Goal: Task Accomplishment & Management: Use online tool/utility

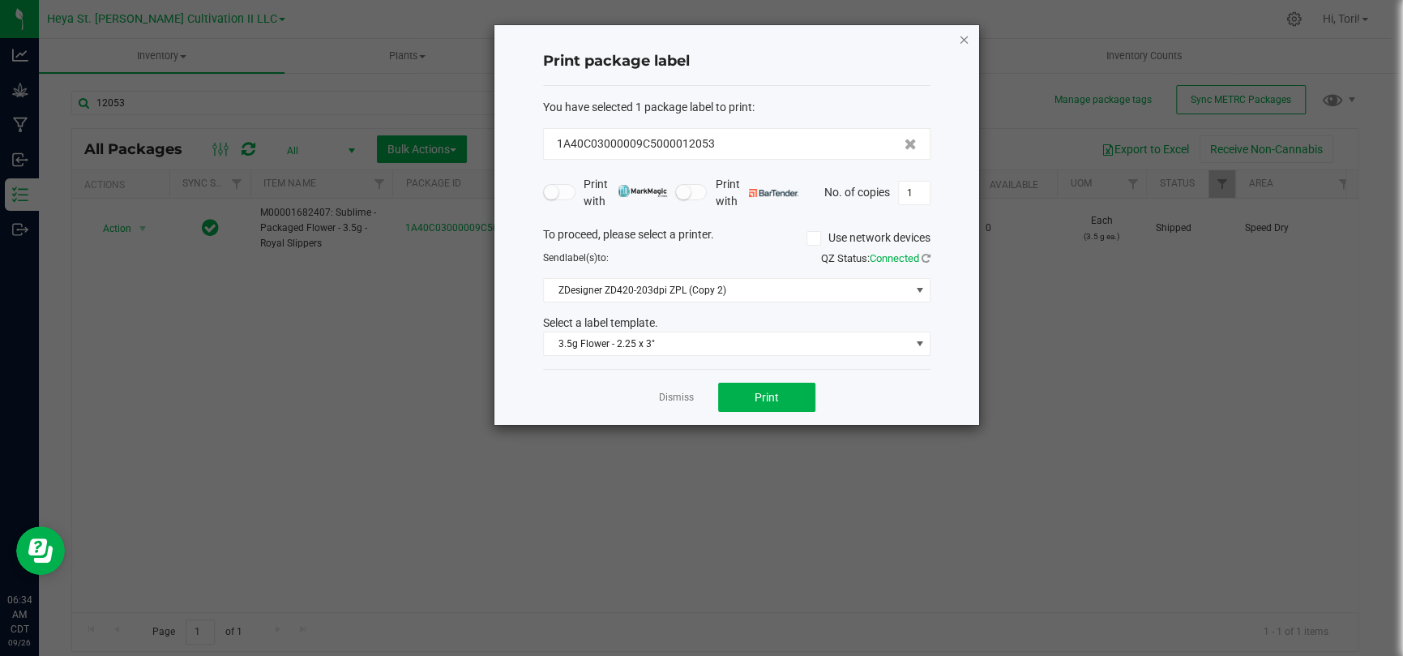
click at [963, 40] on icon "button" at bounding box center [963, 38] width 11 height 19
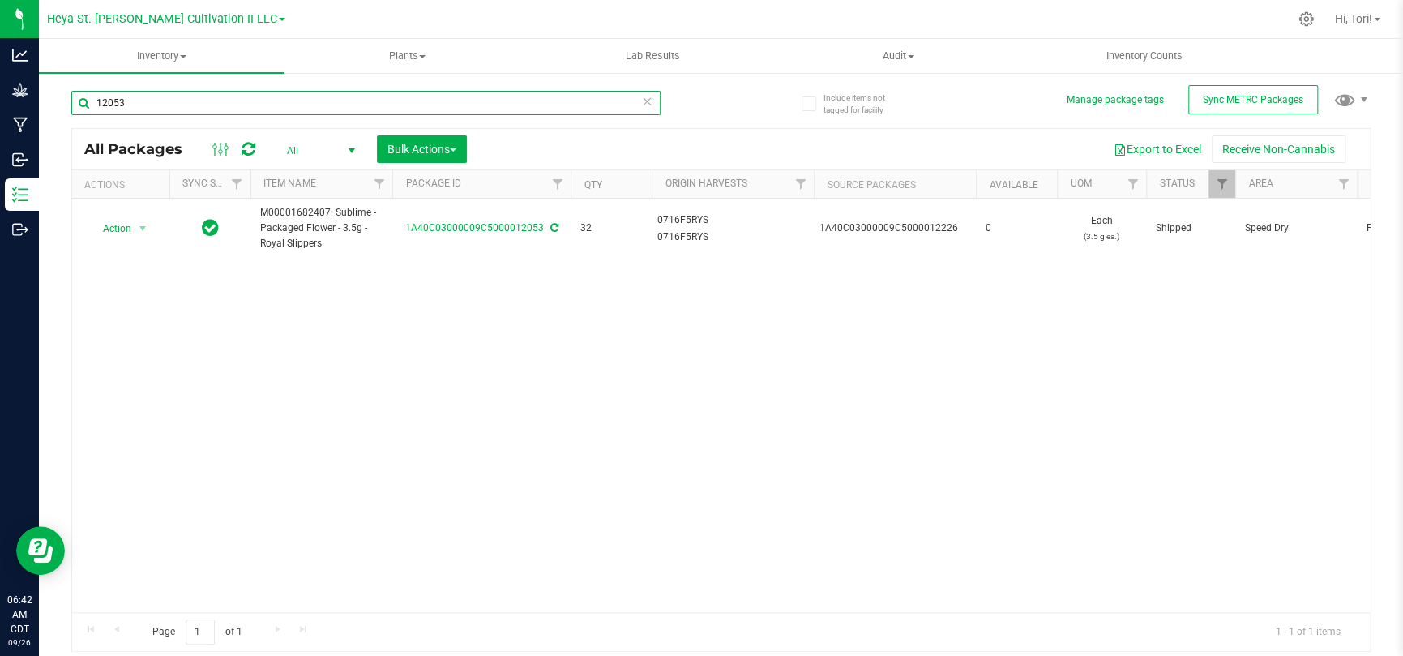
click at [172, 100] on input "12053" at bounding box center [365, 103] width 589 height 24
type input "12205"
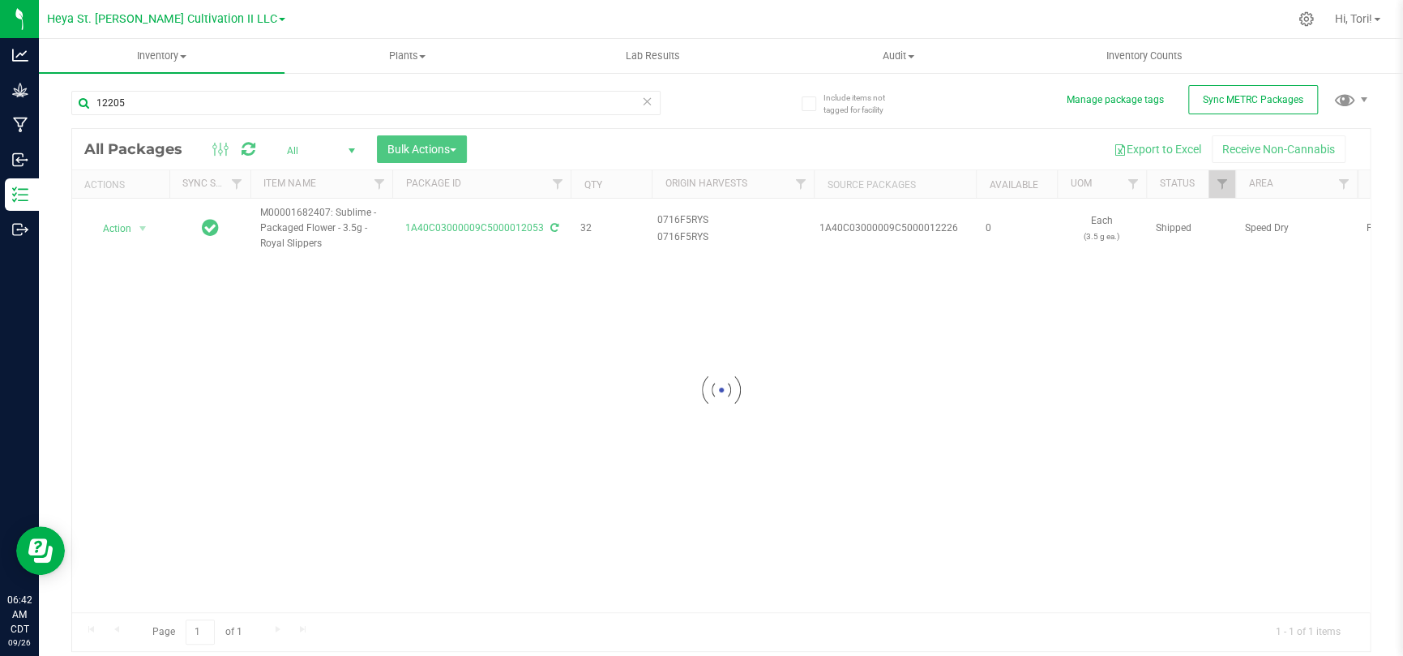
click at [668, 120] on div "12205" at bounding box center [396, 102] width 650 height 52
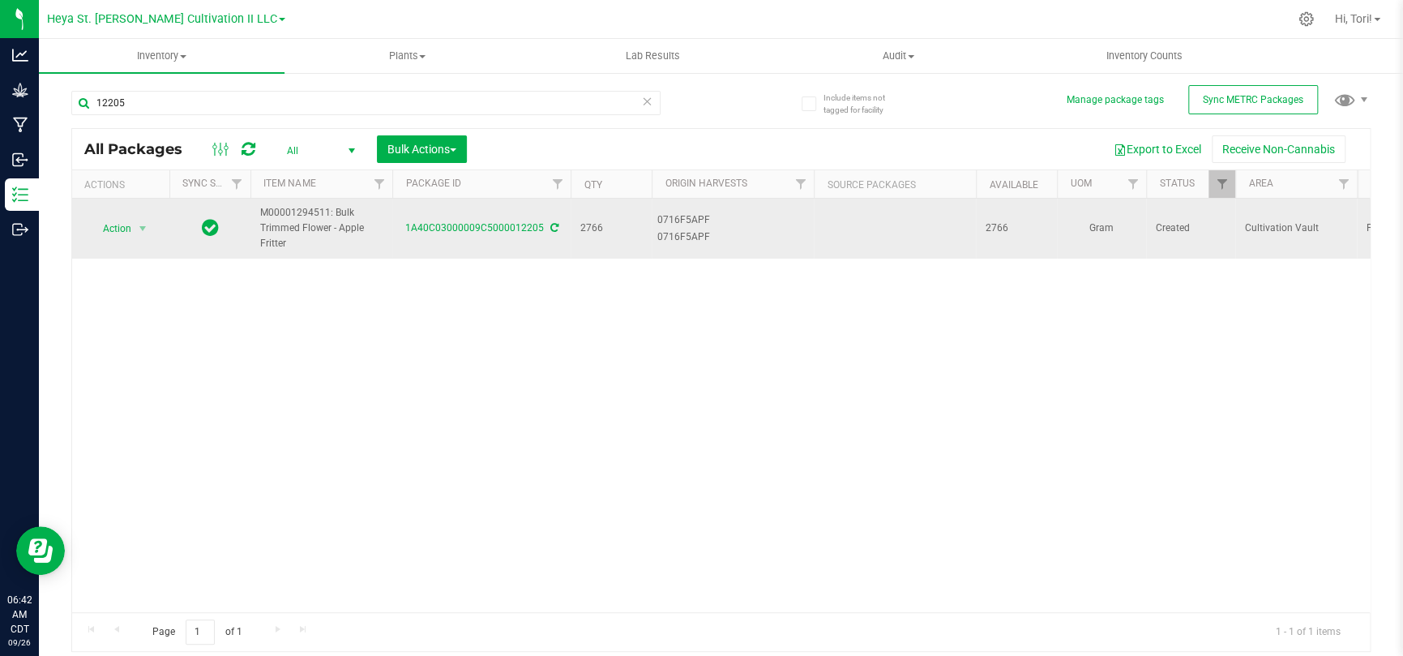
click at [128, 228] on span "Action" at bounding box center [110, 228] width 44 height 23
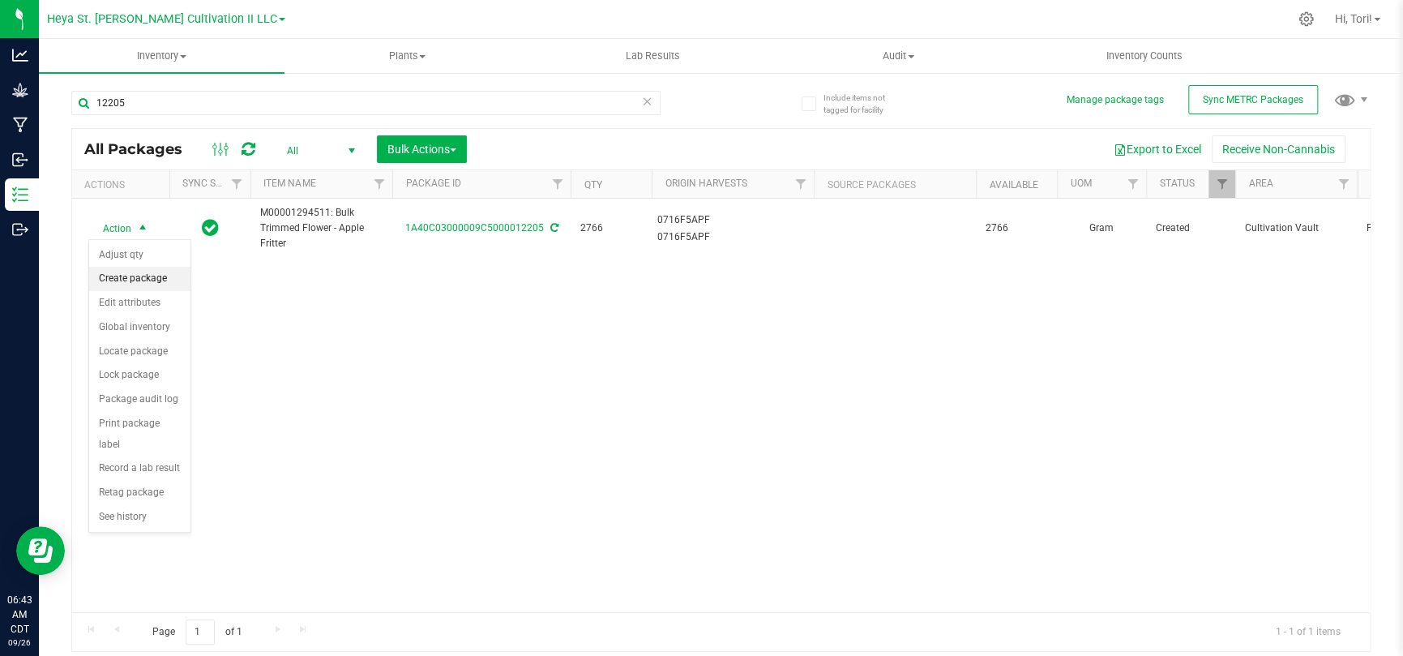
click at [150, 282] on li "Create package" at bounding box center [139, 279] width 101 height 24
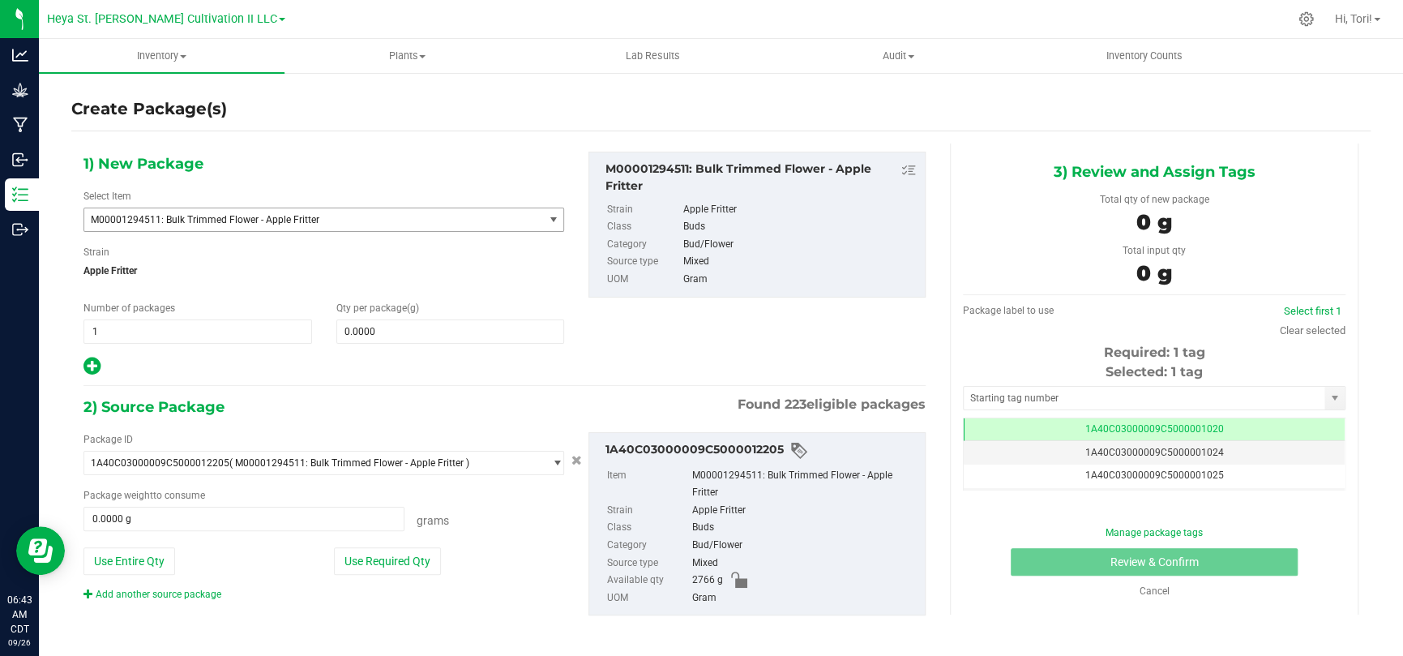
click at [348, 215] on span "M00001294511: Bulk Trimmed Flower - Apple Fritter" at bounding box center [305, 219] width 428 height 11
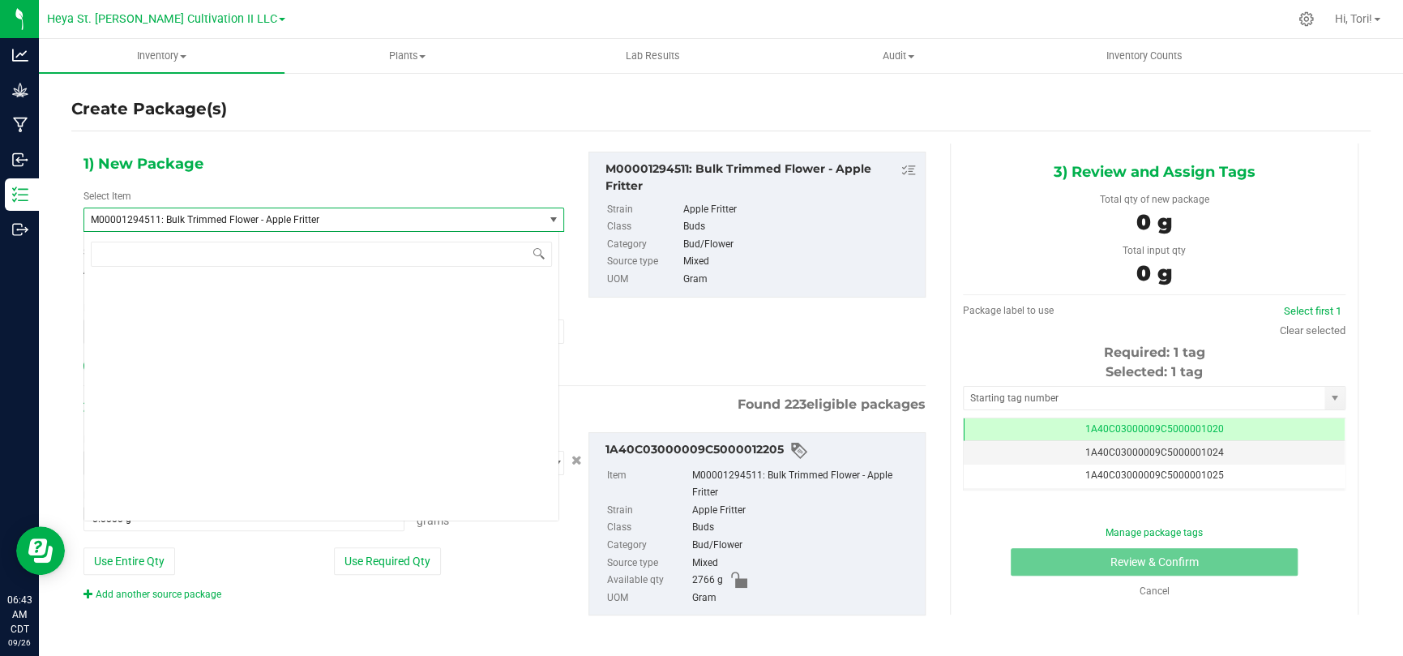
scroll to position [5762, 0]
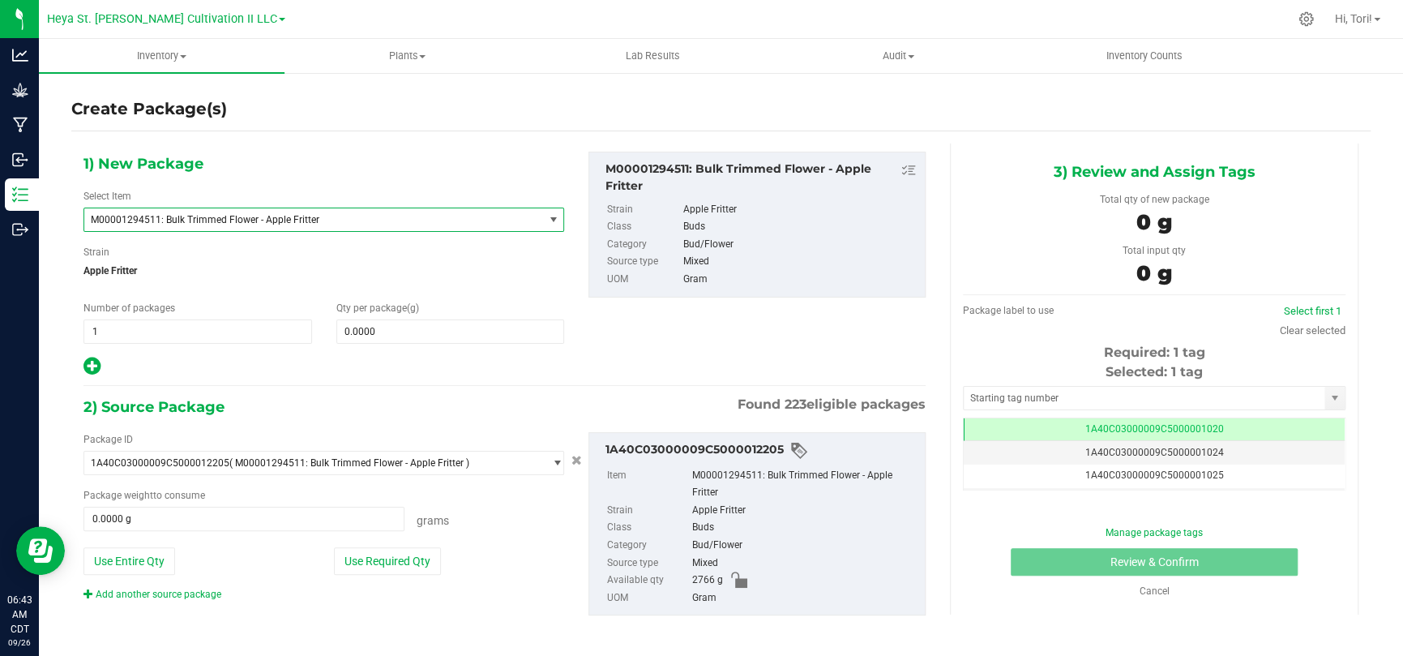
click at [405, 216] on span "M00001294511: Bulk Trimmed Flower - Apple Fritter" at bounding box center [305, 219] width 428 height 11
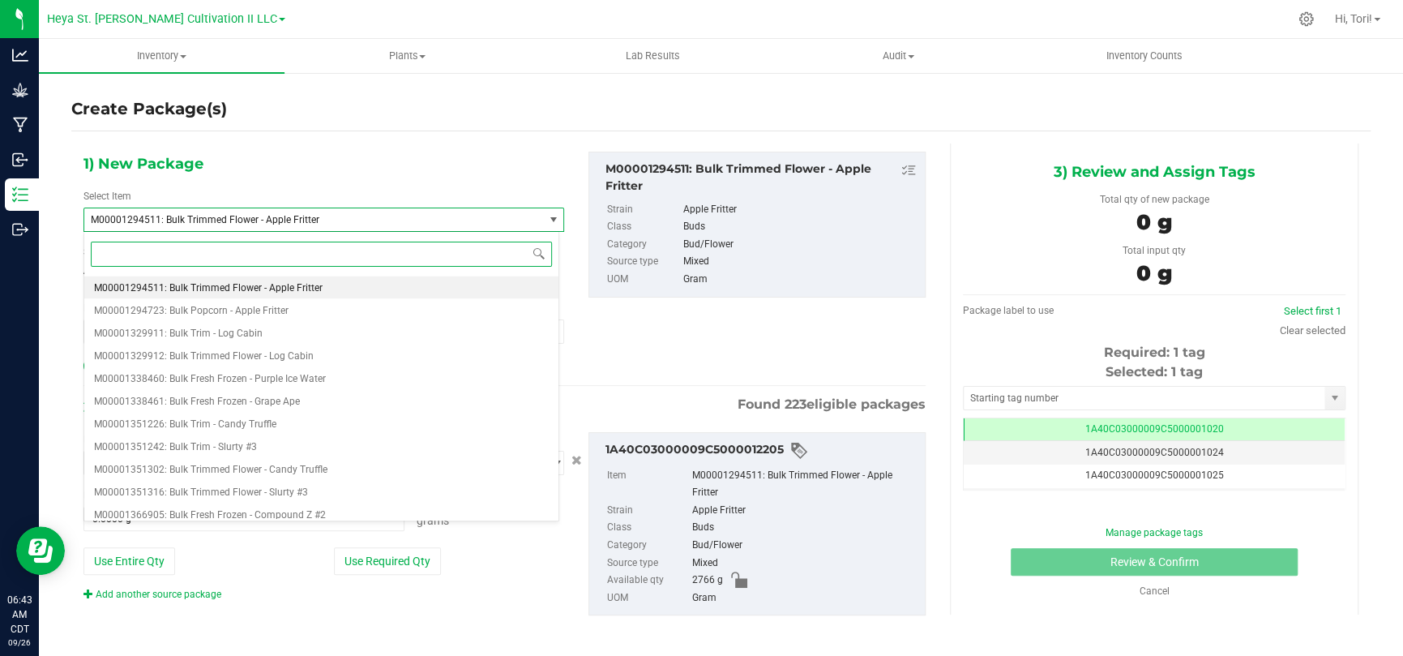
click at [396, 254] on input at bounding box center [321, 253] width 461 height 25
paste input "M00001684812: Sublime - Packaged Flower - 14g - Apple Fritter"
type input "M00001684812: Sublime - Packaged Flower - 14g - Apple Fritter"
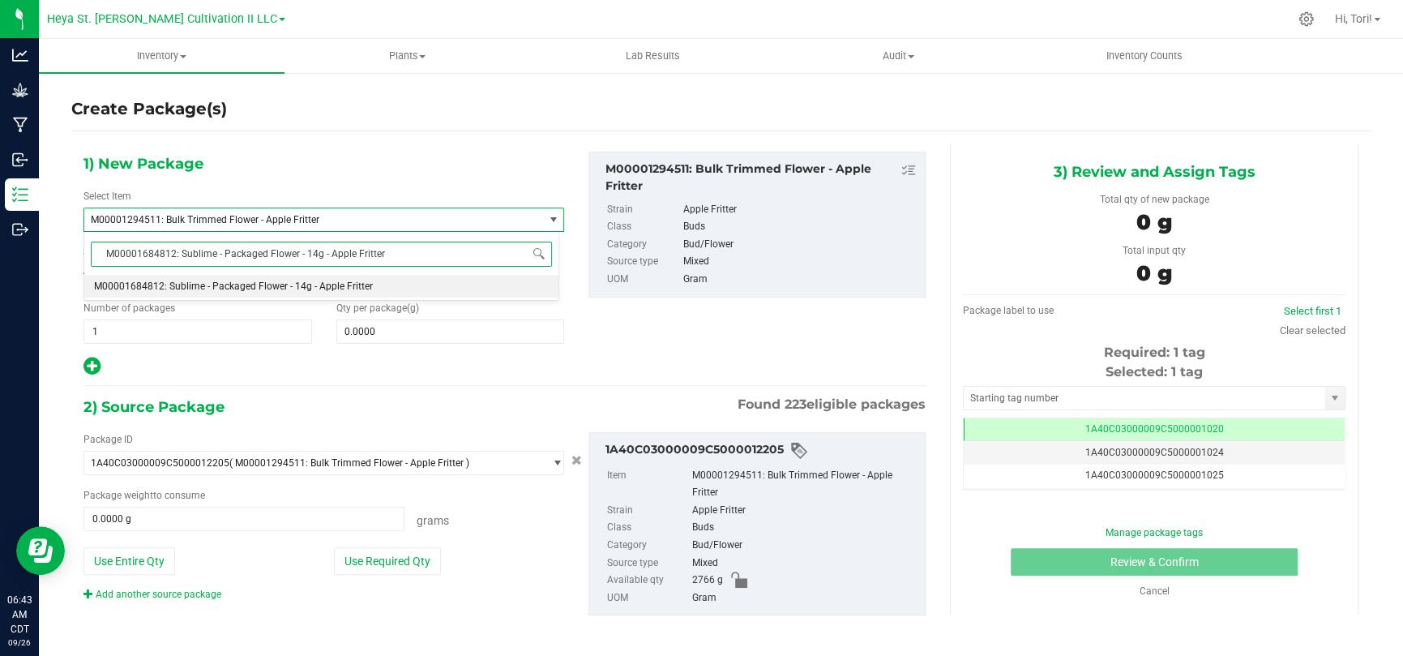
click at [391, 280] on li "M00001684812: Sublime - Packaged Flower - 14g - Apple Fritter" at bounding box center [321, 286] width 474 height 23
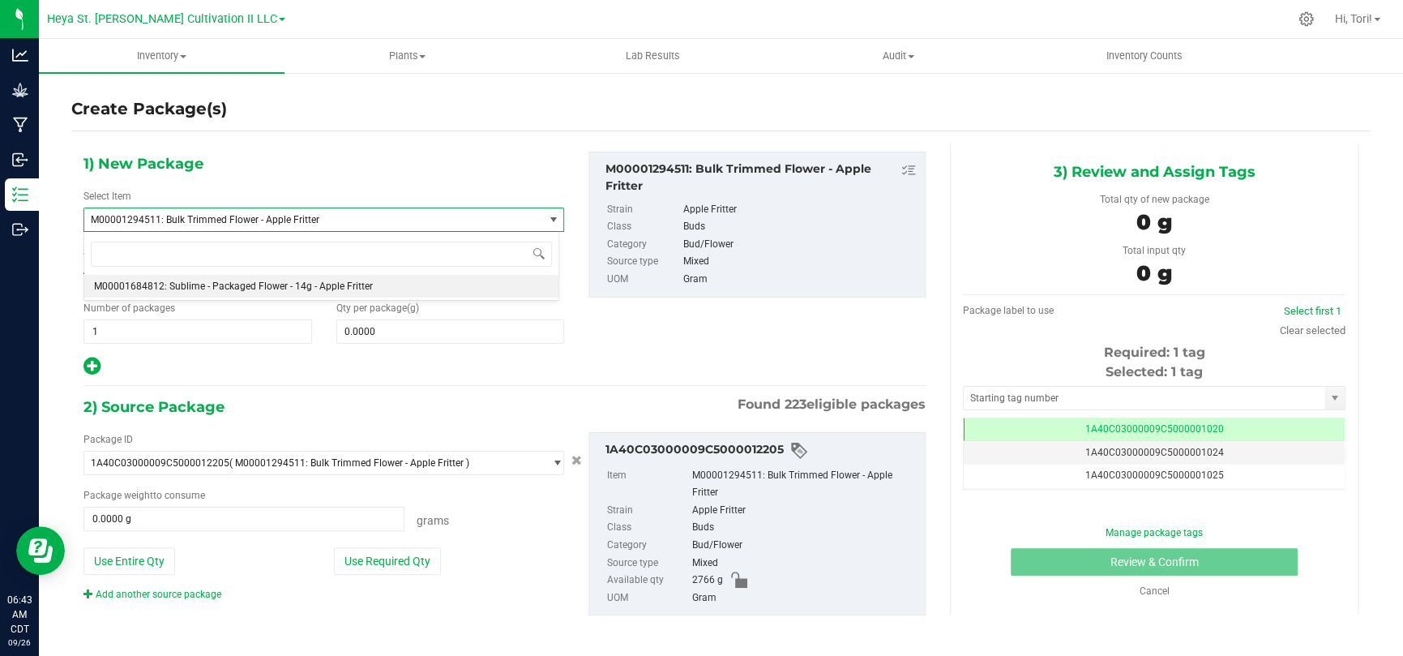
type input "0"
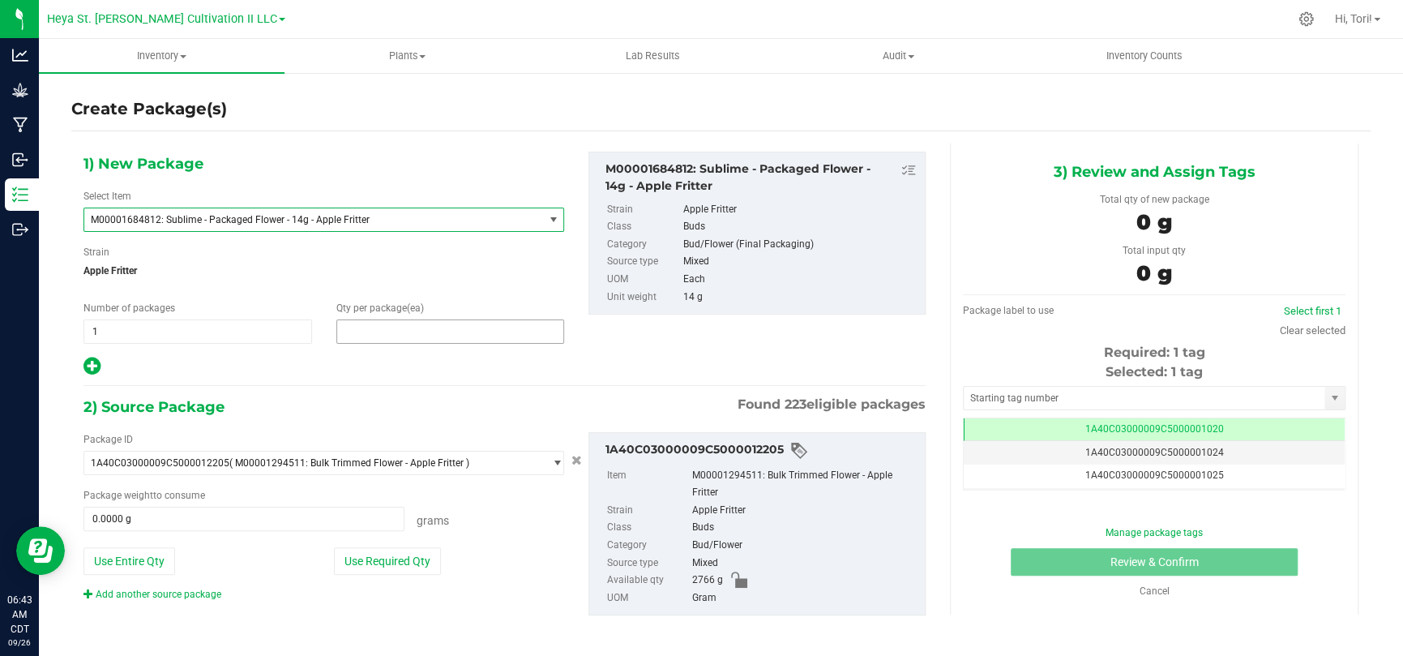
click at [380, 327] on span at bounding box center [450, 331] width 228 height 24
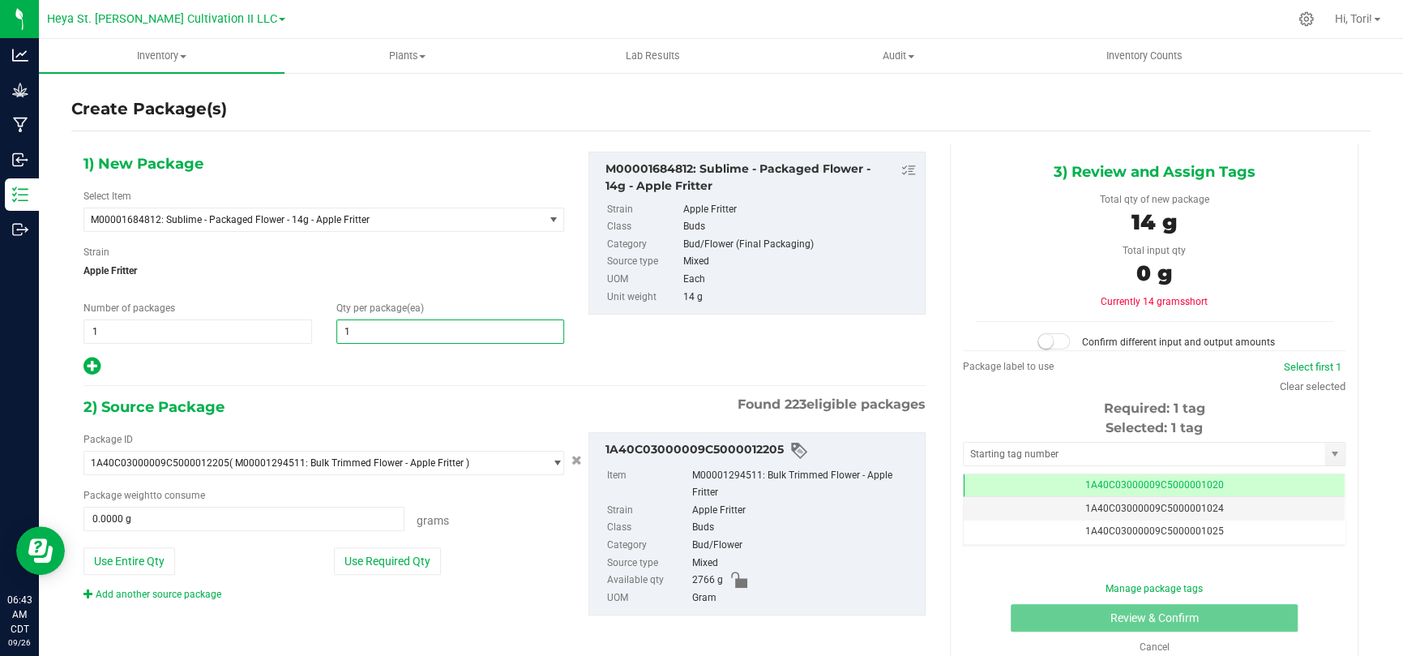
type input "16"
click at [361, 348] on div "1) New Package Select Item M00001684812: Sublime - Packaged Flower - 14g - Appl…" at bounding box center [323, 264] width 505 height 225
click at [134, 327] on span "1 1" at bounding box center [197, 331] width 228 height 24
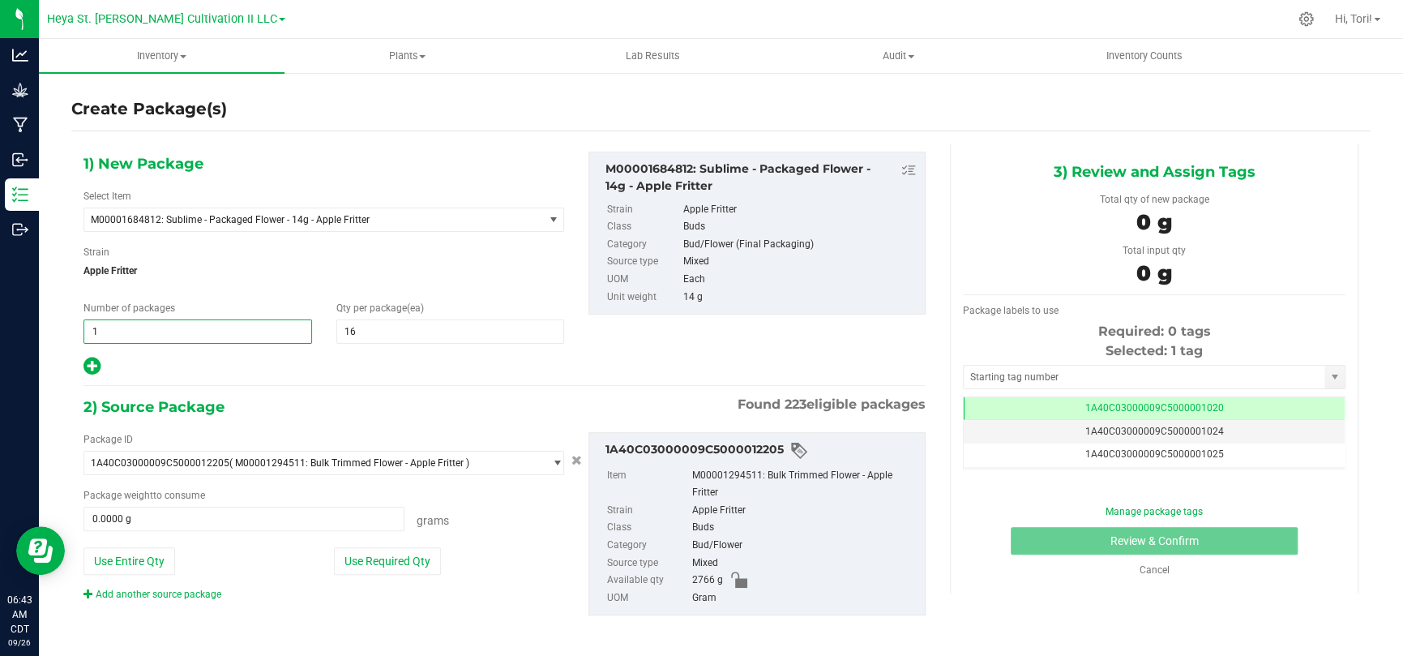
type input "10"
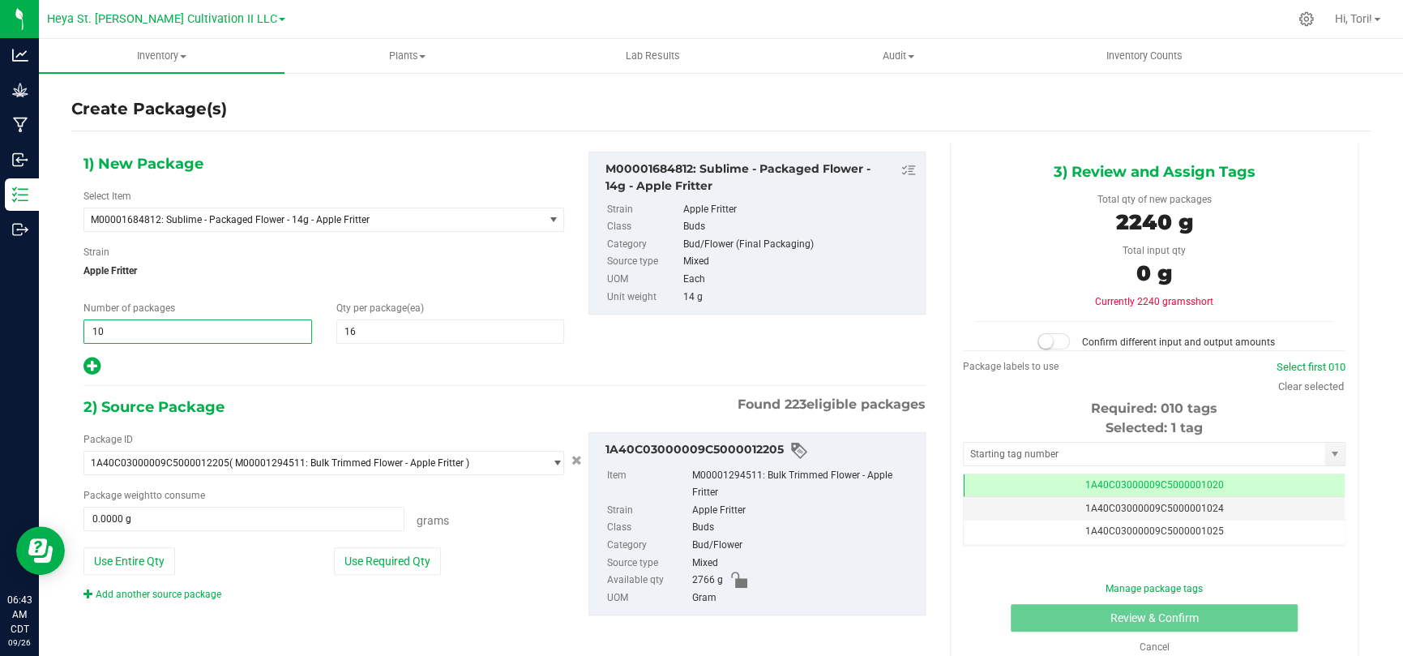
type input "10"
click at [315, 396] on div "2) Source Package Found 223 eligible packages" at bounding box center [504, 407] width 842 height 24
click at [143, 339] on span "10 10" at bounding box center [197, 331] width 228 height 24
type input "1"
type input "4"
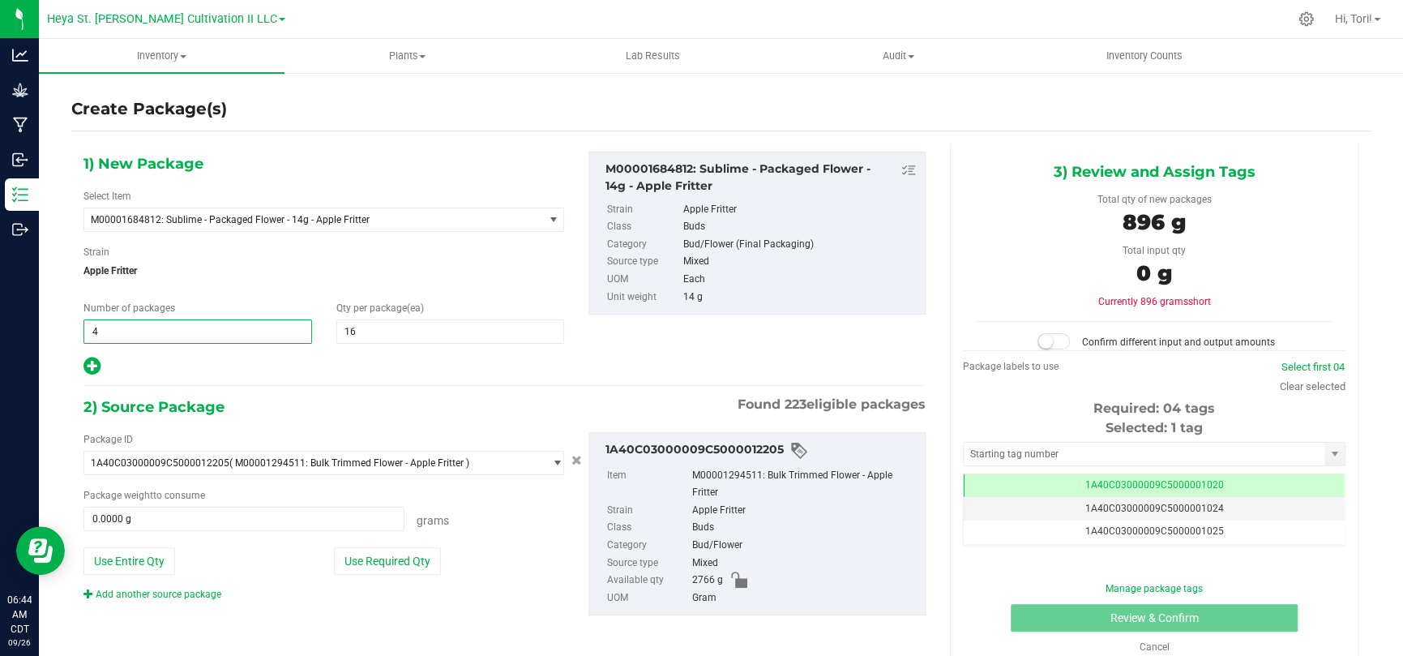
type input "4"
click at [189, 385] on hr at bounding box center [504, 386] width 842 height 2
click at [204, 369] on div at bounding box center [323, 366] width 480 height 21
click at [397, 428] on button "Use Required Qty" at bounding box center [387, 561] width 107 height 28
type input "896.0000 g"
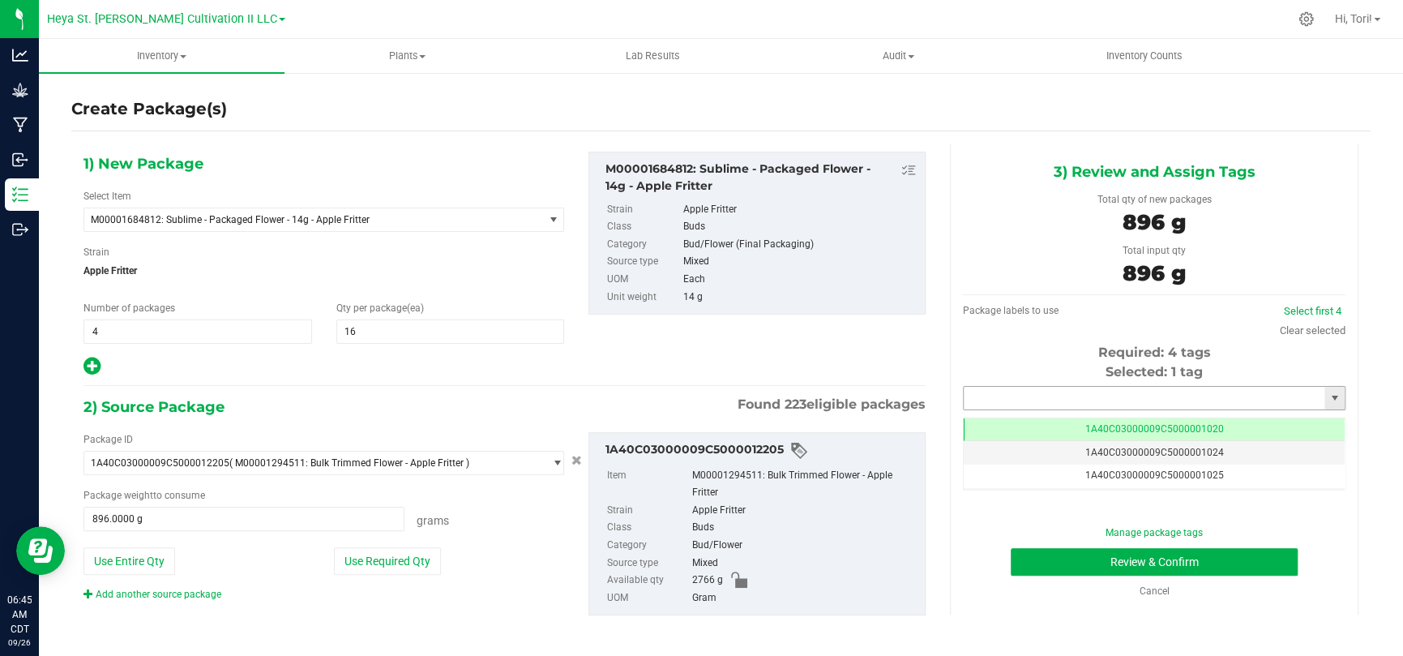
click at [997, 393] on input "text" at bounding box center [1143, 397] width 361 height 23
click at [997, 392] on input "text" at bounding box center [1143, 397] width 361 height 23
type input "12124"
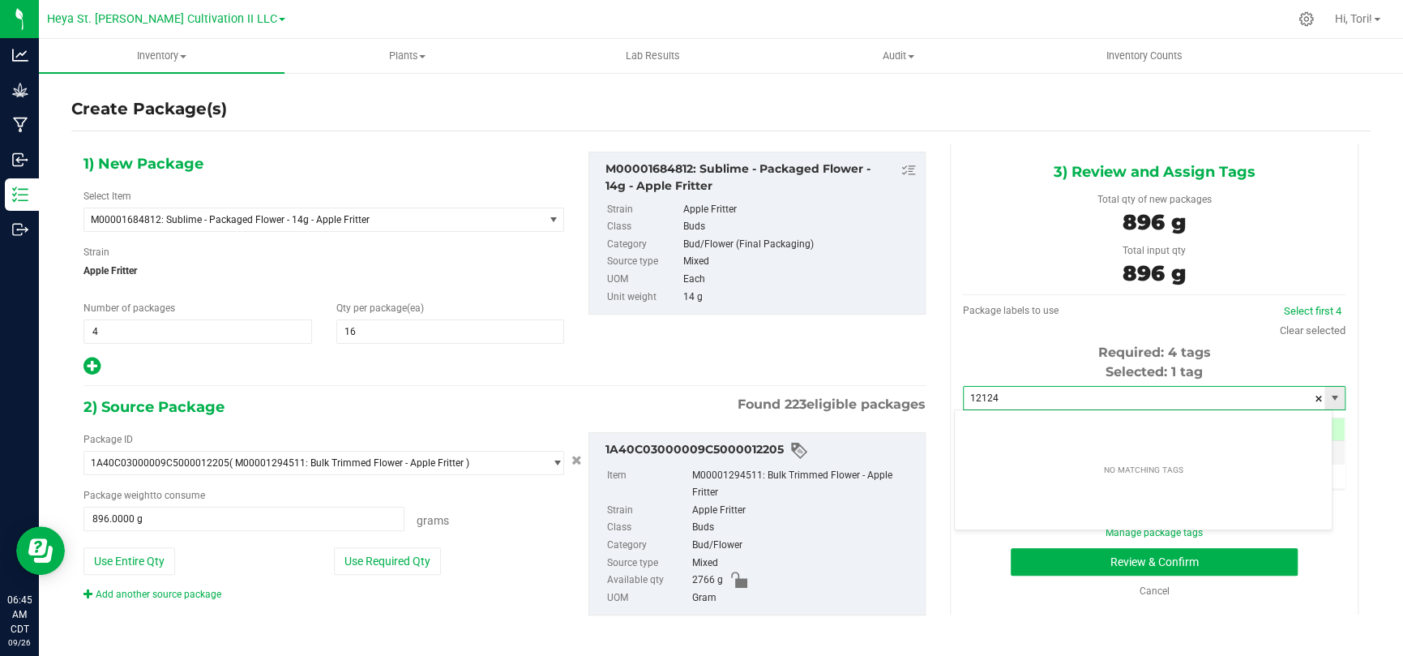
click at [997, 403] on input "12124" at bounding box center [1143, 397] width 361 height 23
click at [997, 400] on span at bounding box center [1318, 398] width 10 height 24
click at [997, 400] on input "text" at bounding box center [1143, 397] width 361 height 23
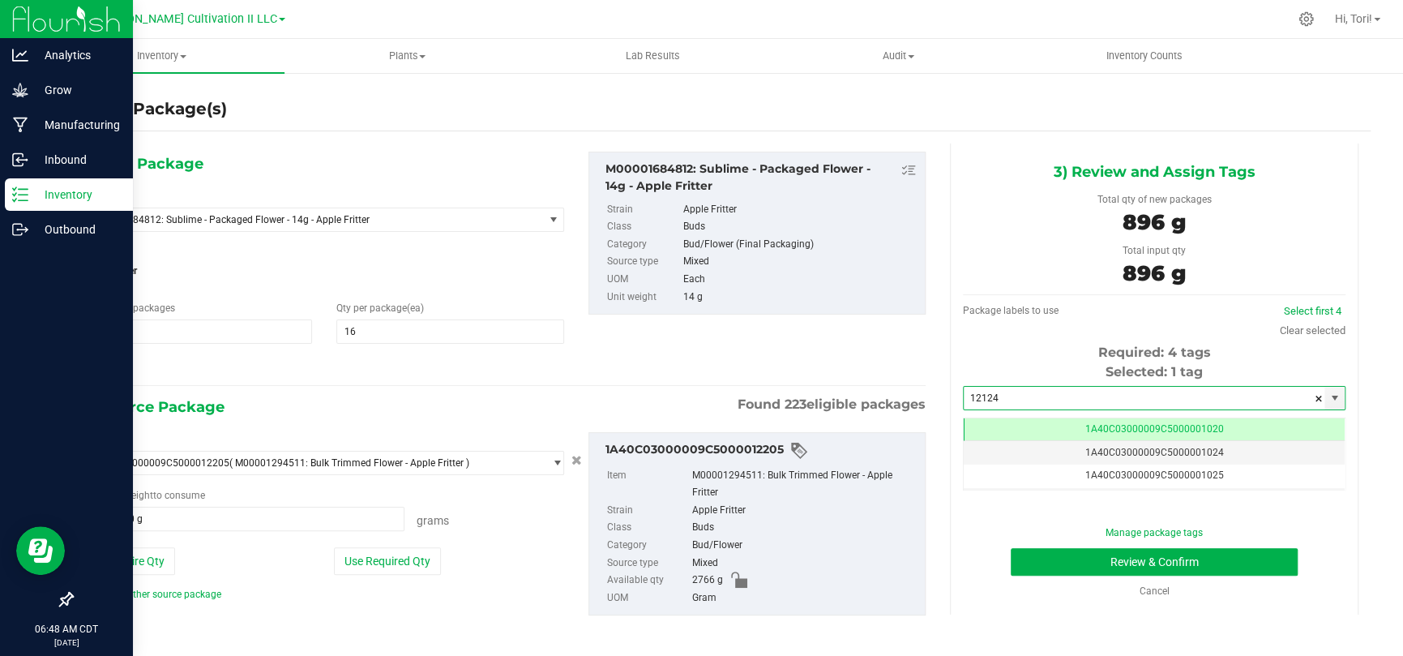
type input "12124"
click at [30, 194] on p "Inventory" at bounding box center [76, 194] width 97 height 19
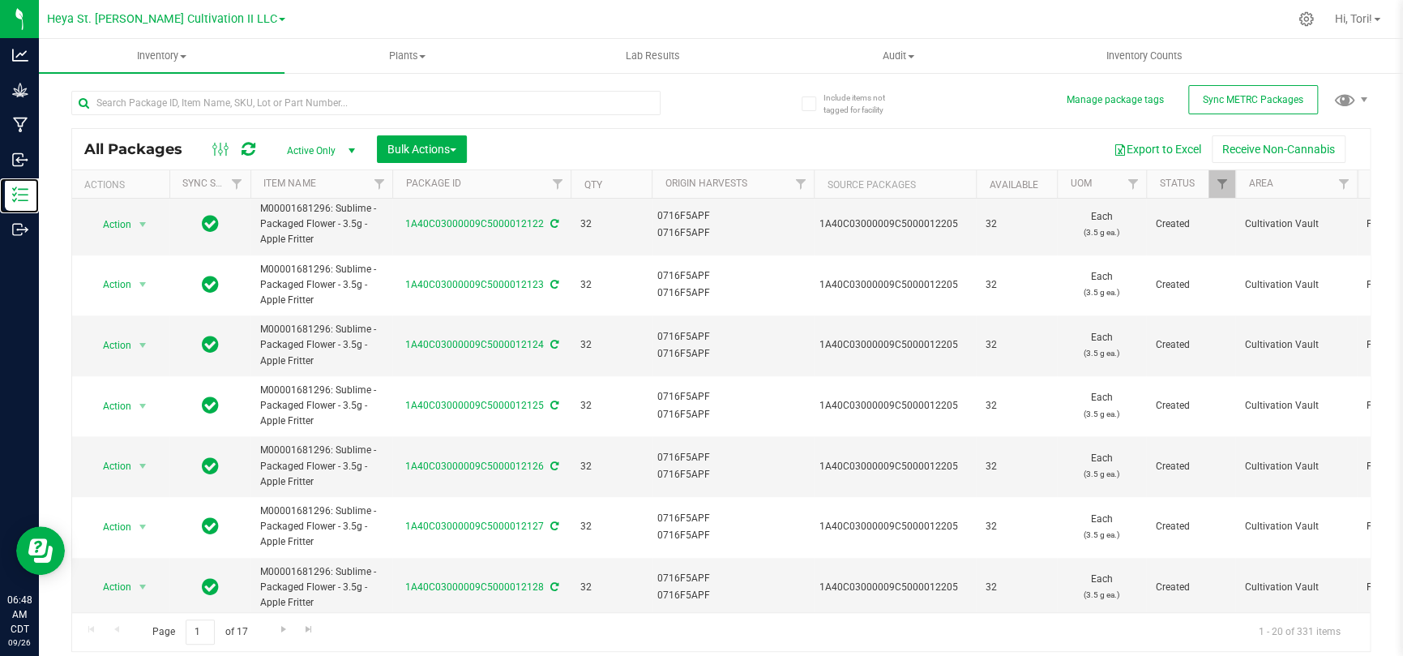
scroll to position [805, 0]
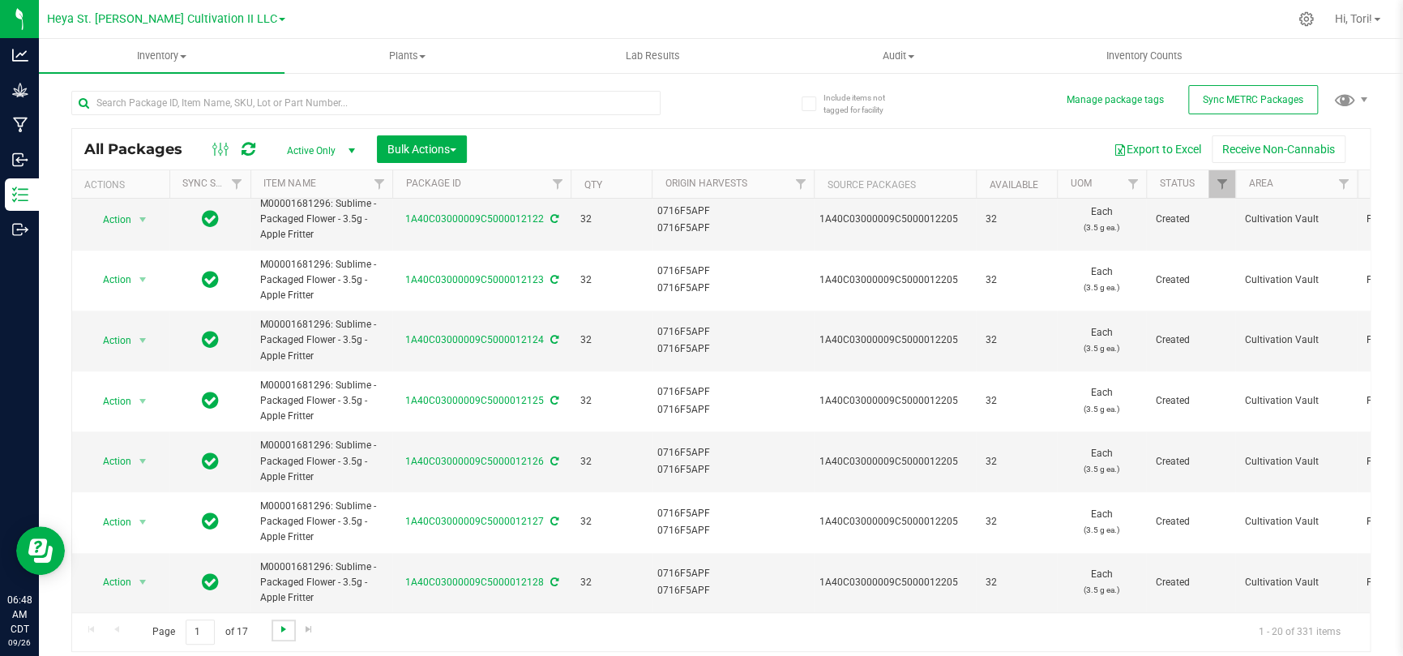
click at [280, 428] on span "Go to the next page" at bounding box center [283, 628] width 13 height 13
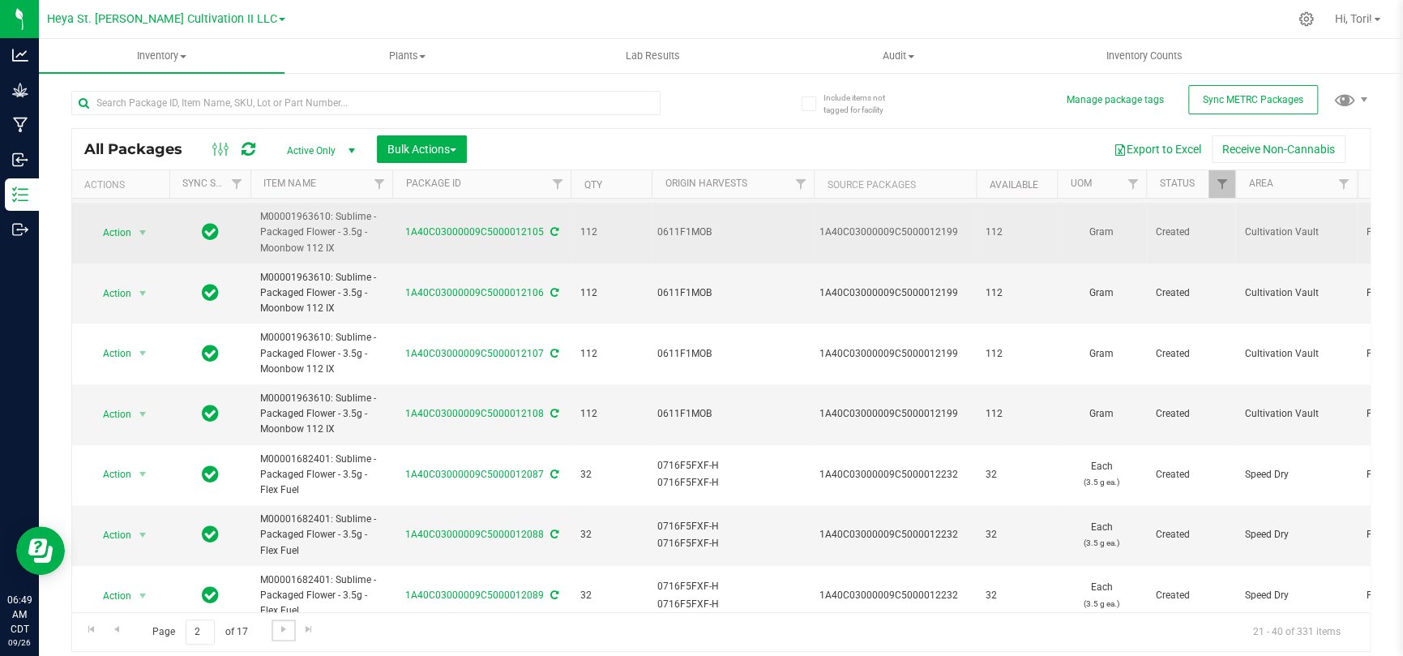
scroll to position [805, 0]
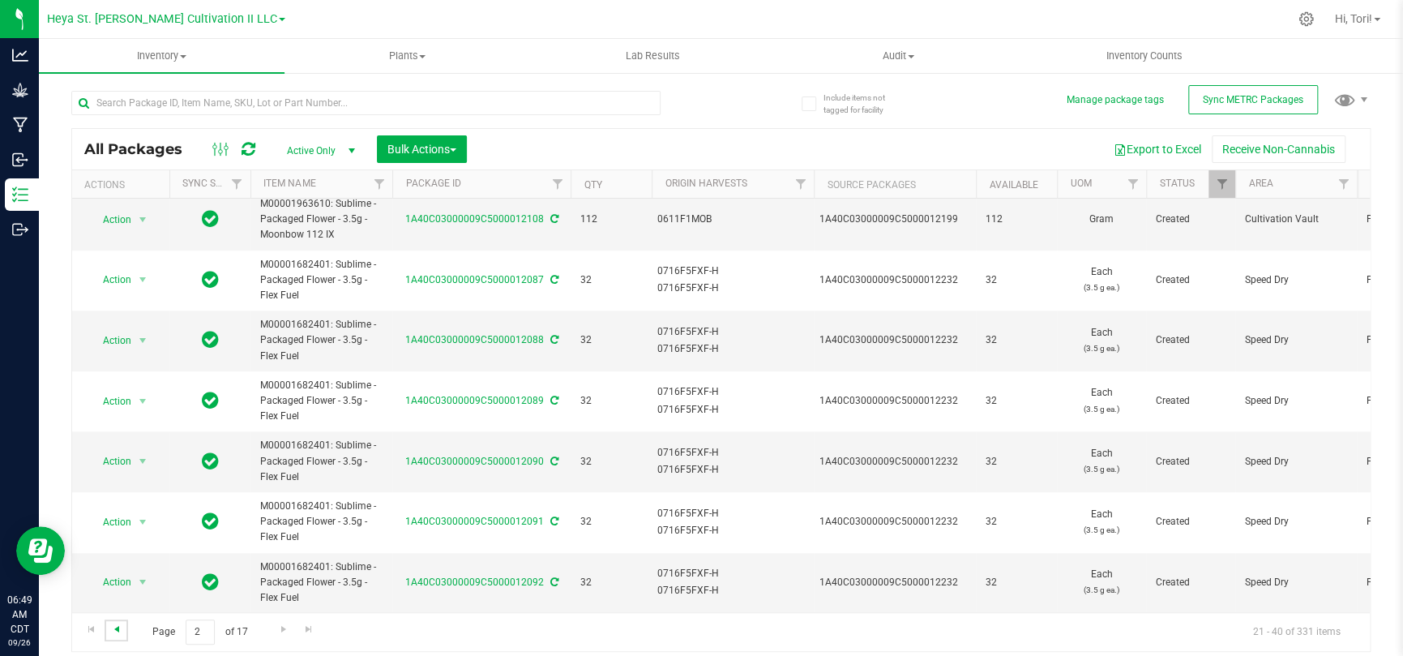
click at [121, 428] on span "Go to the previous page" at bounding box center [116, 628] width 13 height 13
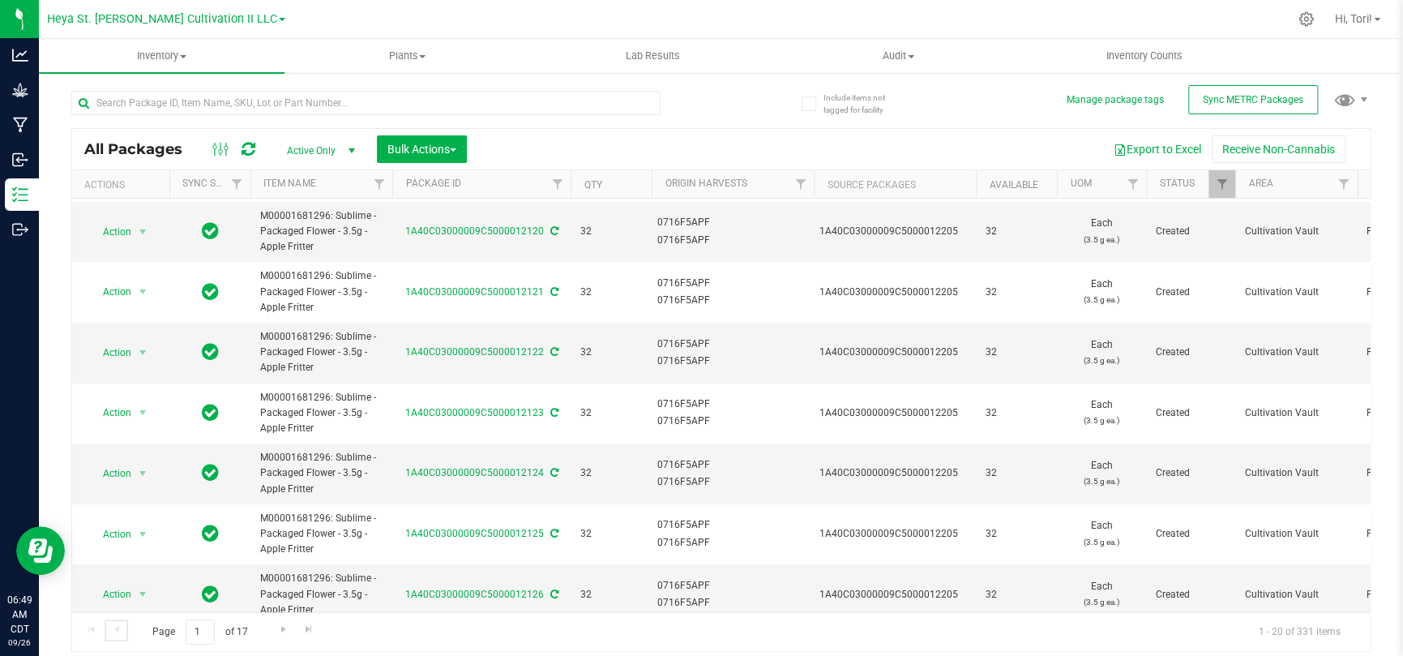
scroll to position [805, 0]
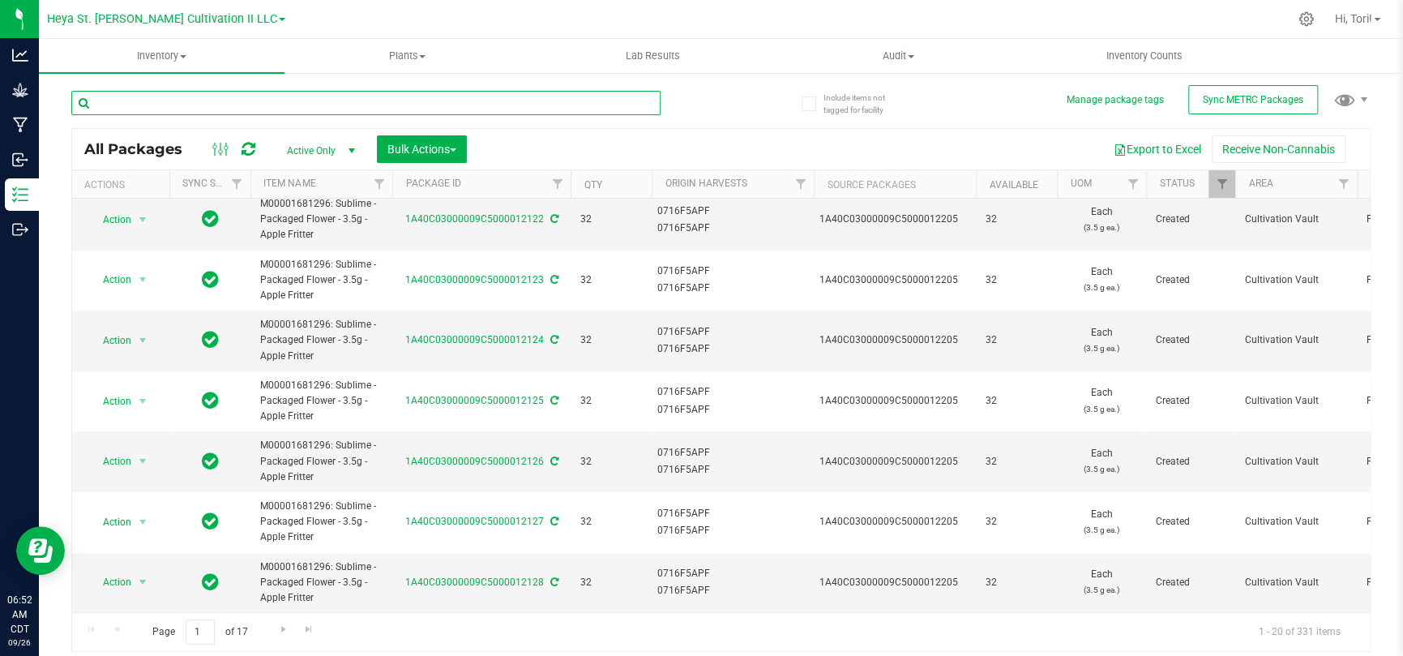
click at [437, 103] on input "text" at bounding box center [365, 103] width 589 height 24
type input "12205"
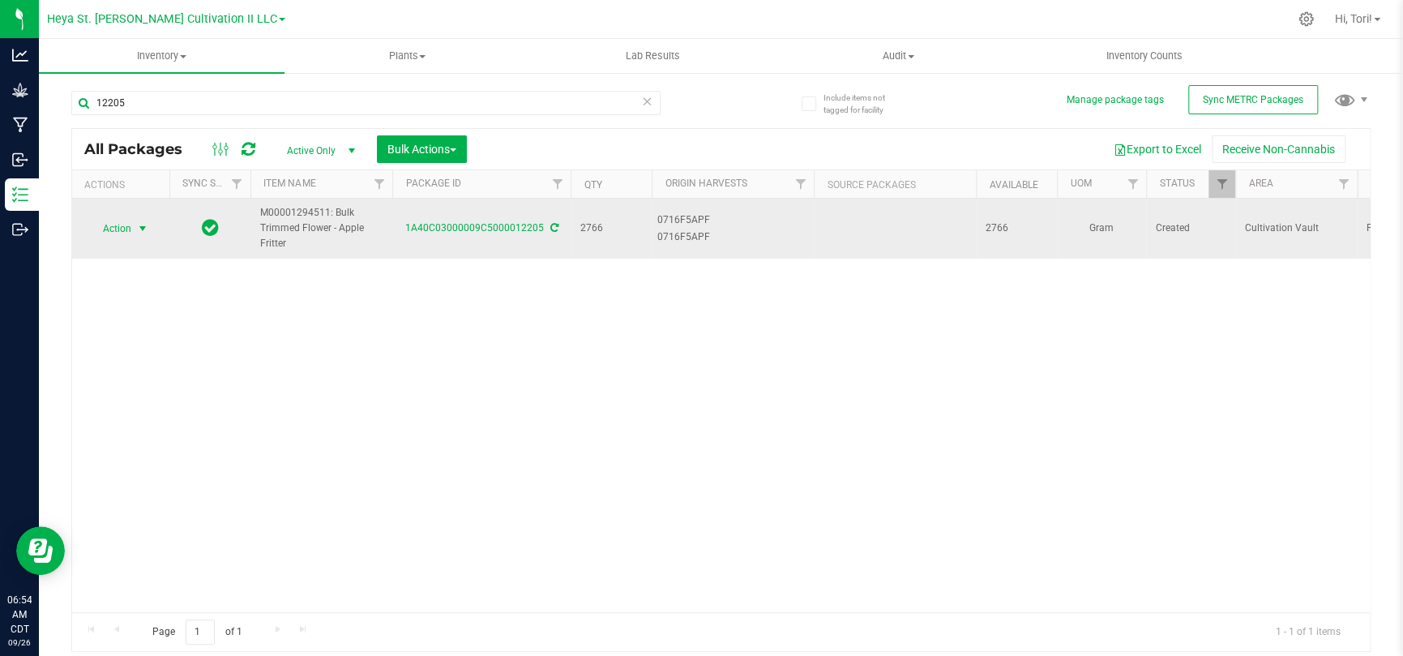
click at [134, 223] on span "select" at bounding box center [143, 228] width 20 height 23
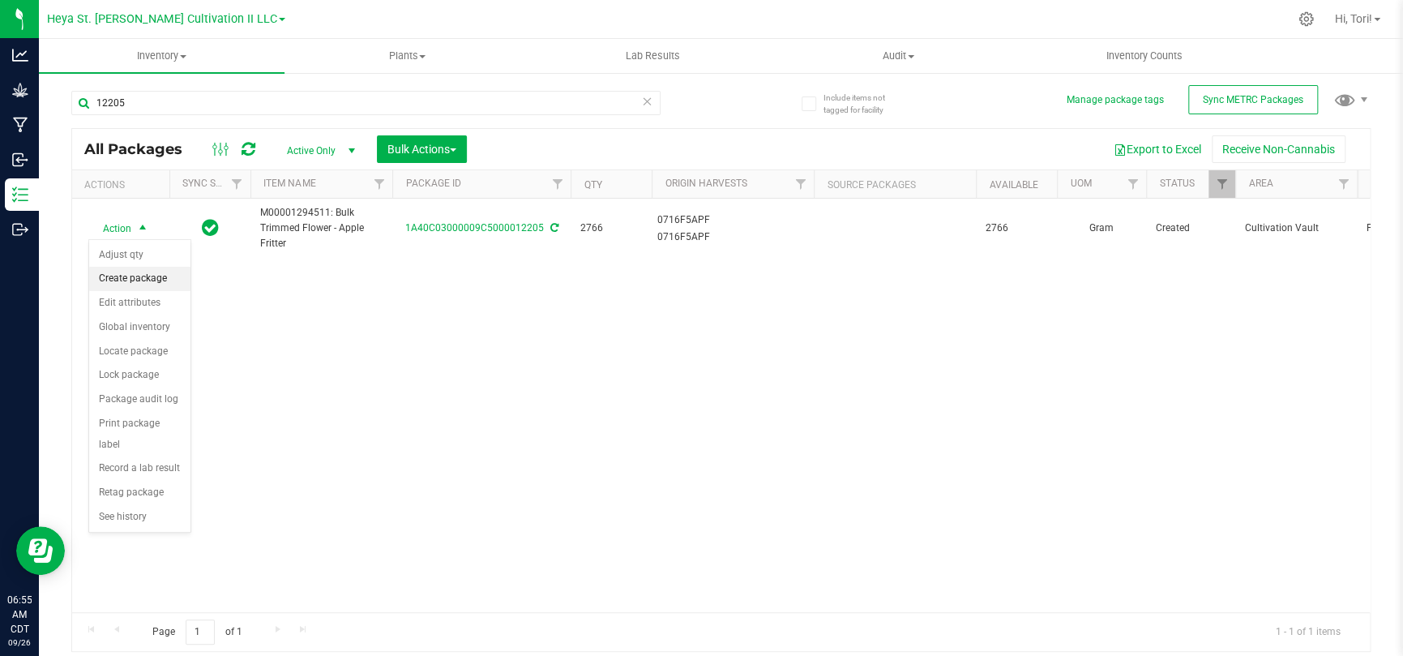
click at [128, 285] on li "Create package" at bounding box center [139, 279] width 101 height 24
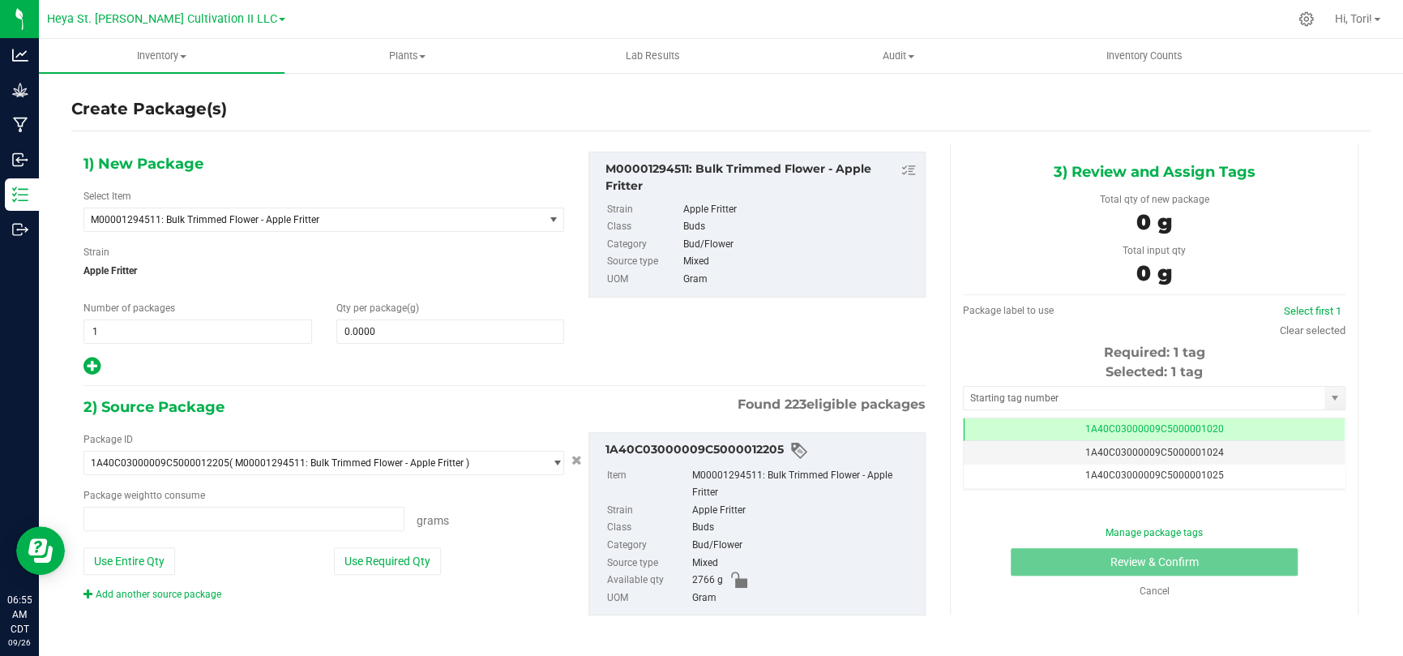
type input "0.0000 g"
click at [387, 338] on span at bounding box center [450, 331] width 228 height 24
type input "0.0000"
click at [250, 332] on span "1 1" at bounding box center [197, 331] width 228 height 24
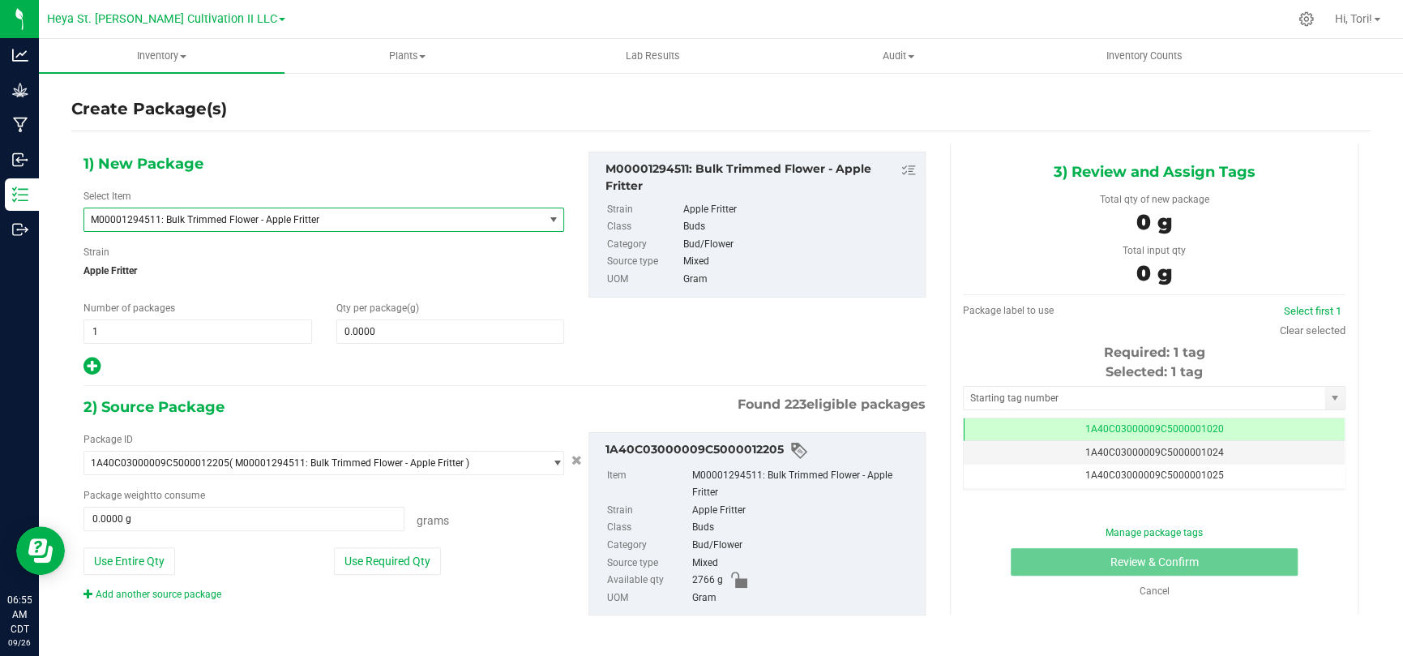
click at [361, 220] on span "M00001294511: Bulk Trimmed Flower - Apple Fritter" at bounding box center [305, 219] width 428 height 11
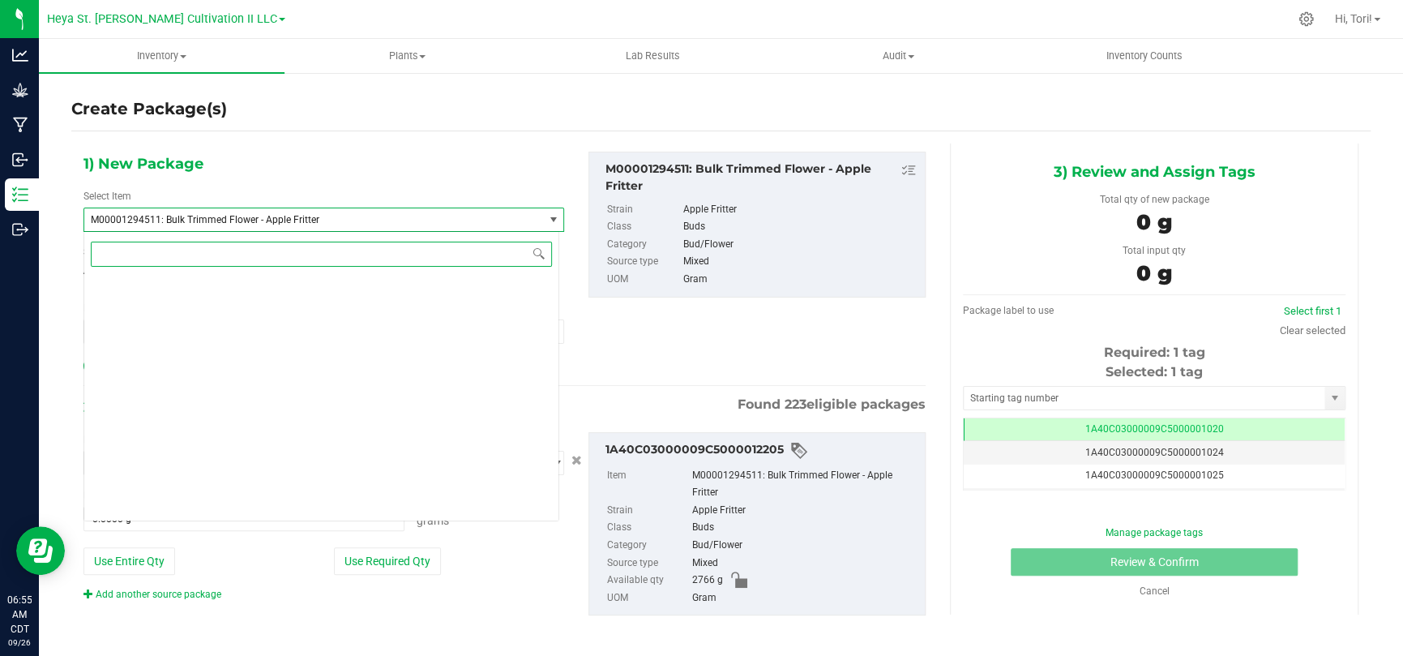
scroll to position [5762, 0]
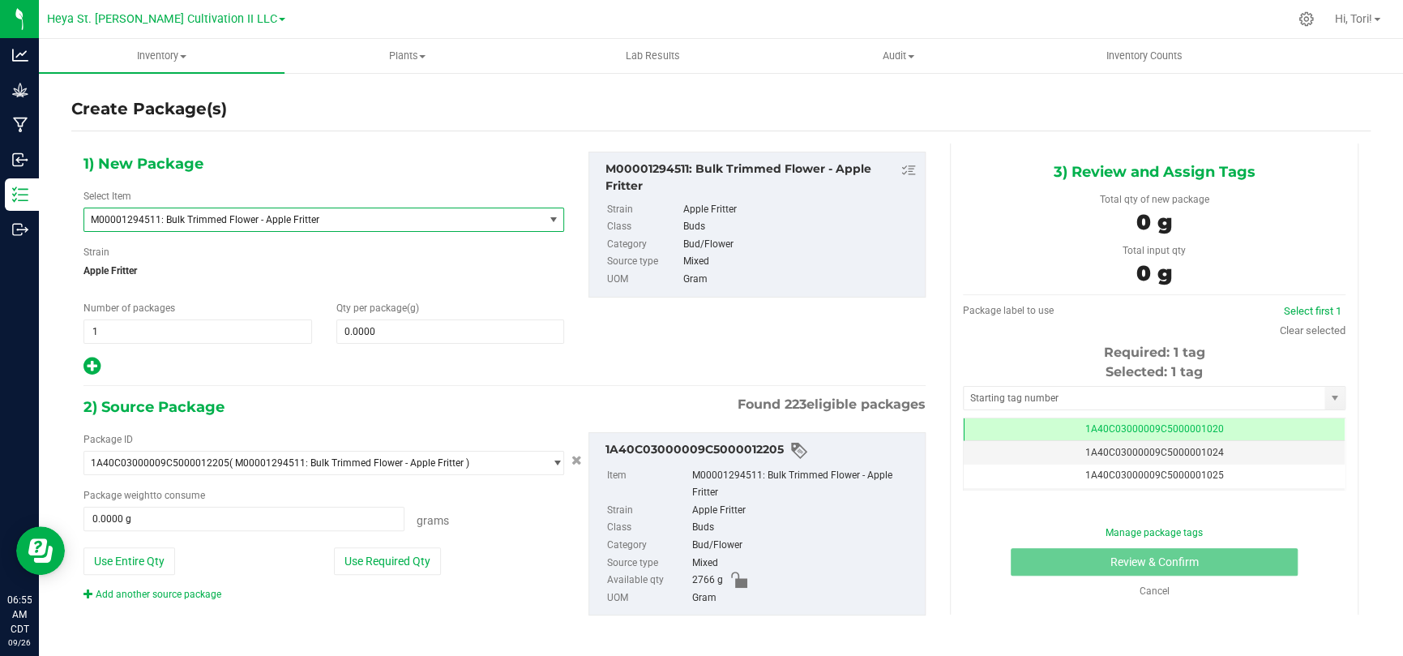
click at [389, 219] on span "M00001294511: Bulk Trimmed Flower - Apple Fritter" at bounding box center [305, 219] width 428 height 11
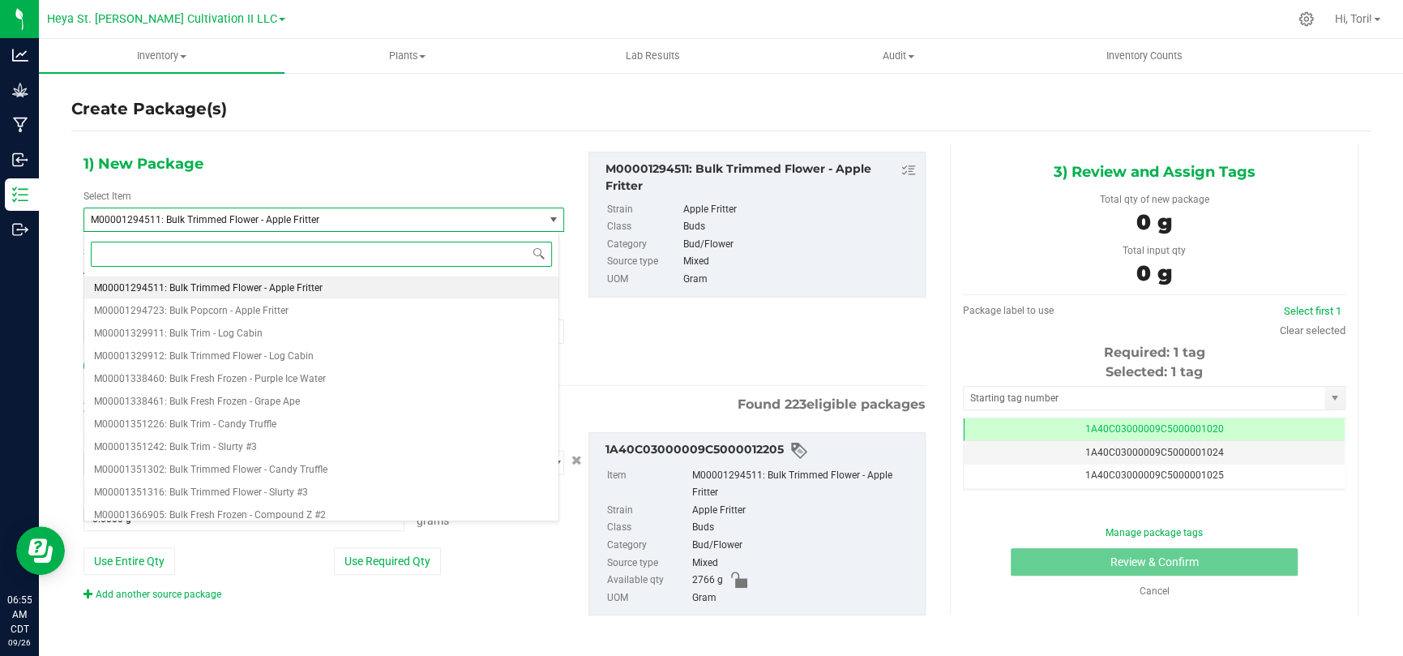
click at [380, 241] on span at bounding box center [321, 254] width 474 height 38
paste input "M00001684812"
type input "M00001684812"
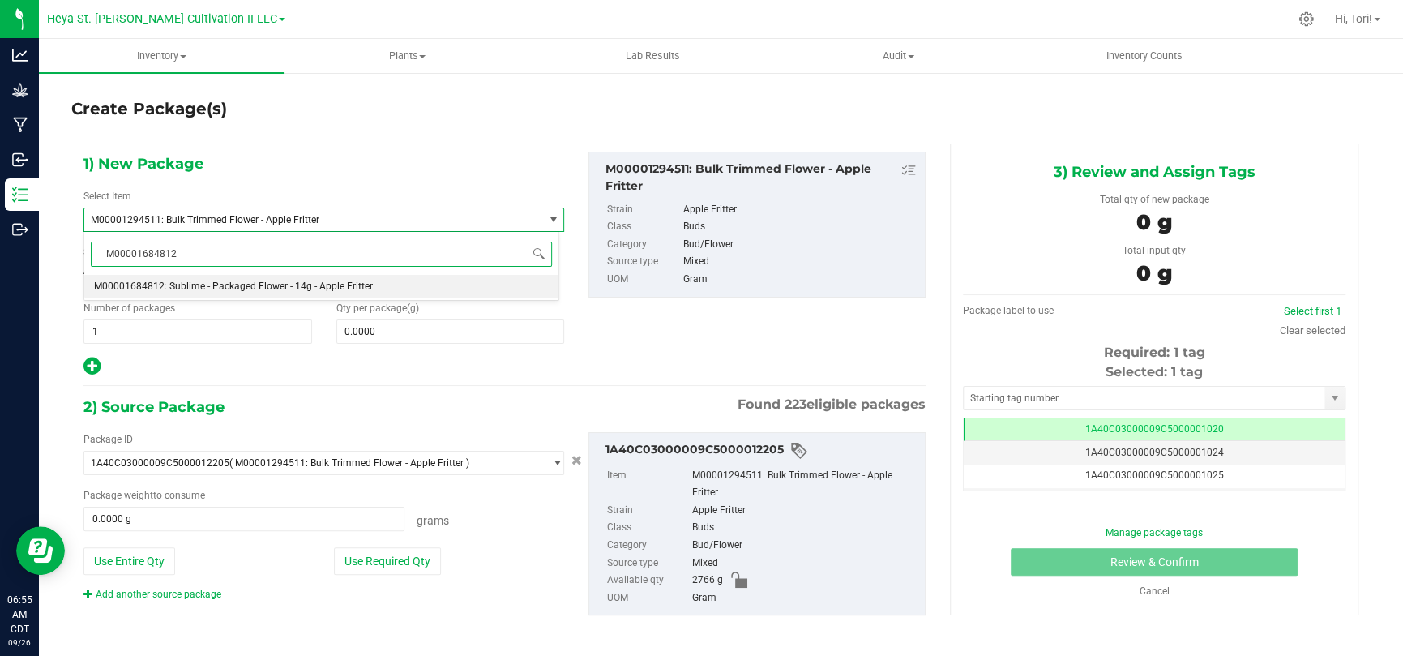
click at [357, 281] on span "M00001684812: Sublime - Packaged Flower - 14g - Apple Fritter" at bounding box center [233, 285] width 279 height 11
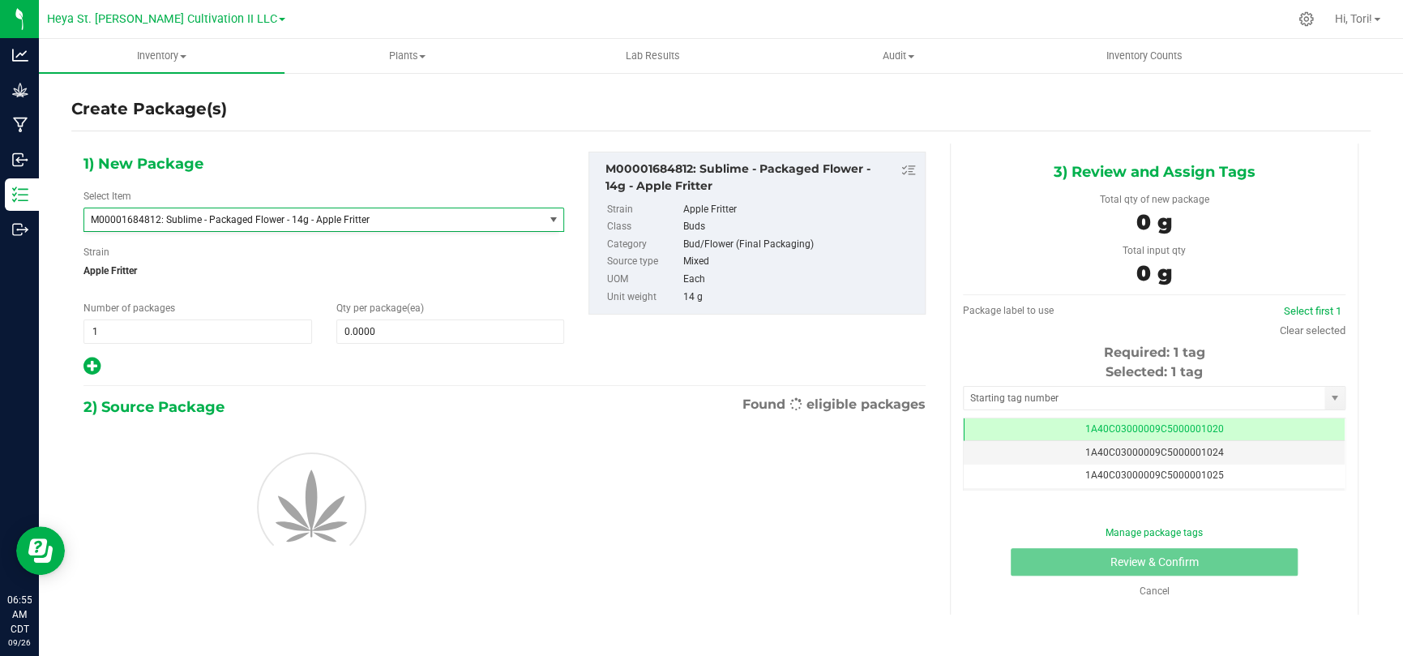
type input "0"
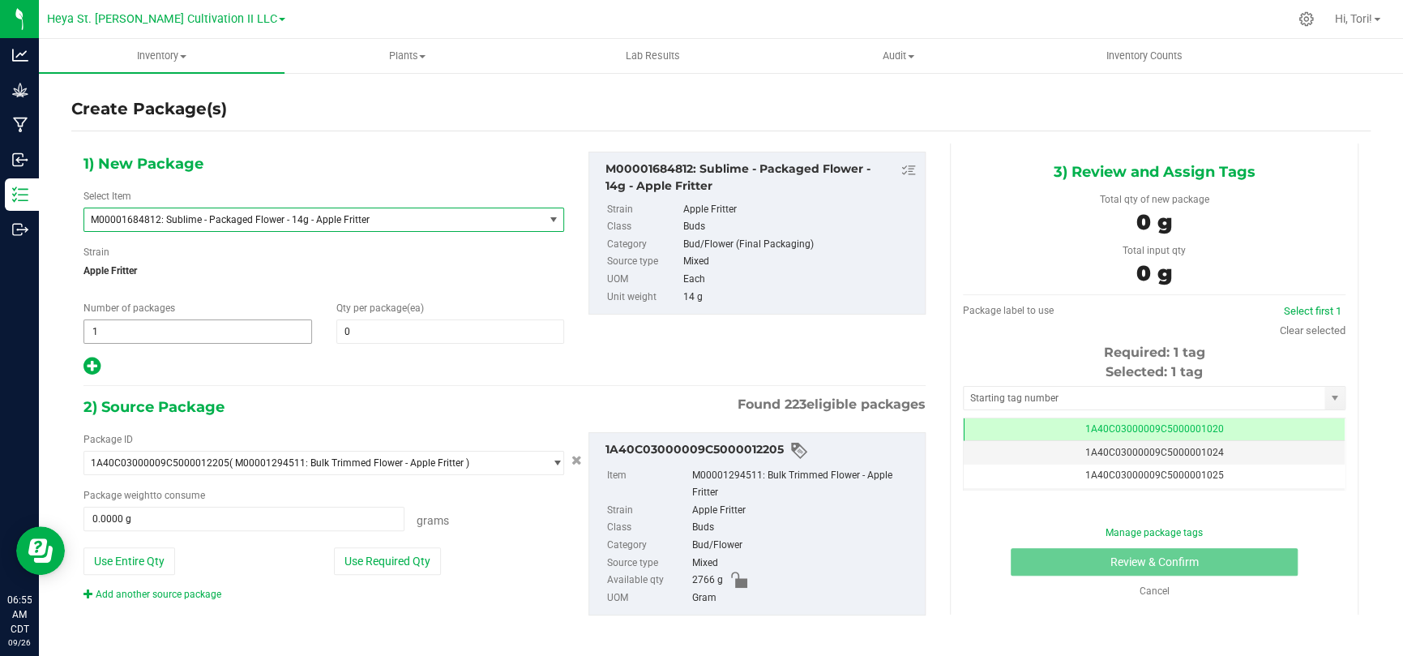
click at [158, 336] on span "1 1" at bounding box center [197, 331] width 228 height 24
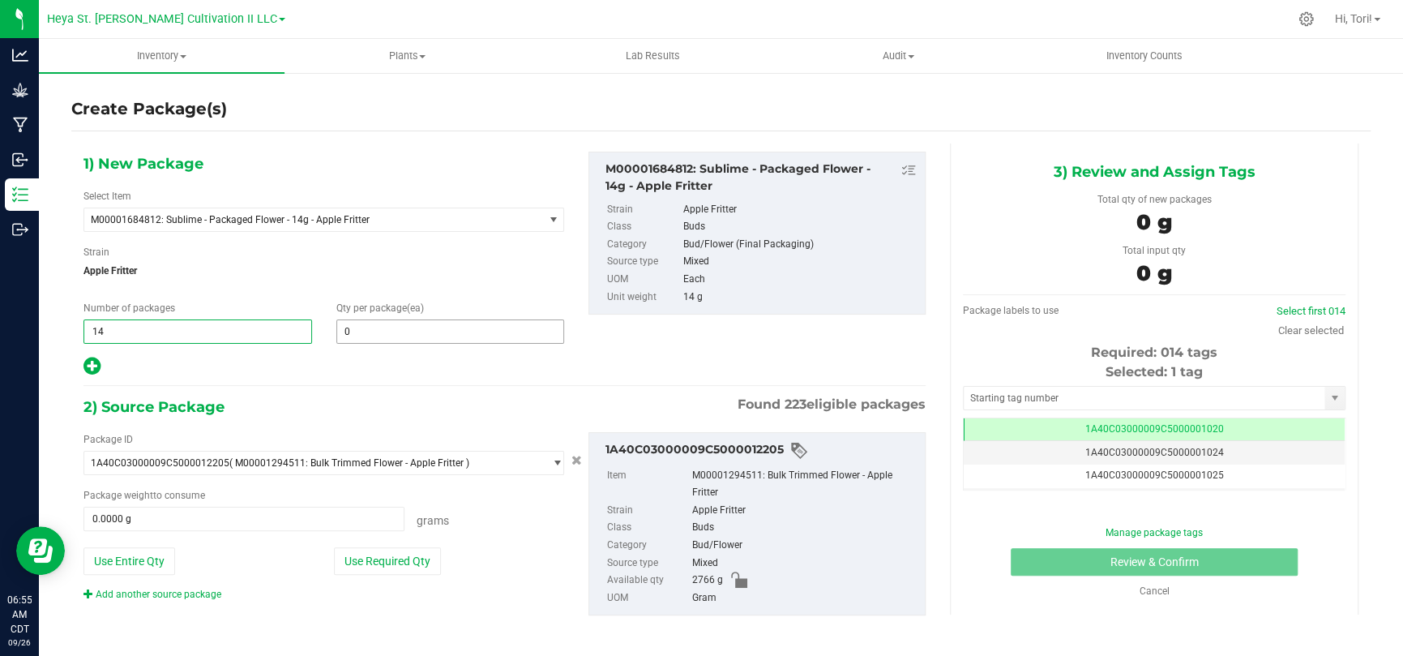
type input "1"
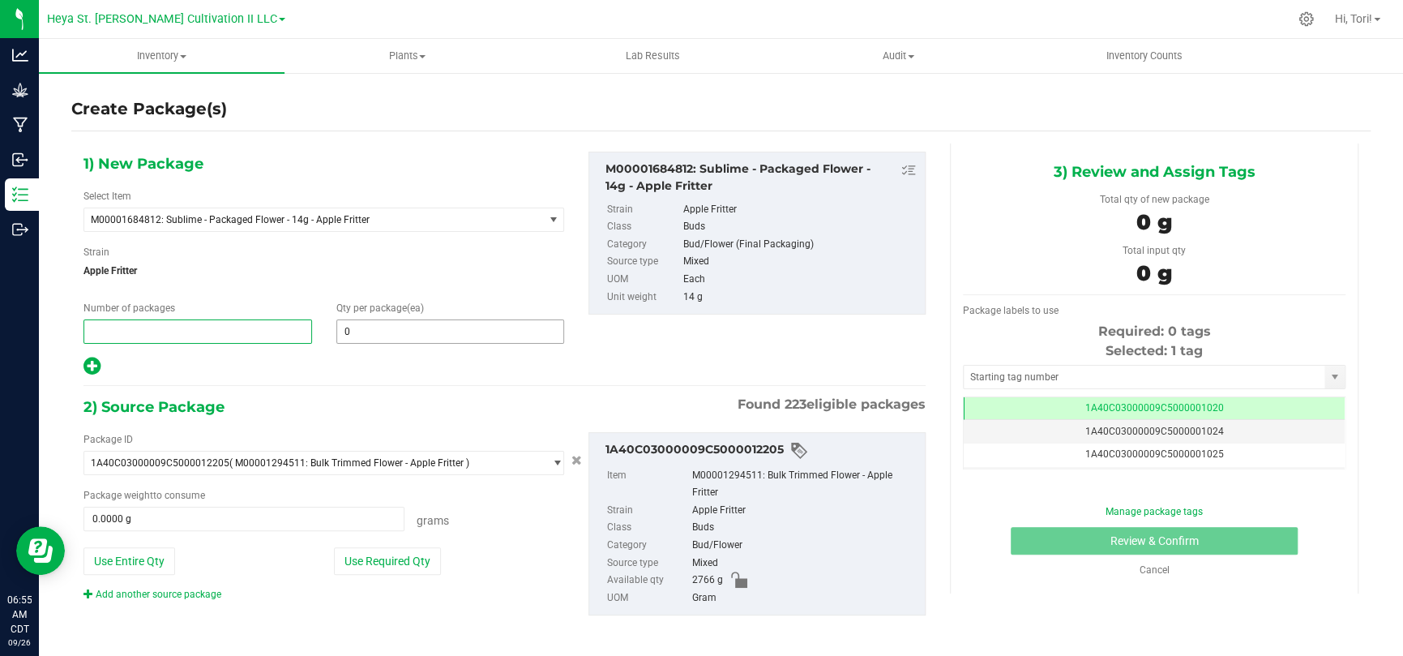
type input "4"
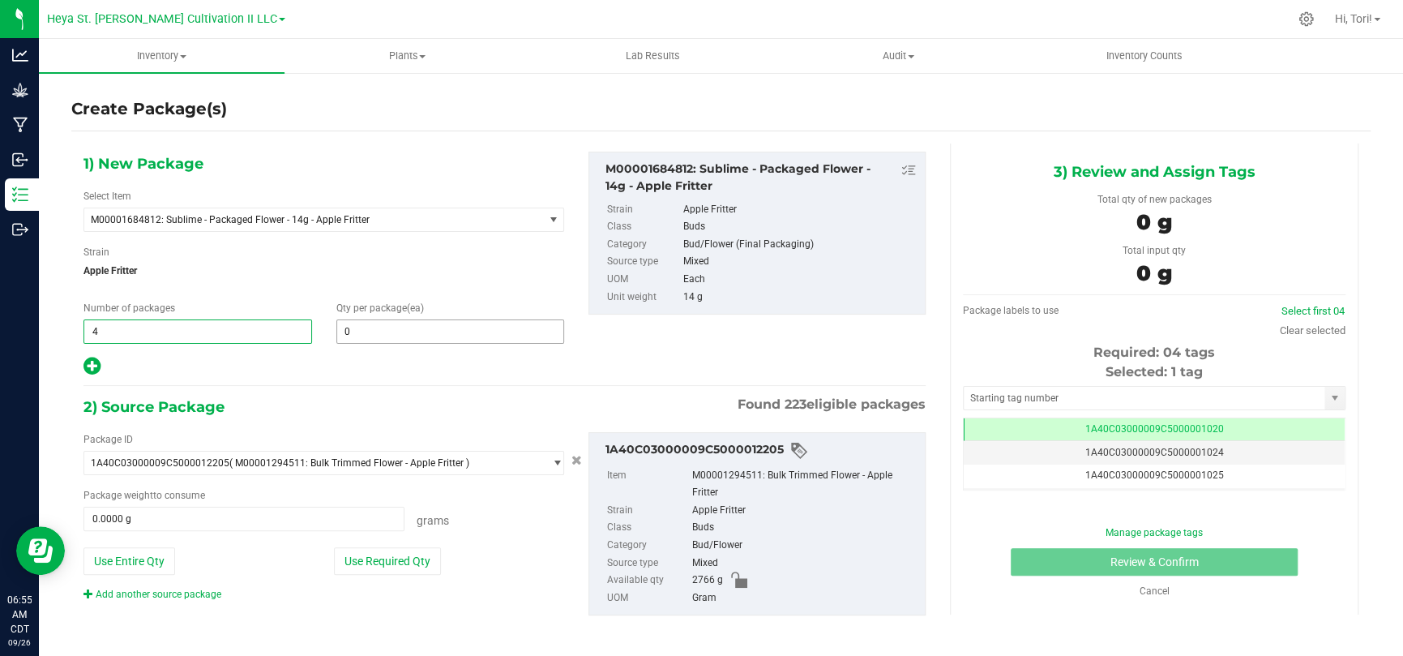
type input "4"
click at [434, 327] on span at bounding box center [450, 331] width 228 height 24
type input "16"
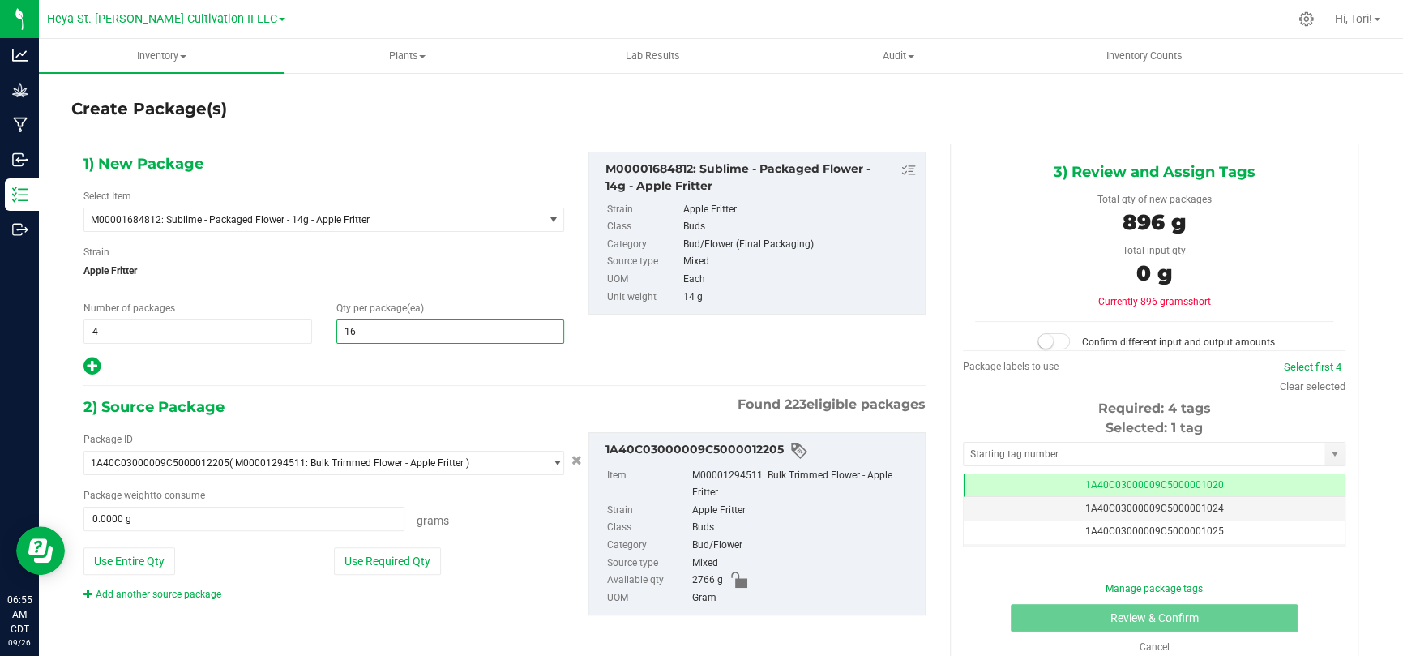
type input "16"
click at [434, 353] on div "1) New Package Select Item M00001684812: Sublime - Packaged Flower - 14g - Appl…" at bounding box center [323, 264] width 505 height 225
click at [363, 428] on button "Use Required Qty" at bounding box center [387, 561] width 107 height 28
type input "896.0000 g"
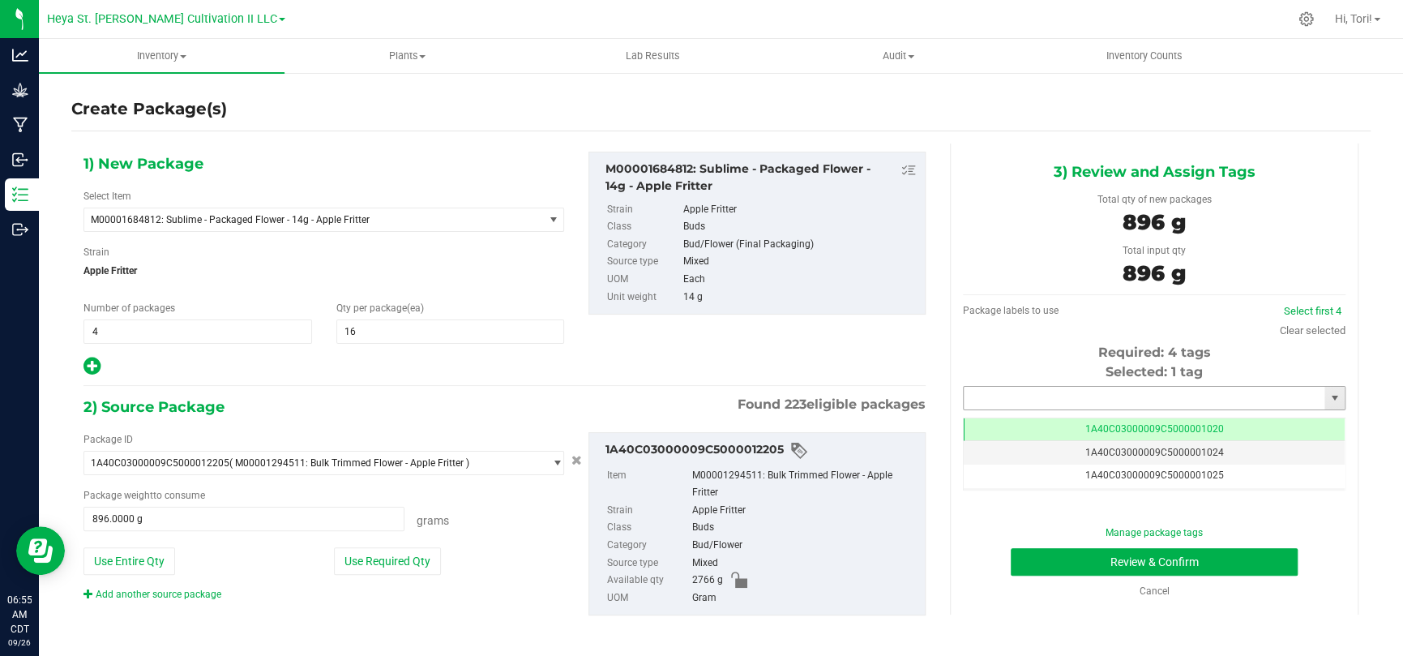
click at [997, 386] on input "text" at bounding box center [1143, 397] width 361 height 23
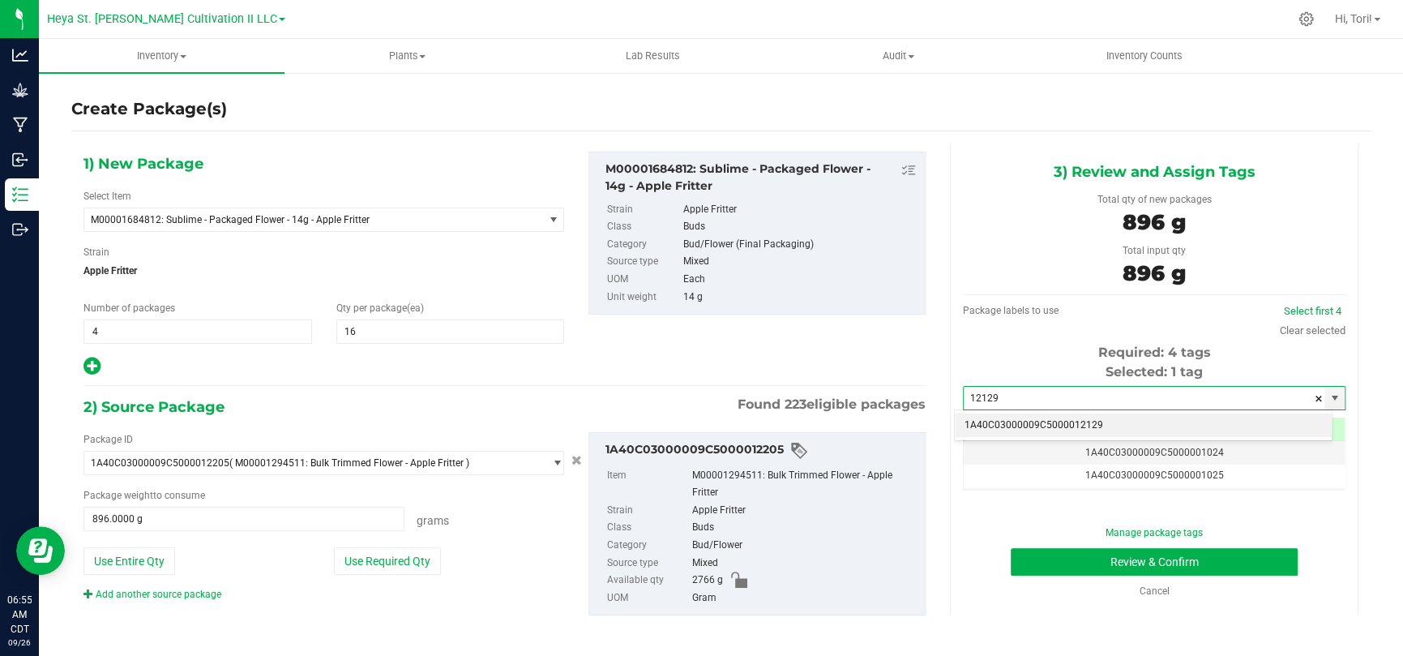
click at [997, 418] on li "1A40C03000009C5000012129" at bounding box center [1142, 425] width 377 height 24
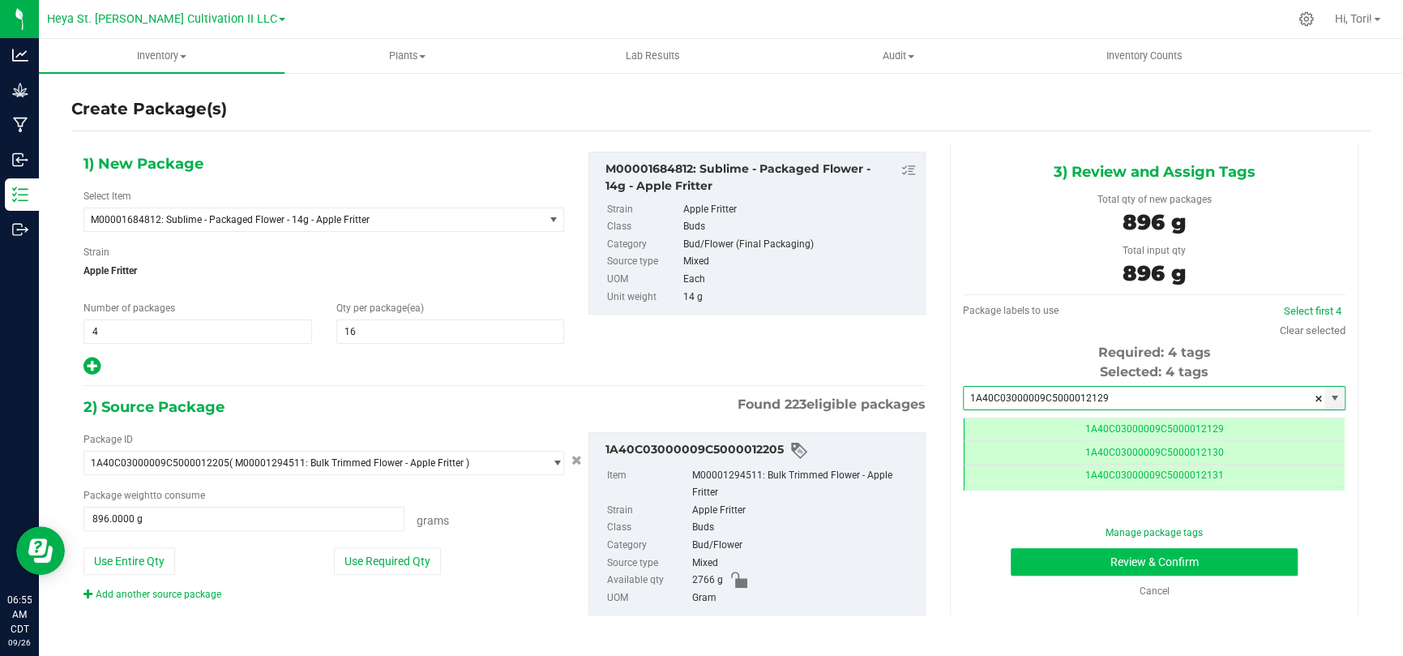
type input "1A40C03000009C5000012129"
click at [997, 428] on button "Review & Confirm" at bounding box center [1153, 562] width 287 height 28
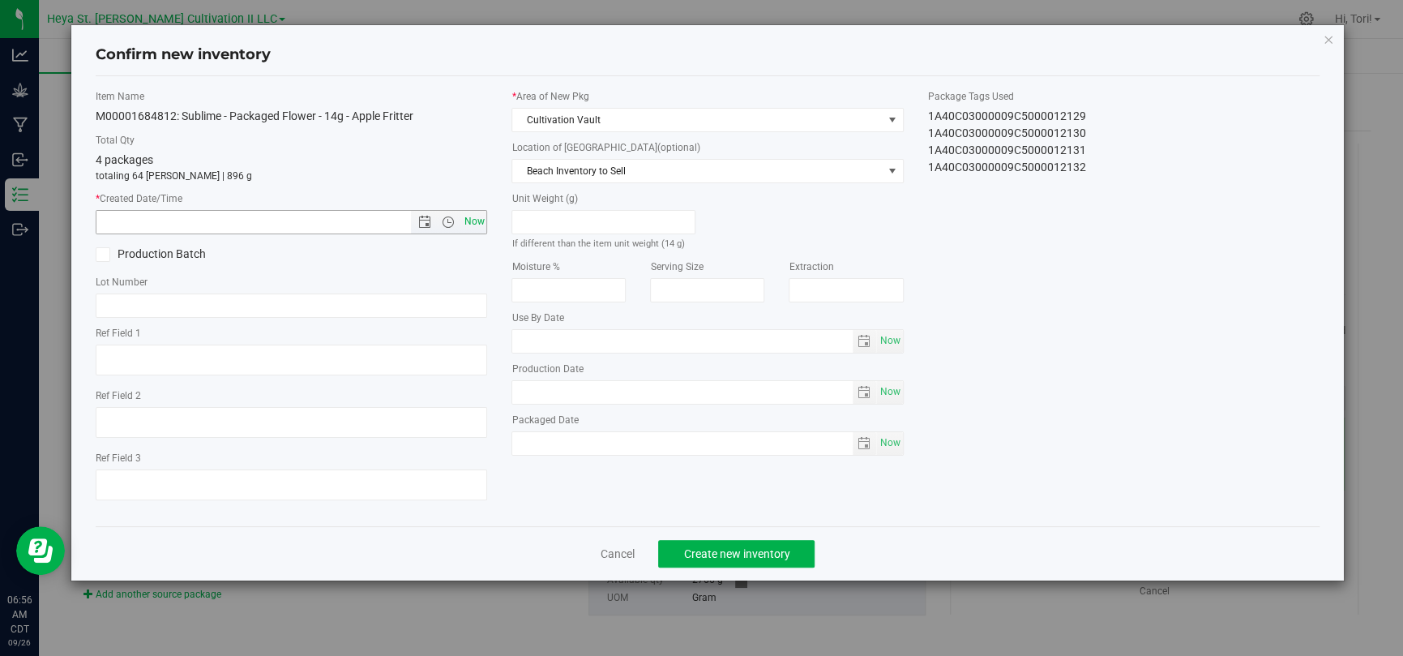
click at [465, 221] on span "Now" at bounding box center [474, 221] width 28 height 23
type input "9/26/2025 6:56 AM"
click at [809, 428] on button "Create new inventory" at bounding box center [736, 554] width 156 height 28
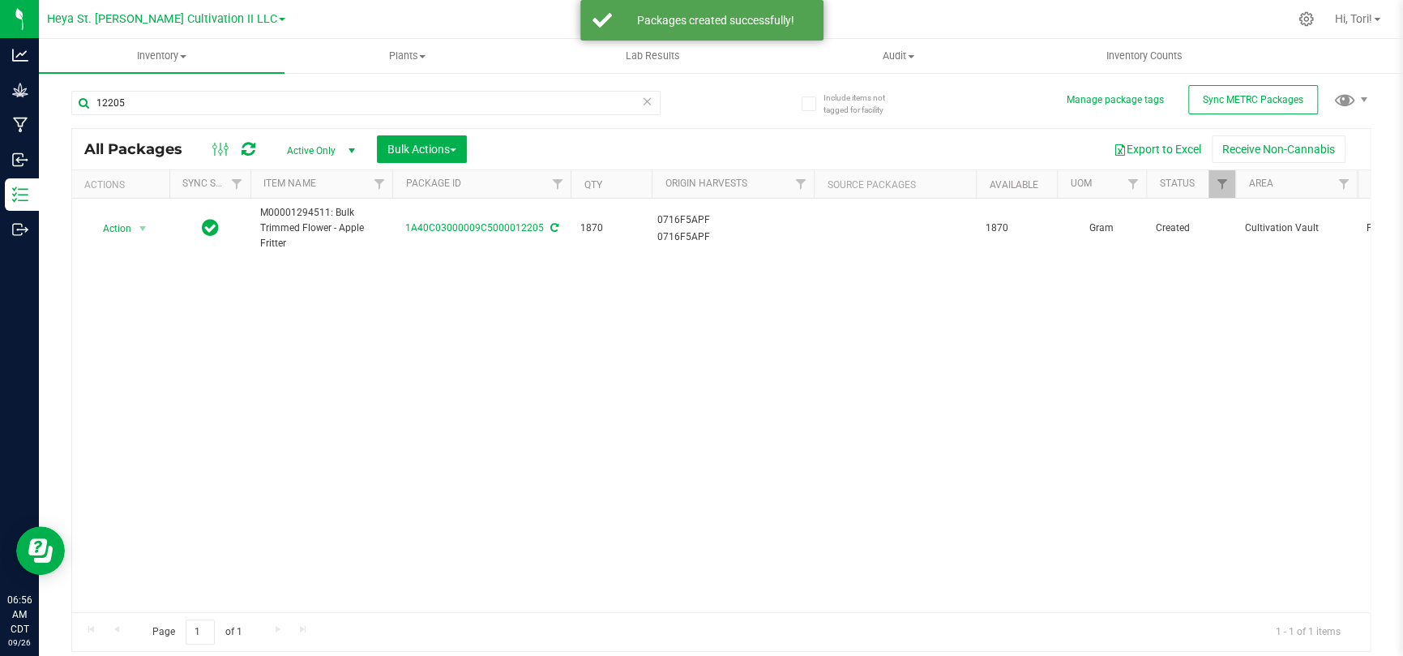
click at [647, 96] on icon at bounding box center [647, 100] width 11 height 19
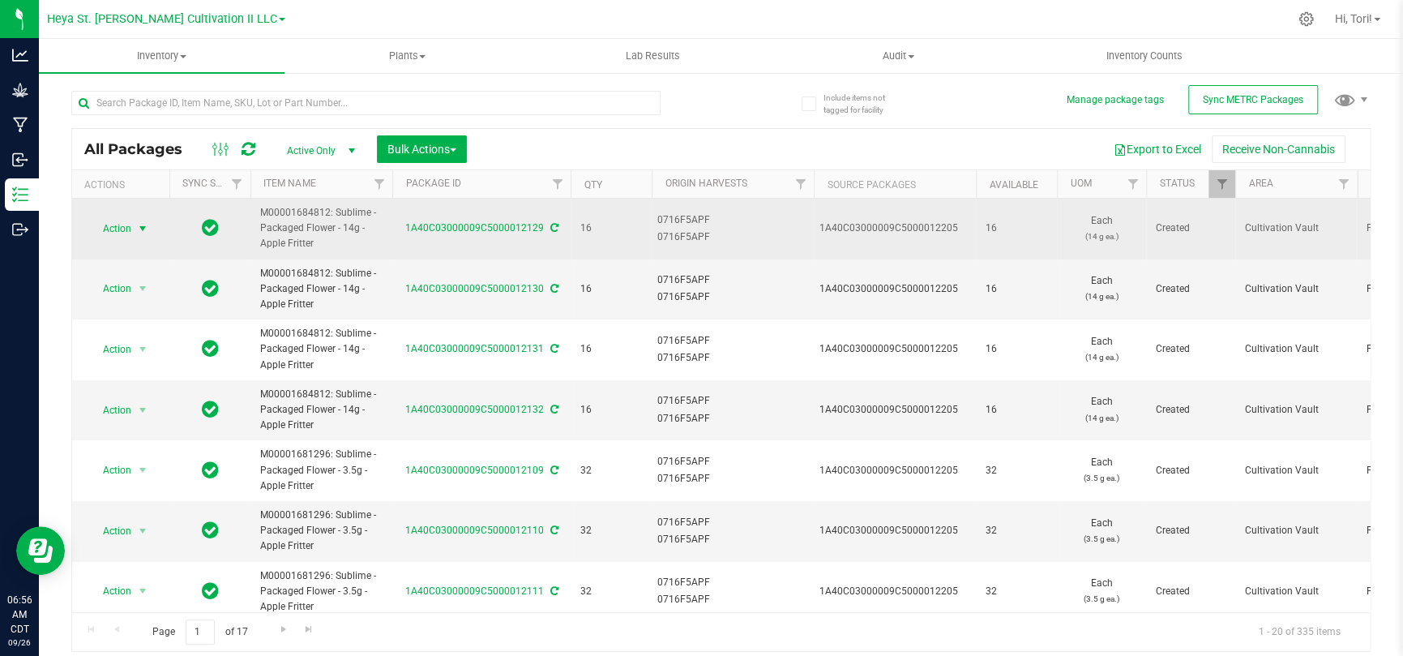
click at [139, 233] on span "select" at bounding box center [142, 228] width 13 height 13
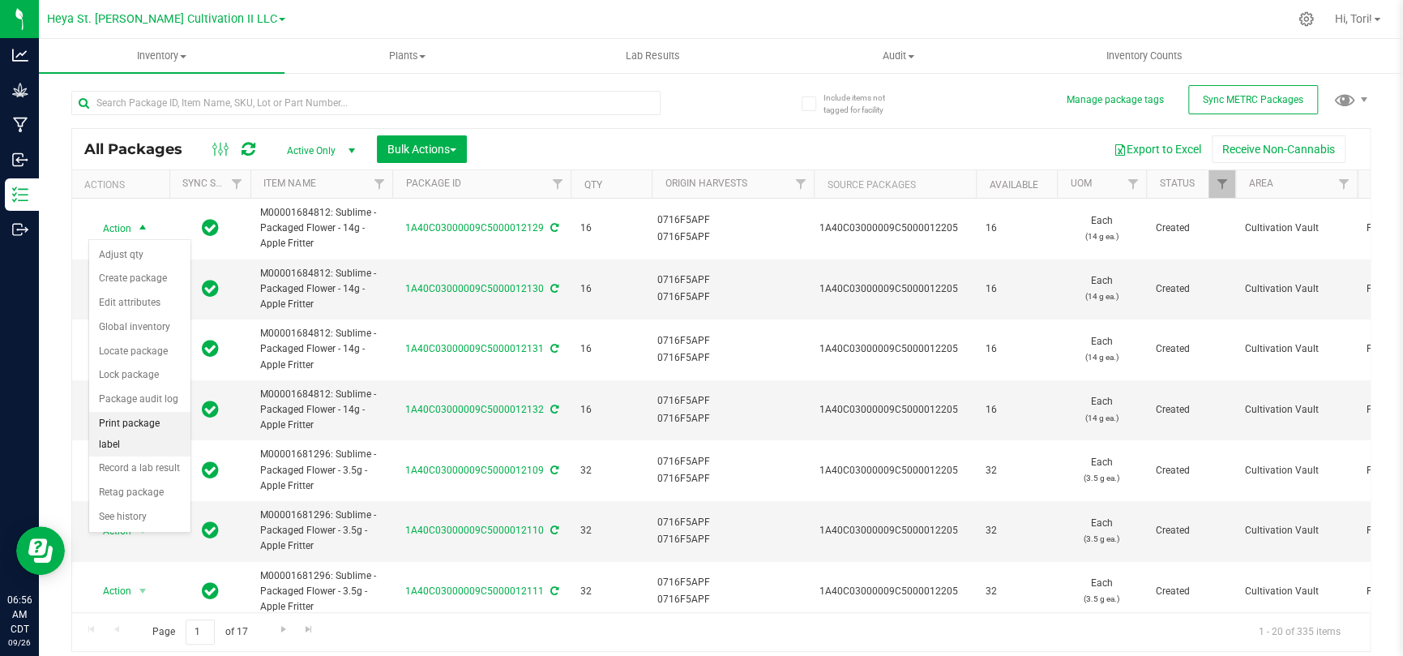
click at [153, 424] on li "Print package label" at bounding box center [139, 434] width 101 height 45
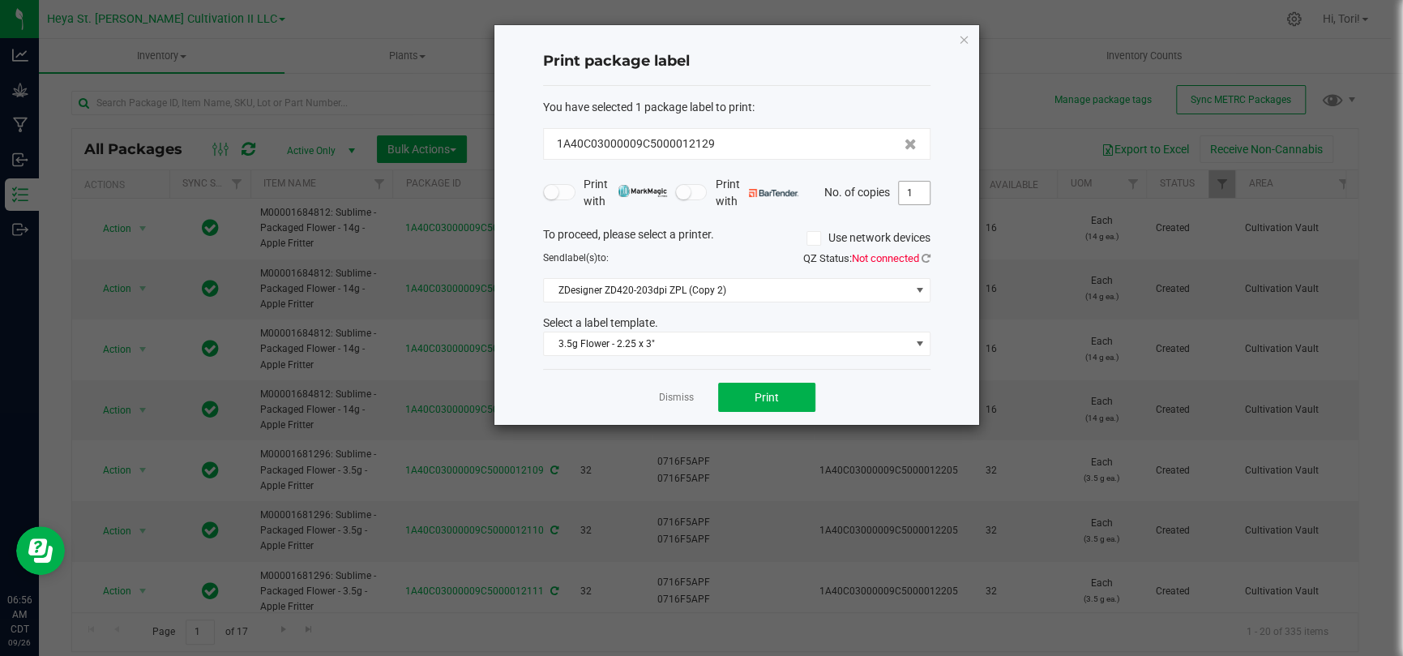
click at [908, 191] on input "1" at bounding box center [914, 193] width 31 height 23
type input "16"
click at [926, 212] on form "You have selected 1 package label to print : 1A40C03000009C5000012129 Print wit…" at bounding box center [736, 228] width 387 height 258
click at [925, 252] on link at bounding box center [925, 258] width 9 height 12
click at [820, 352] on span "3.5g Flower - 2.25 x 3"" at bounding box center [726, 343] width 365 height 23
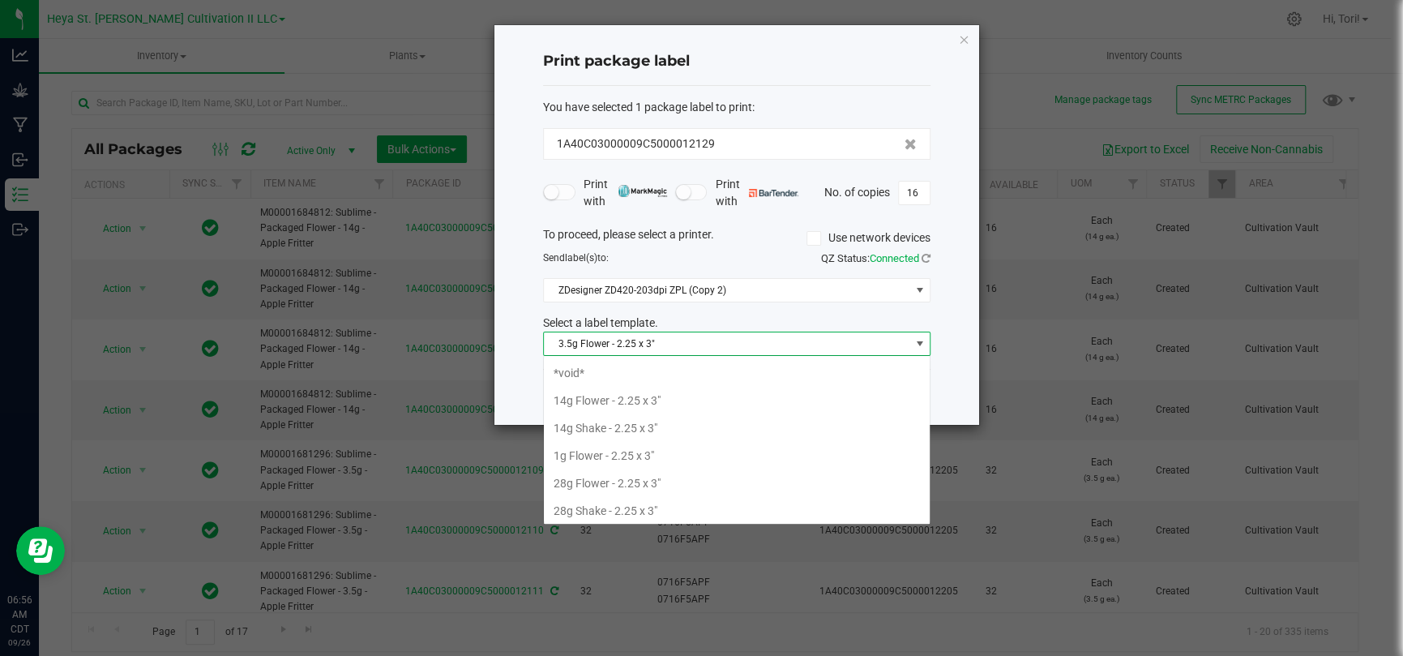
scroll to position [29, 0]
click at [819, 344] on span "3.5g Flower - 2.25 x 3"" at bounding box center [726, 343] width 365 height 23
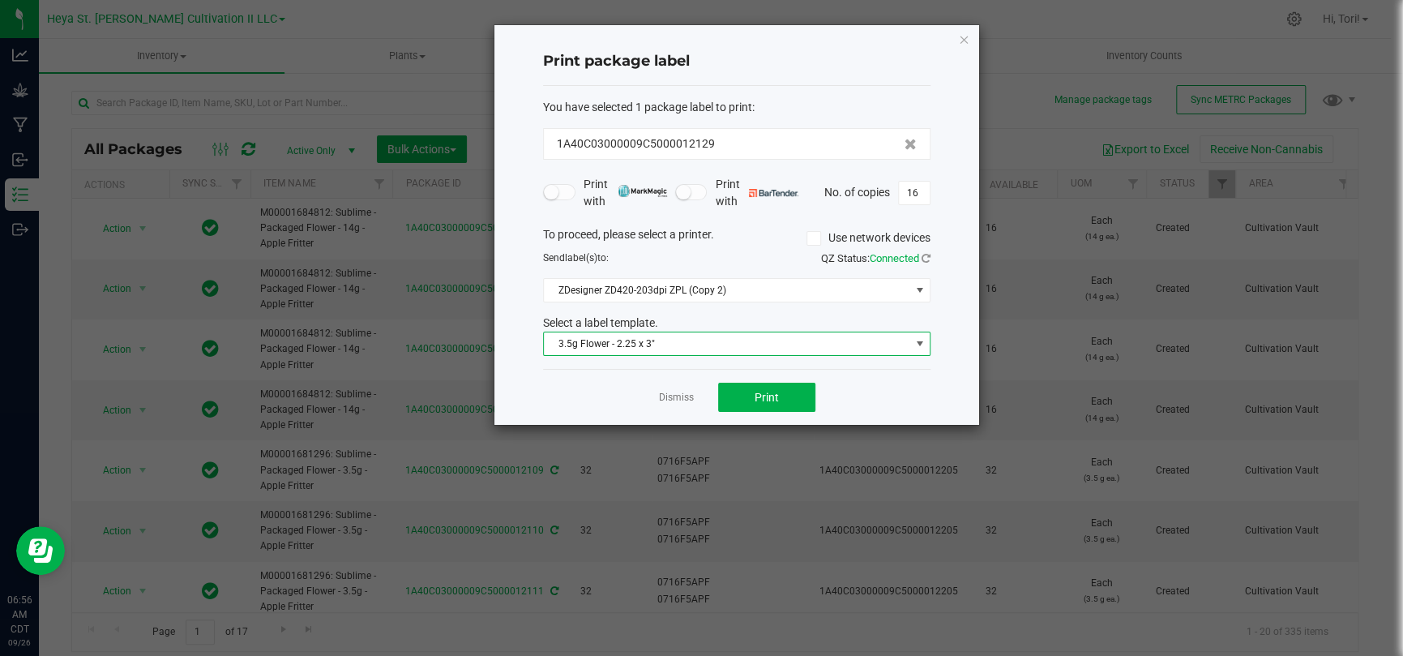
click at [819, 344] on span "3.5g Flower - 2.25 x 3"" at bounding box center [726, 343] width 365 height 23
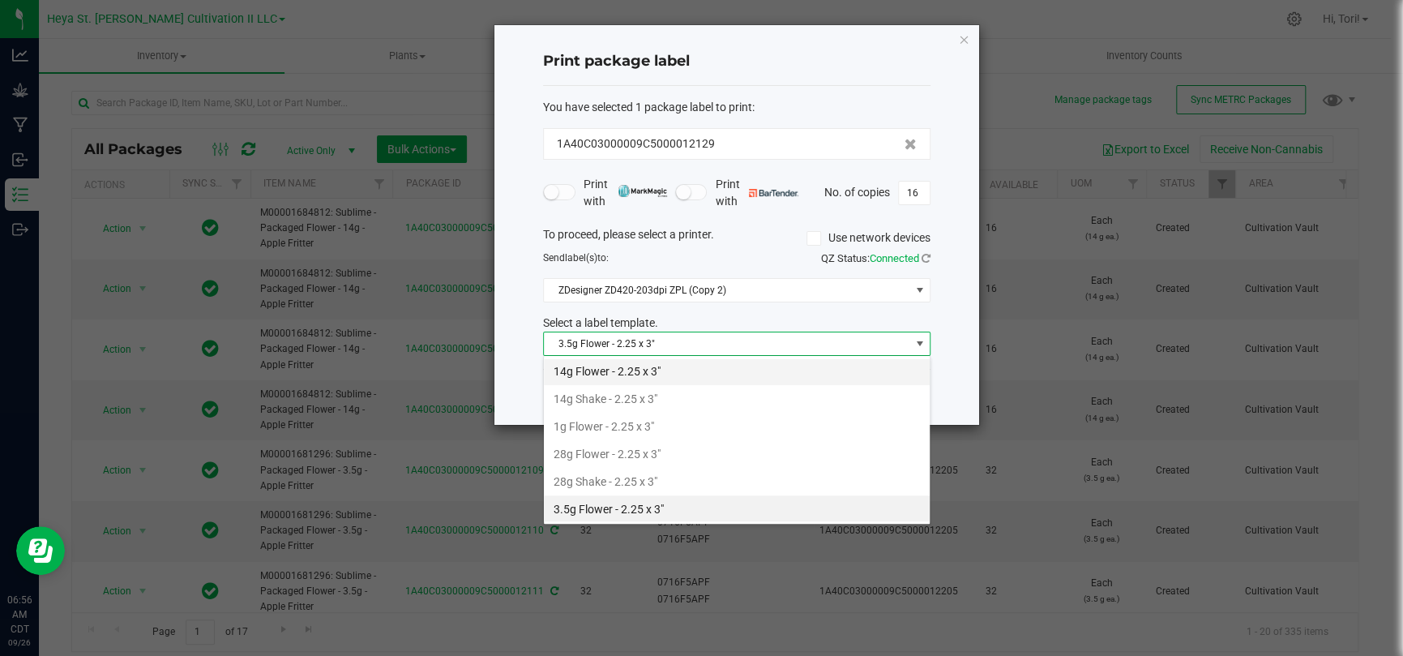
click at [813, 362] on li "14g Flower - 2.25 x 3"" at bounding box center [737, 371] width 386 height 28
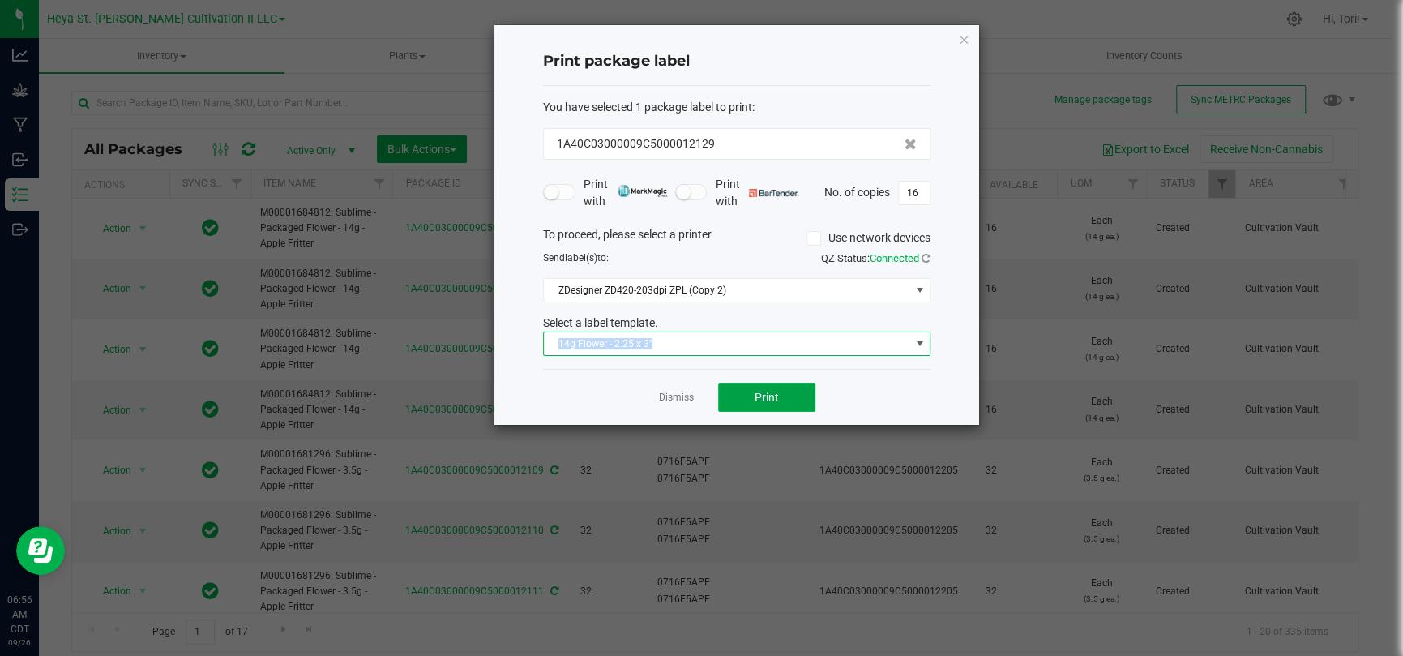
click at [804, 383] on button "Print" at bounding box center [766, 396] width 97 height 29
click at [963, 37] on icon "button" at bounding box center [963, 38] width 11 height 19
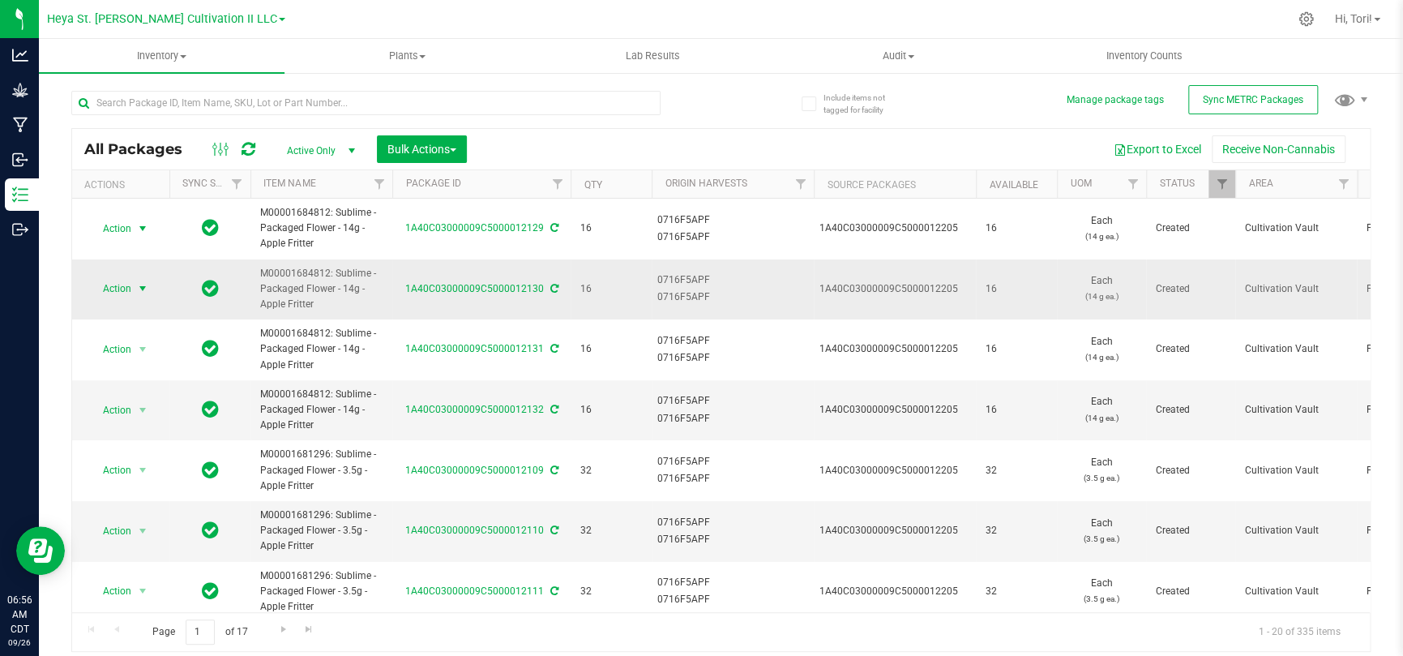
click at [133, 290] on span "select" at bounding box center [143, 288] width 20 height 23
click at [149, 428] on li "Print package label" at bounding box center [139, 494] width 101 height 45
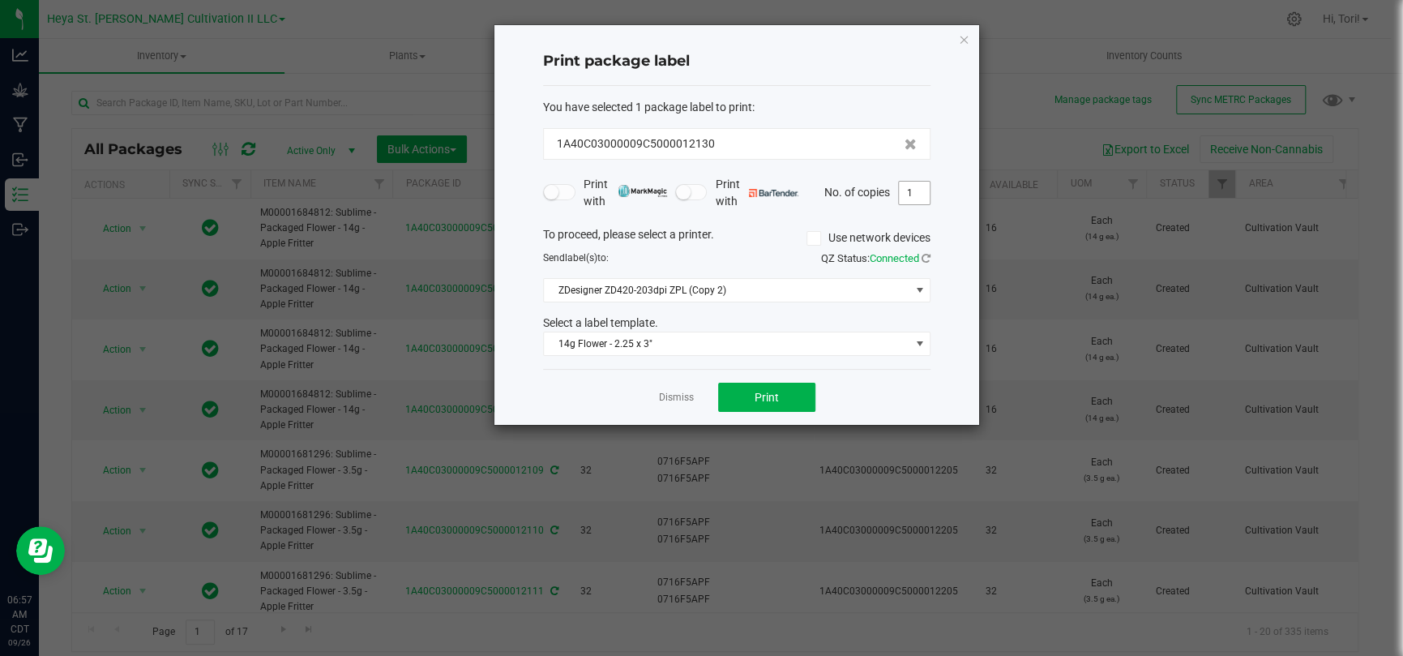
click at [912, 182] on input "1" at bounding box center [914, 193] width 31 height 23
type input "16"
click at [809, 394] on button "Print" at bounding box center [766, 396] width 97 height 29
click at [904, 147] on icon at bounding box center [910, 144] width 12 height 11
click at [963, 38] on icon "button" at bounding box center [963, 38] width 11 height 19
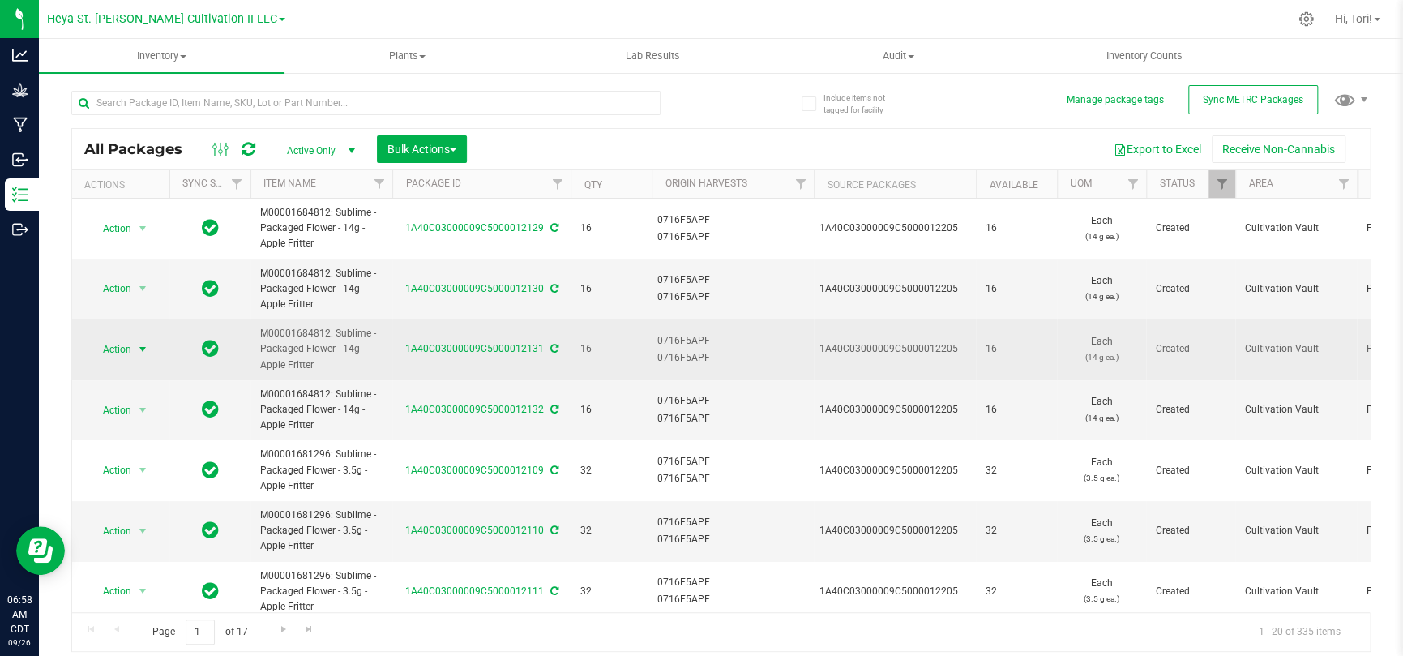
click at [103, 344] on span "Action" at bounding box center [110, 349] width 44 height 23
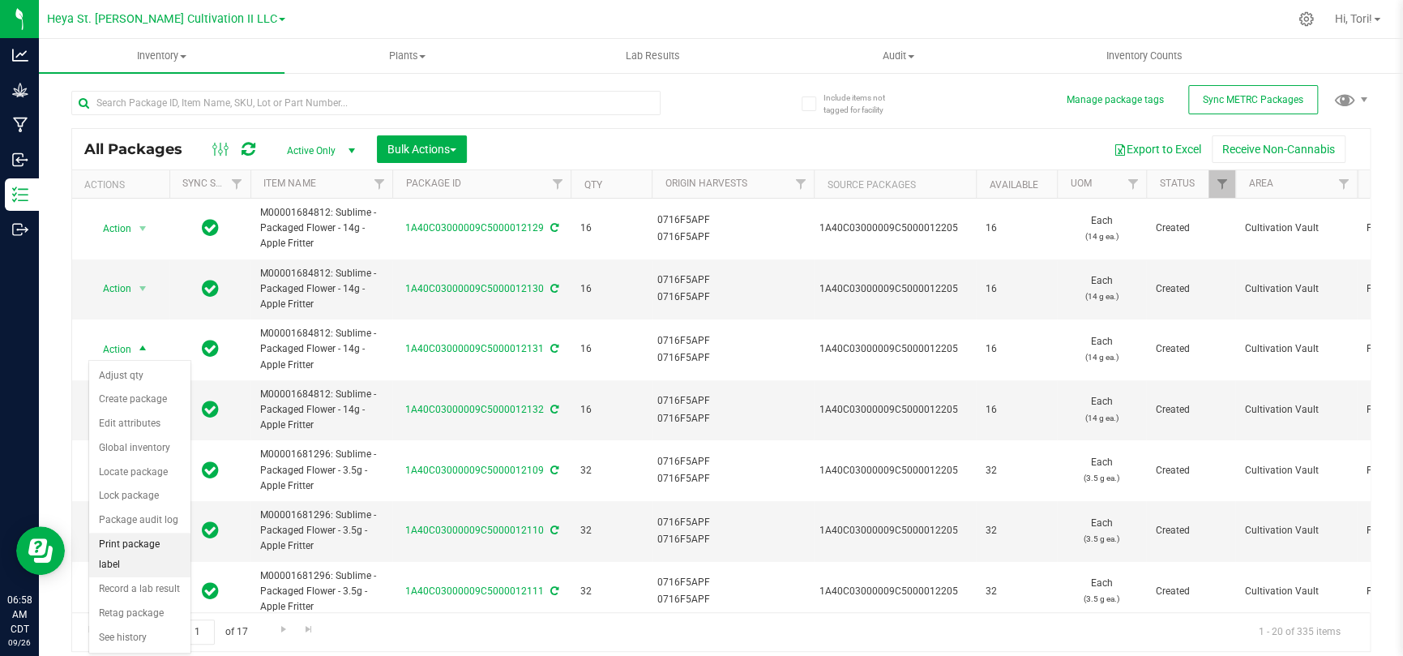
click at [154, 428] on li "Print package label" at bounding box center [139, 554] width 101 height 45
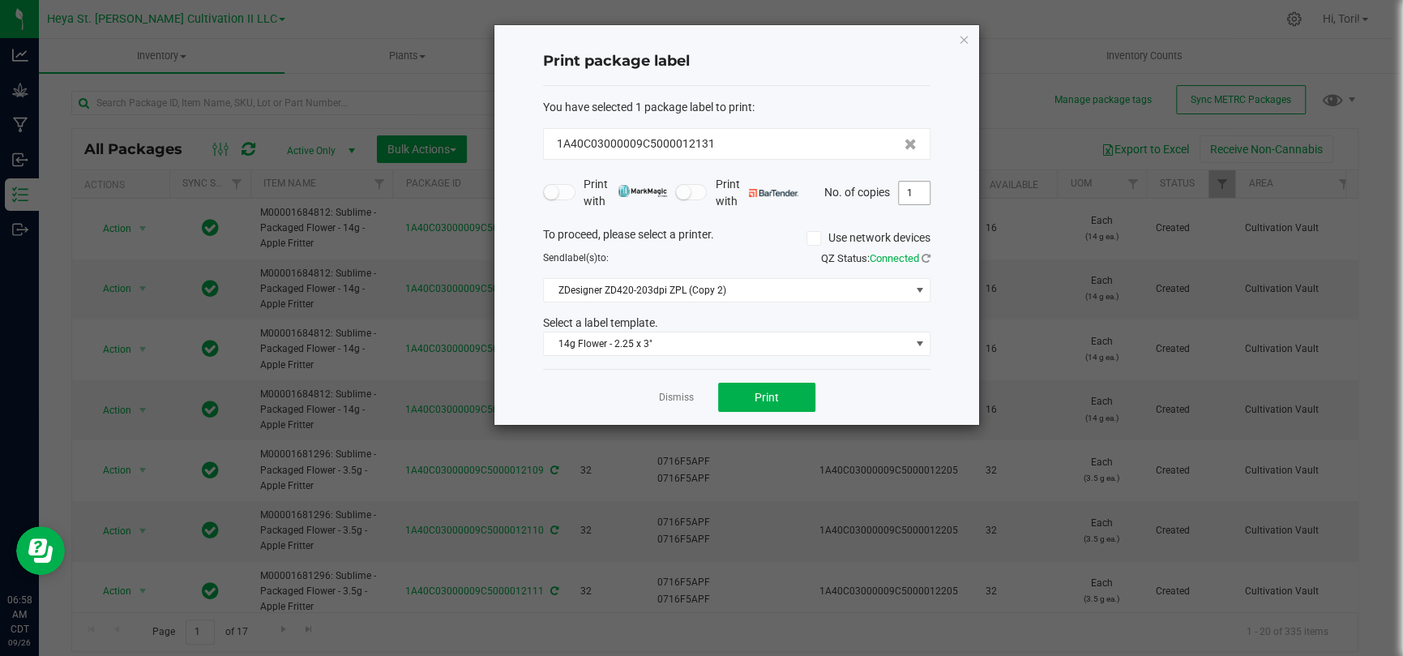
click at [915, 181] on span "1" at bounding box center [914, 193] width 32 height 24
click at [915, 186] on input "1" at bounding box center [914, 193] width 31 height 23
type input "16"
click at [935, 215] on div "Print package label You have selected 1 package label to print : 1A40C03000009C…" at bounding box center [736, 224] width 485 height 399
click at [798, 399] on button "Print" at bounding box center [766, 396] width 97 height 29
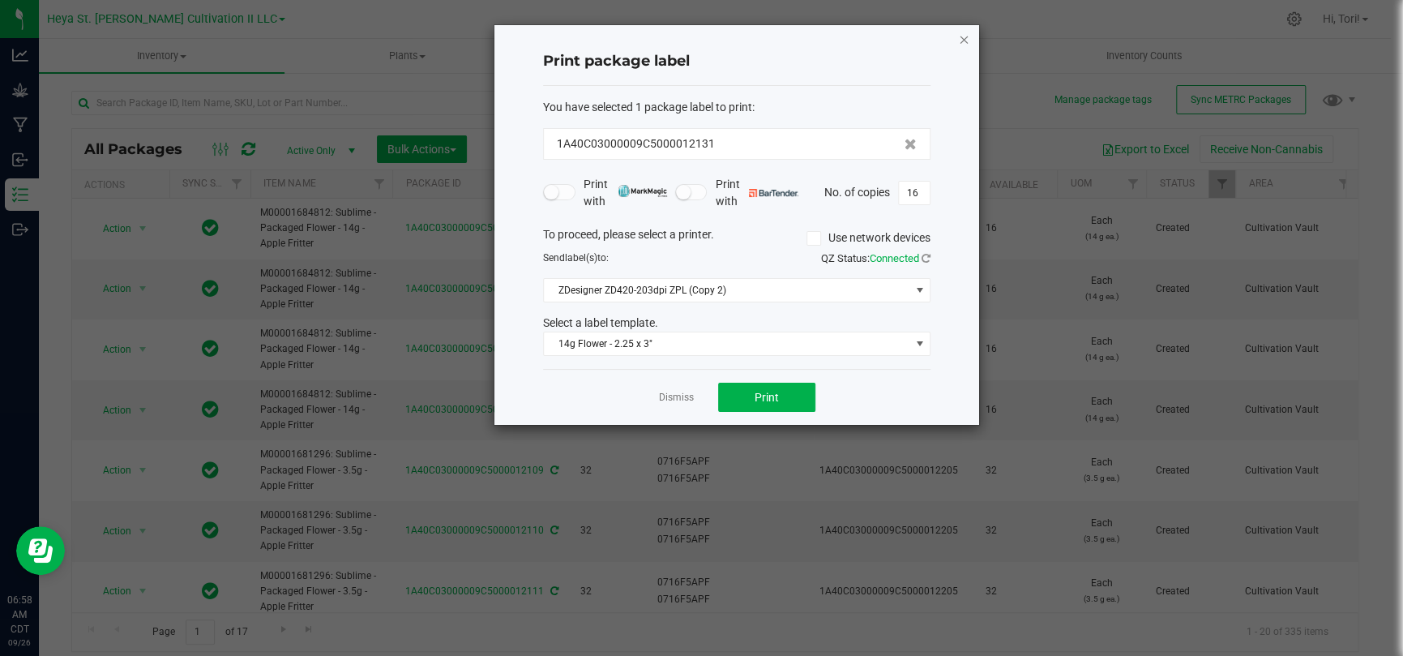
click at [959, 37] on icon "button" at bounding box center [963, 38] width 11 height 19
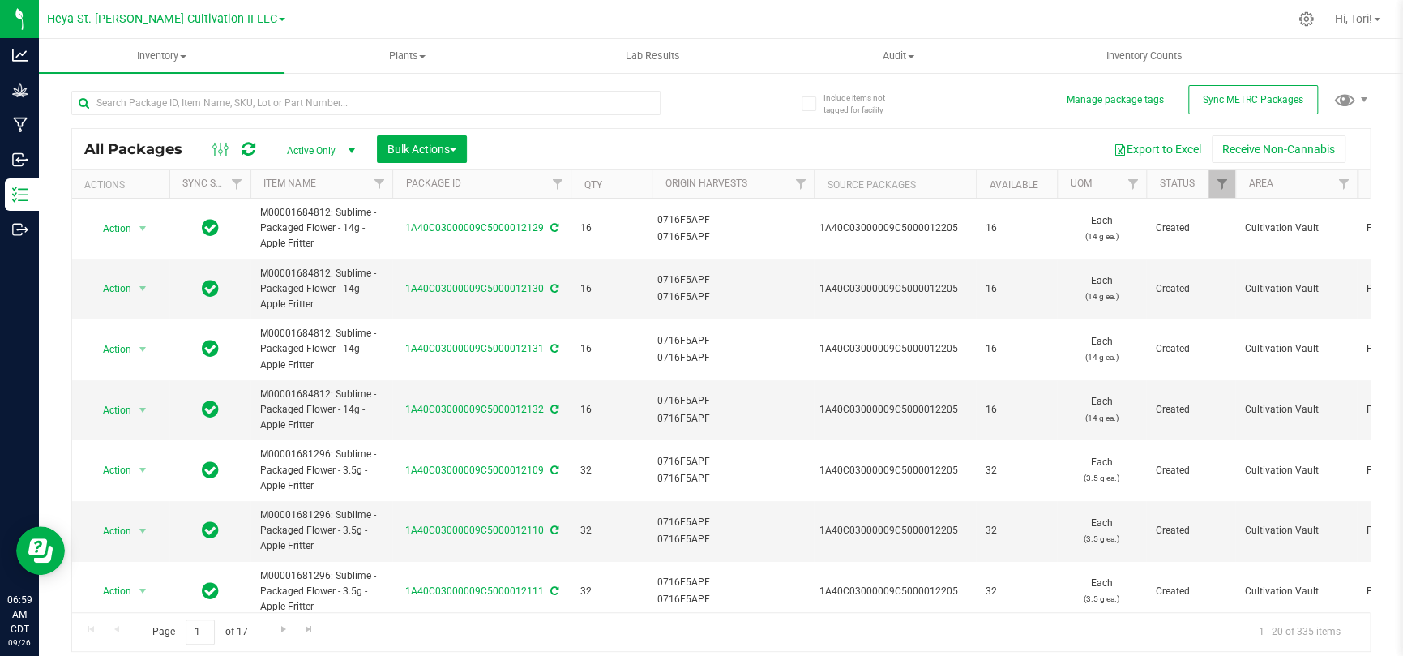
click at [258, 89] on div at bounding box center [396, 102] width 650 height 52
click at [147, 409] on span "select" at bounding box center [142, 410] width 13 height 13
click at [139, 305] on li "Print package label" at bounding box center [139, 301] width 101 height 45
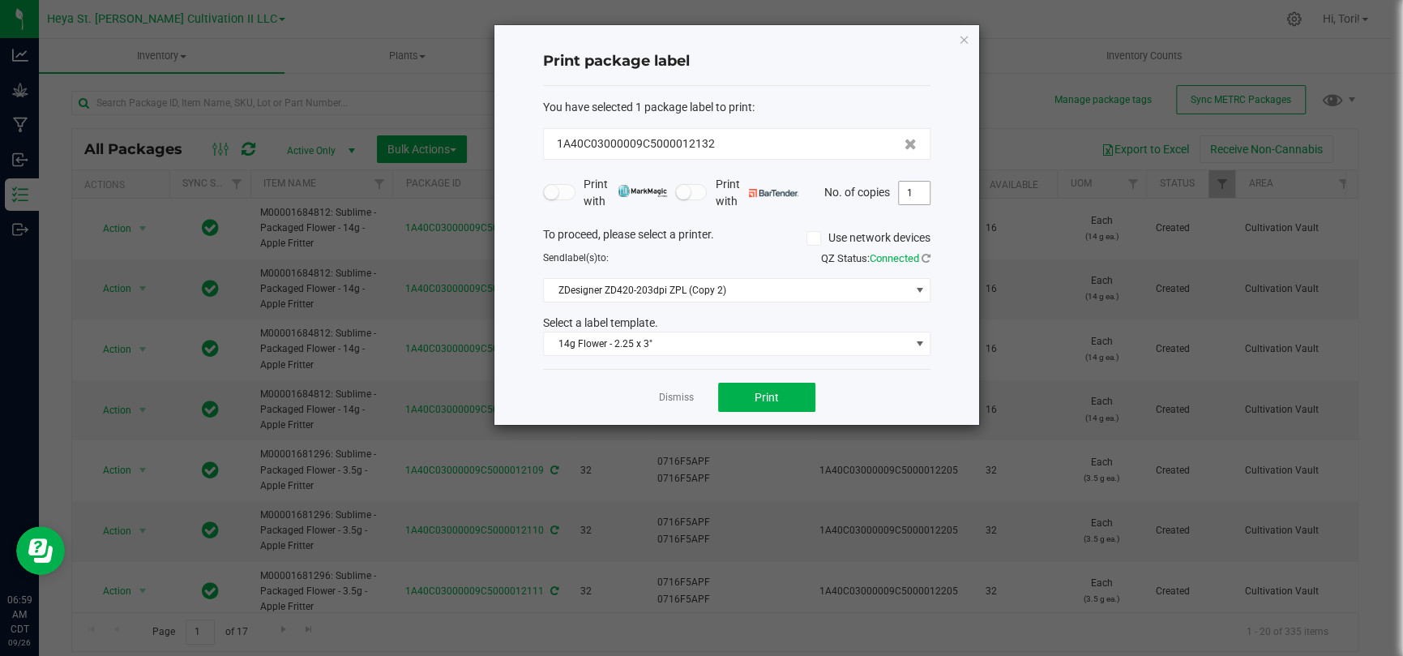
click at [908, 194] on input "1" at bounding box center [914, 193] width 31 height 23
type input "16"
click at [765, 391] on span "Print" at bounding box center [766, 397] width 24 height 13
click at [960, 41] on icon "button" at bounding box center [963, 38] width 11 height 19
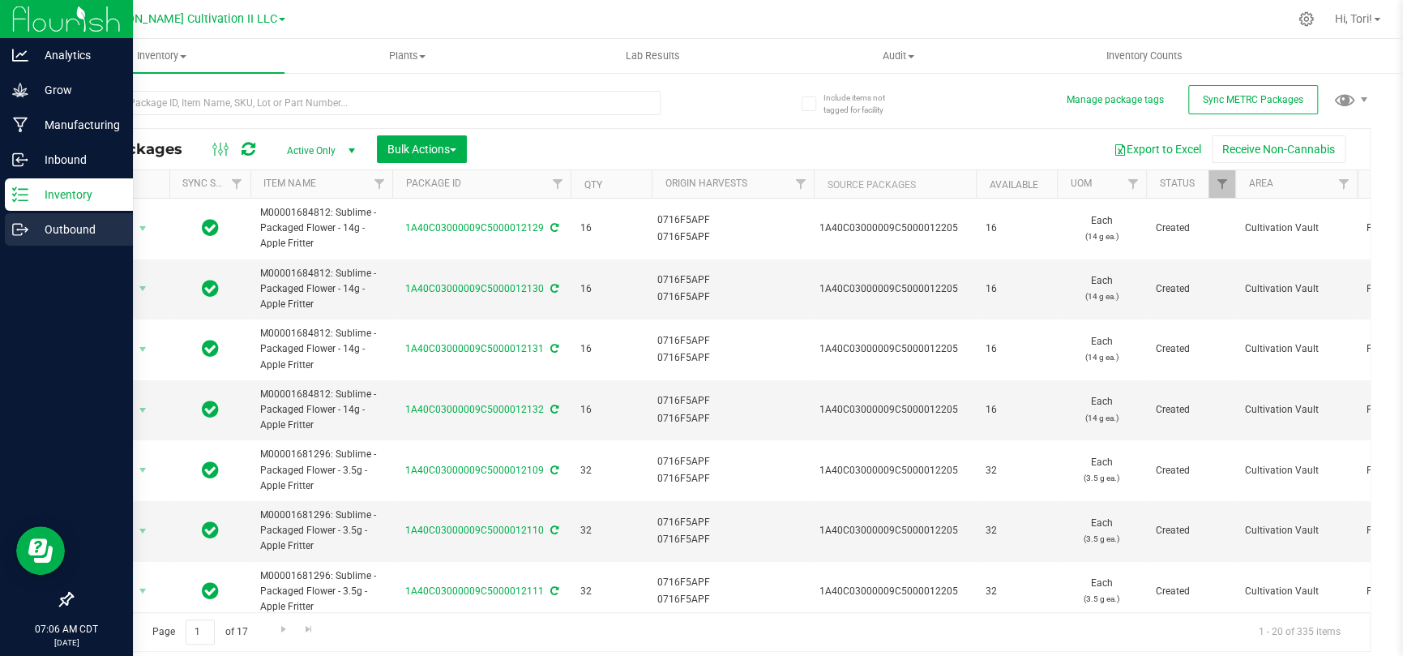
click at [54, 230] on p "Outbound" at bounding box center [76, 229] width 97 height 19
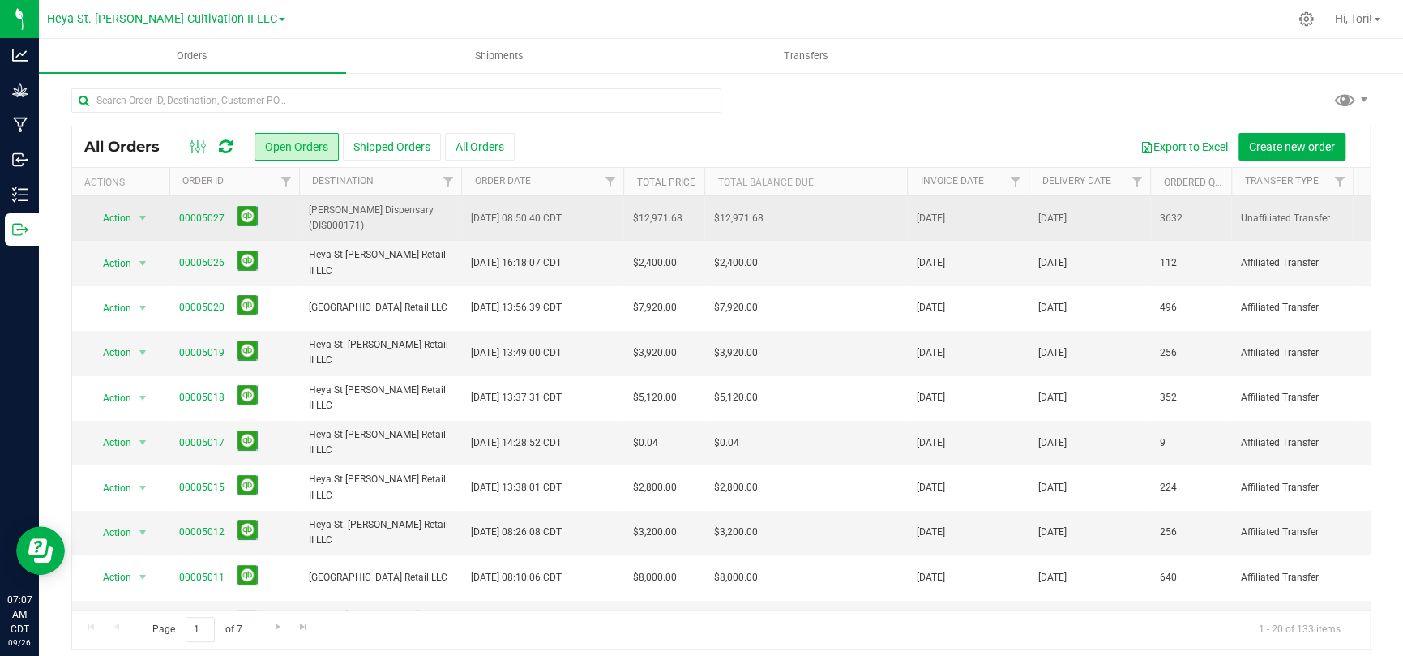
click at [562, 221] on span "Sep 25, 2025 08:50:40 CDT" at bounding box center [516, 218] width 91 height 15
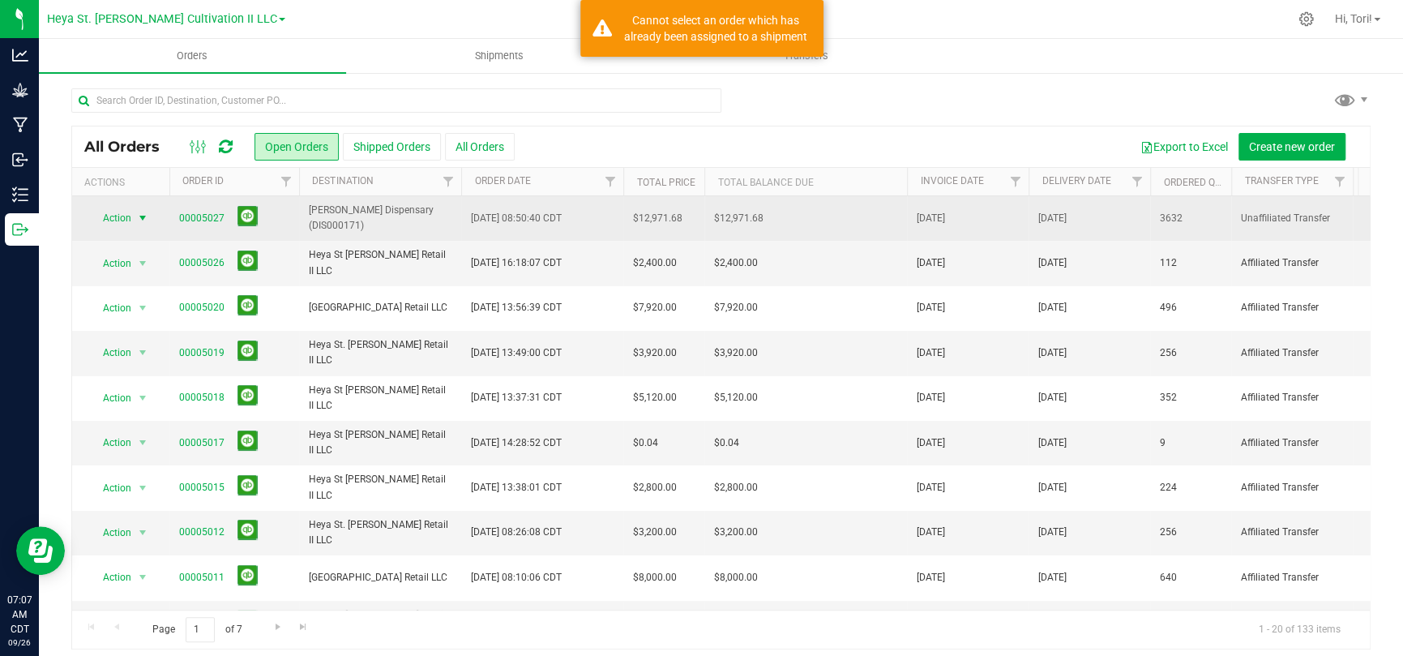
click at [139, 213] on span "select" at bounding box center [142, 217] width 13 height 13
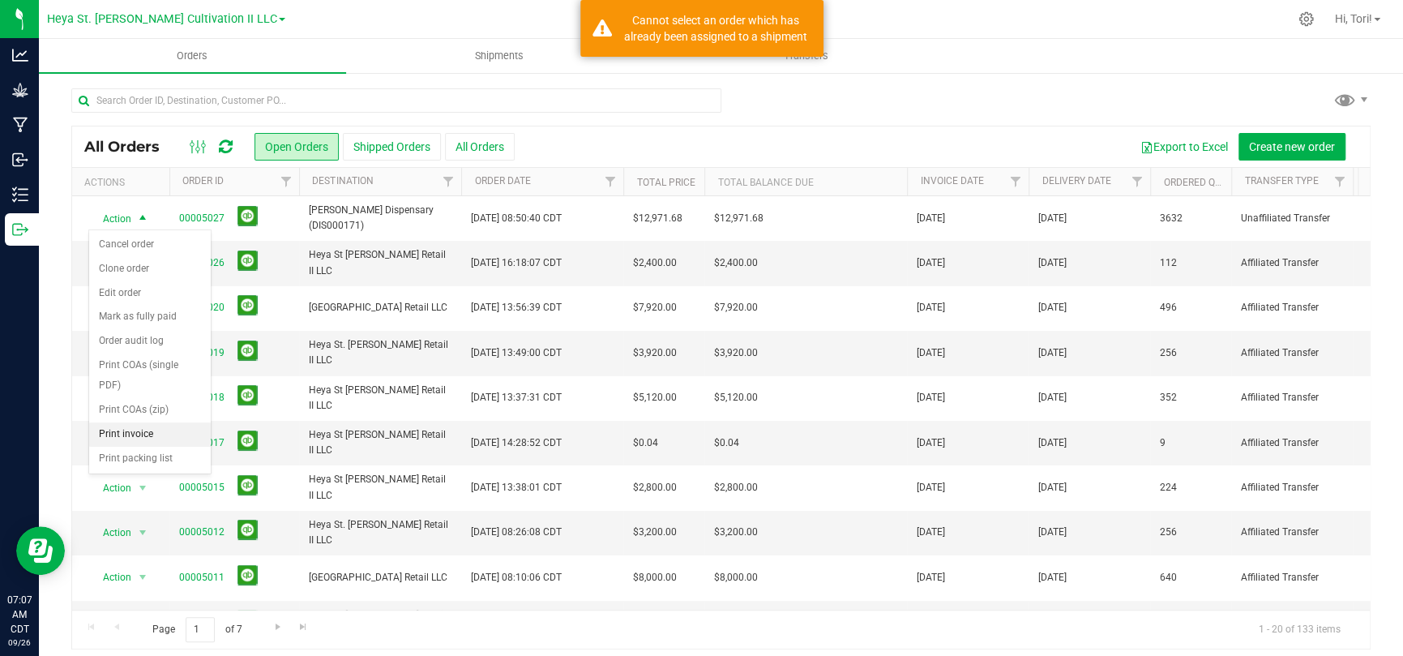
click at [152, 422] on li "Print invoice" at bounding box center [150, 434] width 122 height 24
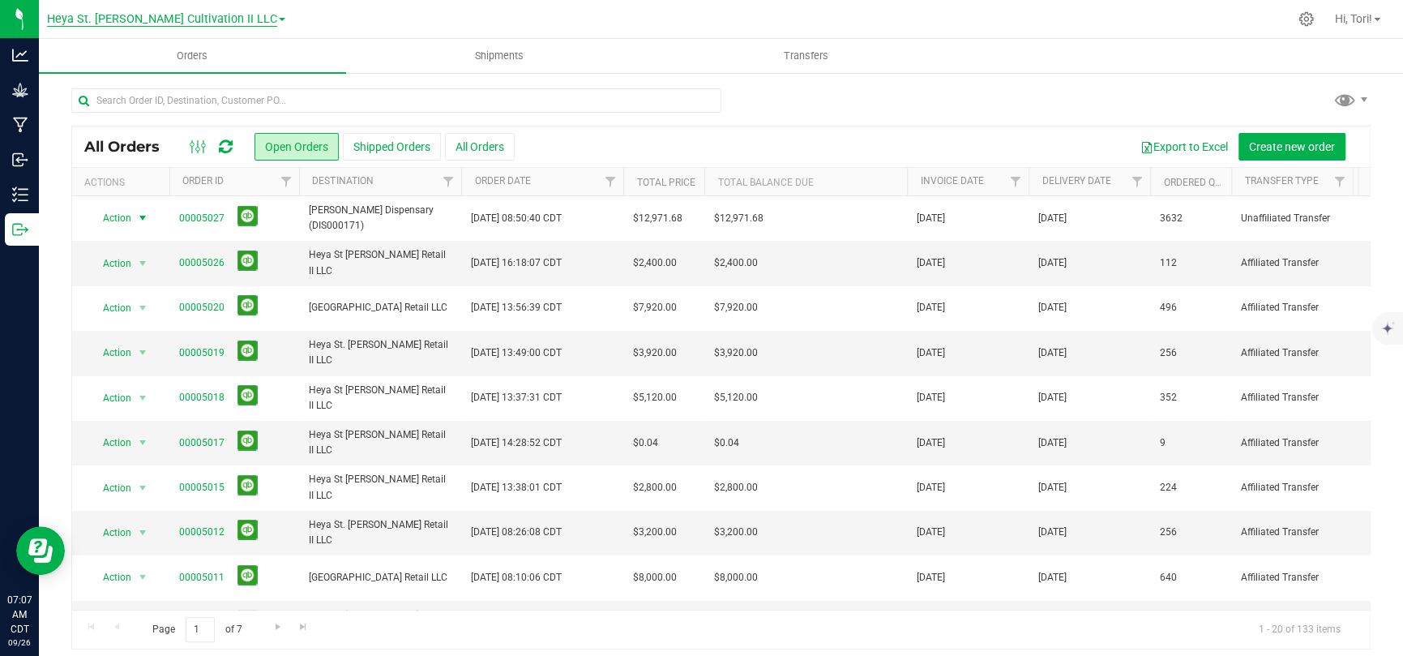
click at [224, 24] on span "Heya St. [PERSON_NAME] Cultivation II LLC" at bounding box center [162, 19] width 230 height 15
click at [137, 83] on link "Heya St. Ann MIP LLC" at bounding box center [166, 79] width 238 height 22
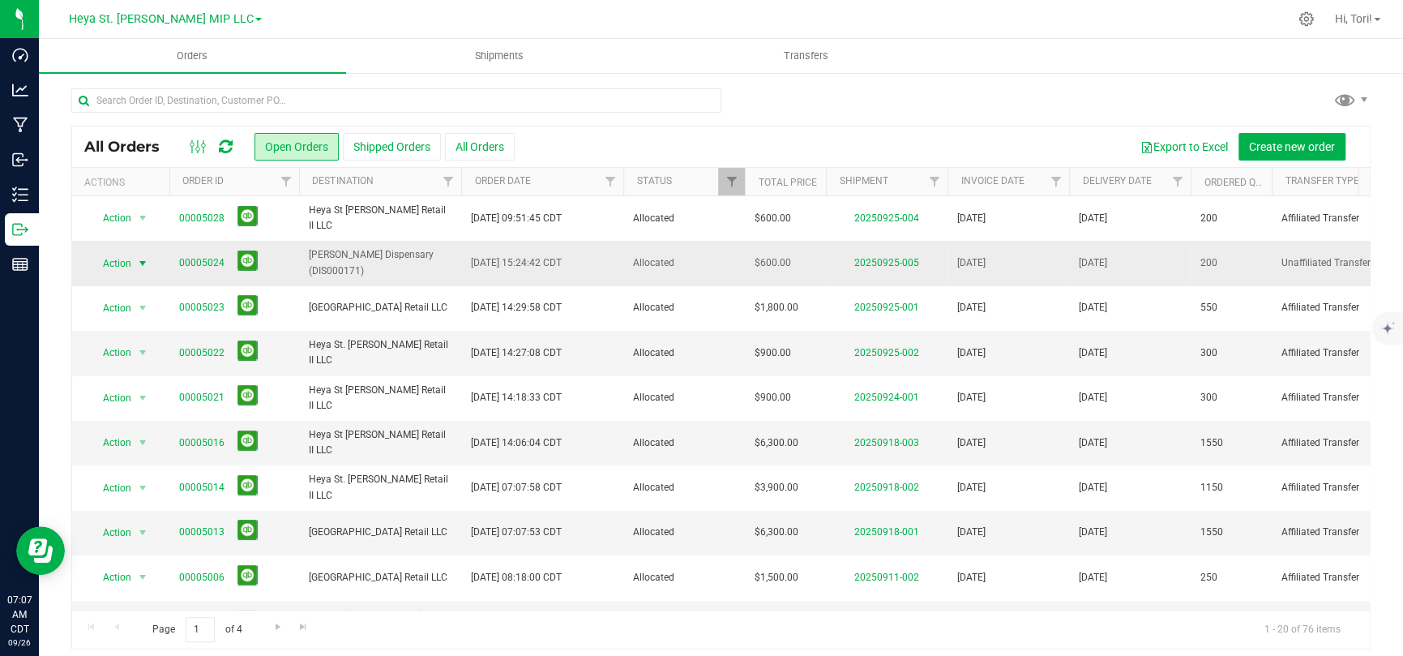
click at [108, 263] on span "Action" at bounding box center [110, 263] width 44 height 23
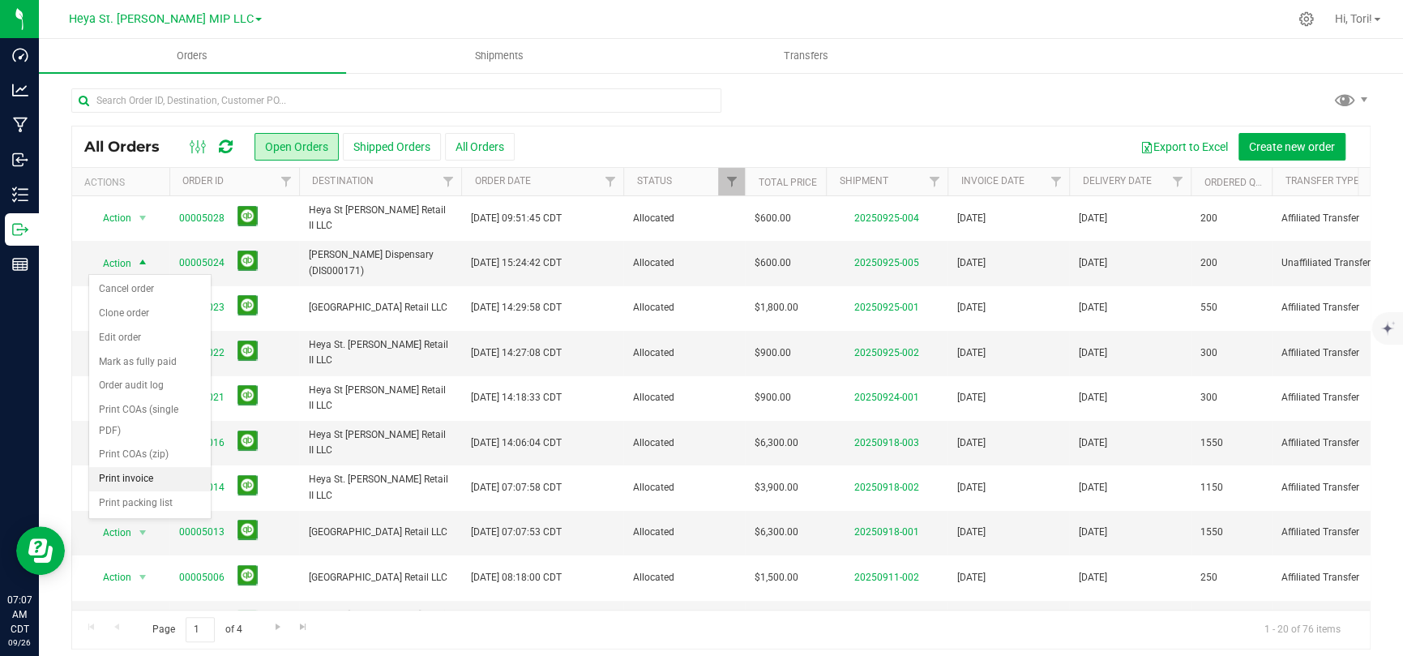
click at [136, 428] on li "Print invoice" at bounding box center [150, 479] width 122 height 24
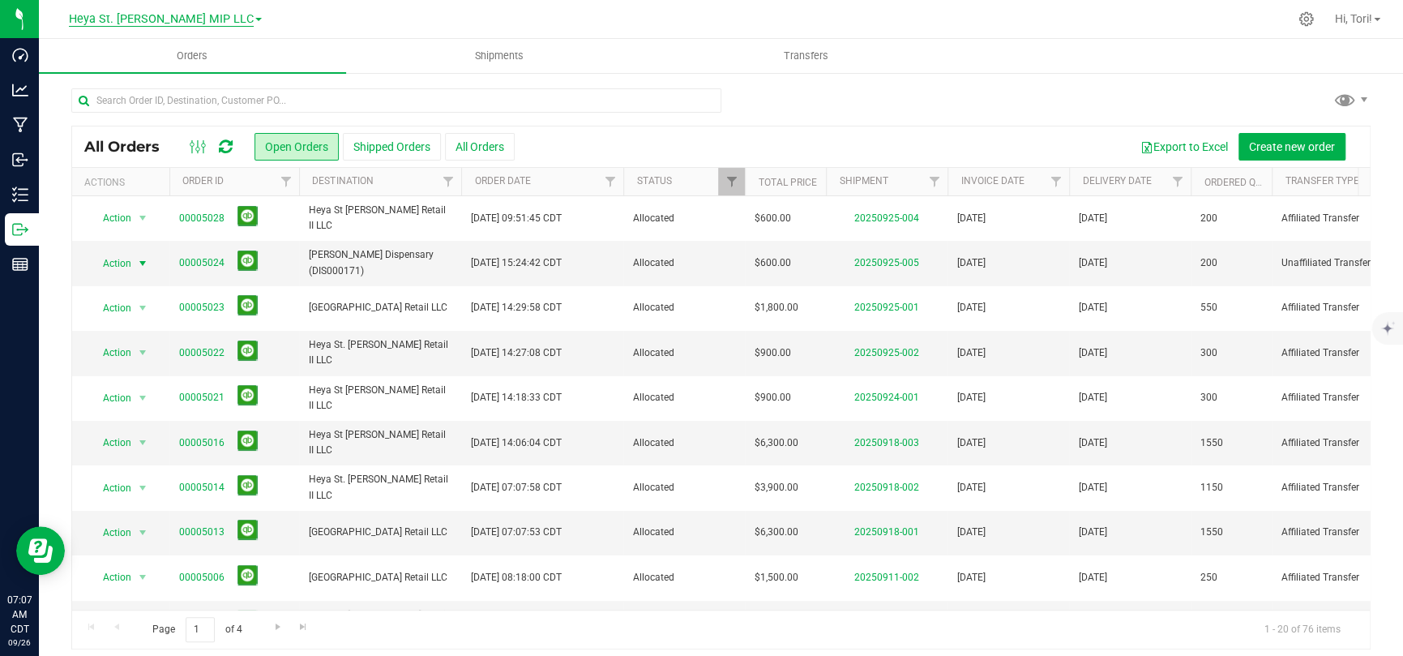
click at [130, 19] on span "Heya St. Ann MIP LLC" at bounding box center [161, 19] width 185 height 15
click at [144, 78] on link "Heya St. Ann MIP LLC" at bounding box center [165, 79] width 237 height 22
click at [139, 14] on span "Heya St. Ann MIP LLC" at bounding box center [161, 19] width 185 height 15
click at [150, 60] on link "Heya St. [PERSON_NAME] Cultivation II LLC" at bounding box center [165, 57] width 237 height 22
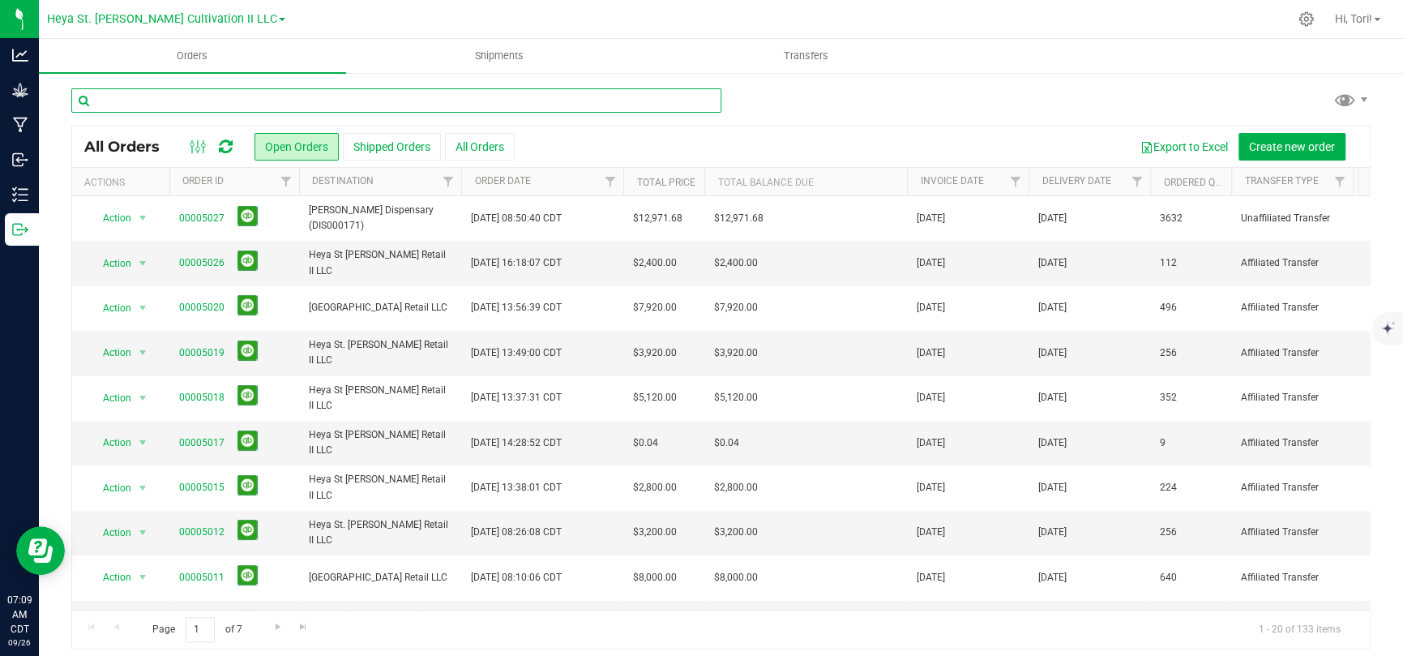
click at [198, 97] on input "text" at bounding box center [396, 100] width 650 height 24
type input "12124"
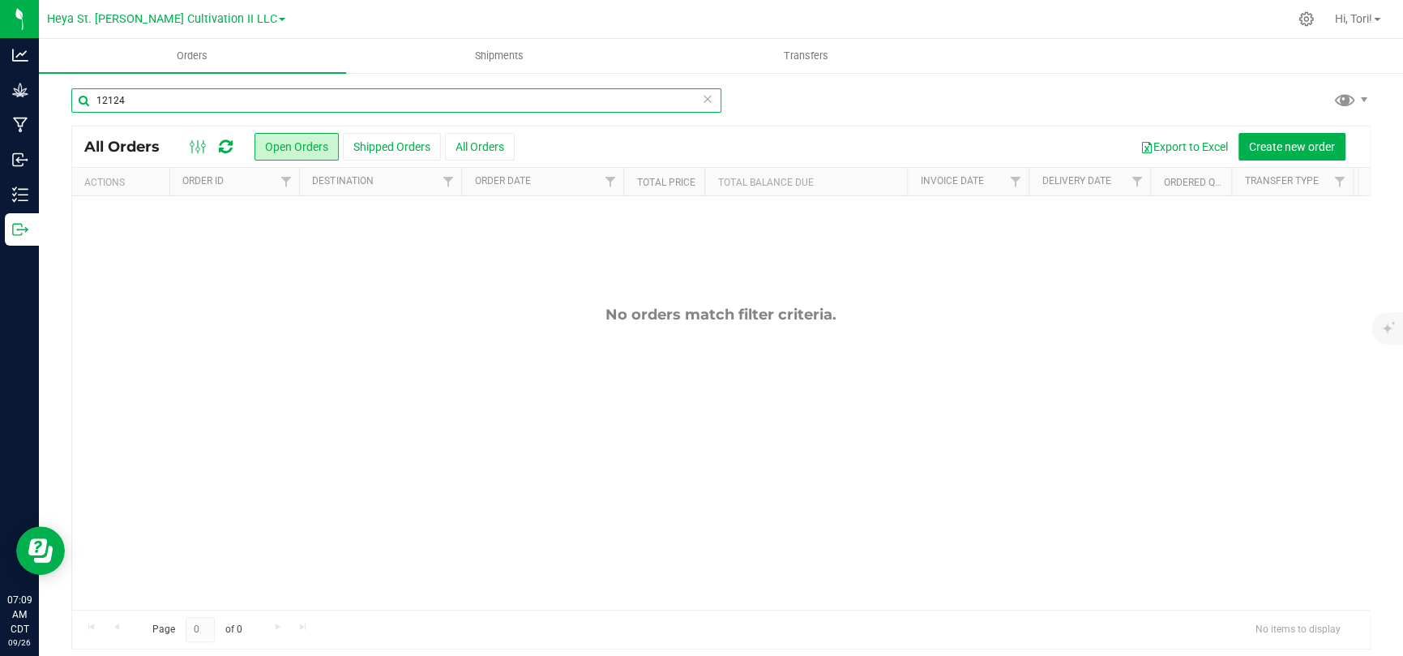
drag, startPoint x: 158, startPoint y: 95, endPoint x: 87, endPoint y: 102, distance: 71.7
click at [90, 98] on input "12124" at bounding box center [396, 100] width 650 height 24
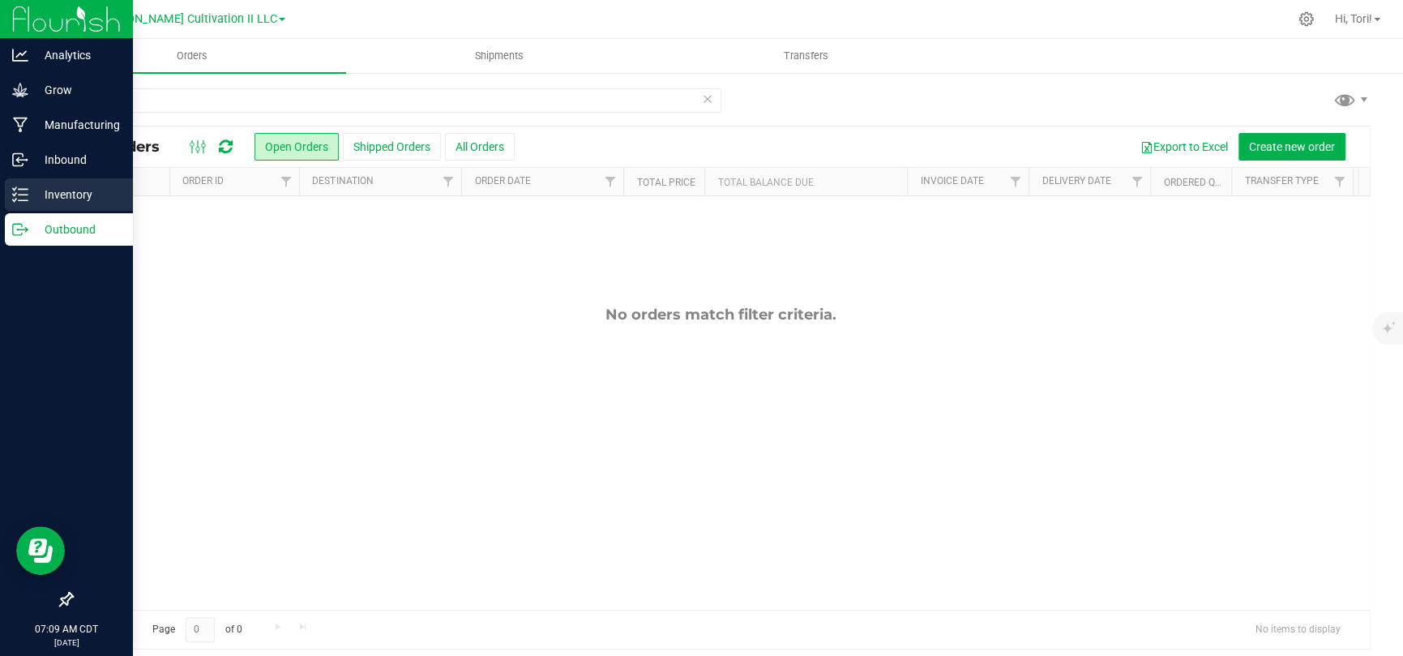
click at [43, 187] on p "Inventory" at bounding box center [76, 194] width 97 height 19
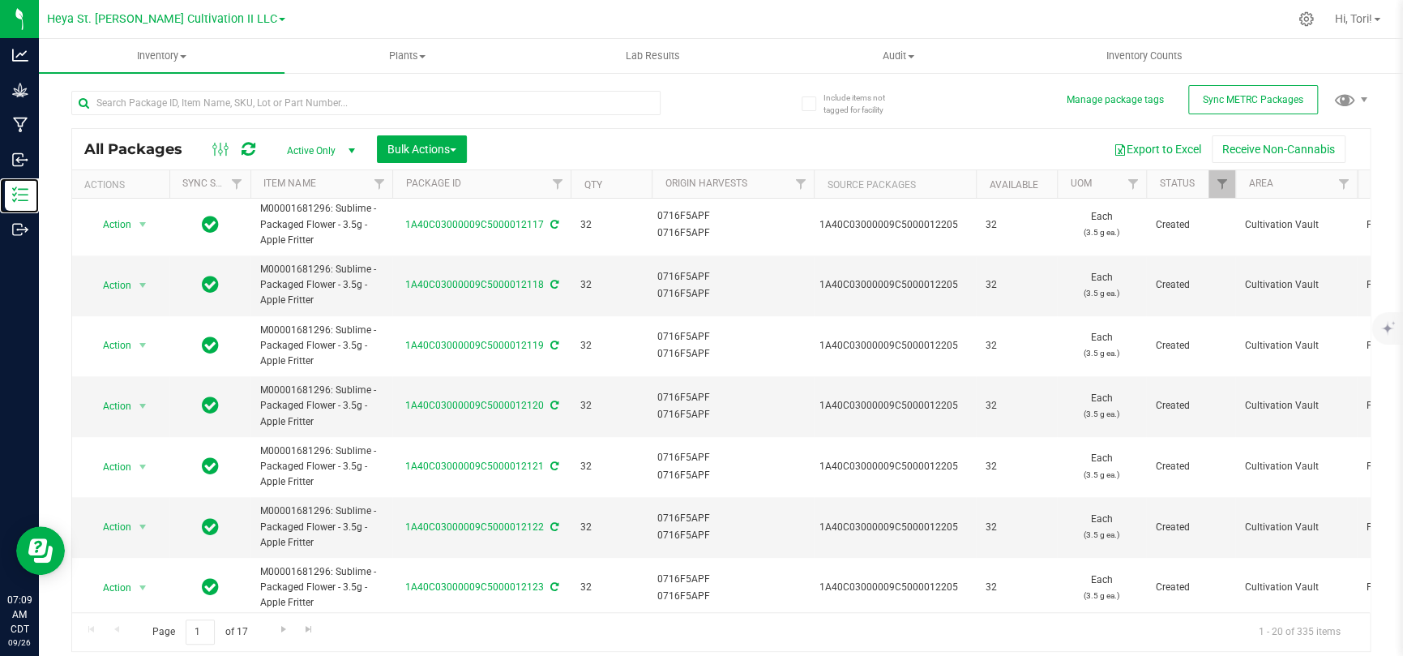
scroll to position [805, 0]
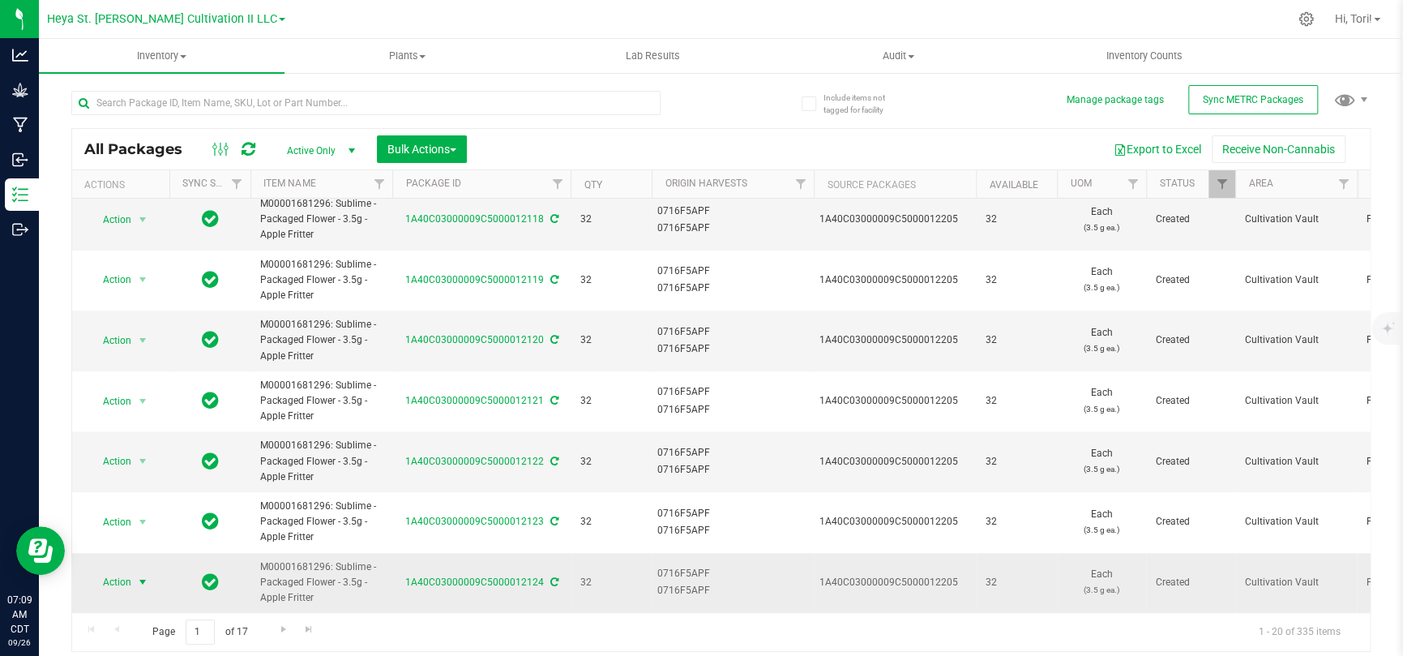
click at [139, 428] on span "select" at bounding box center [142, 581] width 13 height 13
click at [152, 428] on li "Print package label" at bounding box center [139, 461] width 101 height 45
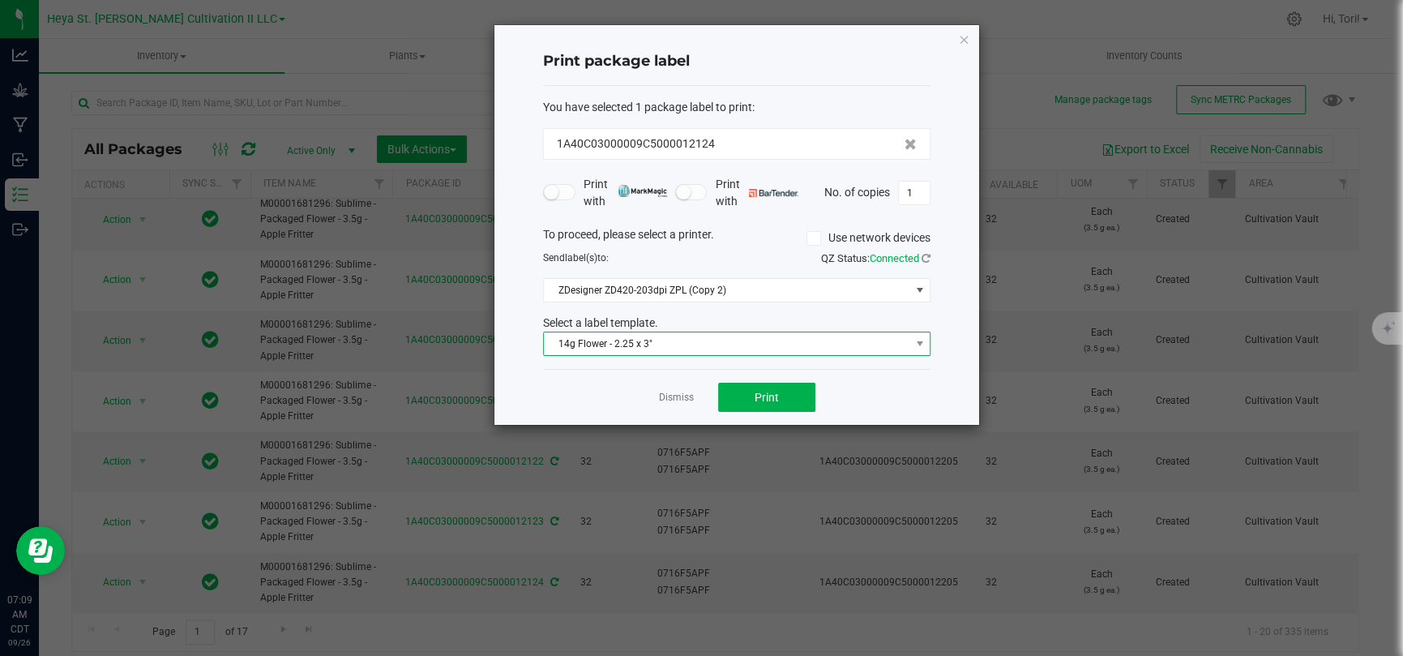
click at [847, 344] on span "14g Flower - 2.25 x 3"" at bounding box center [726, 343] width 365 height 23
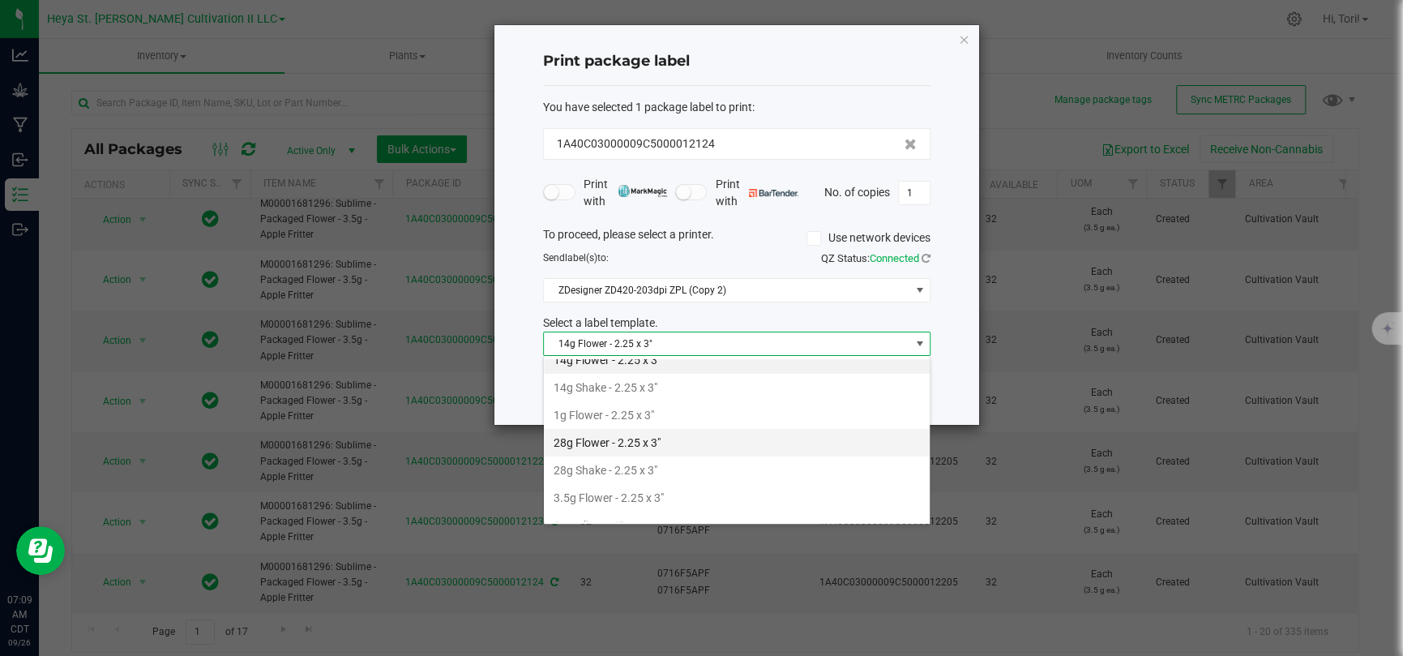
scroll to position [81, 0]
click at [715, 428] on li "3.5g Flower - 2.25 x 3"" at bounding box center [737, 457] width 386 height 28
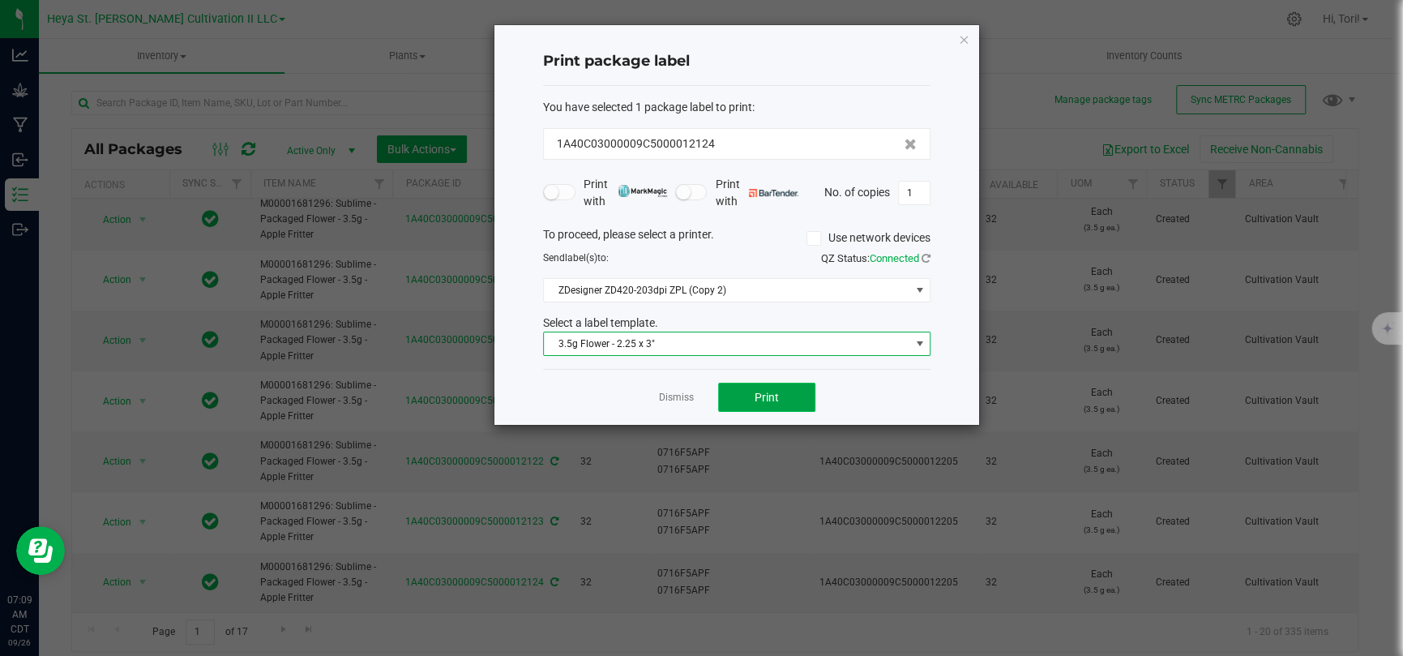
click at [755, 409] on button "Print" at bounding box center [766, 396] width 97 height 29
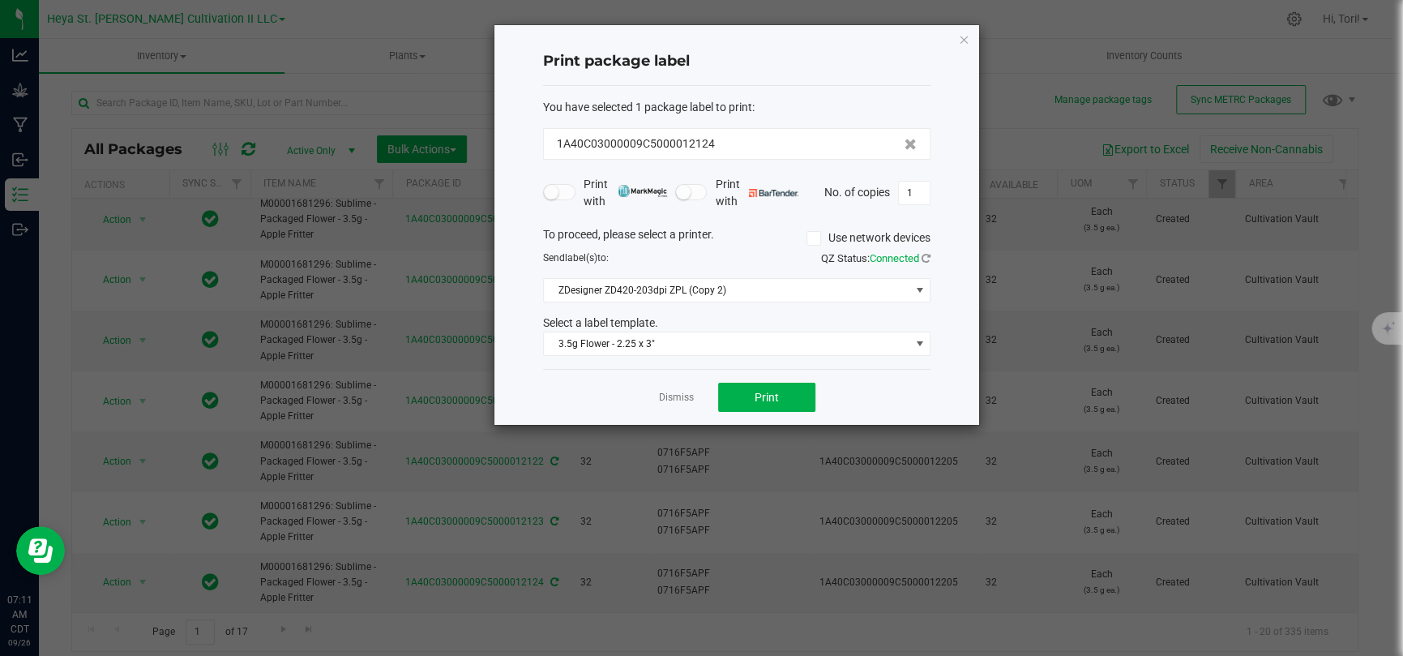
drag, startPoint x: 960, startPoint y: 38, endPoint x: 237, endPoint y: 85, distance: 724.3
click at [960, 38] on icon "button" at bounding box center [963, 38] width 11 height 19
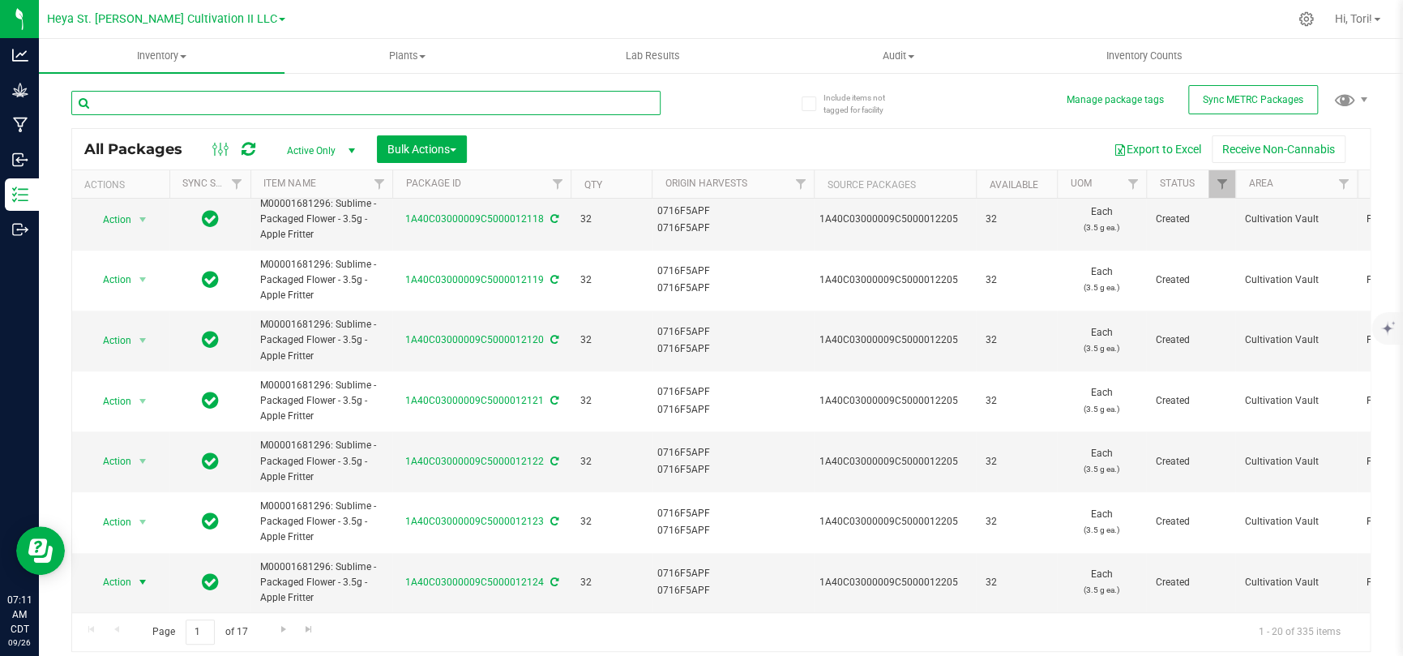
click at [171, 105] on input "text" at bounding box center [365, 103] width 589 height 24
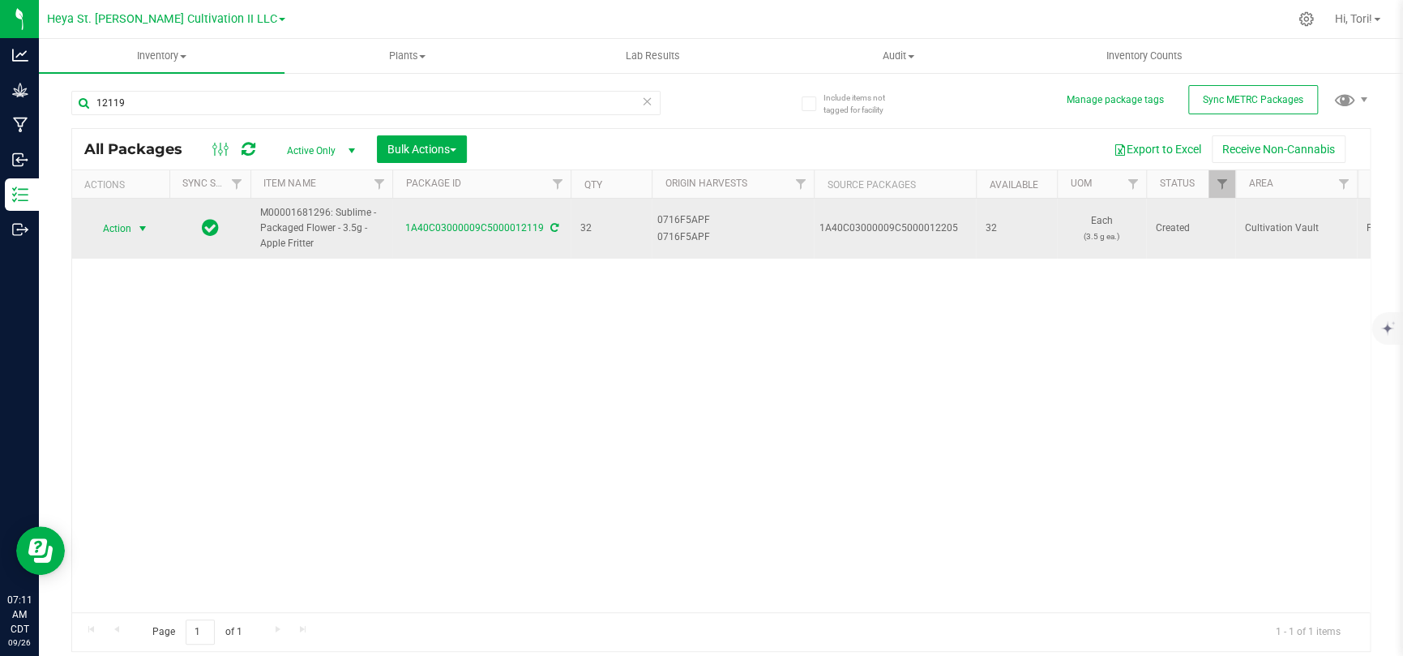
click at [139, 227] on span "select" at bounding box center [142, 228] width 13 height 13
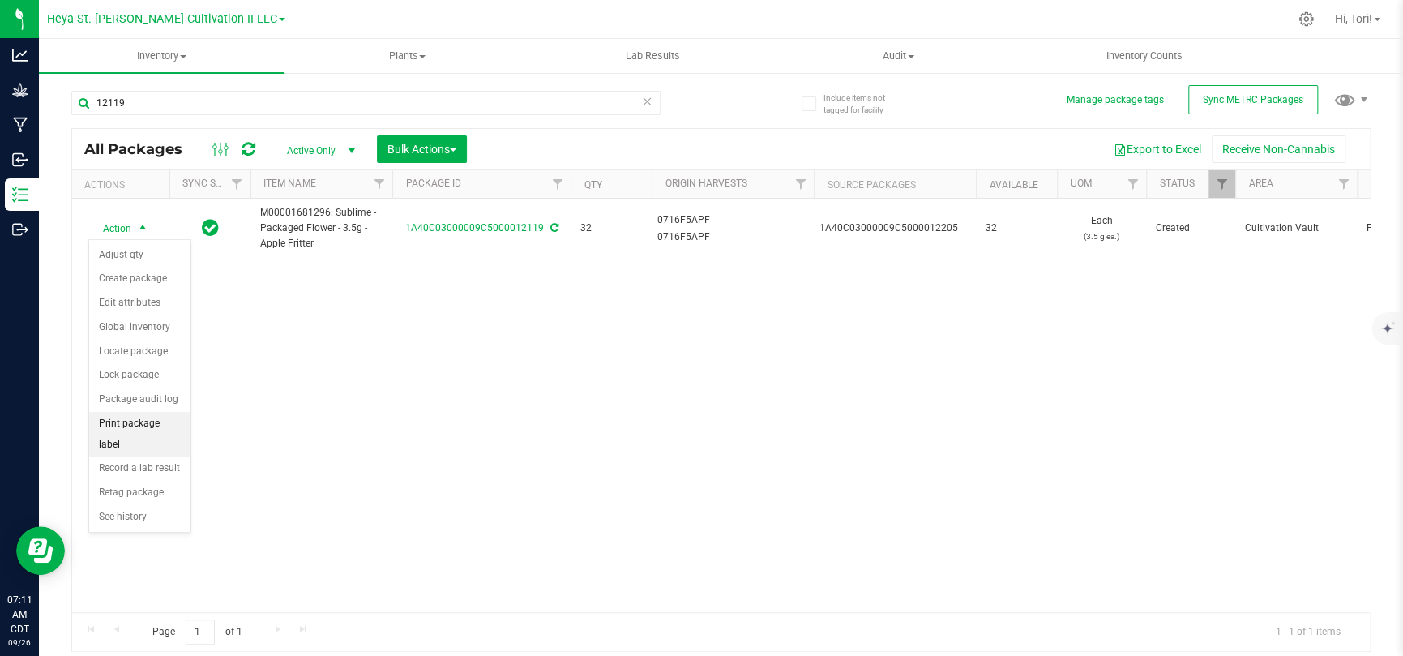
click at [135, 427] on li "Print package label" at bounding box center [139, 434] width 101 height 45
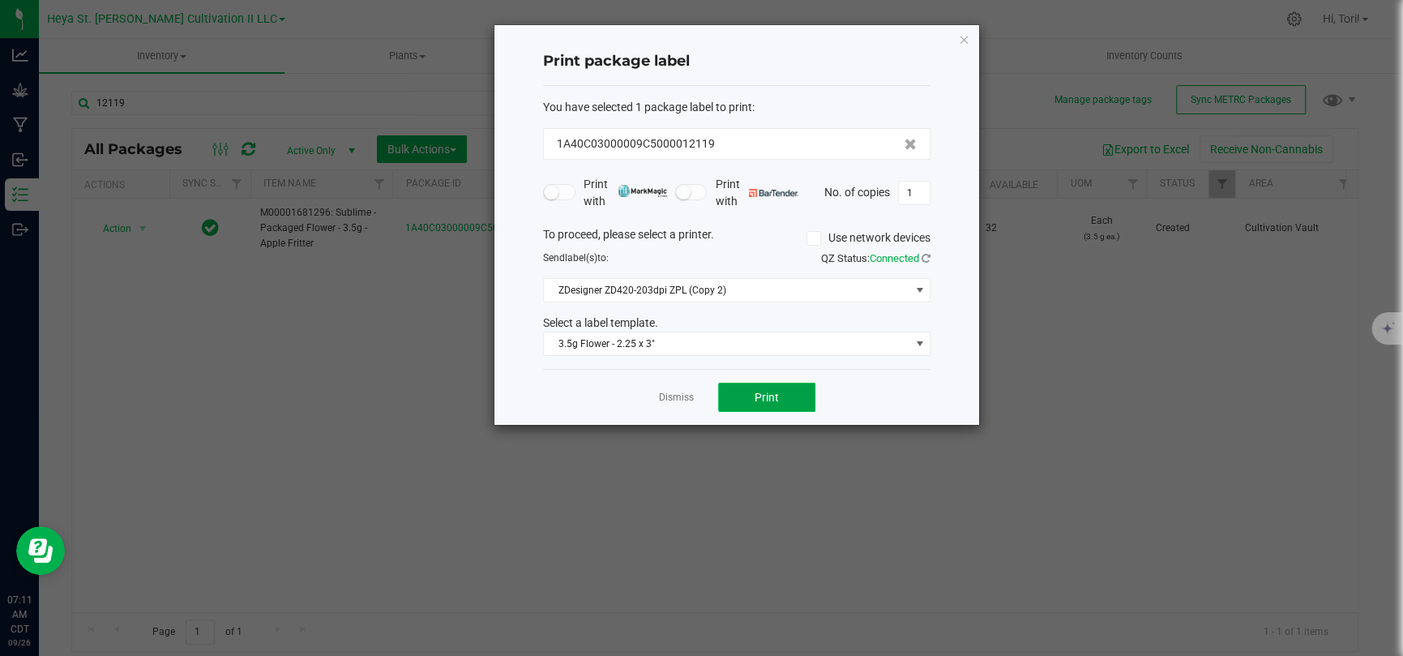
click at [754, 402] on span "Print" at bounding box center [766, 397] width 24 height 13
click at [684, 400] on link "Dismiss" at bounding box center [676, 398] width 35 height 14
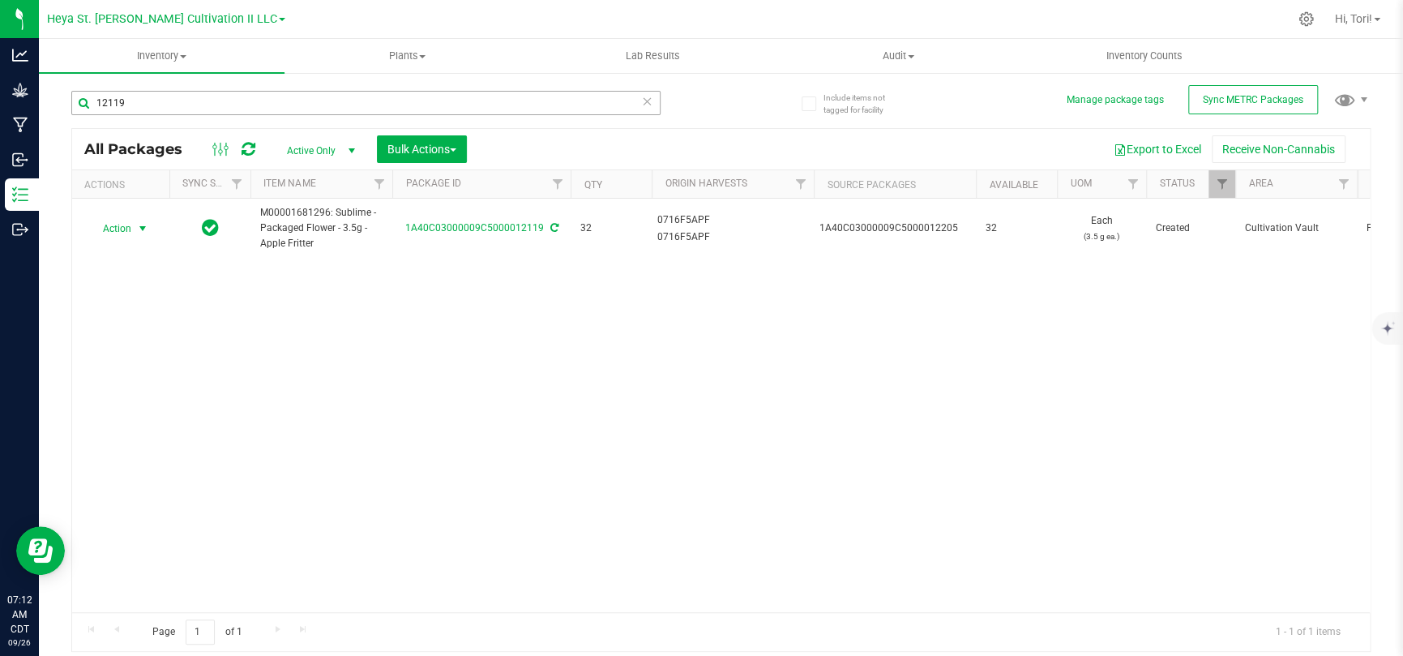
drag, startPoint x: 155, startPoint y: 119, endPoint x: 147, endPoint y: 108, distance: 13.5
click at [155, 119] on div "12119" at bounding box center [365, 109] width 589 height 37
click at [147, 108] on input "12119" at bounding box center [365, 103] width 589 height 24
type input "12124"
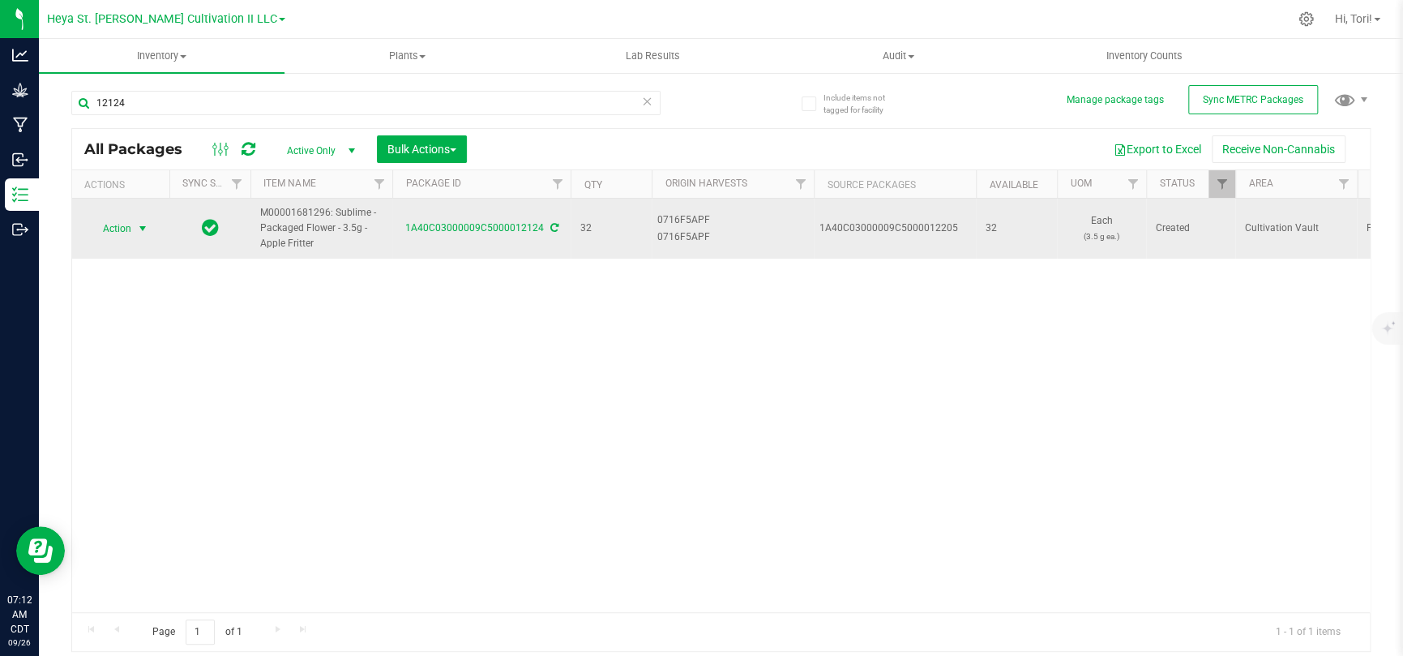
click at [126, 232] on span "Action" at bounding box center [110, 228] width 44 height 23
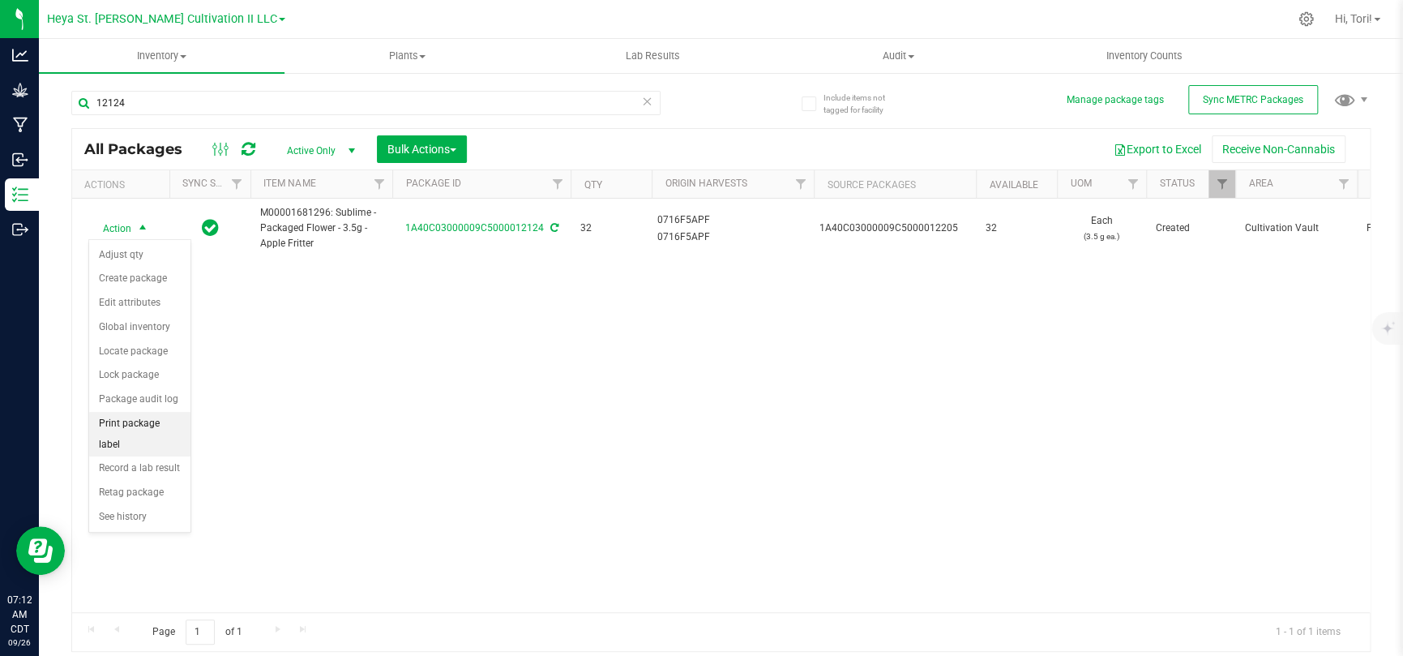
click at [142, 428] on li "Print package label" at bounding box center [139, 434] width 101 height 45
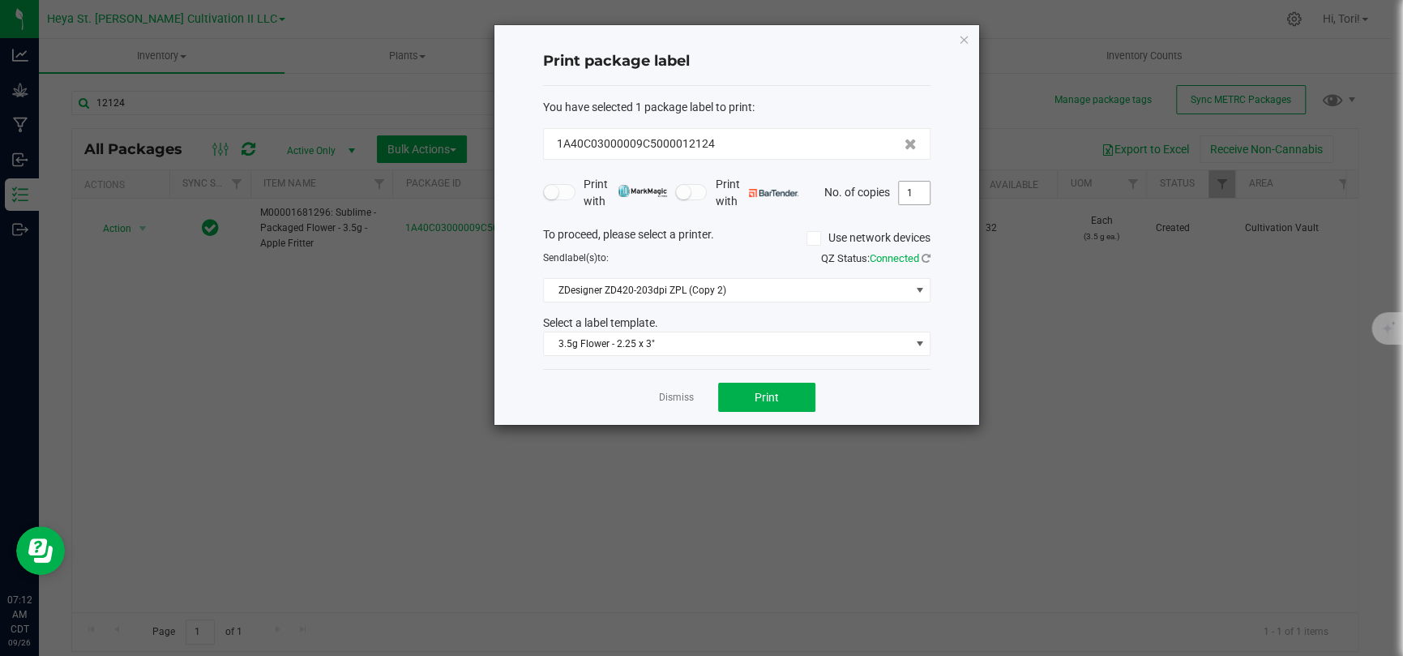
click at [916, 195] on input "1" at bounding box center [914, 193] width 31 height 23
click at [916, 210] on form "You have selected 1 package label to print : 1A40C03000009C5000012124 Print wit…" at bounding box center [736, 228] width 387 height 258
click at [798, 395] on button "Print" at bounding box center [766, 396] width 97 height 29
click at [919, 190] on input "33" at bounding box center [914, 193] width 31 height 23
type input "1"
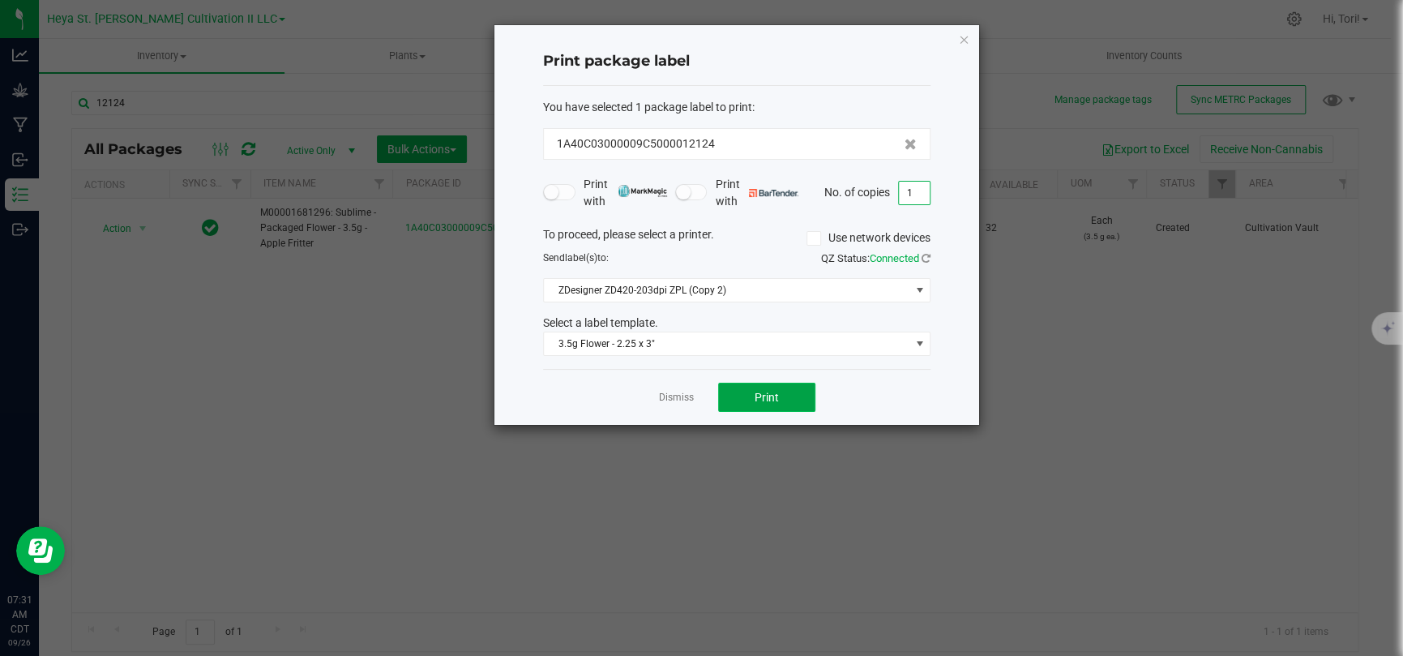
click at [792, 399] on button "Print" at bounding box center [766, 396] width 97 height 29
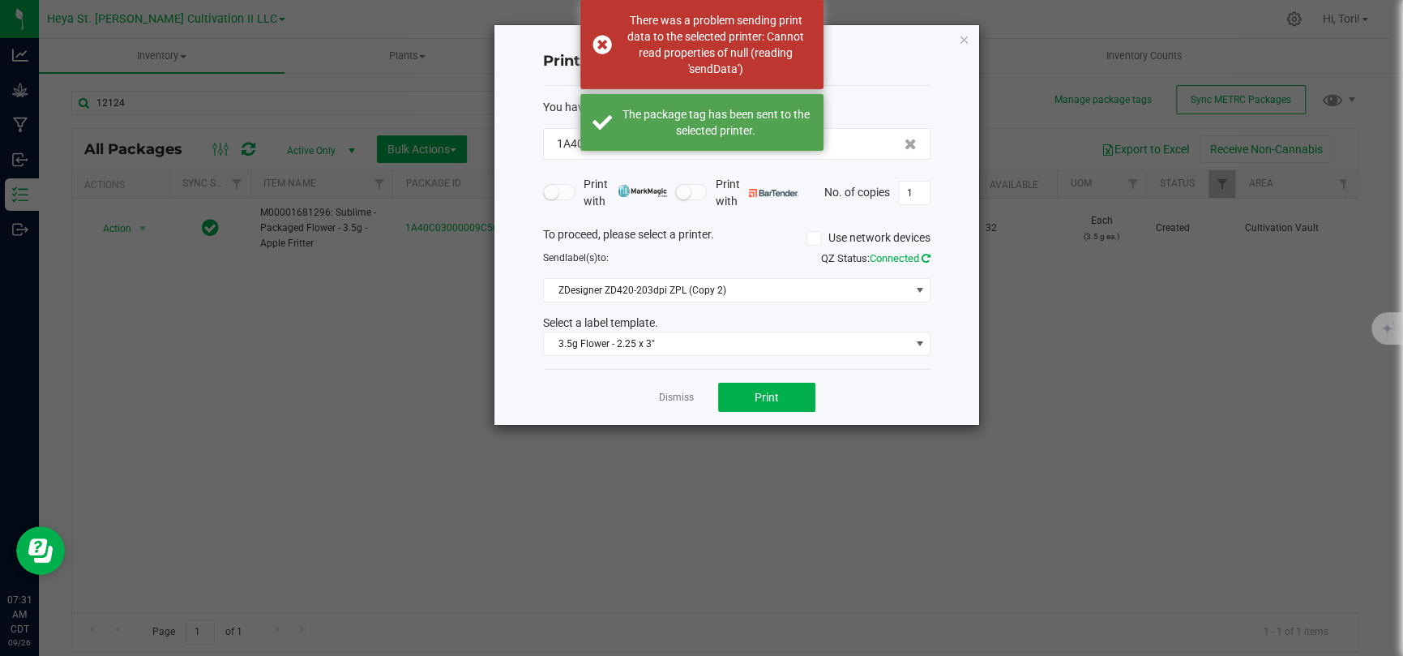
click at [927, 255] on icon at bounding box center [925, 258] width 9 height 11
click at [793, 399] on button "Print" at bounding box center [766, 396] width 97 height 29
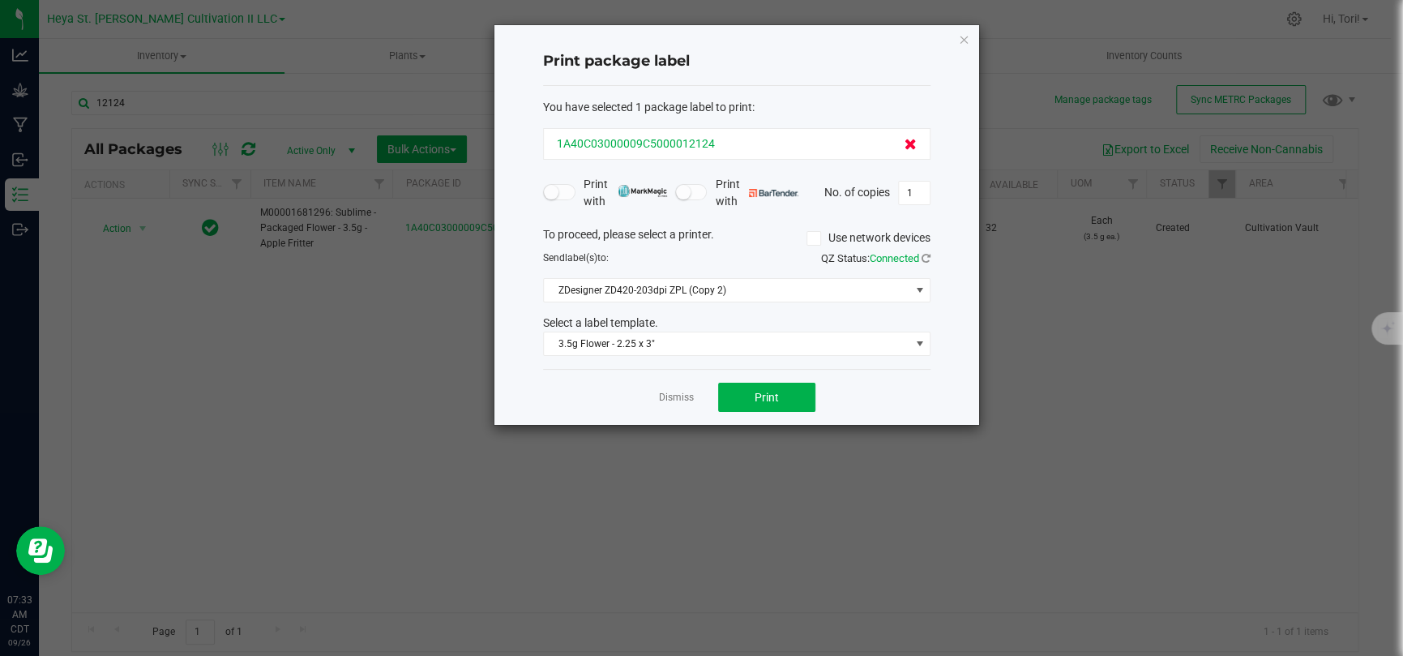
click at [904, 148] on icon at bounding box center [910, 144] width 12 height 11
click at [968, 34] on icon "button" at bounding box center [963, 38] width 11 height 19
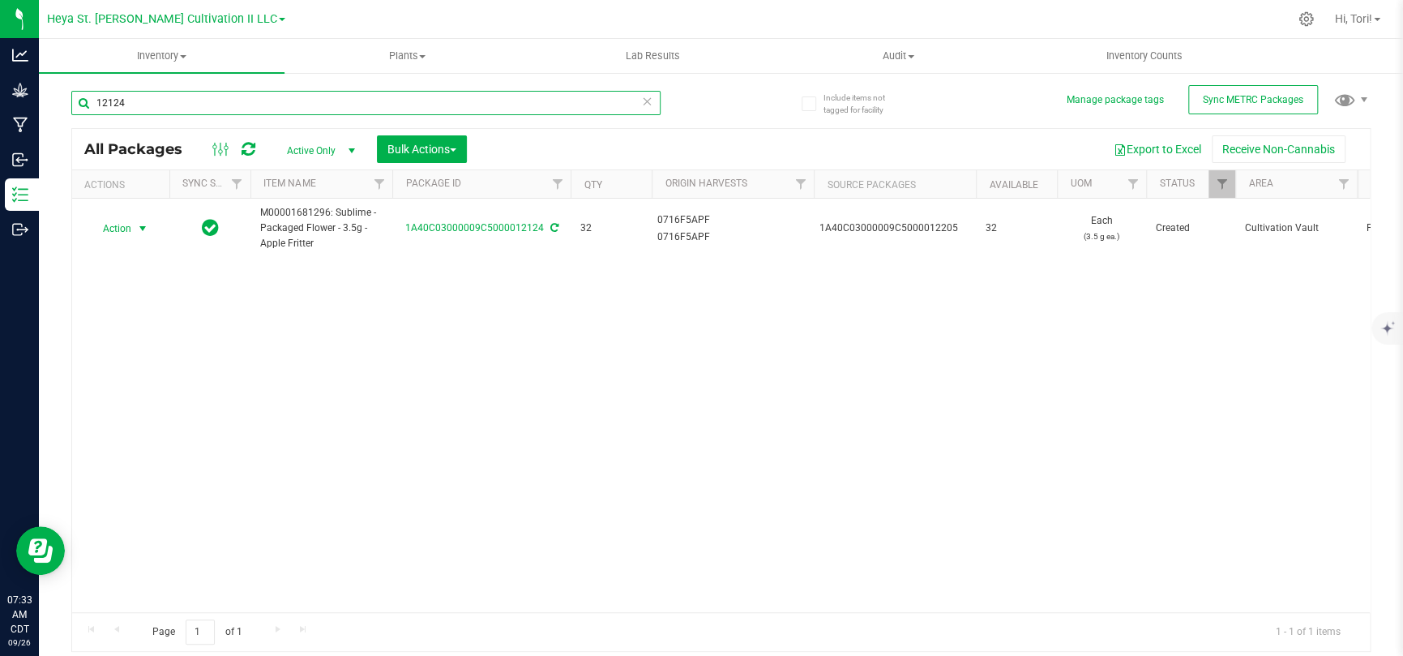
click at [517, 105] on input "12124" at bounding box center [365, 103] width 589 height 24
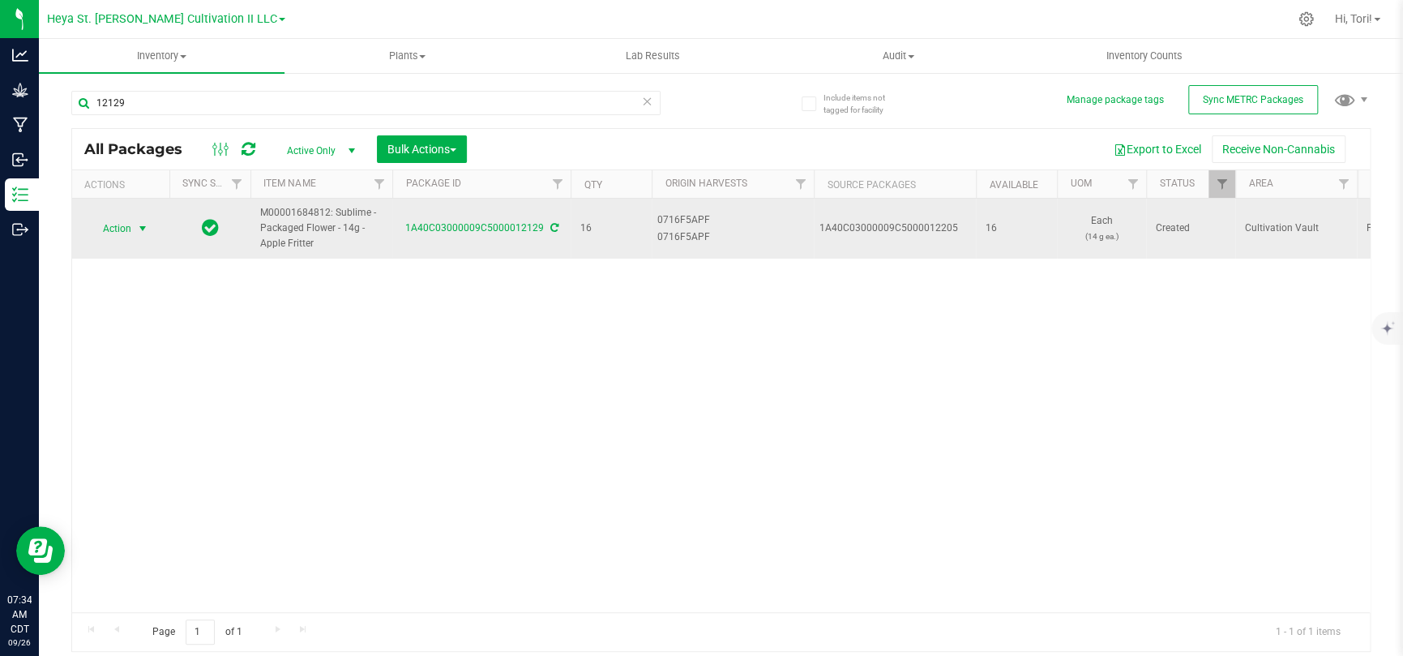
click at [112, 223] on span "Action" at bounding box center [110, 228] width 44 height 23
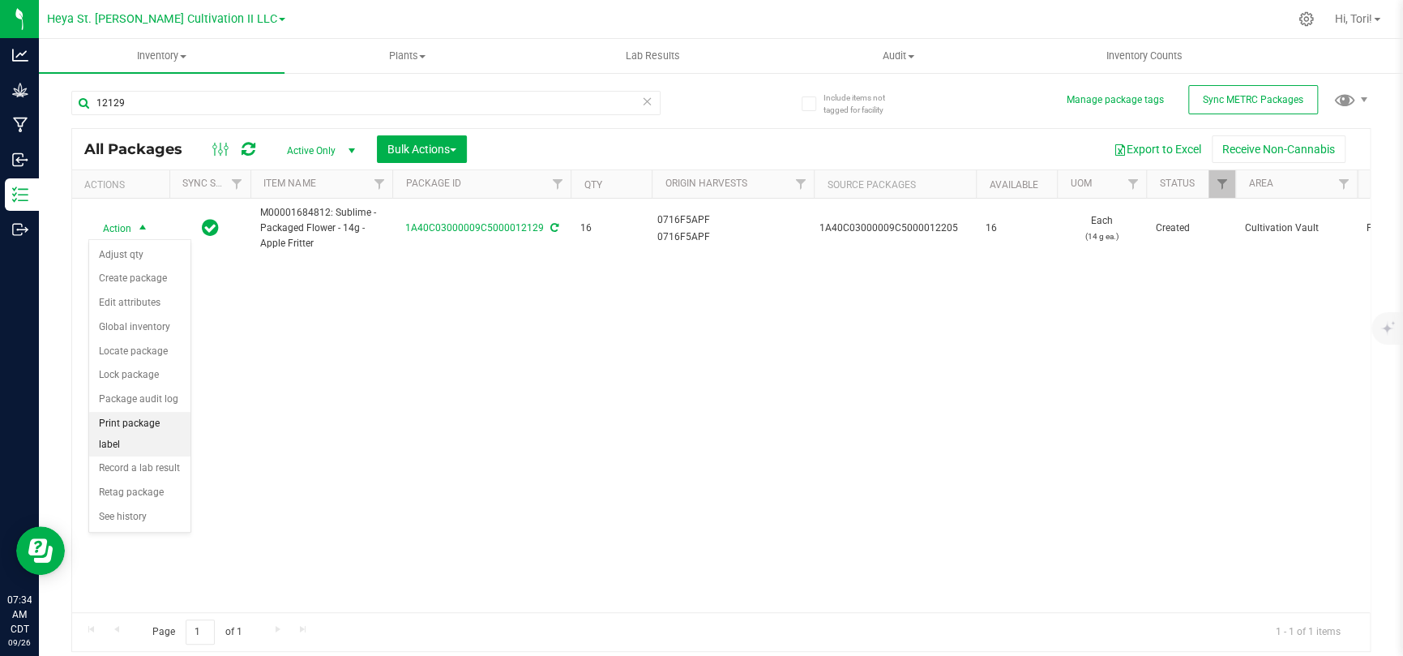
click at [152, 428] on li "Print package label" at bounding box center [139, 434] width 101 height 45
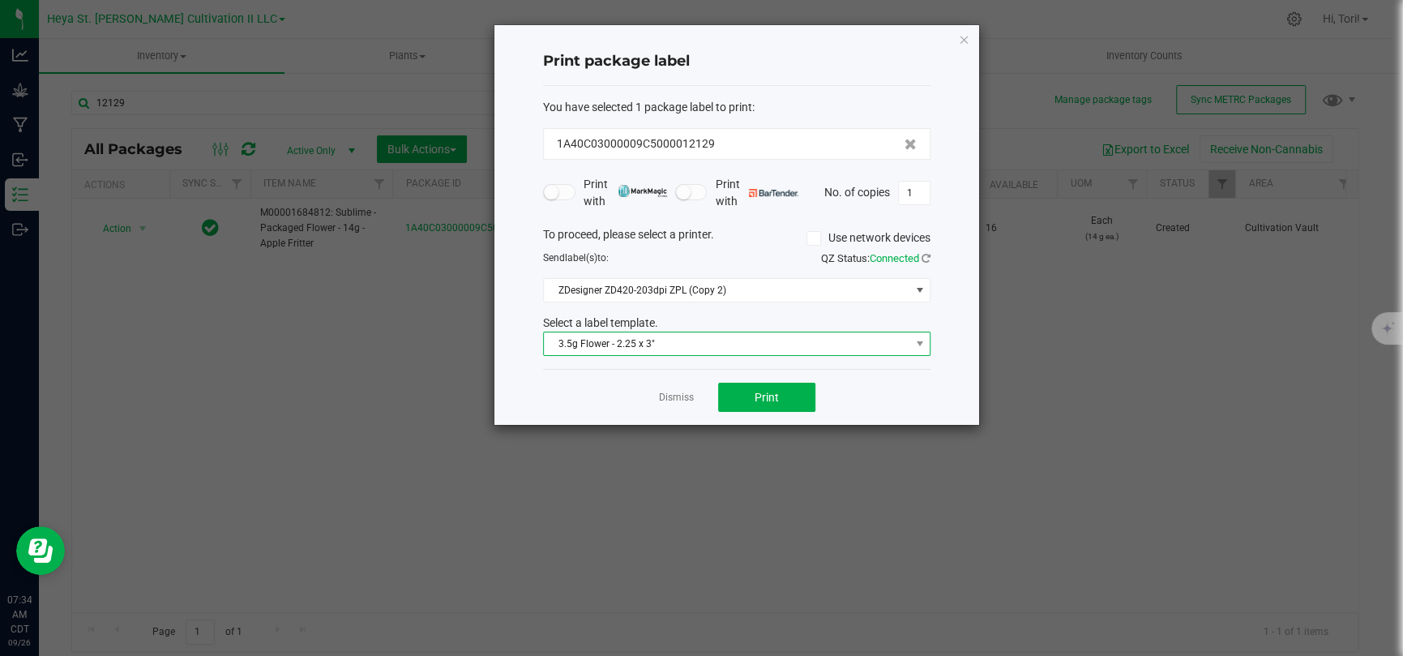
click at [787, 336] on span "3.5g Flower - 2.25 x 3"" at bounding box center [726, 343] width 365 height 23
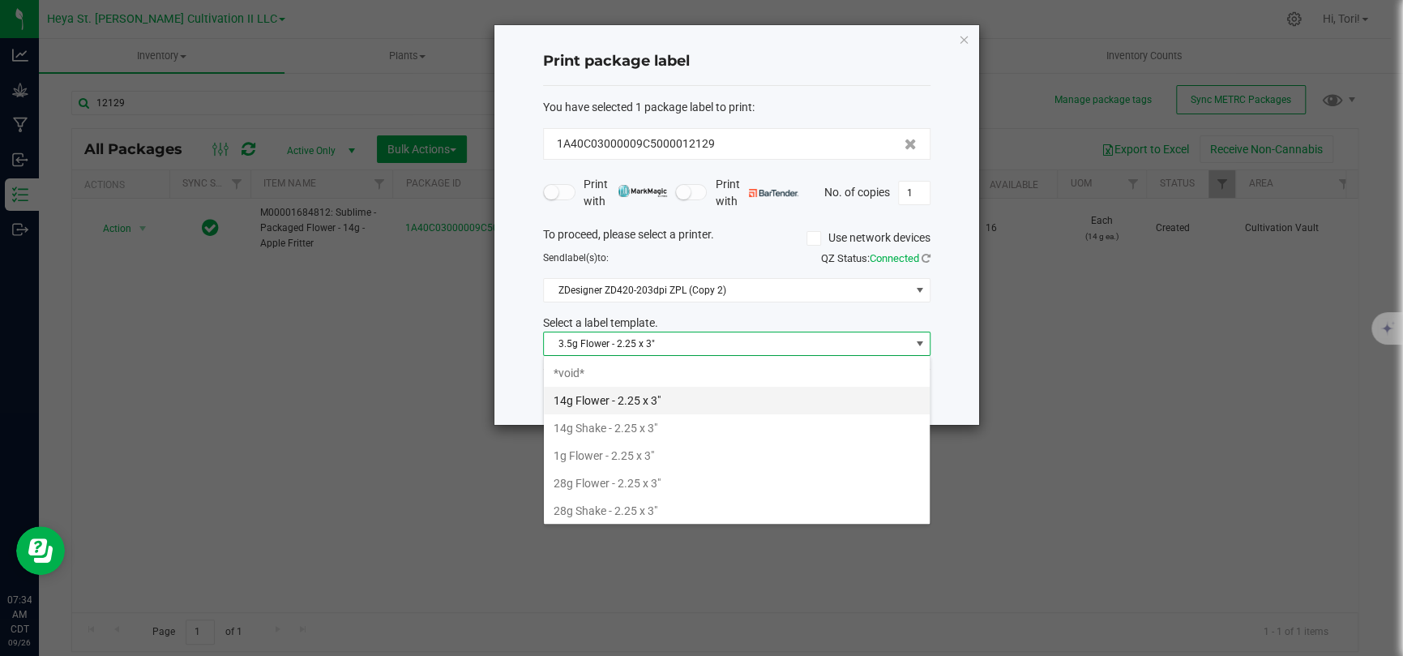
click at [728, 398] on li "14g Flower - 2.25 x 3"" at bounding box center [737, 400] width 386 height 28
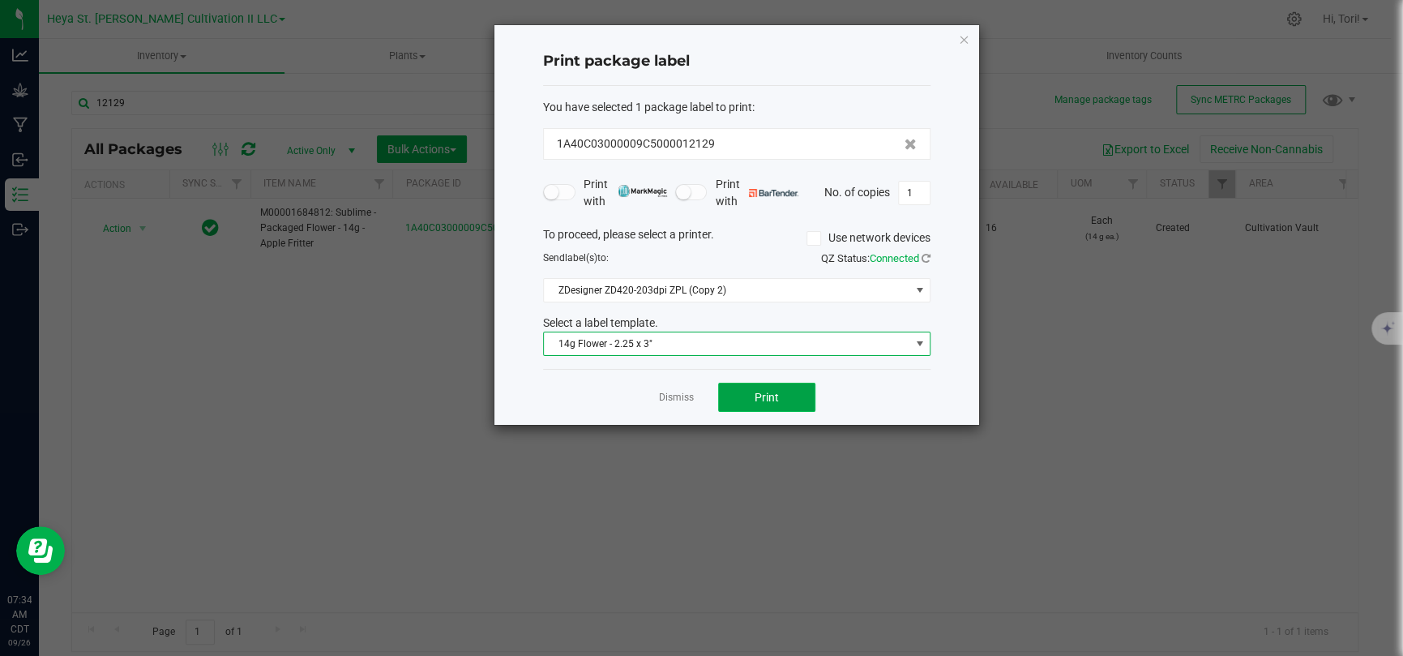
click at [756, 395] on span "Print" at bounding box center [766, 397] width 24 height 13
click at [967, 33] on icon "button" at bounding box center [963, 38] width 11 height 19
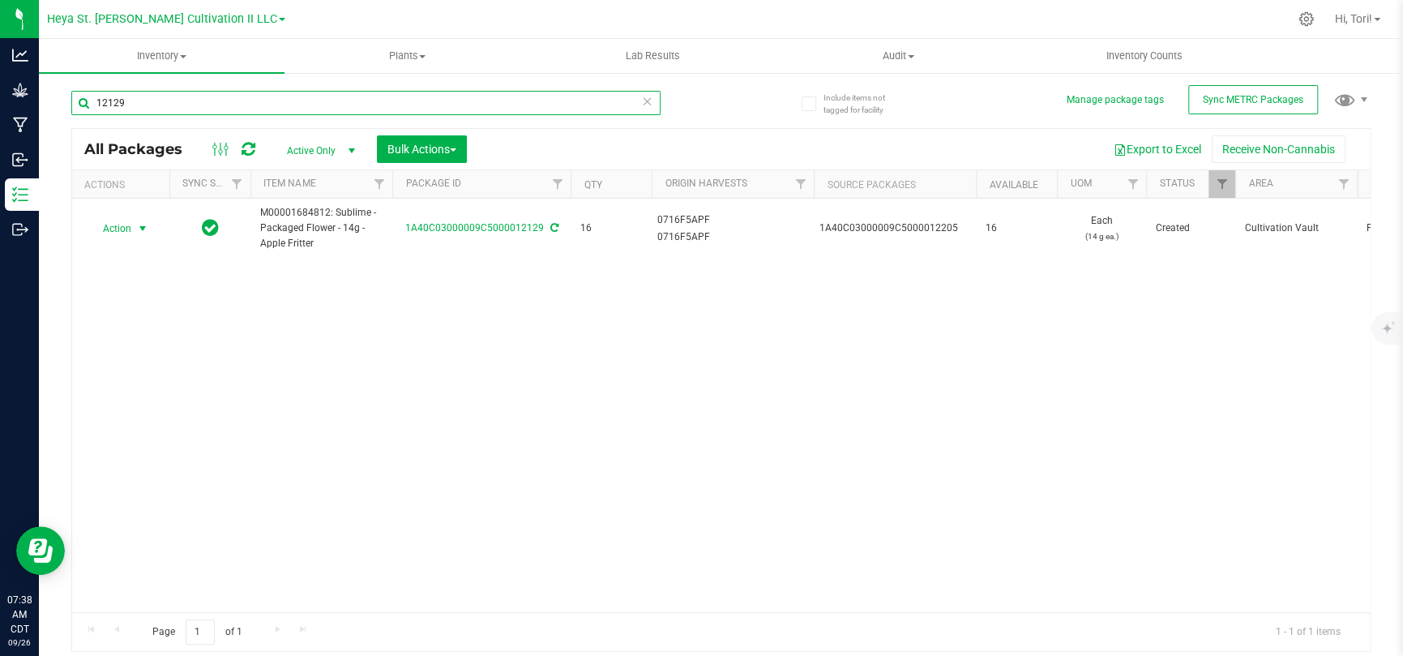
click at [471, 108] on input "12129" at bounding box center [365, 103] width 589 height 24
type input "12125"
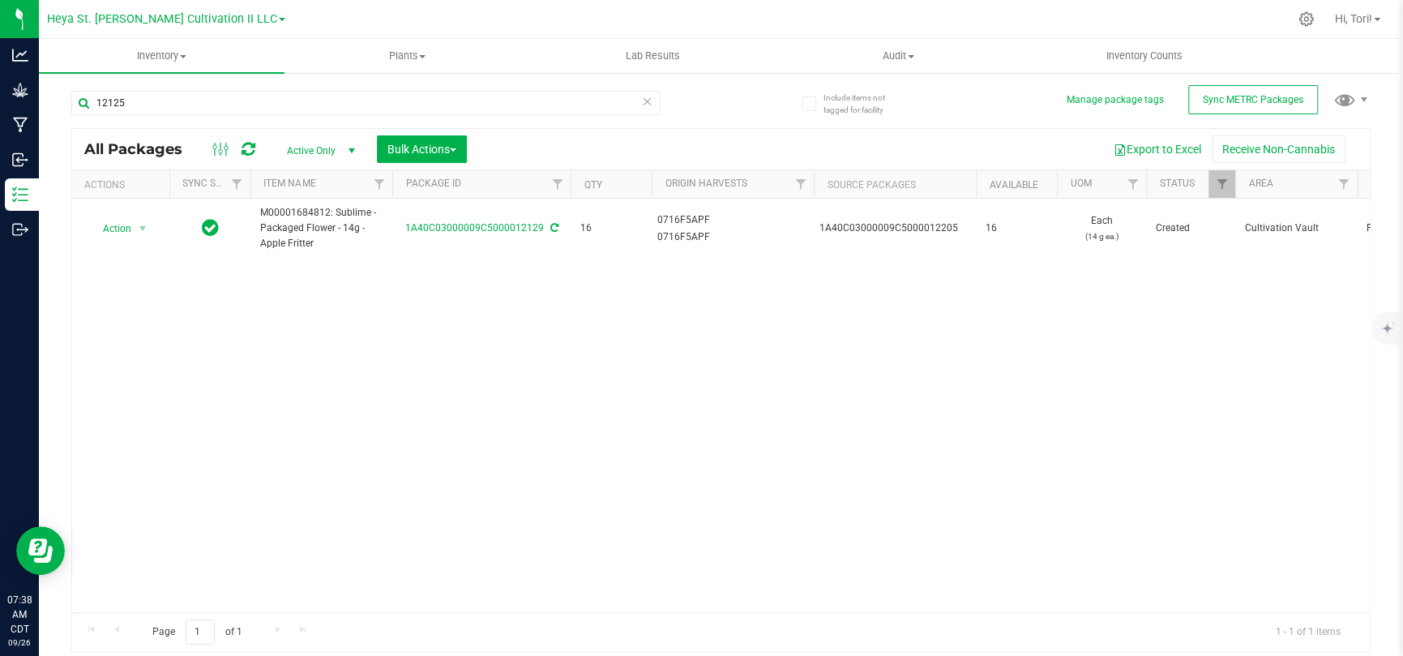
click at [489, 141] on div "Inventory All packages All inventory Waste log Create inventory Plants All plan…" at bounding box center [721, 347] width 1364 height 617
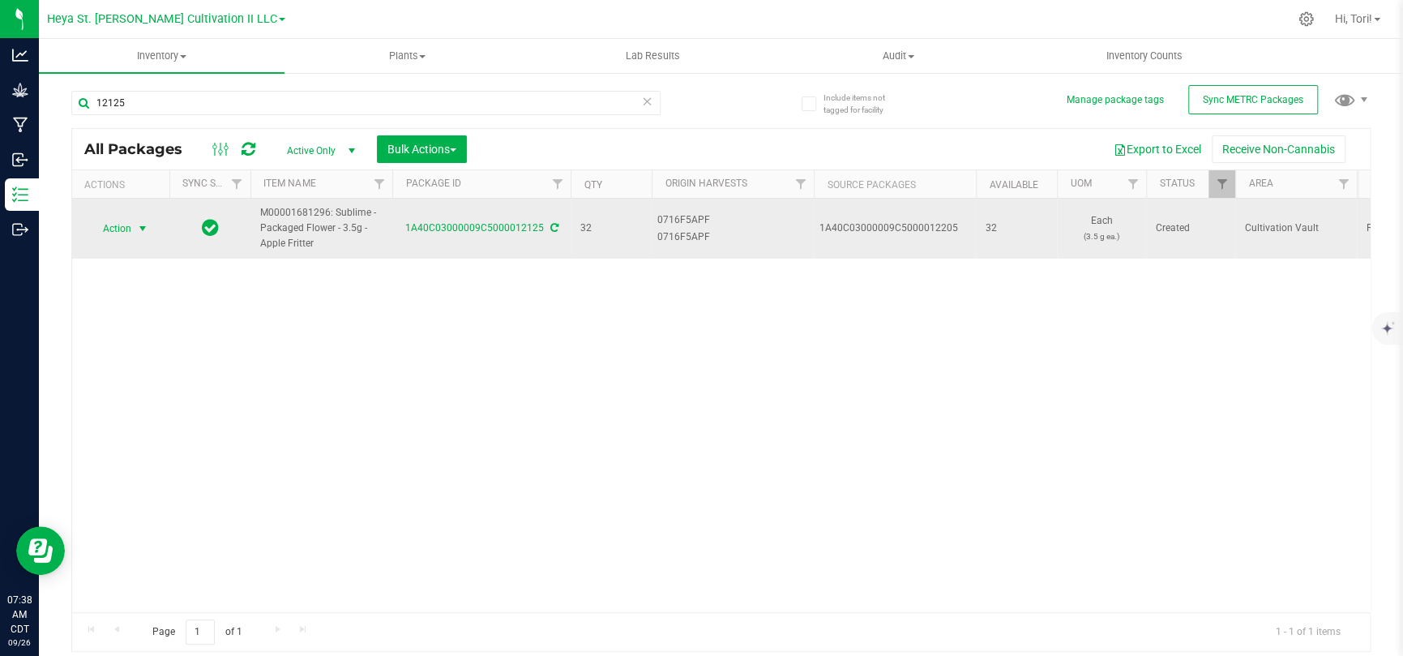
click at [148, 228] on span "select" at bounding box center [142, 228] width 13 height 13
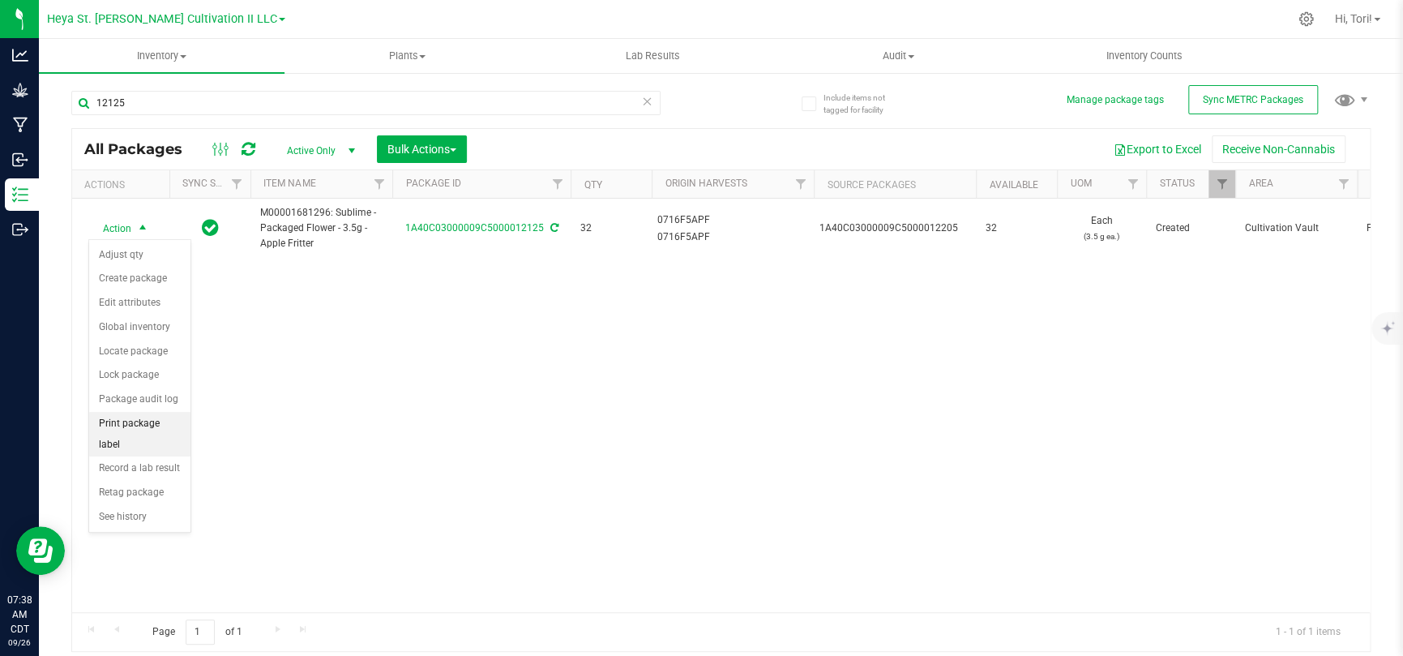
click at [152, 428] on li "Print package label" at bounding box center [139, 434] width 101 height 45
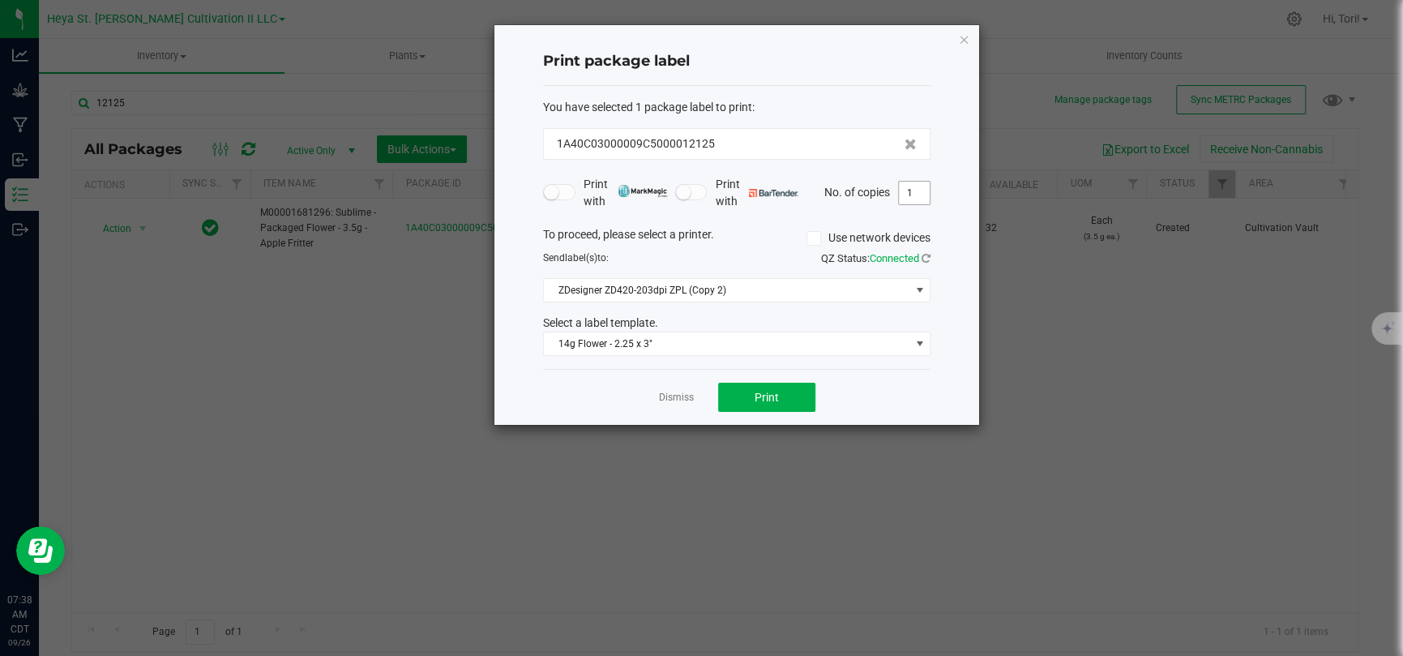
click at [912, 199] on input "1" at bounding box center [914, 193] width 31 height 23
type input "33"
click at [959, 246] on div "Print package label You have selected 1 package label to print : 1A40C03000009C…" at bounding box center [736, 224] width 485 height 399
click at [772, 402] on span "Print" at bounding box center [766, 397] width 24 height 13
click at [966, 42] on icon "button" at bounding box center [963, 38] width 11 height 19
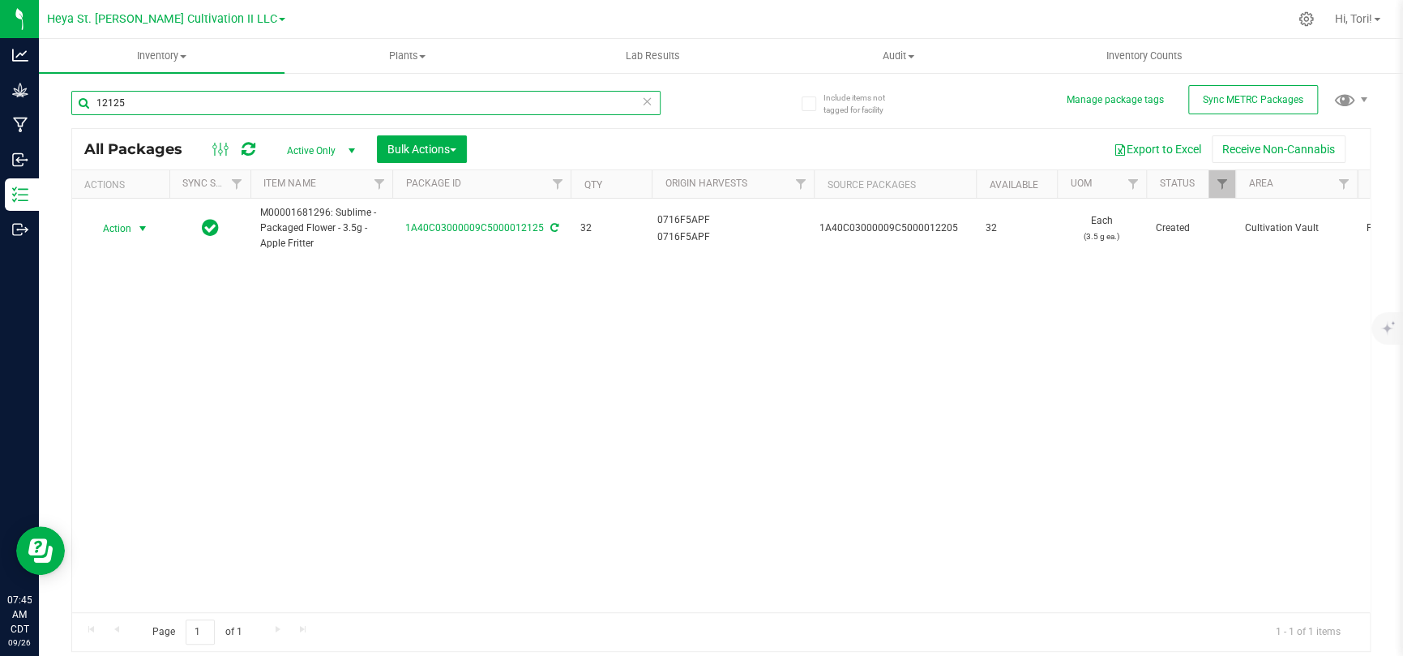
click at [145, 97] on input "12125" at bounding box center [365, 103] width 589 height 24
type input "12126"
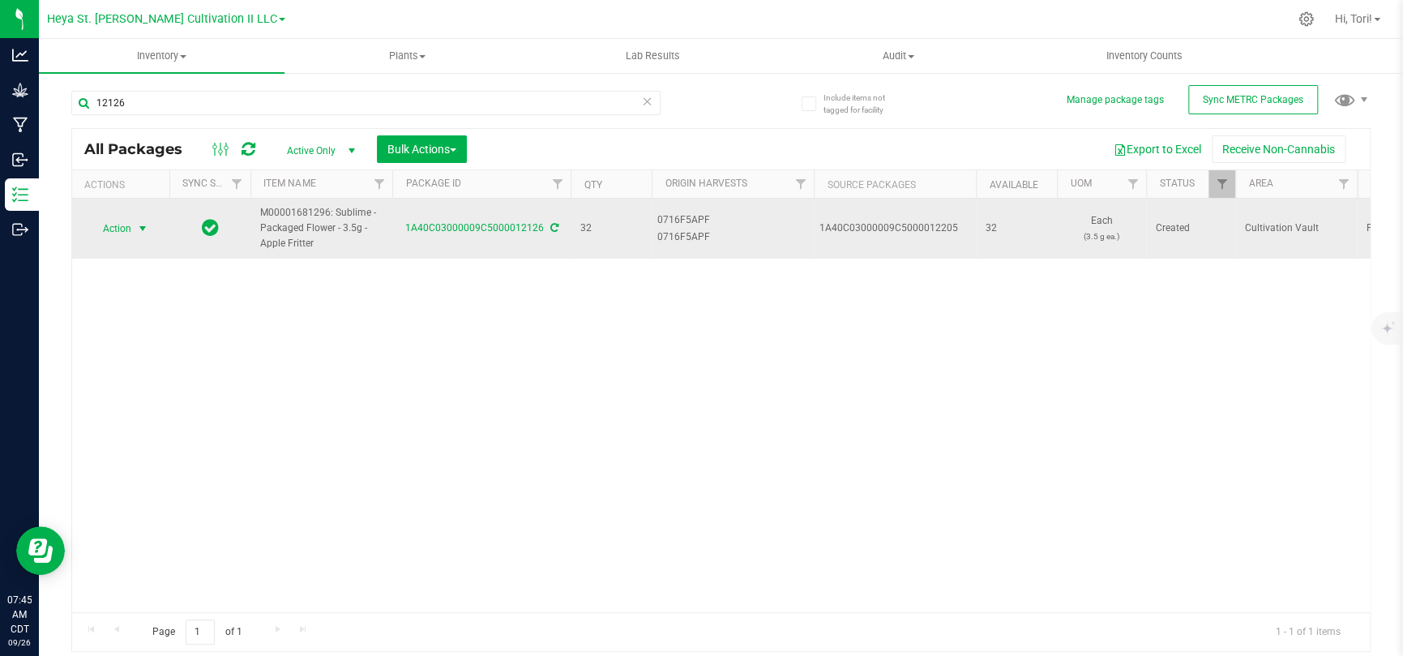
click at [139, 228] on span "select" at bounding box center [142, 228] width 13 height 13
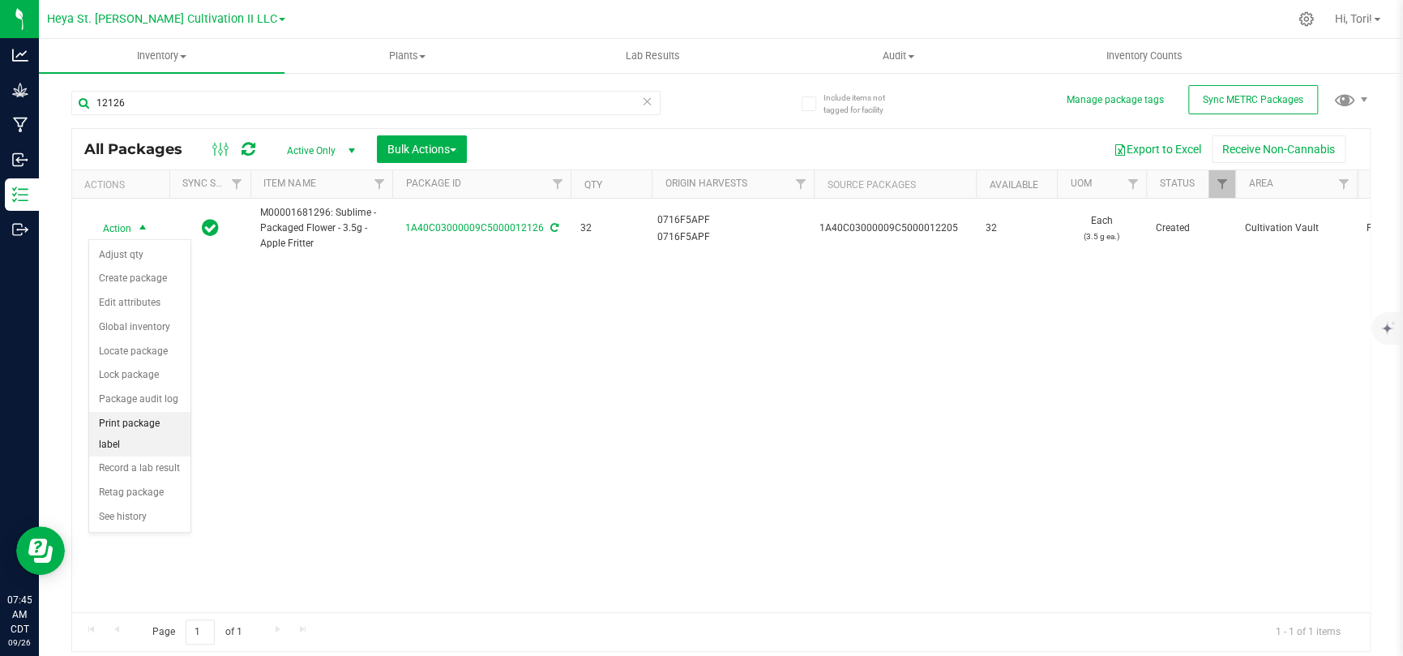
click at [147, 428] on li "Print package label" at bounding box center [139, 434] width 101 height 45
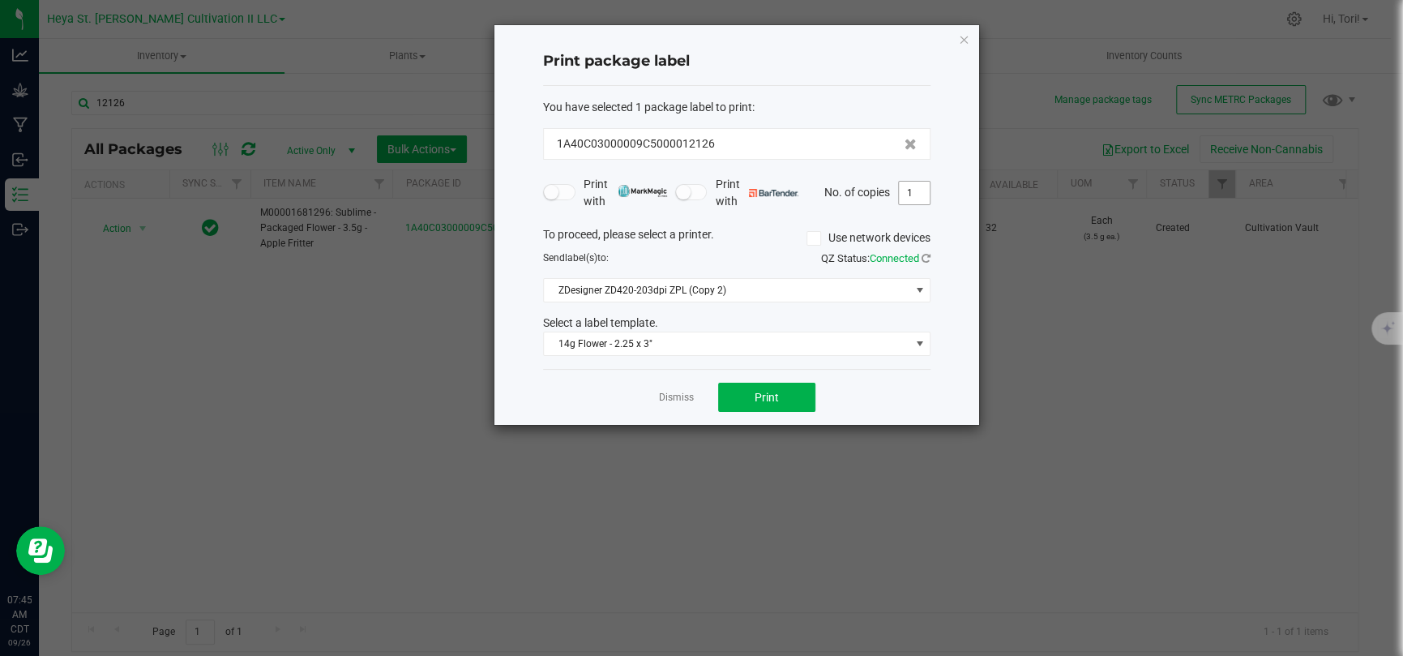
click at [923, 200] on input "1" at bounding box center [914, 193] width 31 height 23
type input "33"
click at [812, 394] on button "Print" at bounding box center [766, 396] width 97 height 29
click at [963, 44] on icon "button" at bounding box center [963, 38] width 11 height 19
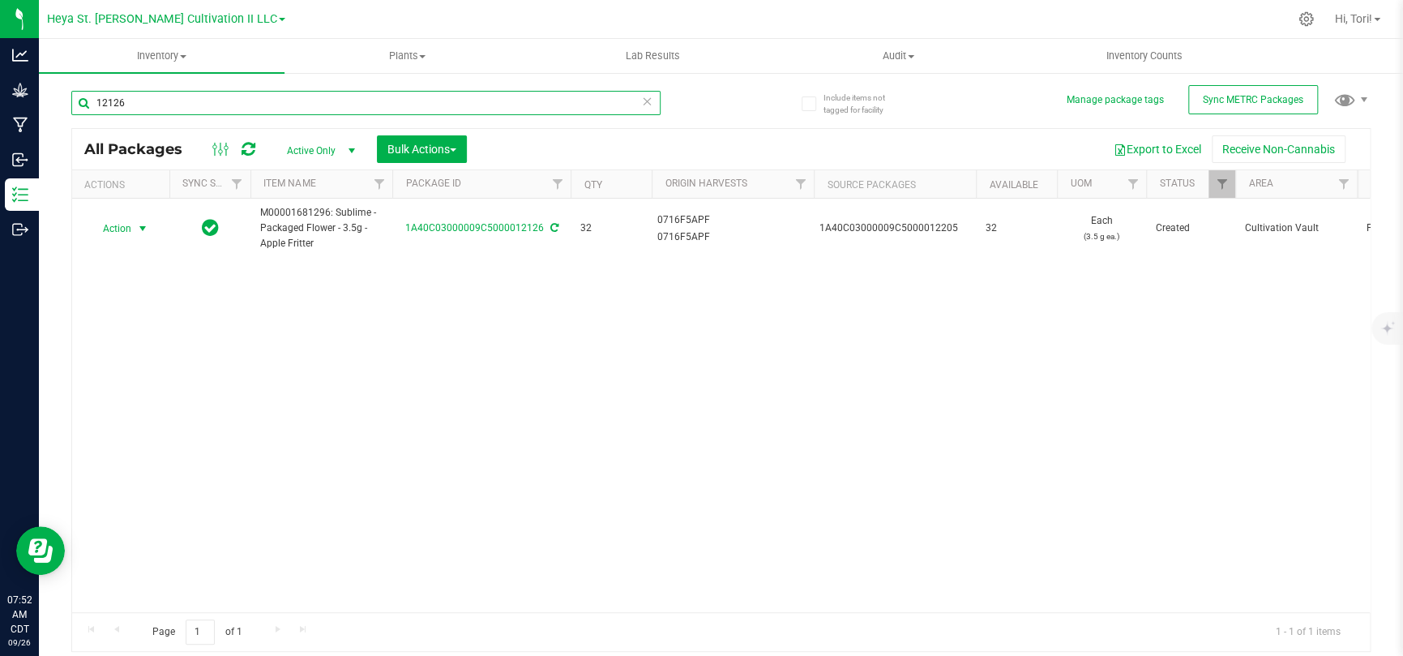
click at [151, 97] on input "12126" at bounding box center [365, 103] width 589 height 24
type input "12127"
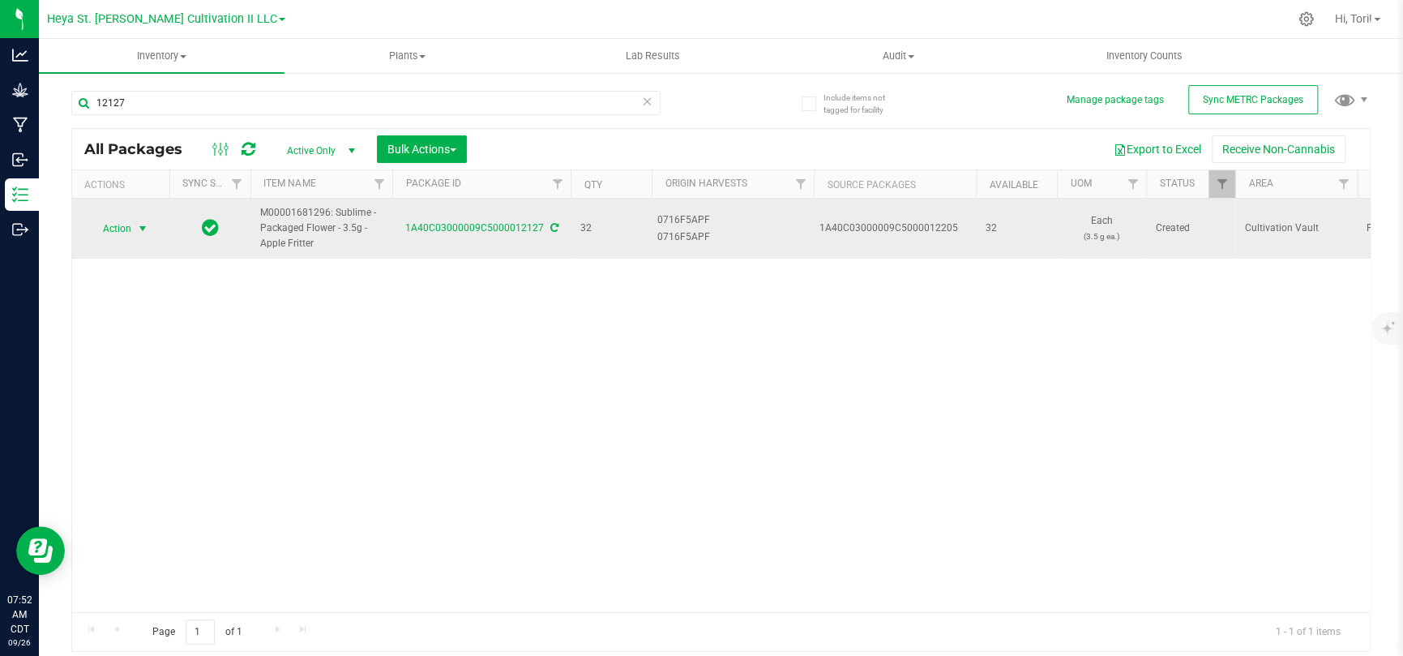
click at [136, 233] on span "select" at bounding box center [142, 228] width 13 height 13
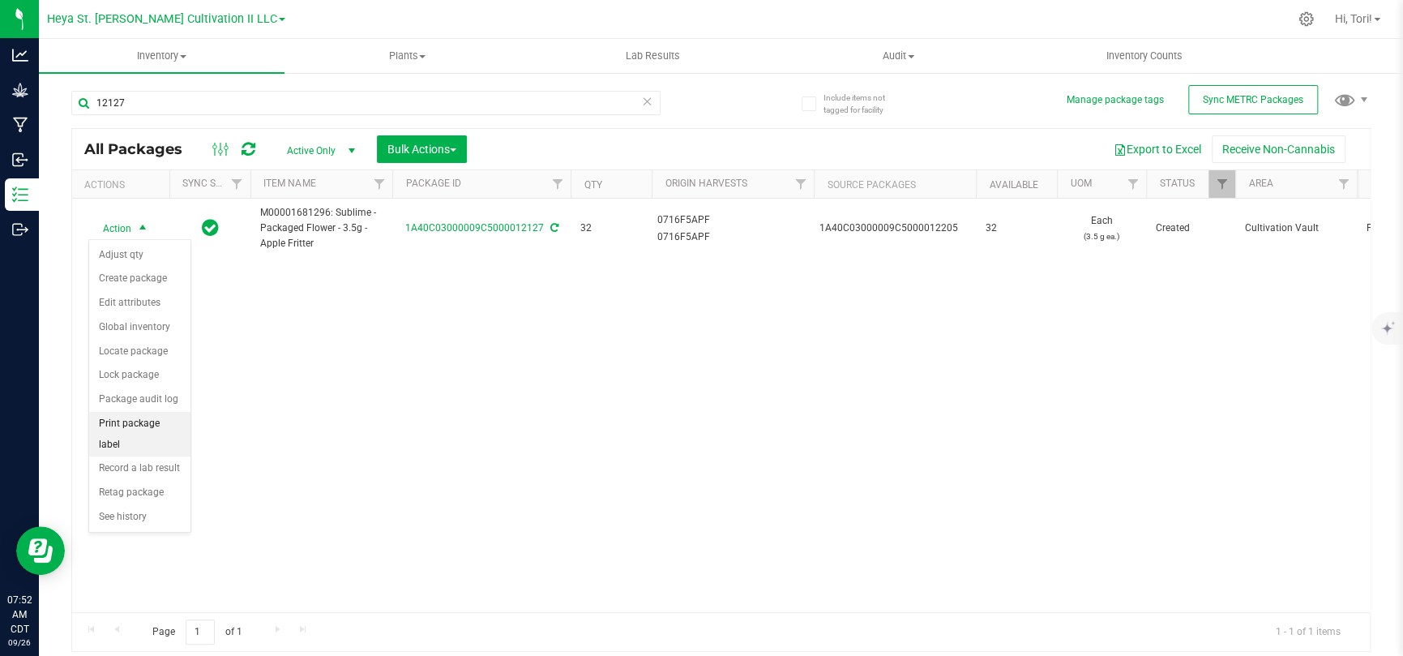
click at [150, 428] on li "Print package label" at bounding box center [139, 434] width 101 height 45
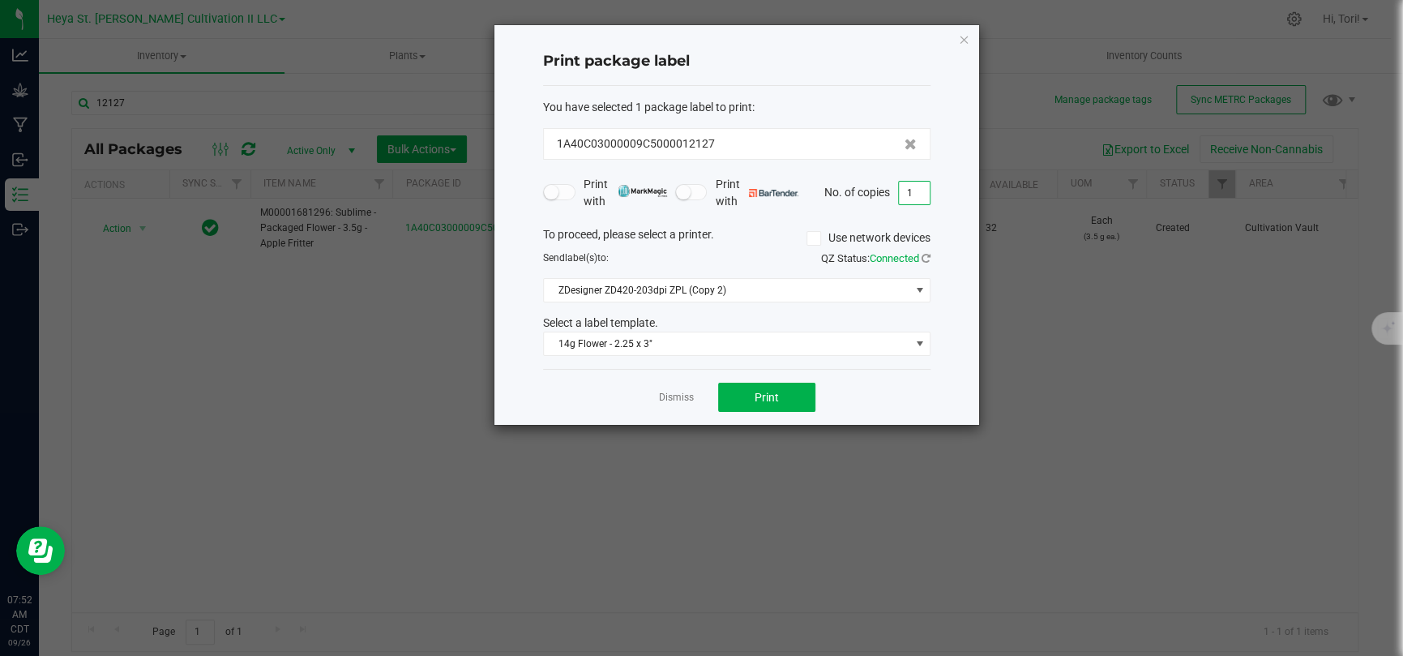
click at [913, 191] on input "1" at bounding box center [914, 193] width 31 height 23
type input "33"
click at [935, 215] on div "Print package label You have selected 1 package label to print : 1A40C03000009C…" at bounding box center [736, 224] width 485 height 399
click at [773, 403] on span "Print" at bounding box center [766, 397] width 24 height 13
click at [904, 147] on icon at bounding box center [910, 144] width 12 height 11
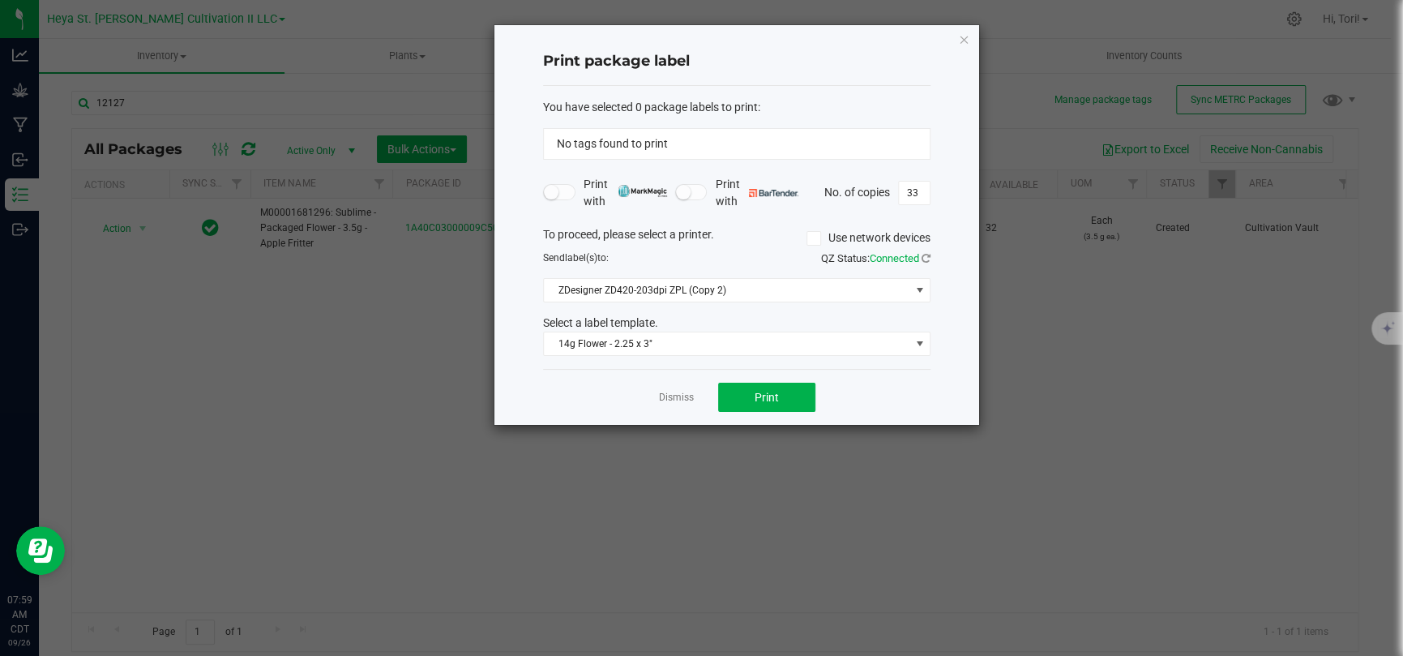
click at [887, 145] on div "No tags found to print" at bounding box center [736, 144] width 387 height 32
click at [842, 140] on div "No tags found to print" at bounding box center [736, 144] width 387 height 32
click at [677, 392] on link "Dismiss" at bounding box center [676, 398] width 35 height 14
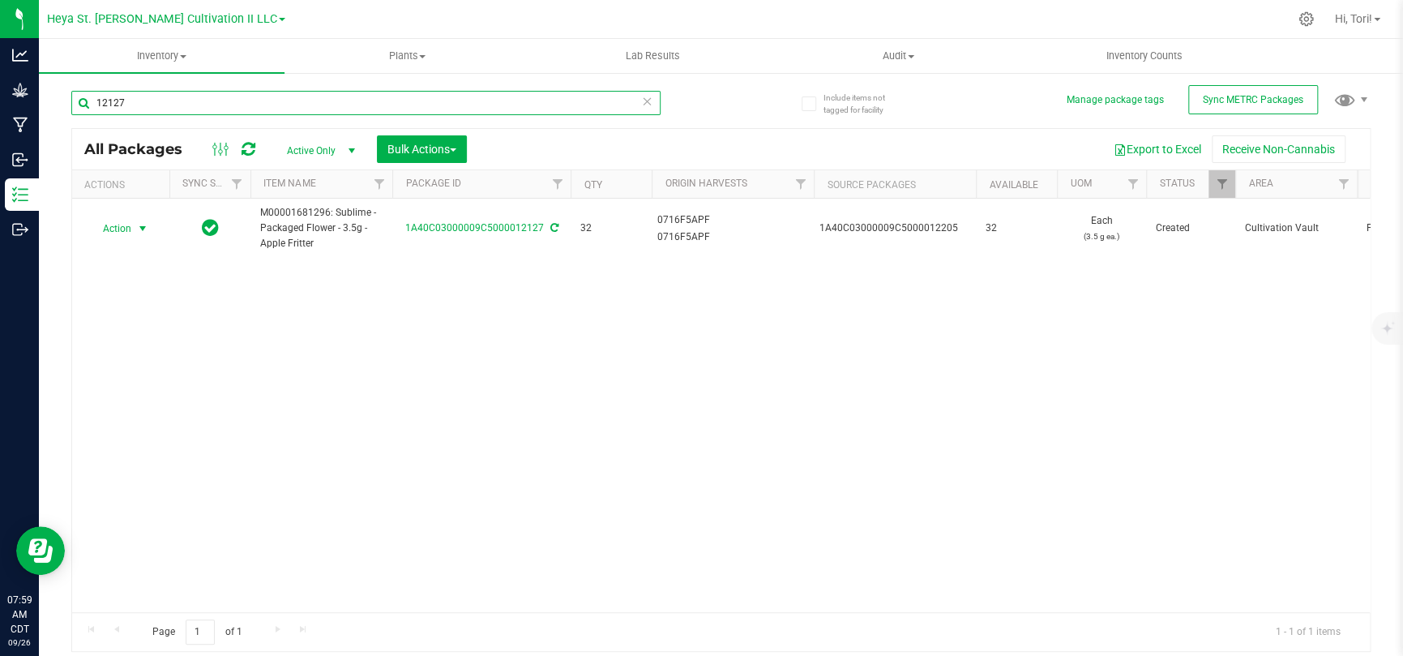
click at [442, 105] on input "12127" at bounding box center [365, 103] width 589 height 24
type input "12128"
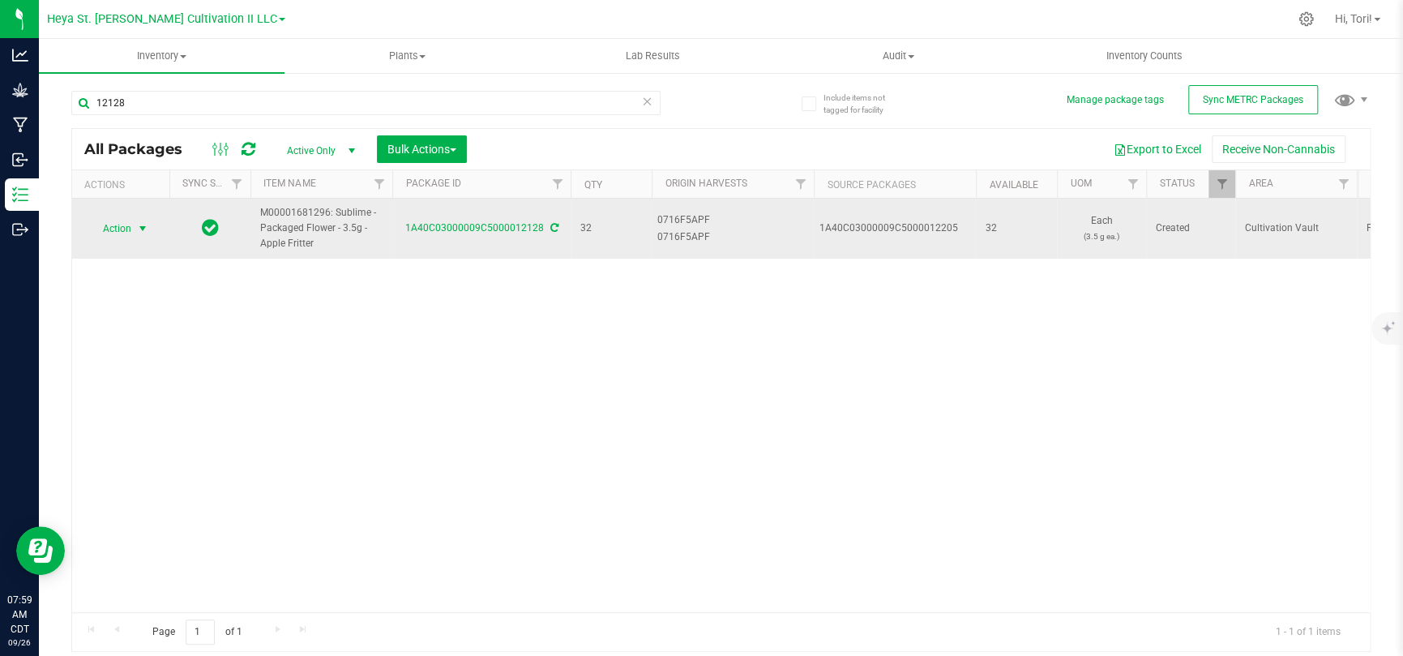
click at [140, 227] on span "select" at bounding box center [142, 228] width 13 height 13
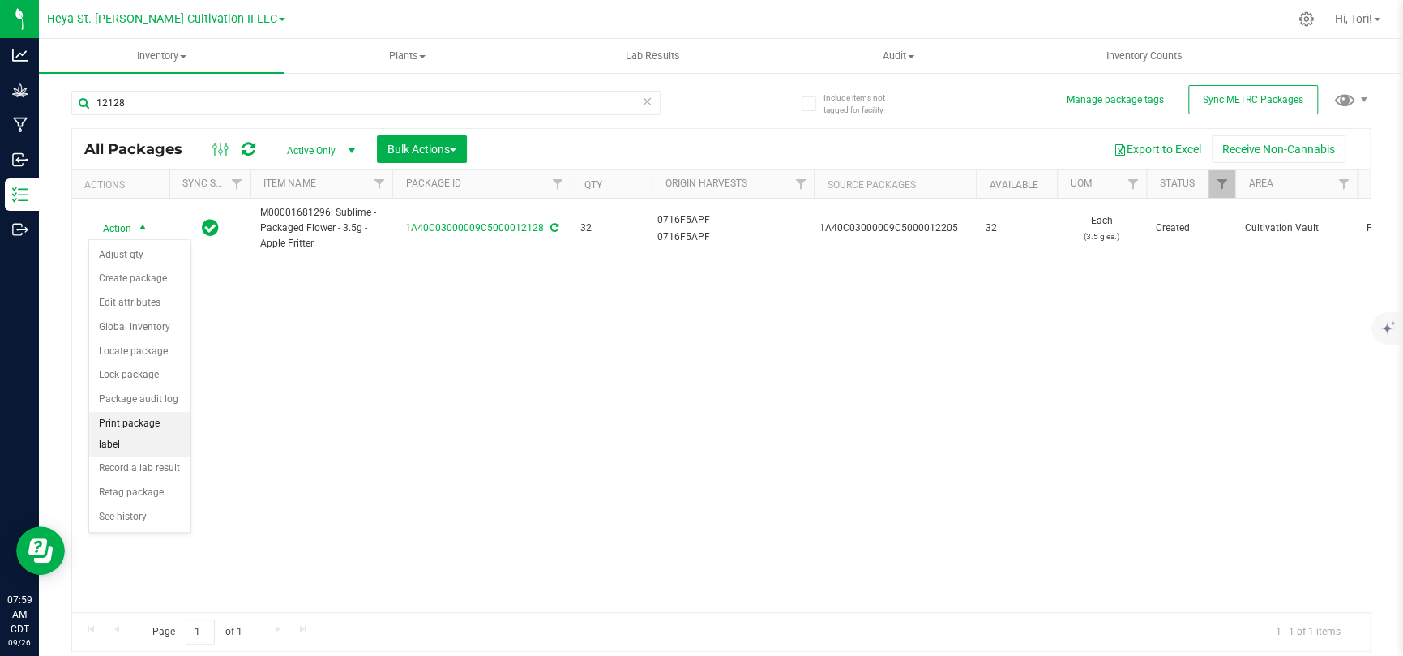
click at [156, 428] on li "Print package label" at bounding box center [139, 434] width 101 height 45
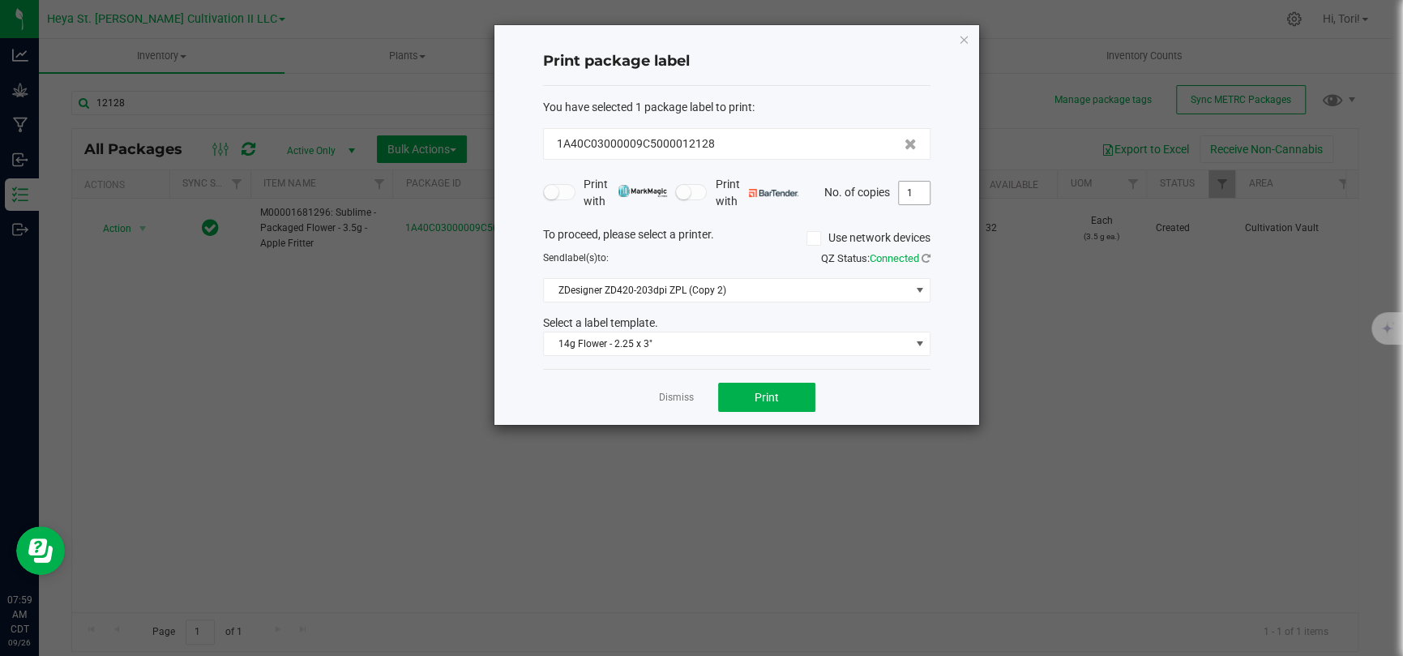
click at [909, 194] on input "1" at bounding box center [914, 193] width 31 height 23
type input "33"
click at [876, 339] on span "14g Flower - 2.25 x 3"" at bounding box center [726, 343] width 365 height 23
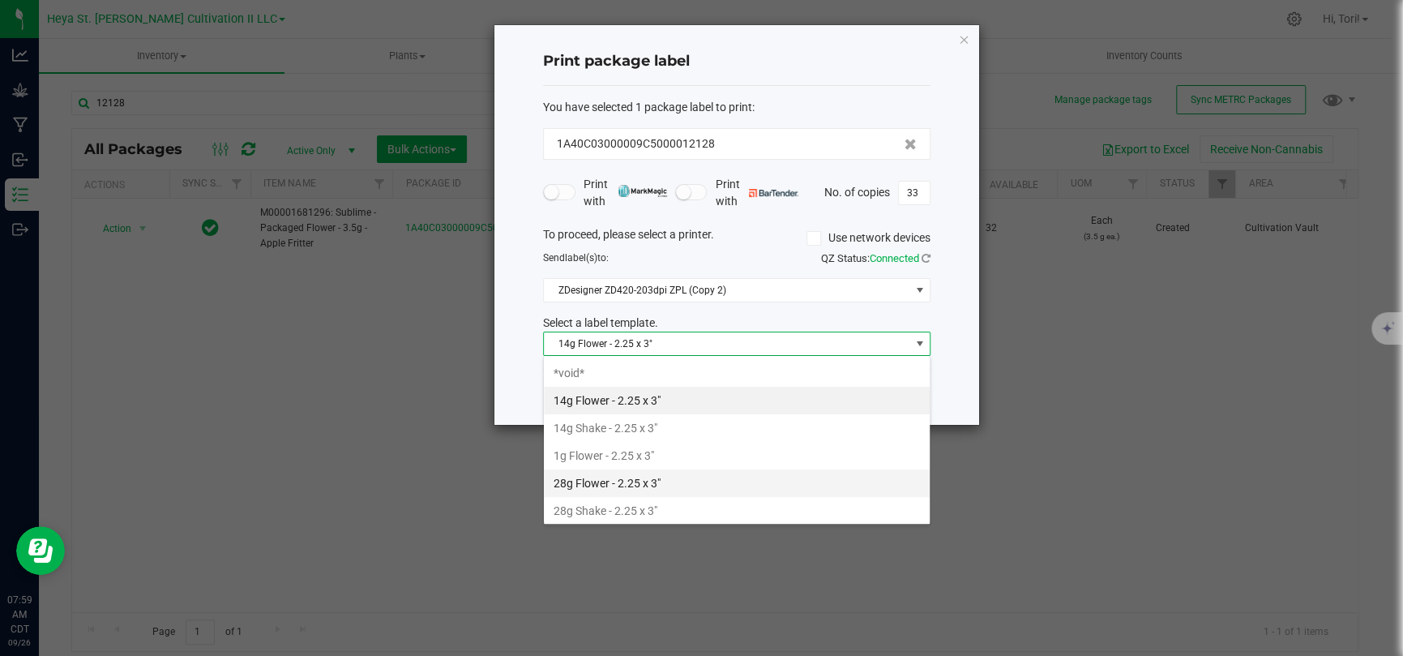
scroll to position [139, 0]
click at [677, 399] on li "3.5g Flower - 2.25 x 3"" at bounding box center [737, 399] width 386 height 28
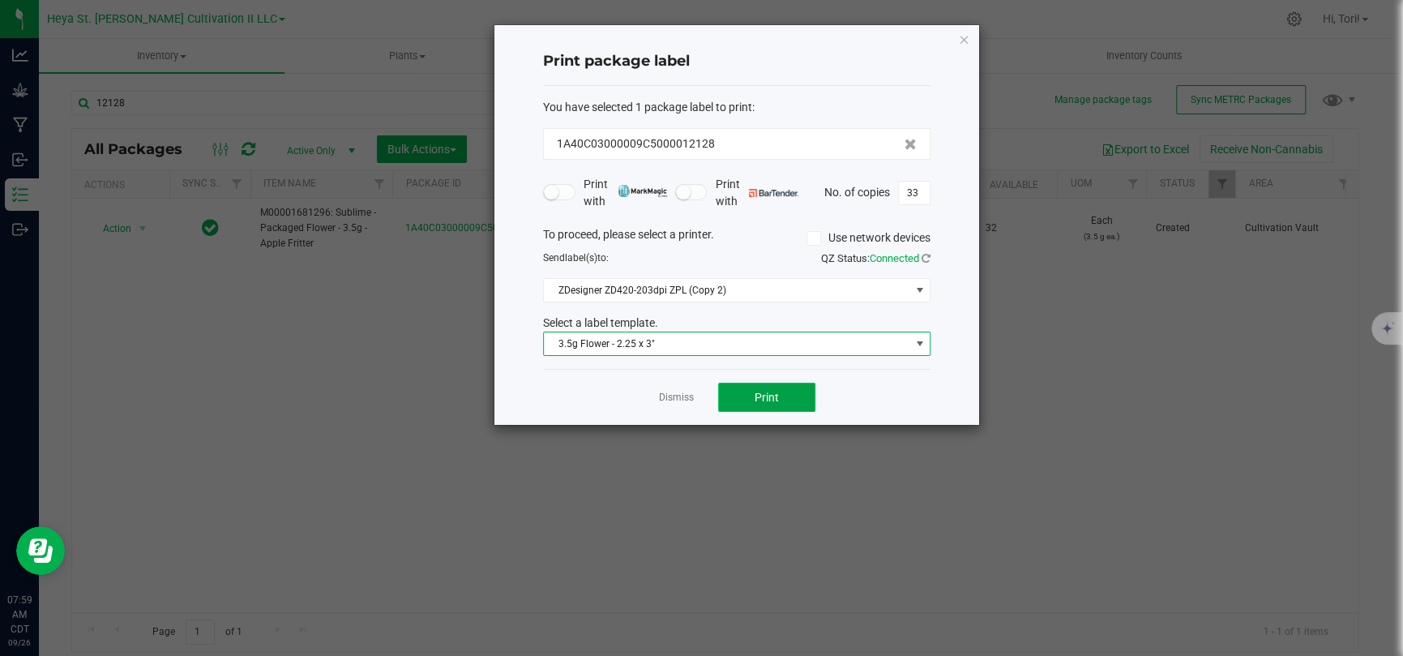
click at [787, 404] on button "Print" at bounding box center [766, 396] width 97 height 29
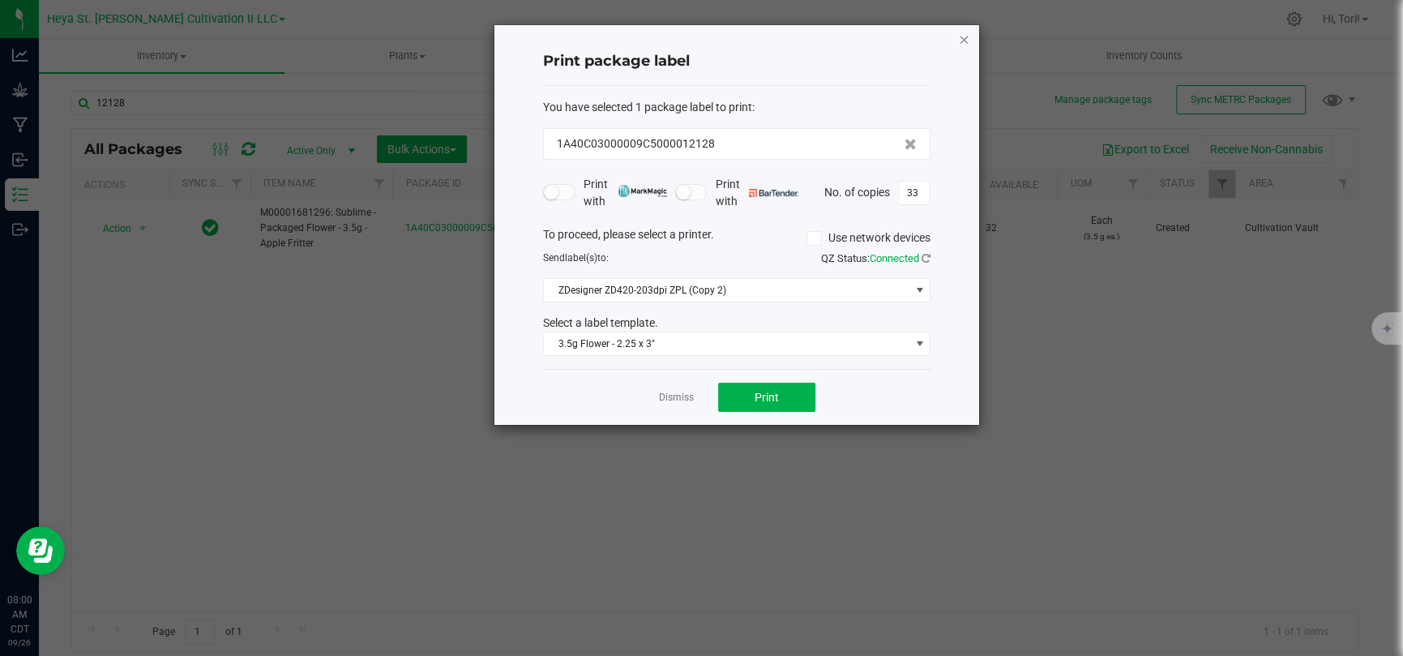
click at [966, 35] on icon "button" at bounding box center [963, 38] width 11 height 19
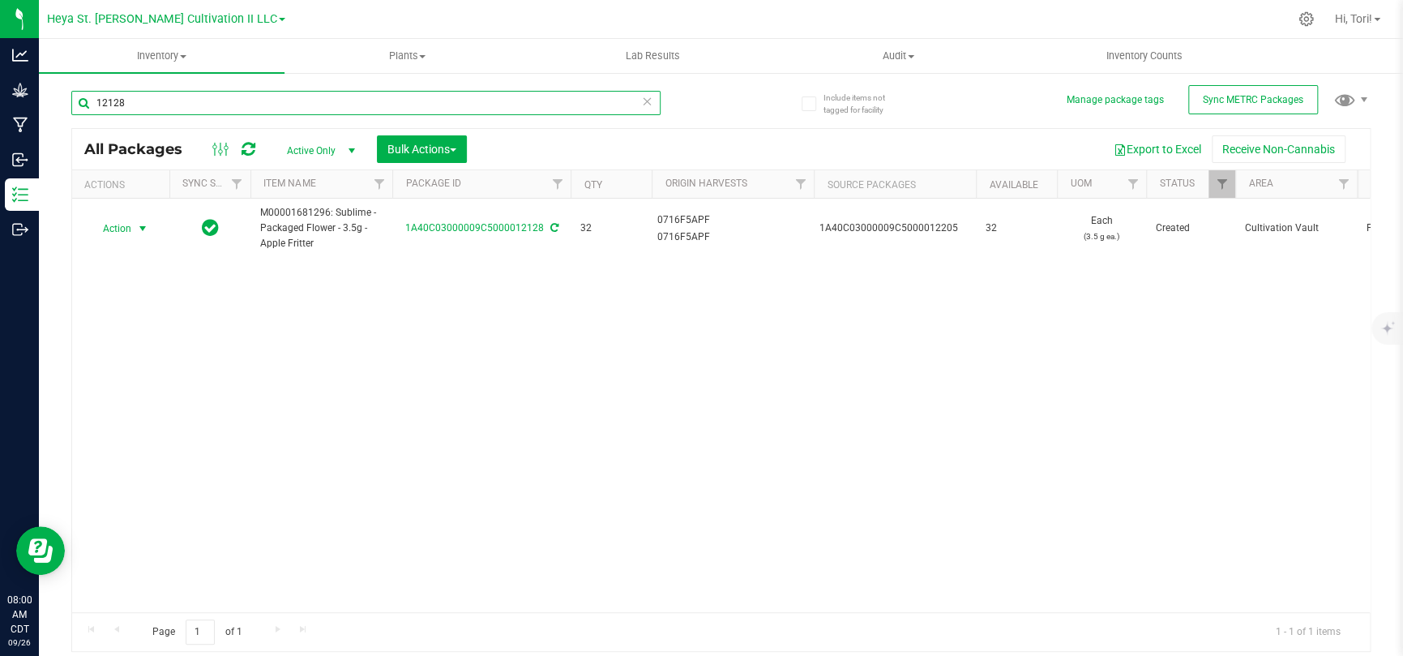
click at [320, 115] on div "12128" at bounding box center [365, 109] width 589 height 37
type input "12127"
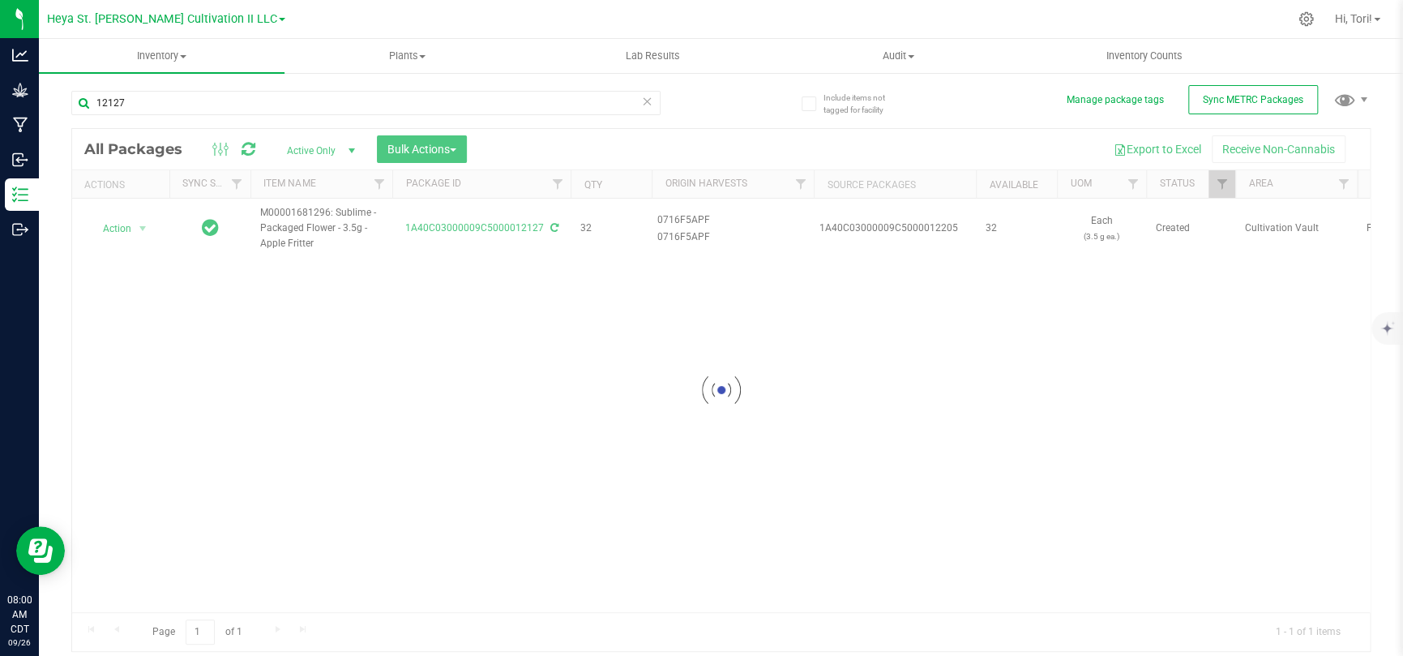
click at [101, 230] on div at bounding box center [720, 390] width 1297 height 522
click at [109, 231] on div at bounding box center [720, 390] width 1297 height 522
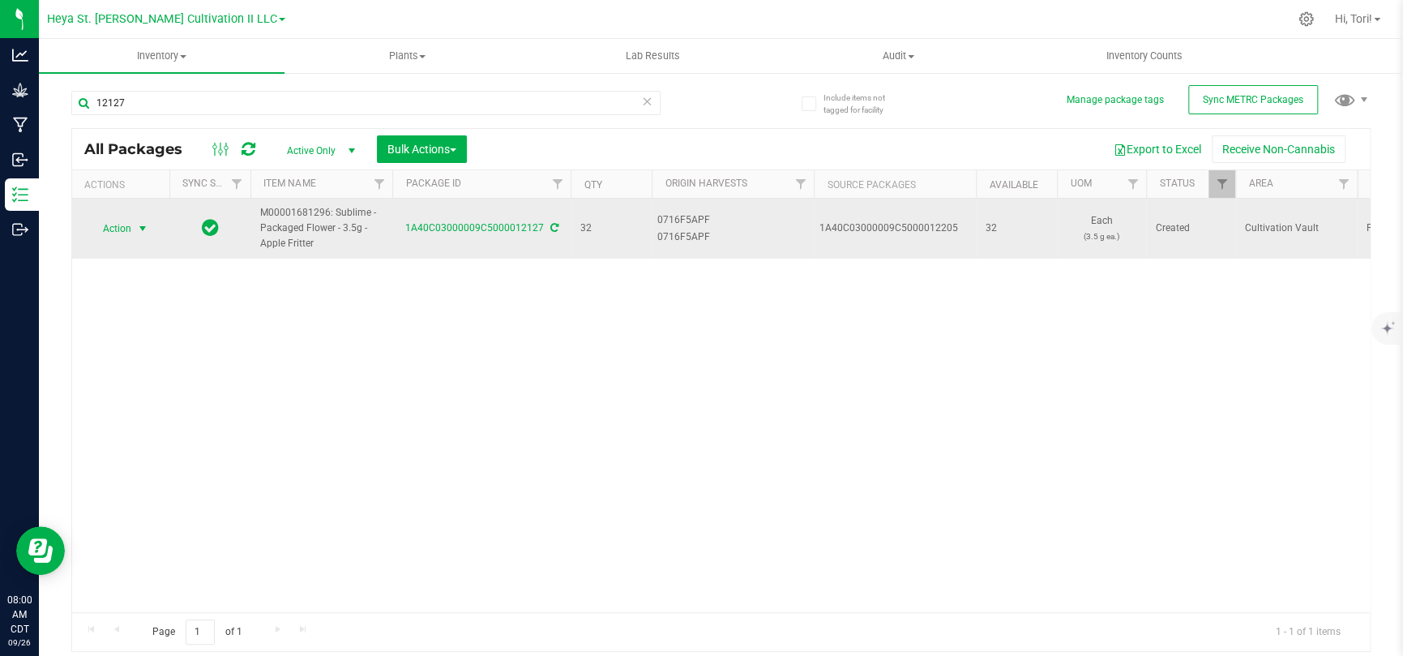
click at [120, 233] on span "Action" at bounding box center [110, 228] width 44 height 23
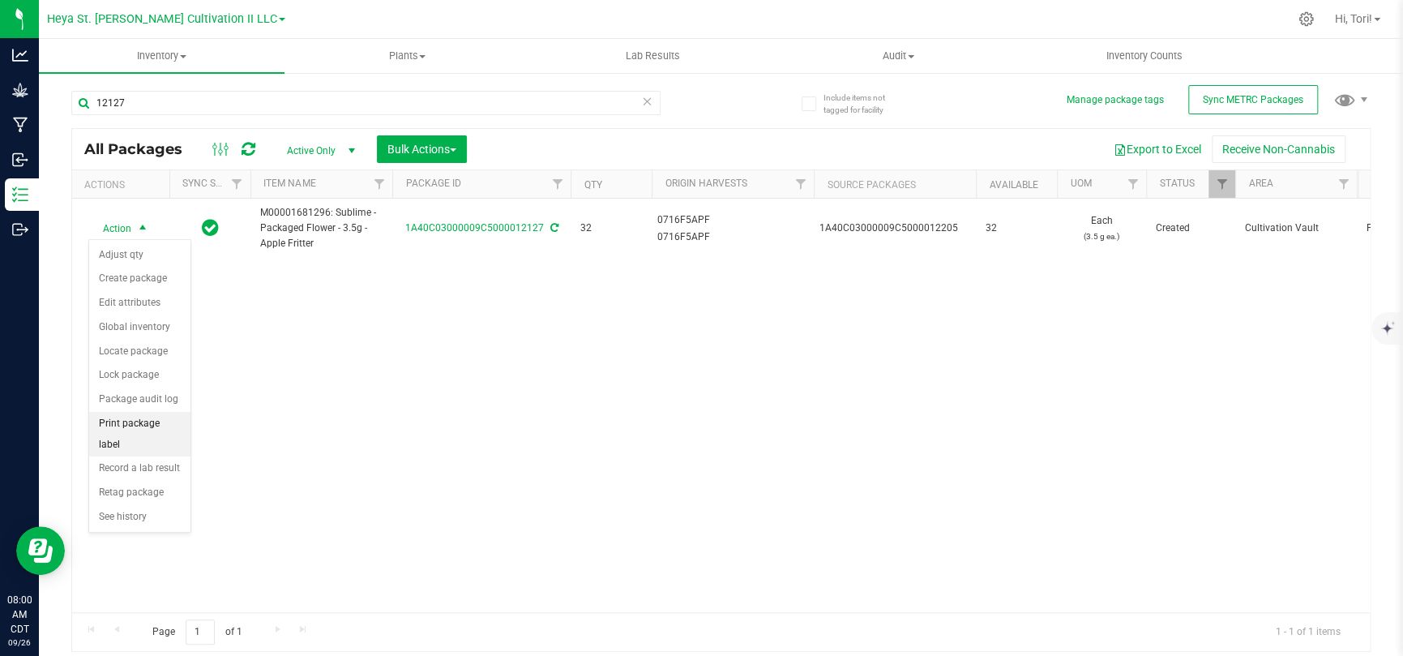
click at [139, 425] on li "Print package label" at bounding box center [139, 434] width 101 height 45
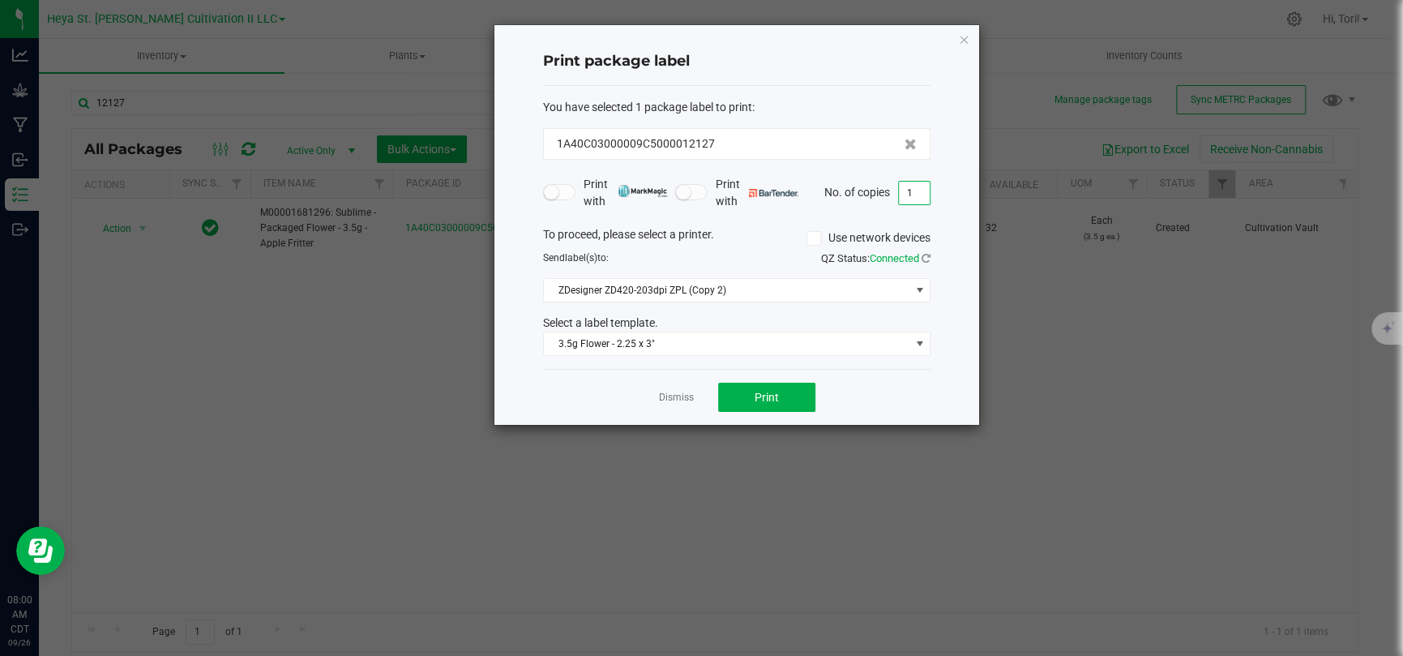
click at [912, 194] on input "1" at bounding box center [914, 193] width 31 height 23
type input "33"
click at [951, 220] on div "Print package label You have selected 1 package label to print : 1A40C03000009C…" at bounding box center [736, 224] width 485 height 399
click at [678, 391] on link "Dismiss" at bounding box center [676, 398] width 35 height 14
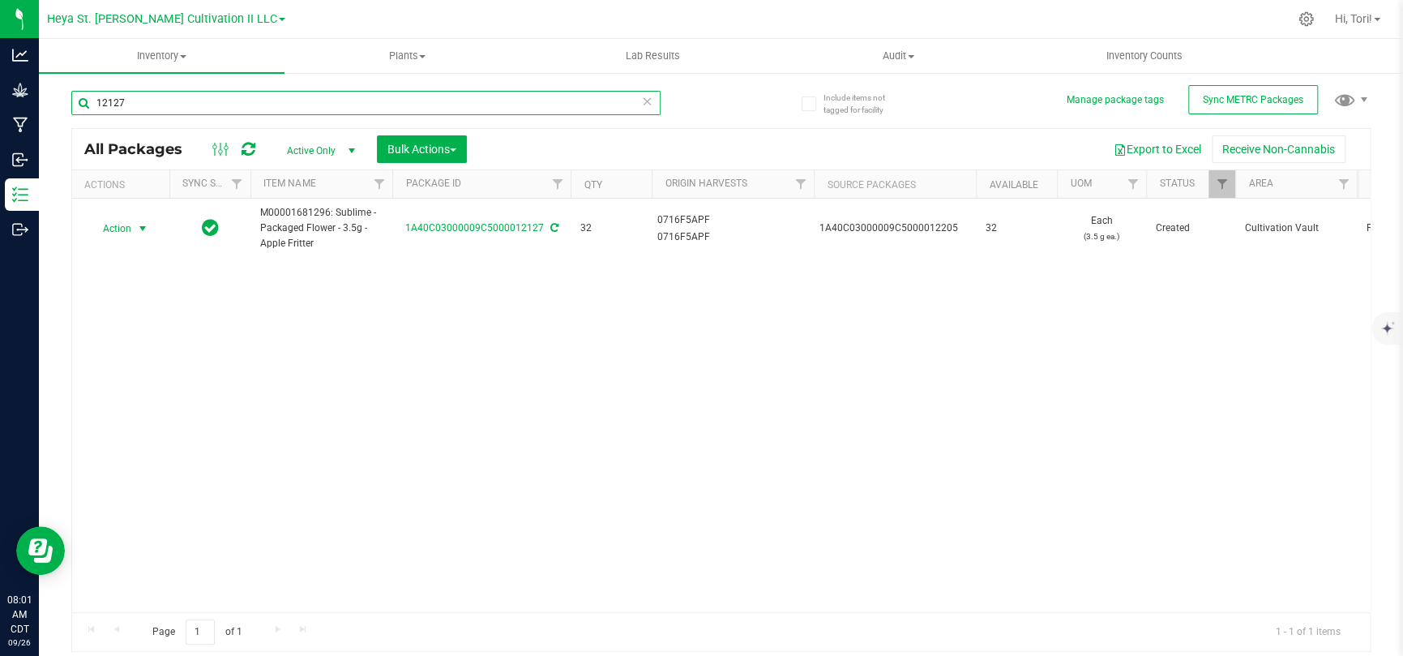
click at [280, 107] on input "12127" at bounding box center [365, 103] width 589 height 24
type input "12126"
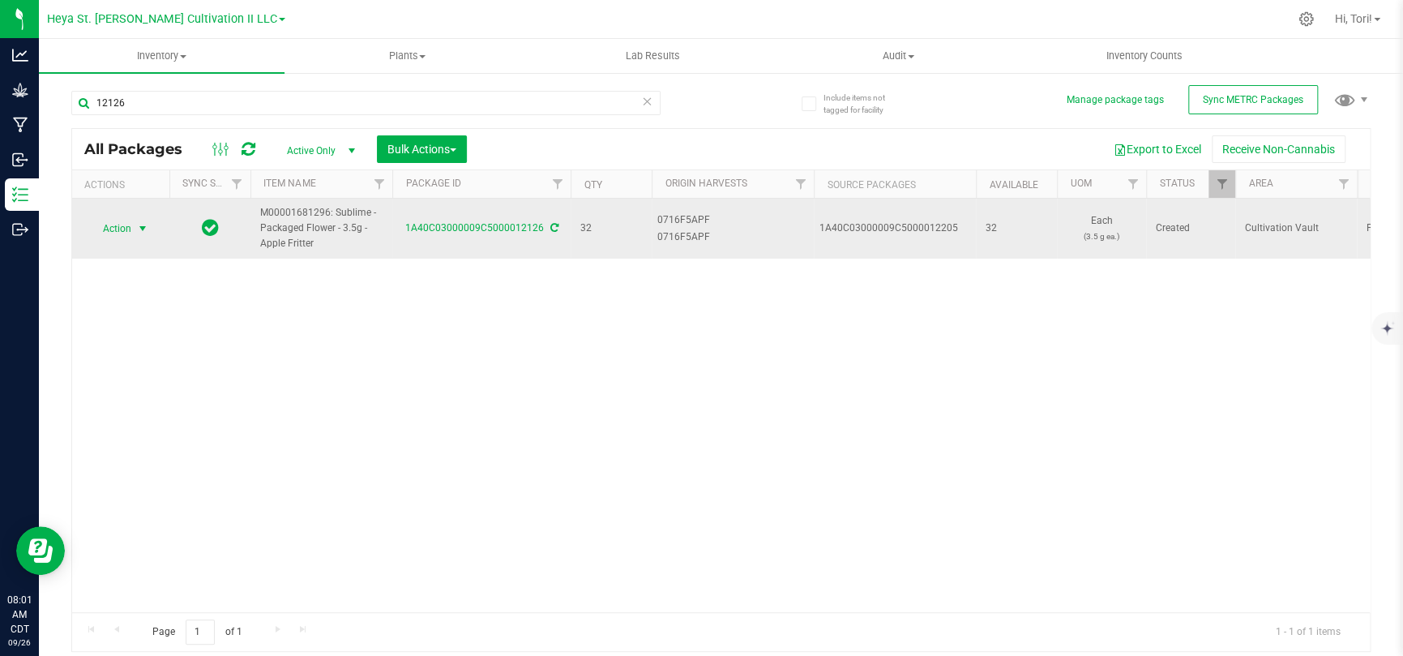
click at [135, 233] on span "select" at bounding box center [143, 228] width 20 height 23
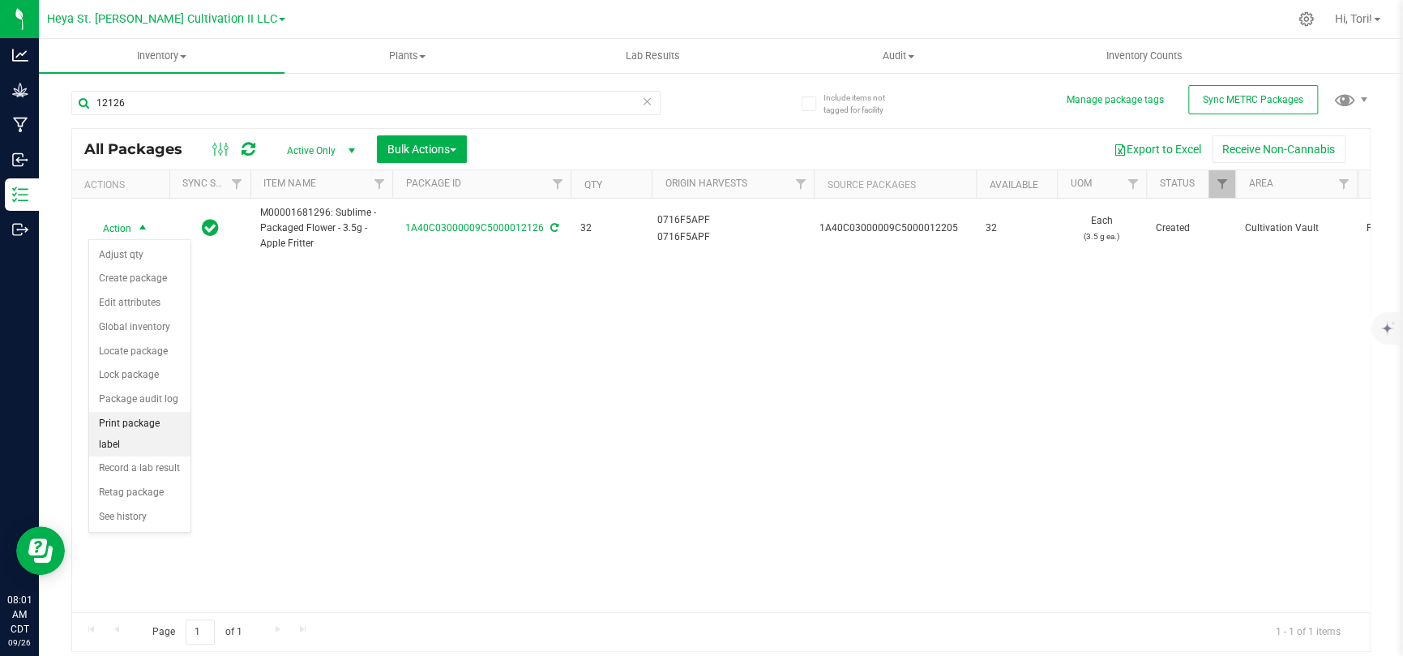
click at [153, 428] on li "Print package label" at bounding box center [139, 434] width 101 height 45
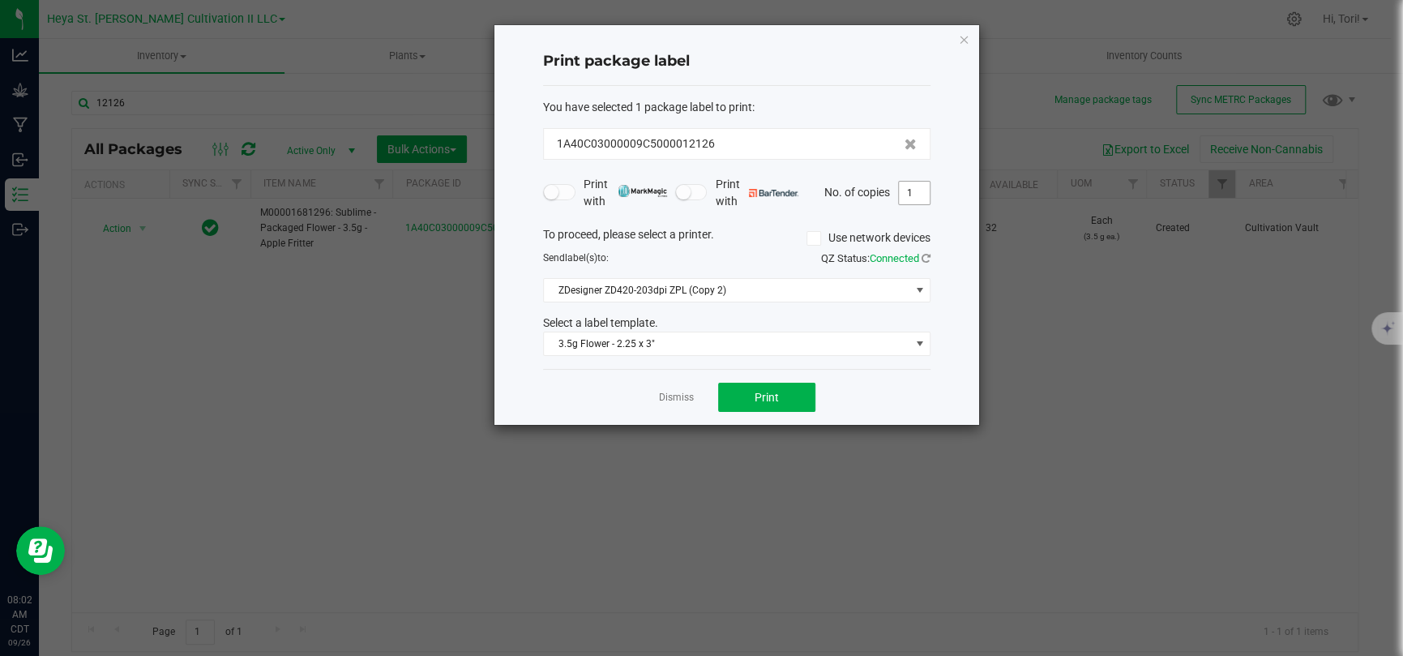
click at [909, 188] on input "1" at bounding box center [914, 193] width 31 height 23
type input "33"
click at [807, 395] on button "Print" at bounding box center [766, 396] width 97 height 29
click at [904, 147] on icon at bounding box center [910, 144] width 12 height 11
click at [967, 35] on icon "button" at bounding box center [963, 38] width 11 height 19
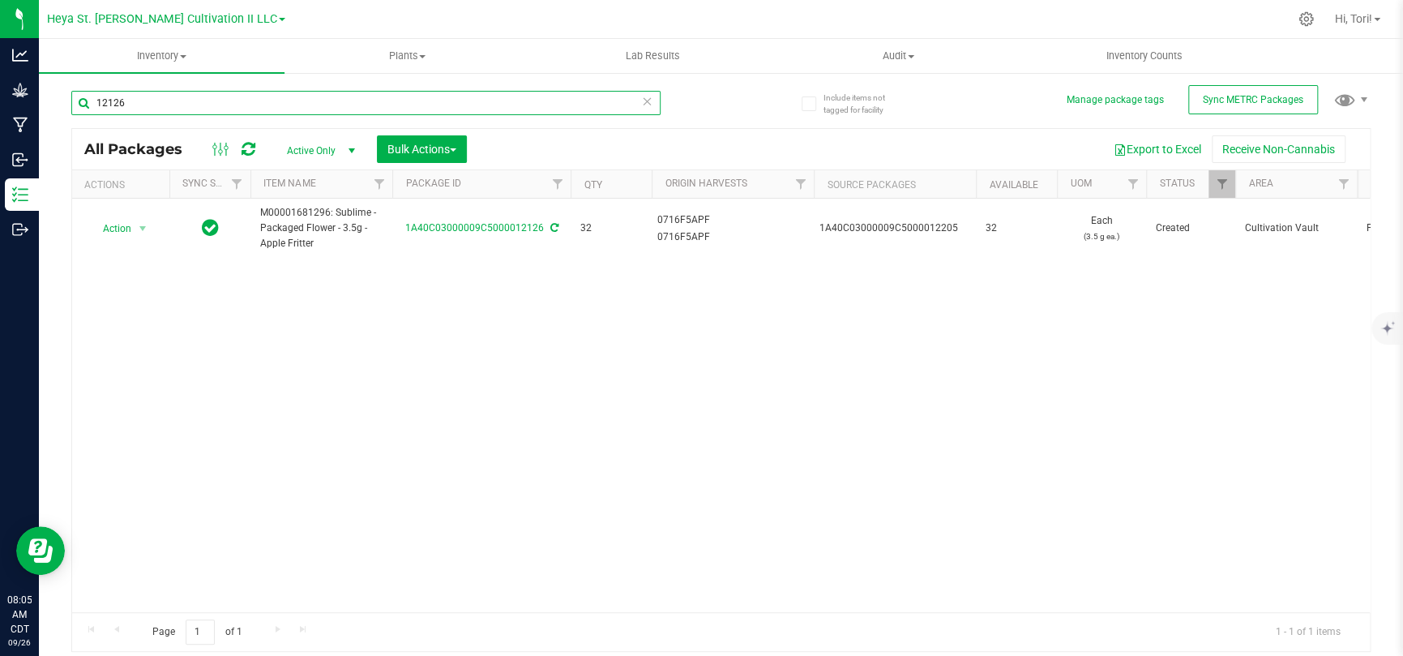
click at [223, 95] on input "12126" at bounding box center [365, 103] width 589 height 24
type input "12125"
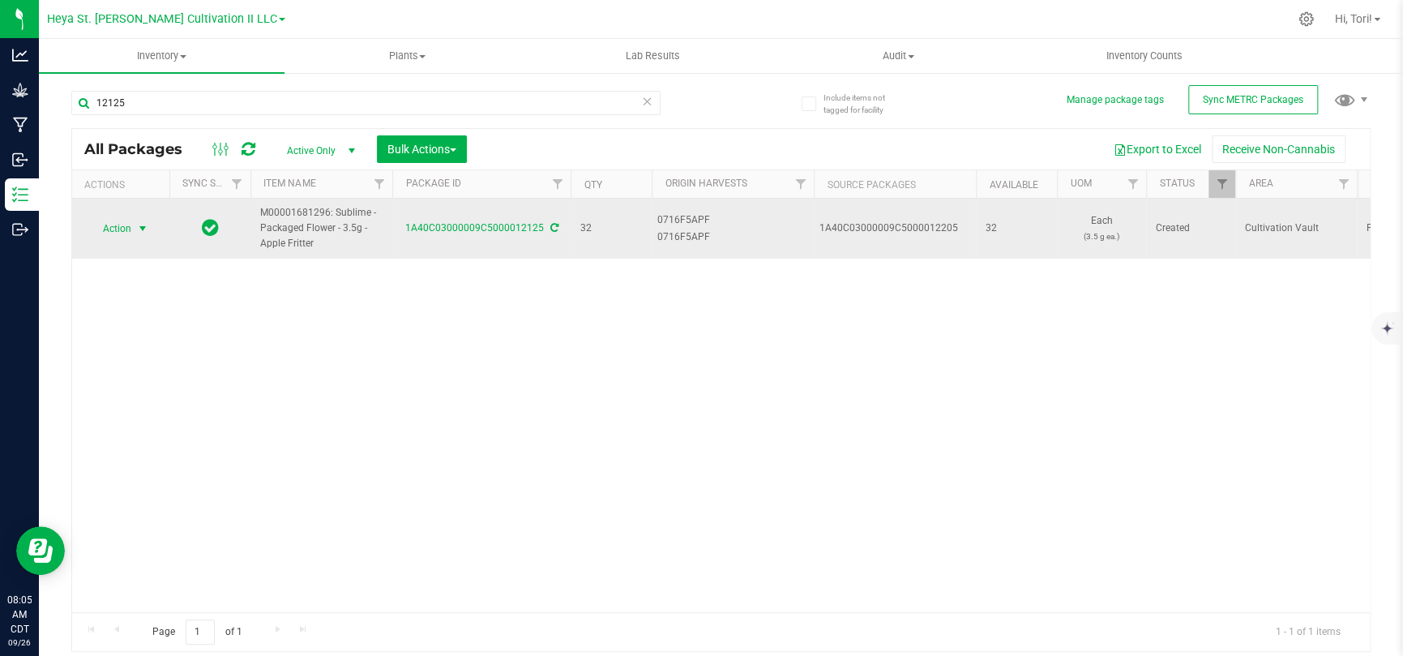
click at [133, 230] on span "select" at bounding box center [143, 228] width 20 height 23
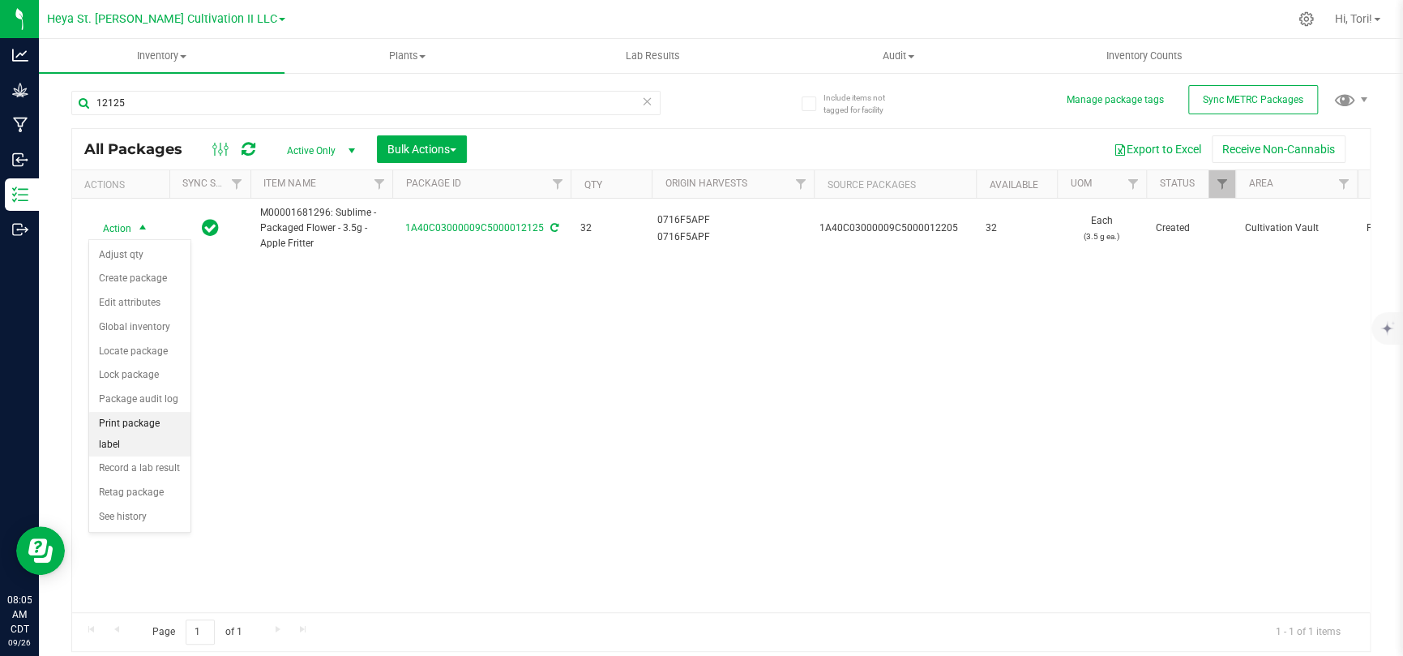
click at [151, 428] on li "Print package label" at bounding box center [139, 434] width 101 height 45
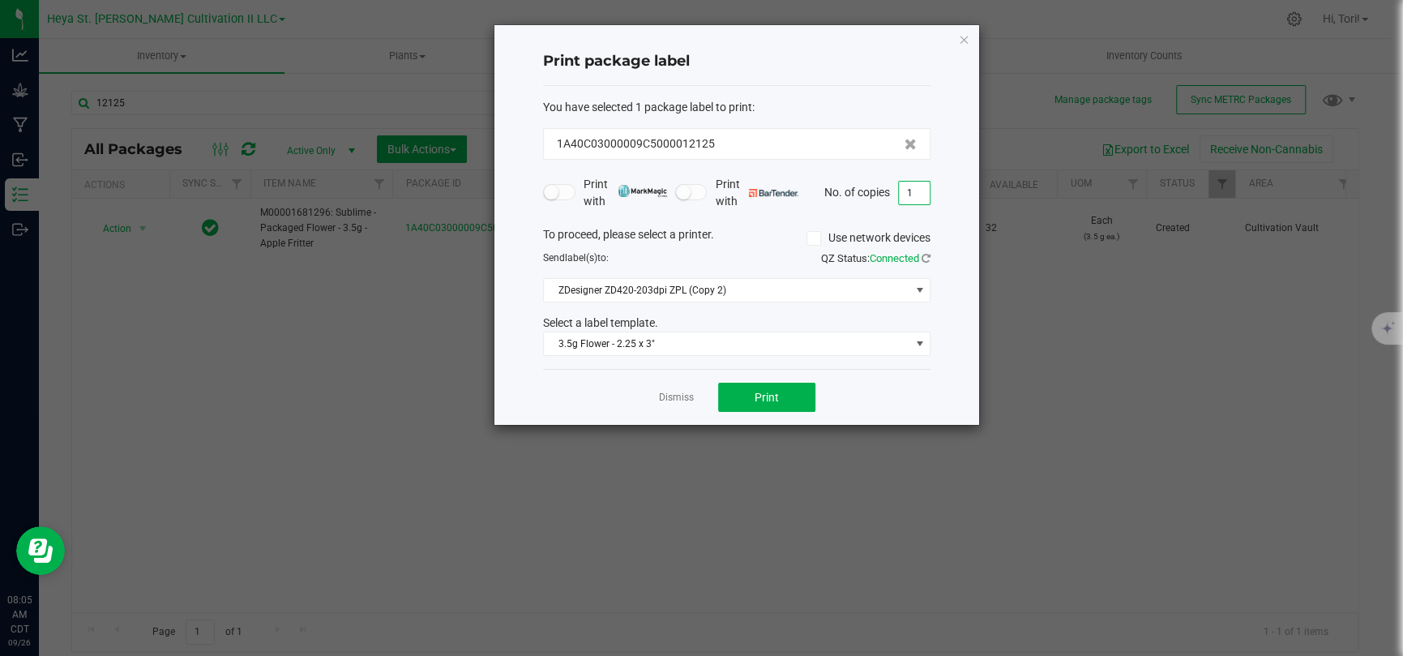
click at [907, 199] on input "1" at bounding box center [914, 193] width 31 height 23
type input "33"
click at [780, 395] on button "Print" at bounding box center [766, 396] width 97 height 29
click at [904, 147] on icon at bounding box center [910, 144] width 12 height 11
click at [959, 39] on icon "button" at bounding box center [963, 38] width 11 height 19
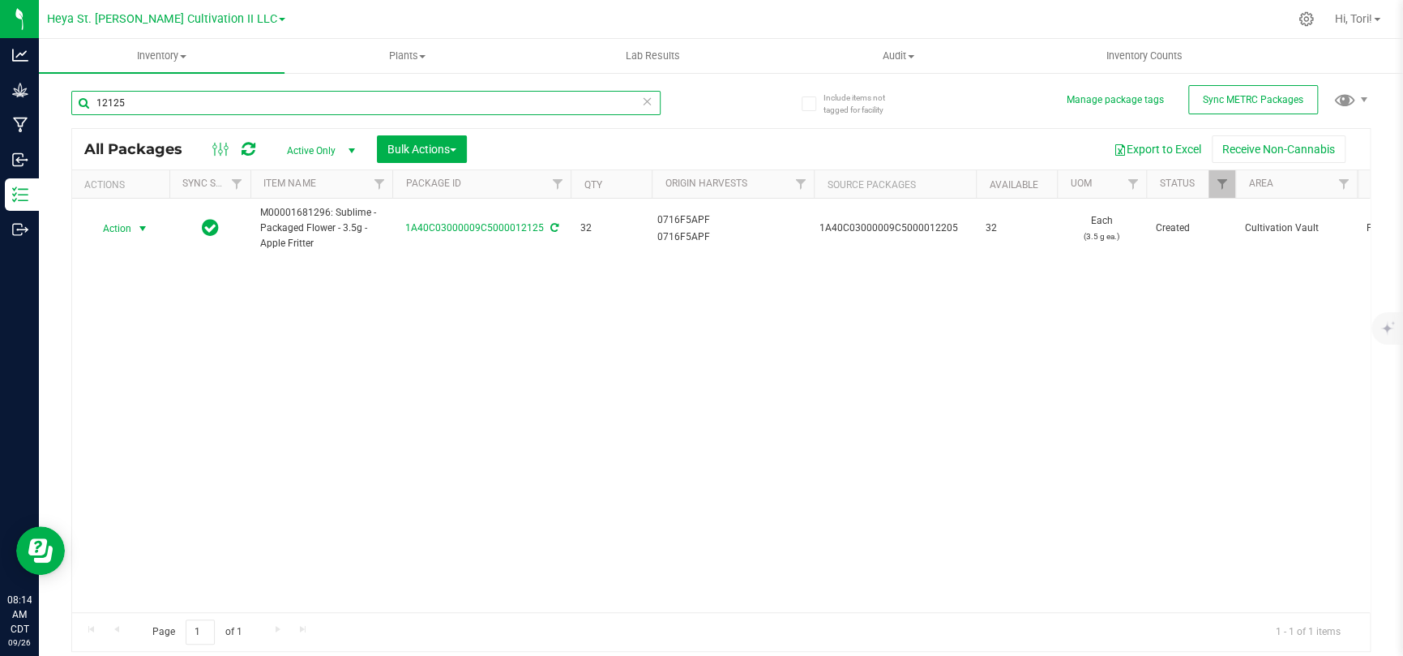
click at [223, 112] on input "12125" at bounding box center [365, 103] width 589 height 24
type input "12127"
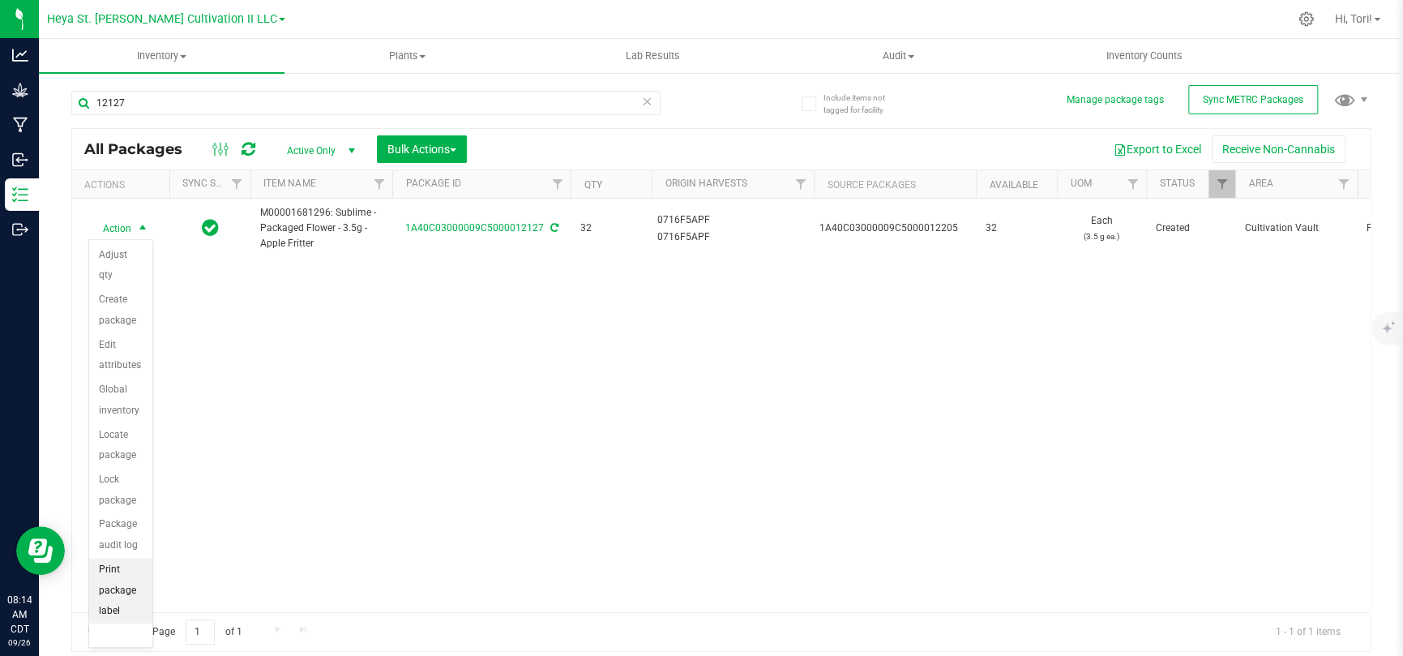
click at [126, 428] on li "Print package label" at bounding box center [120, 590] width 63 height 66
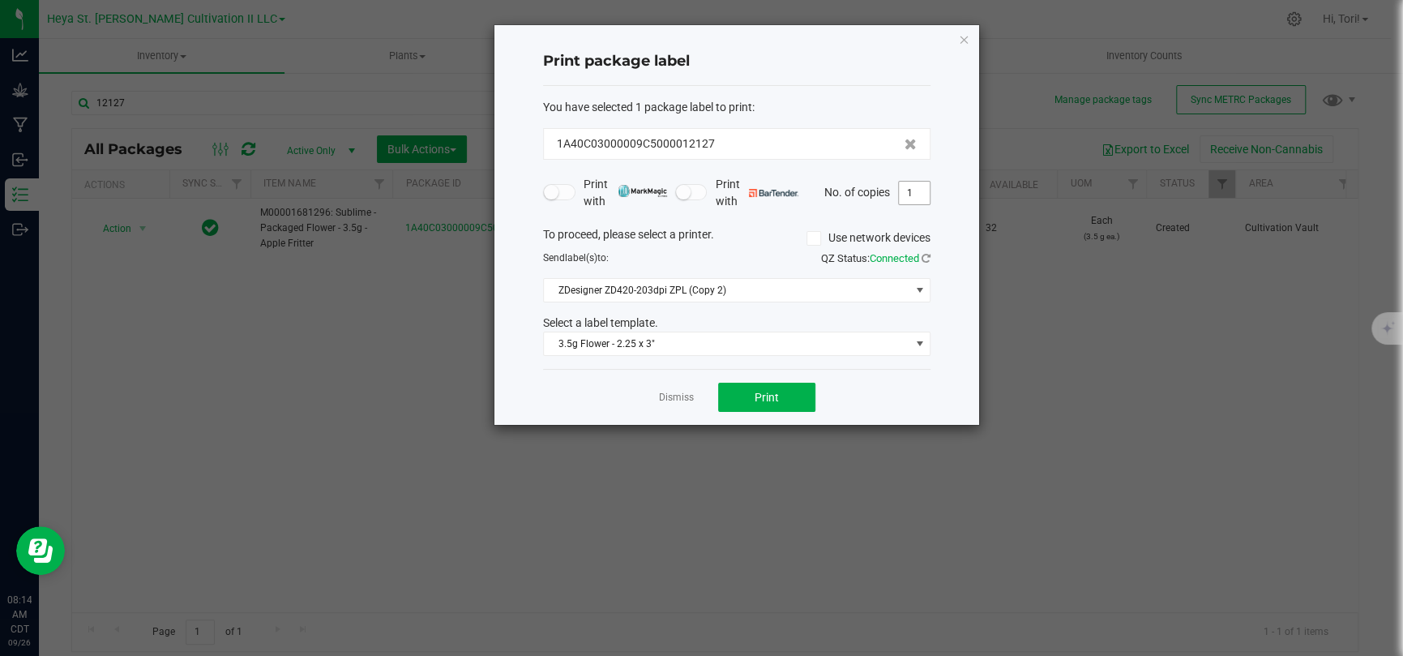
drag, startPoint x: 907, startPoint y: 190, endPoint x: 916, endPoint y: 199, distance: 13.2
click at [914, 197] on input "1" at bounding box center [914, 193] width 31 height 23
type input "33"
click at [764, 395] on span "Print" at bounding box center [766, 397] width 24 height 13
click at [962, 40] on icon "button" at bounding box center [963, 38] width 11 height 19
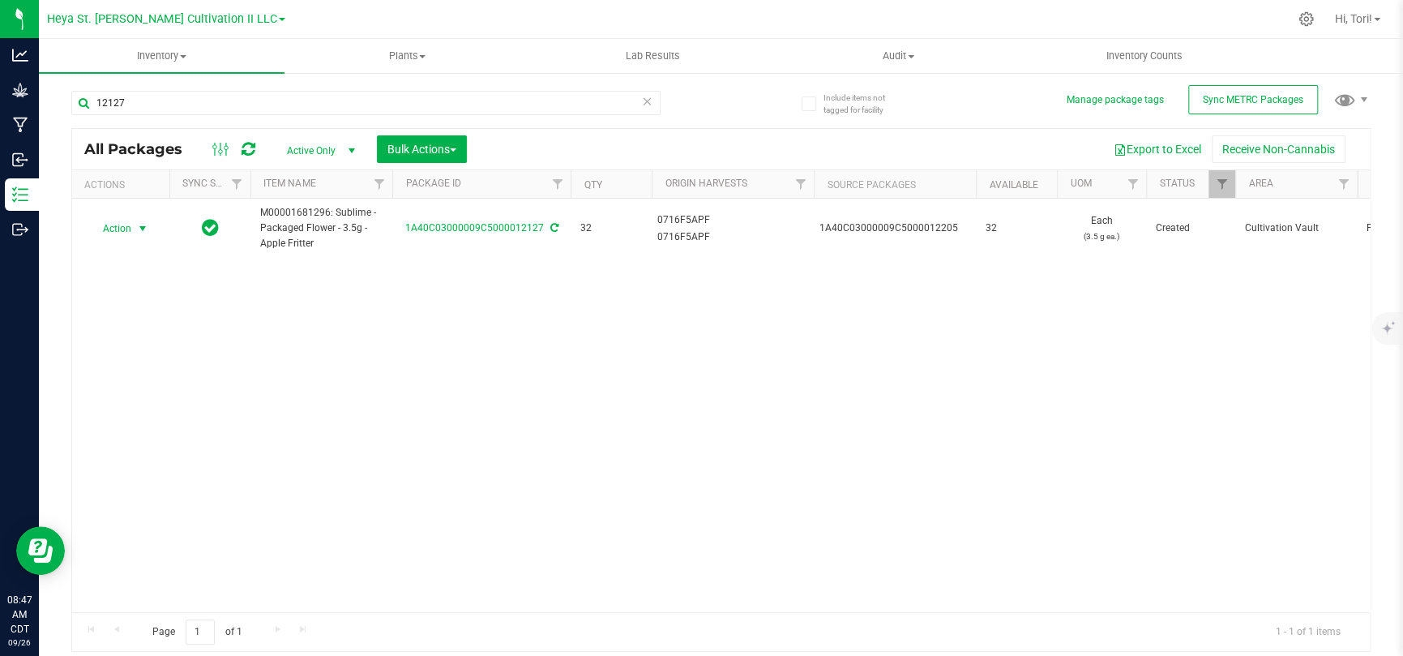
click at [643, 94] on icon at bounding box center [647, 100] width 11 height 19
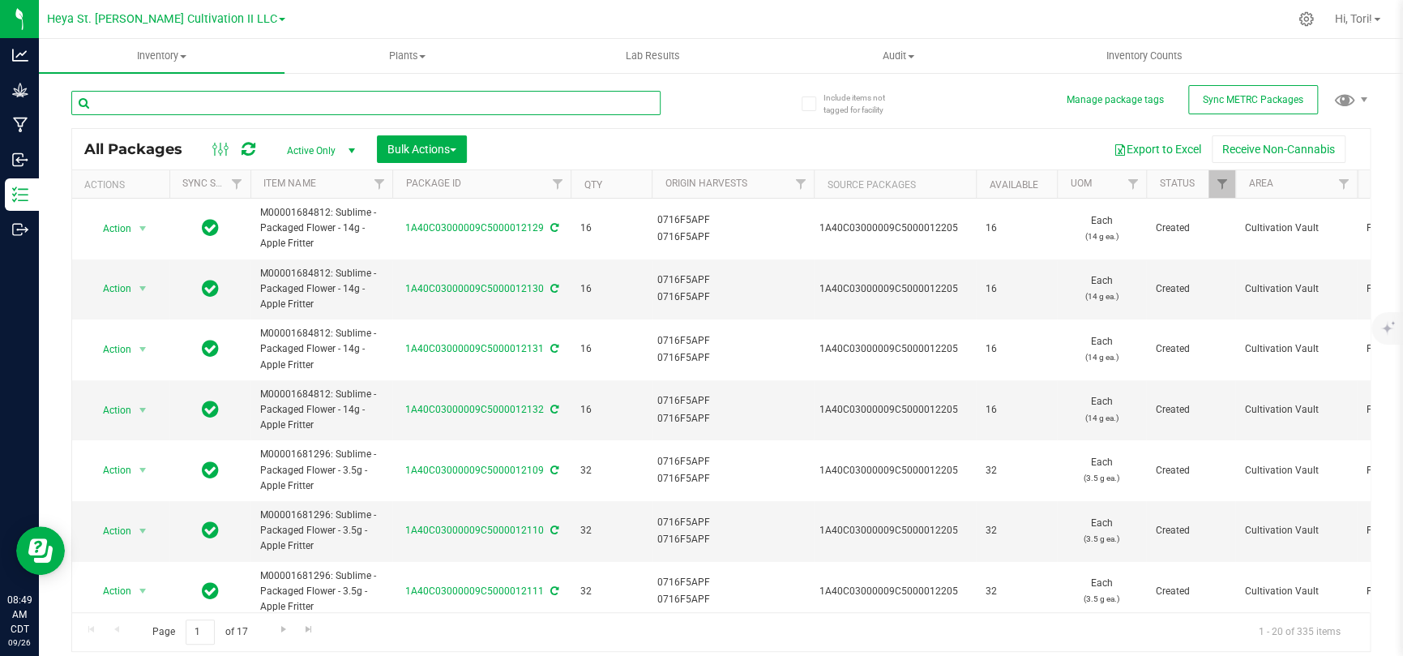
click at [382, 103] on input "text" at bounding box center [365, 103] width 589 height 24
type input "12205"
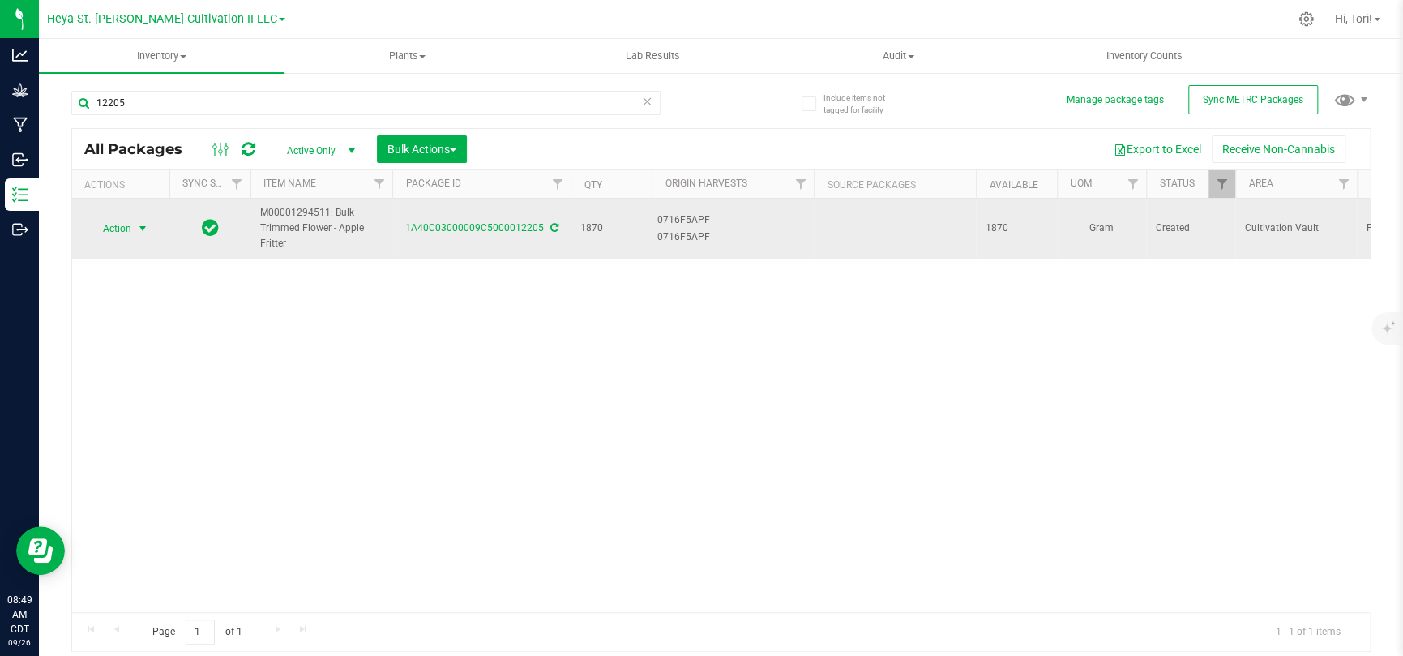
click at [103, 235] on span "Action" at bounding box center [110, 228] width 44 height 23
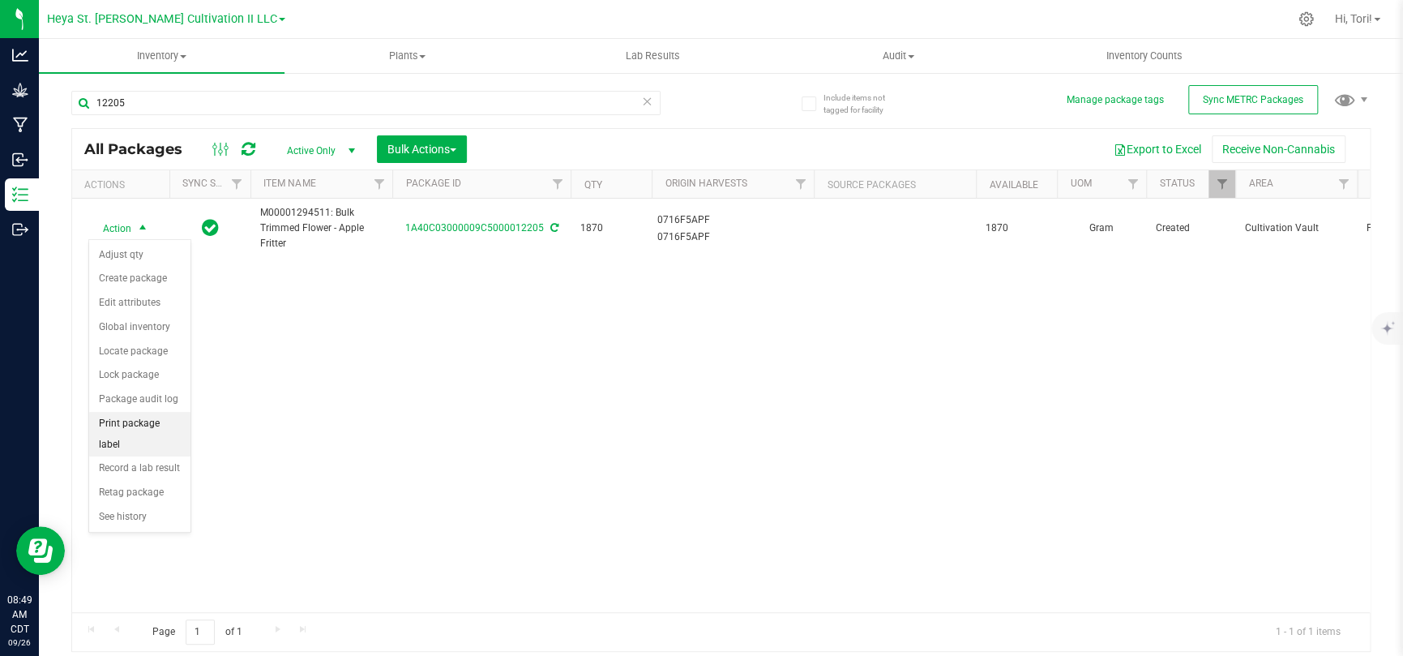
click at [147, 428] on li "Print package label" at bounding box center [139, 434] width 101 height 45
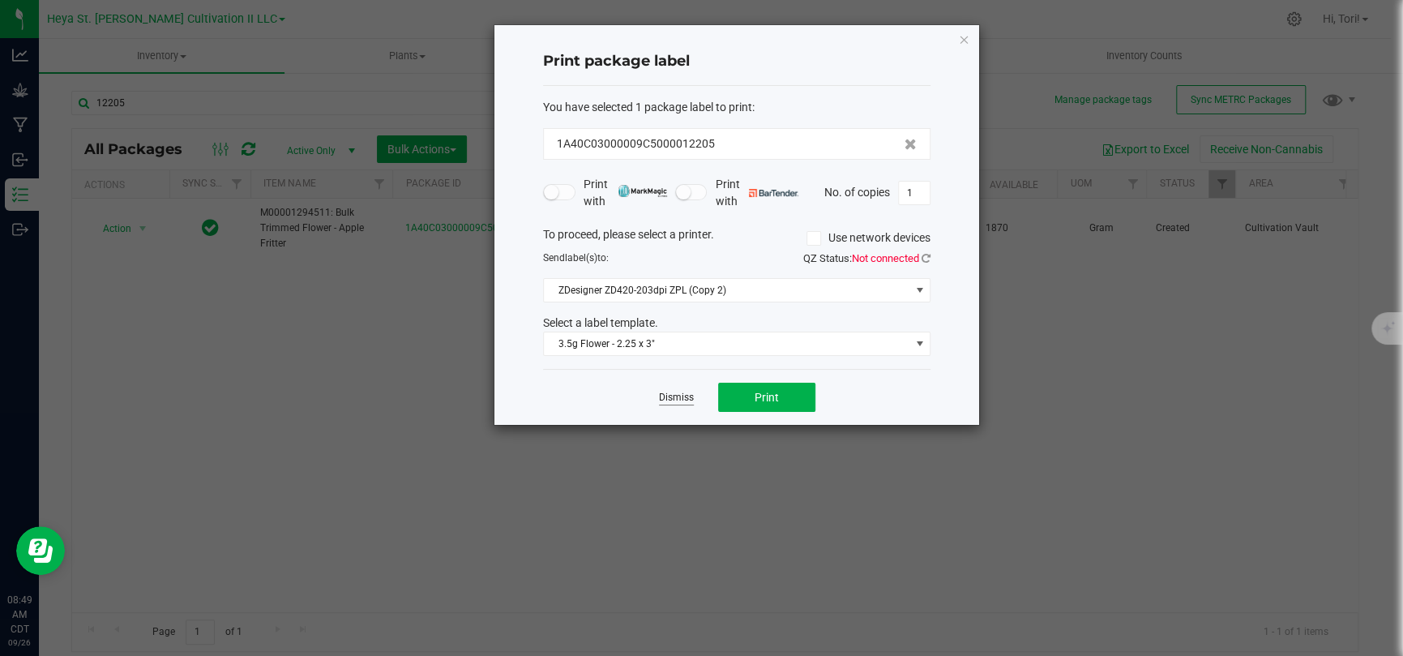
click at [664, 397] on link "Dismiss" at bounding box center [676, 398] width 35 height 14
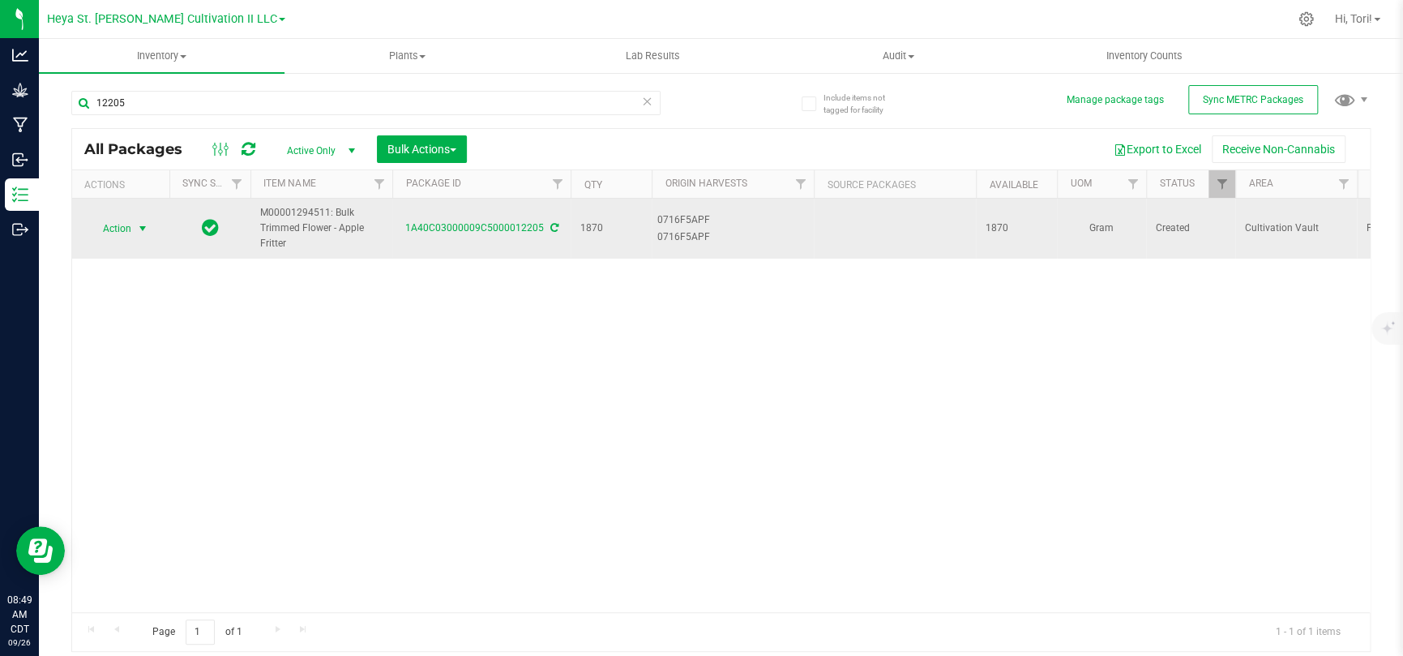
click at [138, 226] on span "select" at bounding box center [142, 228] width 13 height 13
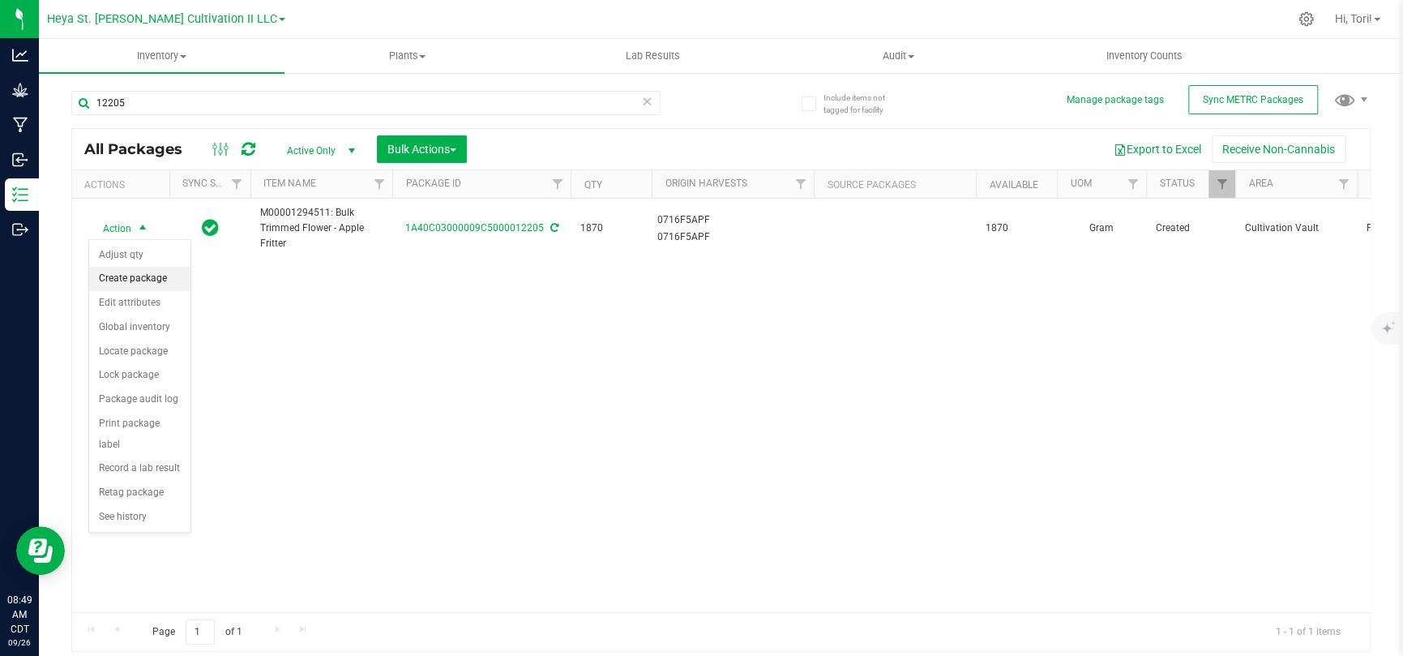
click at [132, 284] on li "Create package" at bounding box center [139, 279] width 101 height 24
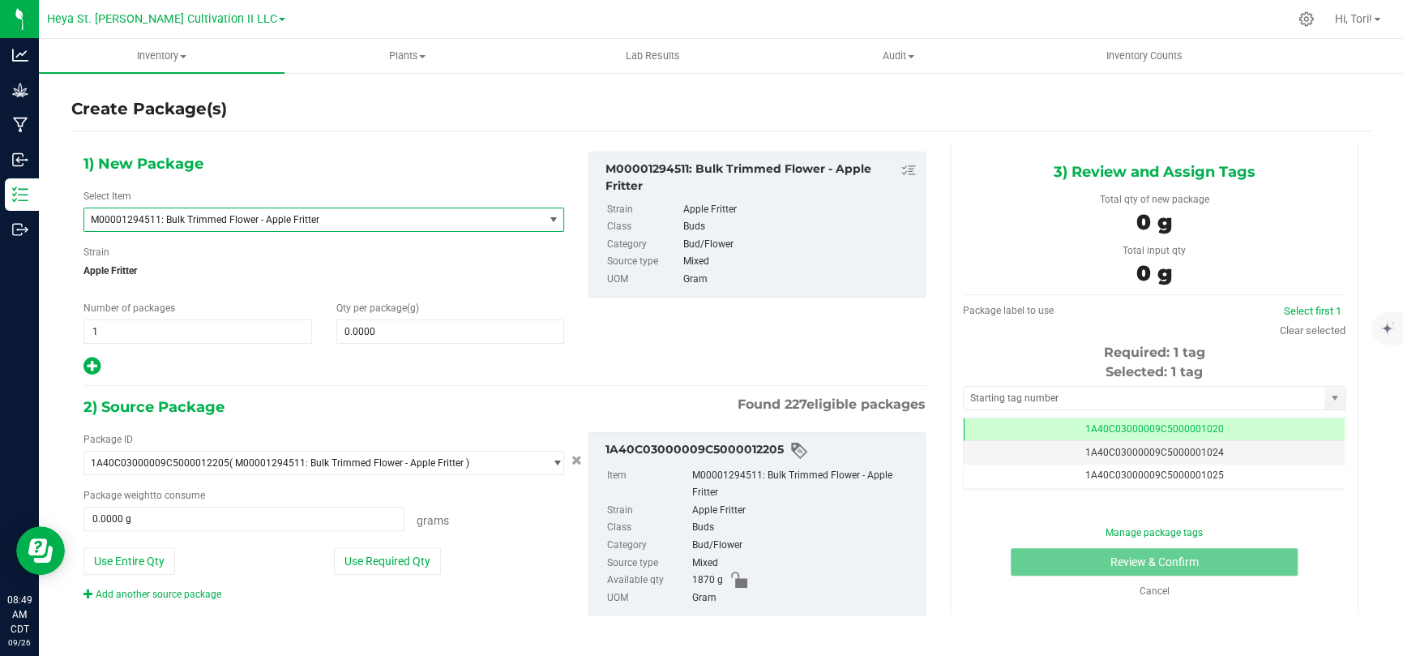
click at [478, 221] on span "M00001294511: Bulk Trimmed Flower - Apple Fritter" at bounding box center [305, 219] width 428 height 11
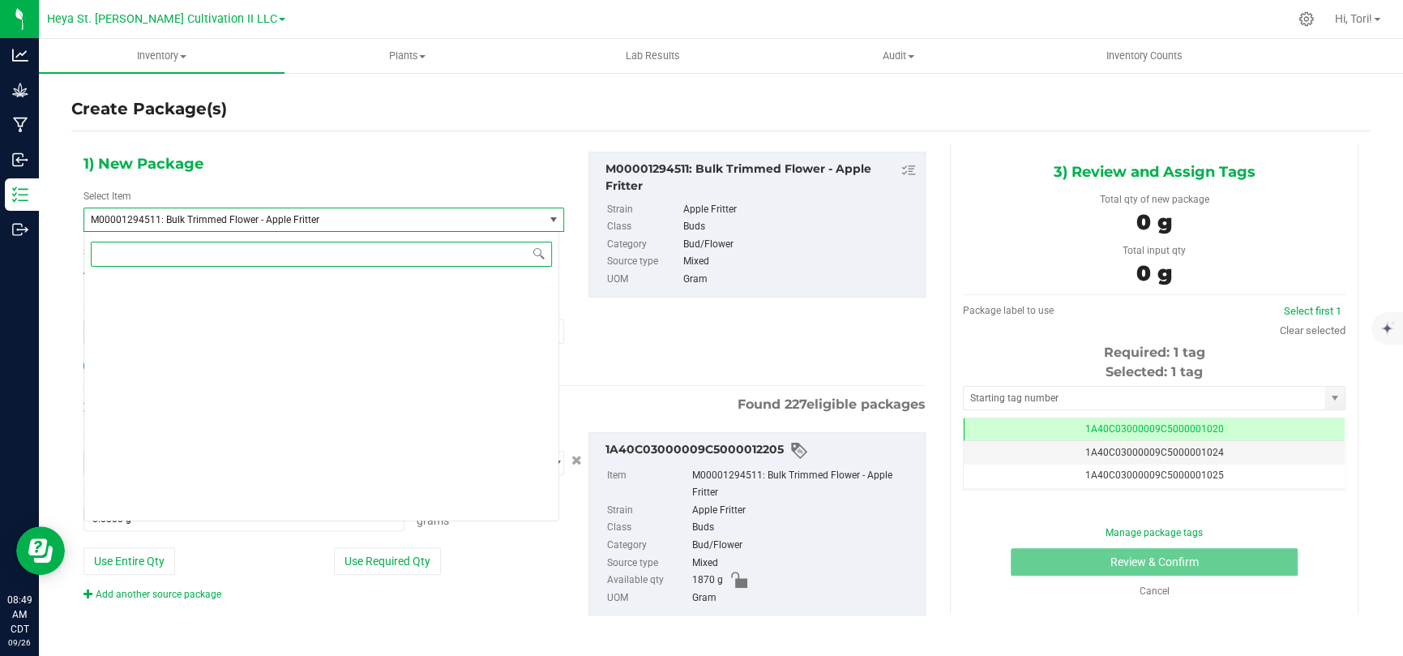
scroll to position [5762, 0]
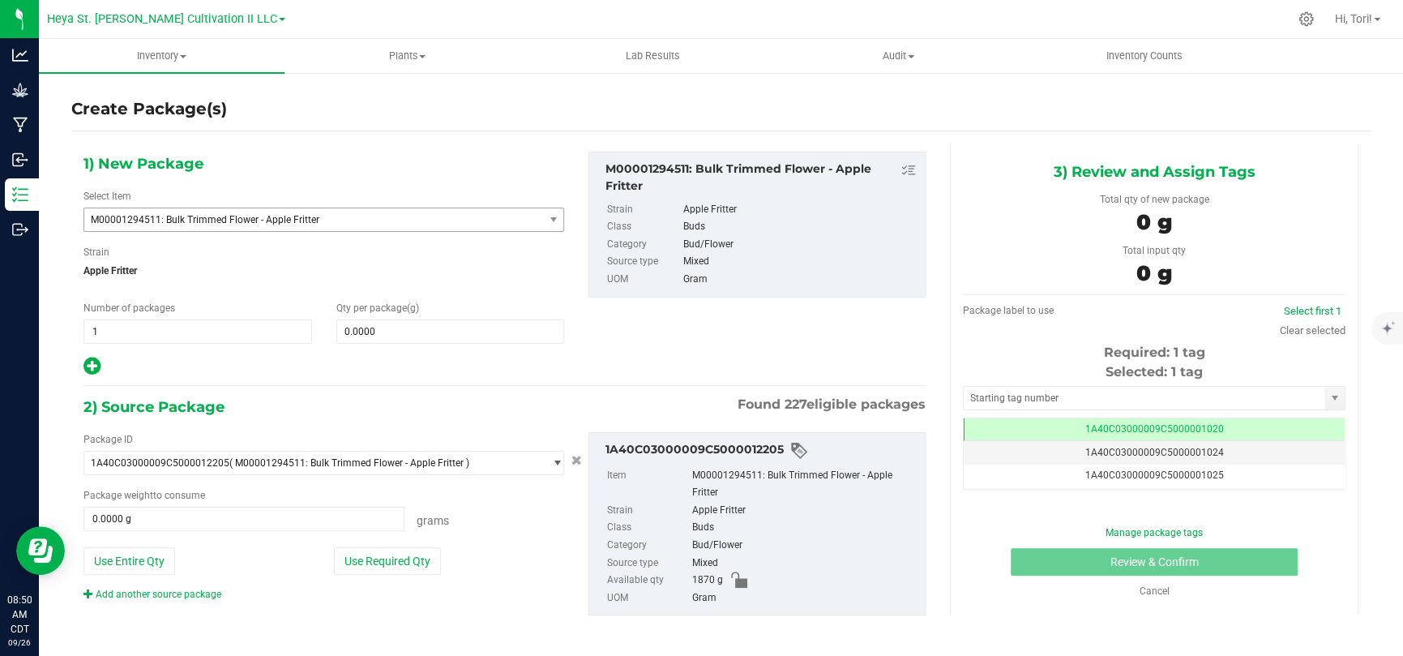
click at [365, 211] on span "M00001294511: Bulk Trimmed Flower - Apple Fritter" at bounding box center [313, 219] width 459 height 23
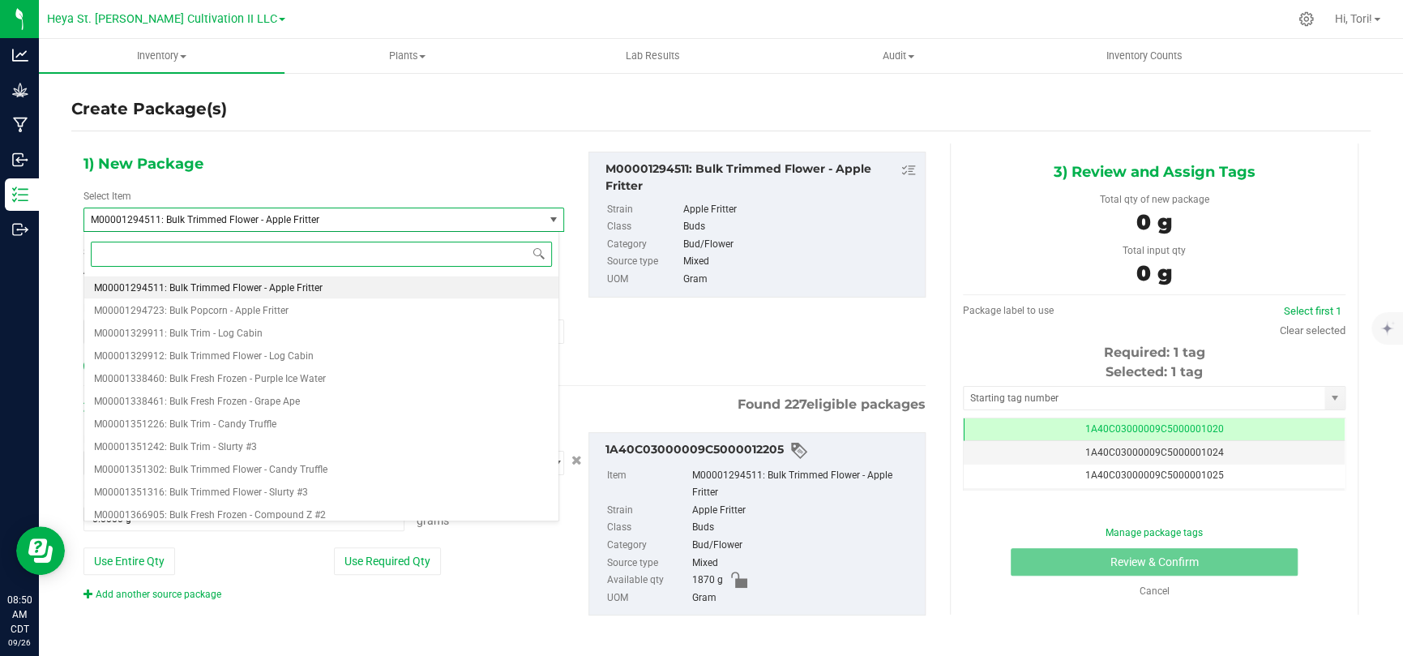
click at [365, 256] on input at bounding box center [321, 253] width 461 height 25
paste input "M00001684812"
type input "M00001684812"
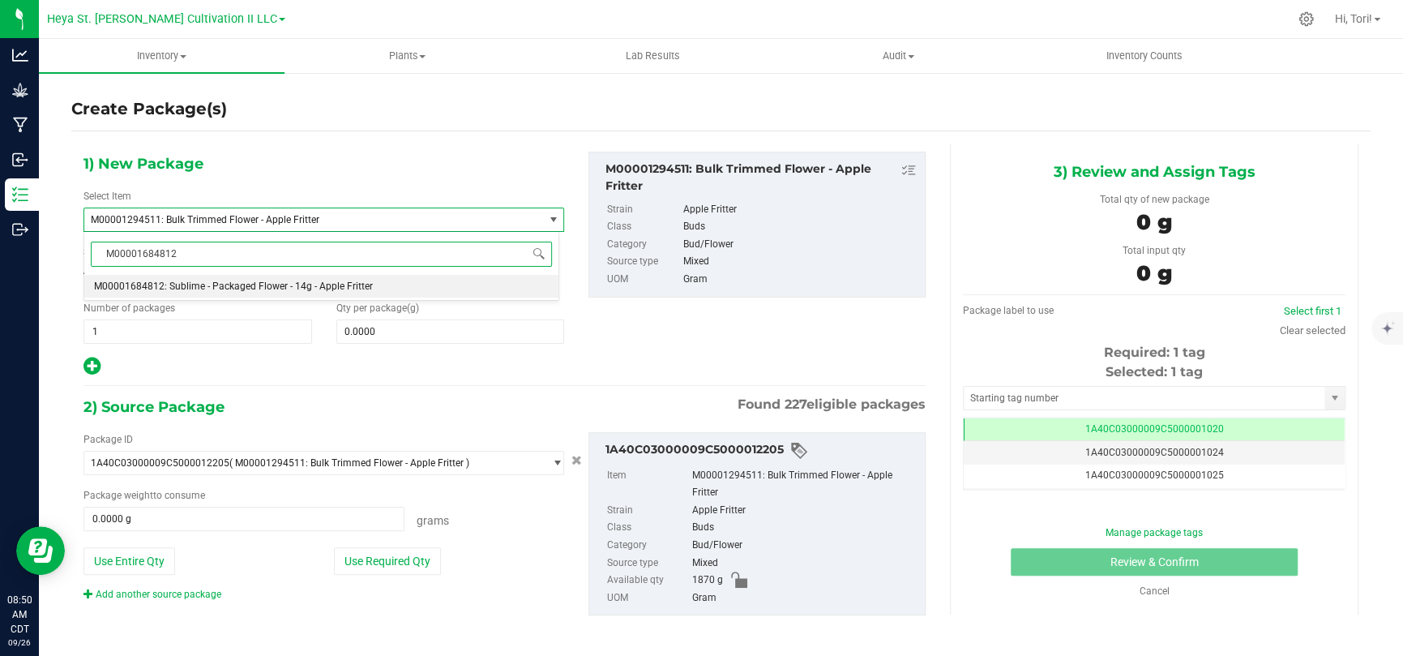
click at [357, 281] on span "M00001684812: Sublime - Packaged Flower - 14g - Apple Fritter" at bounding box center [233, 285] width 279 height 11
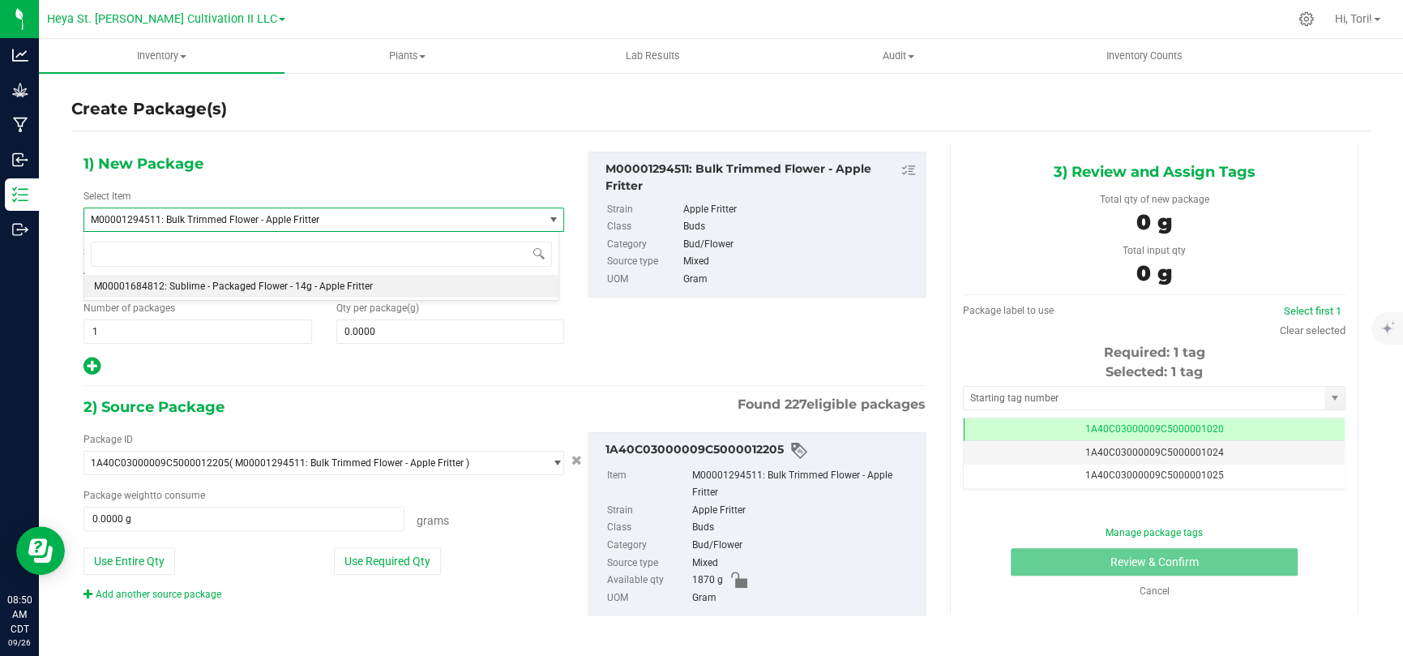
type input "0"
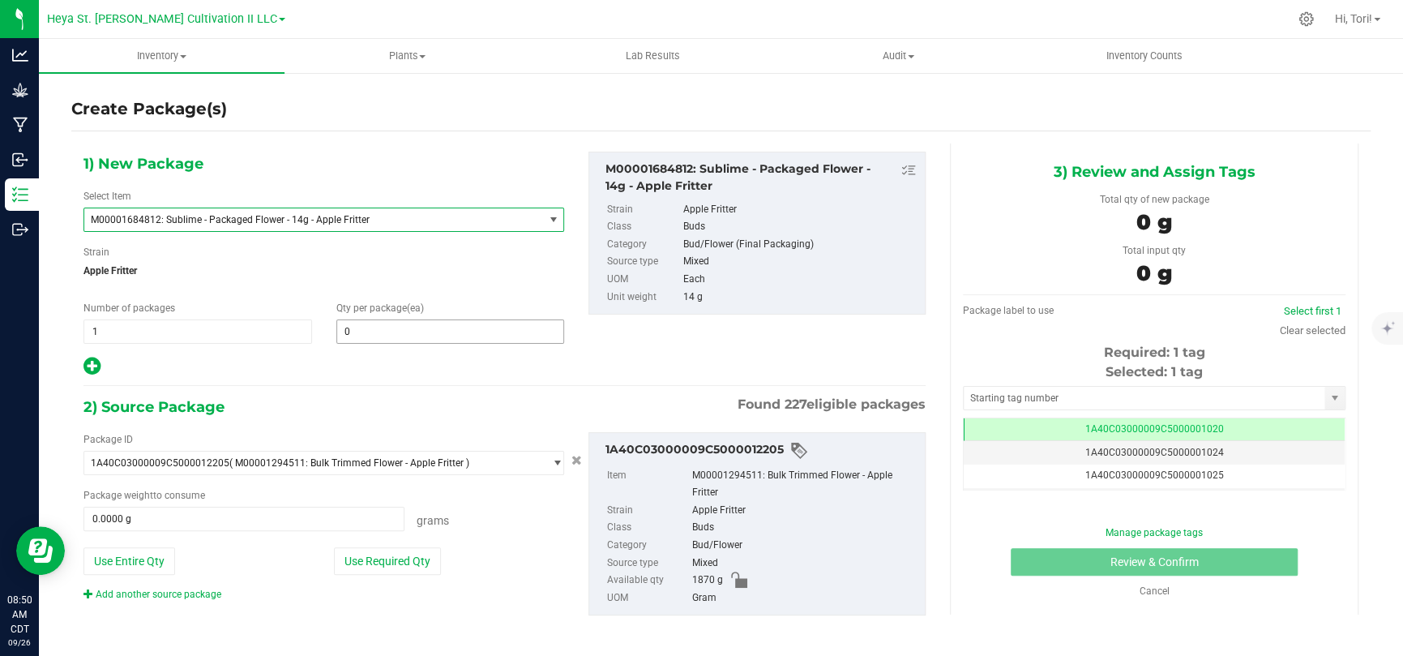
click at [376, 335] on span "0 0" at bounding box center [450, 331] width 228 height 24
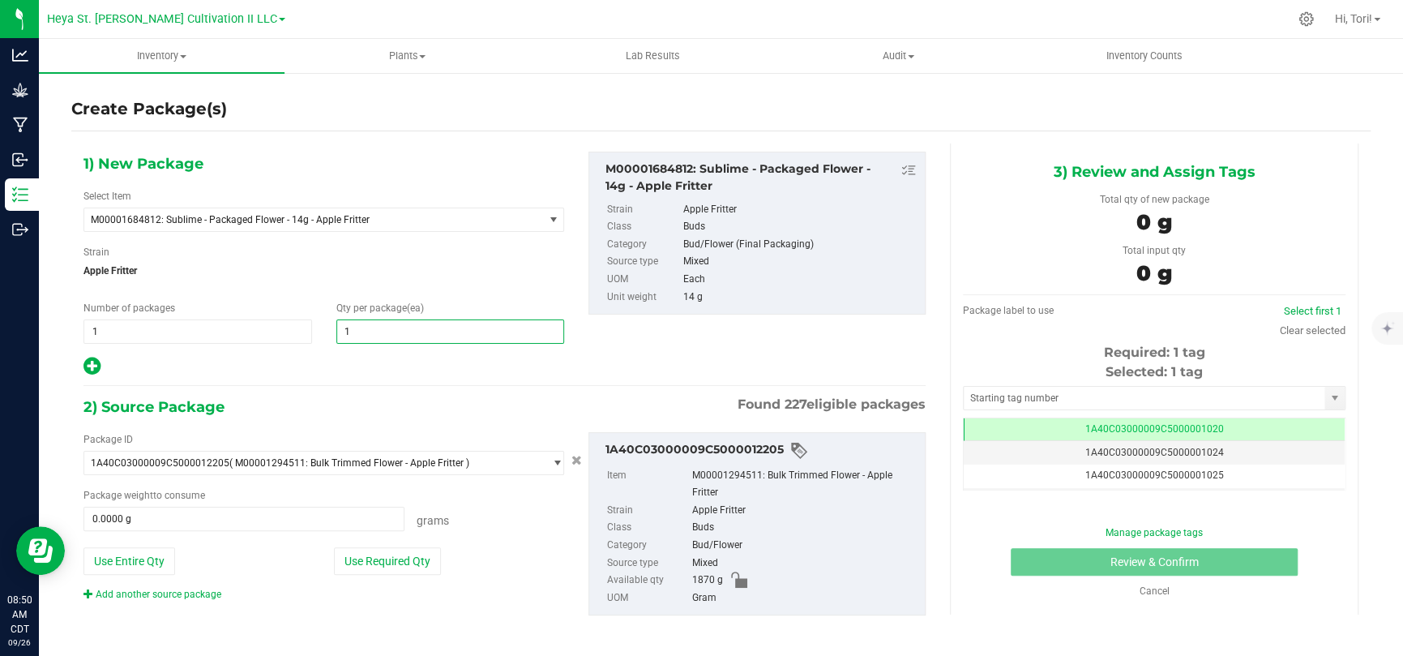
type input "16"
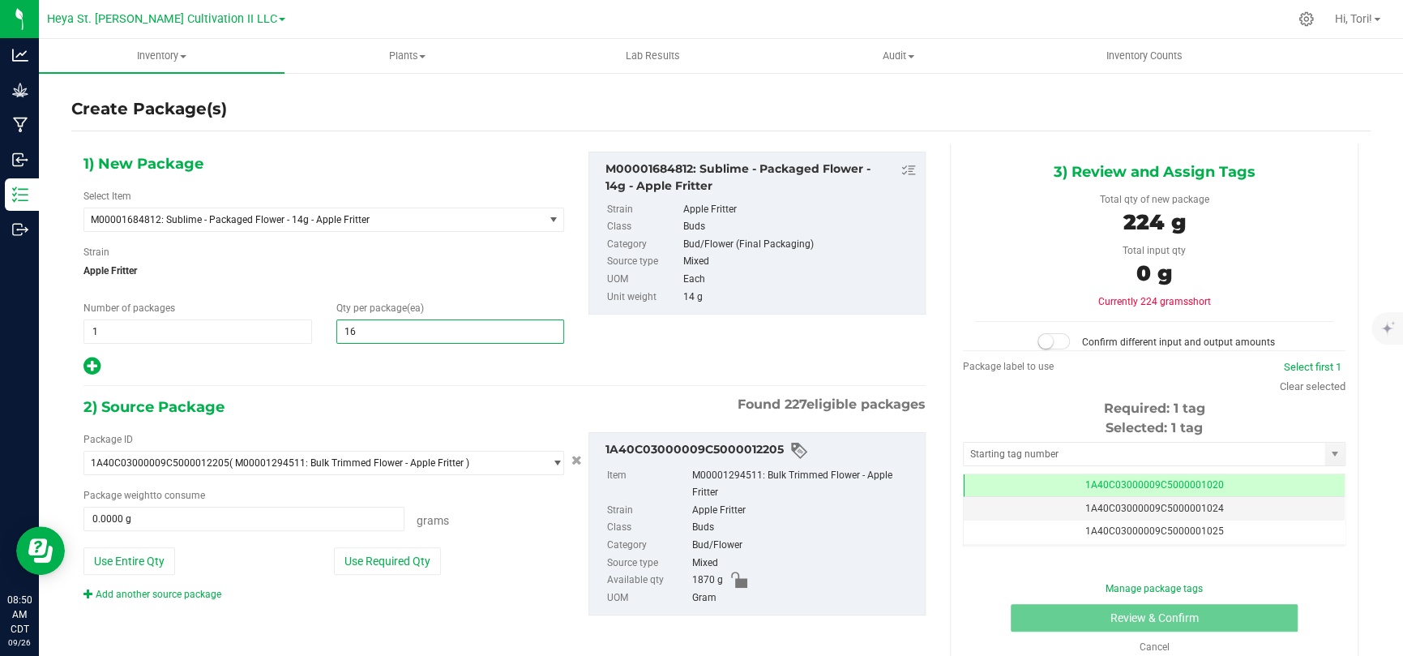
type input "16"
click at [250, 391] on div "1) New Package Select Item M00001684812: Sublime - Packaged Flower - 14g - Appl…" at bounding box center [504, 396] width 866 height 506
click at [399, 428] on button "Use Required Qty" at bounding box center [387, 561] width 107 height 28
type input "224.0000 g"
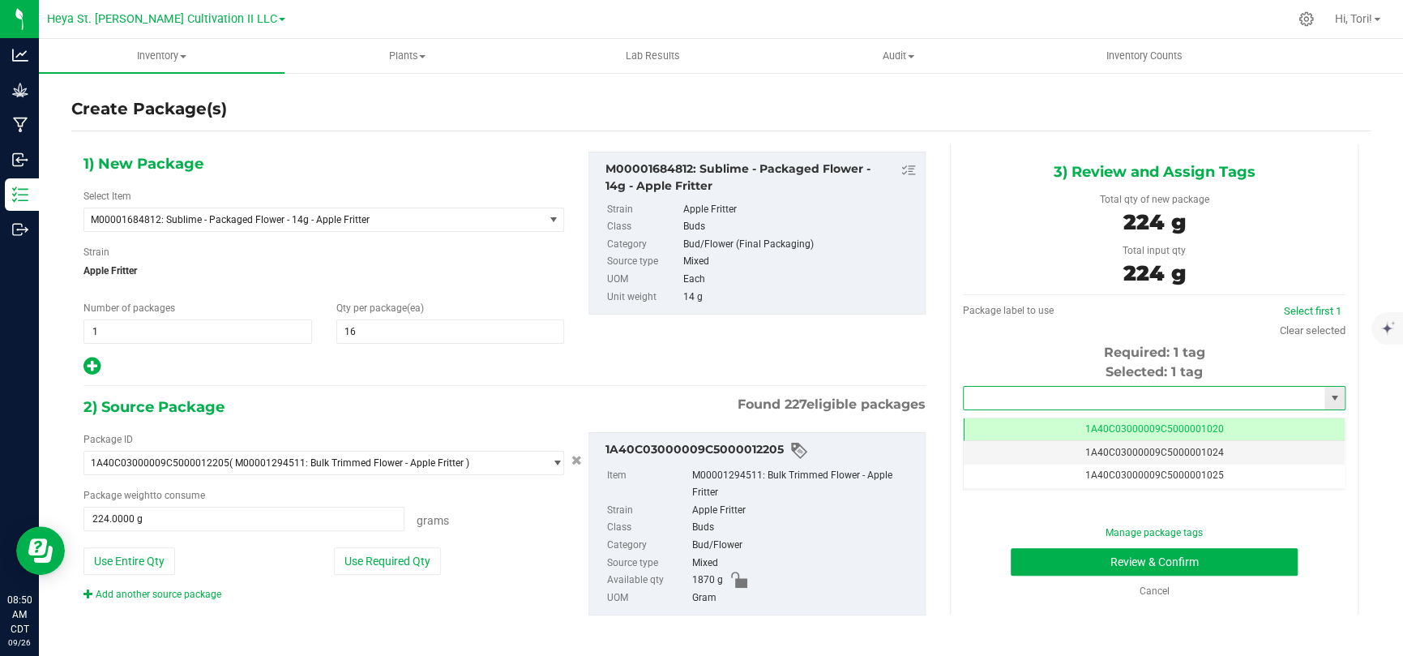
click at [997, 399] on input "text" at bounding box center [1143, 397] width 361 height 23
click at [997, 425] on li "1A40C03000009C5000012133" at bounding box center [1142, 425] width 377 height 24
type input "1A40C03000009C5000012133"
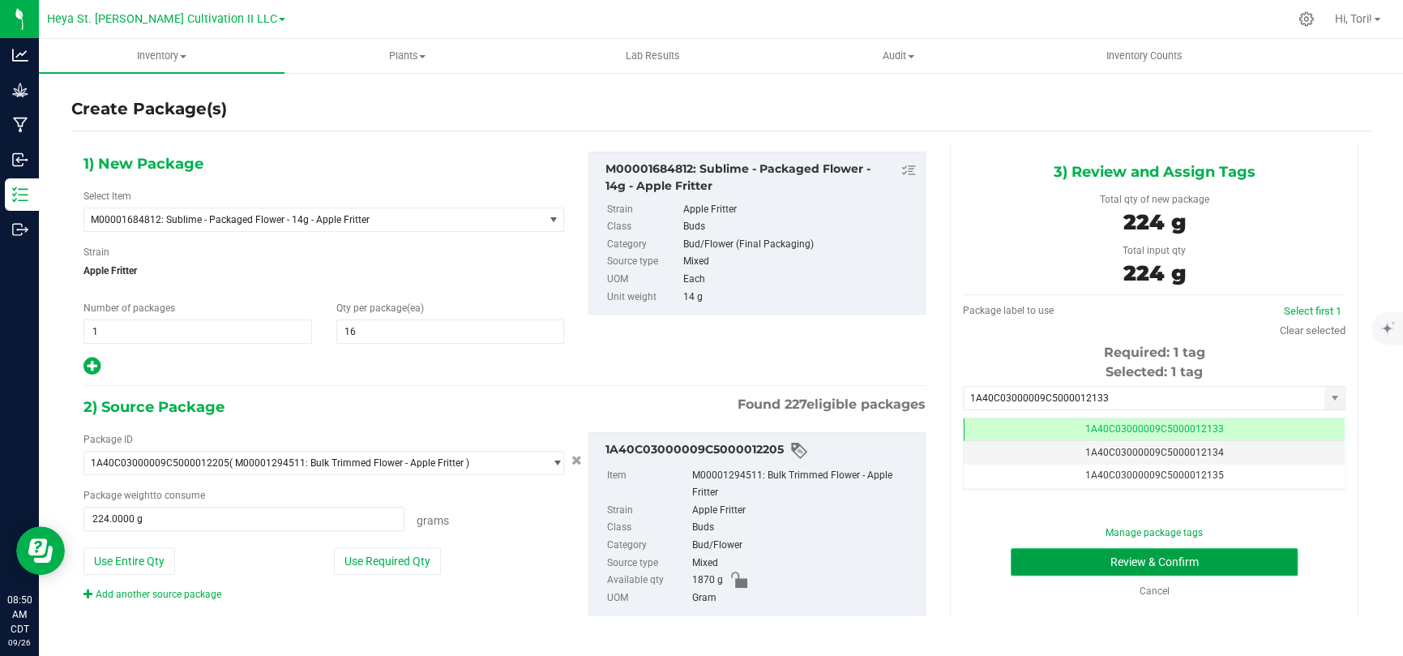
click at [997, 428] on button "Review & Confirm" at bounding box center [1153, 562] width 287 height 28
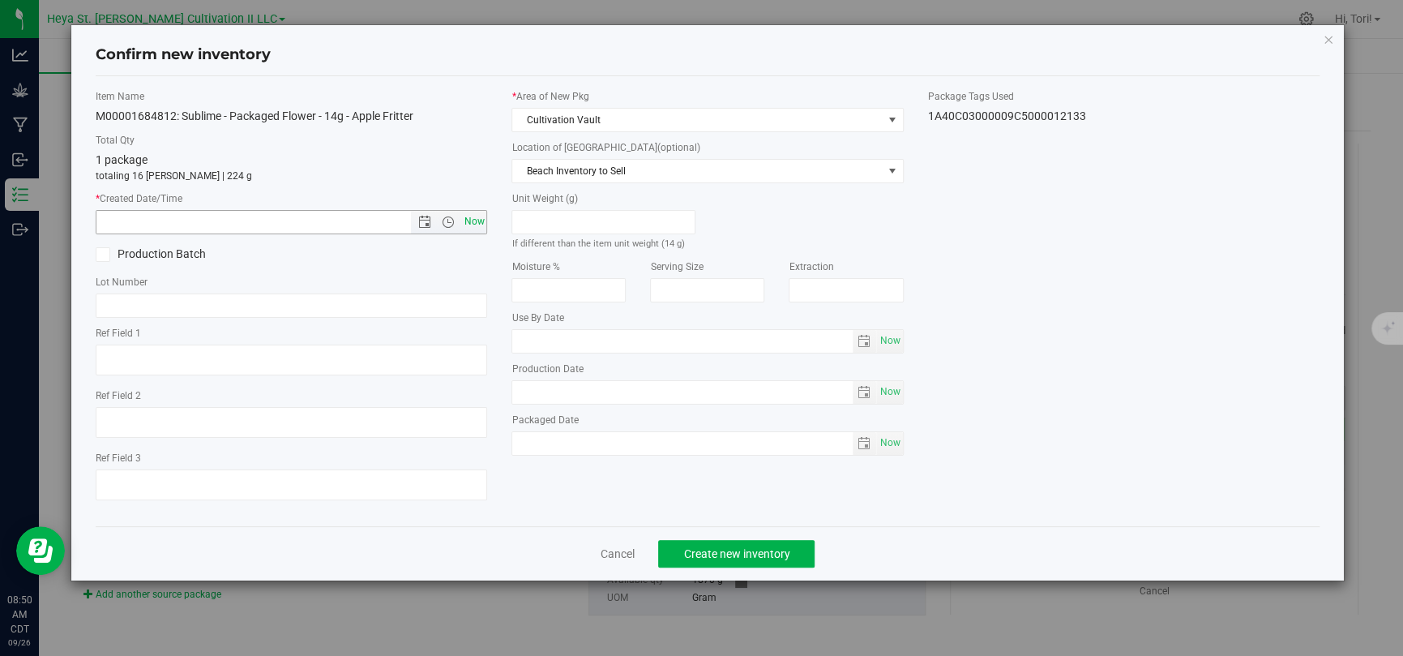
click at [474, 223] on span "Now" at bounding box center [474, 221] width 28 height 23
type input "9/26/2025 8:50 AM"
click at [798, 428] on button "Create new inventory" at bounding box center [736, 554] width 156 height 28
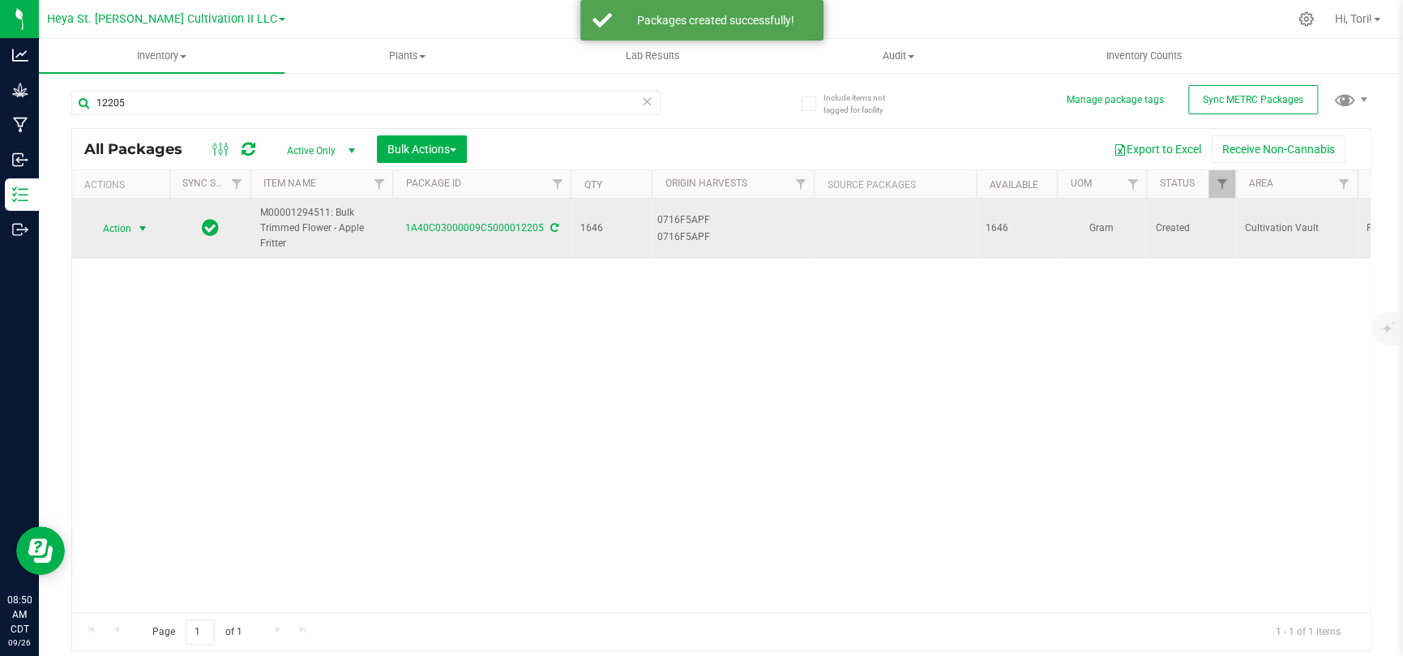
click at [107, 233] on span "Action" at bounding box center [110, 228] width 44 height 23
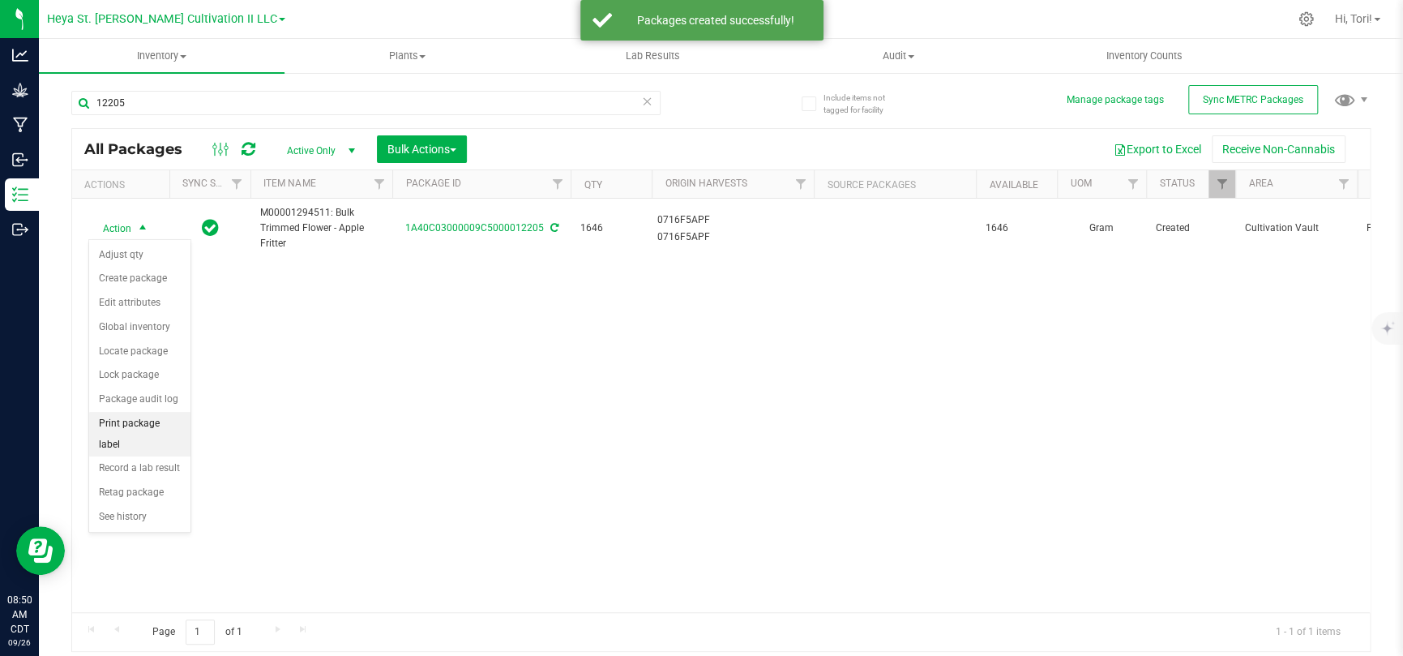
click at [169, 426] on li "Print package label" at bounding box center [139, 434] width 101 height 45
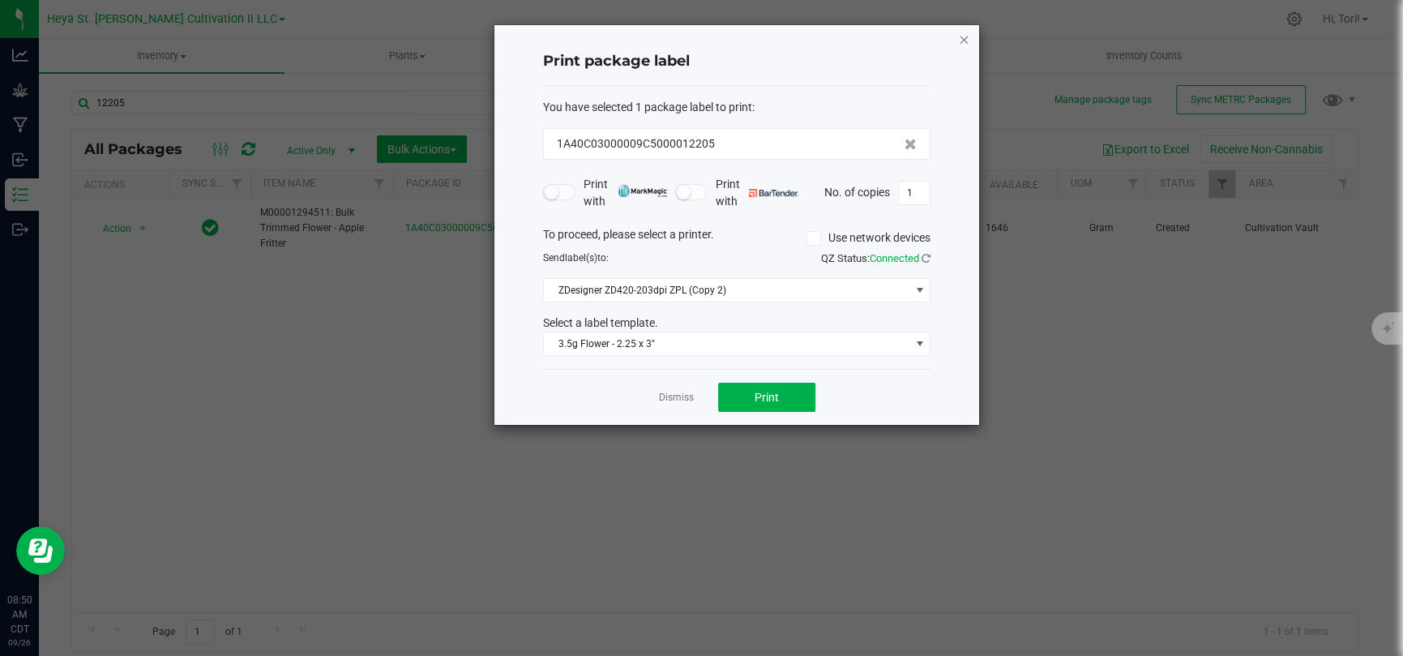
click at [959, 42] on icon "button" at bounding box center [963, 38] width 11 height 19
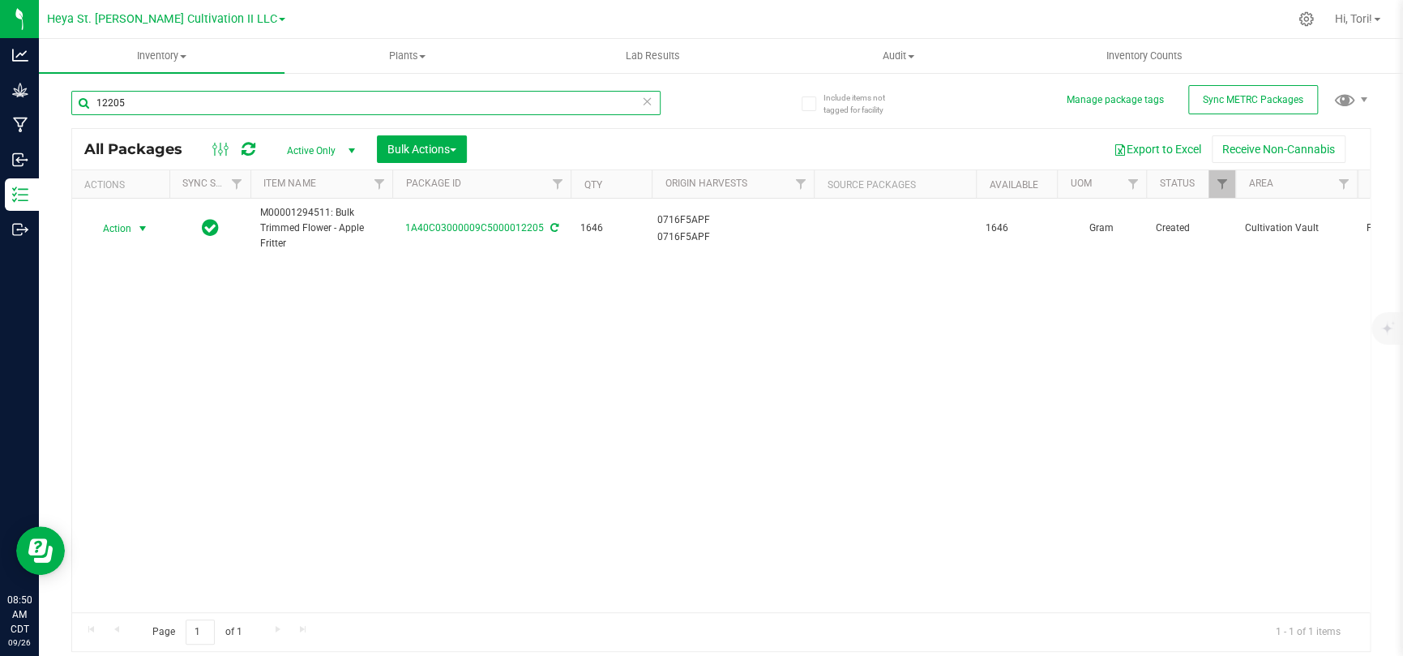
click at [314, 100] on input "12205" at bounding box center [365, 103] width 589 height 24
type input "12133"
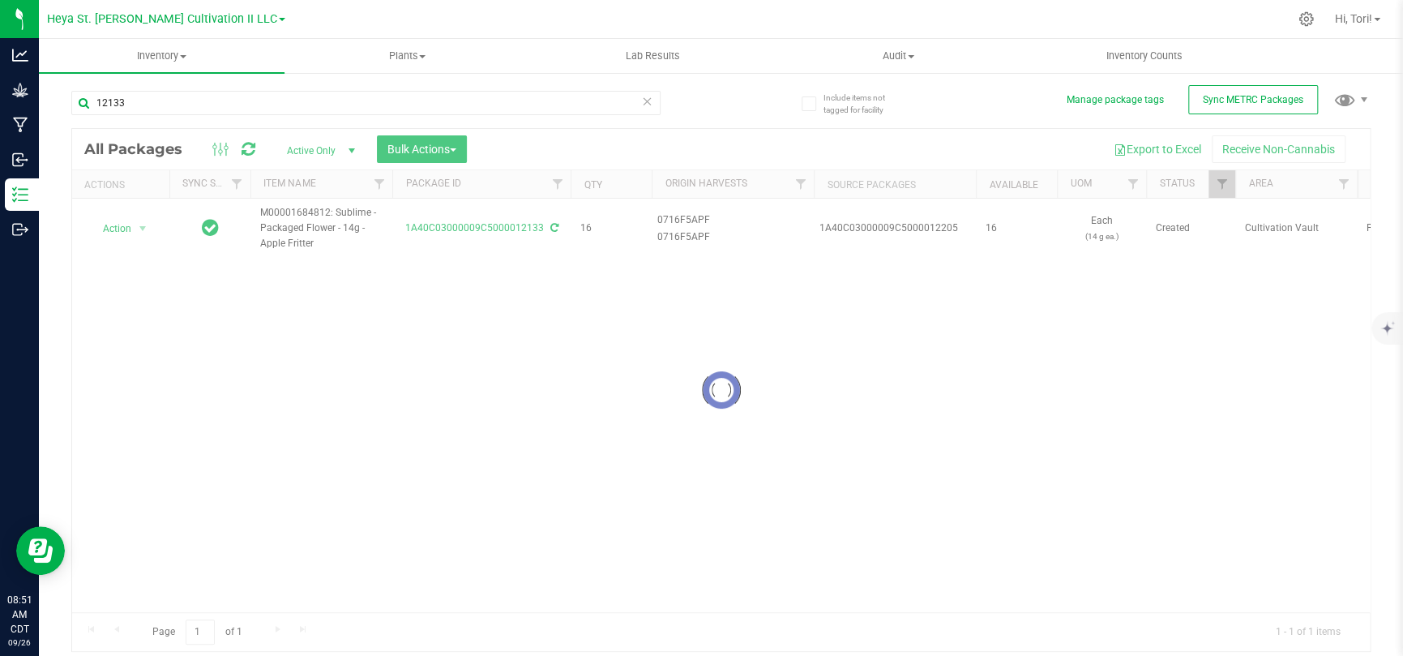
click at [139, 223] on div at bounding box center [720, 390] width 1297 height 522
click at [139, 226] on div at bounding box center [720, 390] width 1297 height 522
click at [139, 228] on div at bounding box center [720, 390] width 1297 height 522
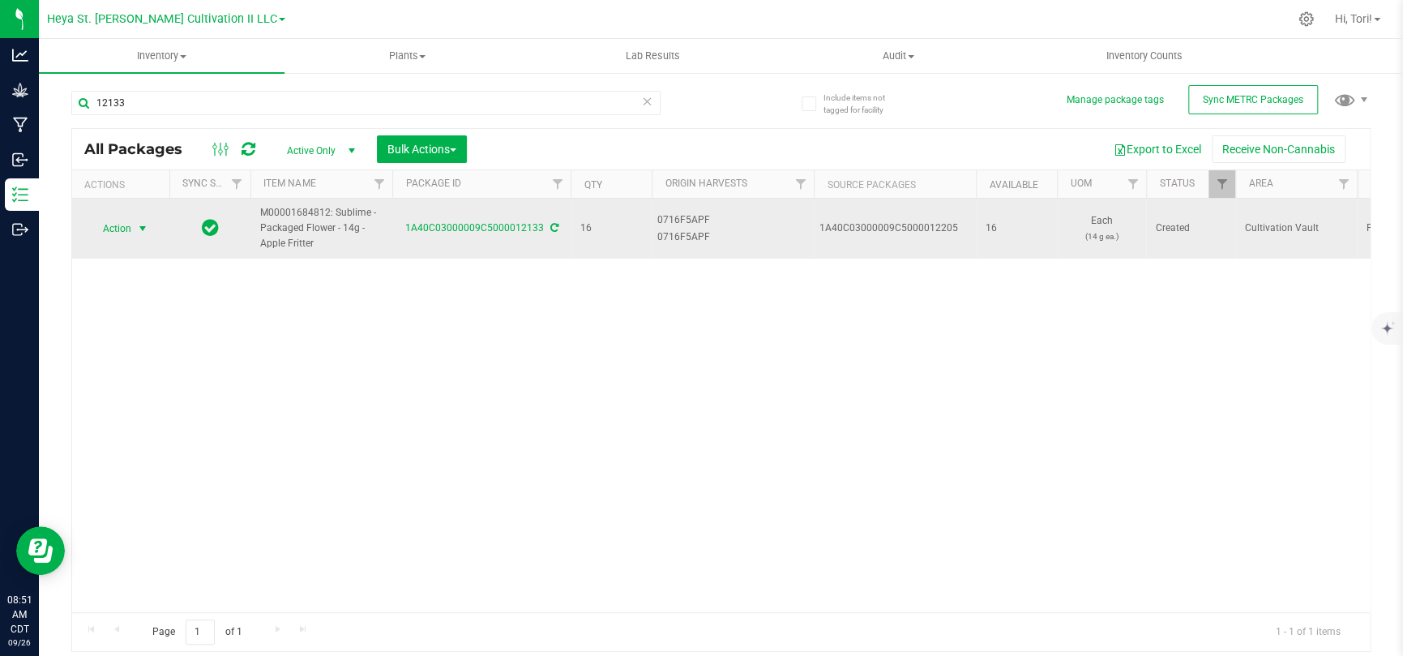
click at [120, 228] on span "Action" at bounding box center [110, 228] width 44 height 23
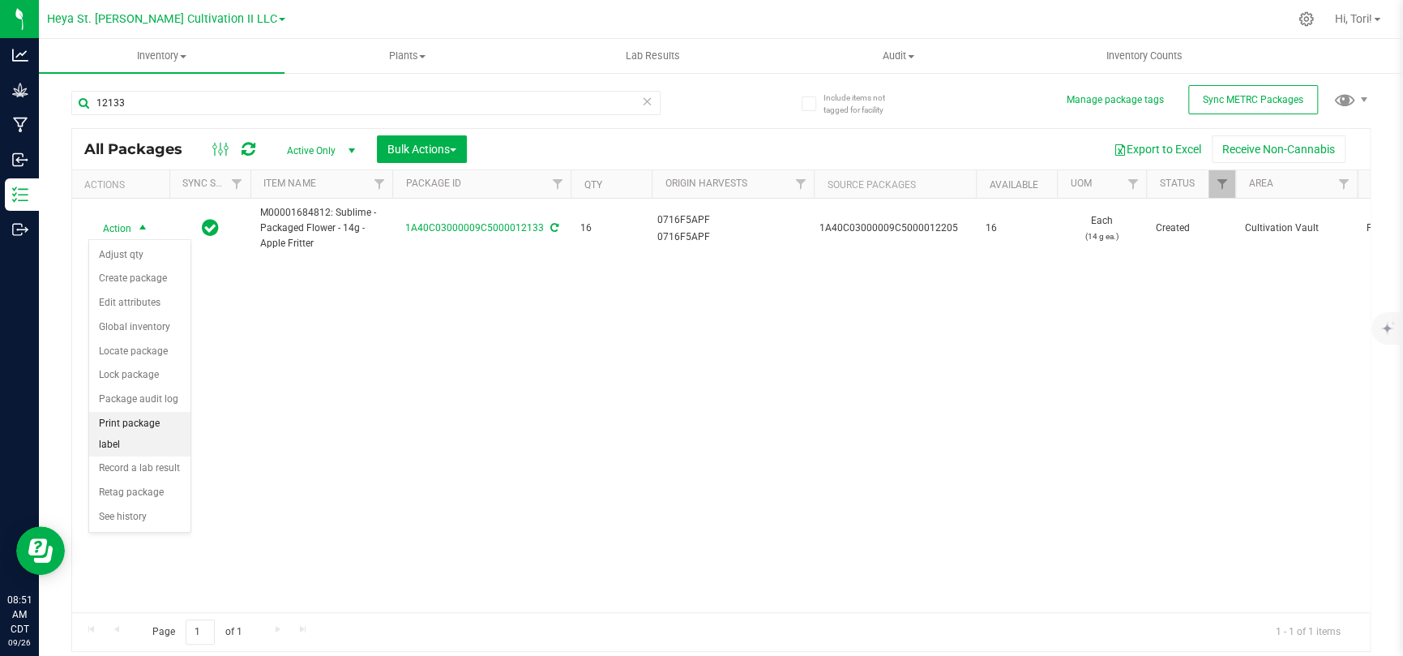
click at [153, 428] on li "Print package label" at bounding box center [139, 434] width 101 height 45
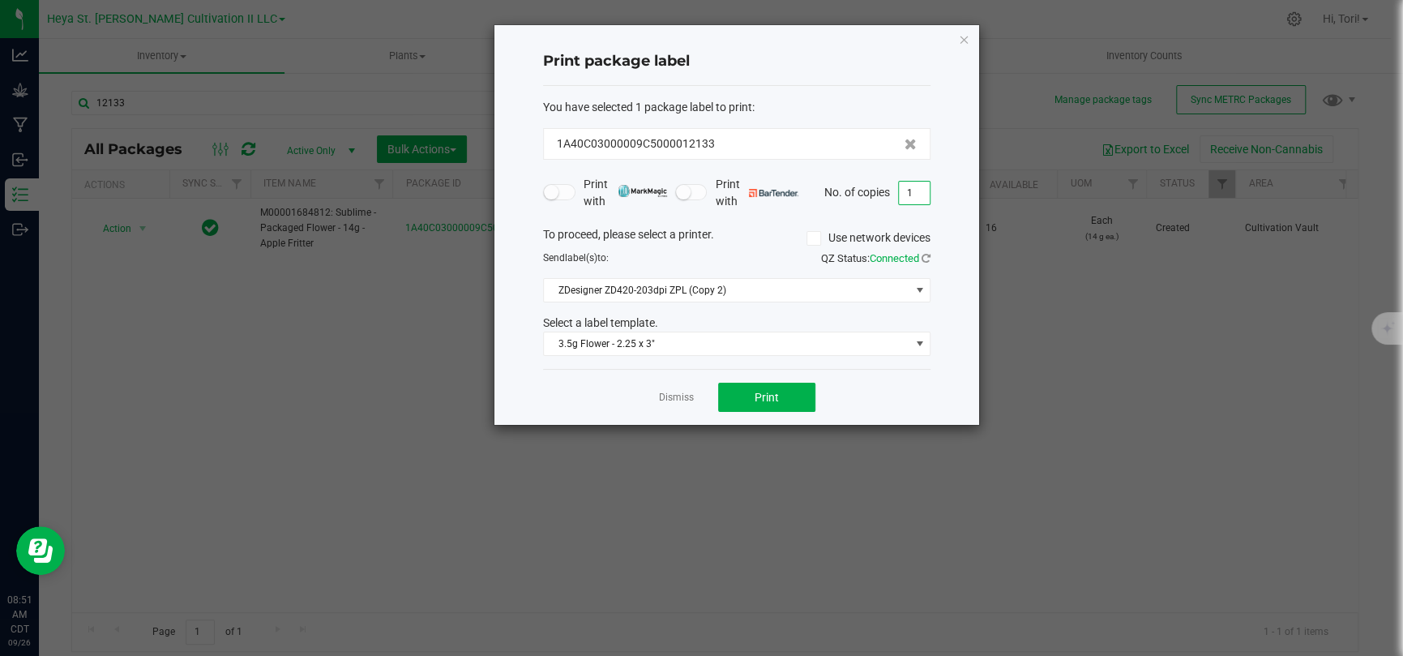
click at [921, 196] on input "1" at bounding box center [914, 193] width 31 height 23
type input "16"
click at [749, 251] on div "QZ Status: Connected" at bounding box center [840, 258] width 206 height 16
click at [767, 397] on span "Print" at bounding box center [766, 397] width 24 height 13
click at [848, 292] on span "ZDesigner ZD420-203dpi ZPL (Copy 2)" at bounding box center [726, 290] width 365 height 23
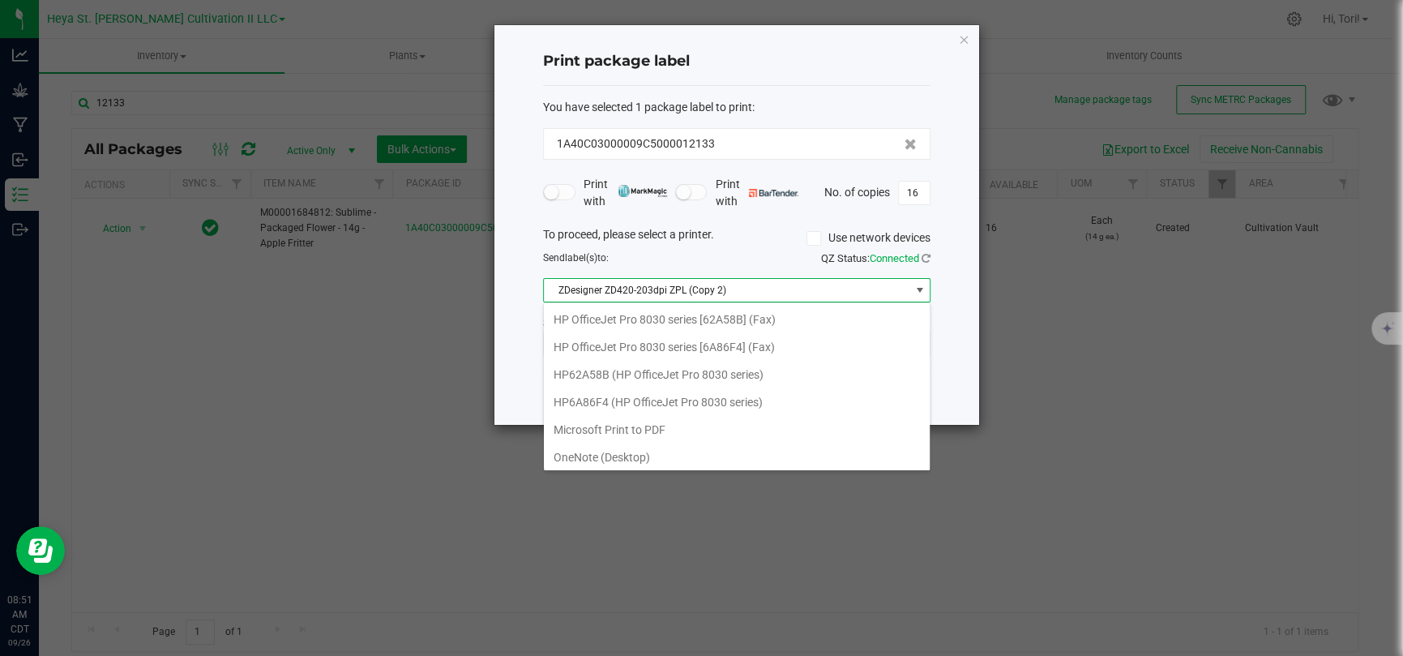
scroll to position [23, 387]
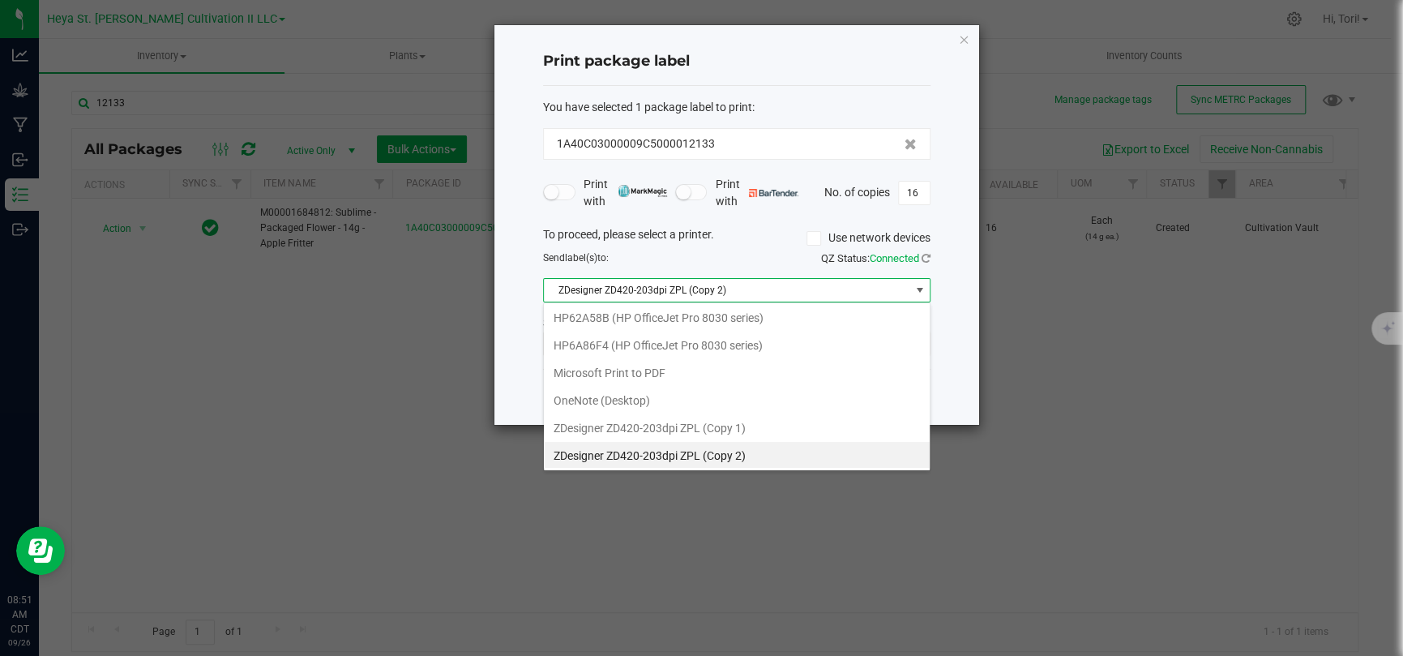
click at [941, 311] on div "Print package label You have selected 1 package label to print : 1A40C03000009C…" at bounding box center [736, 224] width 485 height 399
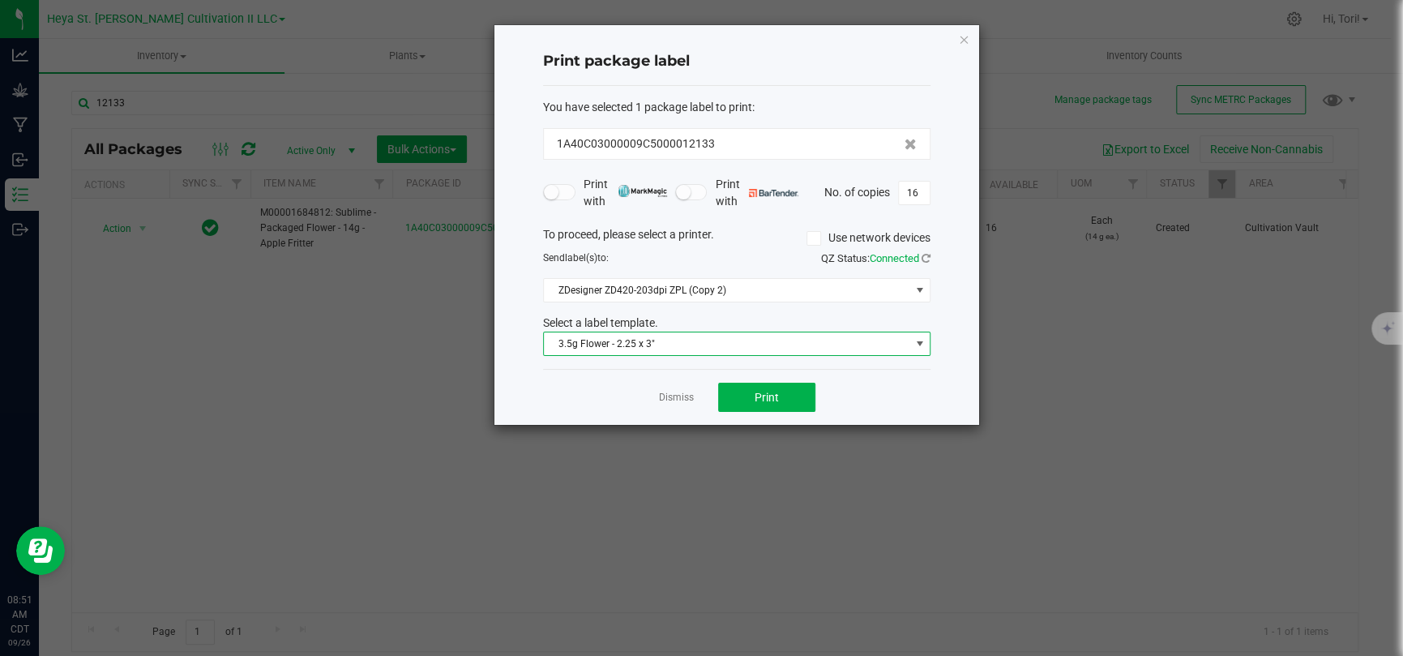
click at [907, 336] on span "3.5g Flower - 2.25 x 3"" at bounding box center [726, 343] width 365 height 23
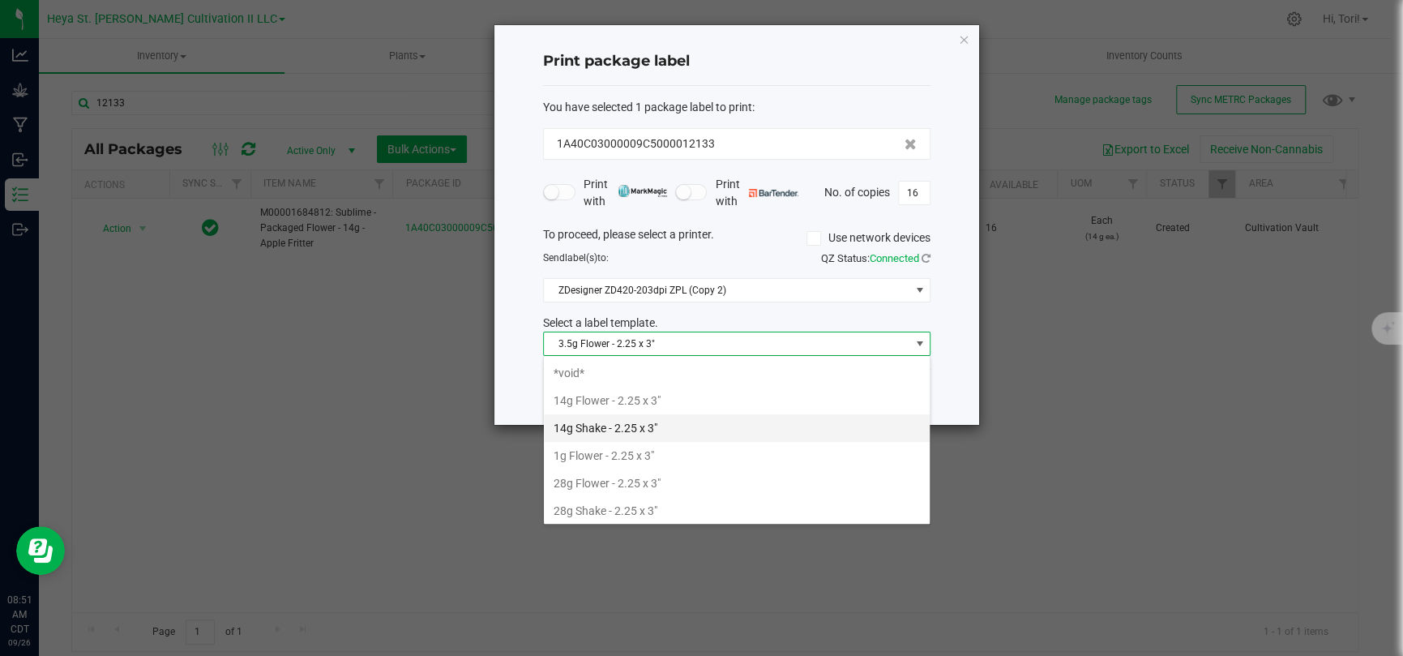
scroll to position [29, 0]
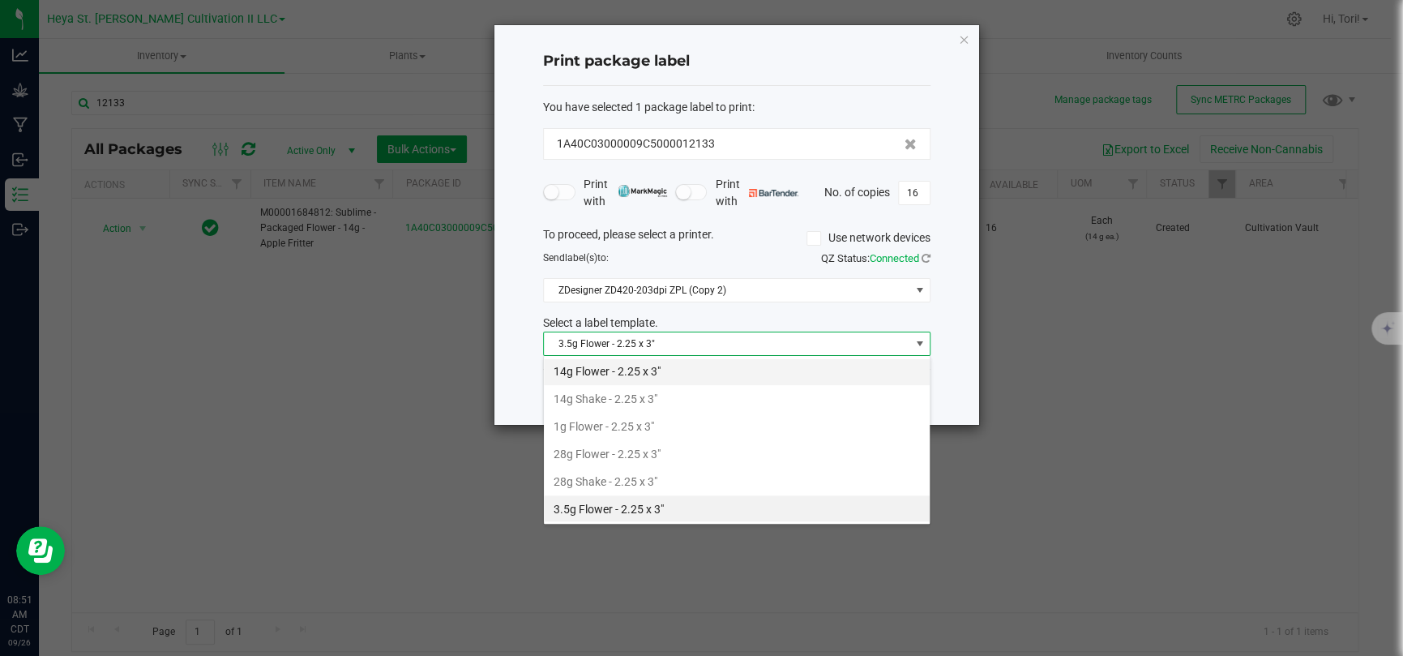
click at [766, 365] on li "14g Flower - 2.25 x 3"" at bounding box center [737, 371] width 386 height 28
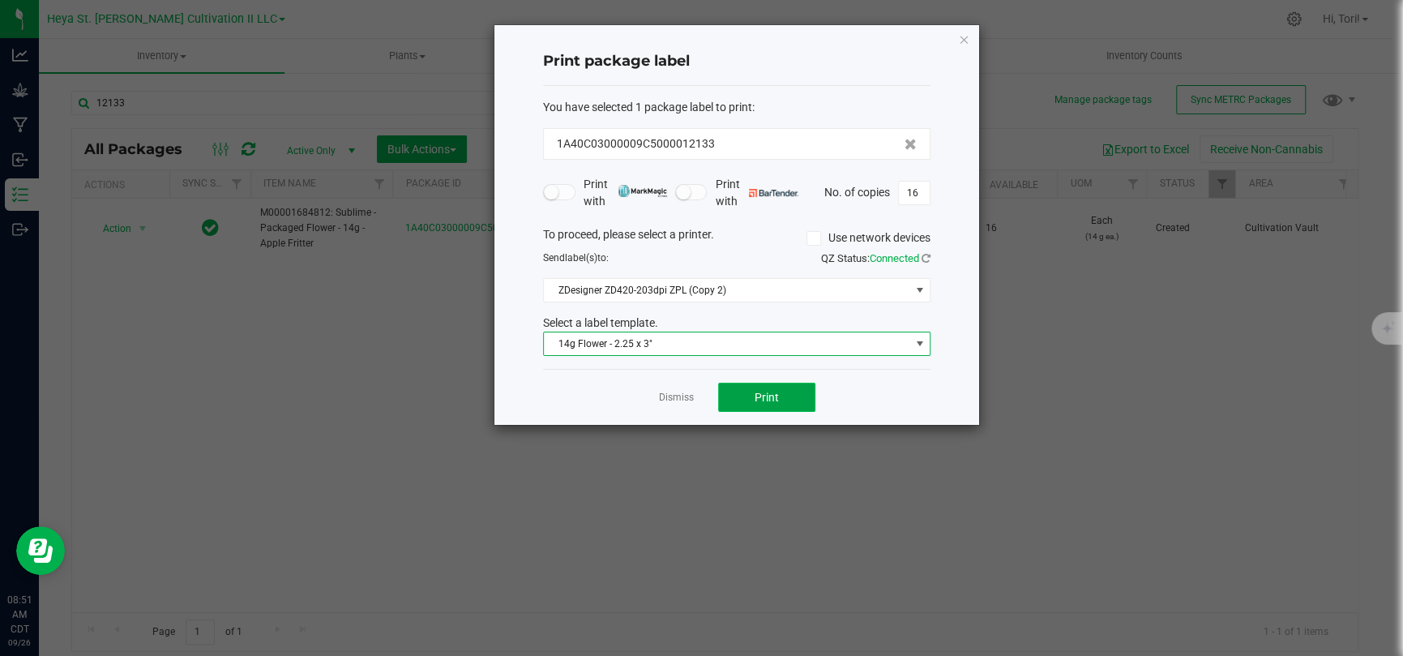
click at [786, 389] on button "Print" at bounding box center [766, 396] width 97 height 29
click at [685, 400] on link "Dismiss" at bounding box center [676, 398] width 35 height 14
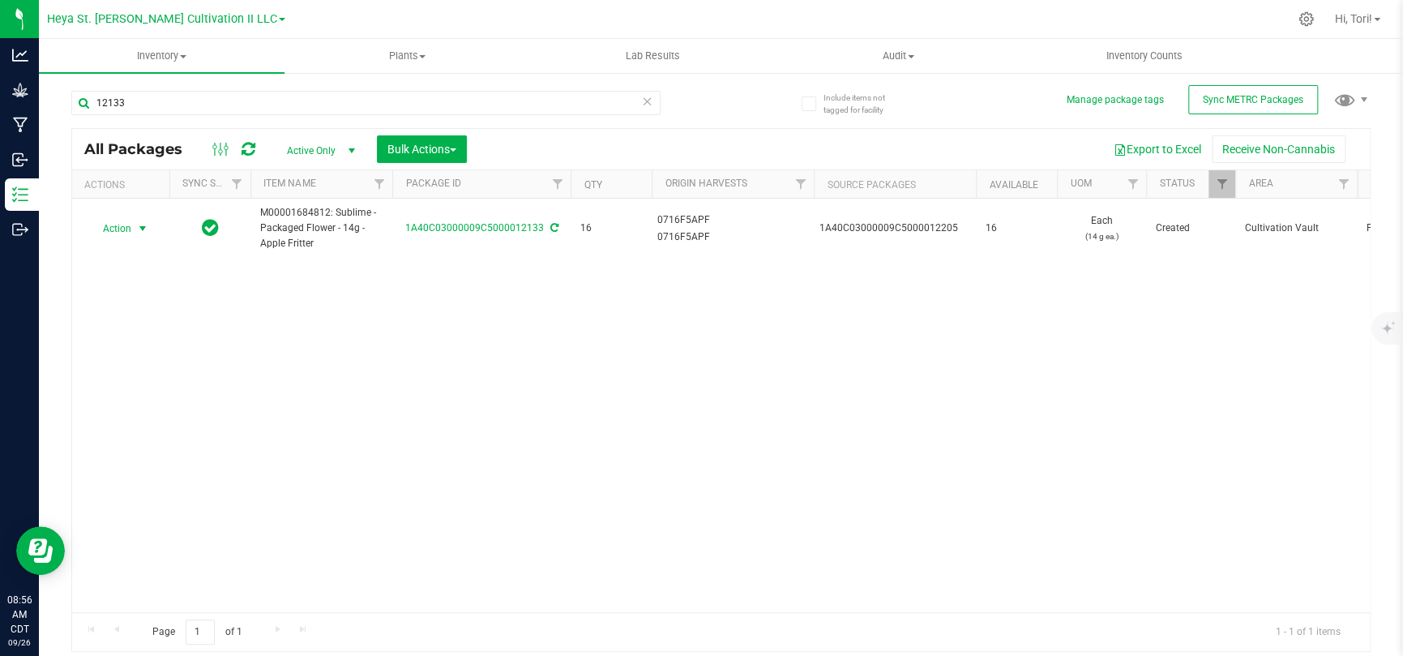
click at [650, 100] on icon at bounding box center [647, 100] width 11 height 19
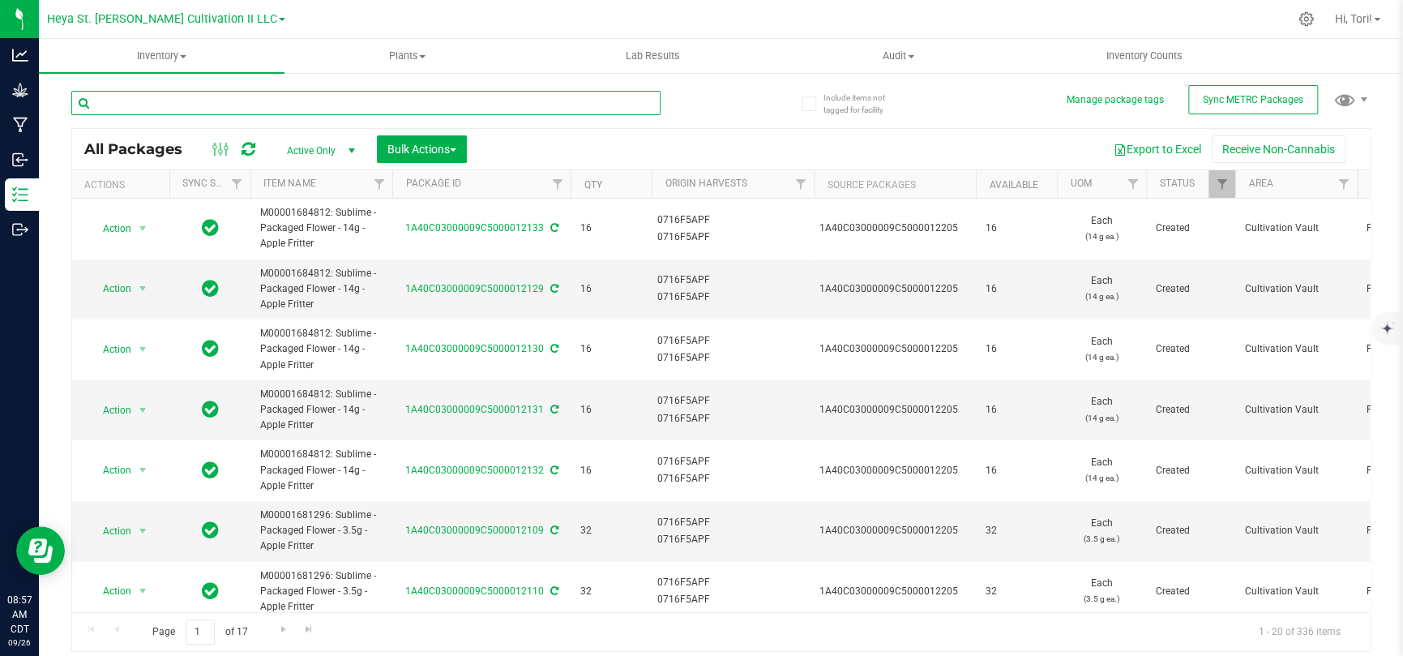
click at [599, 98] on input "text" at bounding box center [365, 103] width 589 height 24
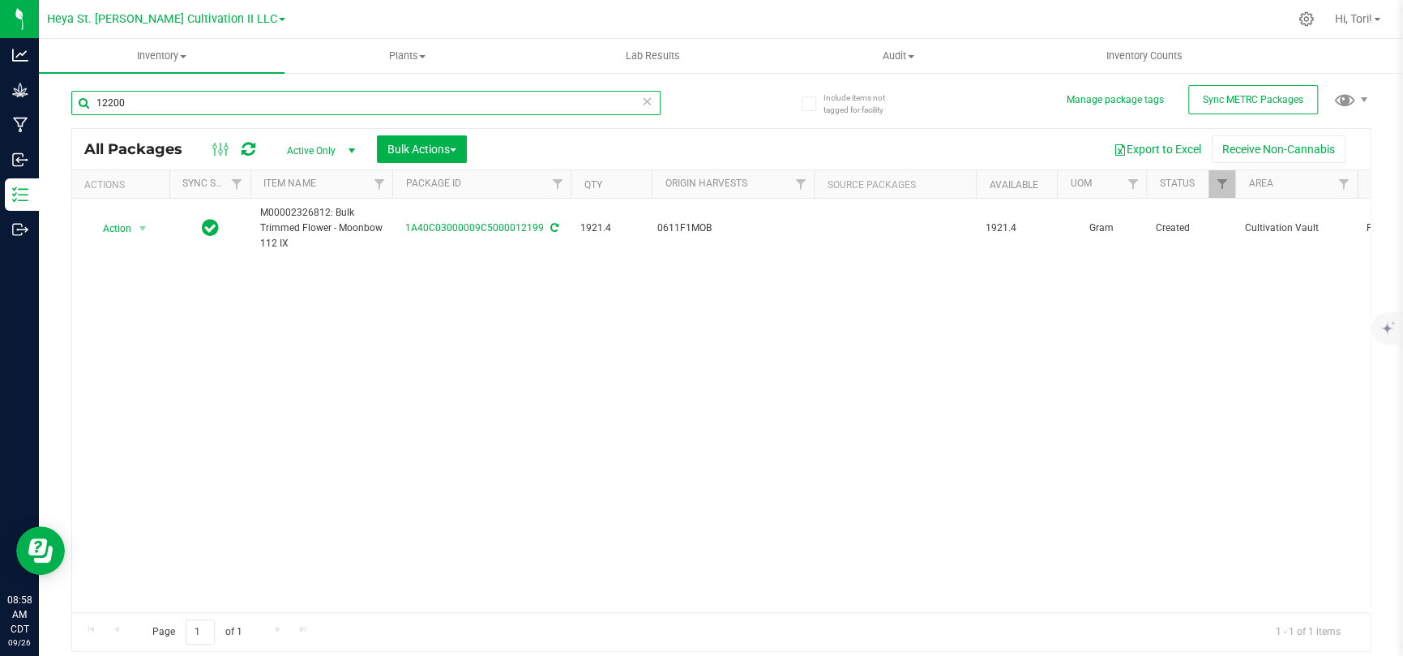
type input "12200"
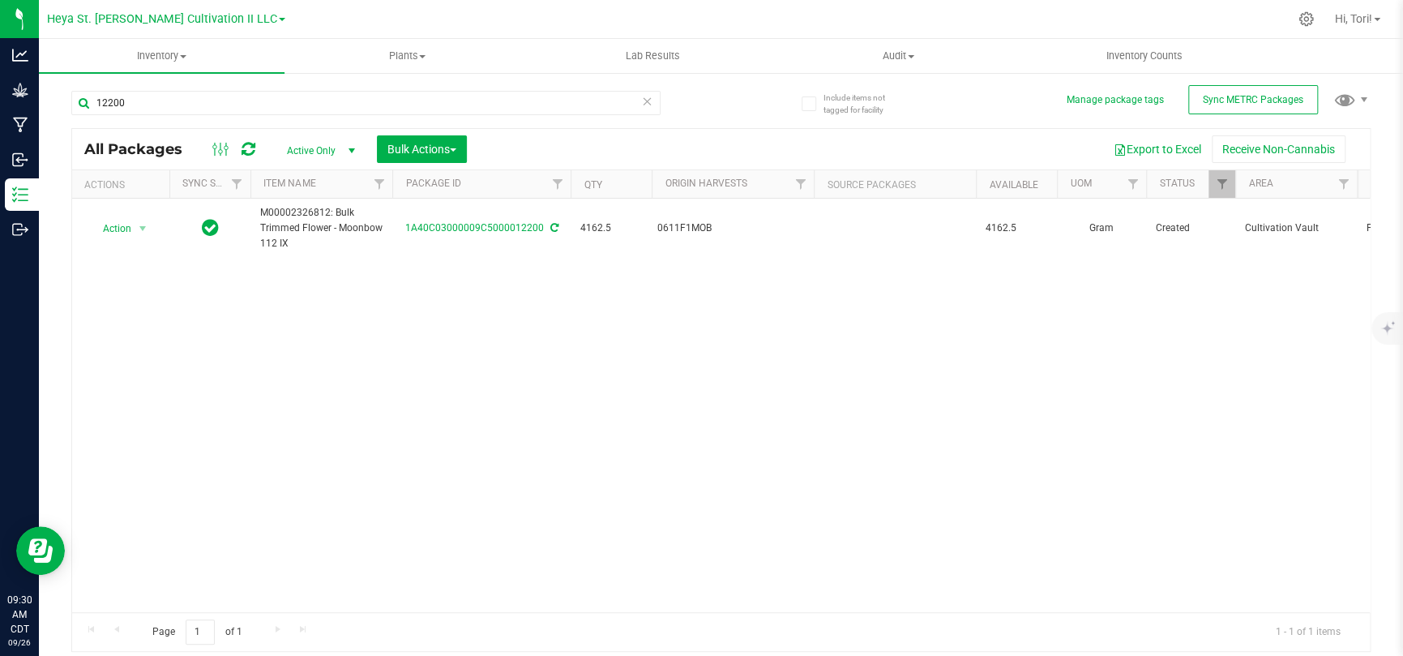
click at [643, 100] on icon at bounding box center [647, 100] width 11 height 19
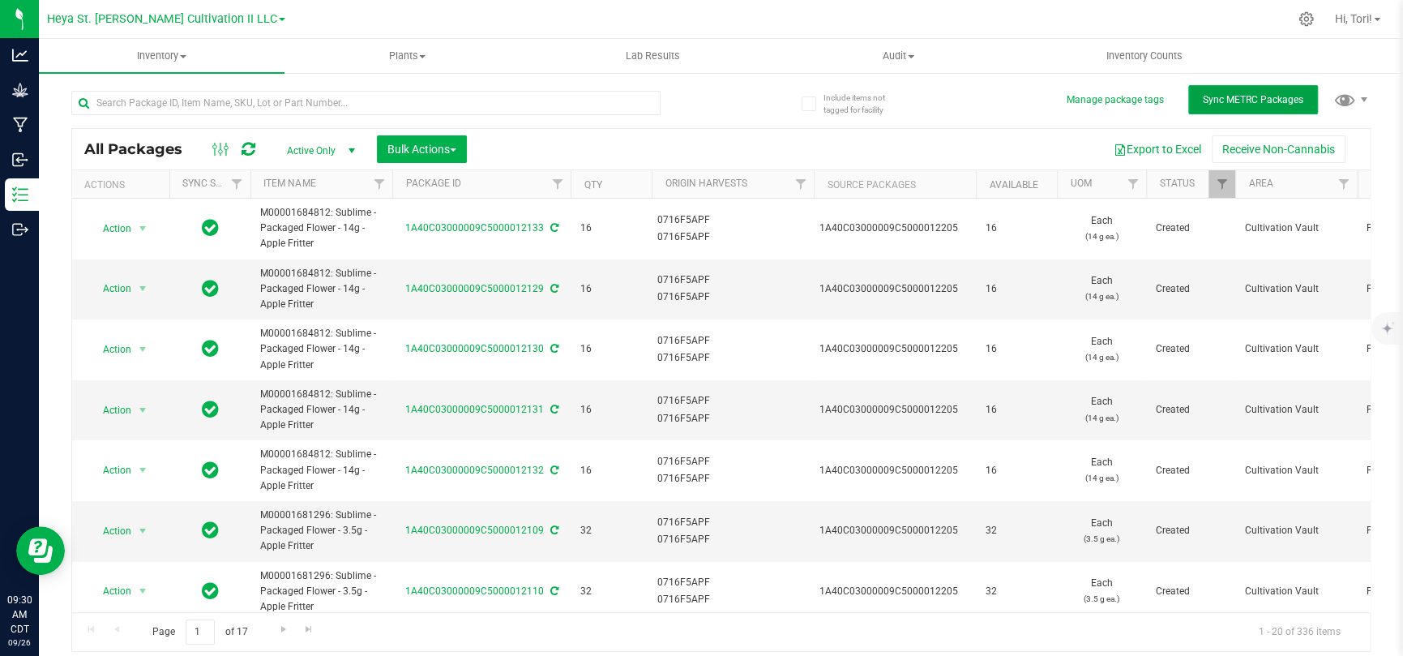
click at [997, 97] on span "Sync METRC Packages" at bounding box center [1252, 99] width 100 height 11
click at [243, 115] on div at bounding box center [365, 109] width 589 height 37
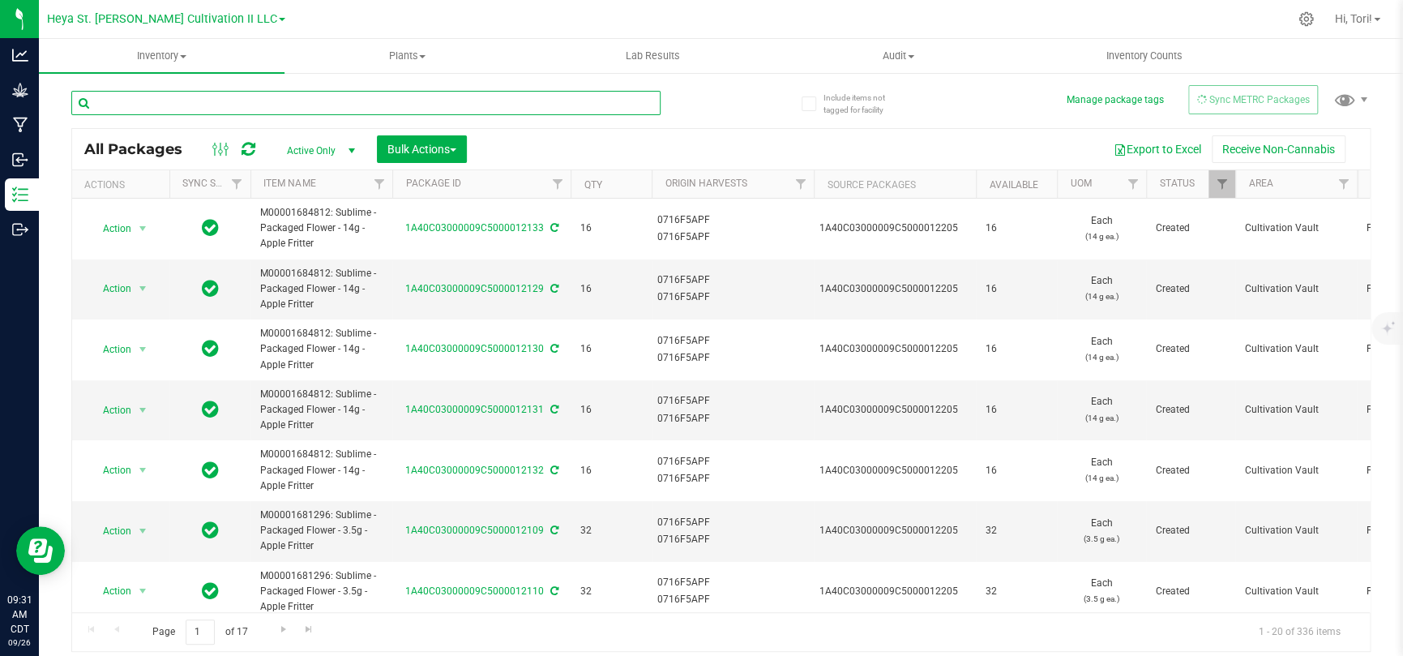
click at [243, 98] on input "text" at bounding box center [365, 103] width 589 height 24
type input "12199"
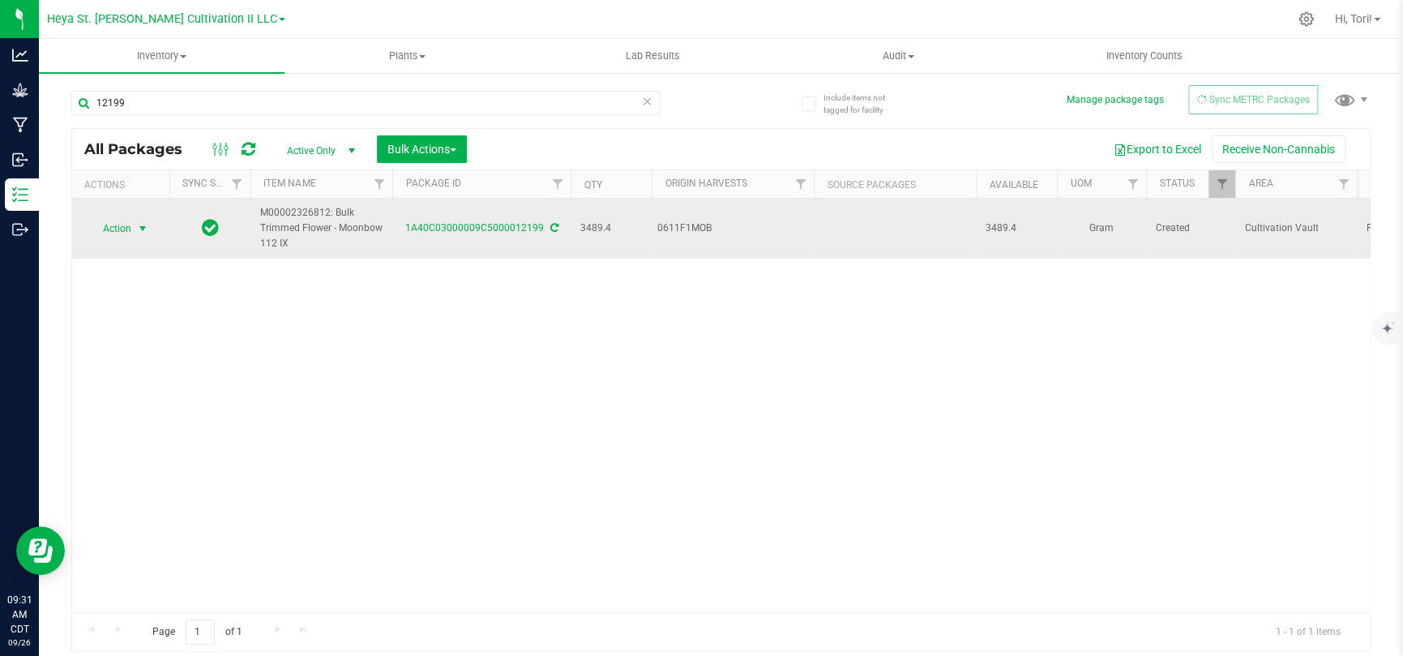
click at [139, 222] on span "select" at bounding box center [142, 228] width 13 height 13
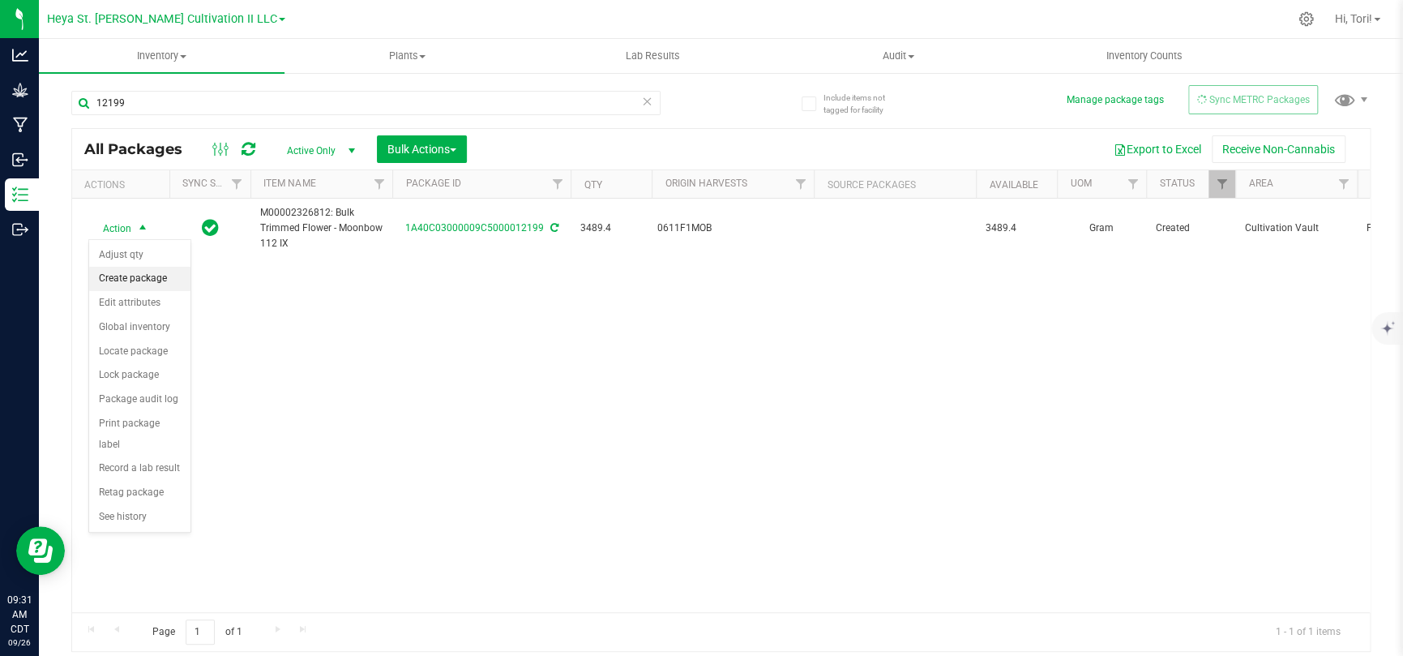
click at [142, 279] on li "Create package" at bounding box center [139, 279] width 101 height 24
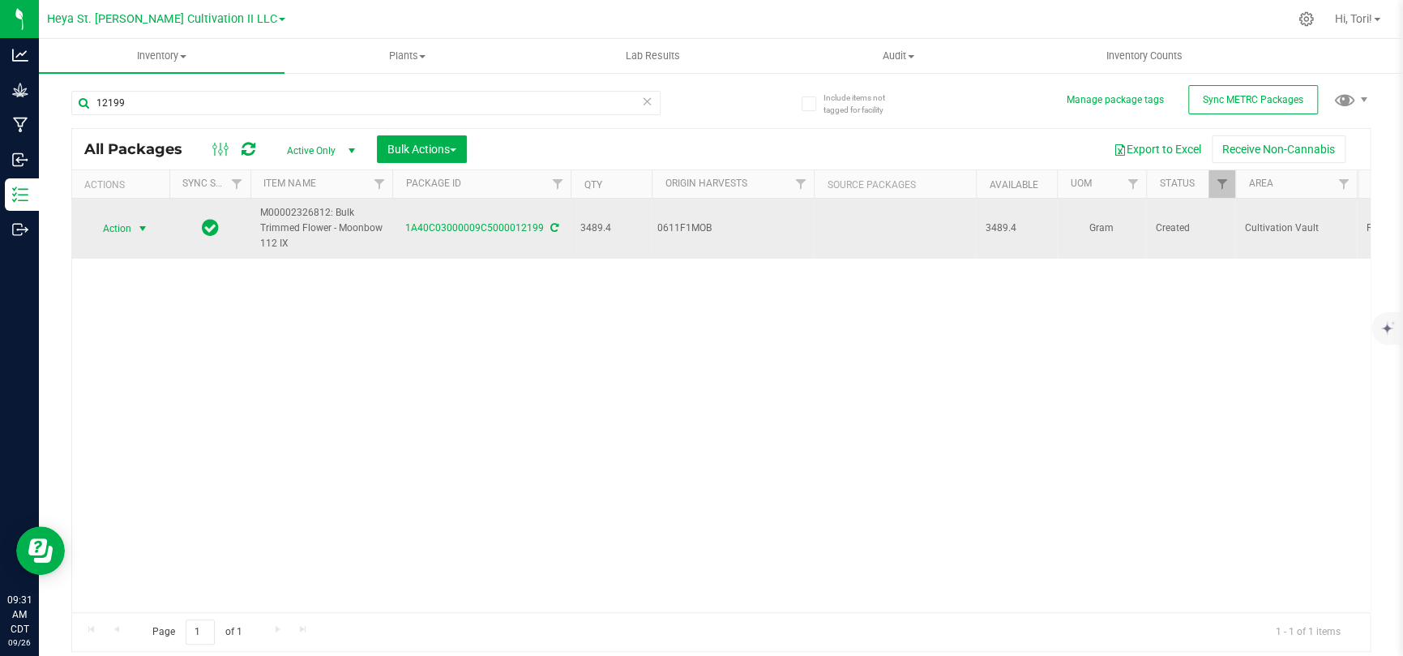
click at [136, 228] on span "select" at bounding box center [142, 228] width 13 height 13
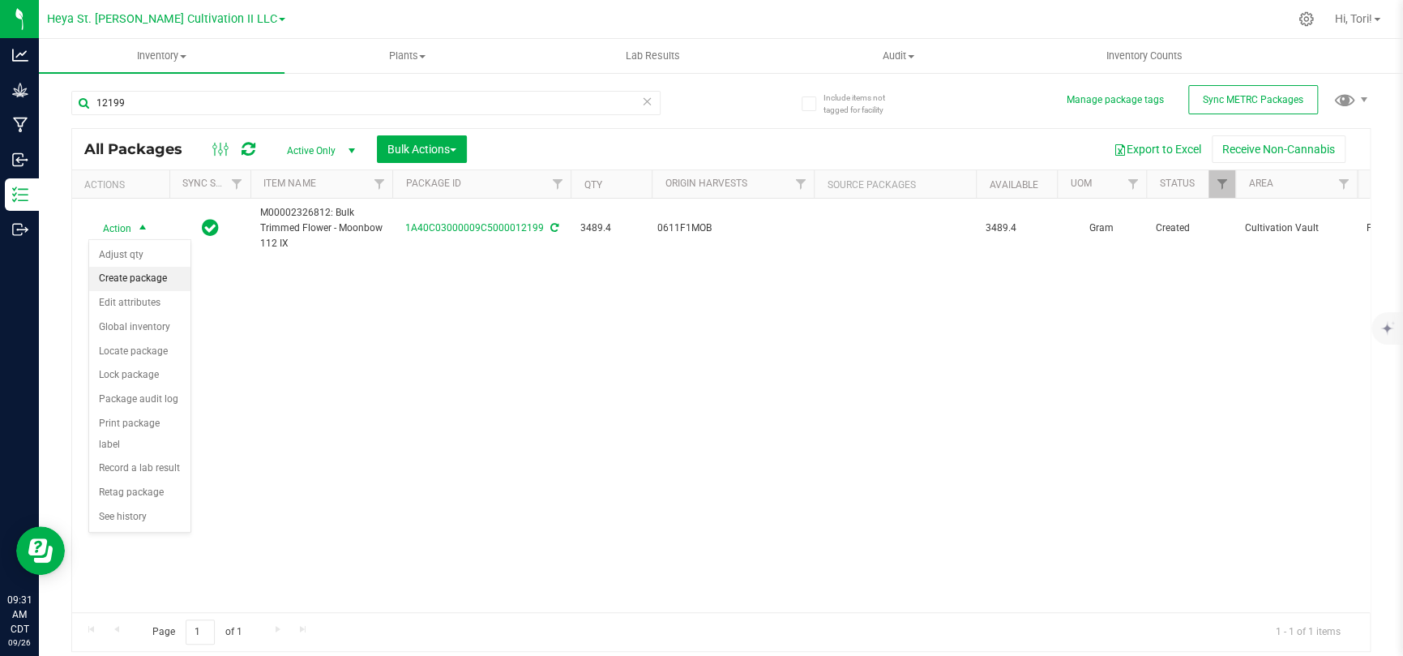
click at [132, 277] on li "Create package" at bounding box center [139, 279] width 101 height 24
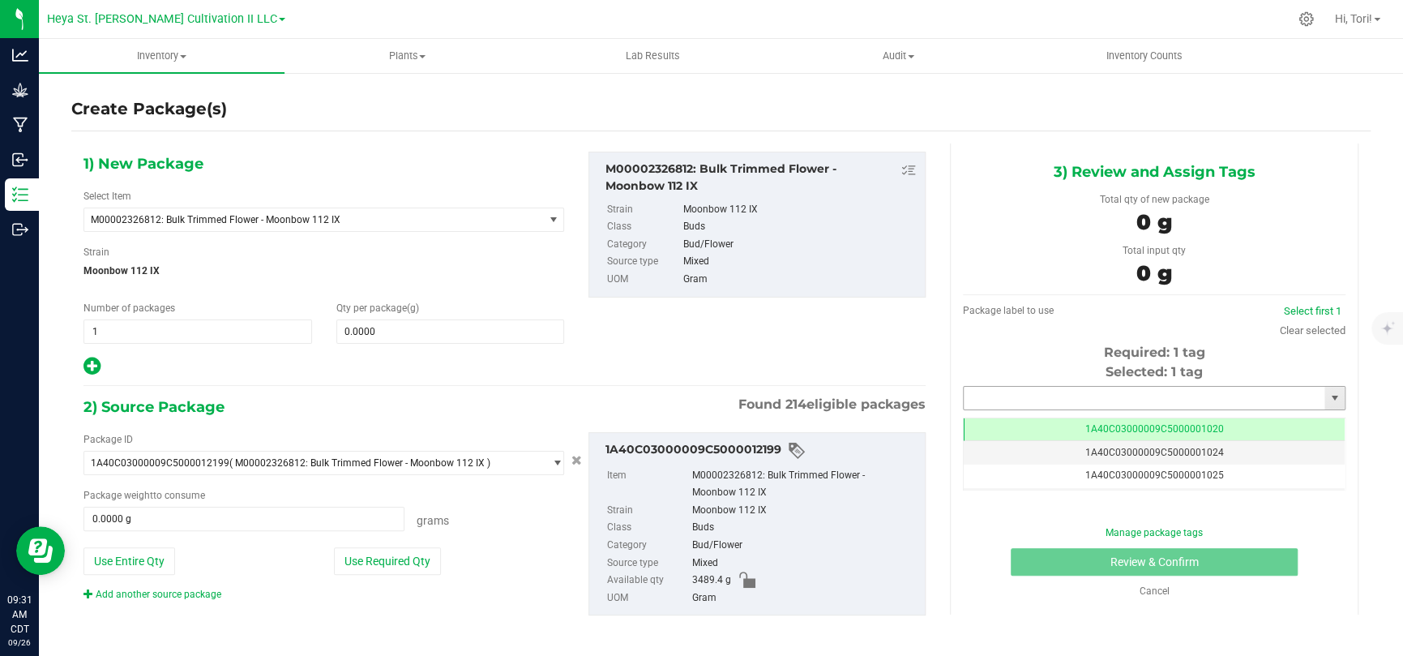
click at [997, 398] on input "text" at bounding box center [1143, 397] width 361 height 23
click at [997, 395] on input "text" at bounding box center [1143, 397] width 361 height 23
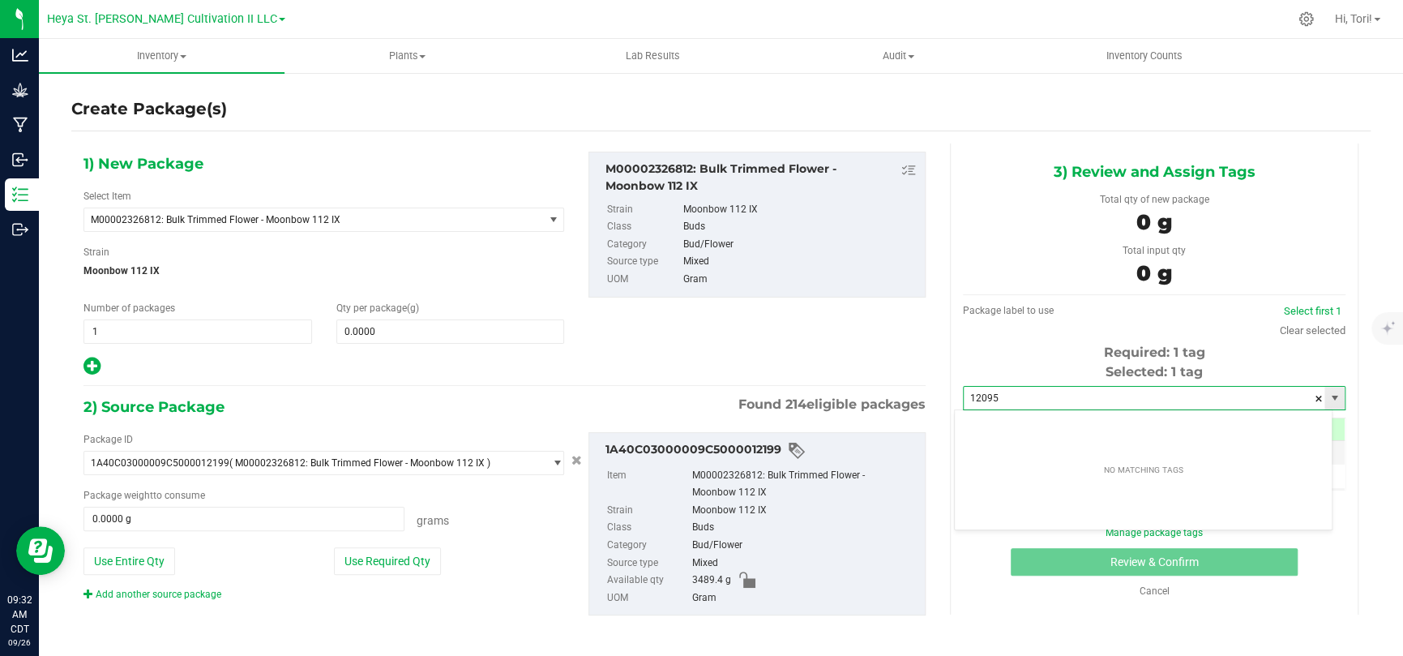
click at [997, 394] on input "12095" at bounding box center [1143, 397] width 361 height 23
type input "1"
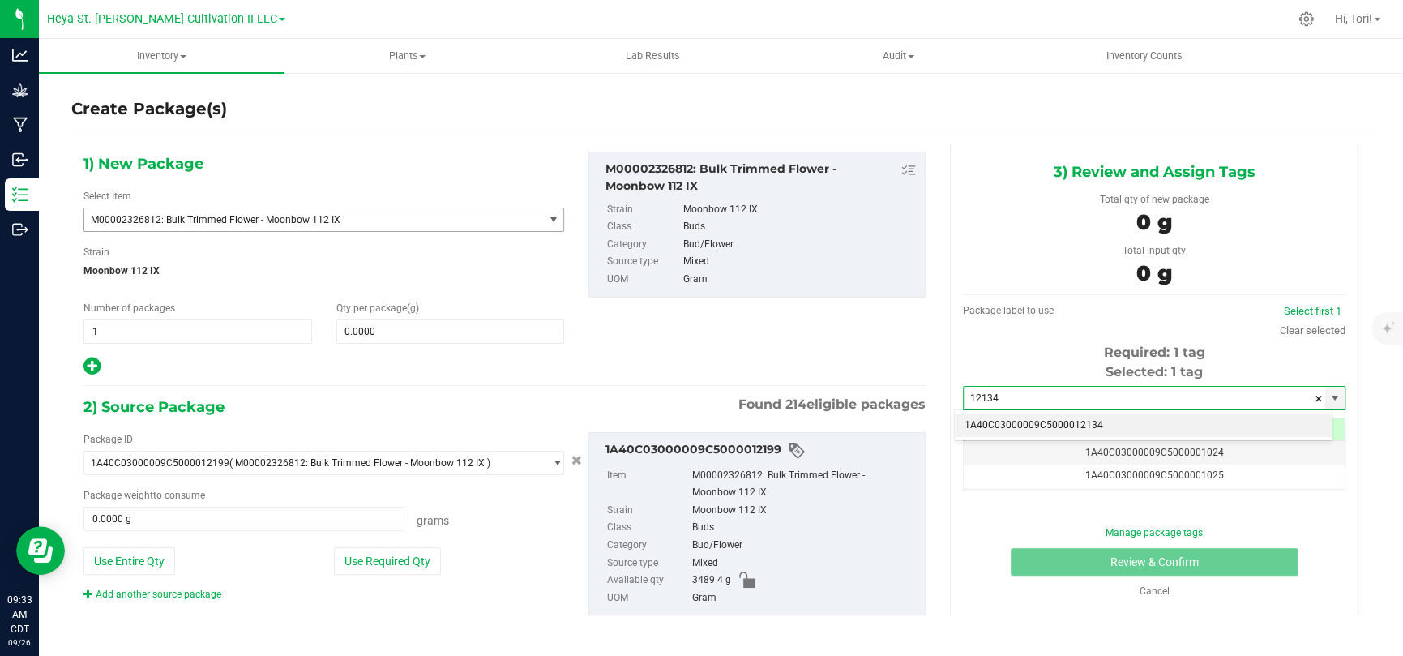
type input "12134"
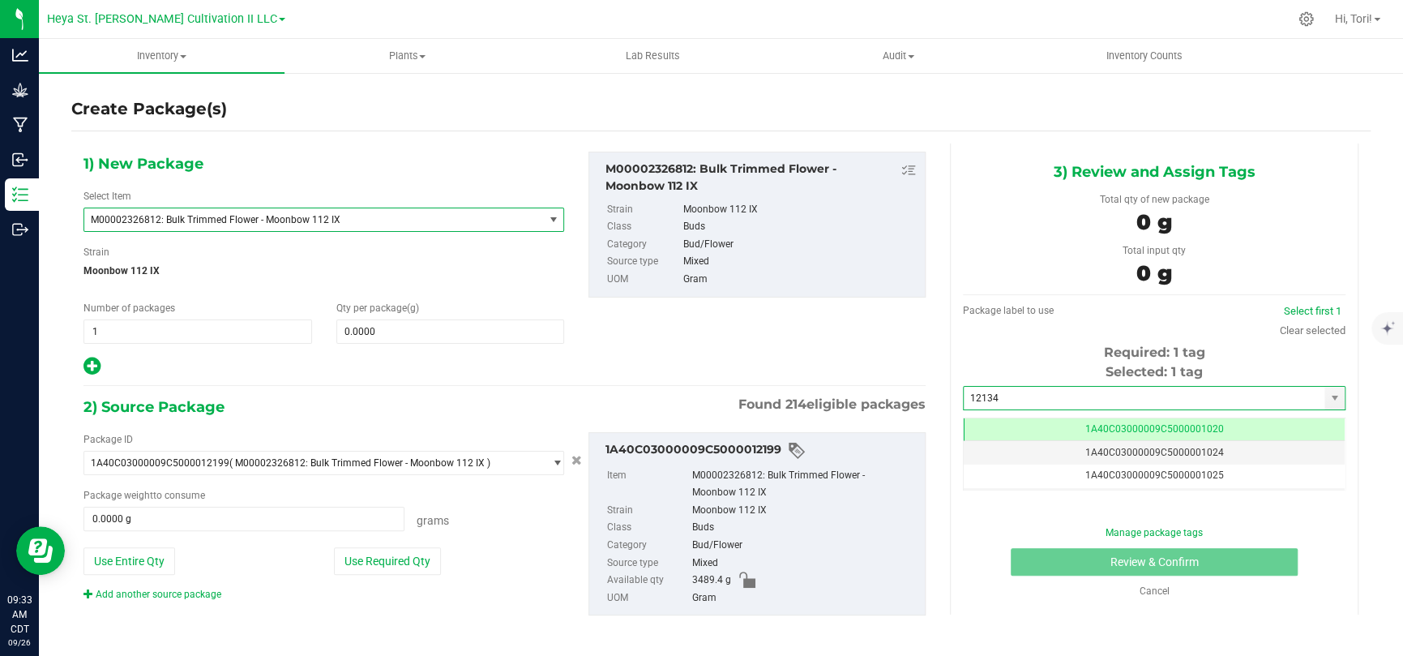
click at [415, 211] on span "M00002326812: Bulk Trimmed Flower - Moonbow 112 IX" at bounding box center [313, 219] width 459 height 23
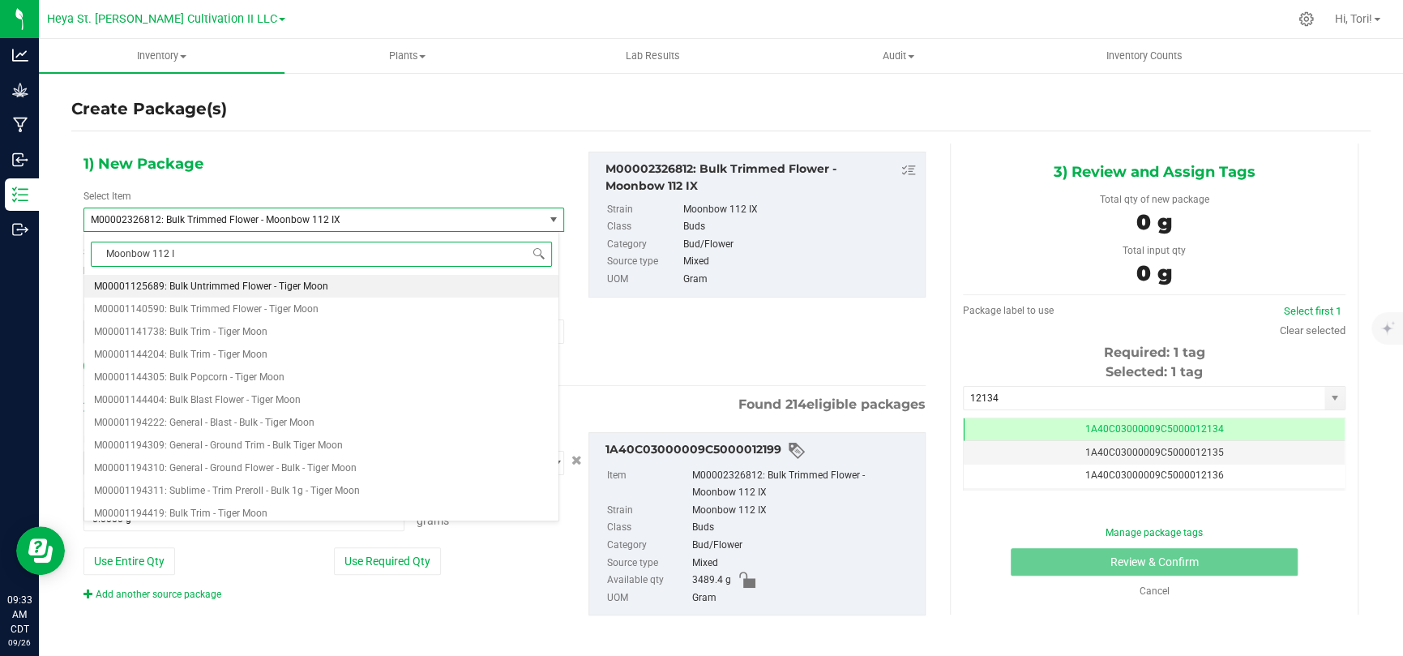
type input "Moonbow 112 IX"
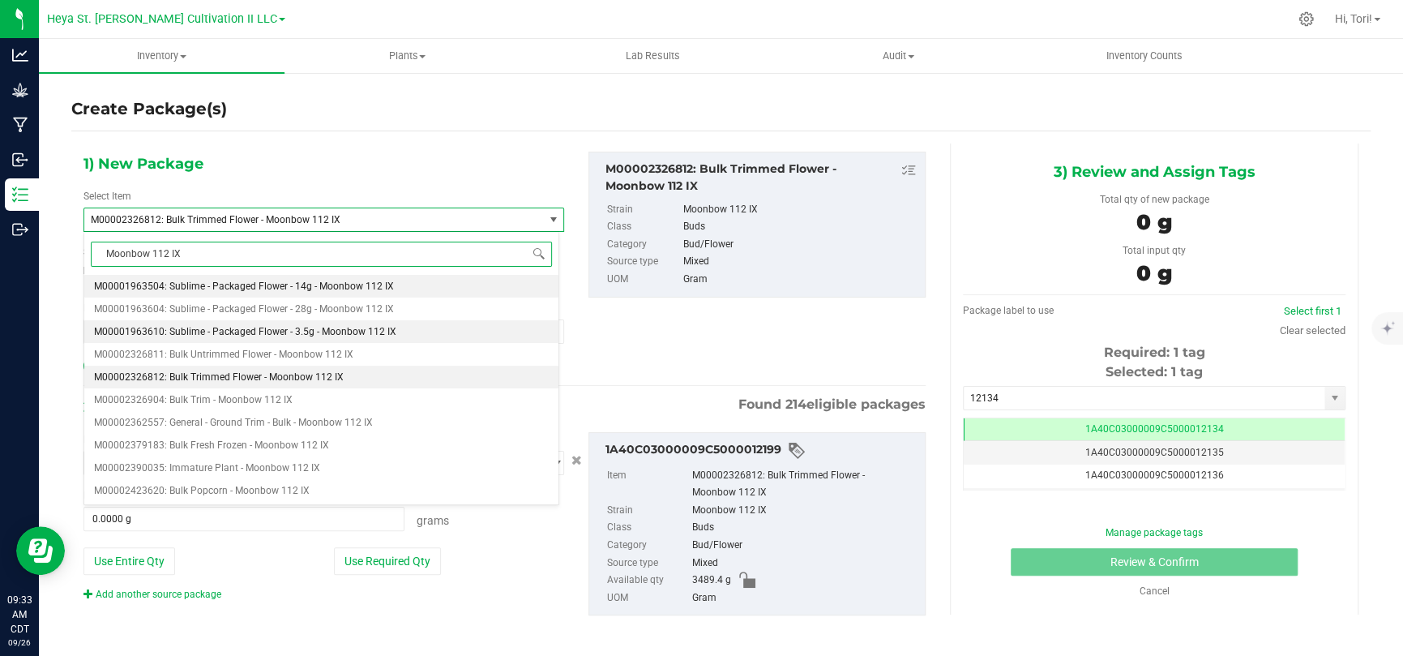
click at [385, 333] on span "M00001963610: Sublime - Packaged Flower - 3.5g - Moonbow 112 IX" at bounding box center [245, 331] width 302 height 11
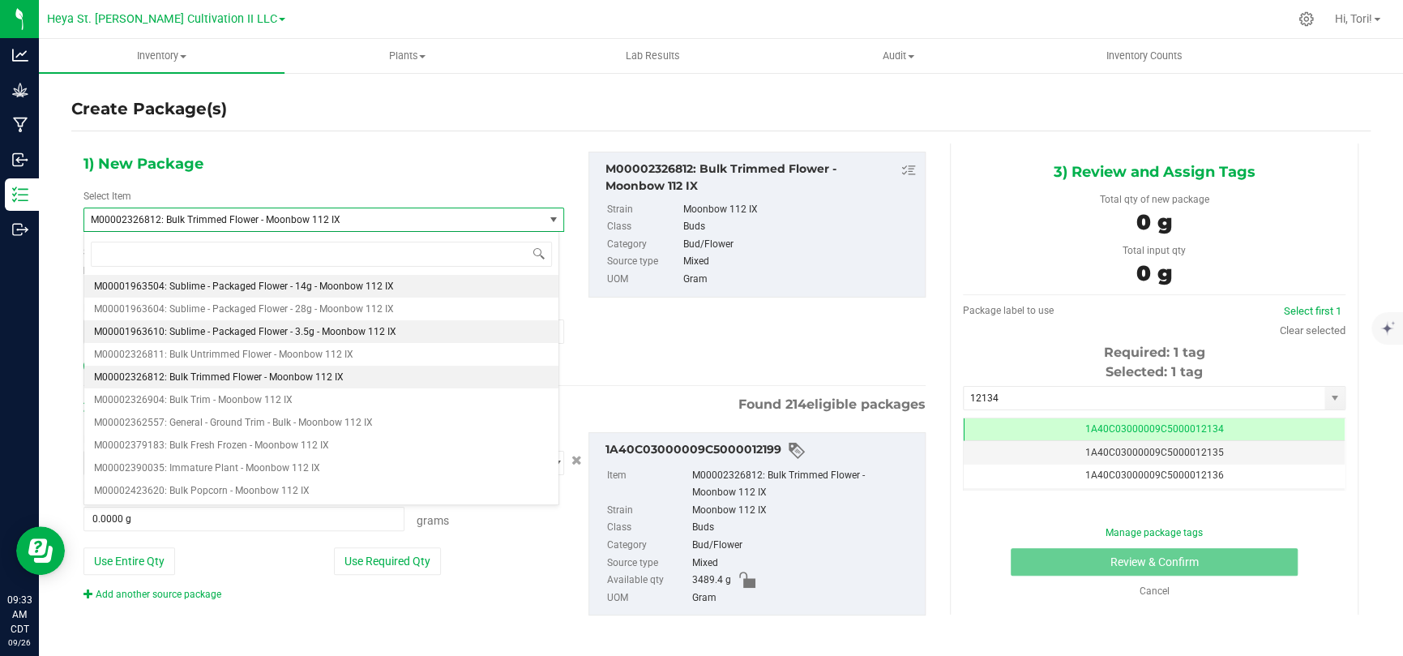
type input "0.0000"
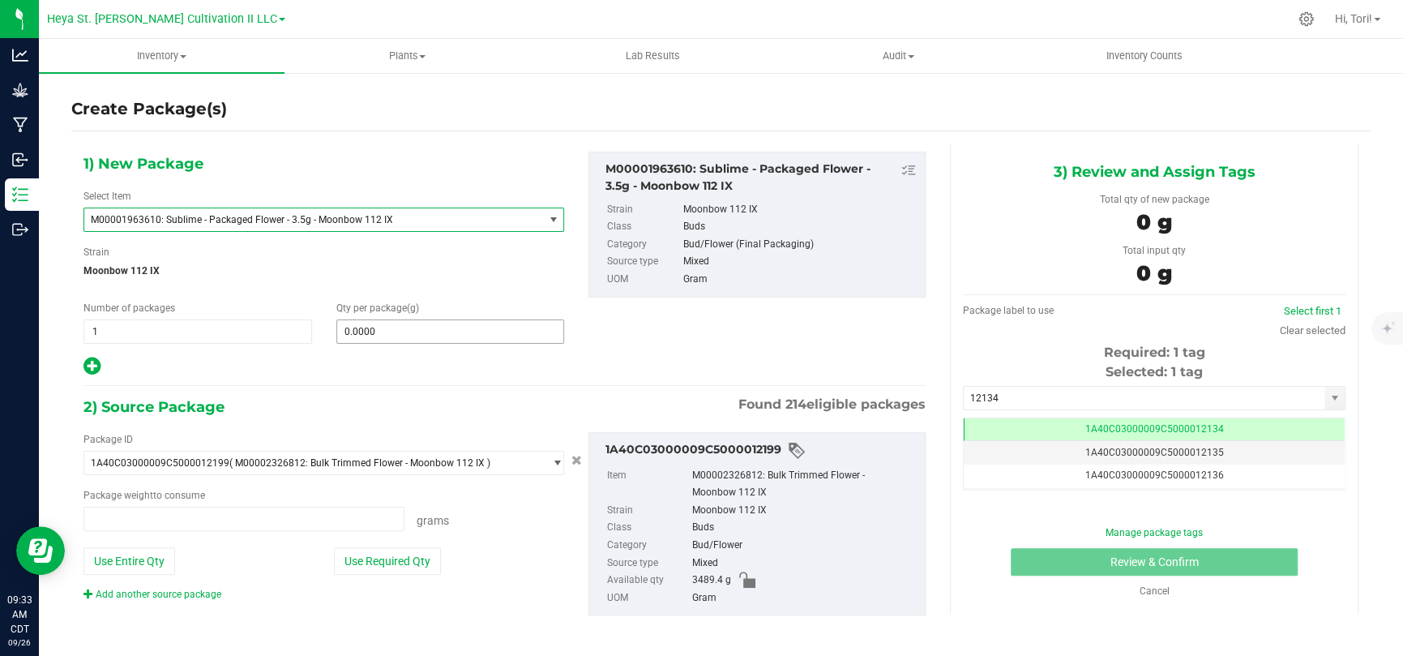
type input "0.0000 g"
click at [378, 331] on span "0.0000 0" at bounding box center [450, 331] width 228 height 24
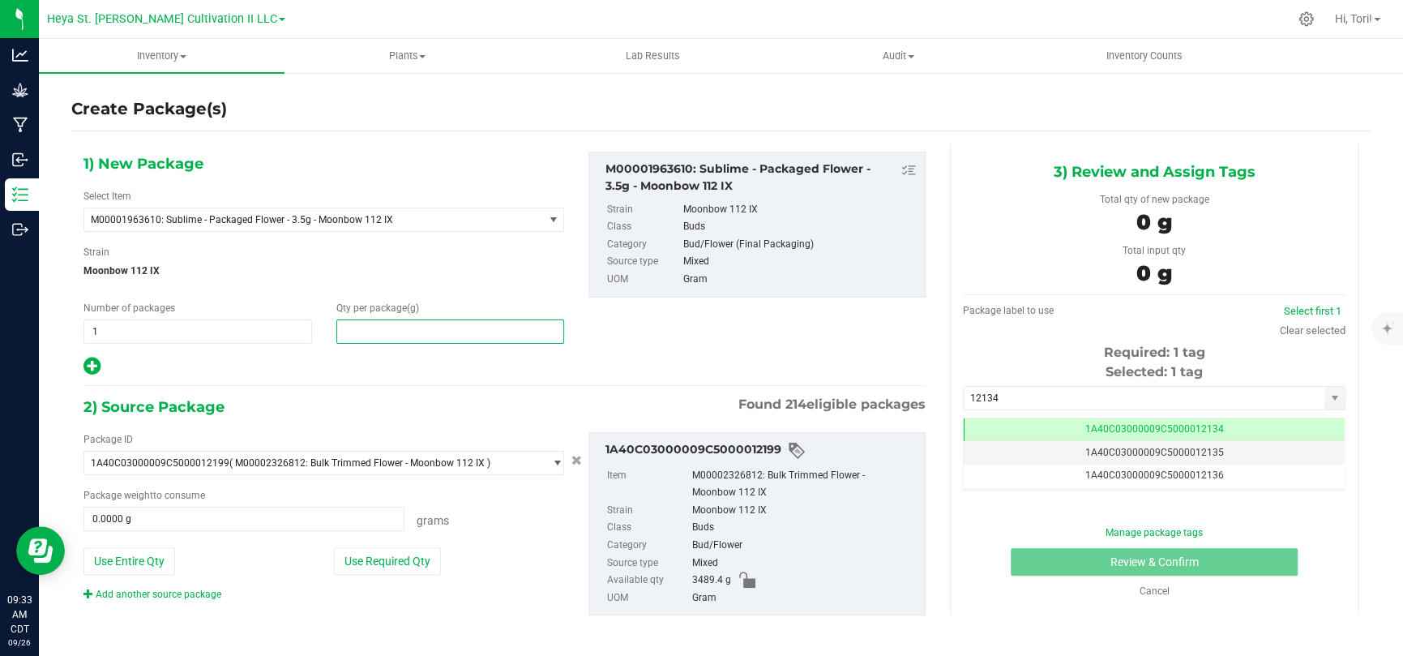
type input "0.0000"
click at [154, 362] on div at bounding box center [323, 366] width 480 height 21
click at [202, 332] on span "1 1" at bounding box center [197, 331] width 228 height 24
type input "14"
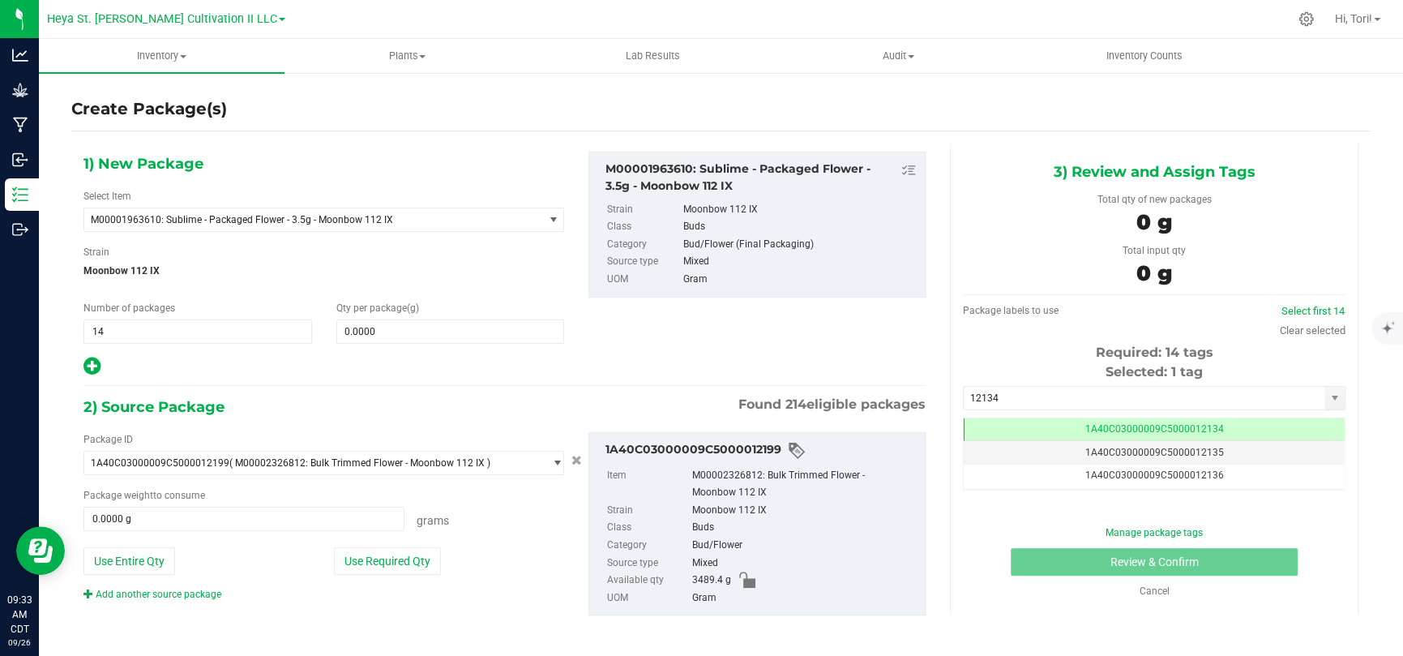
click at [213, 344] on div "1) New Package Select Item M00001963610: Sublime - Packaged Flower - 3.5g - Moo…" at bounding box center [323, 264] width 505 height 225
click at [391, 335] on span "0.0000 0" at bounding box center [450, 331] width 228 height 24
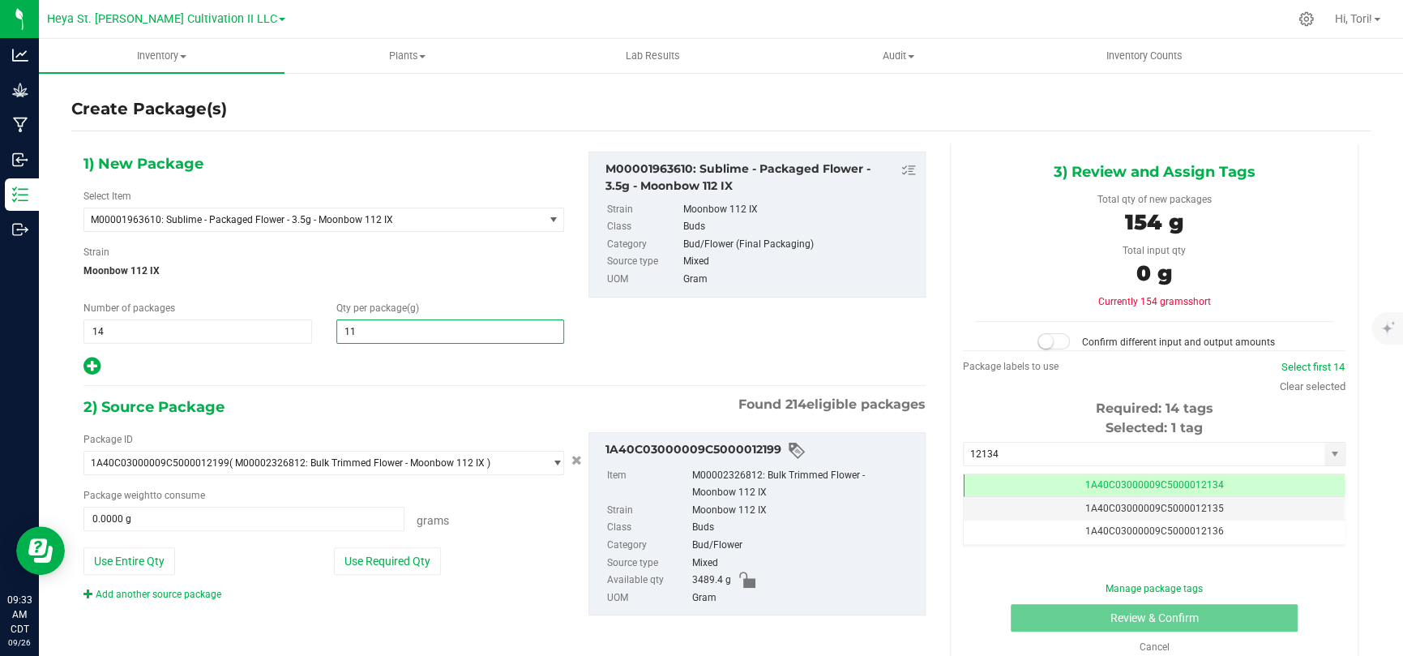
type input "112"
type input "112.0000"
click at [395, 358] on div at bounding box center [323, 366] width 480 height 21
click at [418, 428] on button "Use Required Qty" at bounding box center [387, 561] width 107 height 28
type input "1568.0000 g"
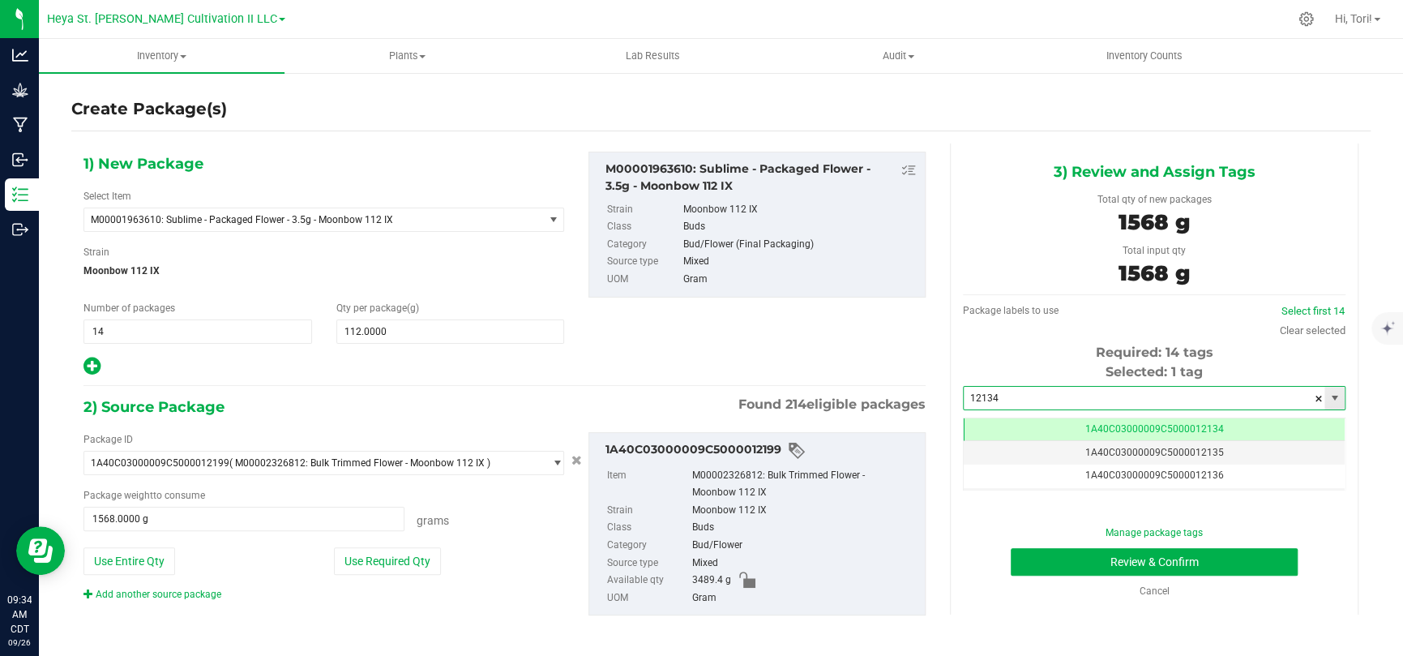
click at [997, 403] on input "12134" at bounding box center [1143, 397] width 361 height 23
type input "12134"
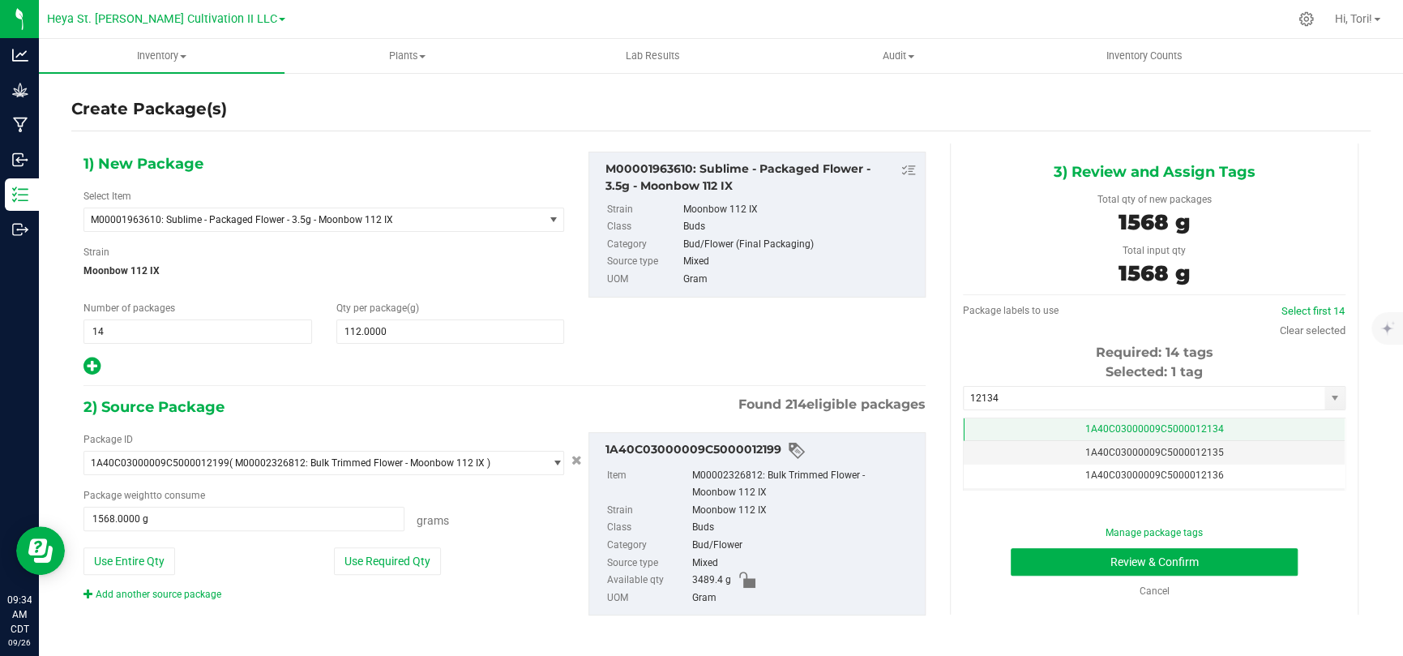
click at [997, 428] on td "1A40C03000009C5000012134" at bounding box center [1153, 429] width 381 height 23
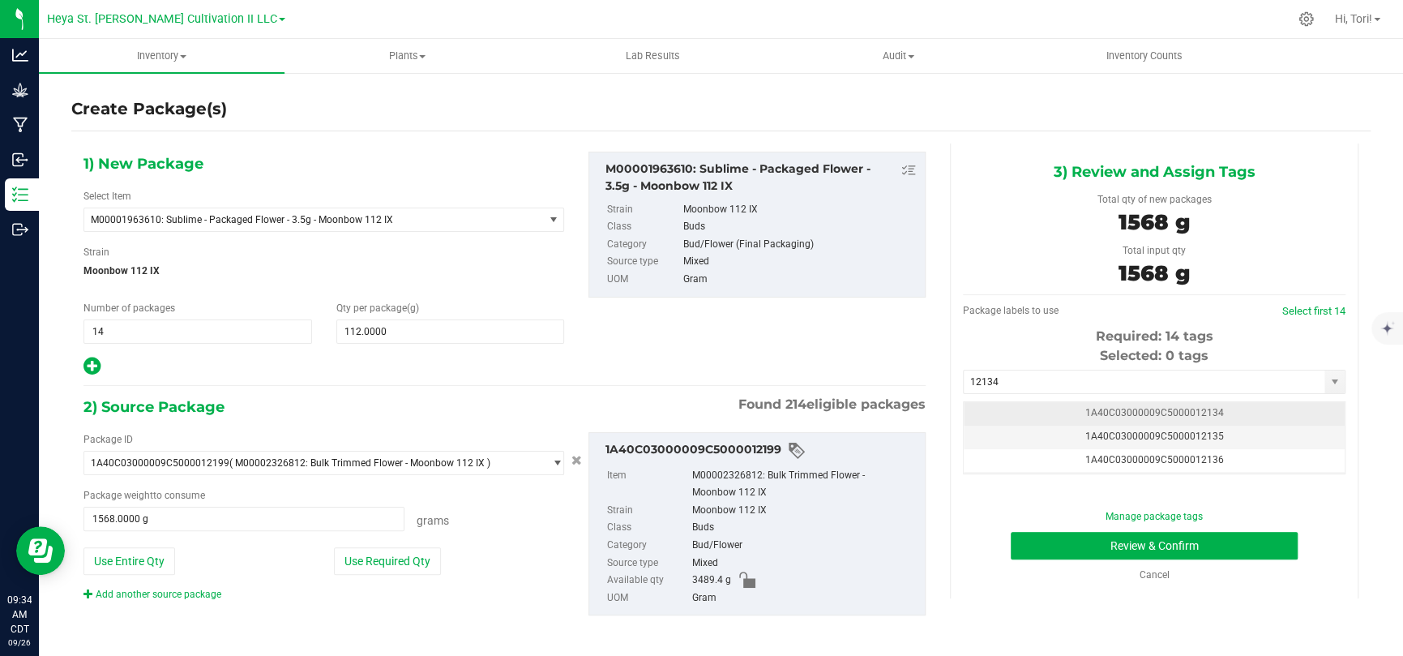
click at [997, 412] on td "1A40C03000009C5000012134" at bounding box center [1153, 413] width 381 height 23
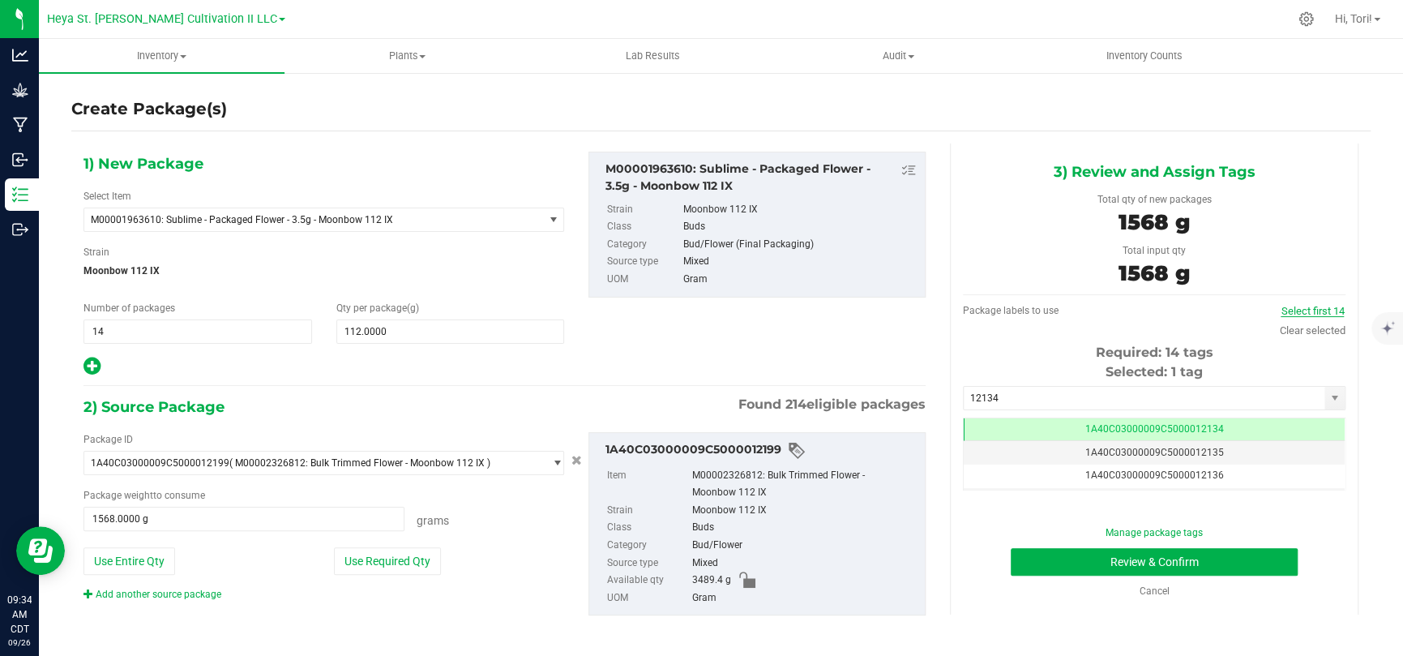
click at [997, 309] on link "Select first 14" at bounding box center [1311, 311] width 63 height 12
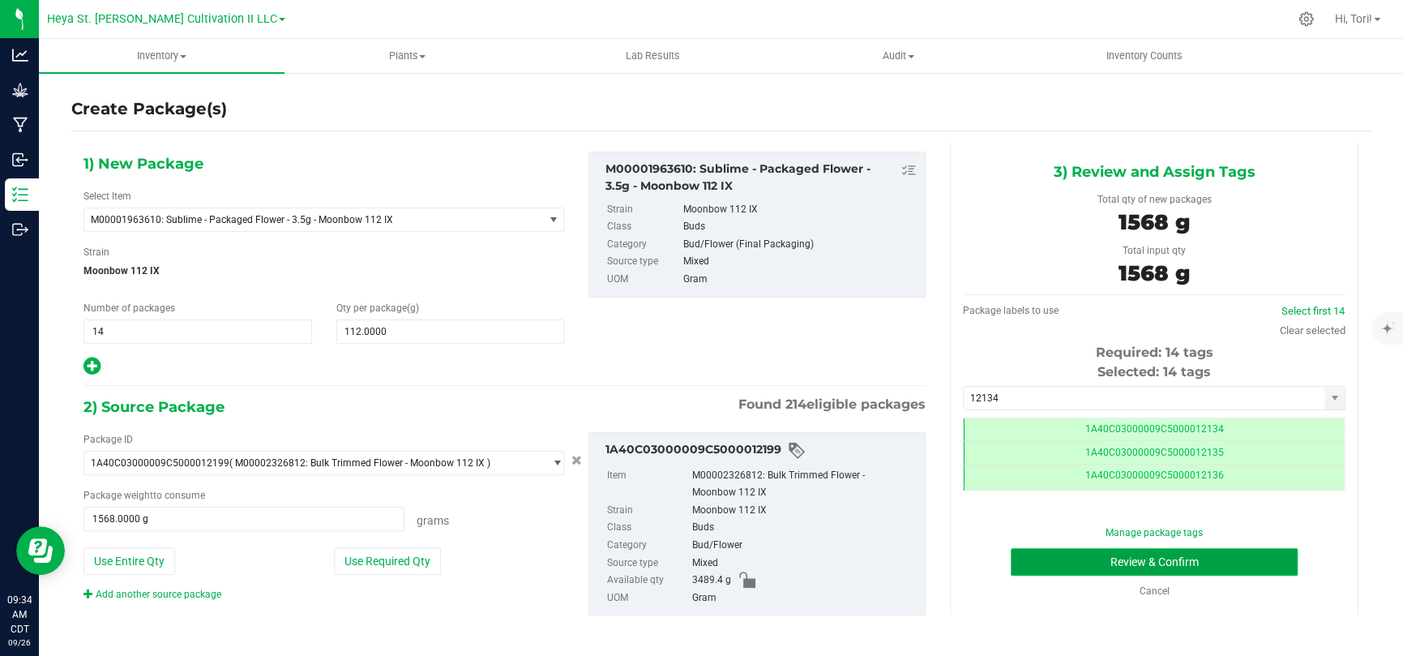
click at [997, 428] on button "Review & Confirm" at bounding box center [1153, 562] width 287 height 28
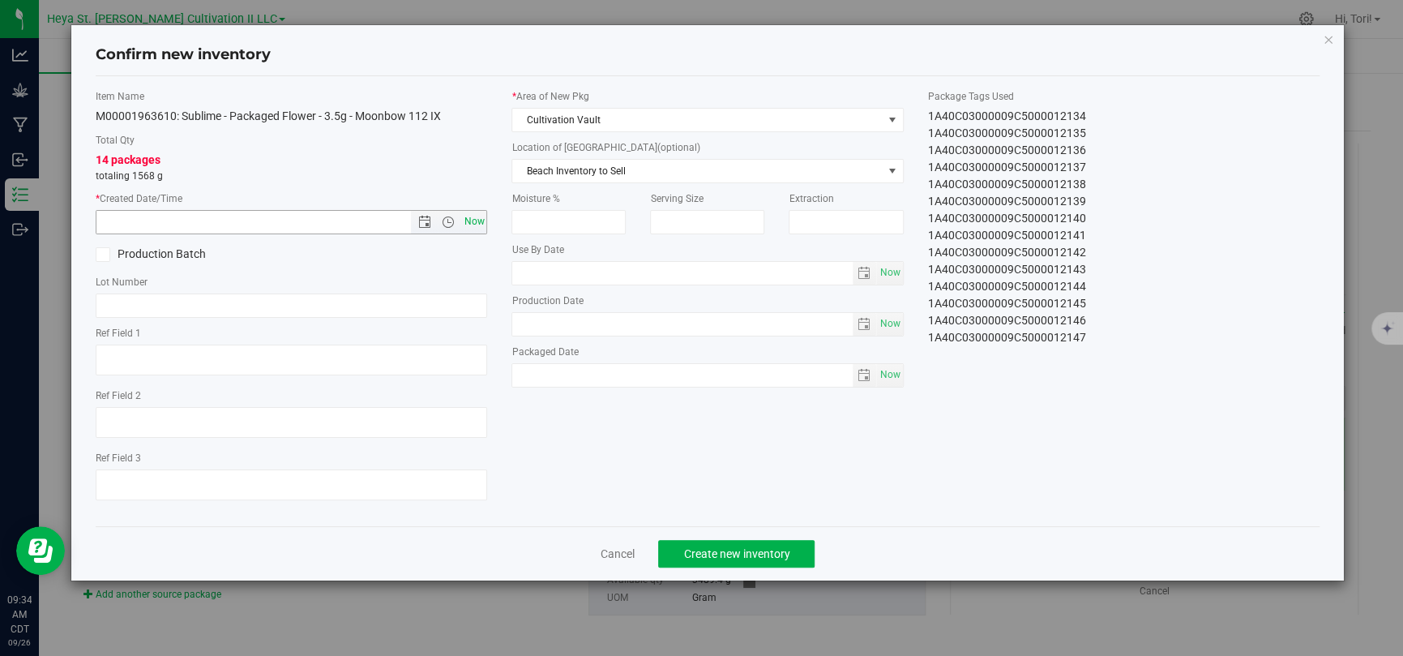
click at [461, 220] on span "Now" at bounding box center [474, 221] width 28 height 23
type input "9/26/2025 9:34 AM"
click at [613, 428] on link "Cancel" at bounding box center [617, 553] width 34 height 16
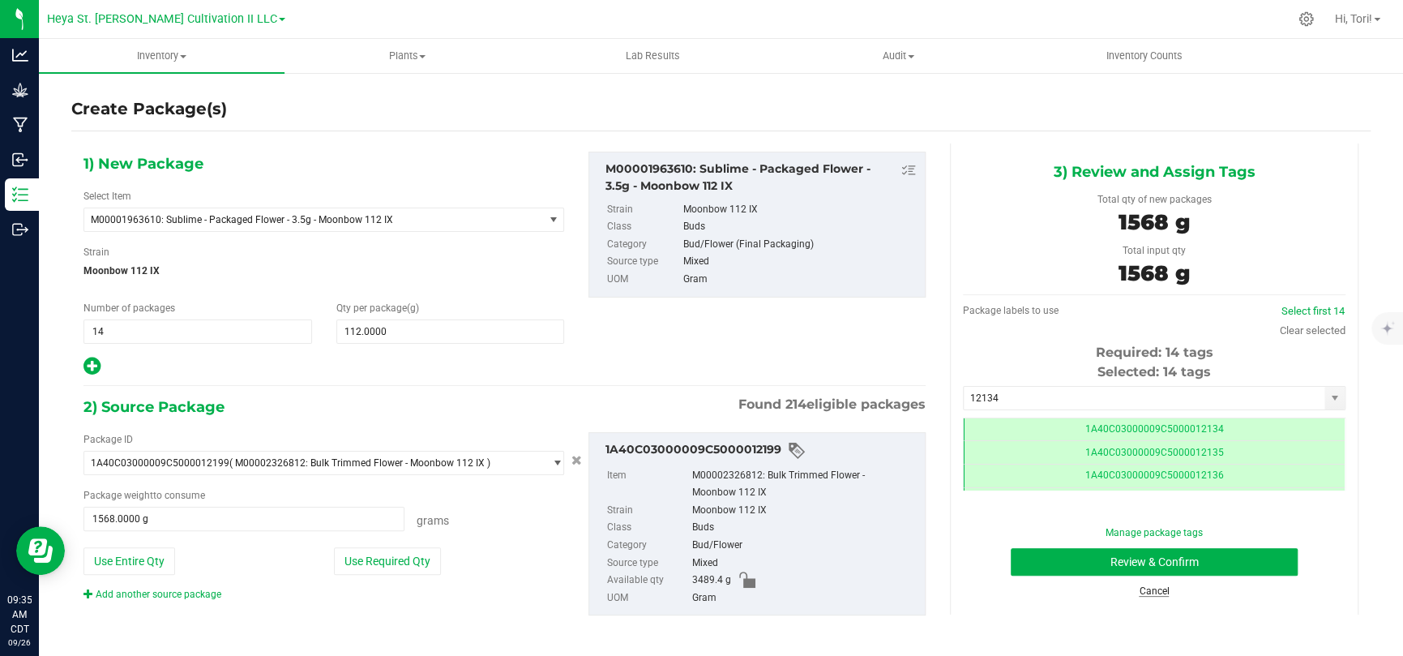
click at [997, 428] on link "Cancel" at bounding box center [1153, 590] width 30 height 11
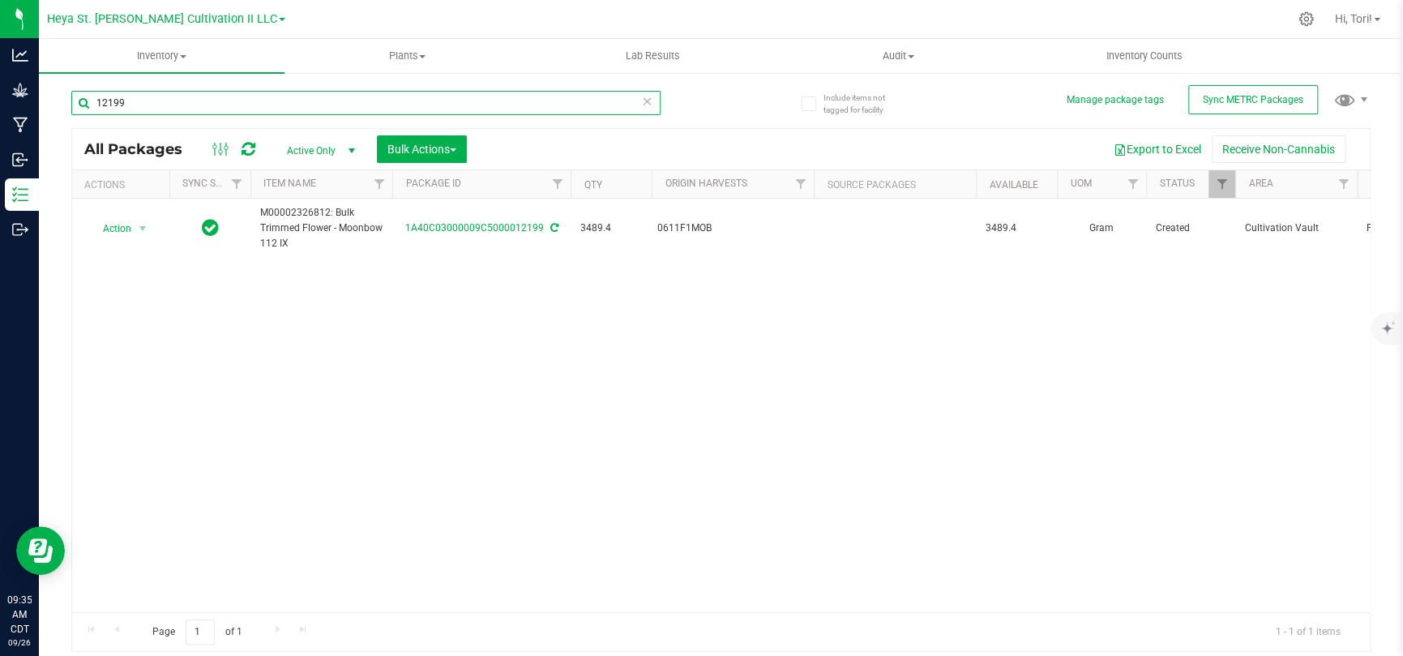
click at [147, 109] on input "12199" at bounding box center [365, 103] width 589 height 24
type input "12200"
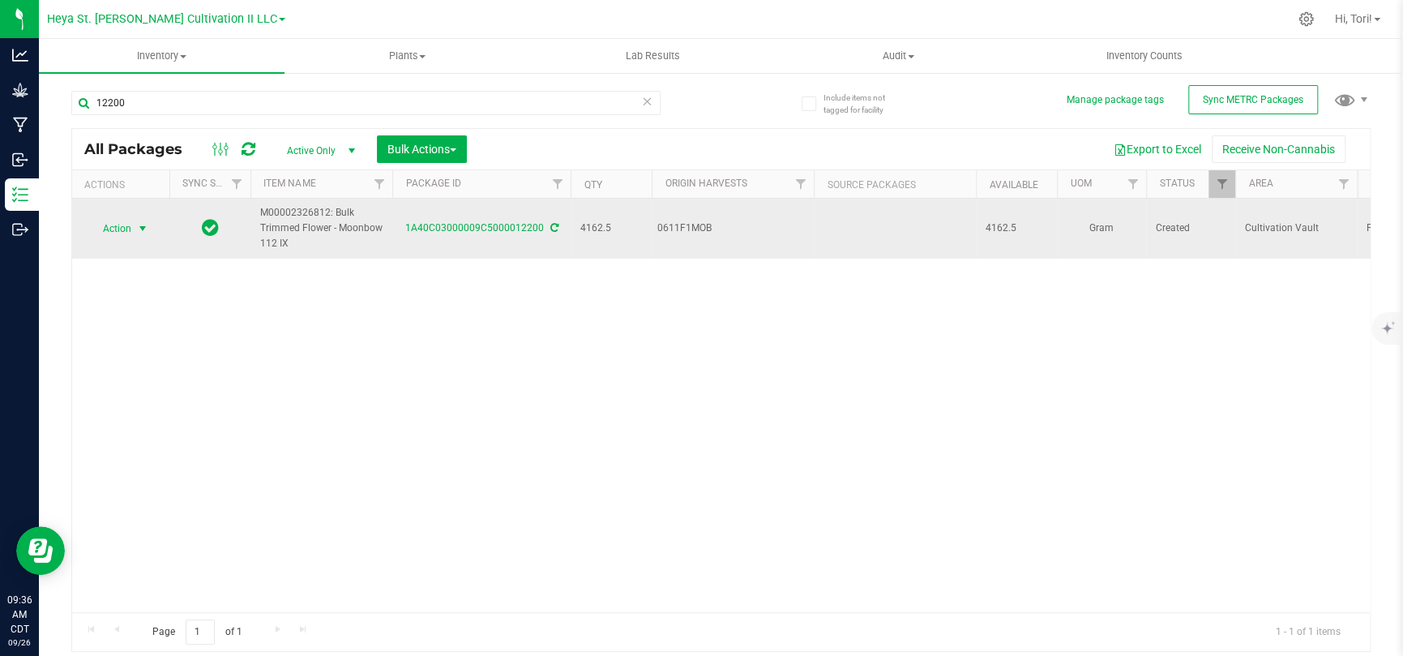
click at [133, 226] on span "select" at bounding box center [143, 228] width 20 height 23
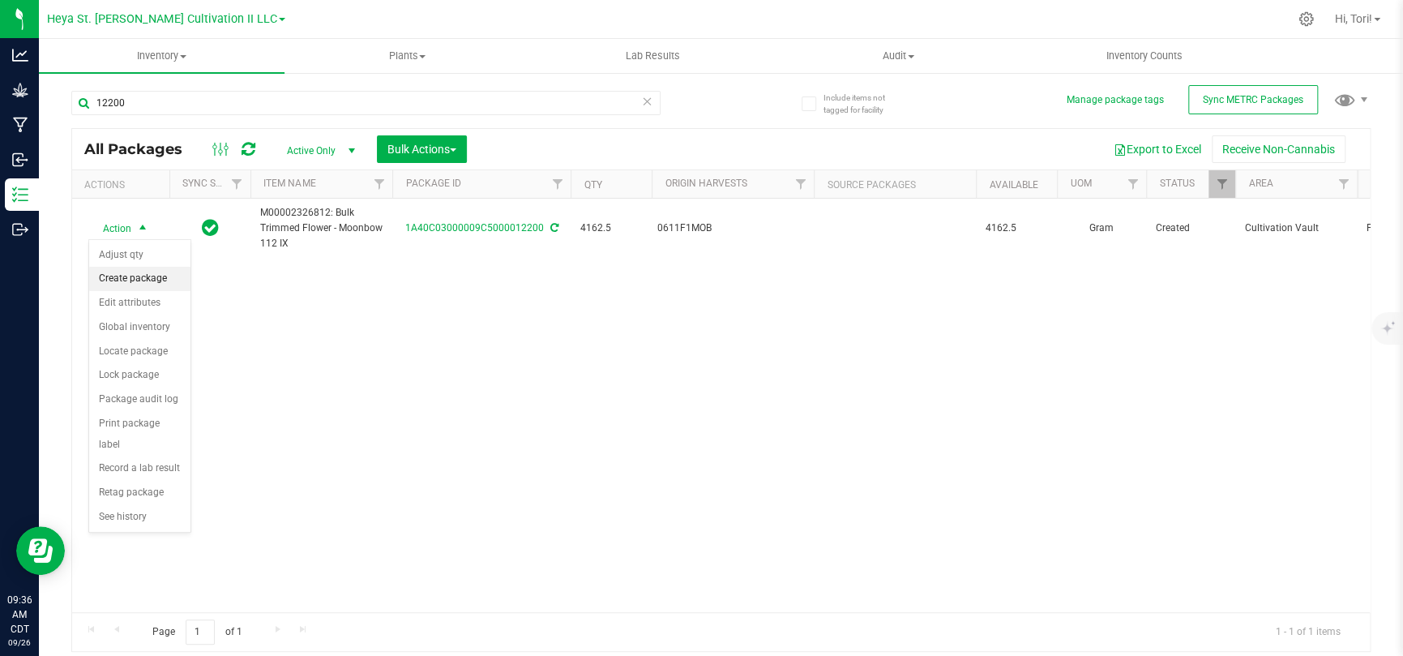
click at [152, 275] on li "Create package" at bounding box center [139, 279] width 101 height 24
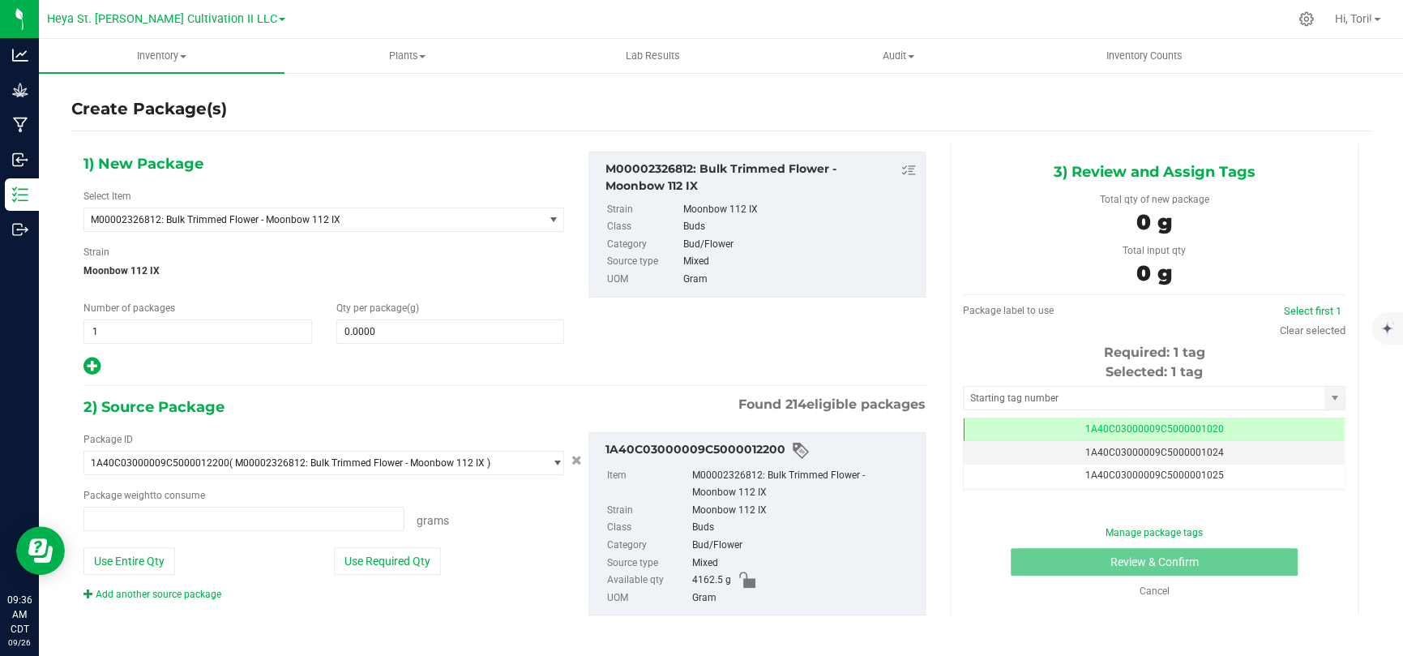
type input "0.0000 g"
click at [271, 221] on span "M00002326812: Bulk Trimmed Flower - Moonbow 112 IX" at bounding box center [305, 219] width 428 height 11
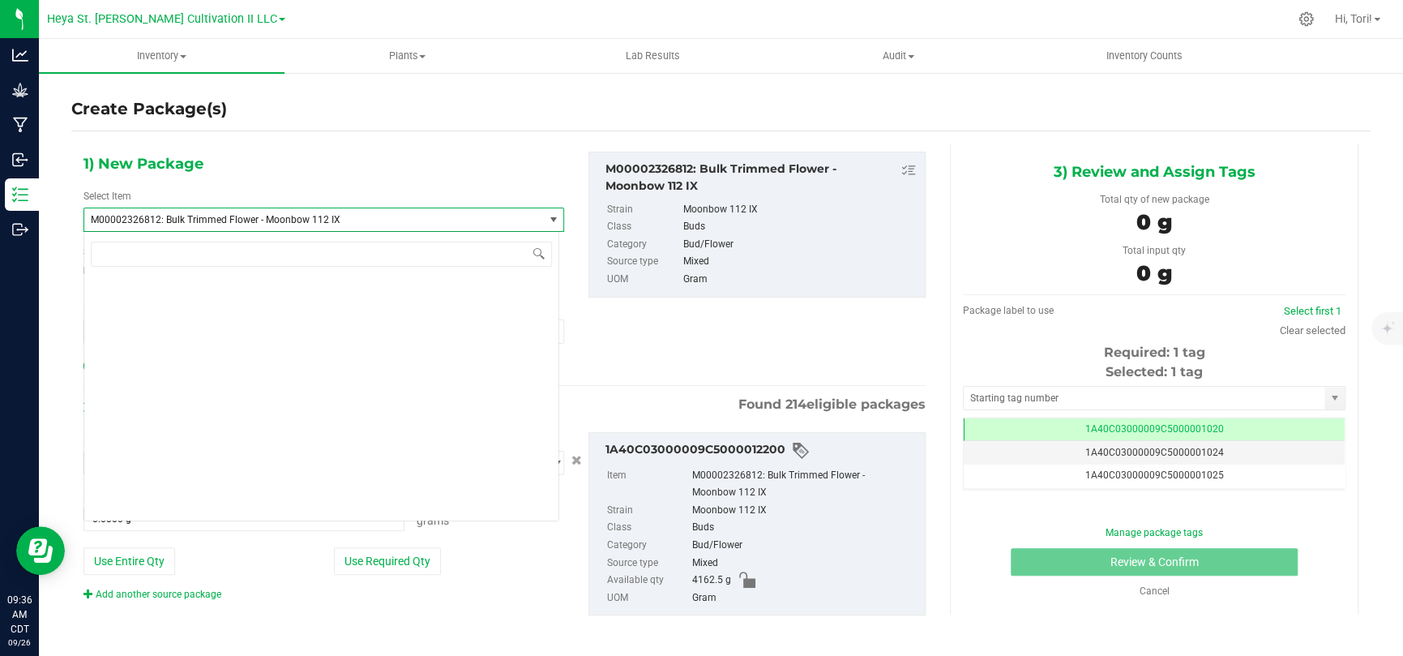
scroll to position [19148, 0]
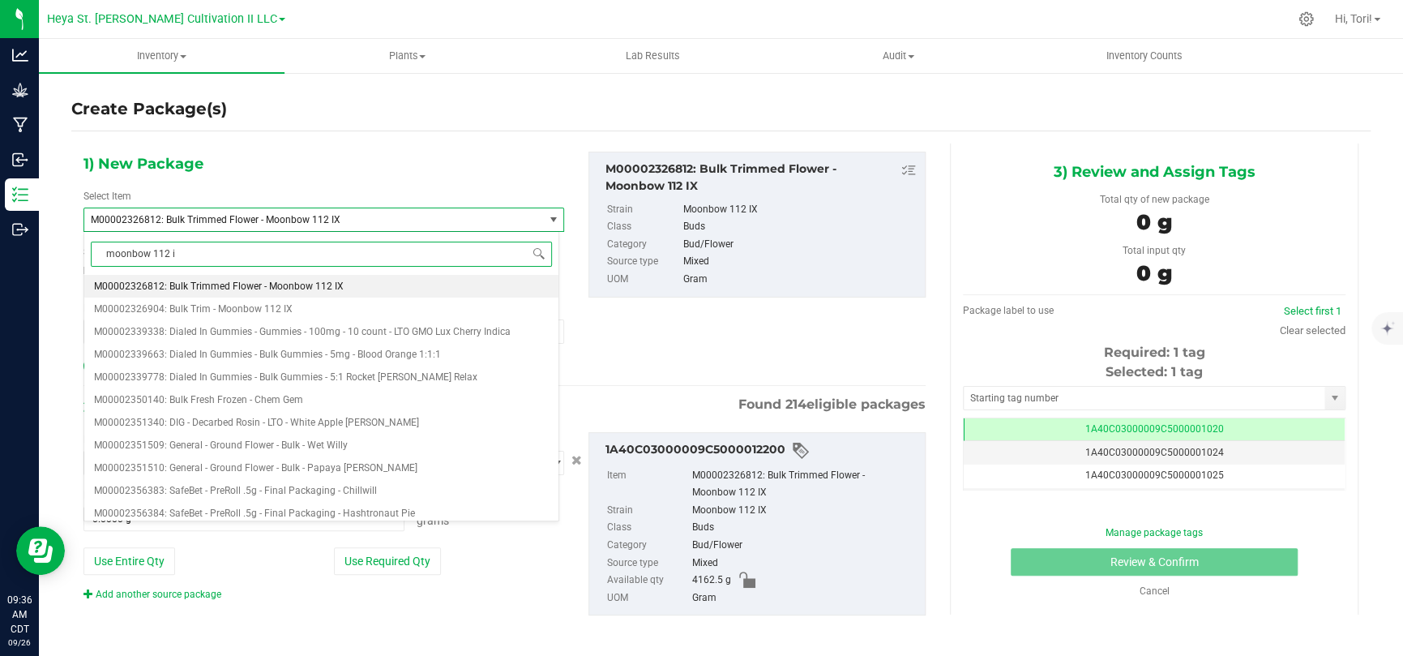
type input "moonbow 112 ix"
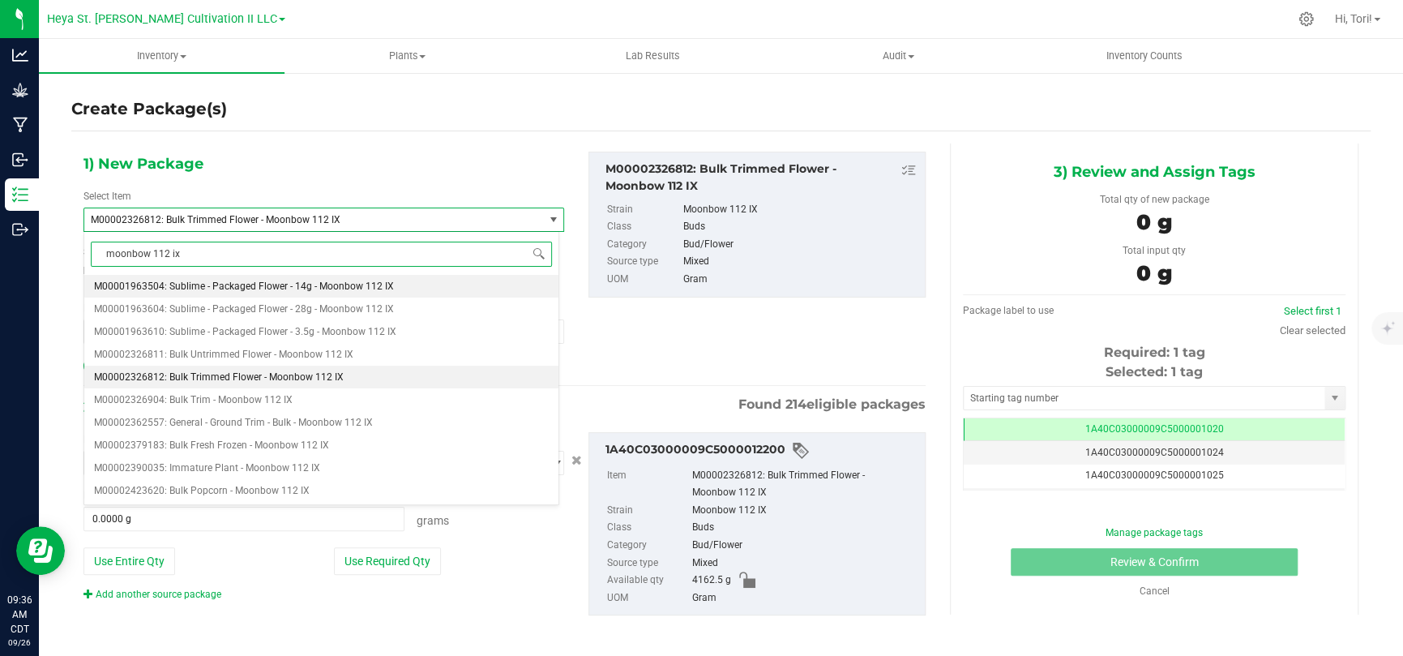
scroll to position [0, 0]
click at [299, 335] on span "M00001963610: Sublime - Packaged Flower - 3.5g - Moonbow 112 IX" at bounding box center [245, 331] width 302 height 11
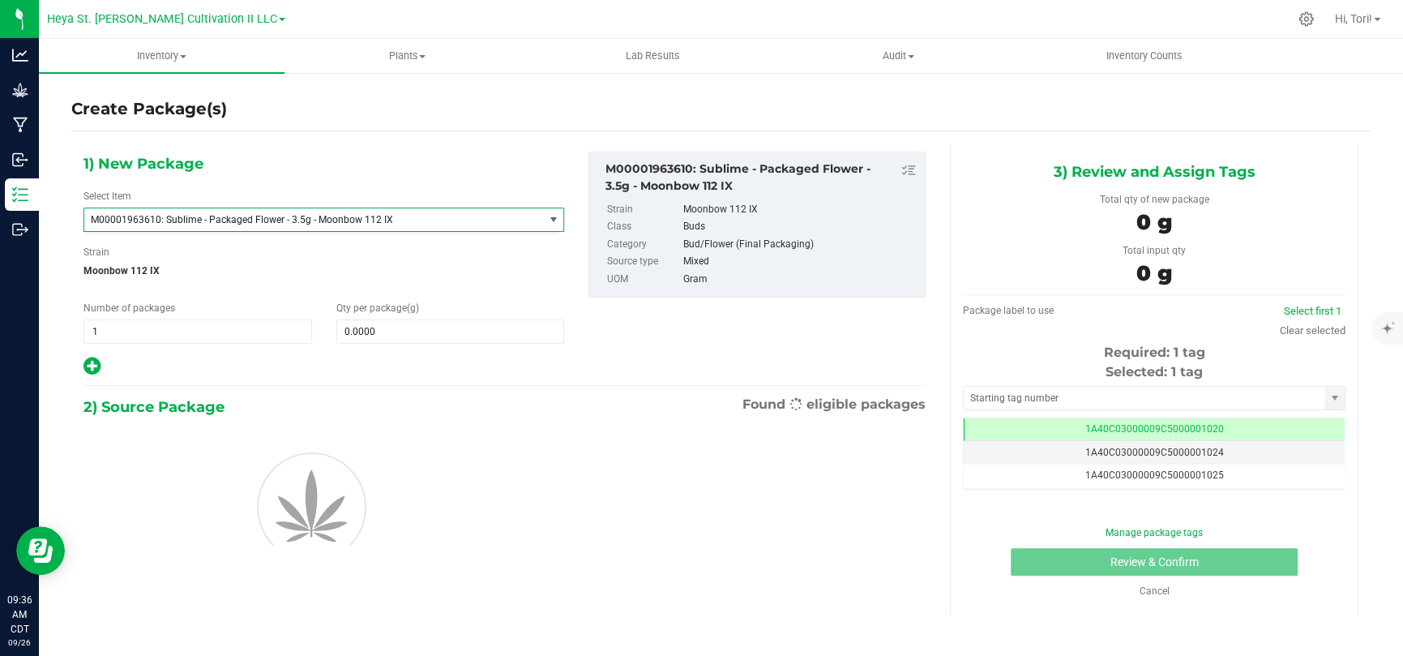
type input "0.0000"
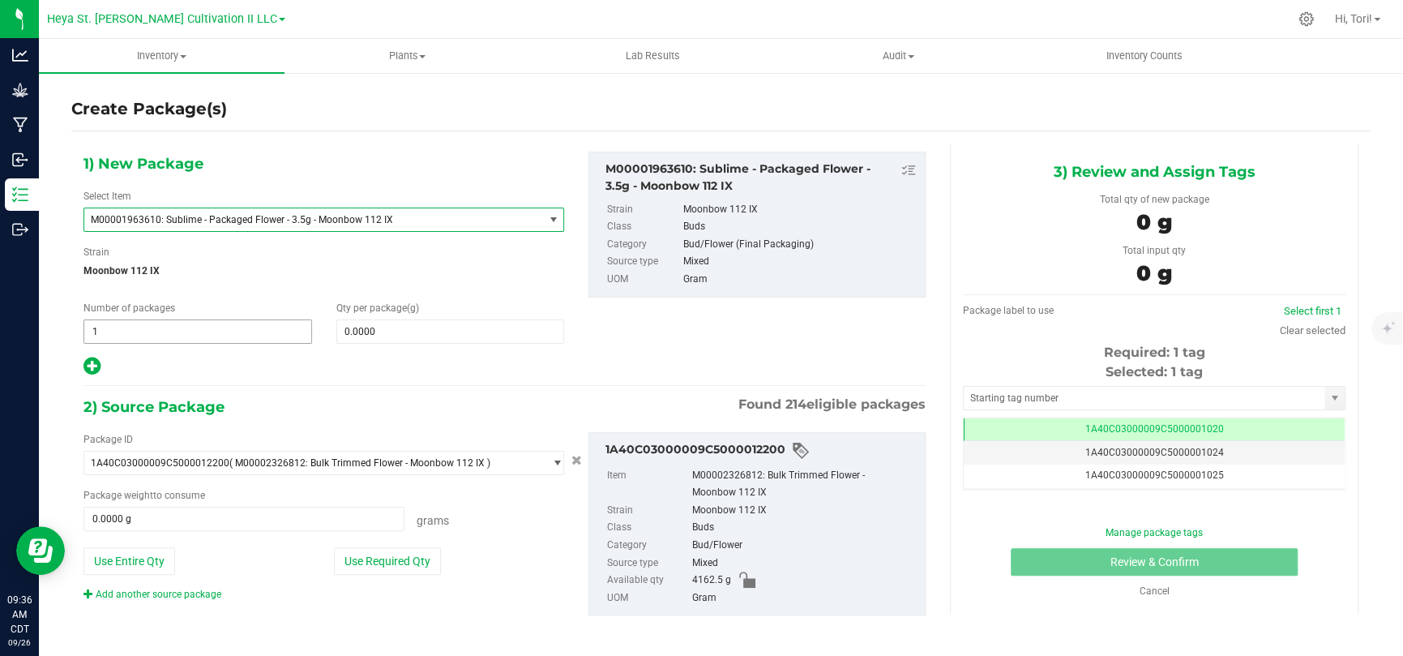
click at [269, 319] on span "1 1" at bounding box center [197, 331] width 228 height 24
click at [263, 326] on span "1 1" at bounding box center [197, 331] width 228 height 24
type input "14"
click at [402, 321] on span "0.0000 0" at bounding box center [450, 331] width 228 height 24
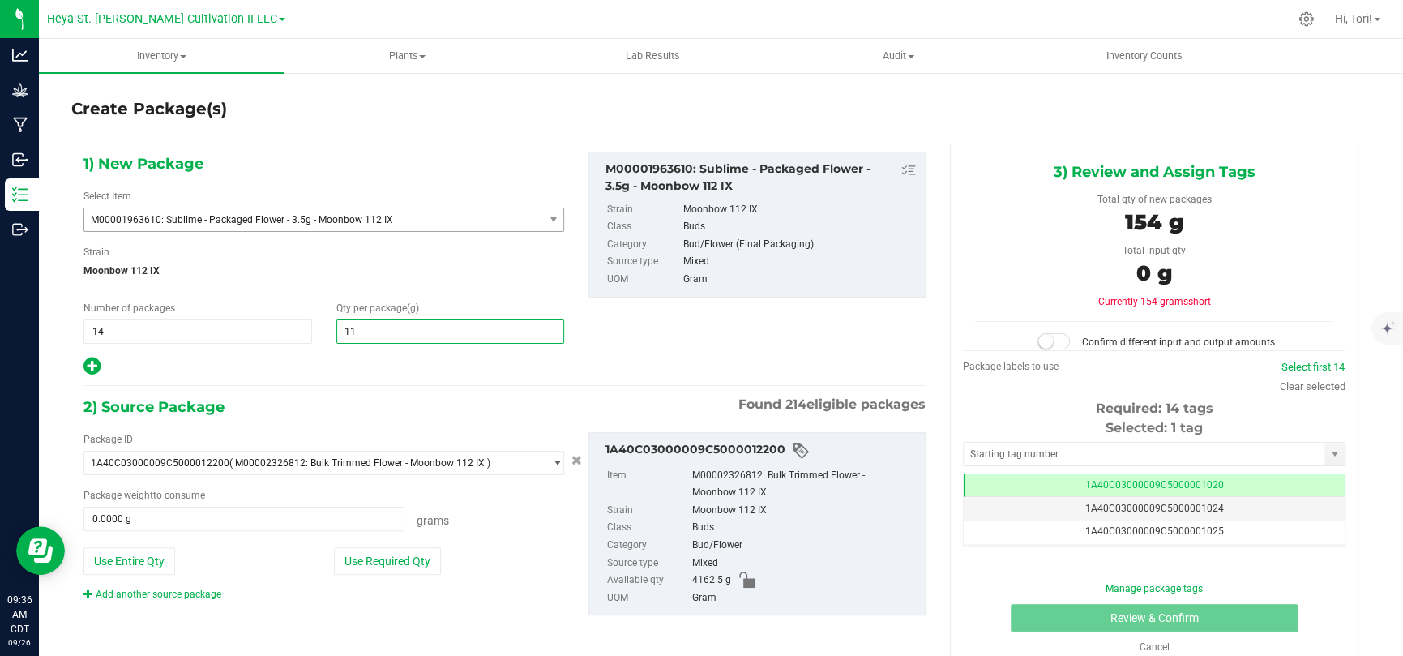
type input "112"
type input "112.0000"
click at [375, 364] on div at bounding box center [323, 366] width 480 height 21
click at [397, 428] on button "Use Required Qty" at bounding box center [387, 561] width 107 height 28
type input "1568.0000 g"
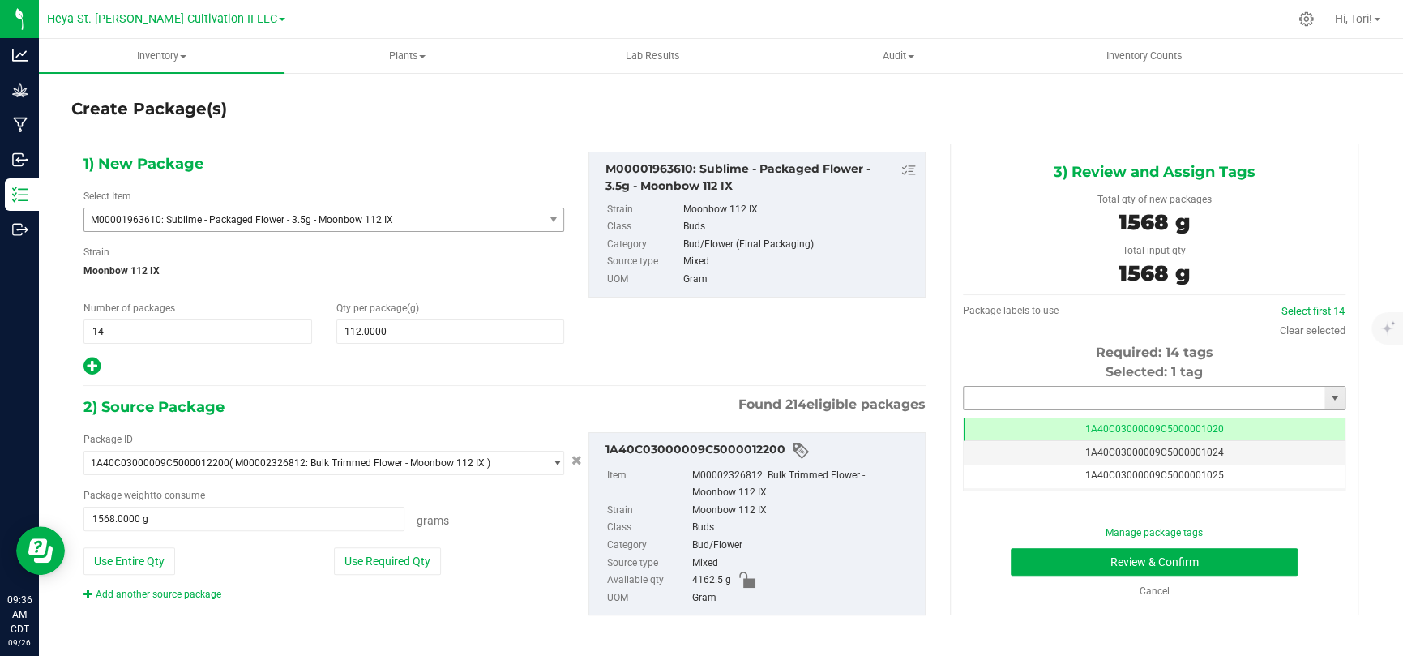
click at [997, 395] on input "text" at bounding box center [1143, 397] width 361 height 23
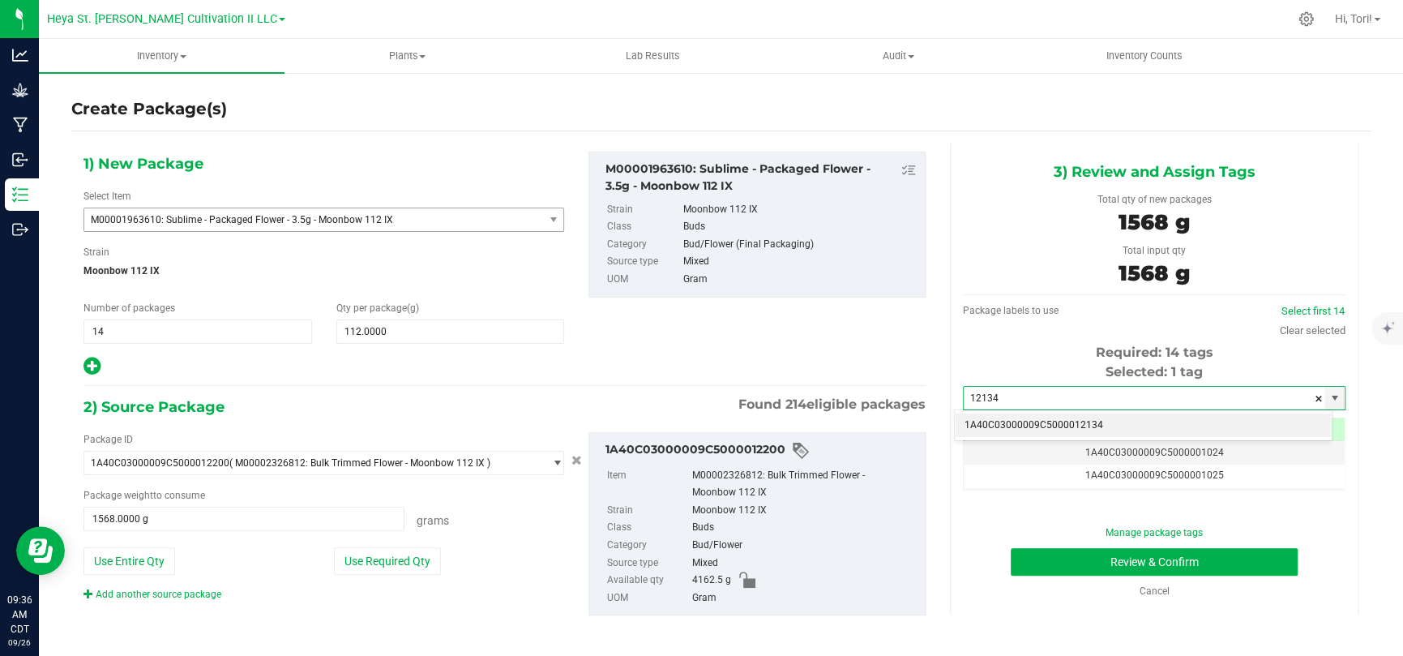
click at [997, 427] on li "1A40C03000009C5000012134" at bounding box center [1142, 425] width 377 height 24
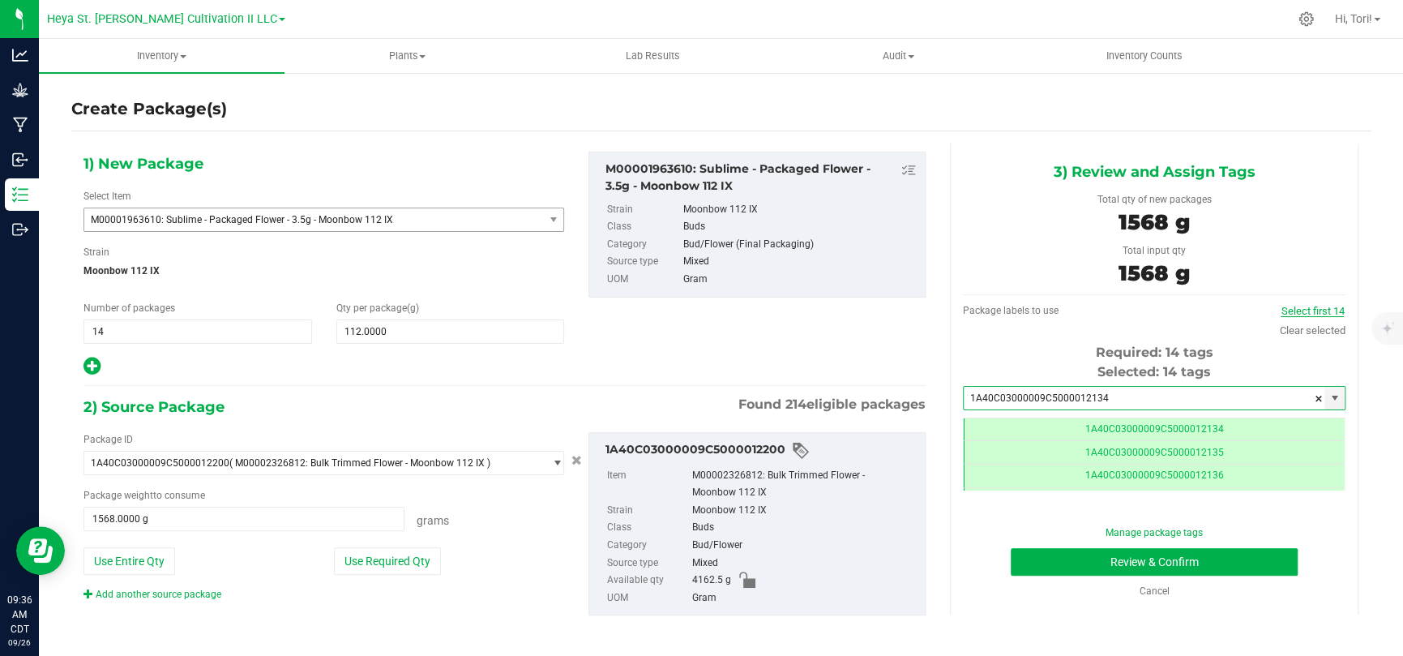
scroll to position [0, 0]
type input "1A40C03000009C5000012134"
click at [997, 312] on link "Select first 14" at bounding box center [1311, 311] width 63 height 12
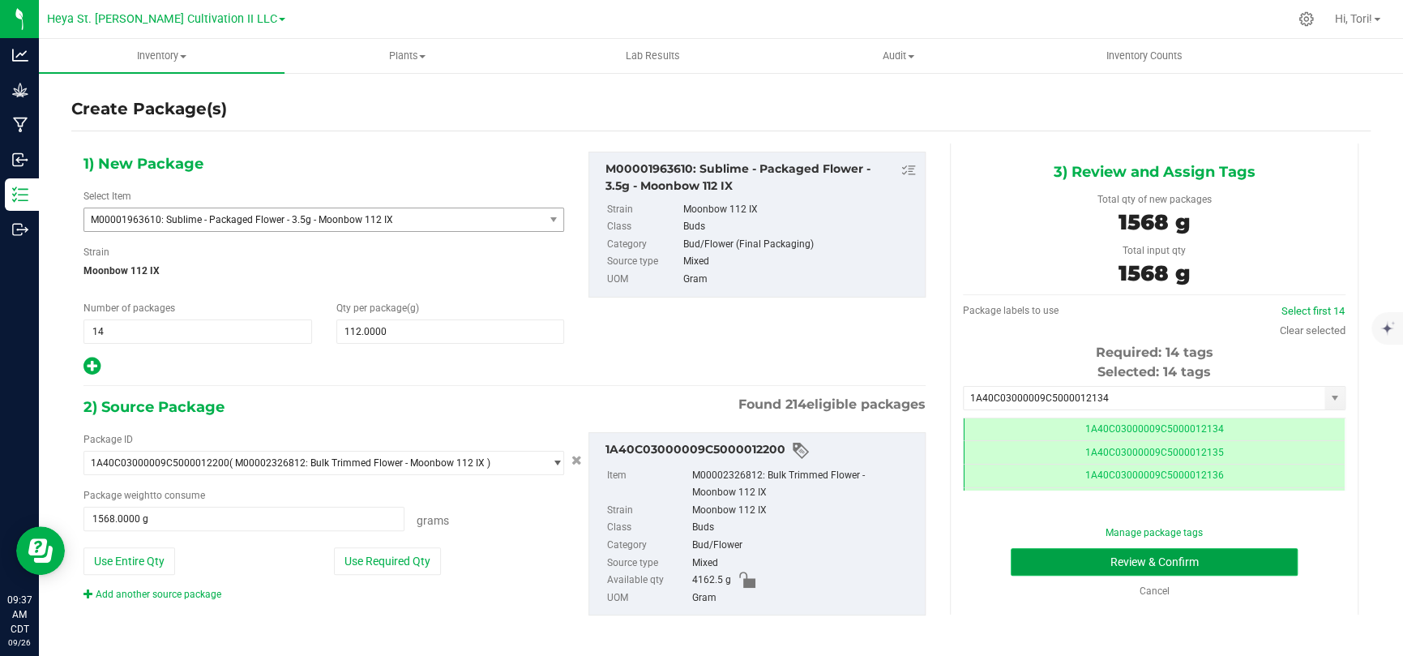
click at [997, 428] on button "Review & Confirm" at bounding box center [1153, 562] width 287 height 28
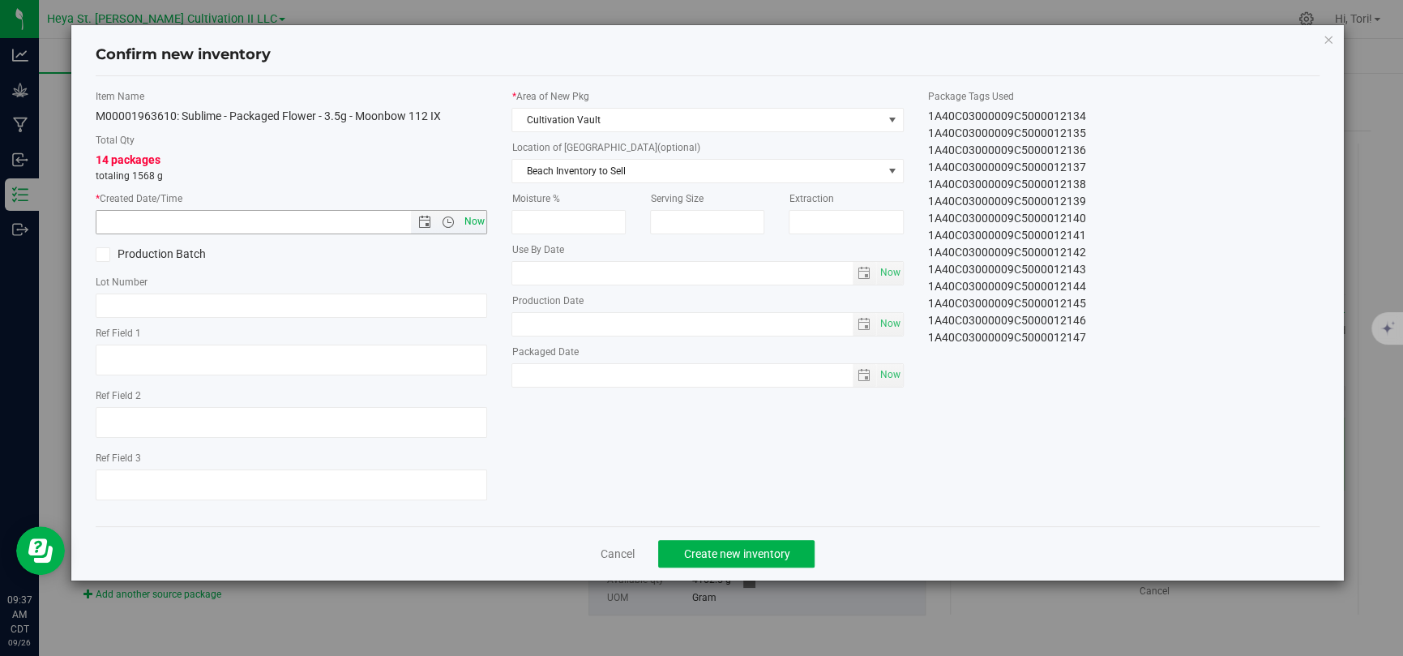
click at [476, 216] on span "Now" at bounding box center [474, 221] width 28 height 23
type input "9/26/2025 9:37 AM"
click at [778, 428] on span "Create new inventory" at bounding box center [736, 553] width 106 height 13
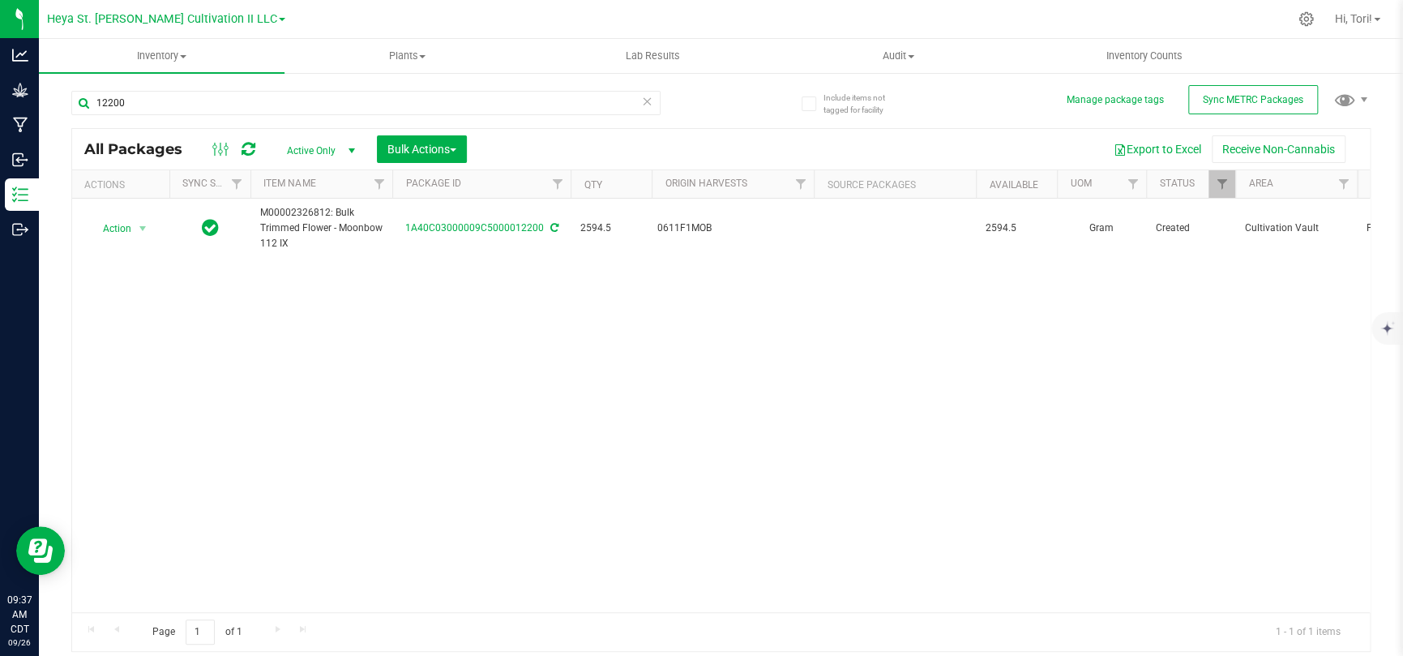
click at [648, 100] on icon at bounding box center [647, 100] width 11 height 19
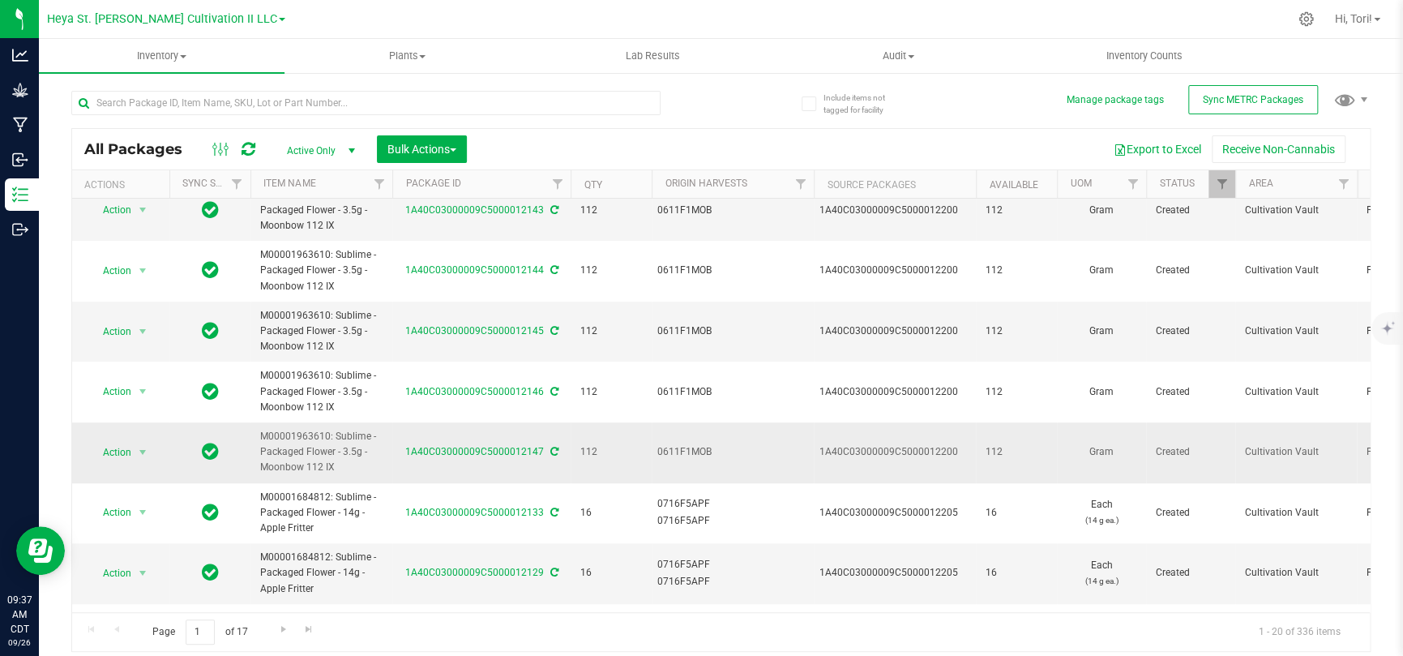
click at [694, 428] on div "0611F1MOB" at bounding box center [733, 451] width 155 height 19
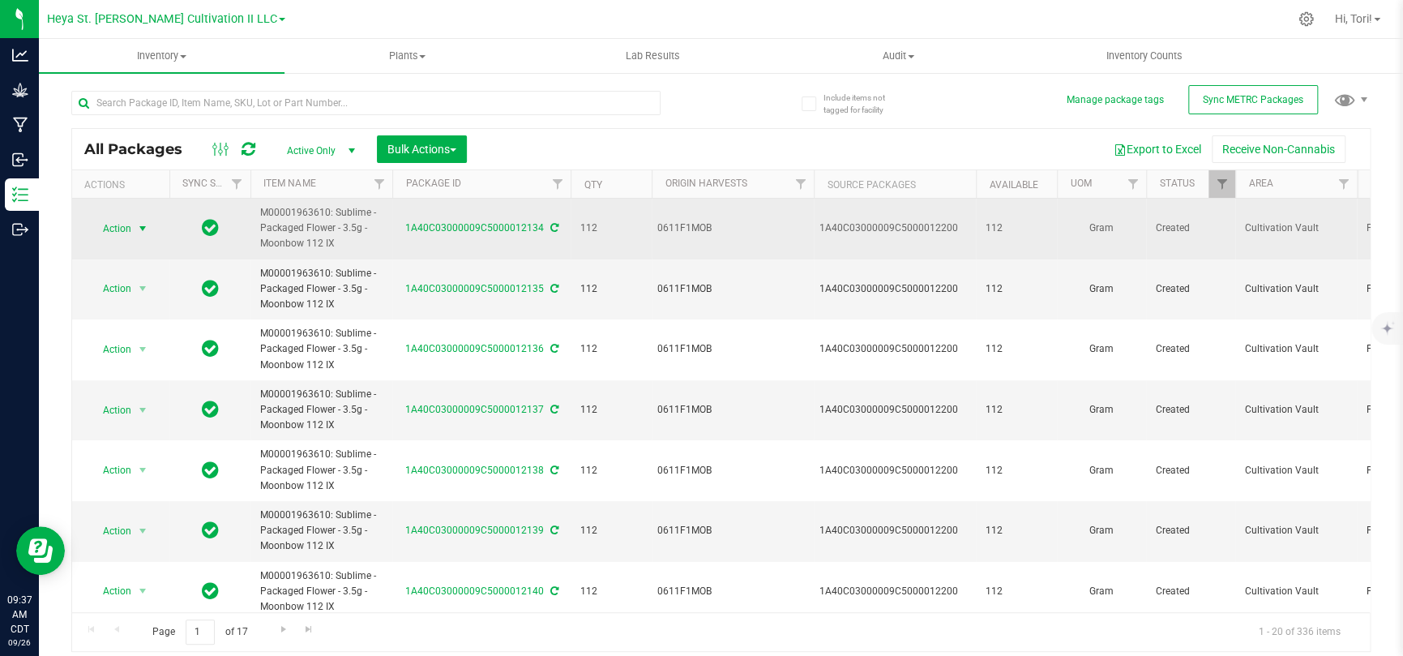
click at [131, 221] on span "Action" at bounding box center [110, 228] width 44 height 23
click at [144, 222] on span "select" at bounding box center [142, 228] width 13 height 13
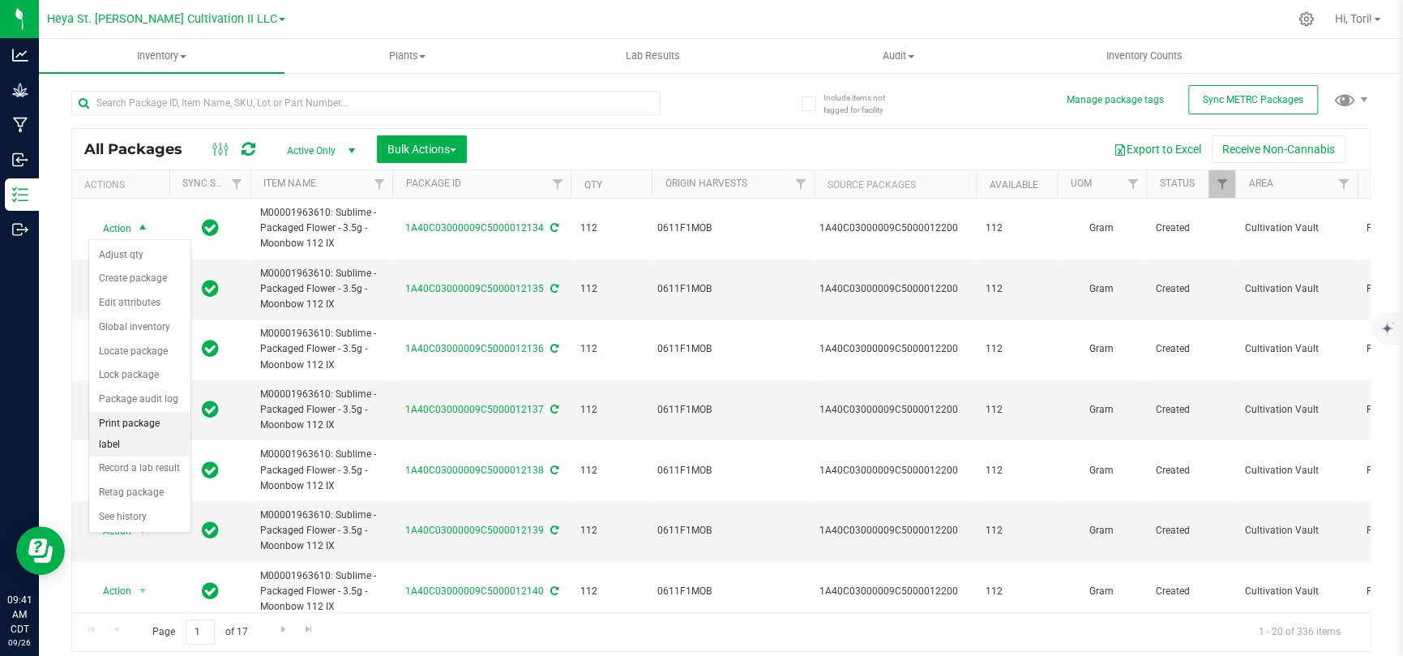
click at [139, 428] on li "Print package label" at bounding box center [139, 434] width 101 height 45
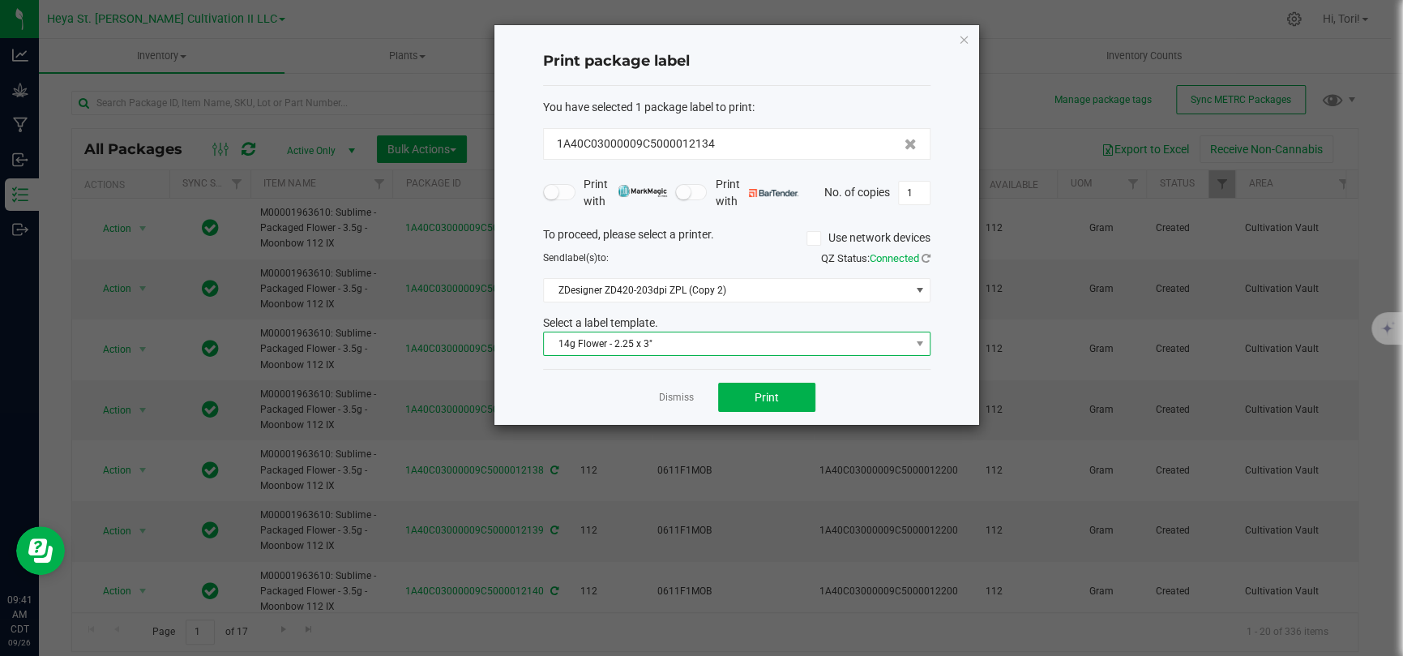
click at [774, 337] on span "14g Flower - 2.25 x 3"" at bounding box center [726, 343] width 365 height 23
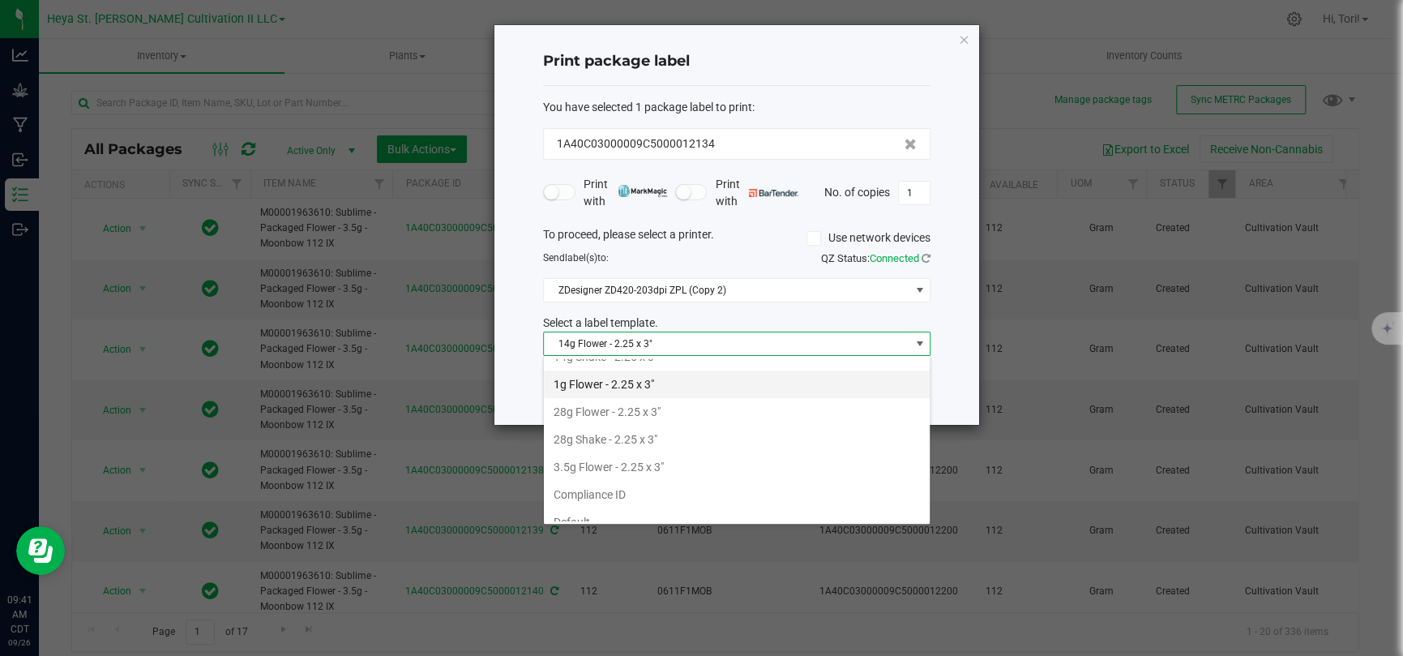
scroll to position [139, 0]
click at [696, 400] on li "3.5g Flower - 2.25 x 3"" at bounding box center [737, 399] width 386 height 28
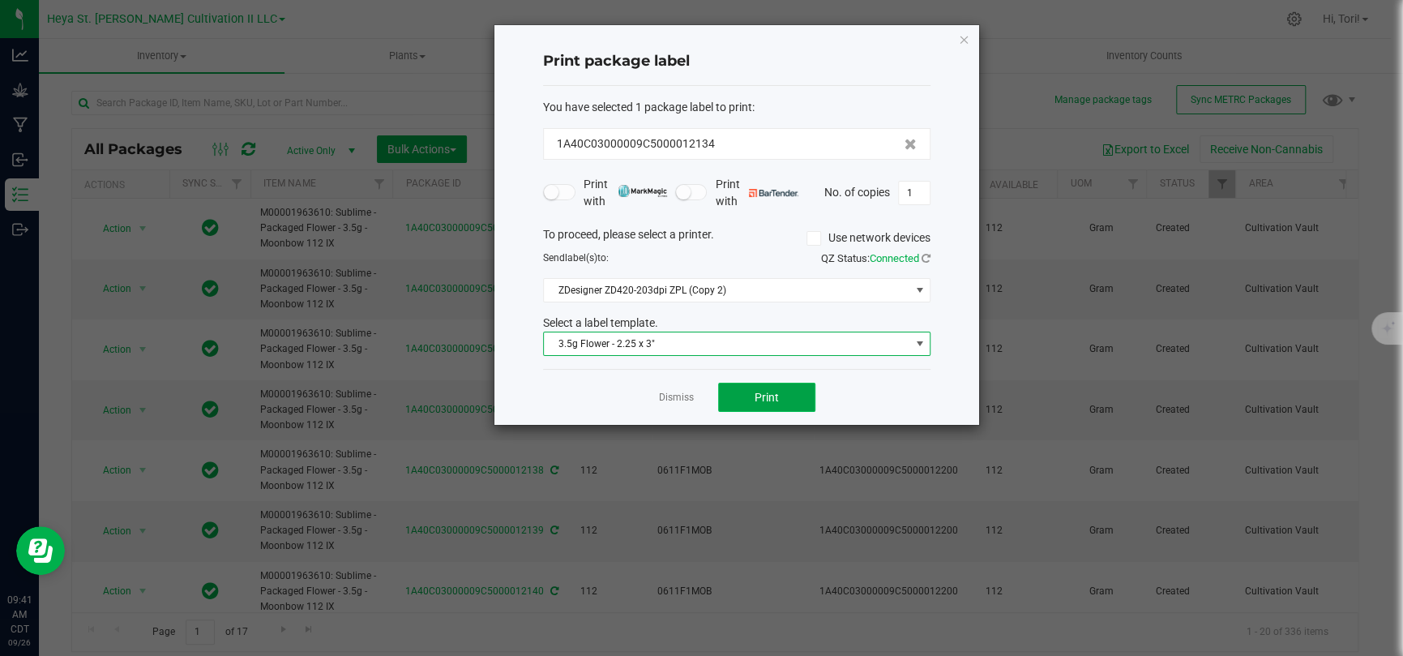
click at [776, 393] on span "Print" at bounding box center [766, 397] width 24 height 13
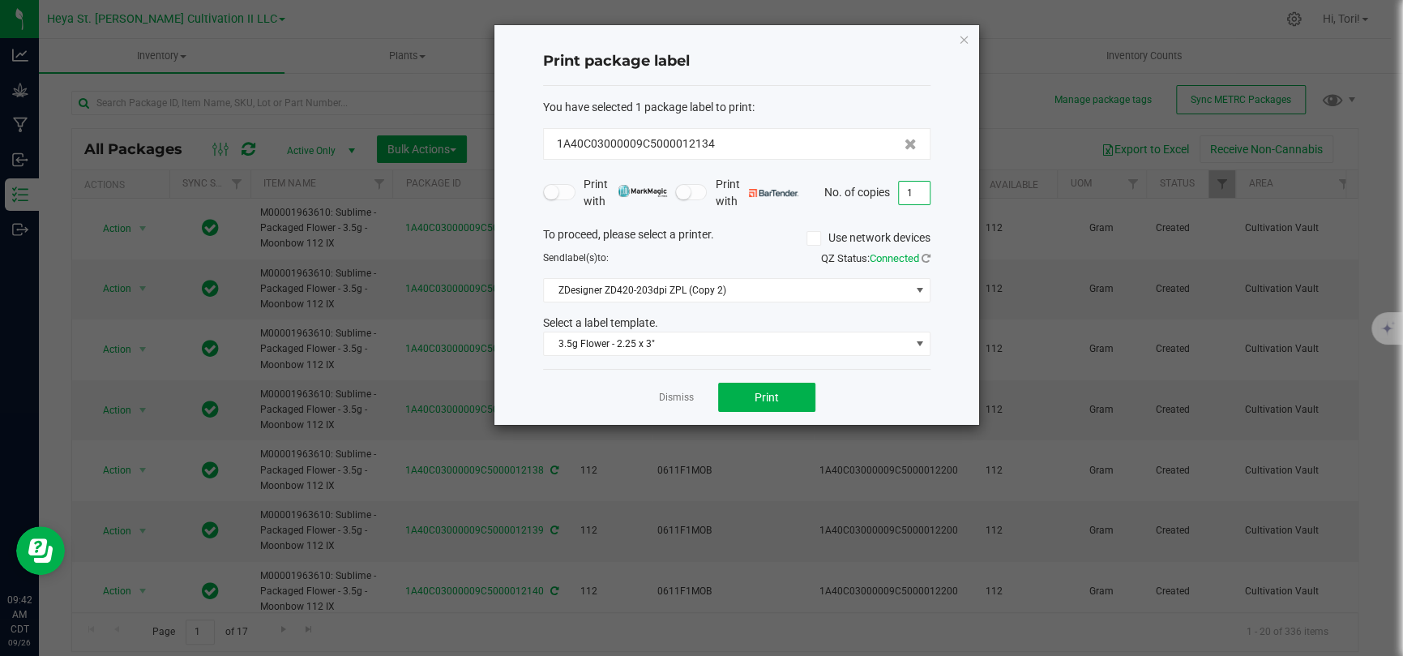
click at [913, 189] on input "1" at bounding box center [914, 193] width 31 height 23
type input "32"
click at [909, 220] on form "You have selected 1 package label to print : 1A40C03000009C5000012134 Print wit…" at bounding box center [736, 228] width 387 height 258
click at [786, 399] on button "Print" at bounding box center [766, 396] width 97 height 29
click at [963, 38] on icon "button" at bounding box center [963, 38] width 11 height 19
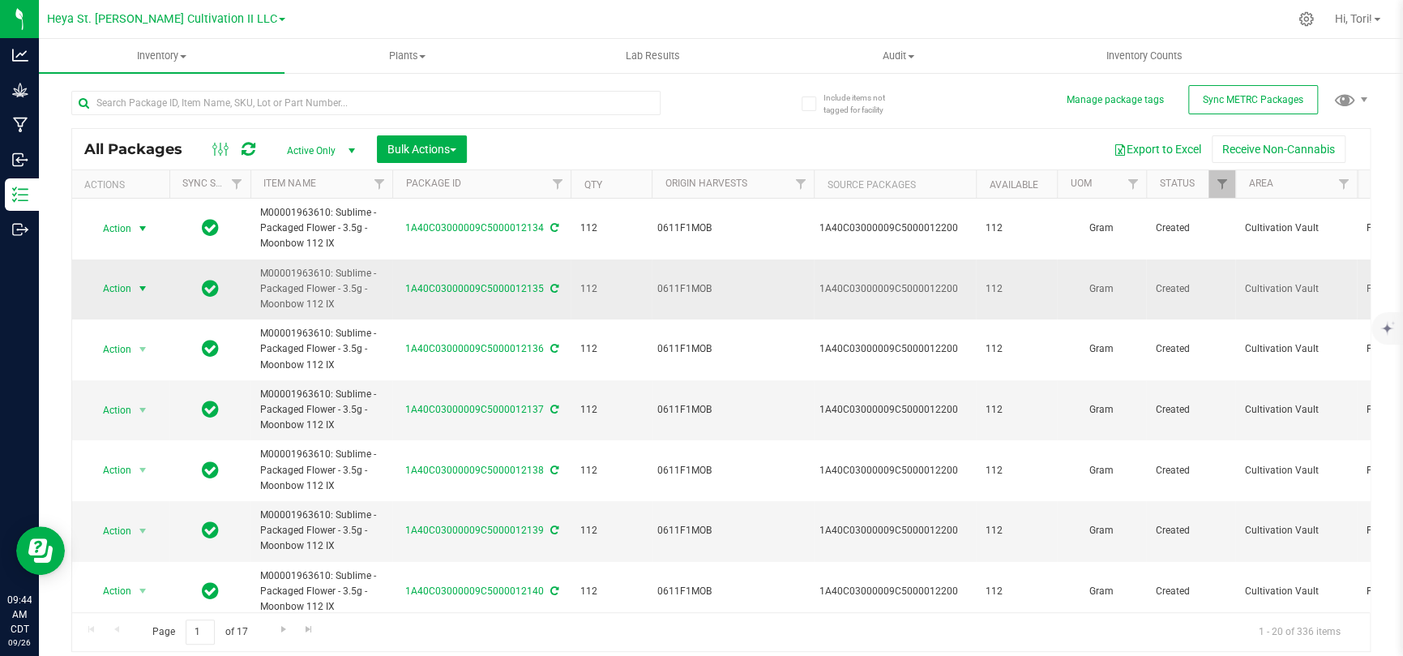
click at [130, 296] on span "Action" at bounding box center [110, 288] width 44 height 23
click at [145, 428] on li "Print package label" at bounding box center [139, 494] width 101 height 45
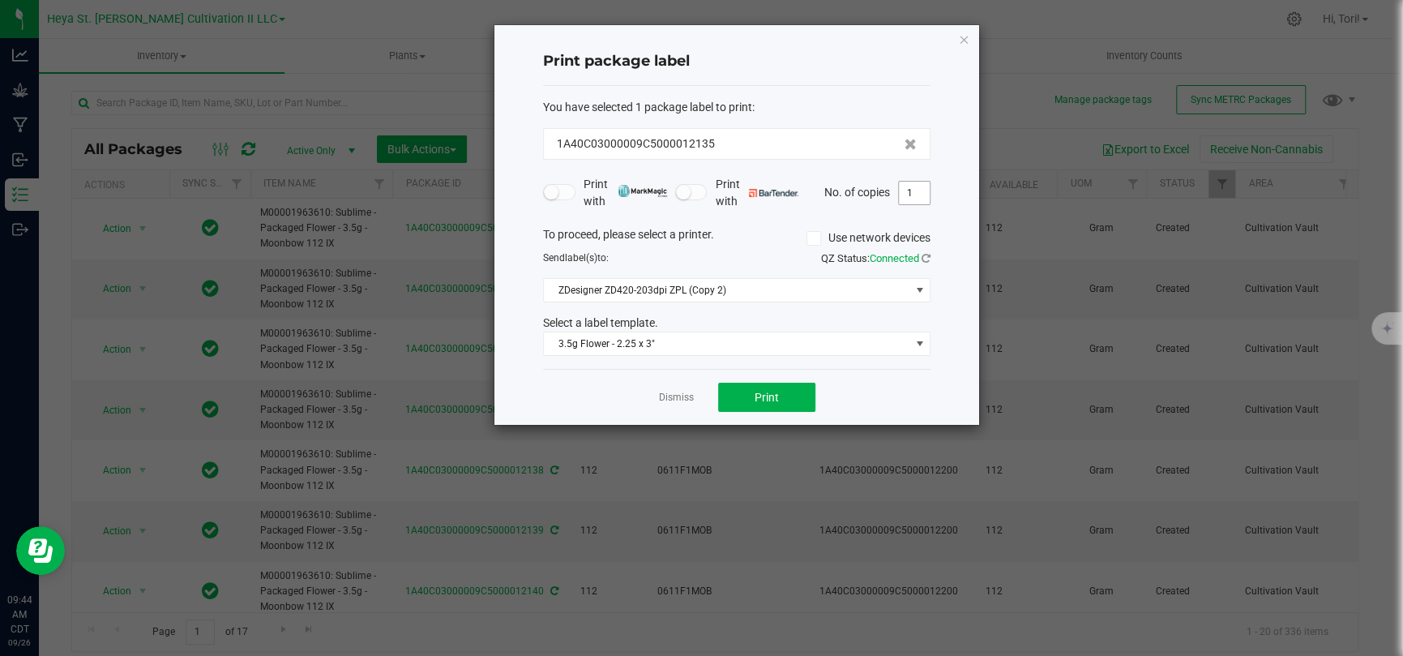
click at [920, 193] on input "1" at bounding box center [914, 193] width 31 height 23
type input "33"
click at [947, 215] on div "Print package label You have selected 1 package label to print : 1A40C03000009C…" at bounding box center [736, 224] width 485 height 399
click at [773, 398] on span "Print" at bounding box center [766, 397] width 24 height 13
click at [967, 33] on icon "button" at bounding box center [963, 38] width 11 height 19
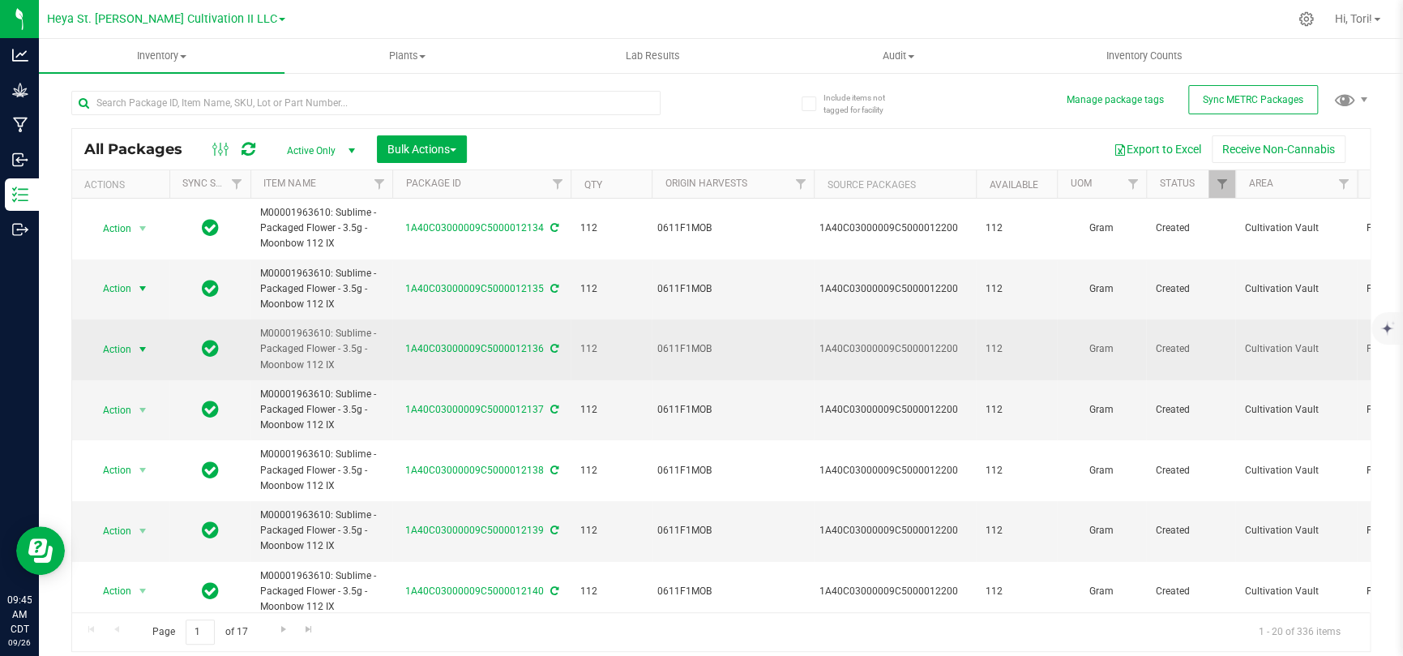
click at [143, 347] on span "select" at bounding box center [142, 349] width 13 height 13
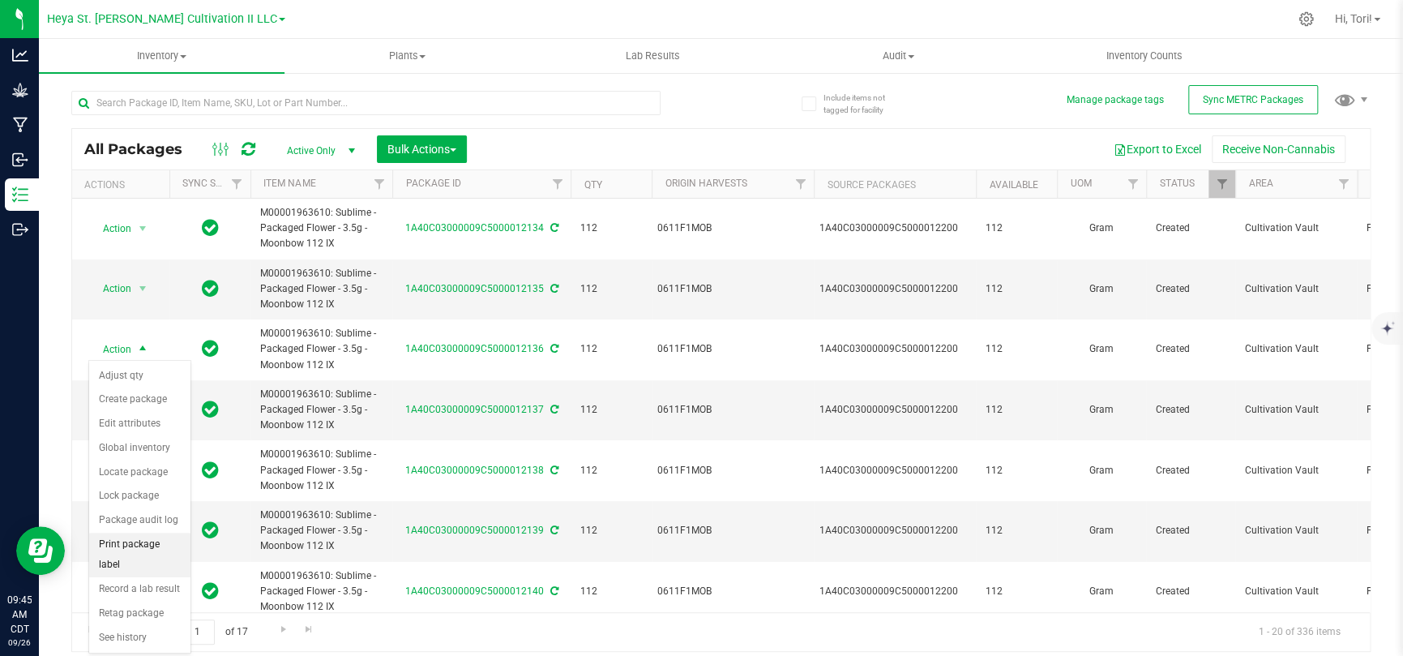
click at [139, 428] on li "Print package label" at bounding box center [139, 554] width 101 height 45
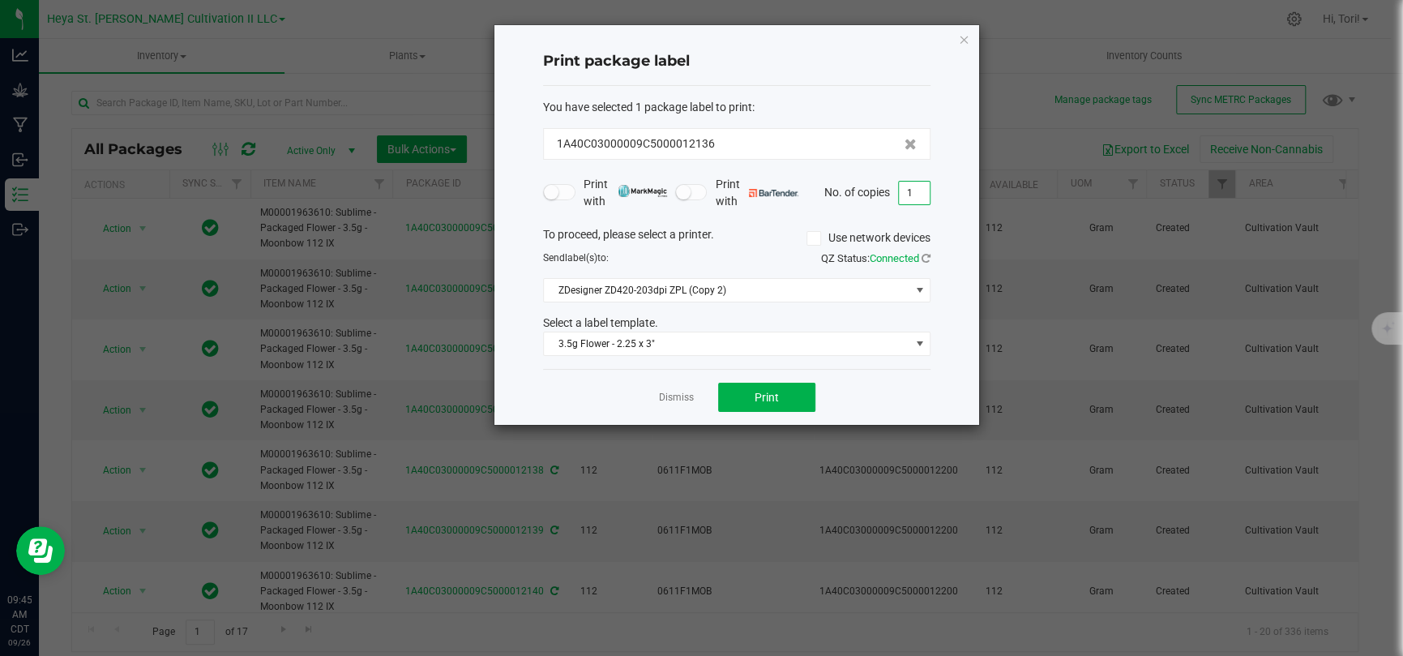
click at [913, 200] on input "1" at bounding box center [914, 193] width 31 height 23
type input "33"
click at [959, 240] on div "Print package label You have selected 1 package label to print : 1A40C03000009C…" at bounding box center [736, 224] width 485 height 399
click at [780, 394] on button "Print" at bounding box center [766, 396] width 97 height 29
click at [964, 38] on icon "button" at bounding box center [963, 38] width 11 height 19
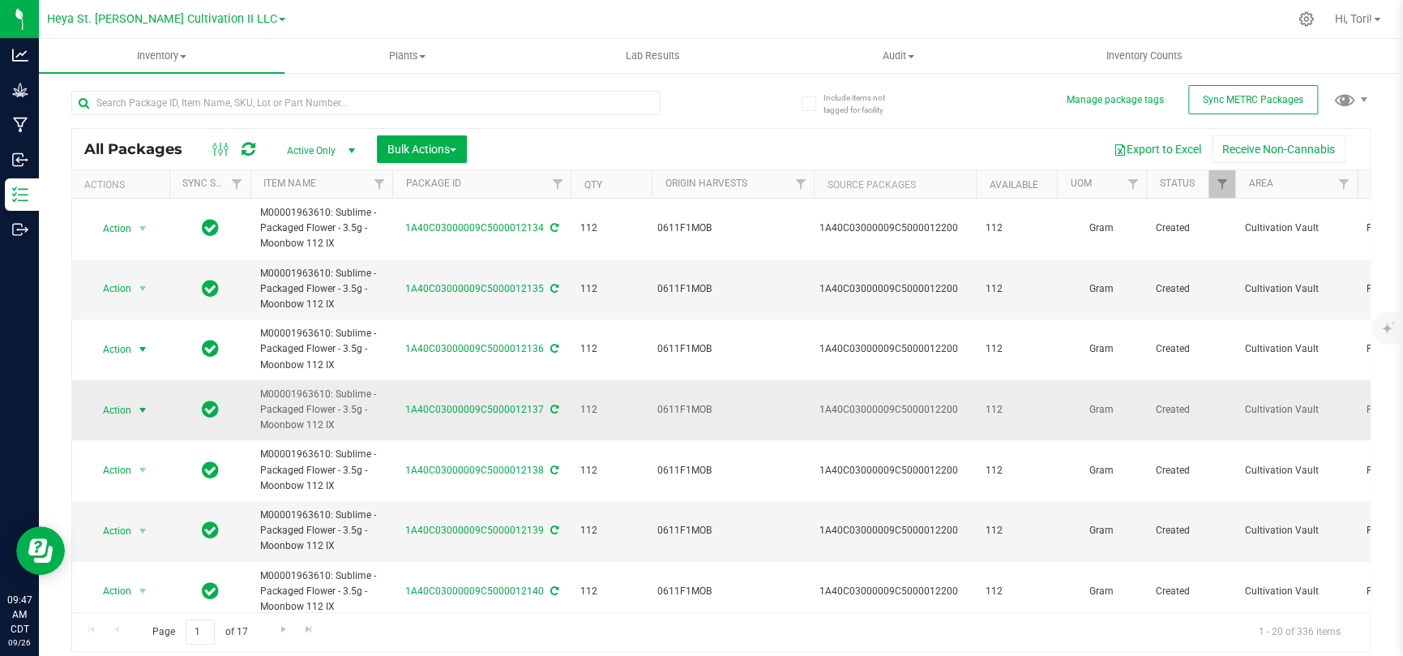
click at [120, 415] on span "Action" at bounding box center [110, 410] width 44 height 23
click at [144, 295] on li "Print package label" at bounding box center [139, 301] width 101 height 45
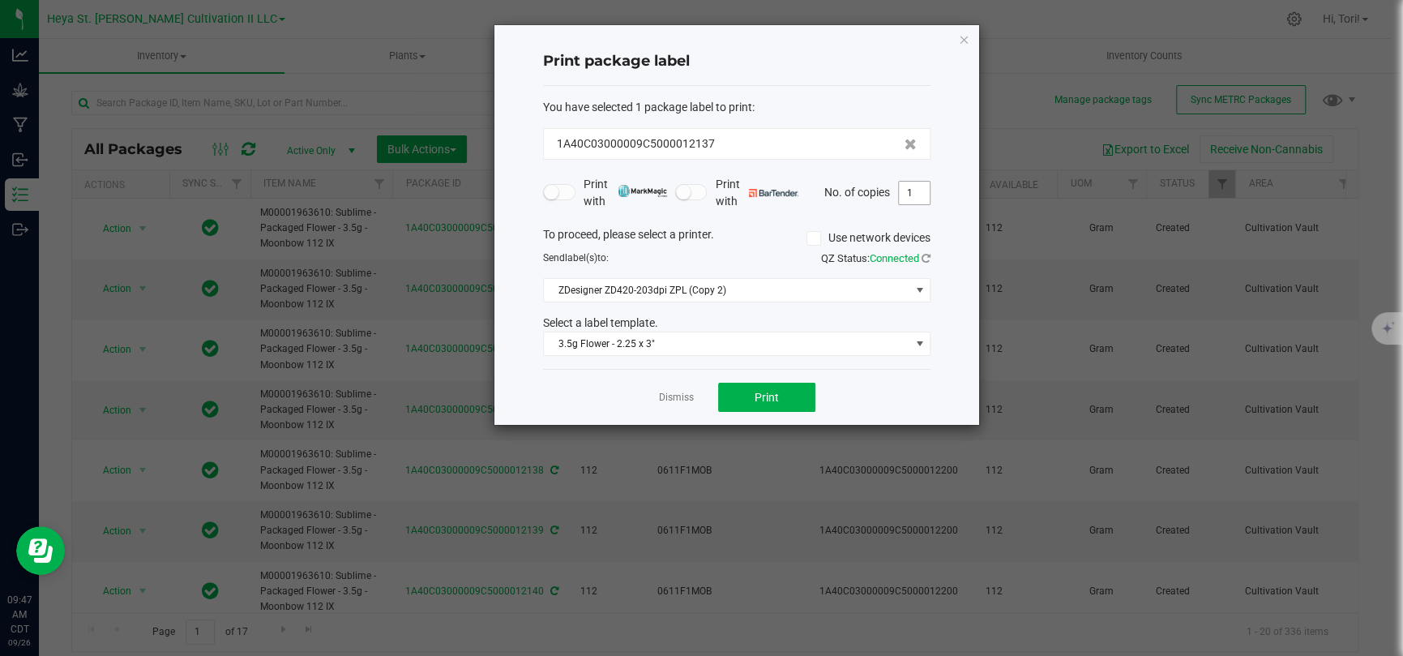
click at [912, 184] on input "1" at bounding box center [914, 193] width 31 height 23
type input "33"
click at [849, 395] on div "Dismiss Print" at bounding box center [736, 397] width 387 height 56
click at [810, 395] on button "Print" at bounding box center [766, 396] width 97 height 29
click at [962, 34] on icon "button" at bounding box center [963, 38] width 11 height 19
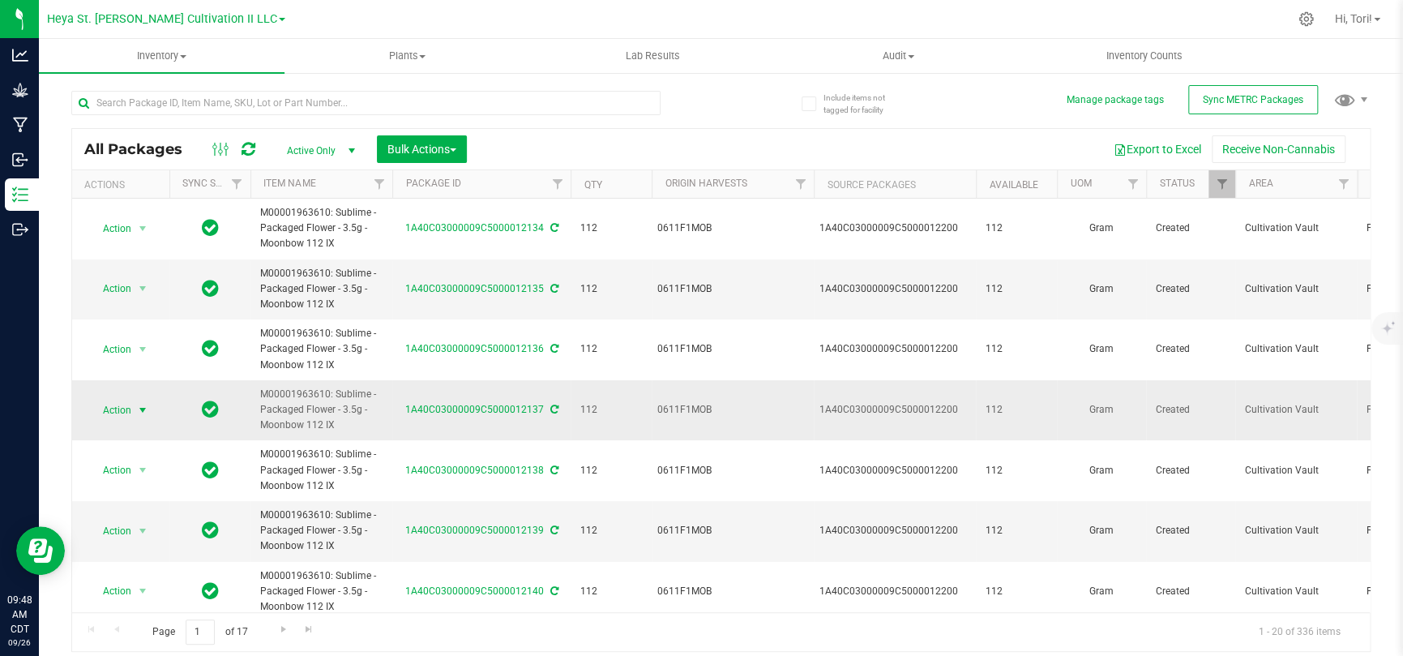
click at [105, 410] on span "Action" at bounding box center [110, 410] width 44 height 23
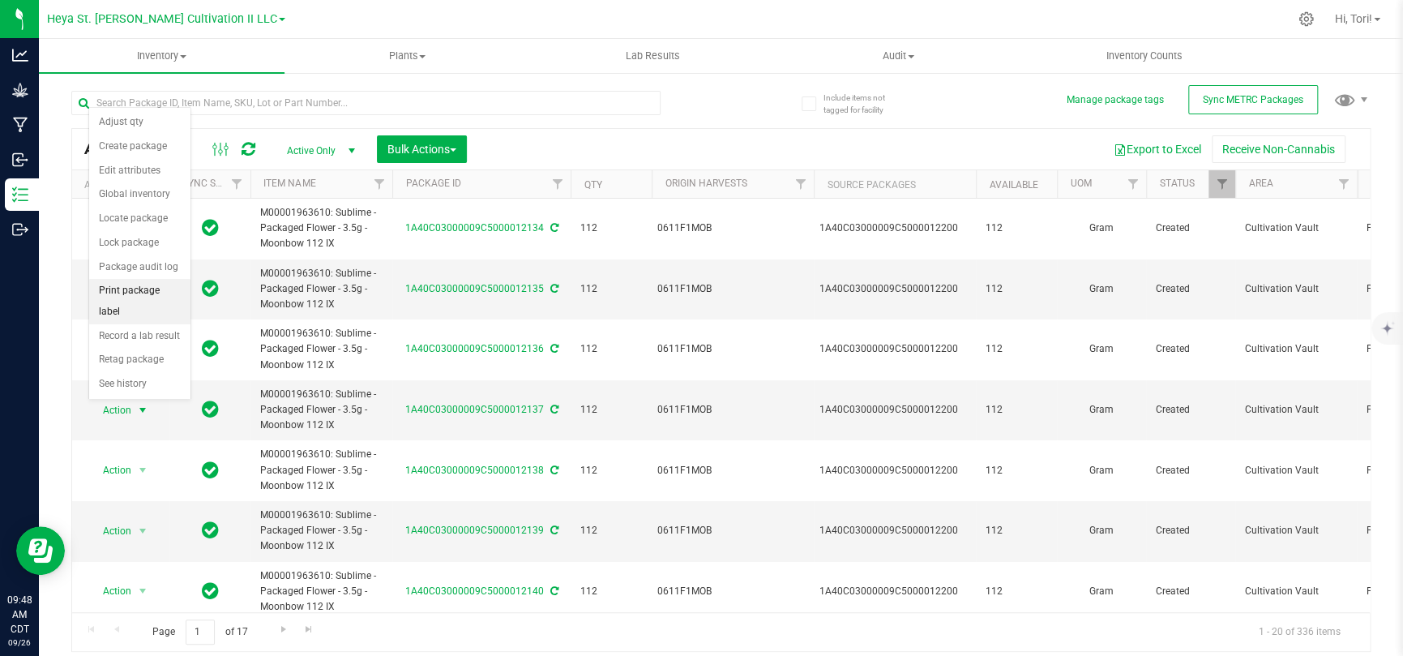
click at [155, 300] on li "Print package label" at bounding box center [139, 301] width 101 height 45
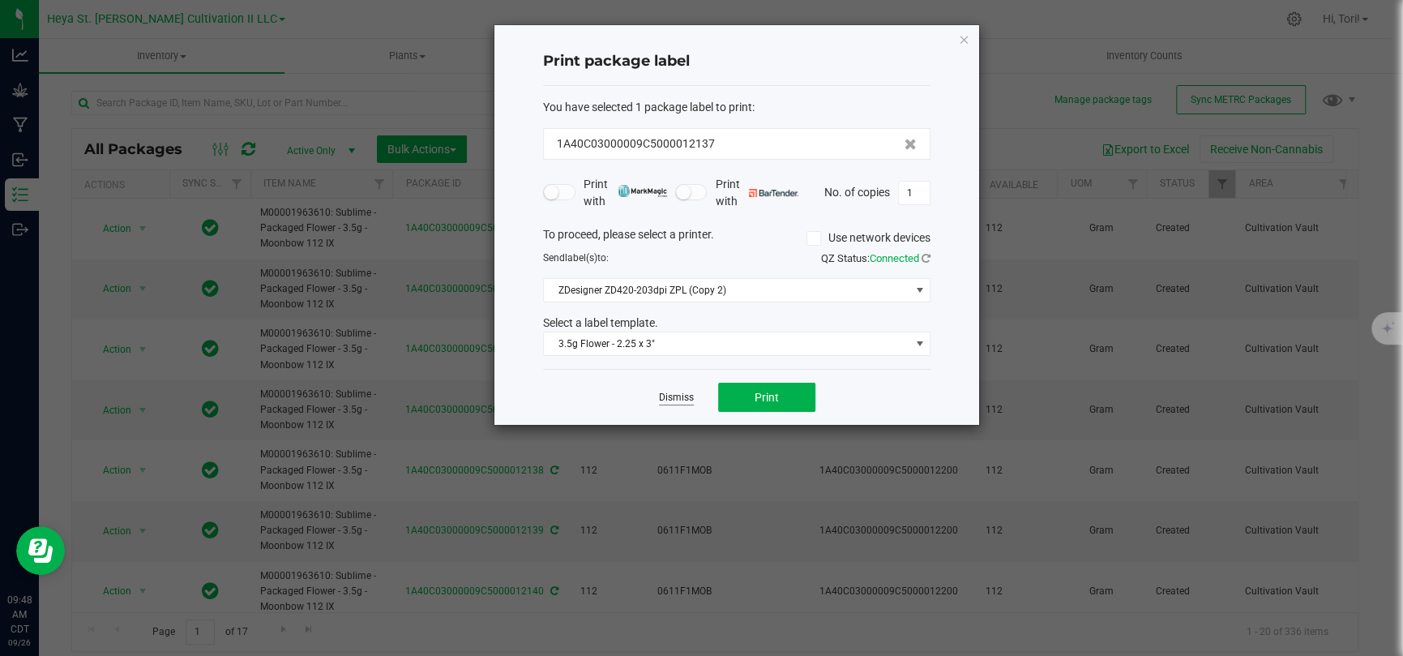
click at [679, 395] on link "Dismiss" at bounding box center [676, 398] width 35 height 14
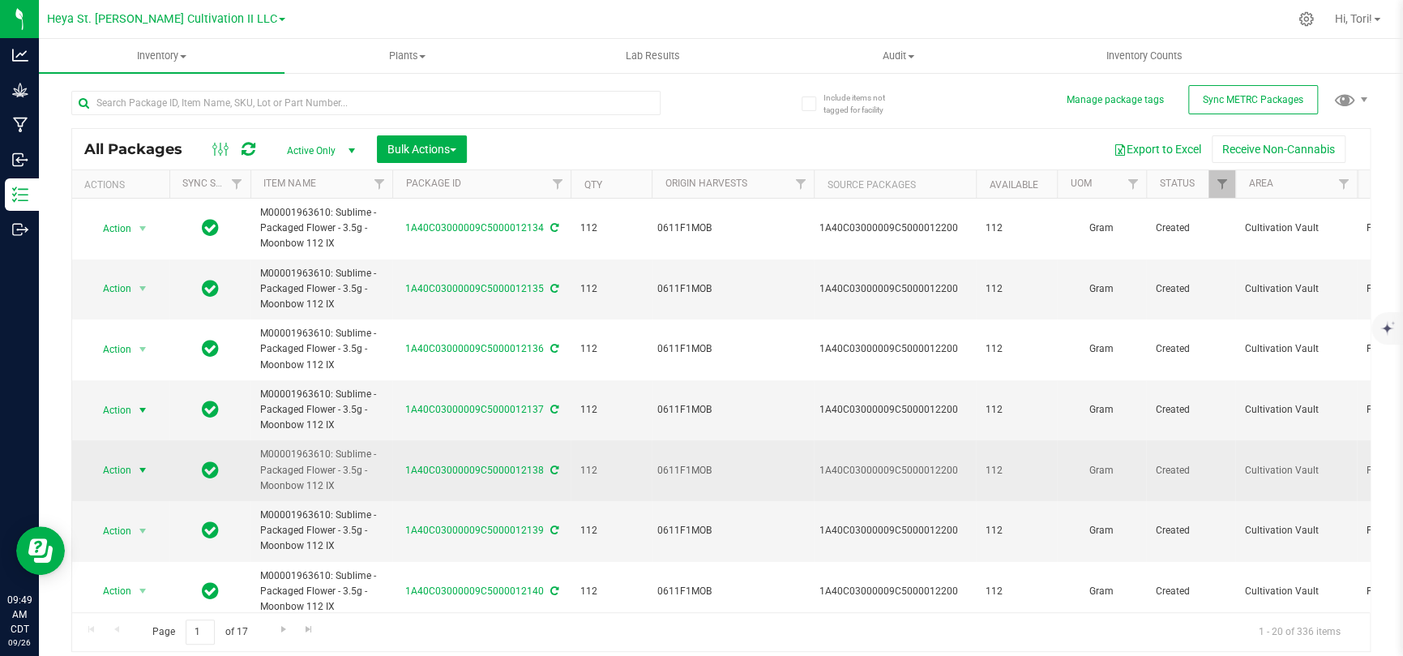
click at [111, 428] on span "Action" at bounding box center [110, 470] width 44 height 23
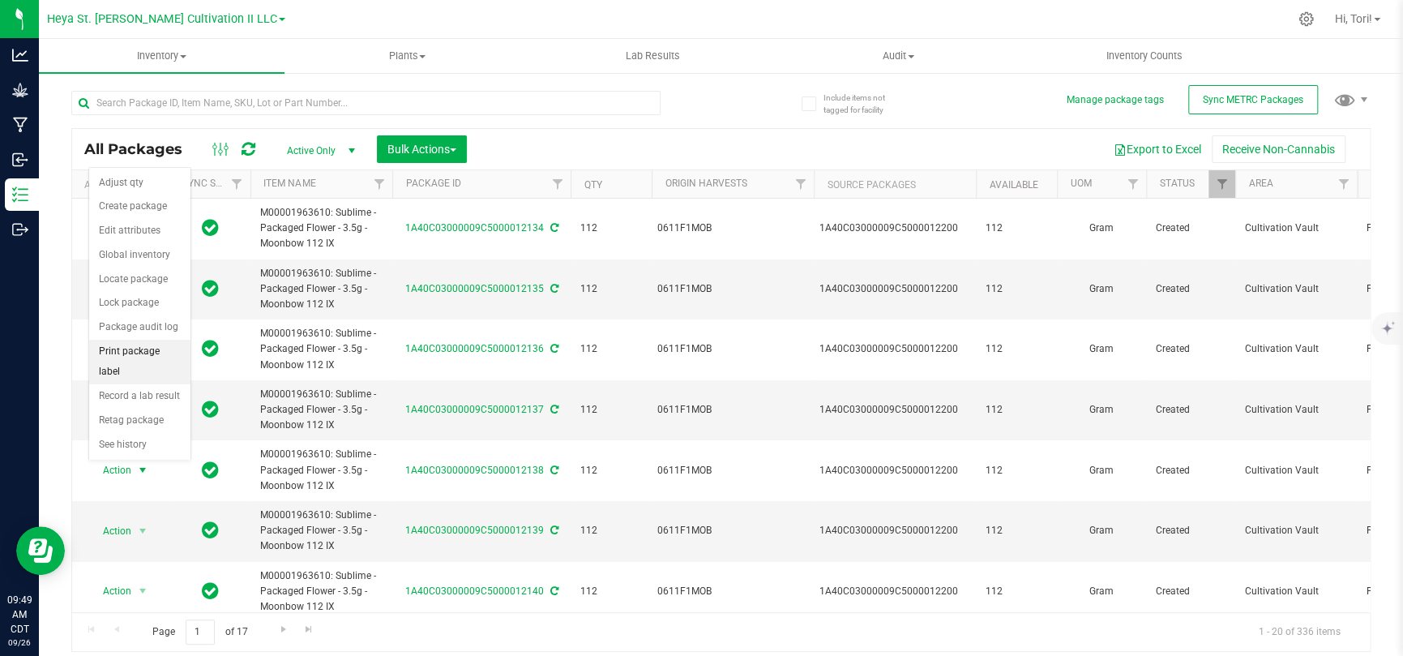
click at [129, 355] on li "Print package label" at bounding box center [139, 362] width 101 height 45
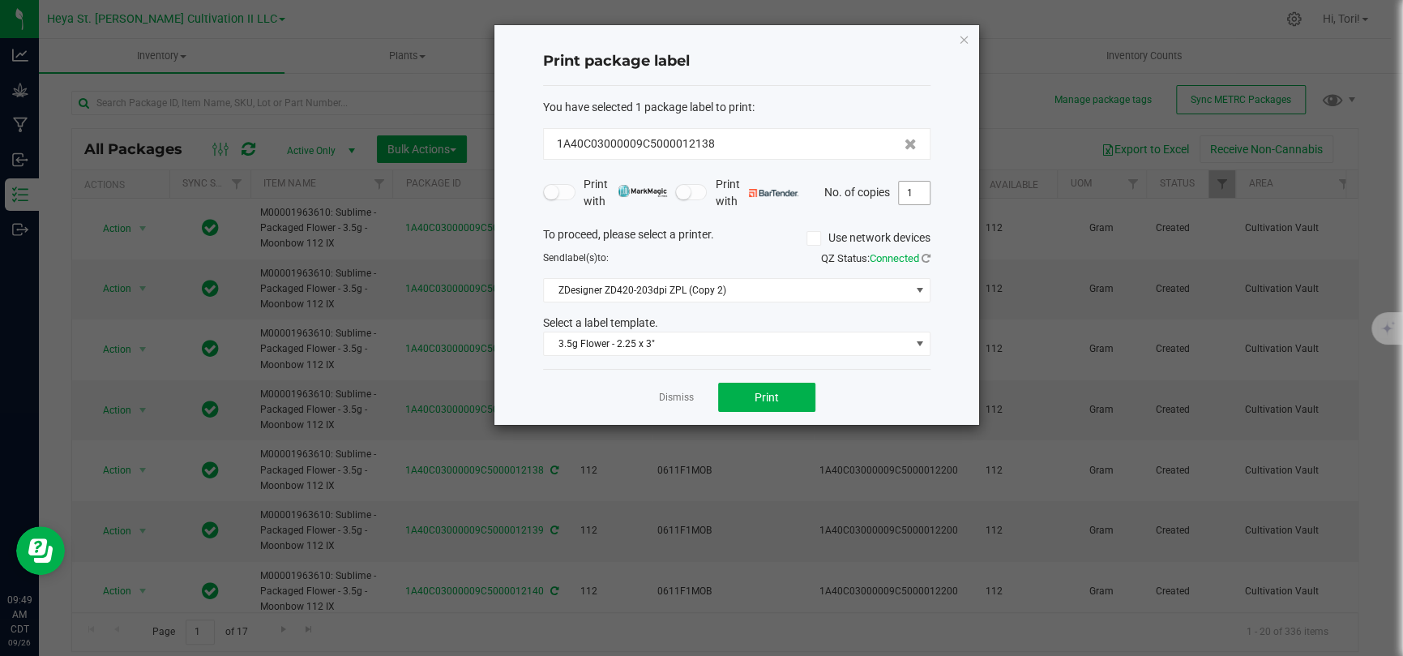
click at [916, 196] on input "1" at bounding box center [914, 193] width 31 height 23
type input "33"
click at [846, 402] on div "Dismiss Print" at bounding box center [736, 397] width 387 height 56
click at [801, 398] on button "Print" at bounding box center [766, 396] width 97 height 29
click at [976, 37] on div "Print package label You have selected 1 package label to print : 1A40C03000009C…" at bounding box center [736, 224] width 485 height 399
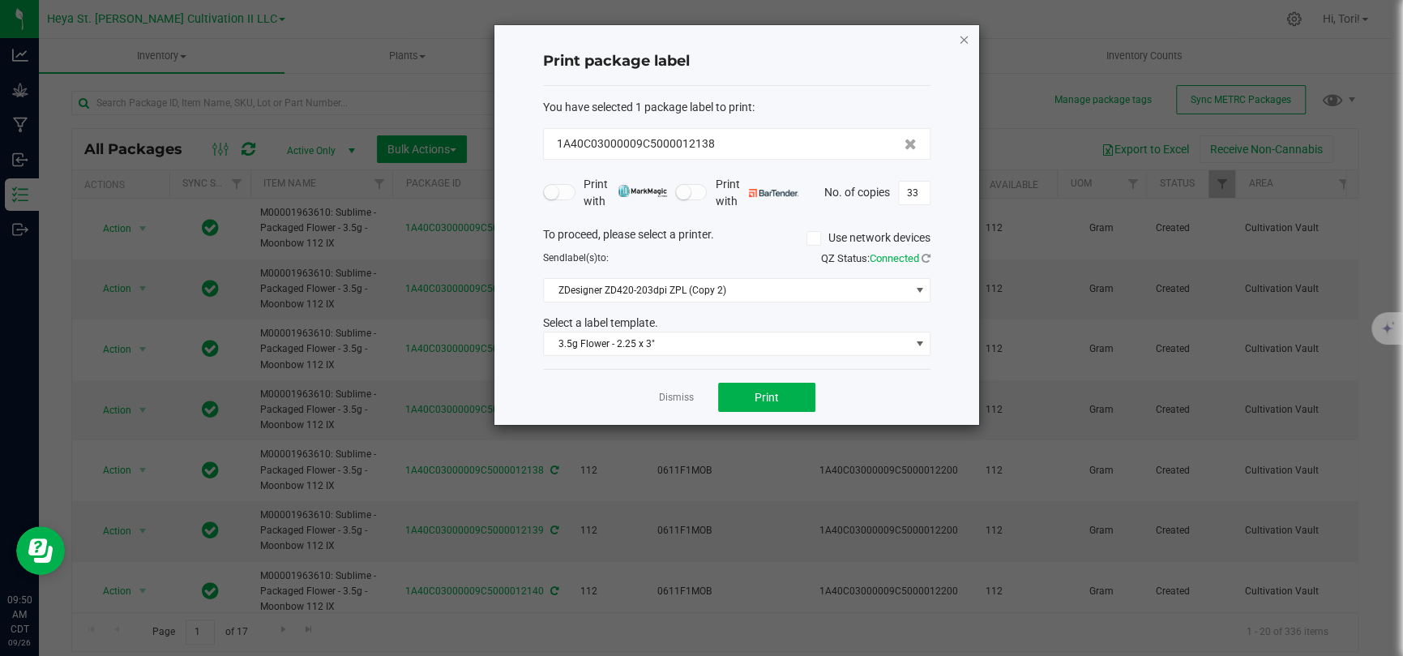
click at [965, 35] on icon "button" at bounding box center [963, 38] width 11 height 19
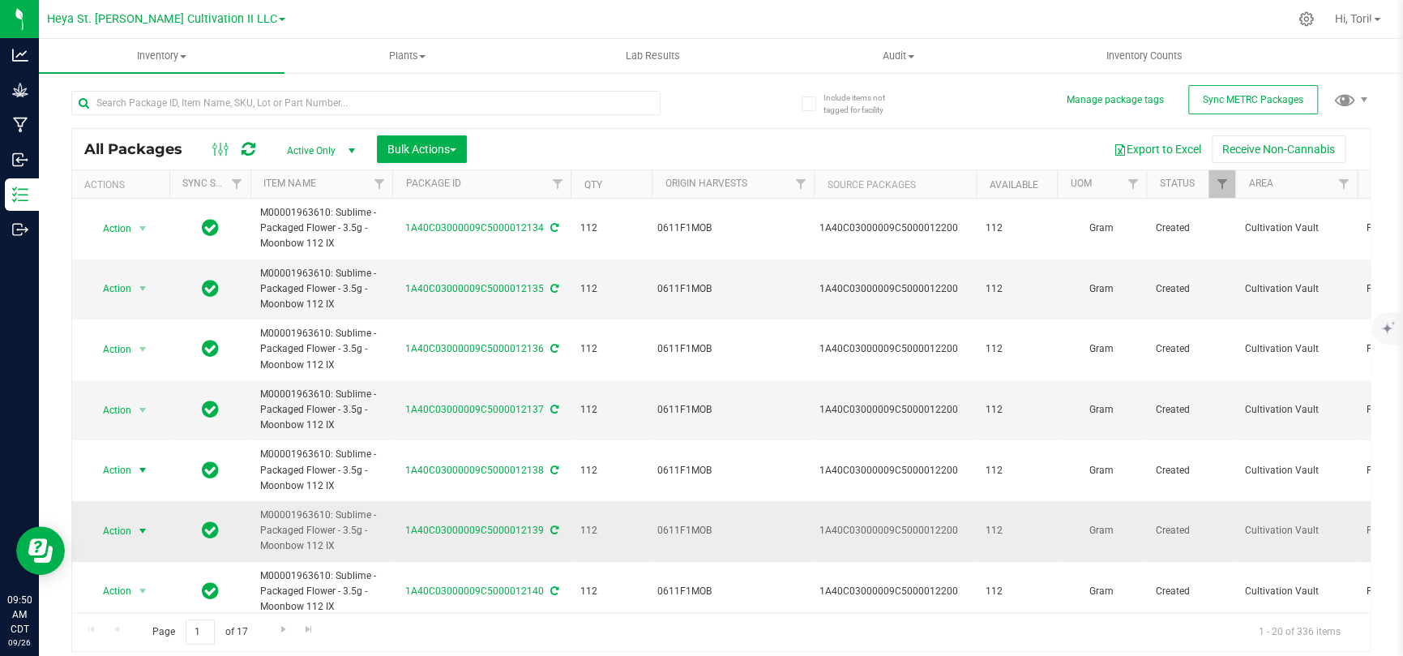
click at [145, 428] on span "select" at bounding box center [142, 530] width 13 height 13
click at [153, 423] on li "Print package label" at bounding box center [139, 421] width 101 height 45
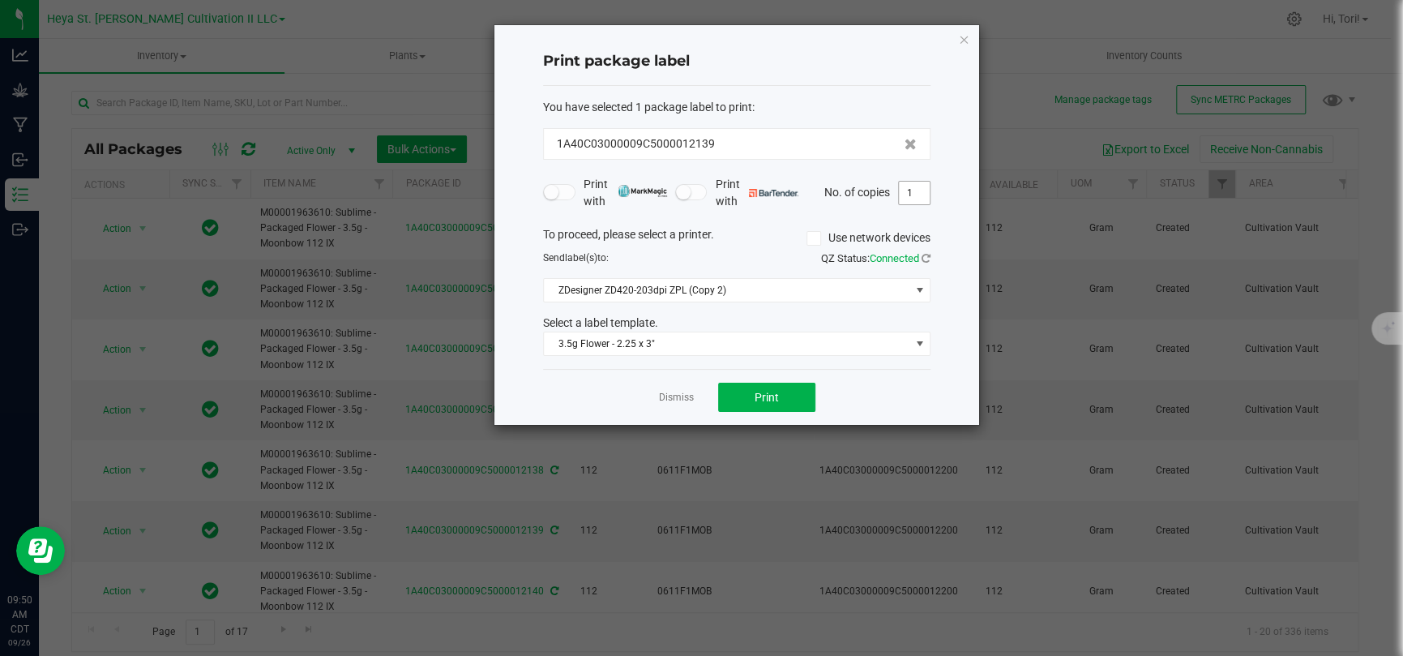
click at [913, 186] on input "1" at bounding box center [914, 193] width 31 height 23
type input "33"
click at [974, 195] on div "Print package label You have selected 1 package label to print : 1A40C03000009C…" at bounding box center [736, 224] width 485 height 399
click at [735, 403] on button "Print" at bounding box center [766, 396] width 97 height 29
click at [671, 398] on link "Dismiss" at bounding box center [676, 398] width 35 height 14
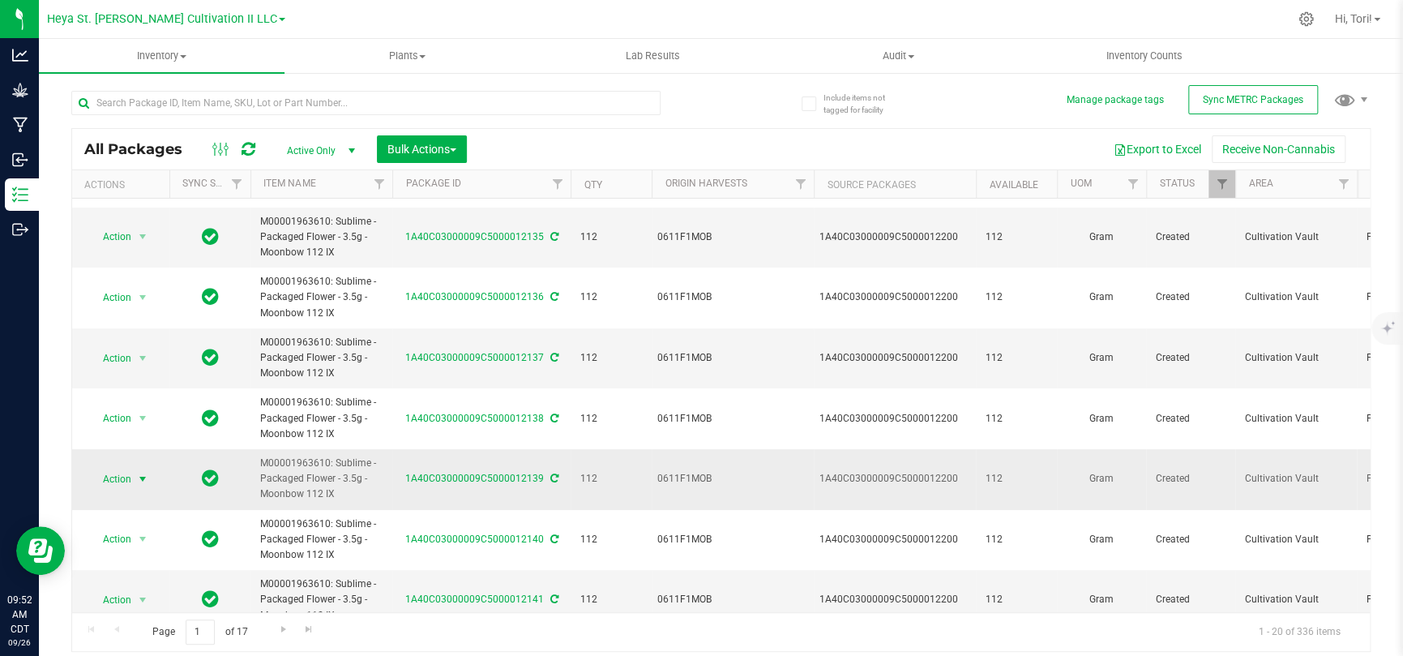
scroll to position [81, 0]
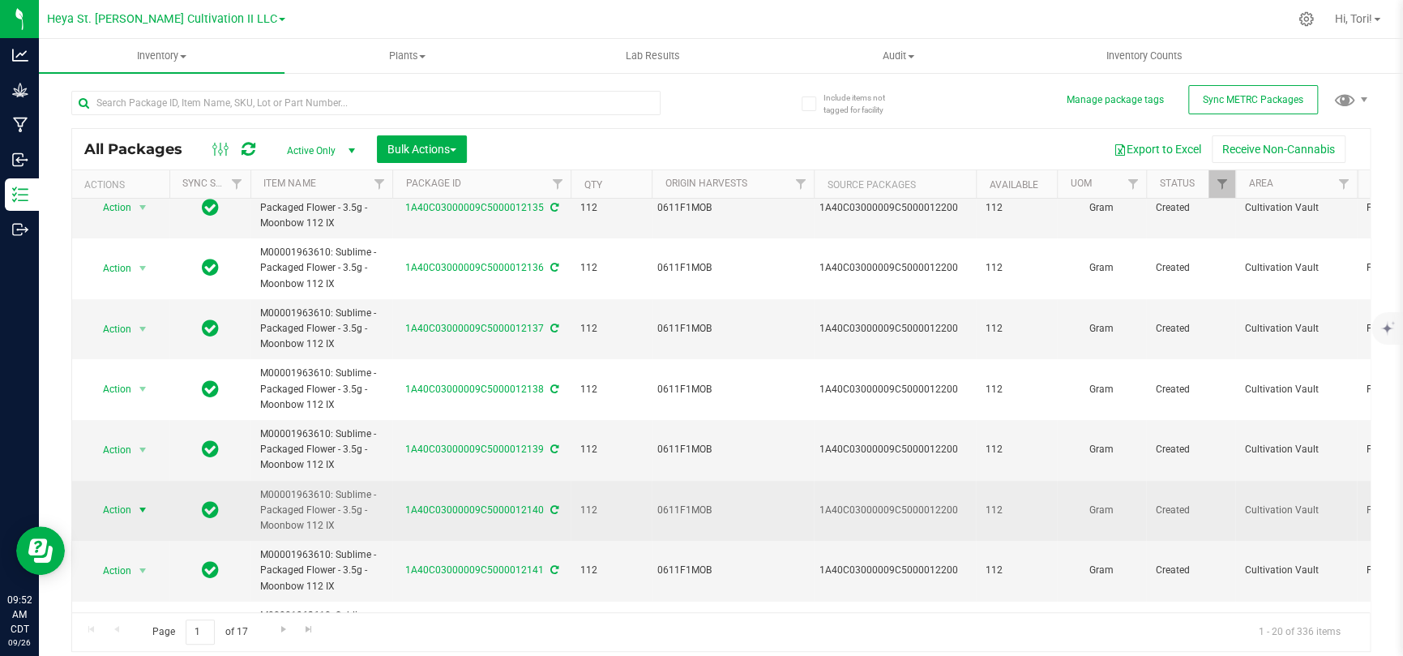
click at [120, 428] on span "Action" at bounding box center [110, 509] width 44 height 23
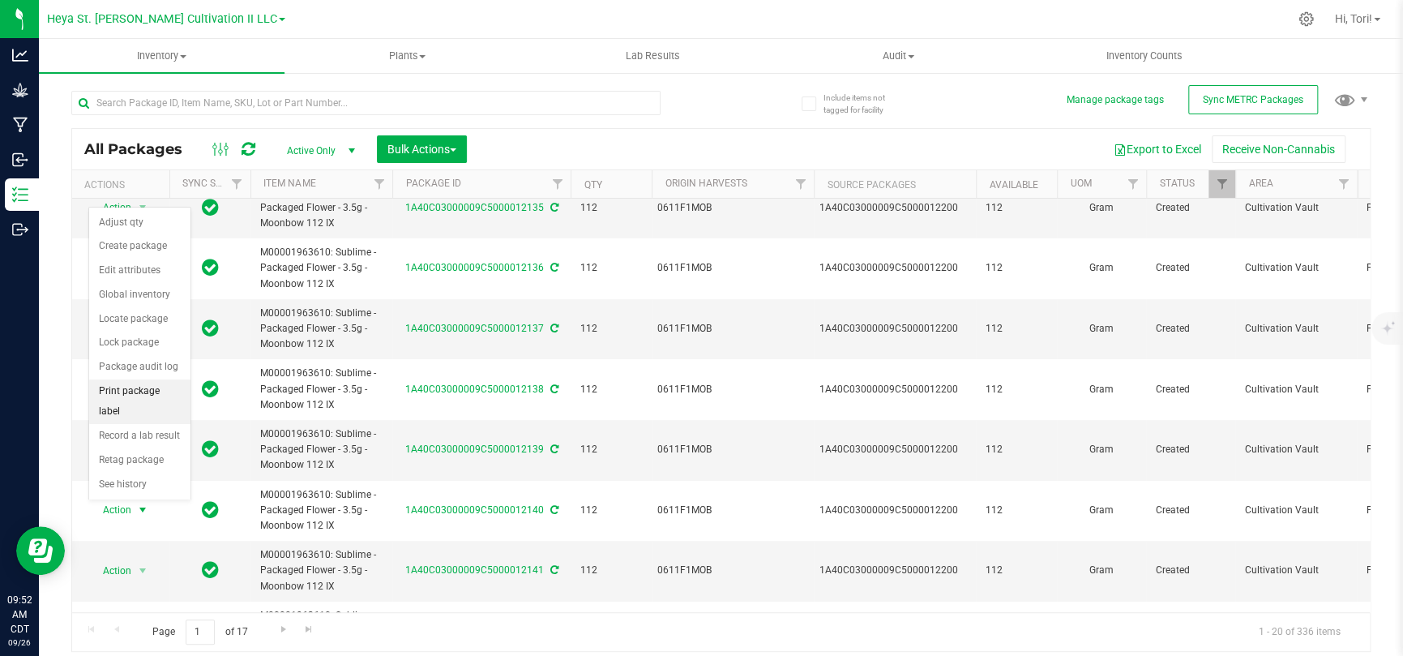
click at [143, 403] on li "Print package label" at bounding box center [139, 401] width 101 height 45
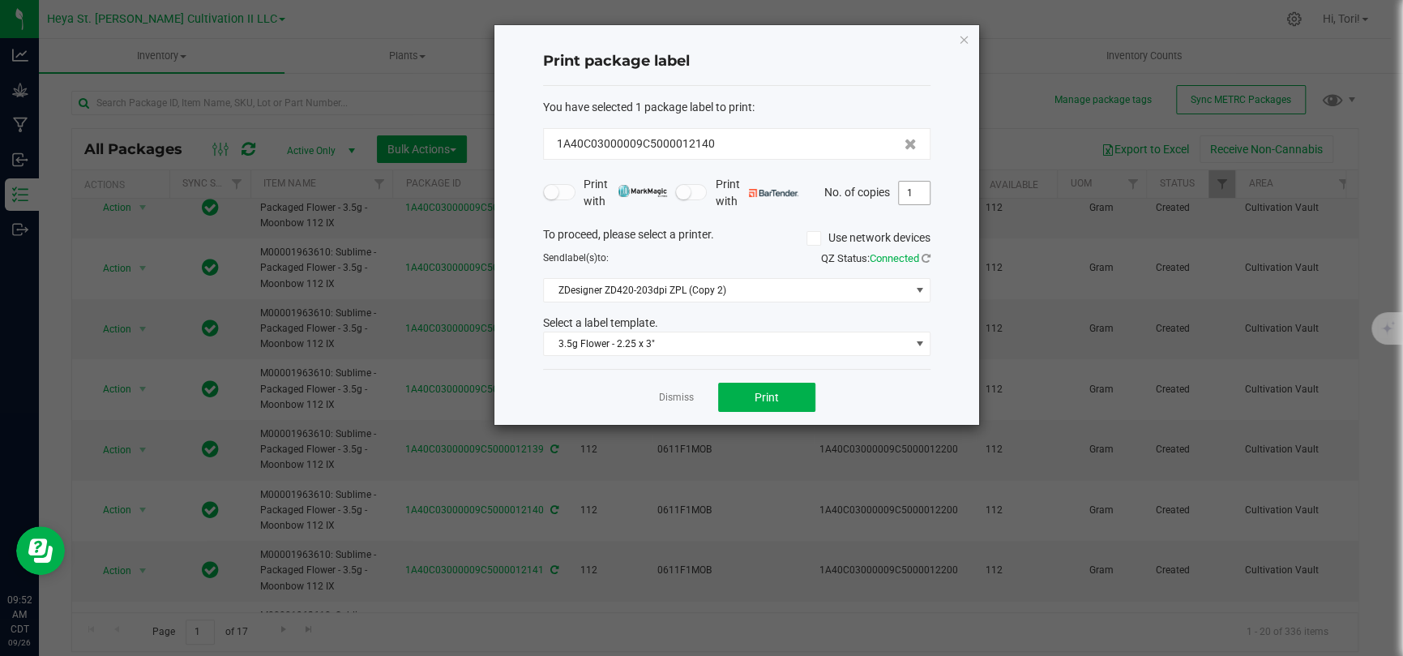
click at [913, 189] on input "1" at bounding box center [914, 193] width 31 height 23
type input "33"
click at [920, 239] on label "Use network devices" at bounding box center [868, 237] width 124 height 17
click at [0, 0] on input "Use network devices" at bounding box center [0, 0] width 0 height 0
click at [920, 239] on label "Use network devices" at bounding box center [868, 237] width 124 height 17
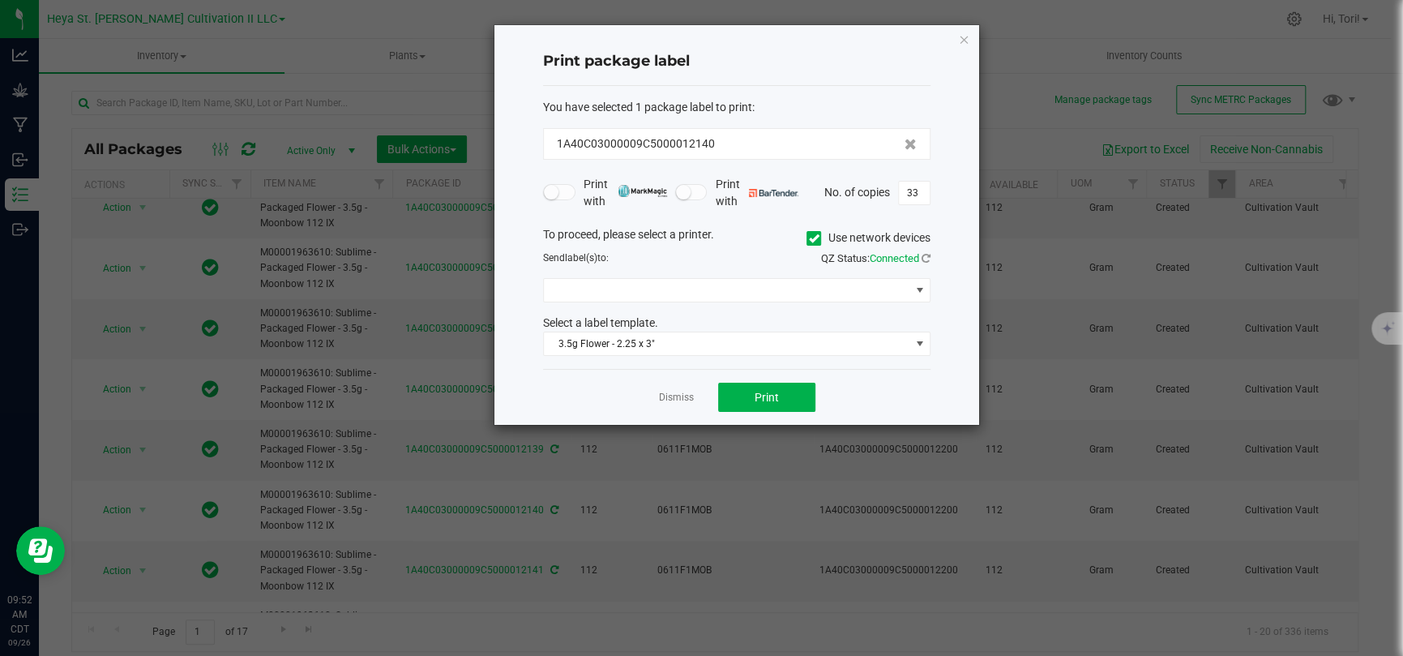
click at [0, 0] on input "Use network devices" at bounding box center [0, 0] width 0 height 0
click at [762, 391] on span "Print" at bounding box center [766, 397] width 24 height 13
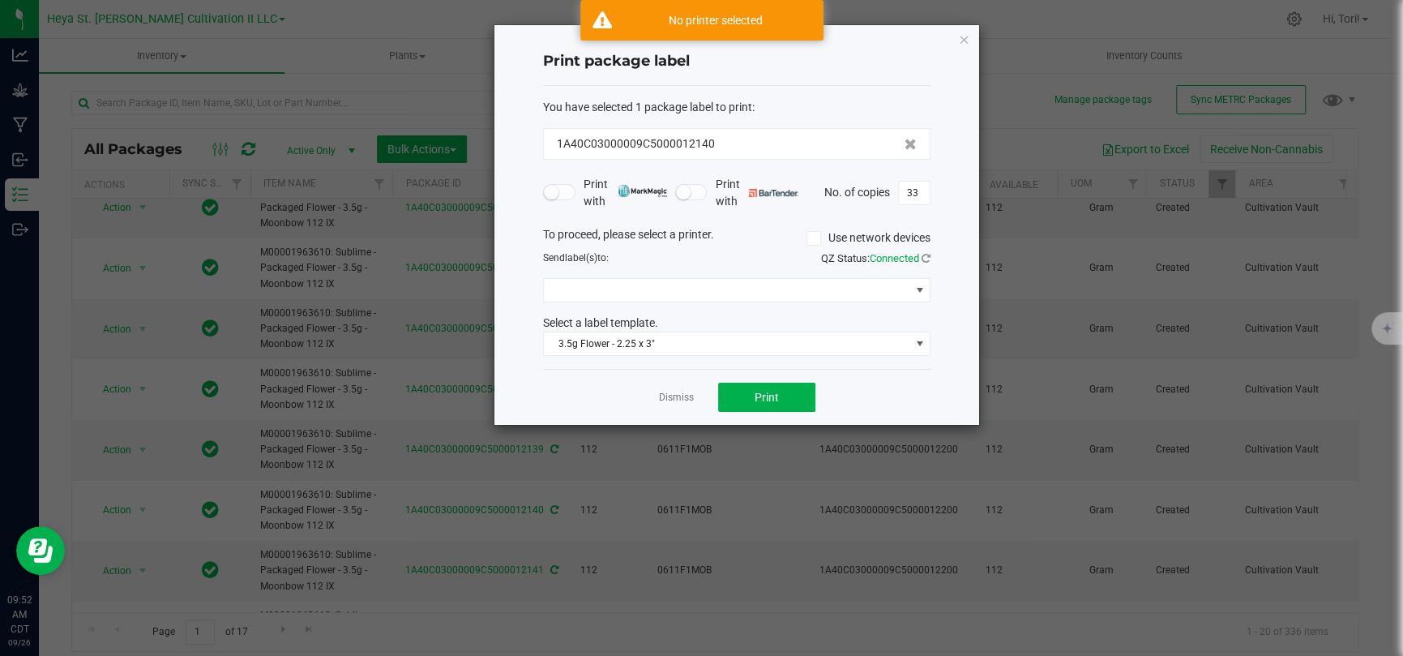
click at [865, 243] on label "Use network devices" at bounding box center [868, 237] width 124 height 17
click at [0, 0] on input "Use network devices" at bounding box center [0, 0] width 0 height 0
click at [775, 388] on button "Print" at bounding box center [766, 396] width 97 height 29
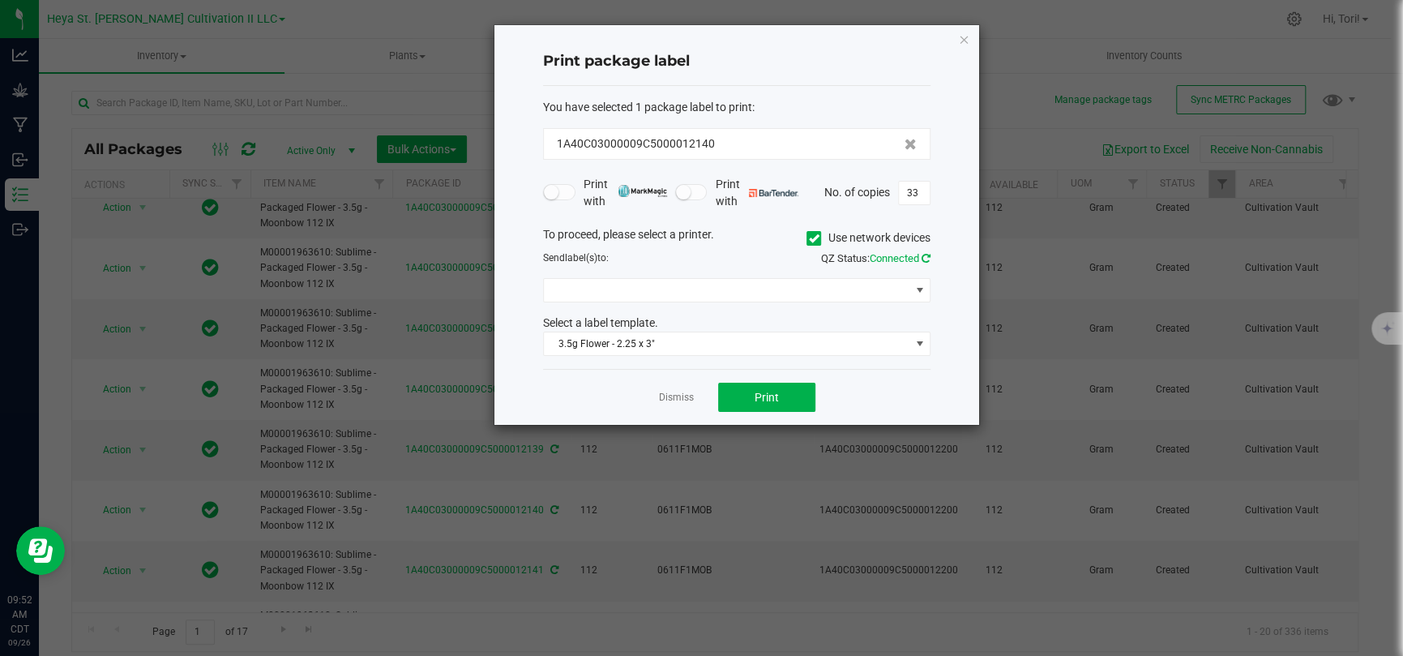
click at [921, 255] on icon at bounding box center [925, 258] width 9 height 11
click at [918, 284] on span at bounding box center [918, 290] width 13 height 13
click at [864, 404] on div "Dismiss Print" at bounding box center [736, 397] width 387 height 56
click at [802, 412] on div "Dismiss Print" at bounding box center [736, 397] width 387 height 56
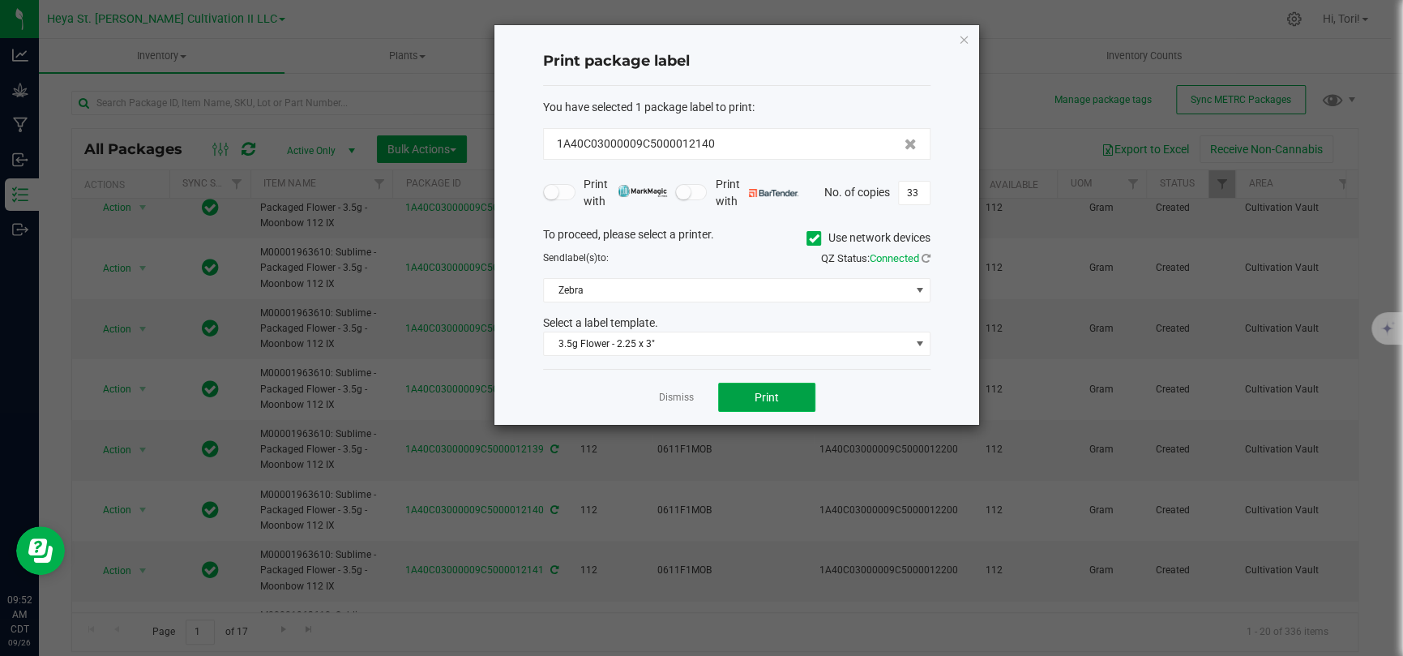
click at [801, 394] on button "Print" at bounding box center [766, 396] width 97 height 29
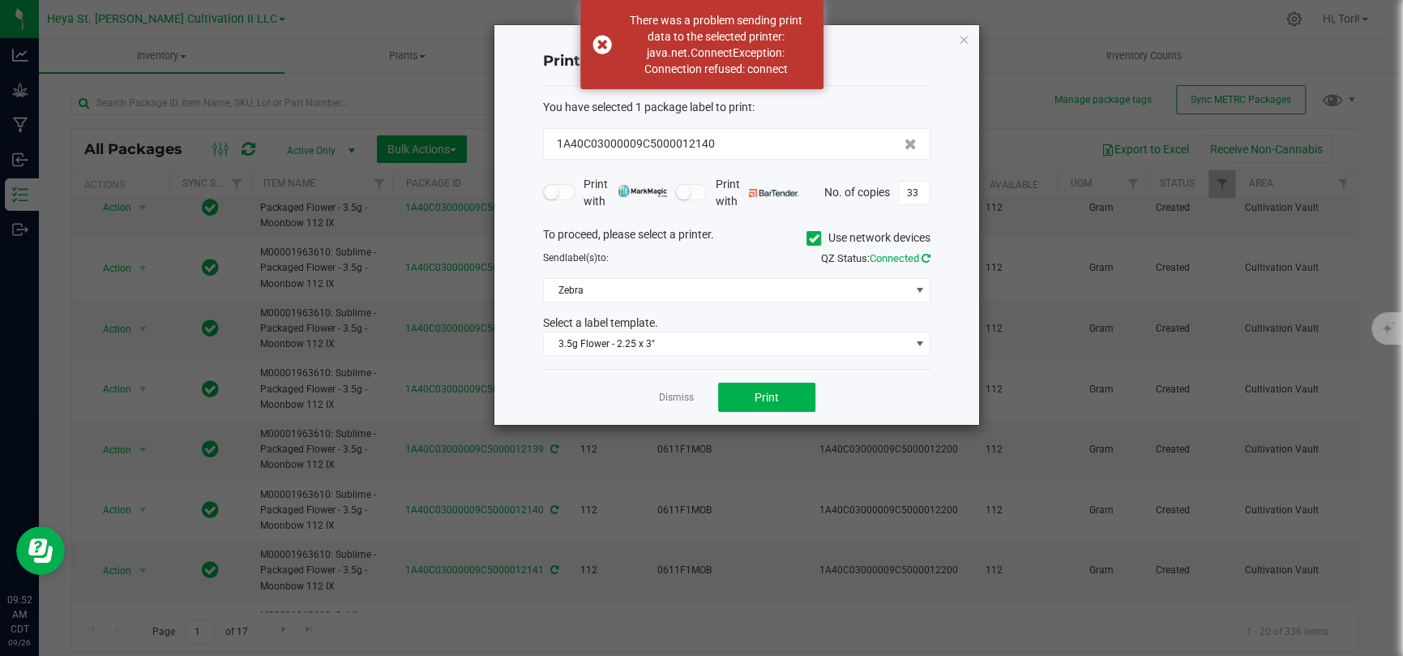
click at [928, 253] on icon at bounding box center [925, 258] width 9 height 11
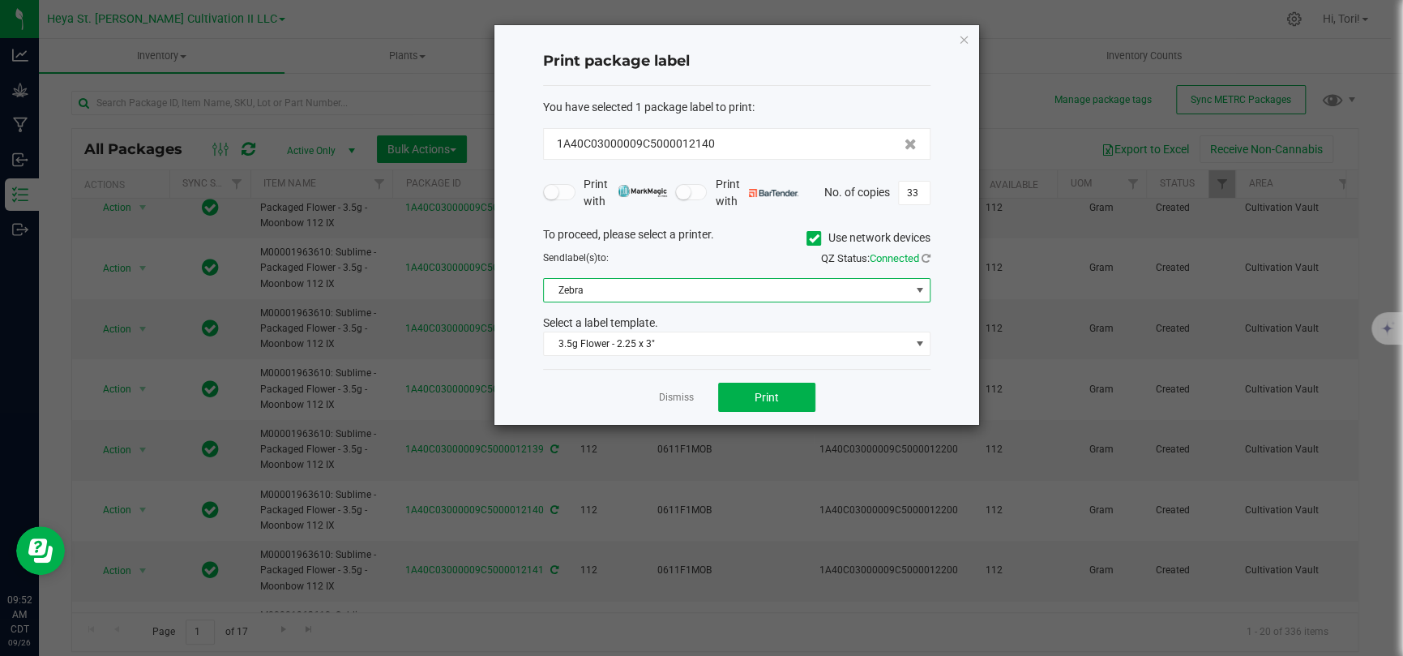
click at [790, 301] on span "Zebra" at bounding box center [736, 290] width 387 height 24
click at [795, 291] on span "Zebra" at bounding box center [726, 290] width 365 height 23
click at [792, 400] on button "Print" at bounding box center [766, 396] width 97 height 29
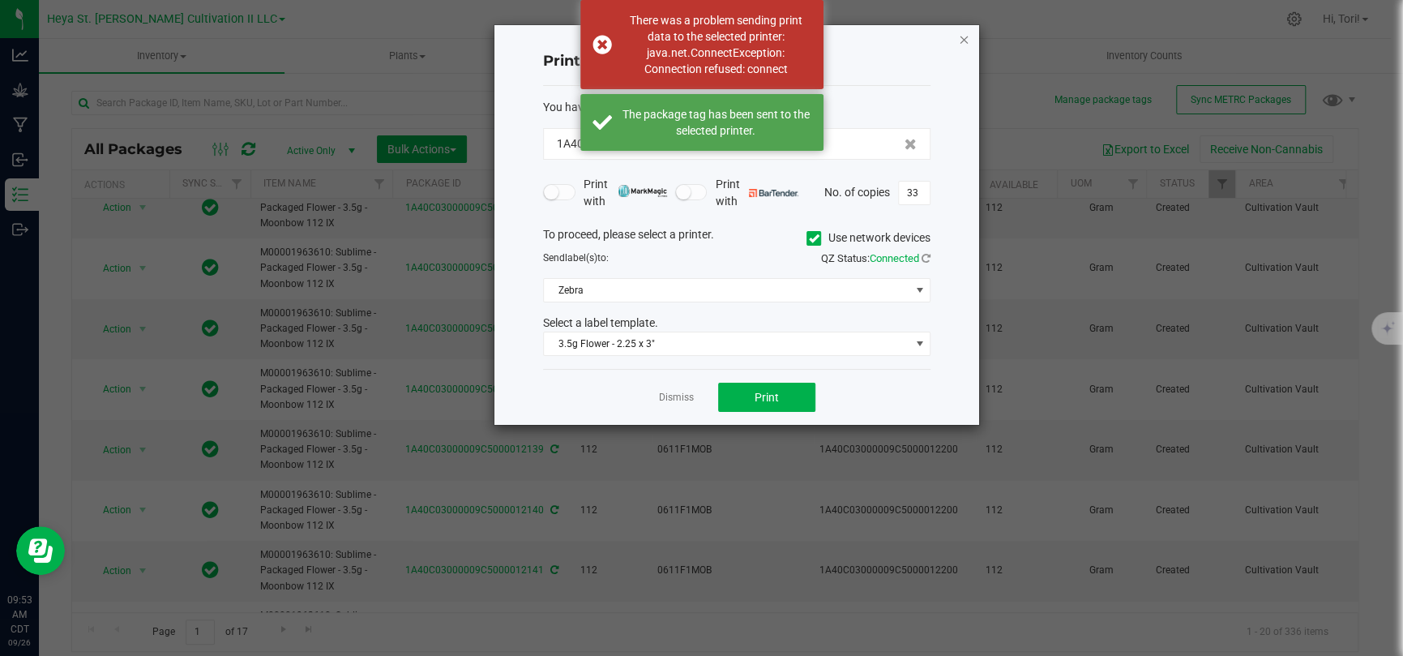
click at [967, 36] on icon "button" at bounding box center [963, 38] width 11 height 19
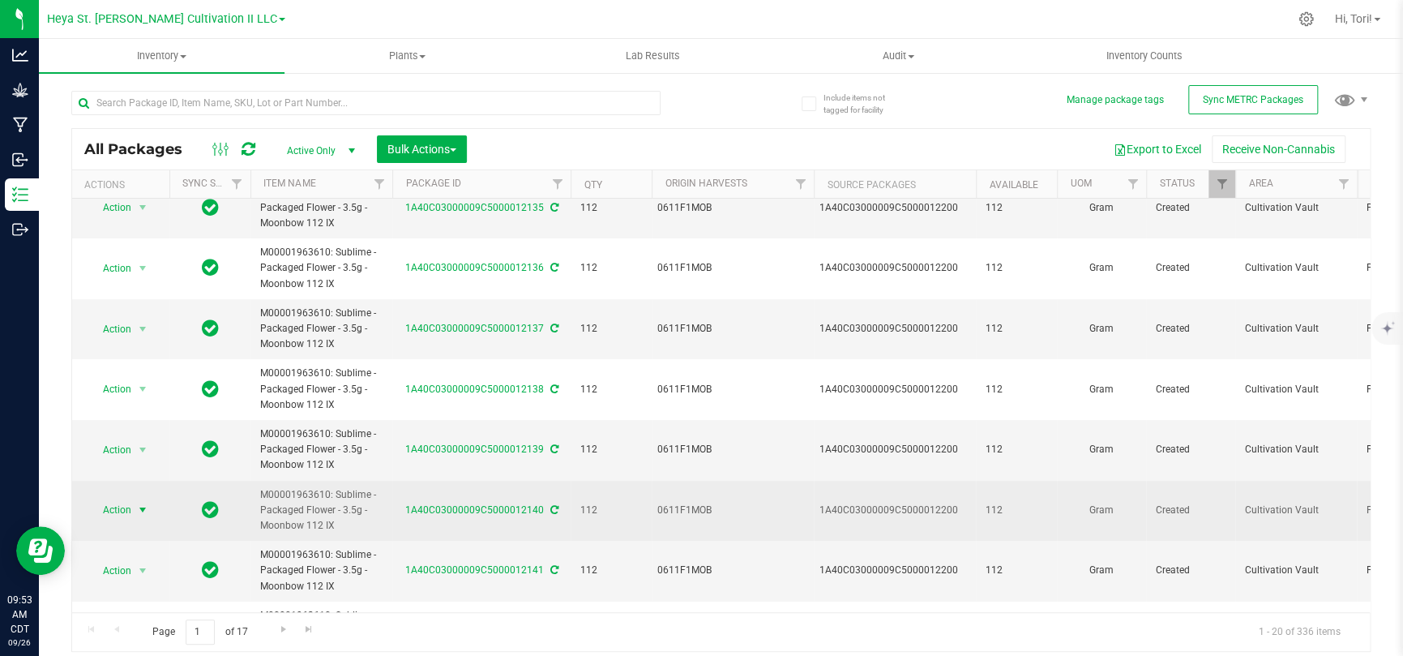
click at [142, 428] on span "select" at bounding box center [142, 509] width 13 height 13
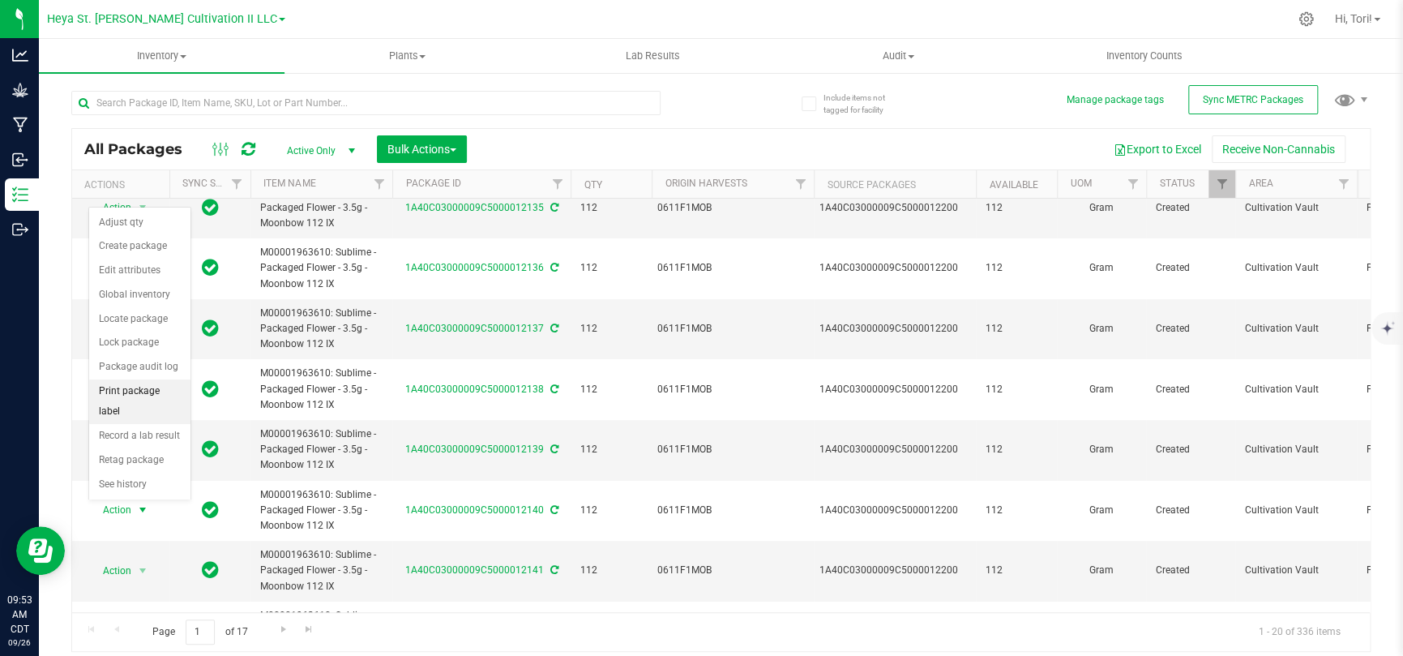
click at [147, 386] on li "Print package label" at bounding box center [139, 401] width 101 height 45
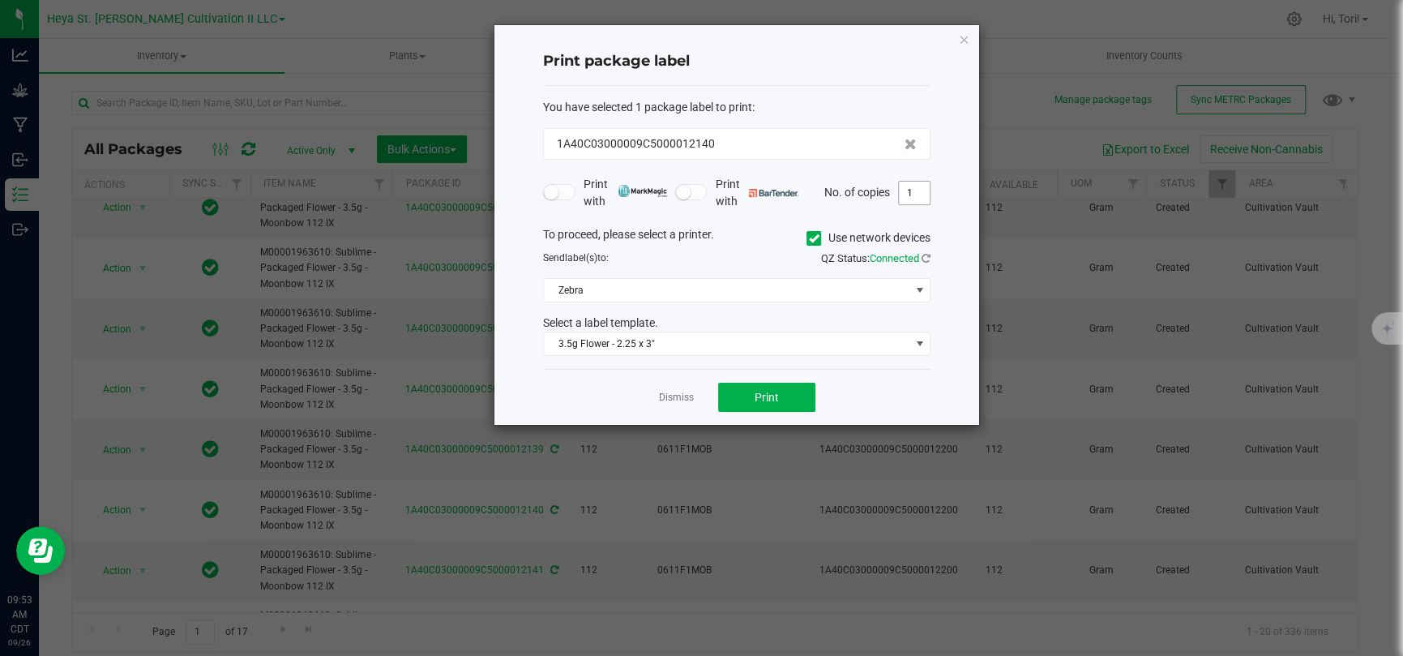
click at [908, 183] on input "1" at bounding box center [914, 193] width 31 height 23
type input "33"
click at [942, 192] on div "Print package label You have selected 1 package label to print : 1A40C03000009C…" at bounding box center [736, 224] width 485 height 399
click at [795, 389] on button "Print" at bounding box center [766, 396] width 97 height 29
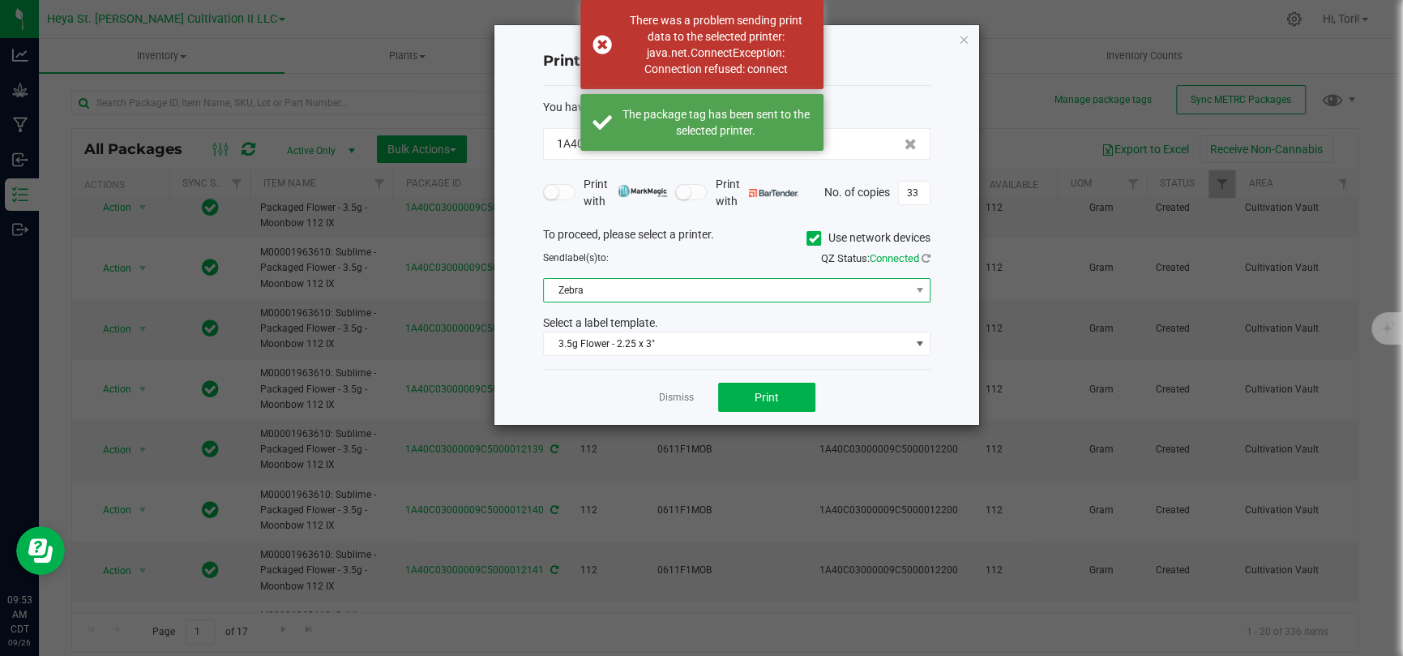
click at [824, 279] on span "Zebra" at bounding box center [726, 290] width 365 height 23
click at [826, 284] on span "Zebra" at bounding box center [726, 290] width 365 height 23
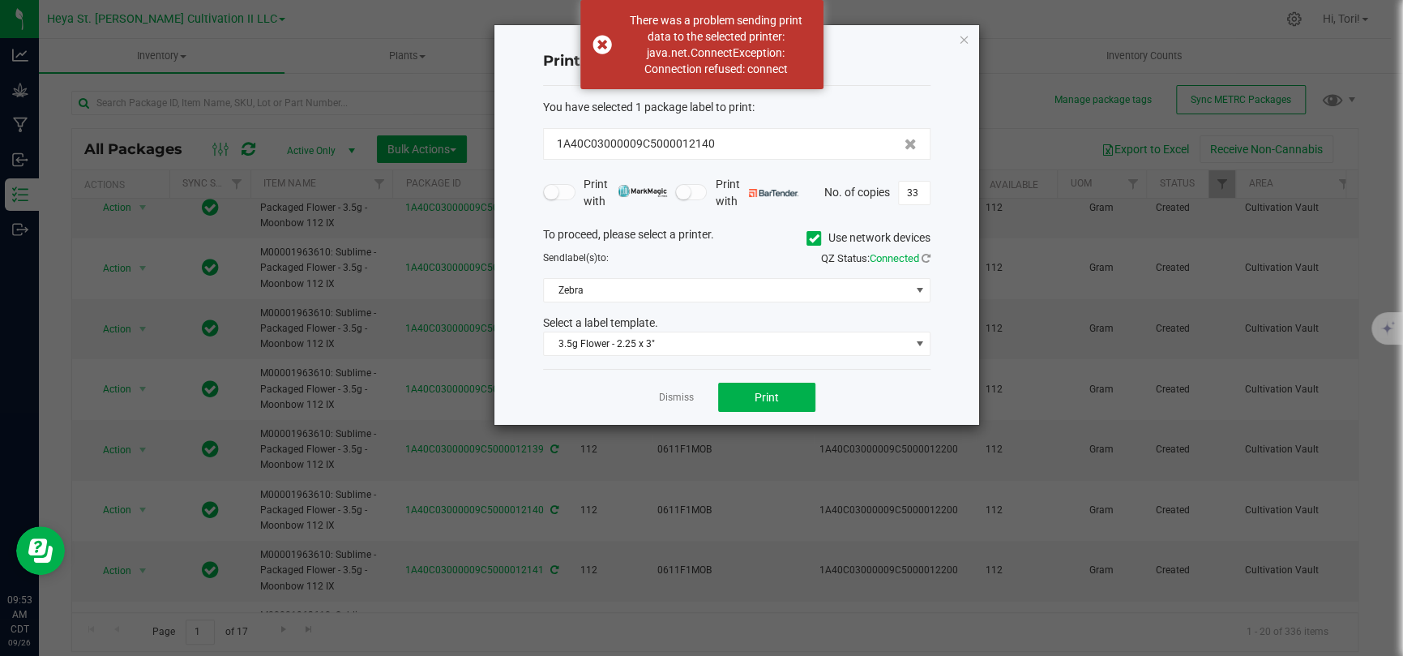
click at [810, 238] on icon at bounding box center [814, 238] width 11 height 0
click at [0, 0] on input "Use network devices" at bounding box center [0, 0] width 0 height 0
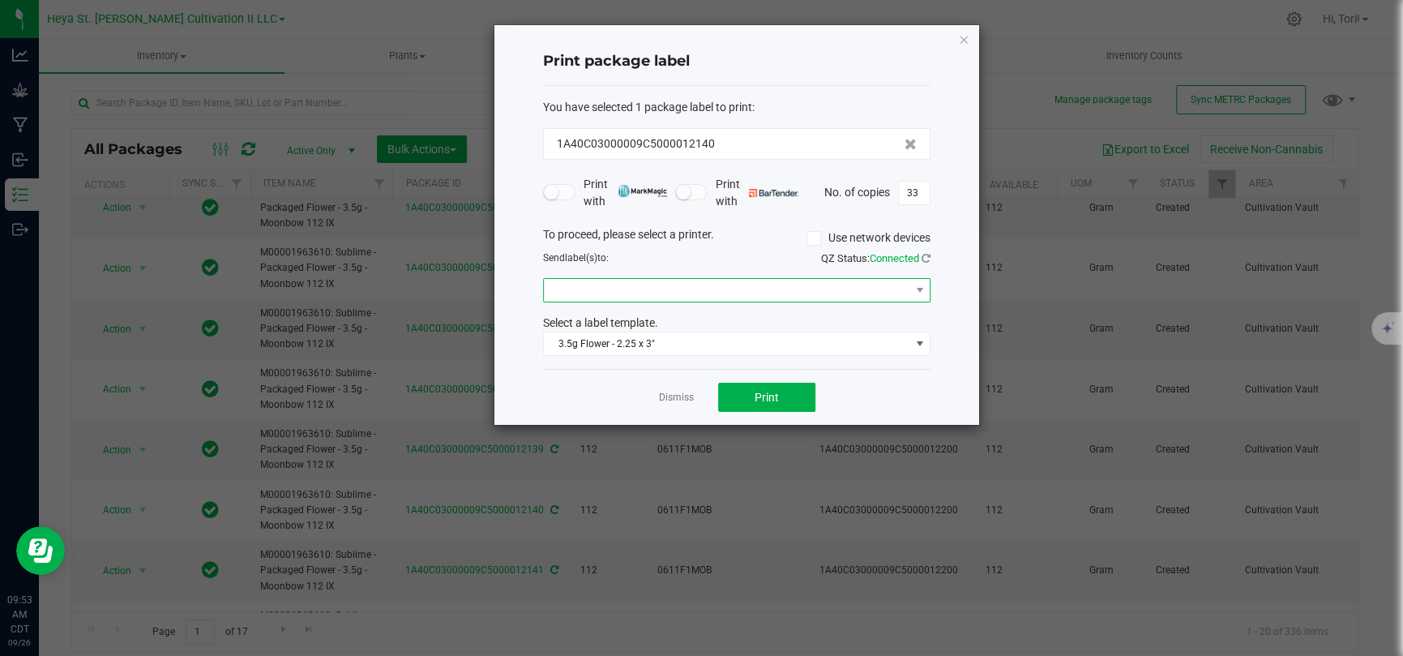
click at [908, 284] on span at bounding box center [726, 290] width 365 height 23
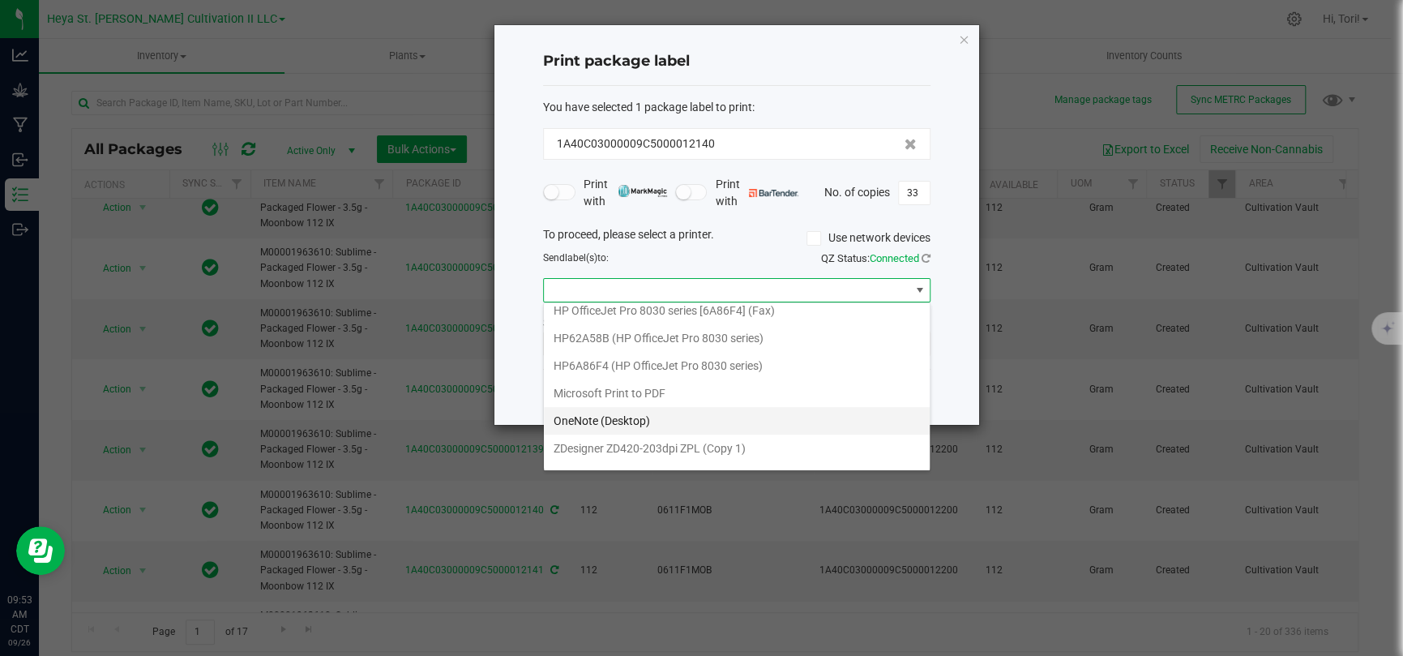
scroll to position [57, 0]
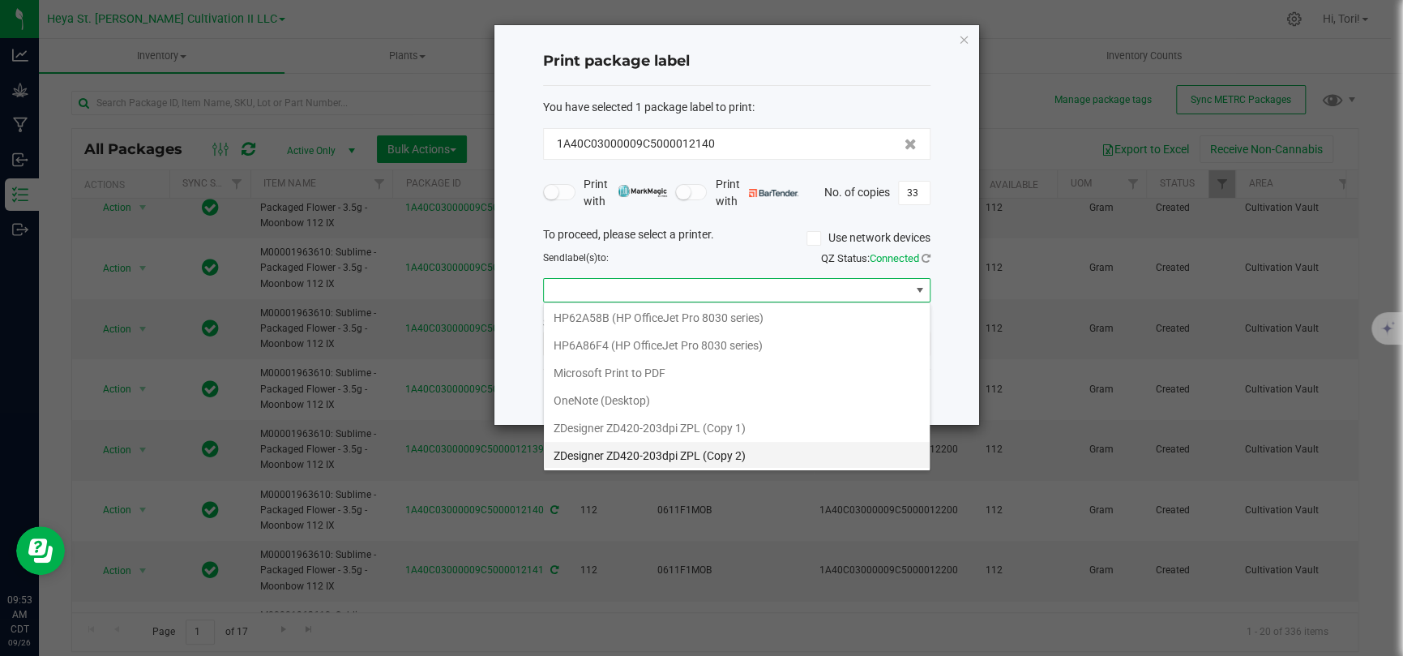
click at [833, 428] on 2\) "ZDesigner ZD420-203dpi ZPL (Copy 2)" at bounding box center [737, 456] width 386 height 28
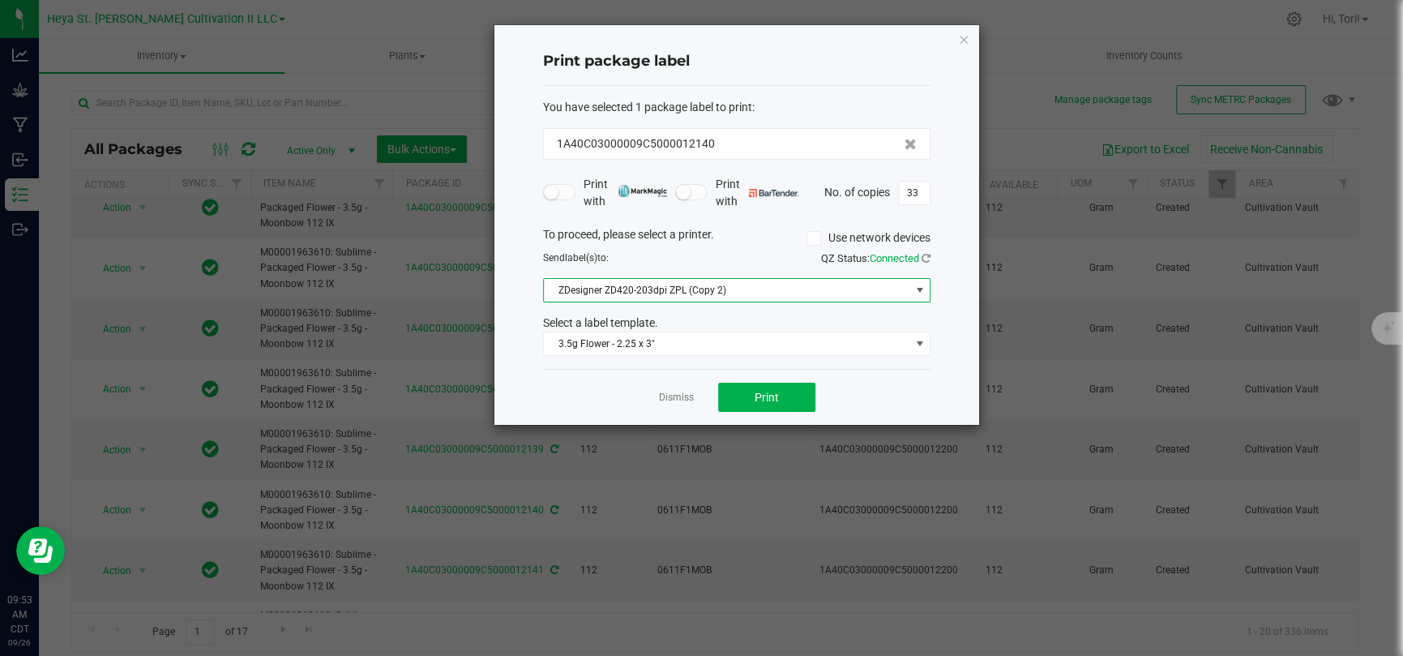
click at [852, 380] on div "Dismiss Print" at bounding box center [736, 397] width 387 height 56
click at [809, 391] on button "Print" at bounding box center [766, 396] width 97 height 29
click at [965, 36] on icon "button" at bounding box center [963, 38] width 11 height 19
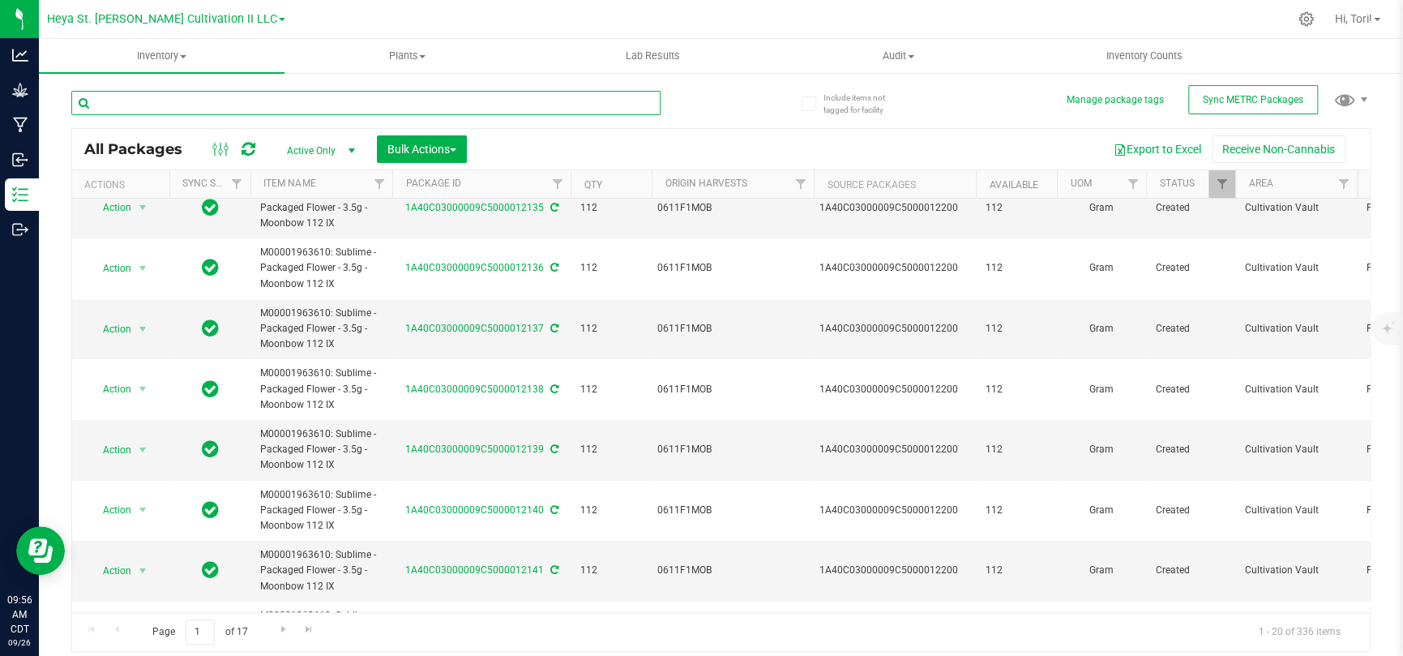
click at [427, 100] on input "text" at bounding box center [365, 103] width 589 height 24
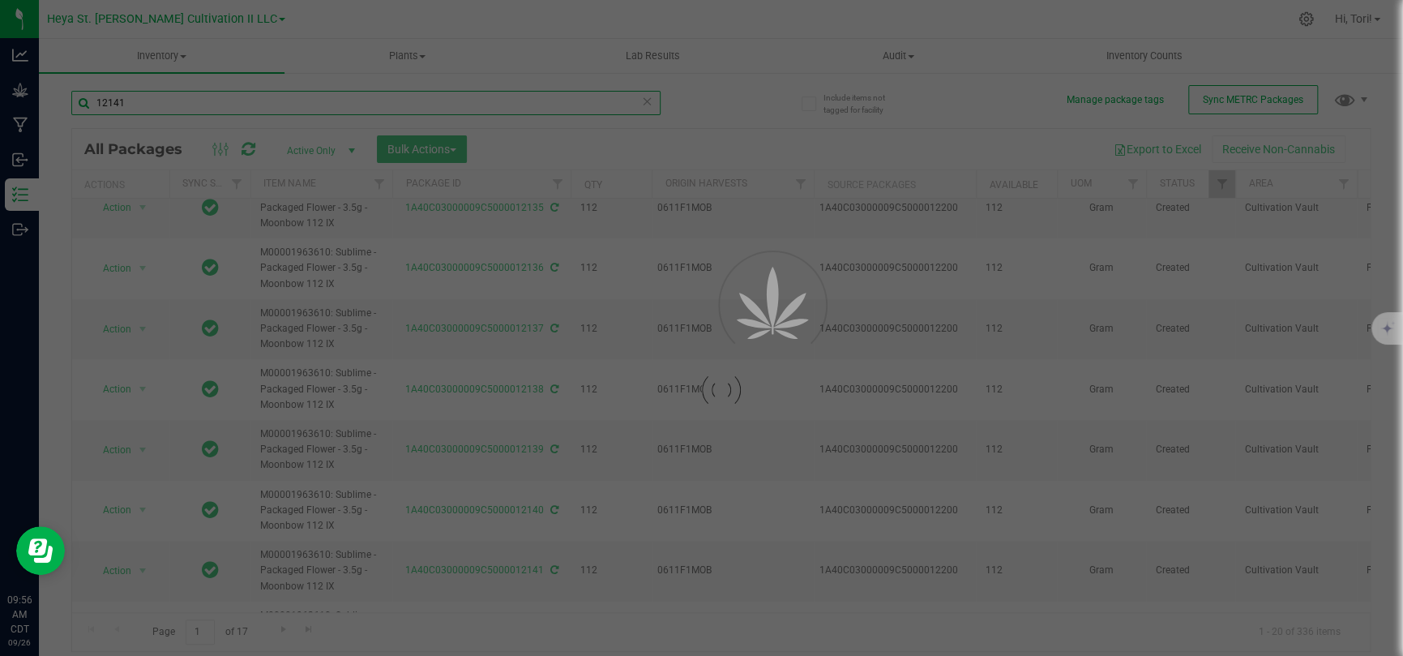
type input "12141"
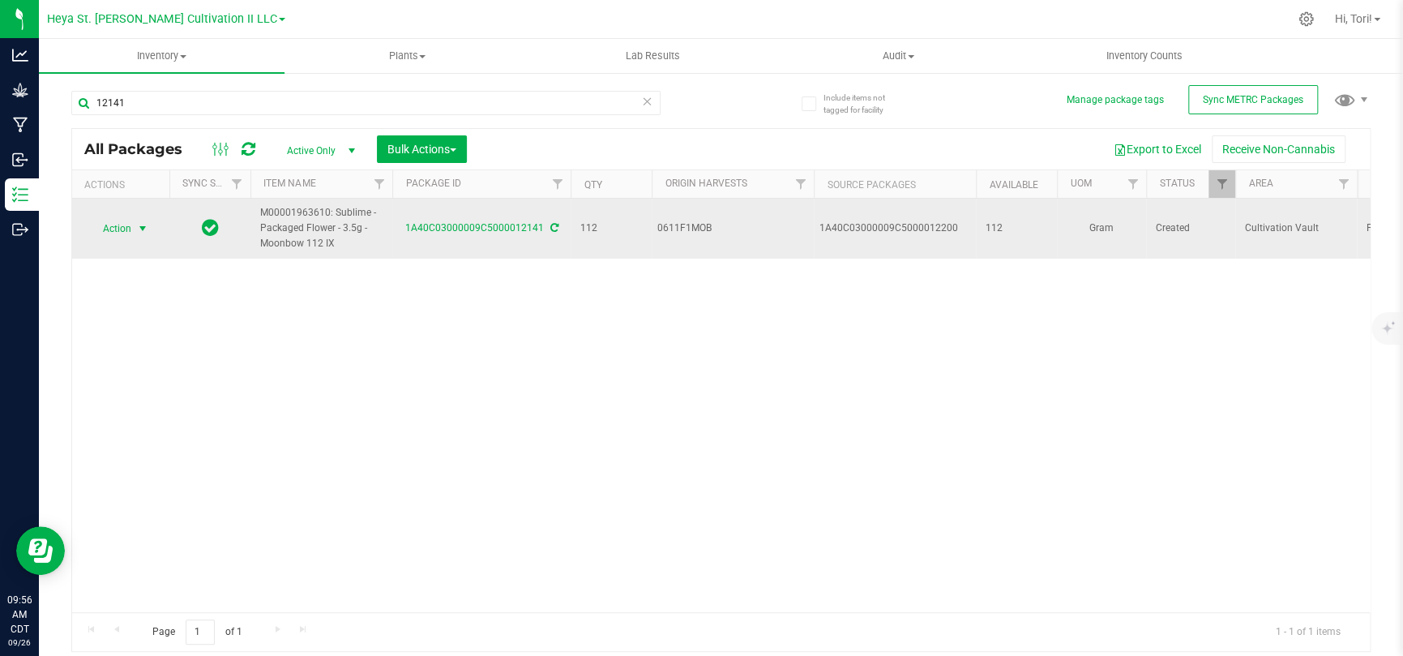
click at [109, 226] on span "Action" at bounding box center [110, 228] width 44 height 23
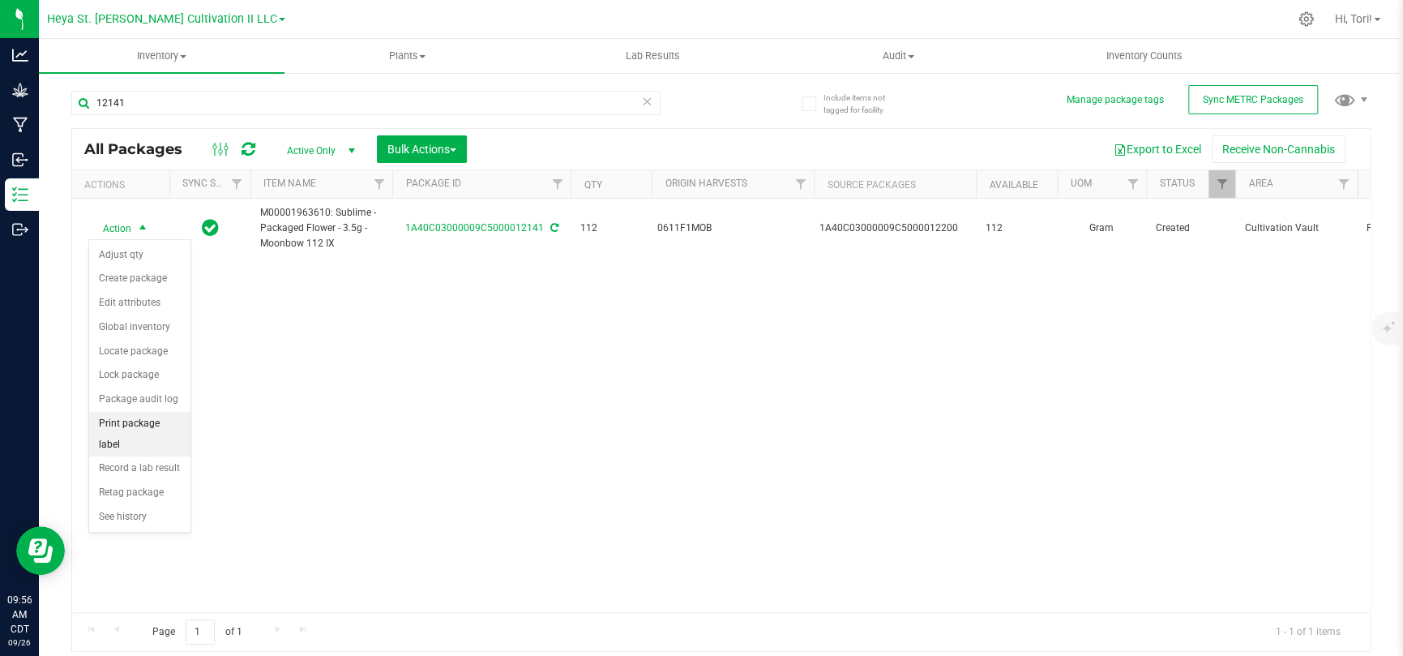
click at [155, 421] on li "Print package label" at bounding box center [139, 434] width 101 height 45
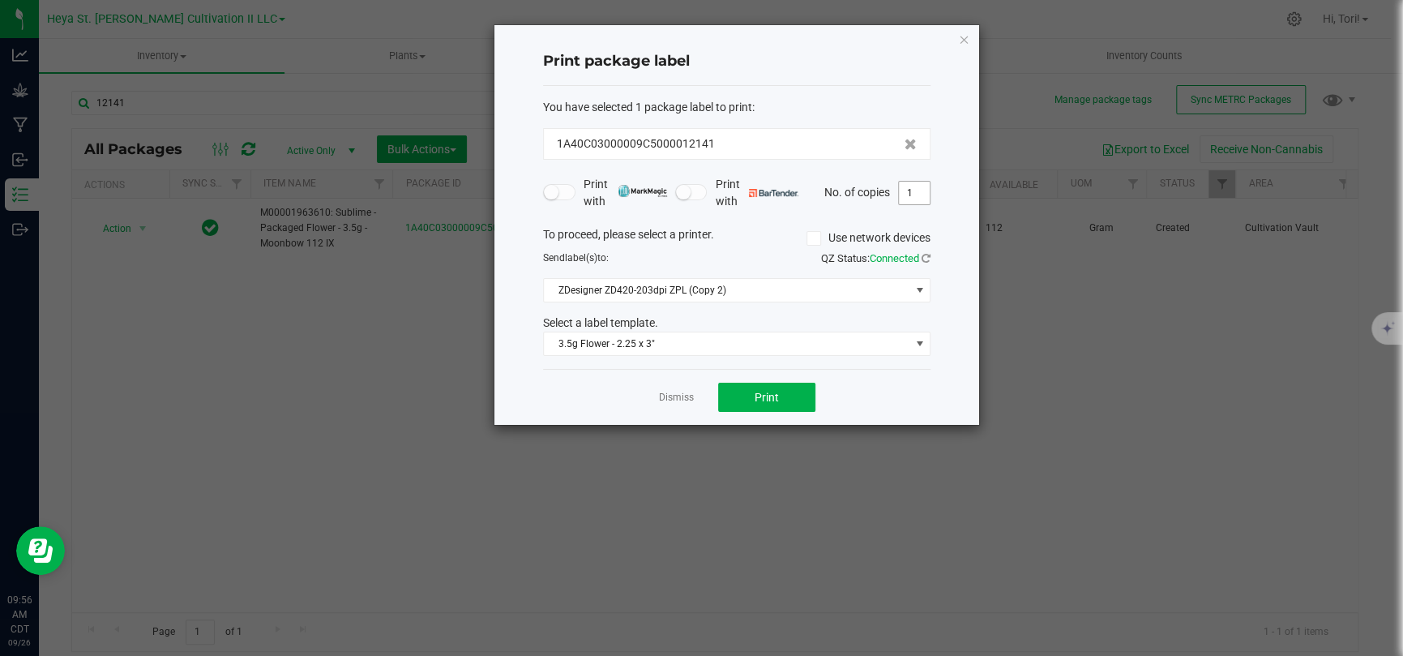
click at [909, 190] on input "1" at bounding box center [914, 193] width 31 height 23
type input "33"
click at [944, 216] on div "Print package label You have selected 1 package label to print : 1A40C03000009C…" at bounding box center [736, 224] width 485 height 399
click at [756, 399] on span "Print" at bounding box center [766, 397] width 24 height 13
click at [667, 389] on app-cancel-button "Dismiss" at bounding box center [676, 397] width 35 height 17
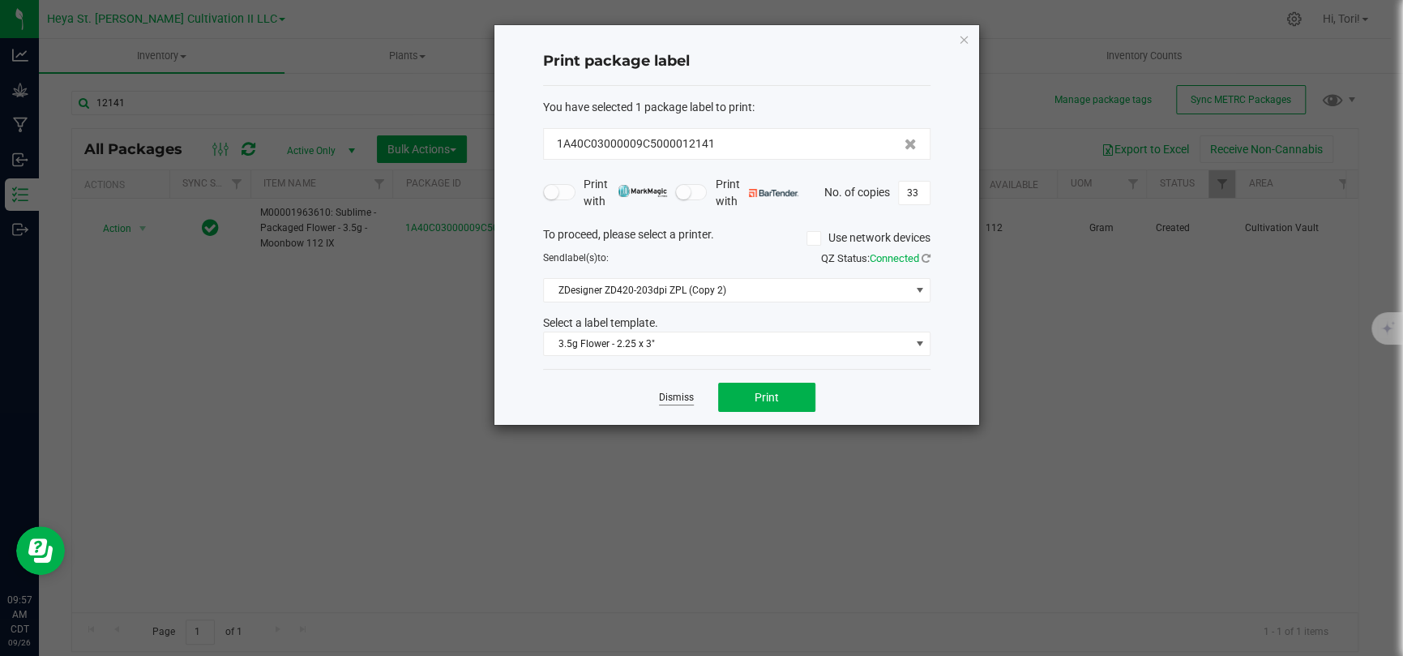
click at [674, 397] on link "Dismiss" at bounding box center [676, 398] width 35 height 14
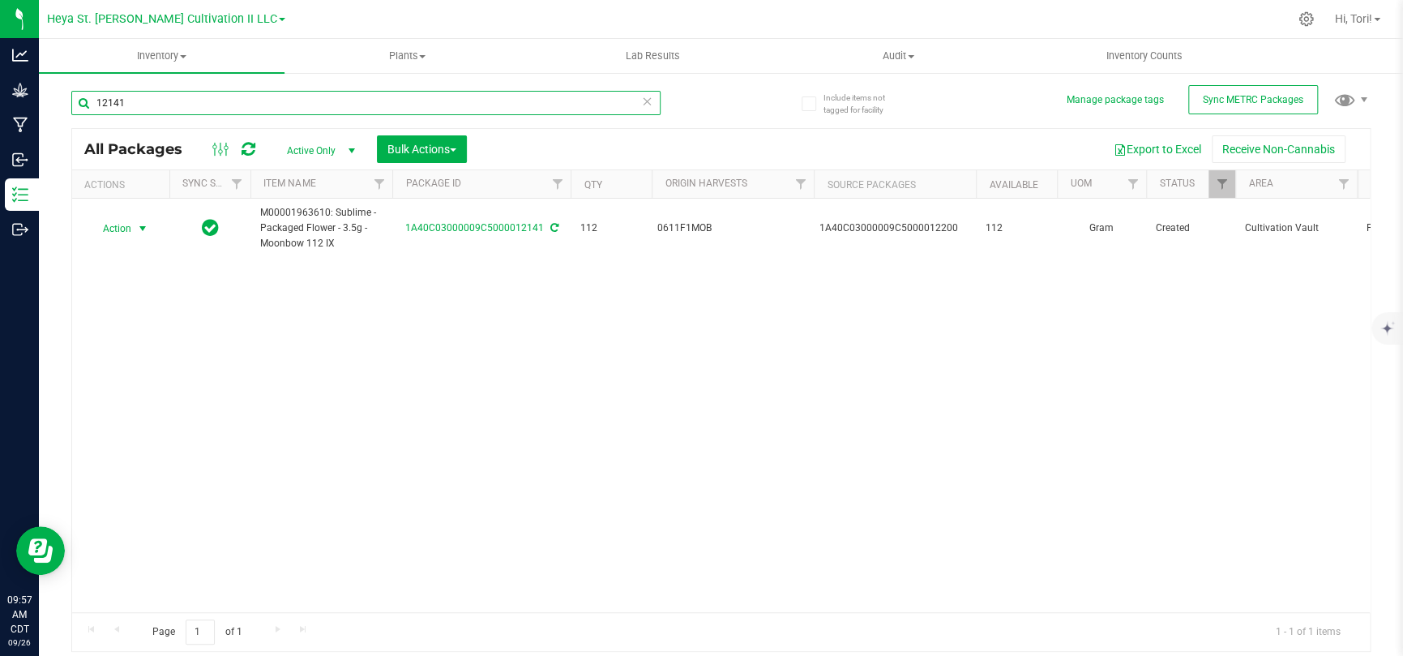
click at [221, 107] on input "12141" at bounding box center [365, 103] width 589 height 24
type input "12142"
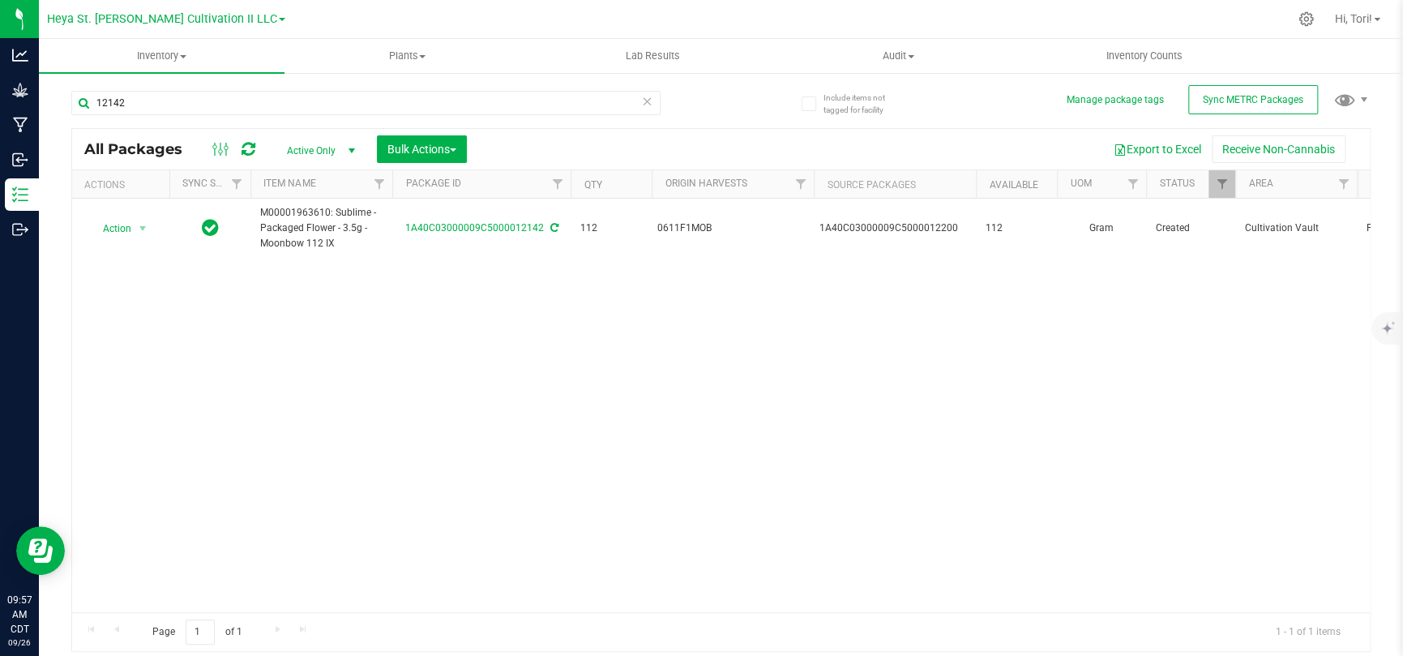
click at [258, 328] on div "Action Action Adjust qty Create package Edit attributes Global inventory Locate…" at bounding box center [720, 405] width 1297 height 413
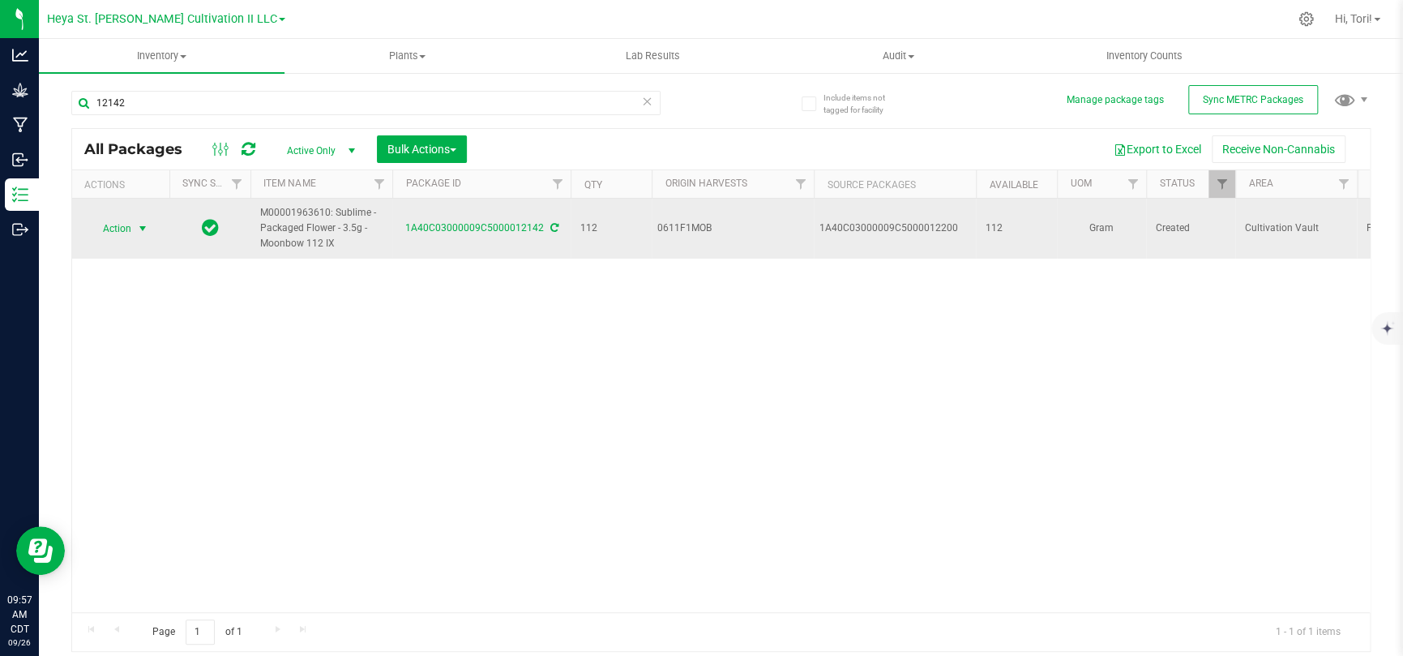
click at [139, 232] on span "select" at bounding box center [142, 228] width 13 height 13
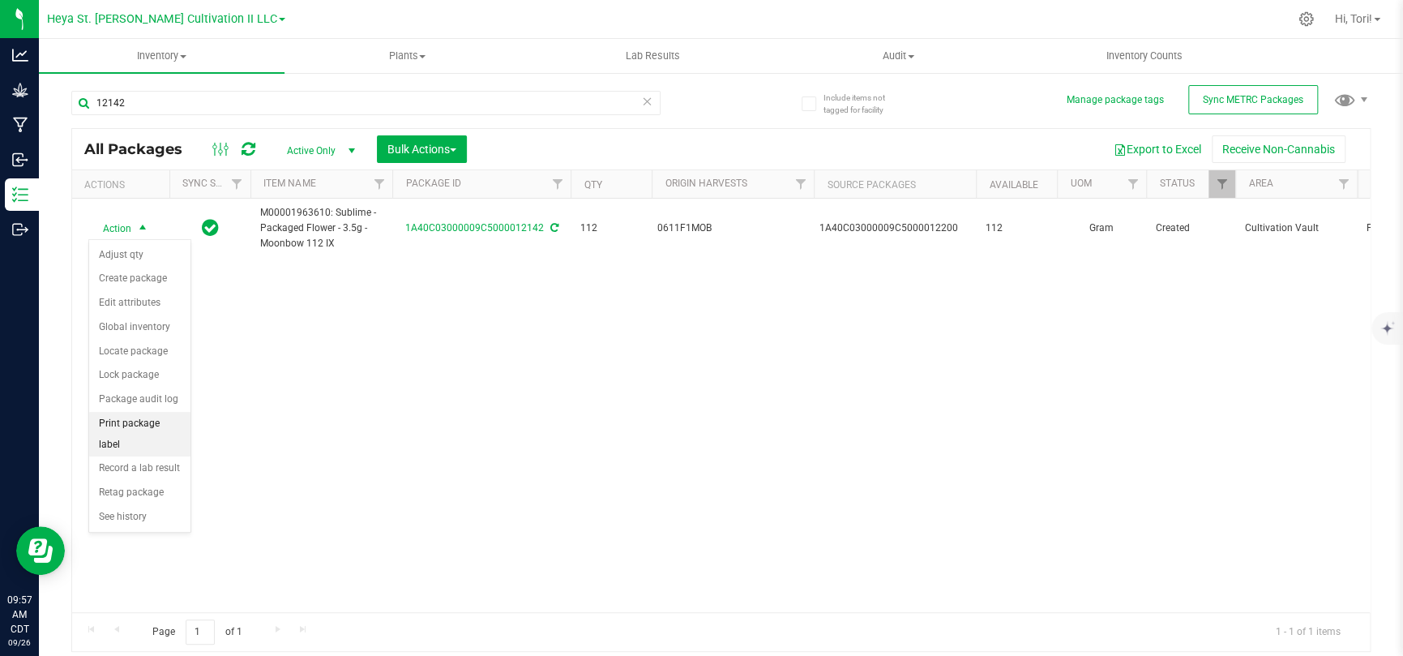
click at [166, 424] on li "Print package label" at bounding box center [139, 434] width 101 height 45
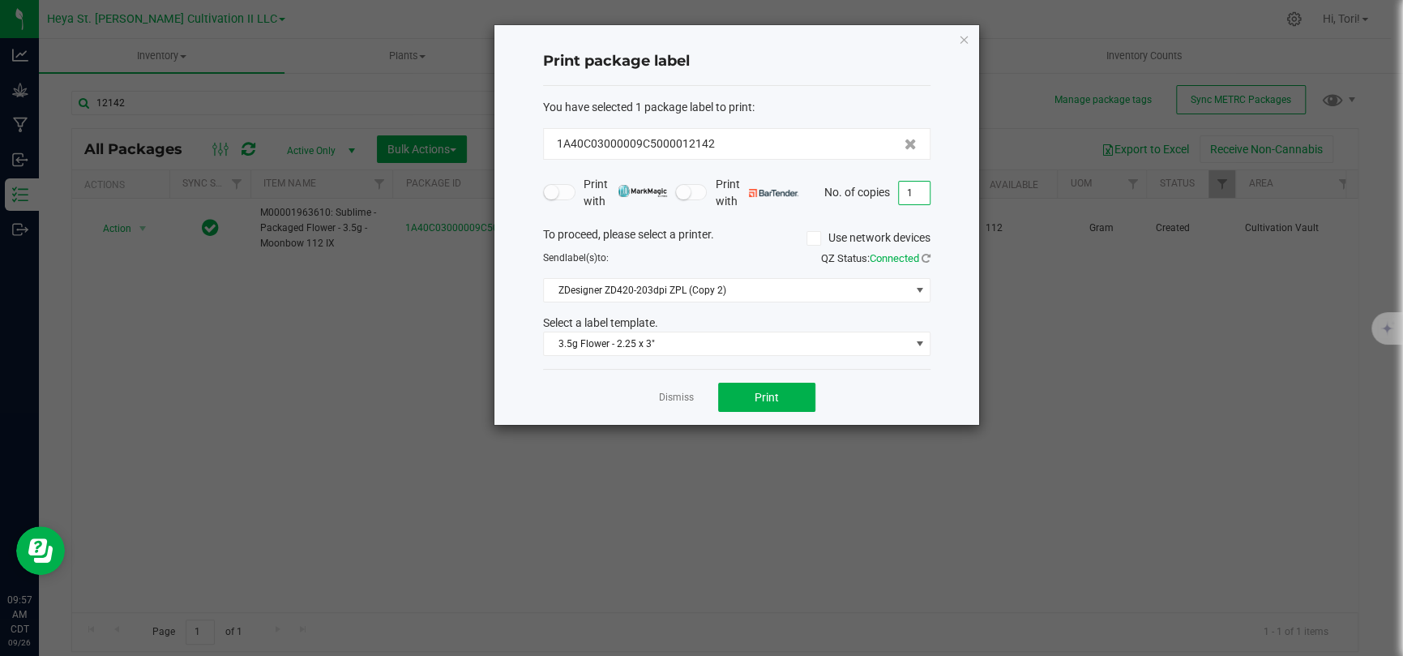
click at [909, 186] on input "1" at bounding box center [914, 193] width 31 height 23
type input "33"
click at [942, 189] on div "Print package label You have selected 1 package label to print : 1A40C03000009C…" at bounding box center [736, 224] width 485 height 399
click at [754, 402] on span "Print" at bounding box center [766, 397] width 24 height 13
click at [655, 400] on div "Dismiss Print" at bounding box center [736, 397] width 387 height 56
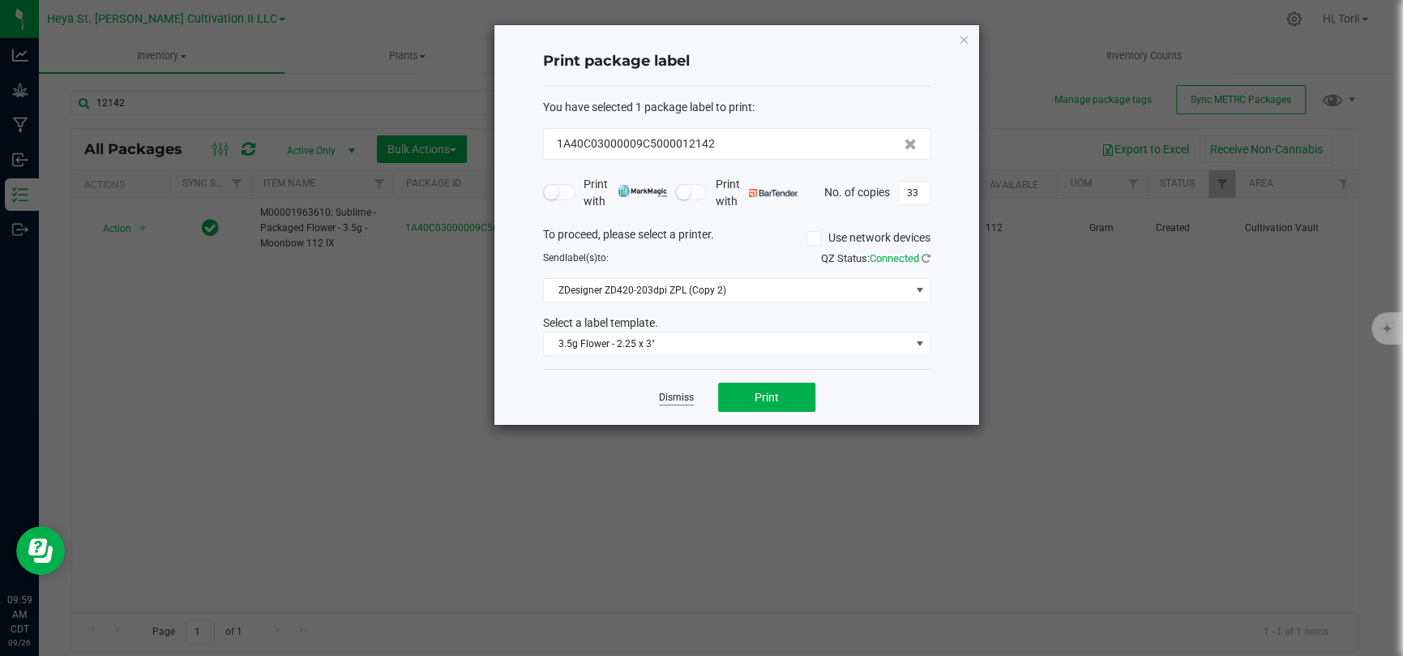
click at [679, 404] on link "Dismiss" at bounding box center [676, 398] width 35 height 14
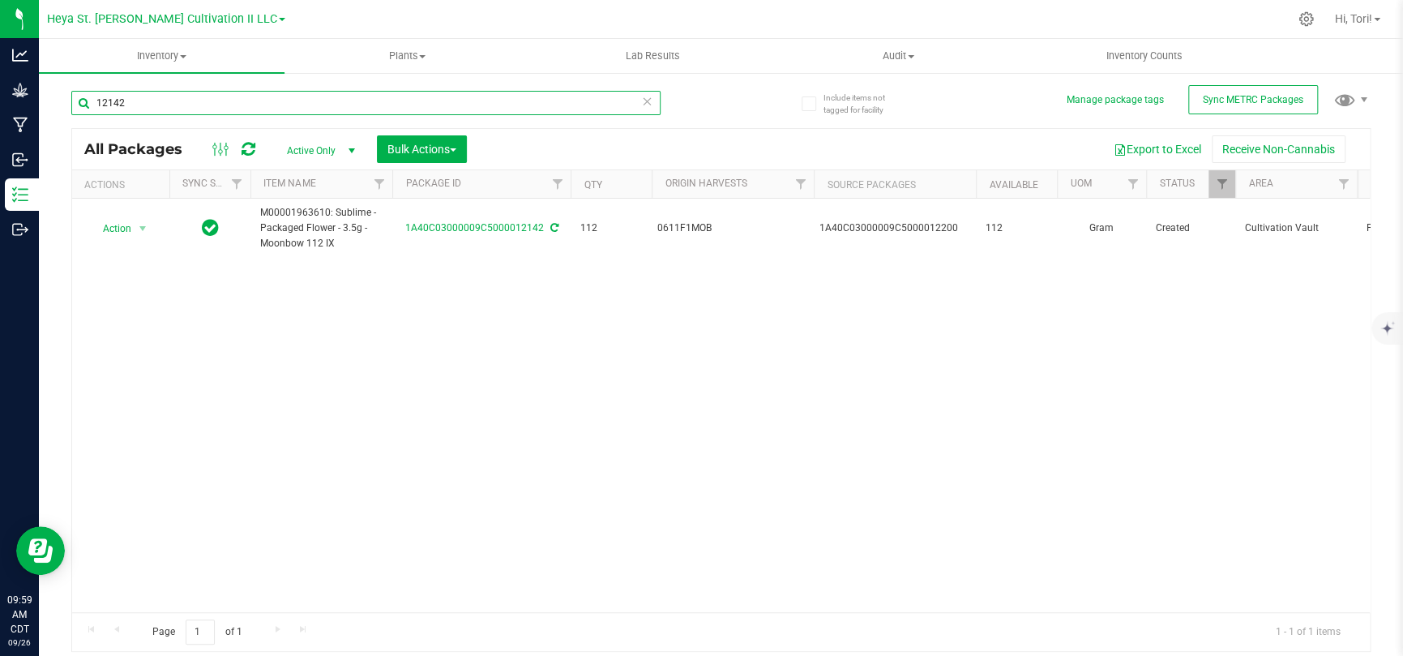
click at [237, 104] on input "12142" at bounding box center [365, 103] width 589 height 24
type input "12143"
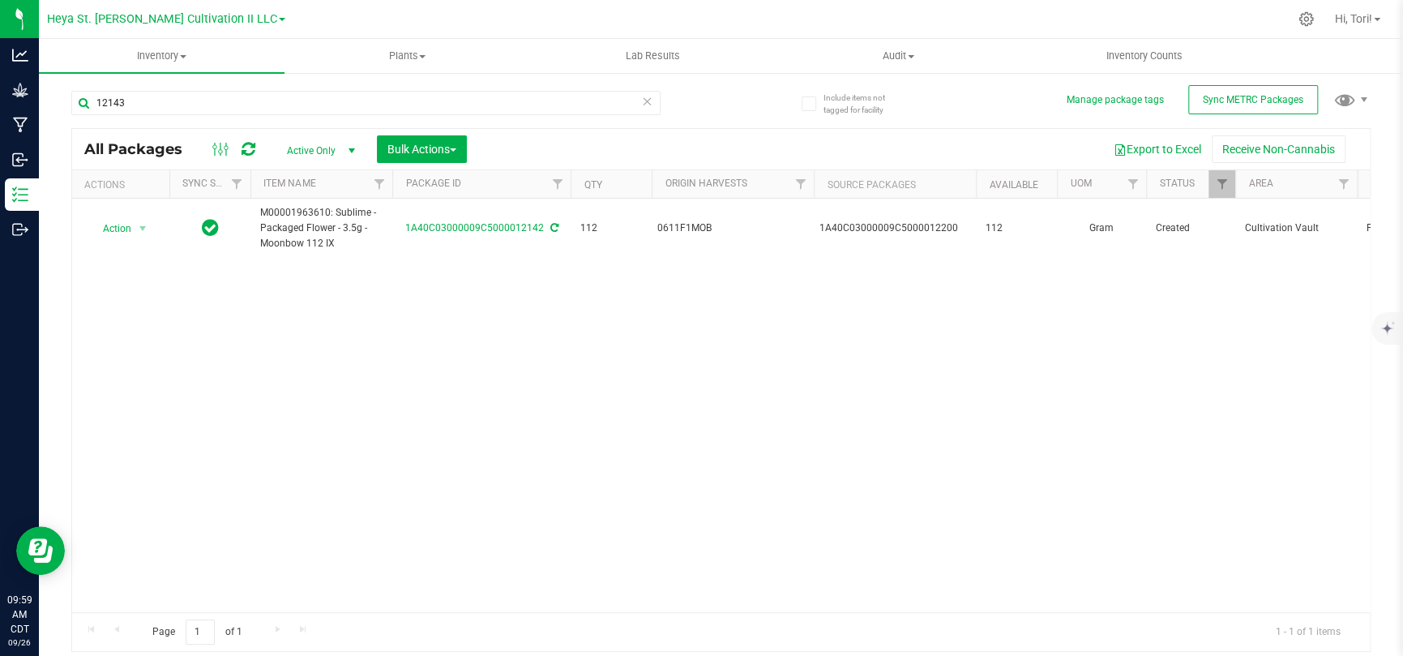
click at [589, 130] on div "All Packages Active Only Active Only Lab Samples Locked All External Internal B…" at bounding box center [720, 149] width 1297 height 41
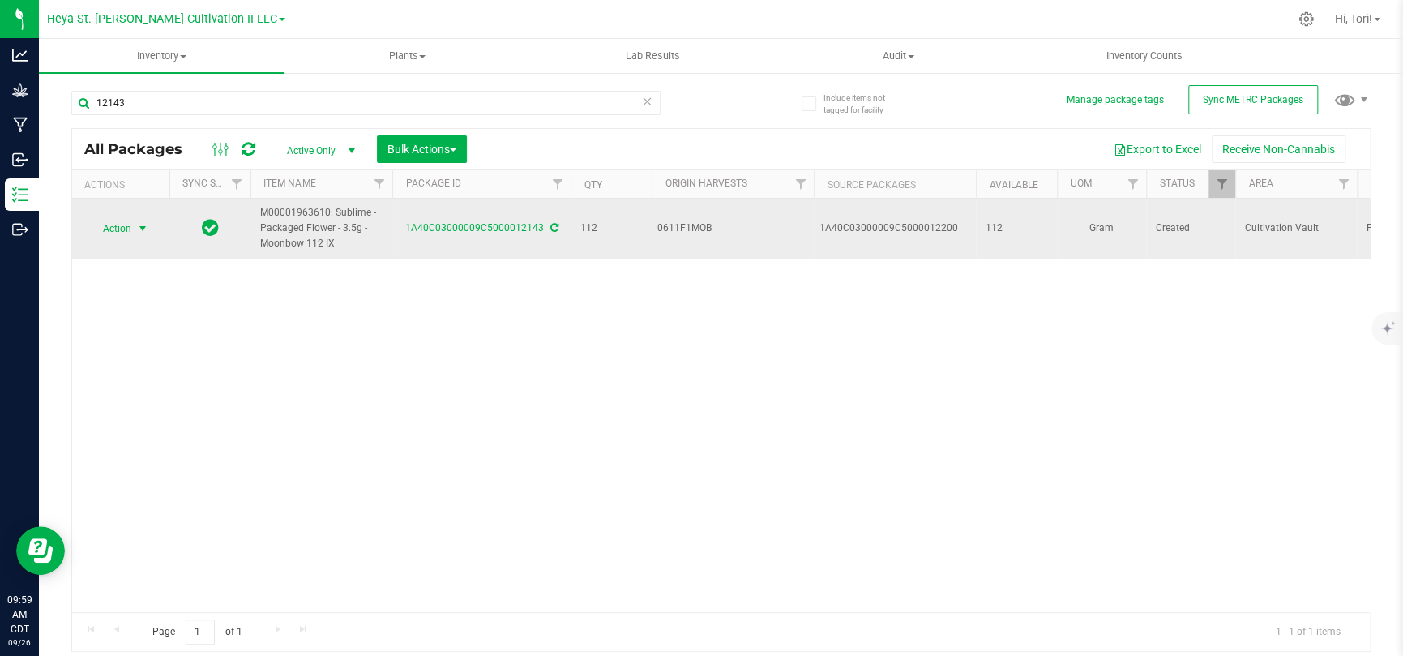
click at [134, 236] on span "select" at bounding box center [143, 228] width 20 height 23
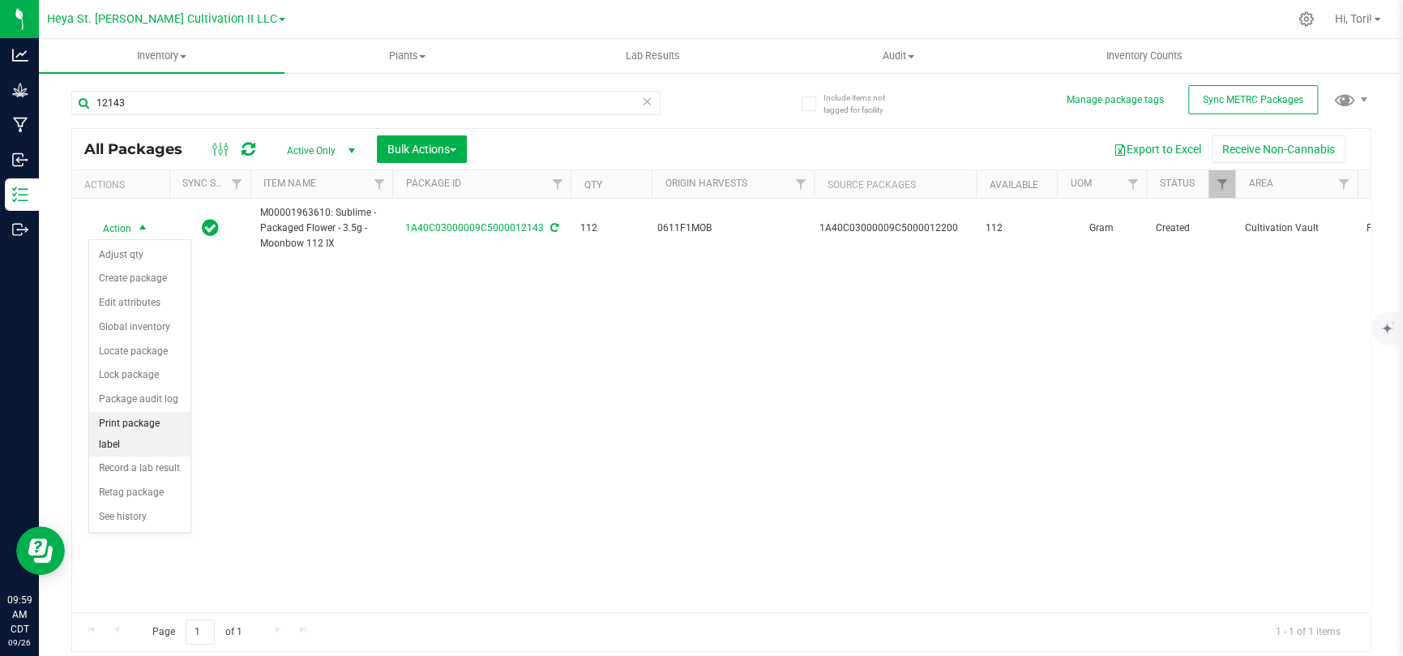
click at [166, 427] on li "Print package label" at bounding box center [139, 434] width 101 height 45
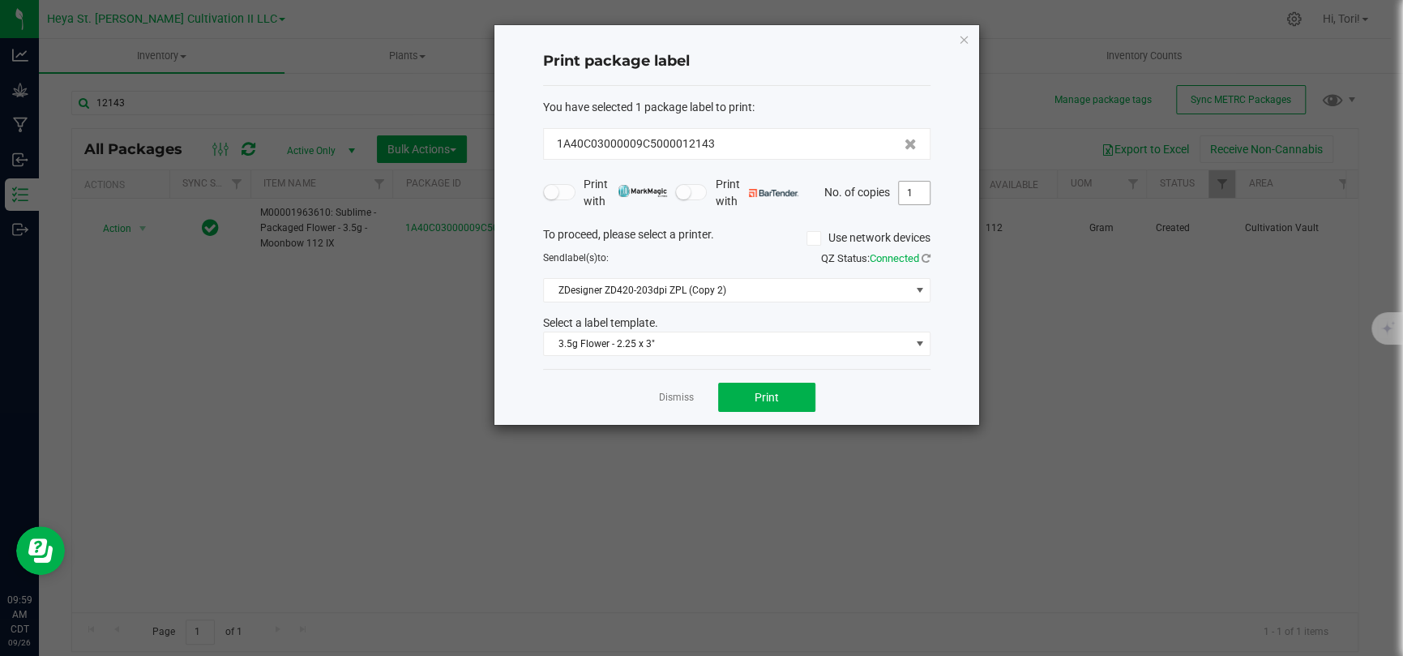
click at [917, 189] on input "1" at bounding box center [914, 193] width 31 height 23
type input "33"
click at [801, 404] on button "Print" at bounding box center [766, 396] width 97 height 29
click at [969, 34] on div "Print package label You have selected 1 package label to print : 1A40C03000009C…" at bounding box center [736, 224] width 485 height 399
click at [967, 34] on icon "button" at bounding box center [963, 38] width 11 height 19
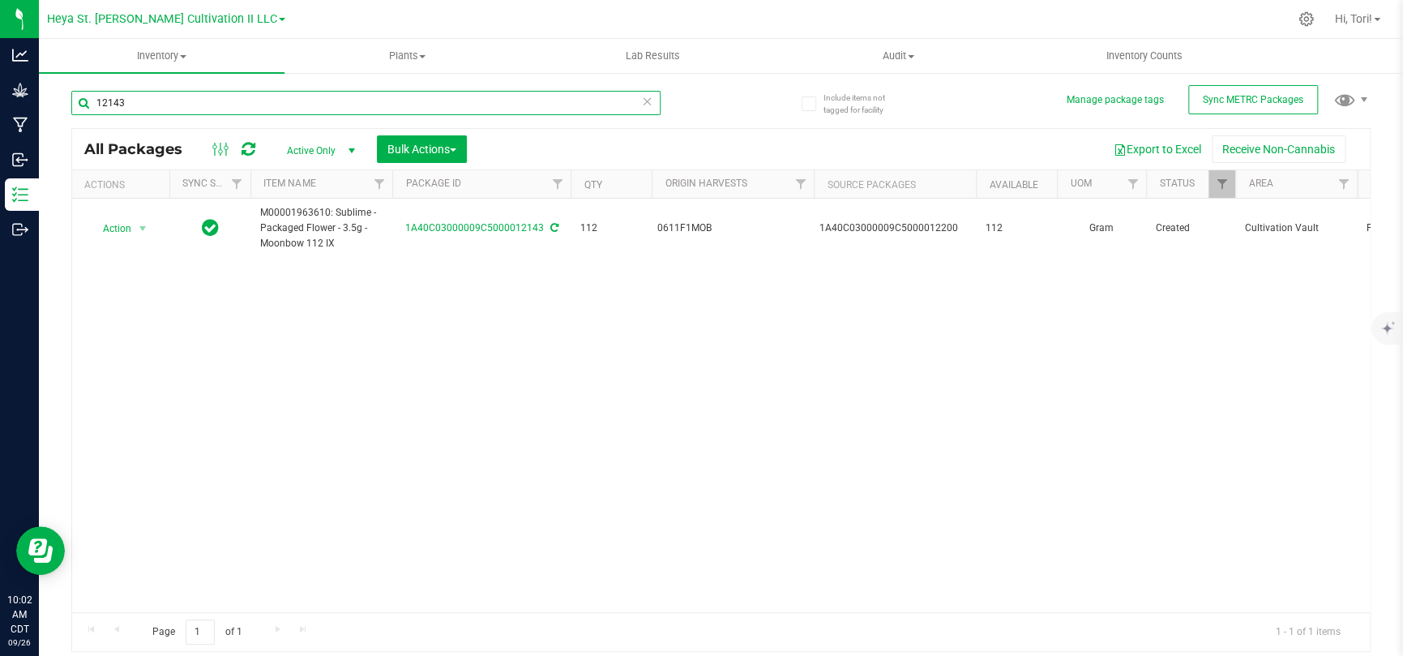
click at [272, 104] on input "12143" at bounding box center [365, 103] width 589 height 24
type input "12144"
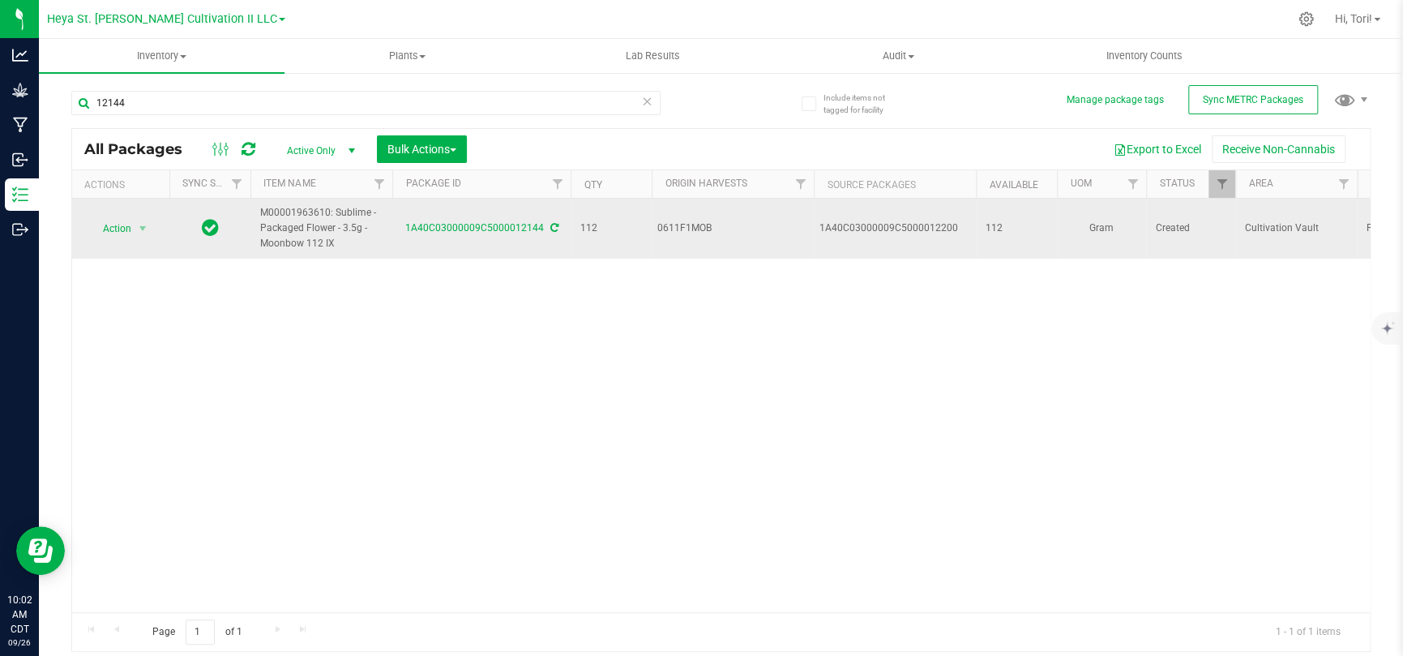
click at [131, 231] on span "Action" at bounding box center [110, 228] width 44 height 23
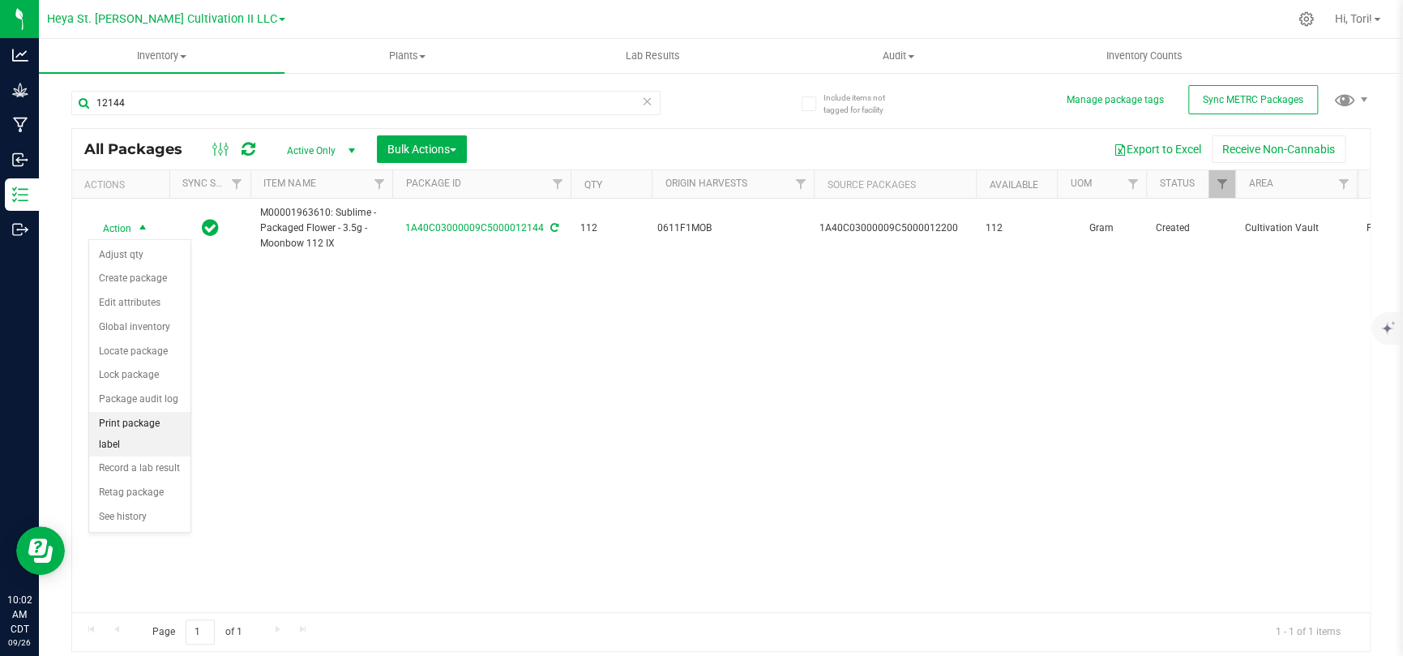
click at [147, 423] on li "Print package label" at bounding box center [139, 434] width 101 height 45
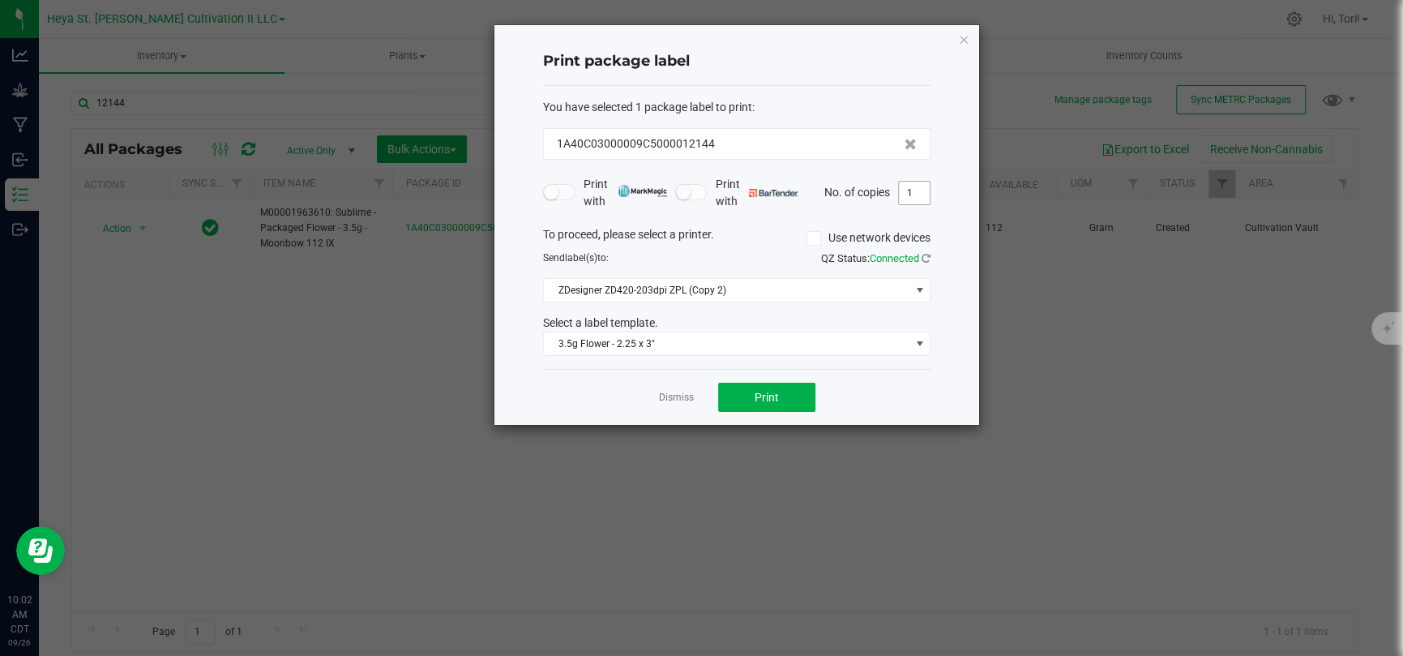
click at [907, 198] on input "1" at bounding box center [914, 193] width 31 height 23
type input "33"
click at [952, 216] on div "Print package label You have selected 1 package label to print : 1A40C03000009C…" at bounding box center [736, 224] width 485 height 399
click at [784, 399] on button "Print" at bounding box center [766, 396] width 97 height 29
click at [670, 404] on div "Dismiss Print" at bounding box center [736, 397] width 387 height 56
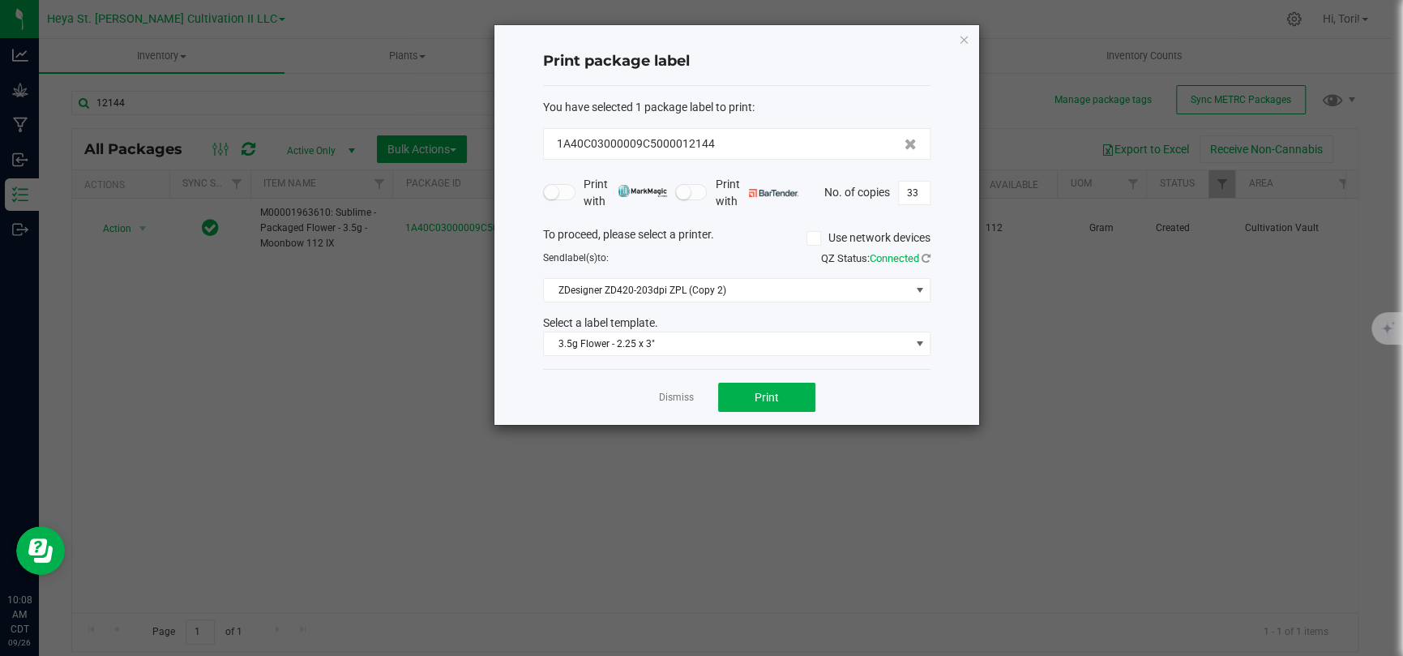
click at [670, 400] on link "Dismiss" at bounding box center [676, 398] width 35 height 14
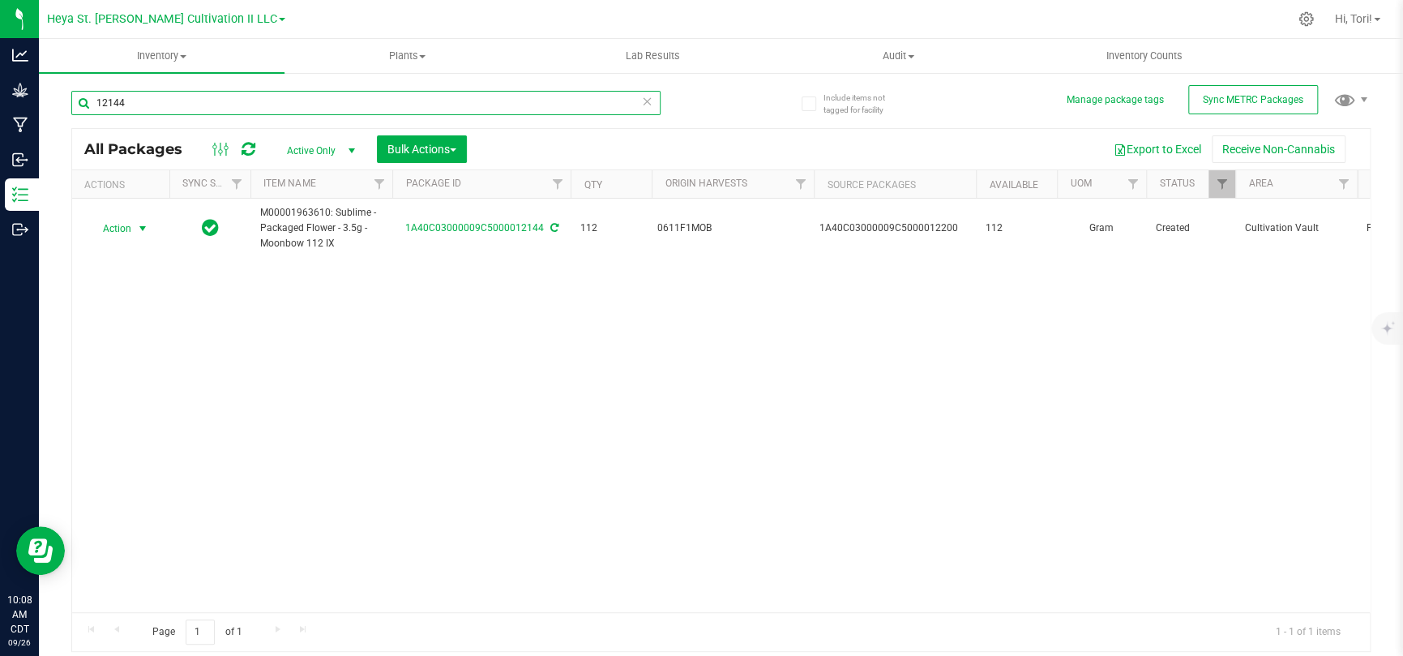
click at [280, 97] on input "12144" at bounding box center [365, 103] width 589 height 24
type input "12145"
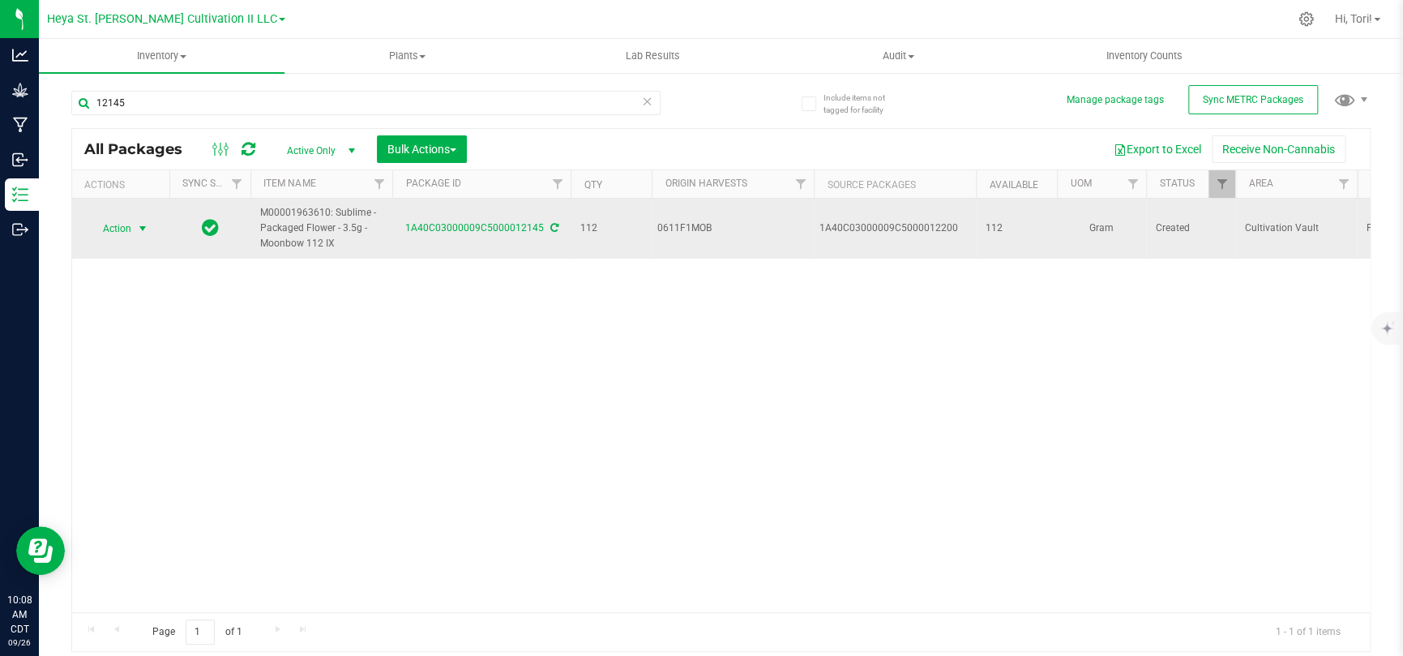
click at [140, 224] on span "select" at bounding box center [142, 228] width 13 height 13
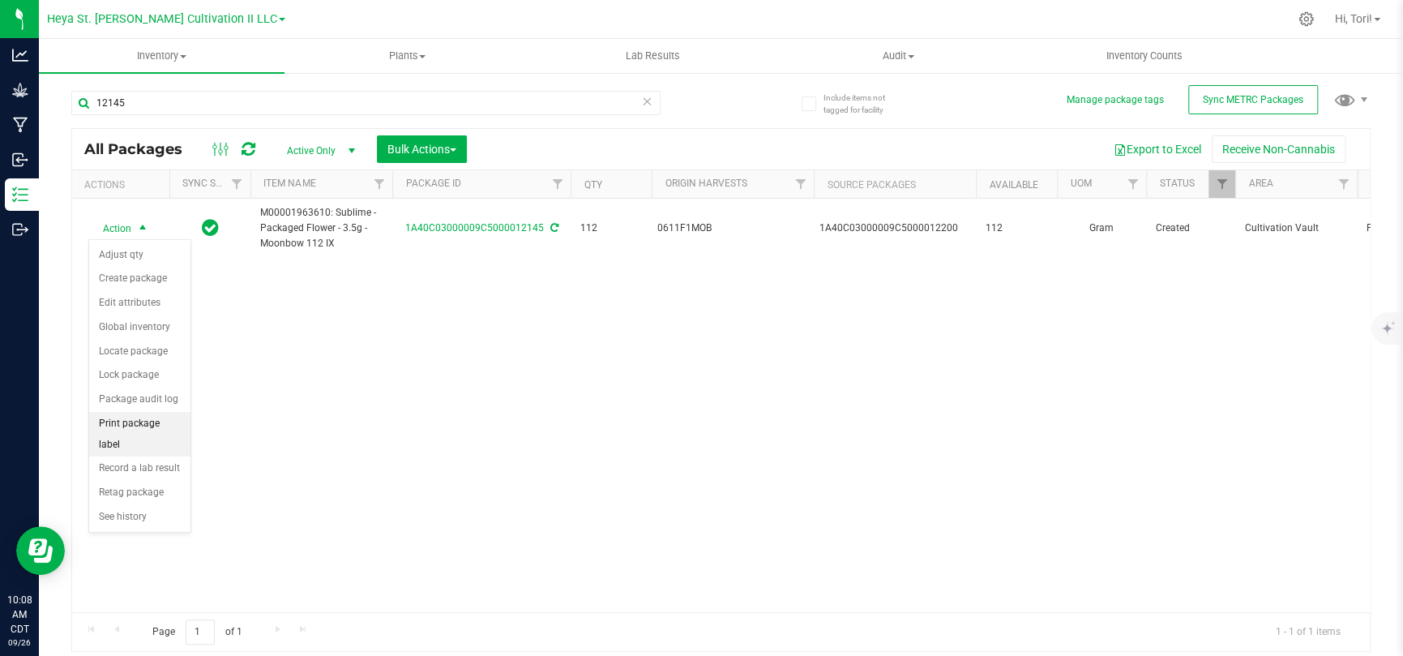
click at [145, 428] on li "Print package label" at bounding box center [139, 434] width 101 height 45
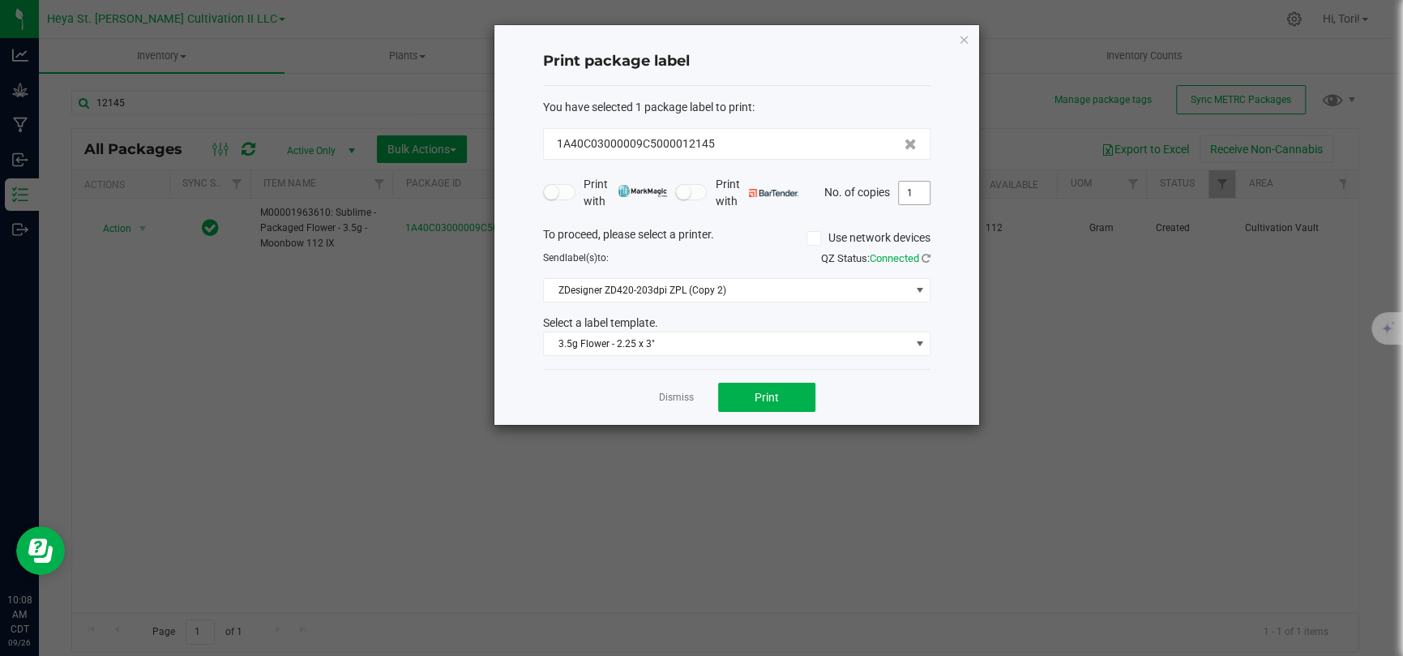
click at [920, 194] on input "1" at bounding box center [914, 193] width 31 height 23
type input "33"
click at [936, 194] on div "Print package label You have selected 1 package label to print : 1A40C03000009C…" at bounding box center [736, 224] width 485 height 399
click at [804, 399] on button "Print" at bounding box center [766, 396] width 97 height 29
click at [965, 37] on icon "button" at bounding box center [963, 38] width 11 height 19
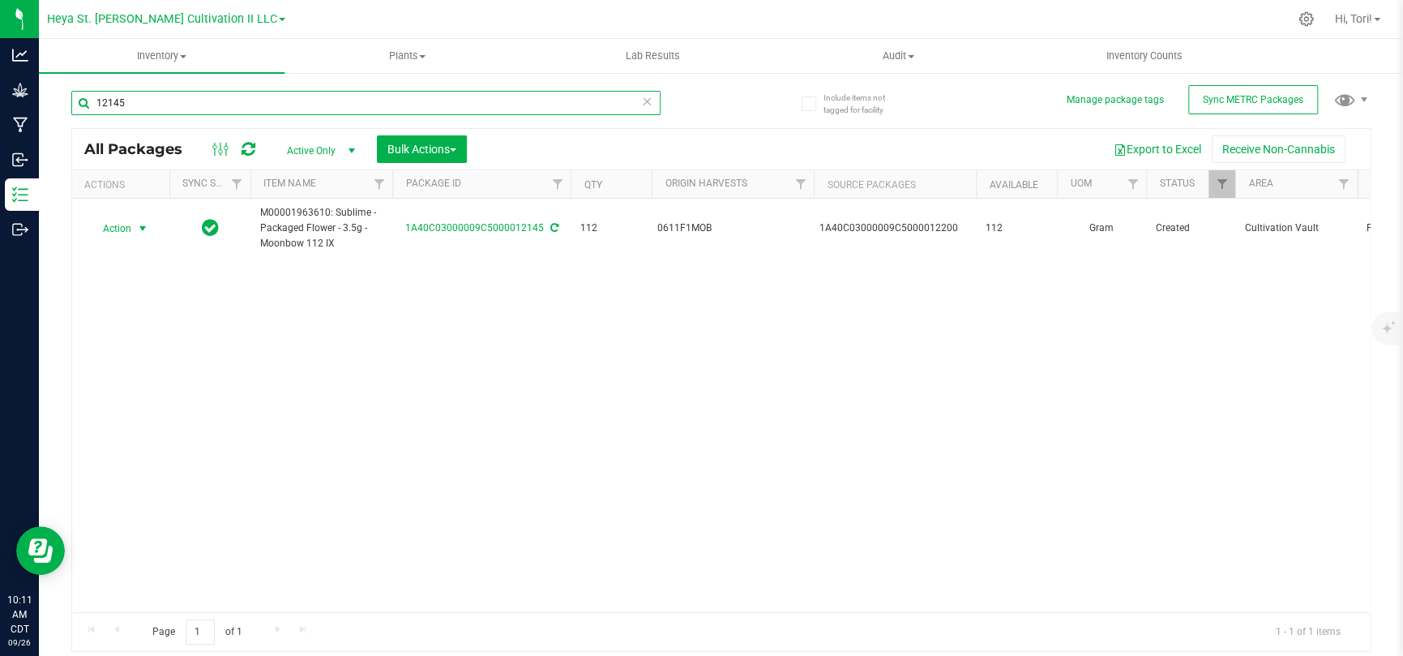
click at [315, 114] on input "12145" at bounding box center [365, 103] width 589 height 24
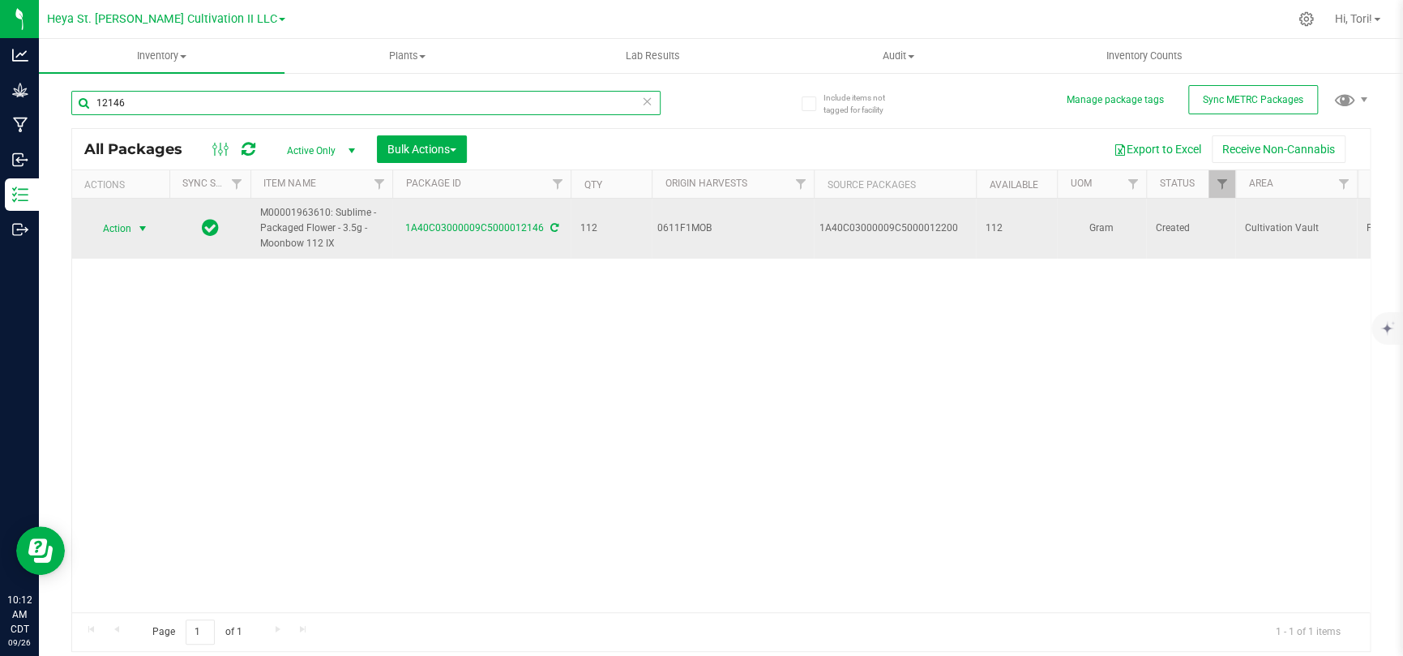
type input "12146"
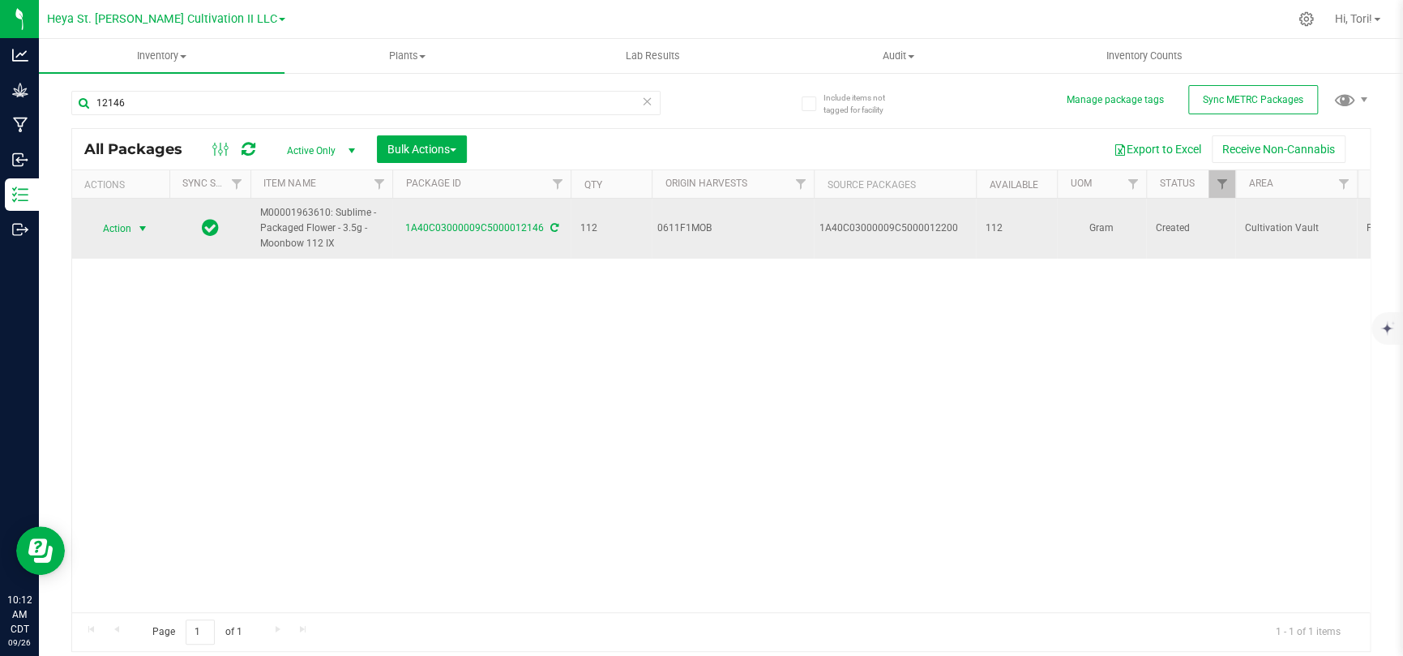
click at [115, 218] on span "Action" at bounding box center [110, 228] width 44 height 23
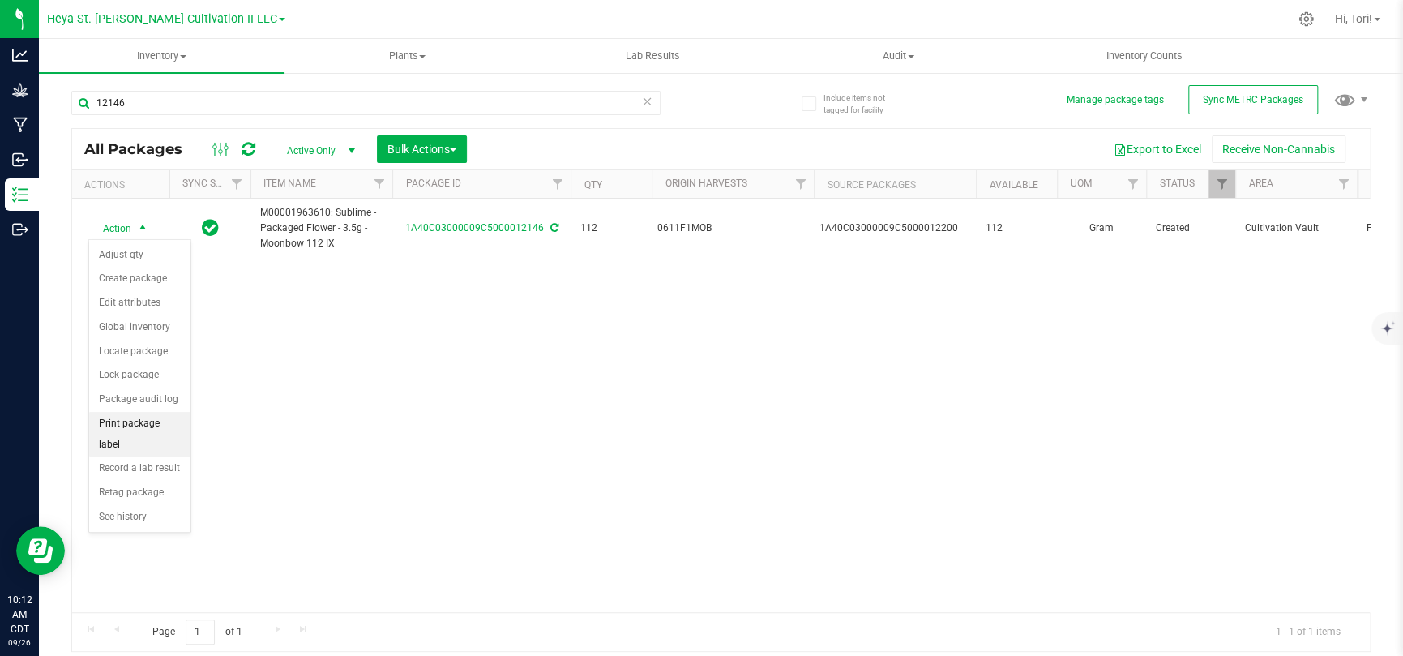
click at [158, 424] on li "Print package label" at bounding box center [139, 434] width 101 height 45
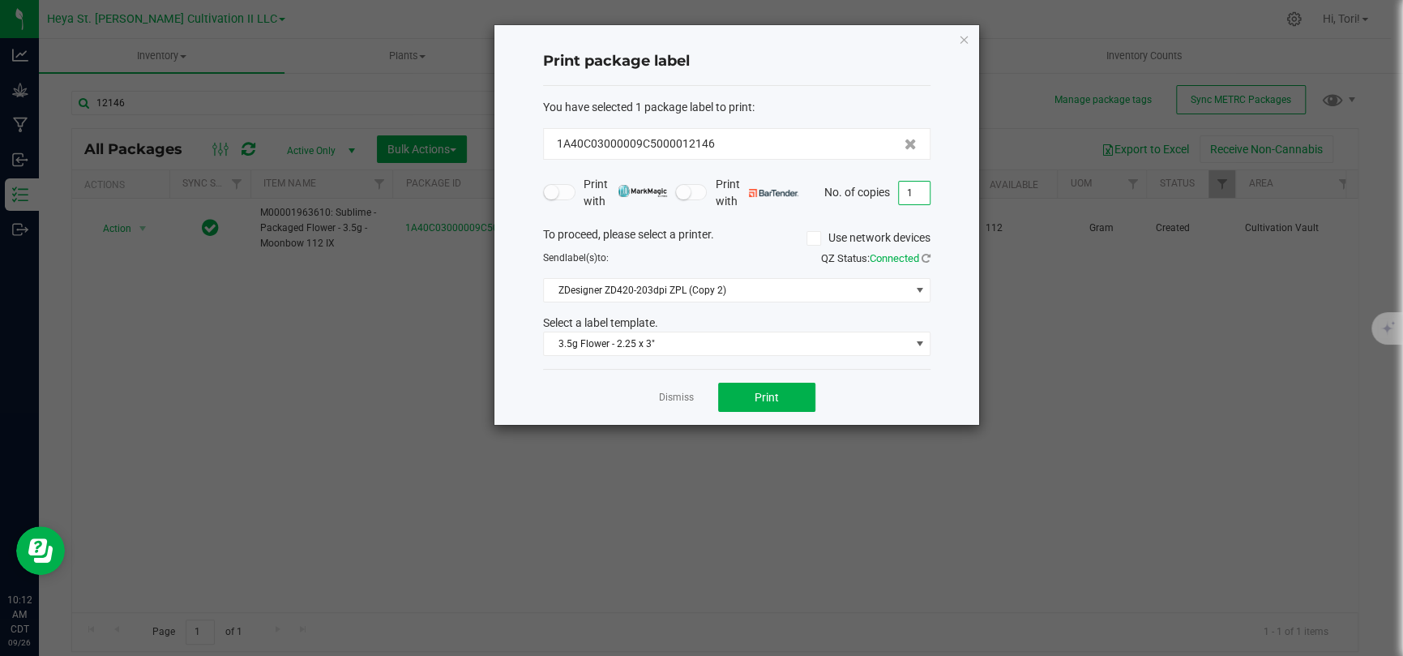
click at [916, 197] on input "1" at bounding box center [914, 193] width 31 height 23
type input "33"
click at [942, 205] on div "Print package label You have selected 1 package label to print : 1A40C03000009C…" at bounding box center [736, 224] width 485 height 399
click at [765, 386] on button "Print" at bounding box center [766, 396] width 97 height 29
click at [683, 393] on link "Dismiss" at bounding box center [676, 398] width 35 height 14
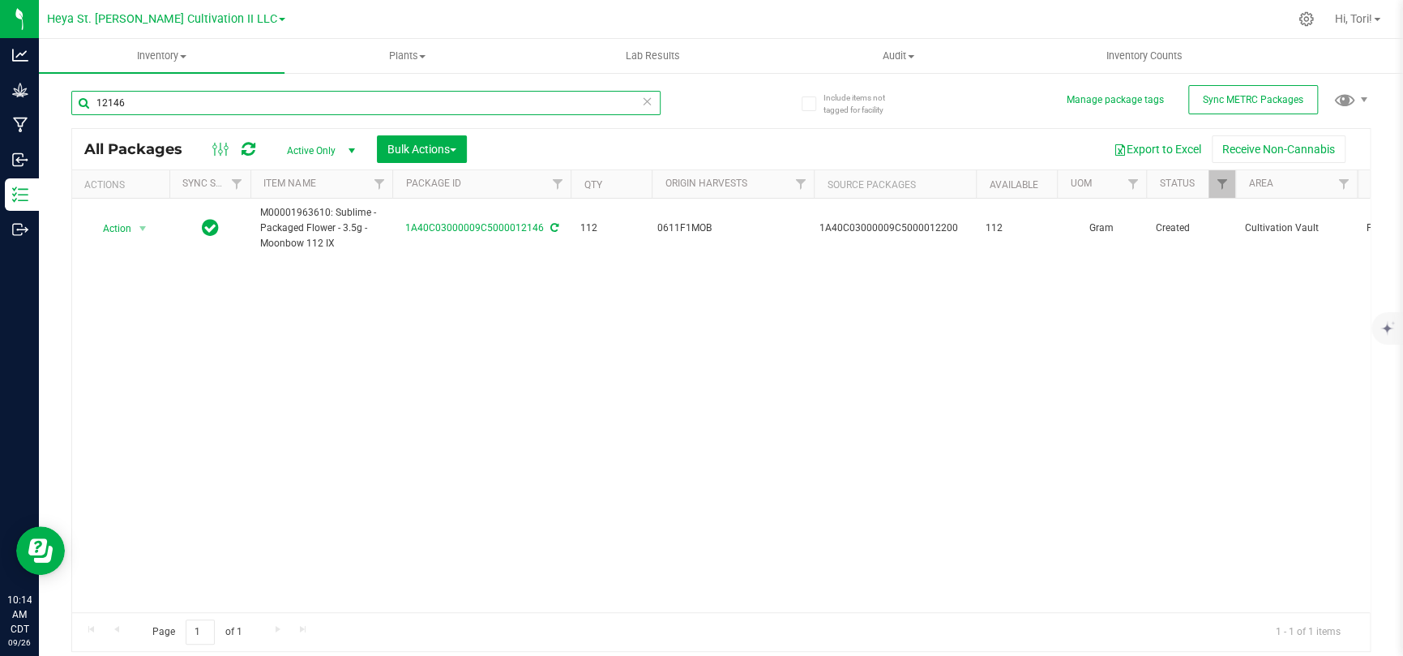
click at [176, 104] on input "12146" at bounding box center [365, 103] width 589 height 24
type input "12147"
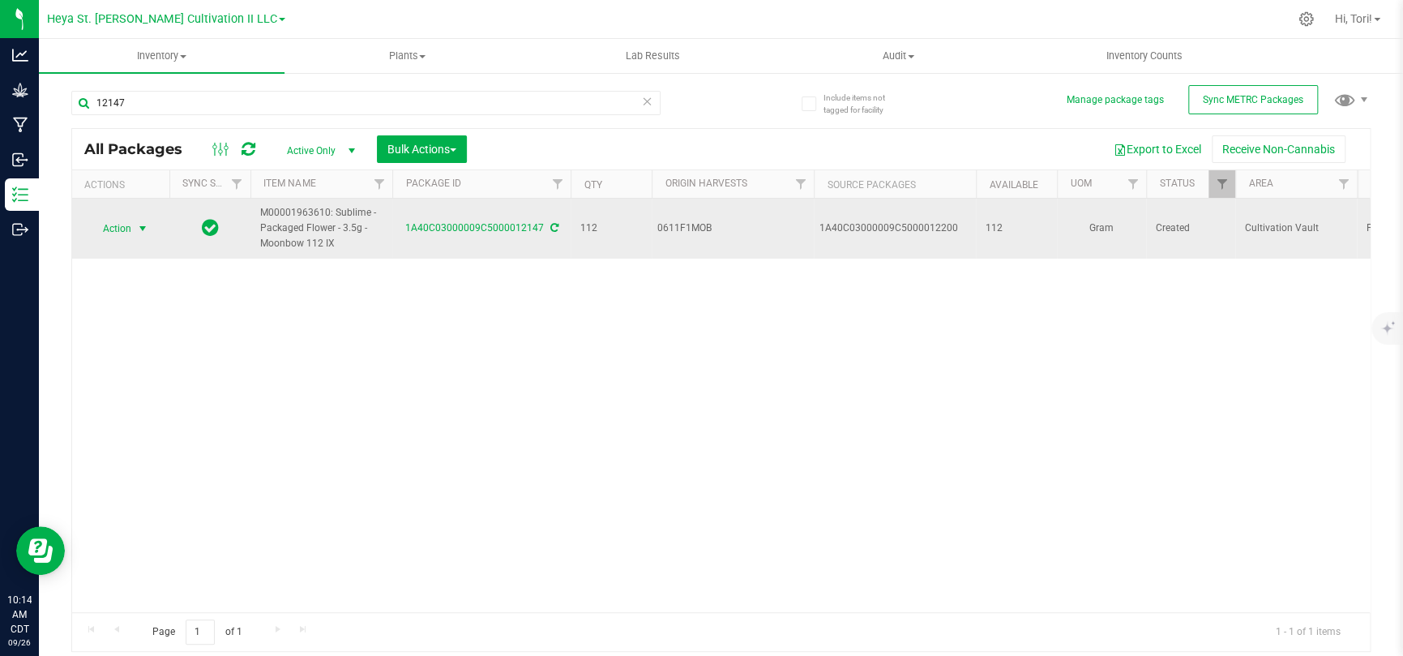
click at [122, 224] on span "Action" at bounding box center [110, 228] width 44 height 23
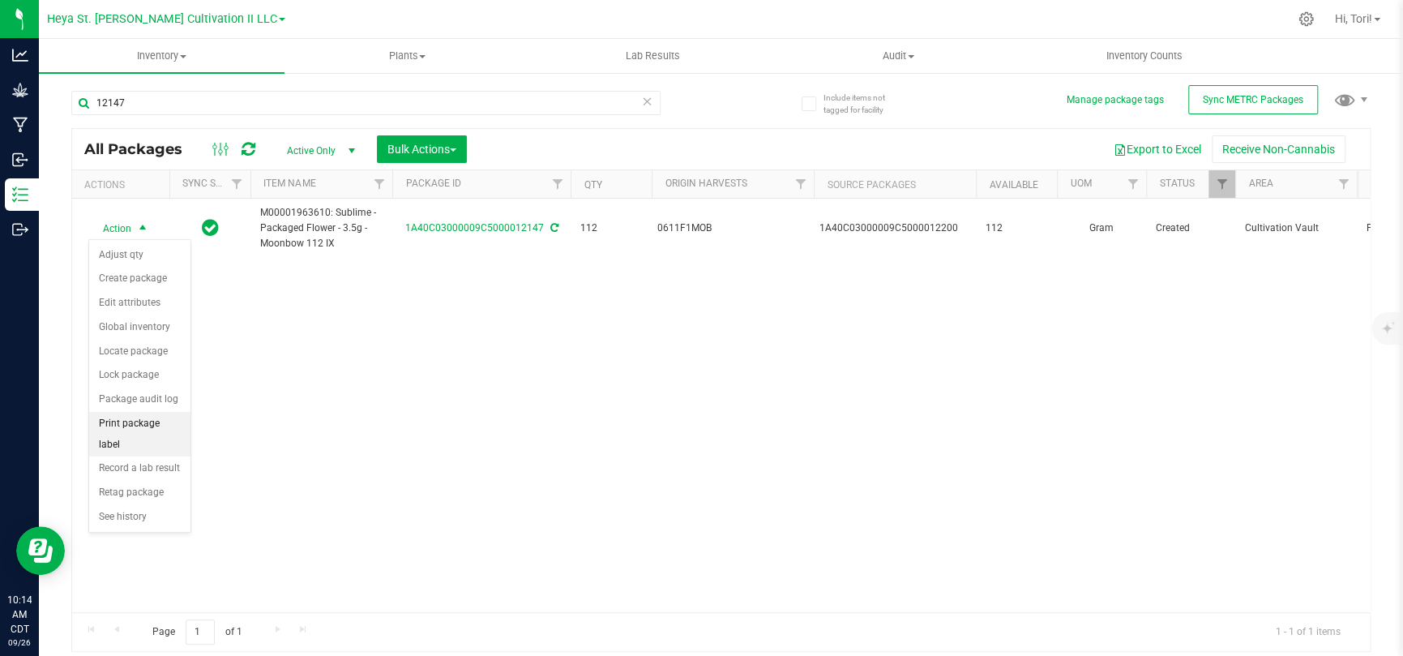
click at [170, 420] on li "Print package label" at bounding box center [139, 434] width 101 height 45
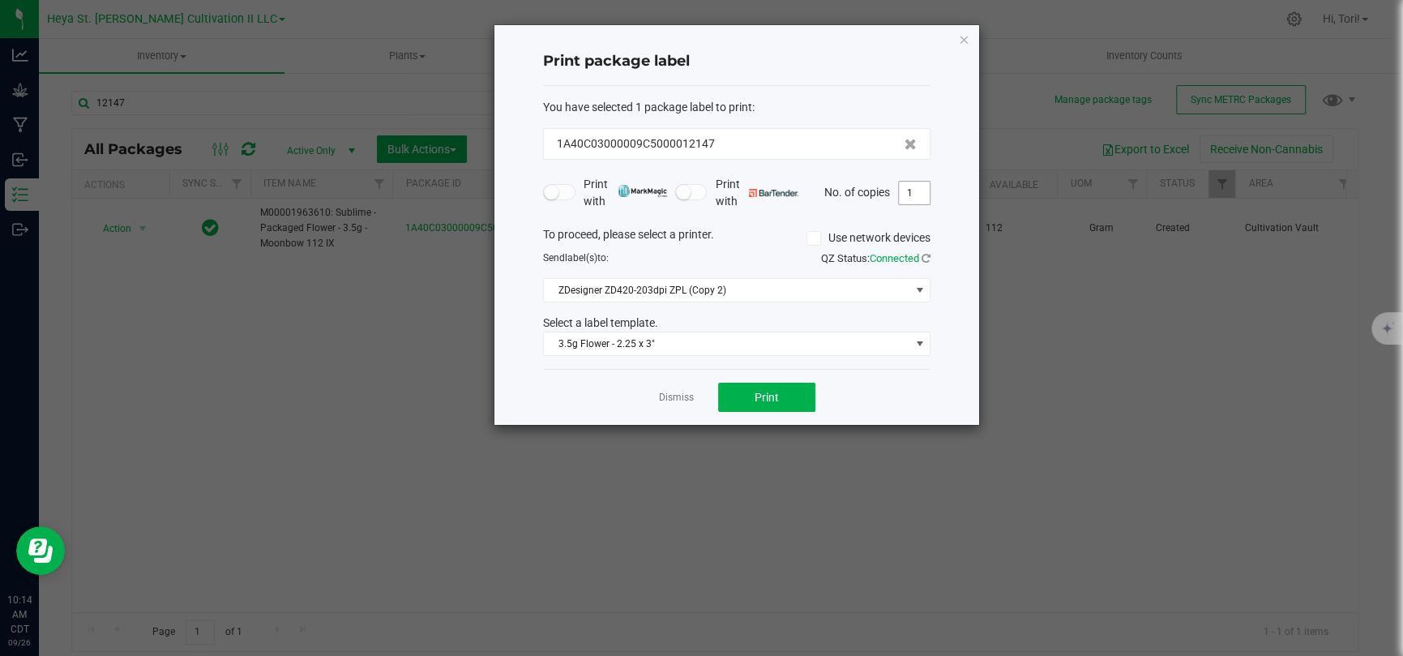
click at [917, 191] on input "1" at bounding box center [914, 193] width 31 height 23
type input "33"
click at [950, 212] on div "Print package label You have selected 1 package label to print : 1A40C03000009C…" at bounding box center [736, 224] width 485 height 399
click at [750, 399] on button "Print" at bounding box center [766, 396] width 97 height 29
click at [964, 34] on icon "button" at bounding box center [963, 38] width 11 height 19
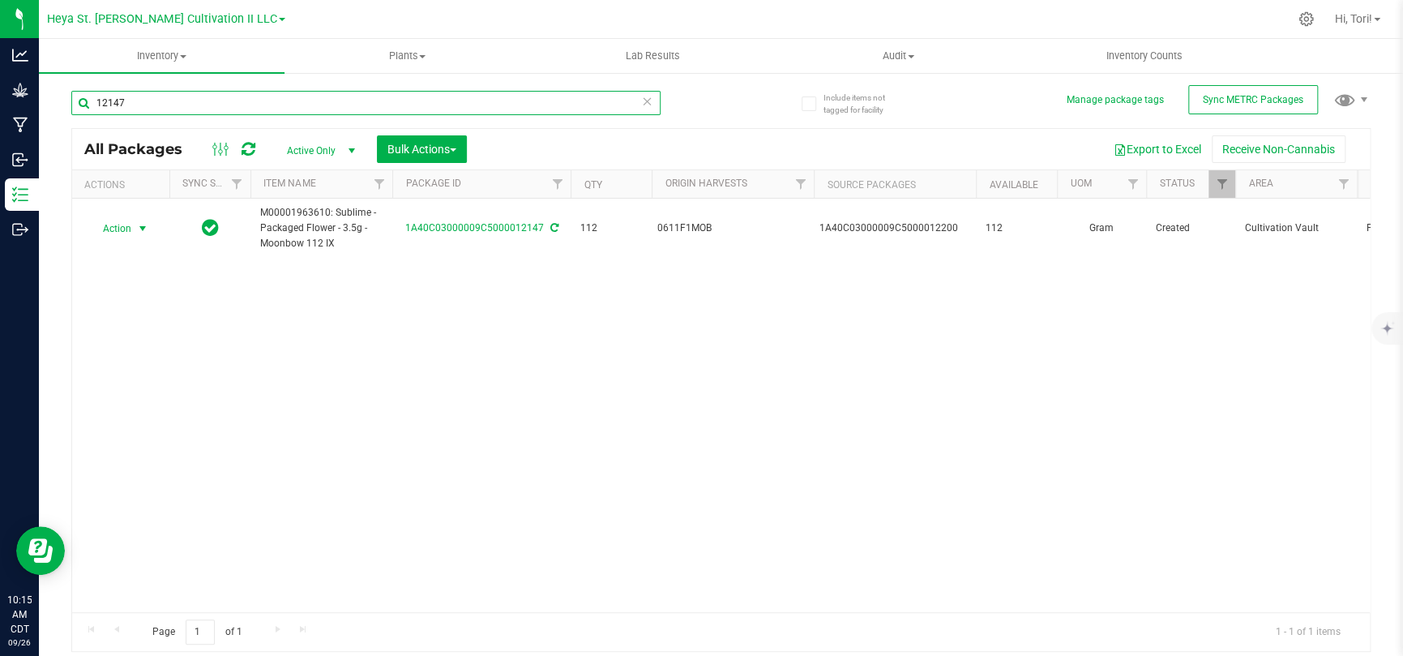
click at [388, 108] on input "12147" at bounding box center [365, 103] width 589 height 24
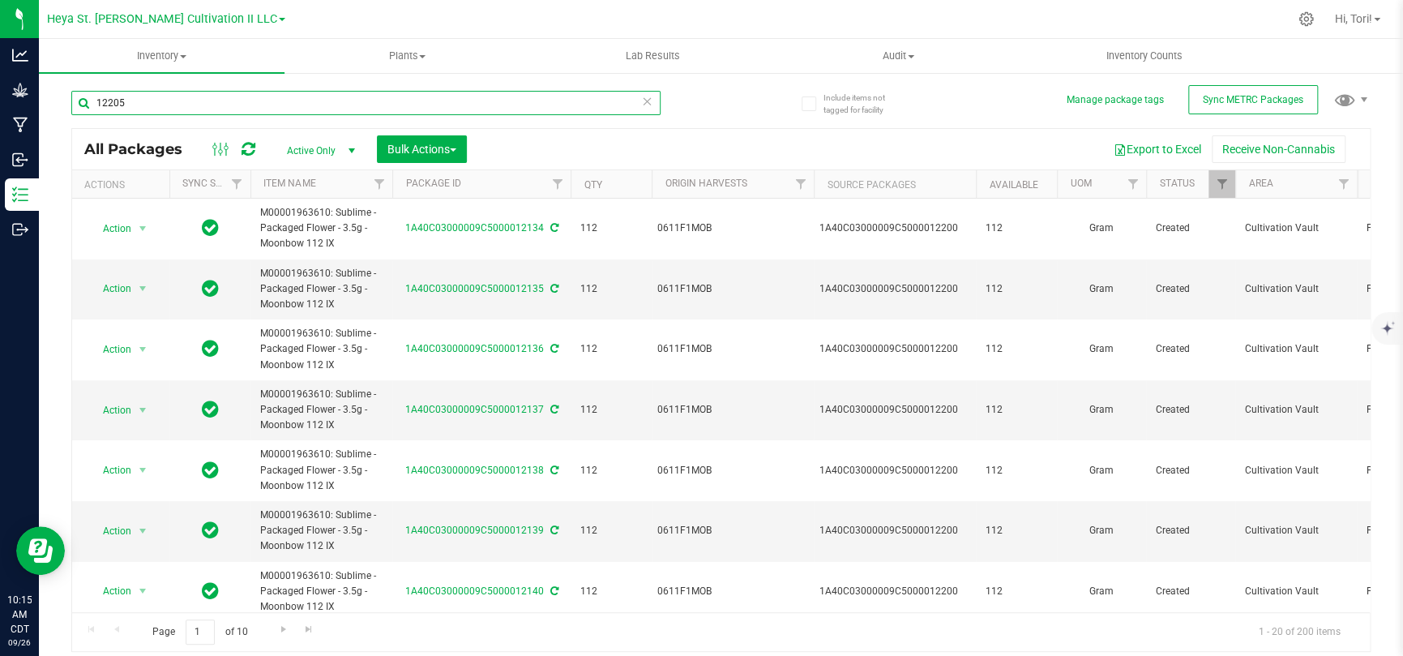
type input "12205"
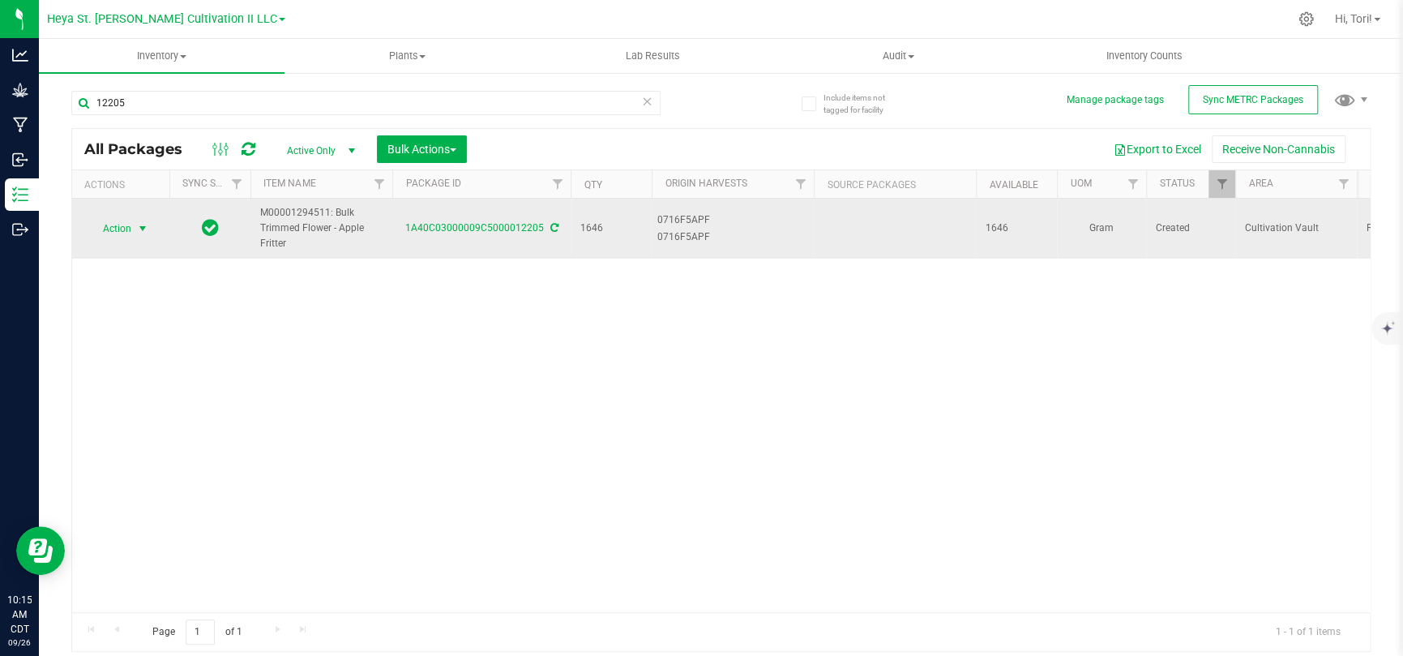
click at [109, 224] on span "Action" at bounding box center [110, 228] width 44 height 23
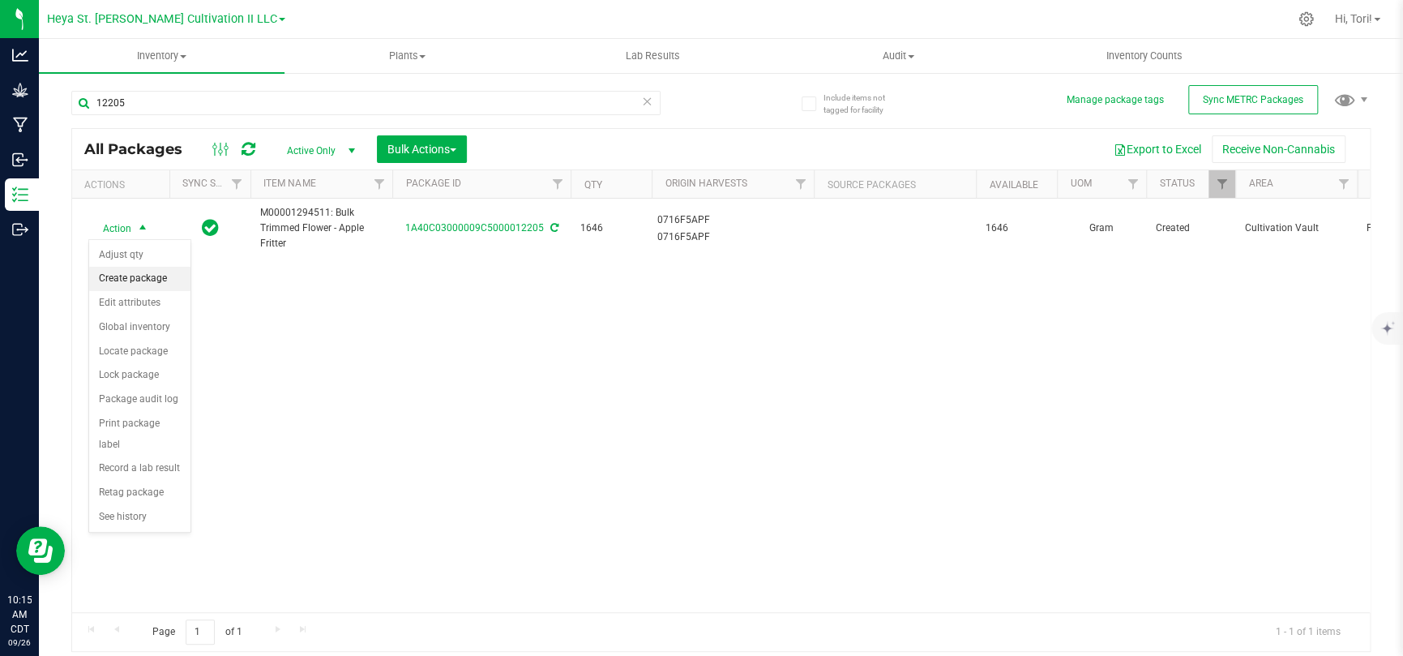
click at [140, 268] on li "Create package" at bounding box center [139, 279] width 101 height 24
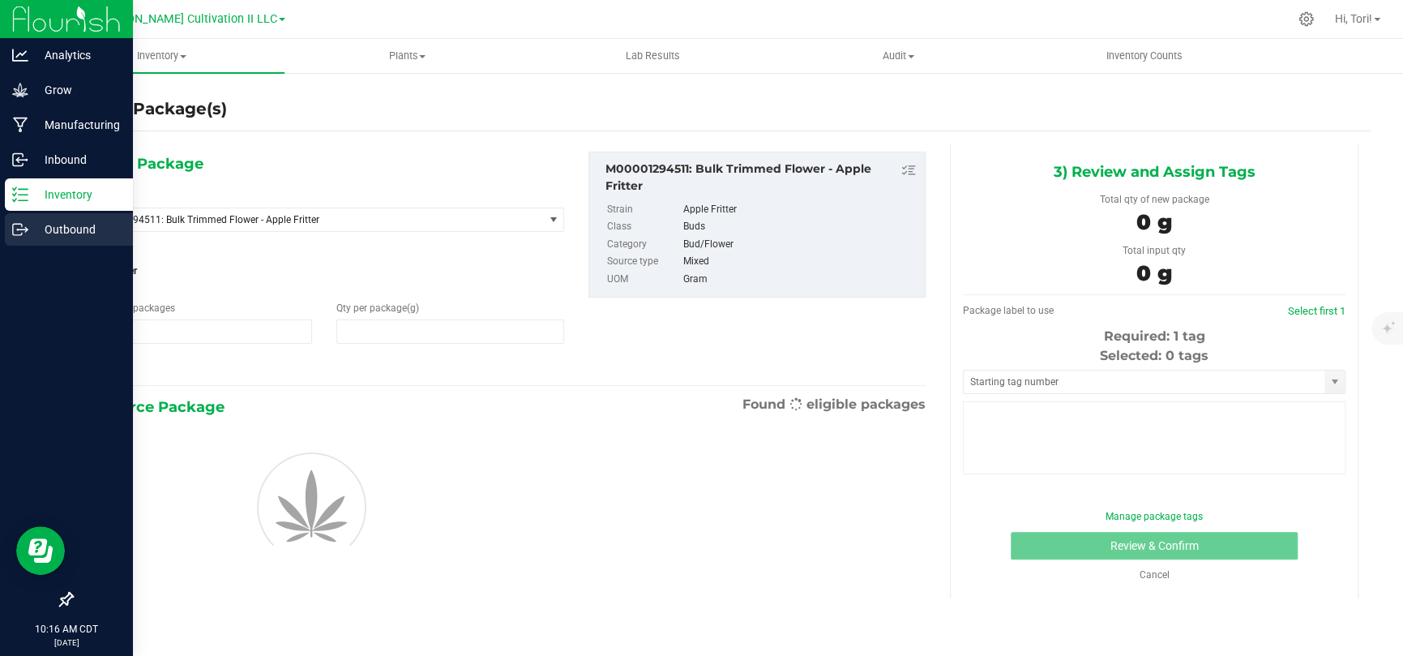
type input "1"
type input "0.0000"
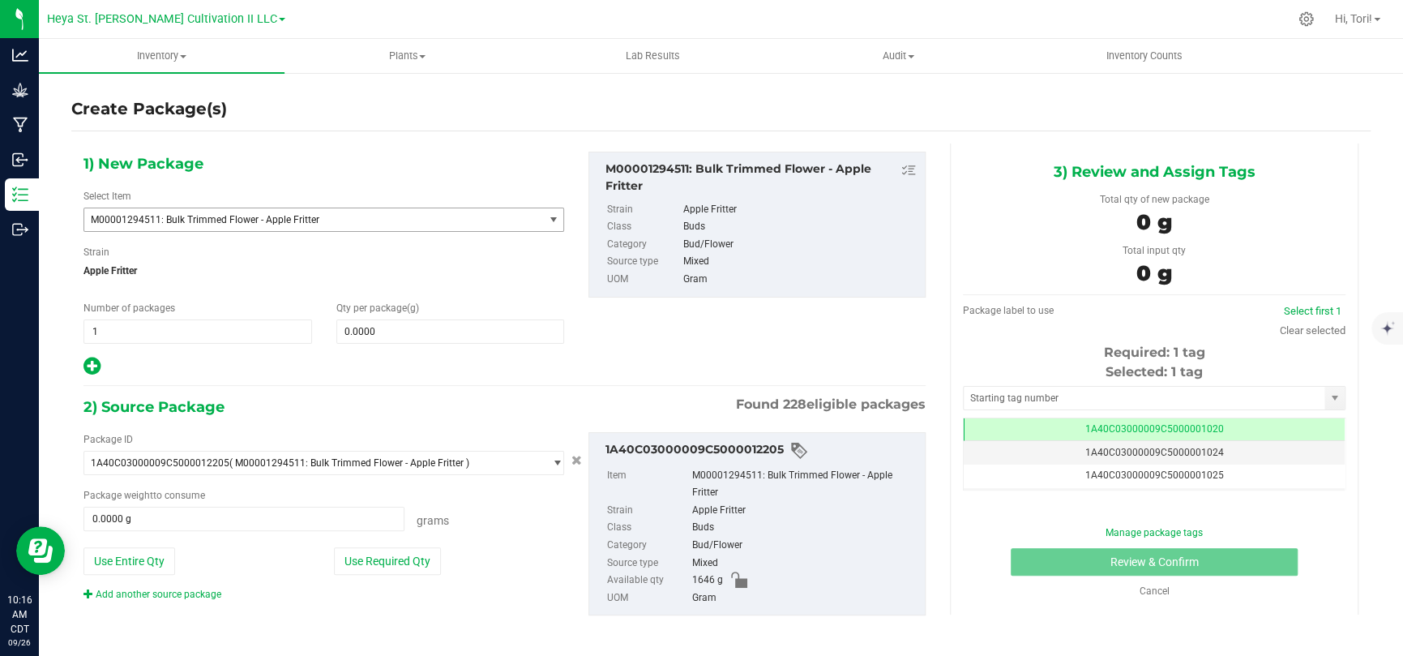
click at [440, 226] on span "M00001294511: Bulk Trimmed Flower - Apple Fritter" at bounding box center [313, 219] width 459 height 23
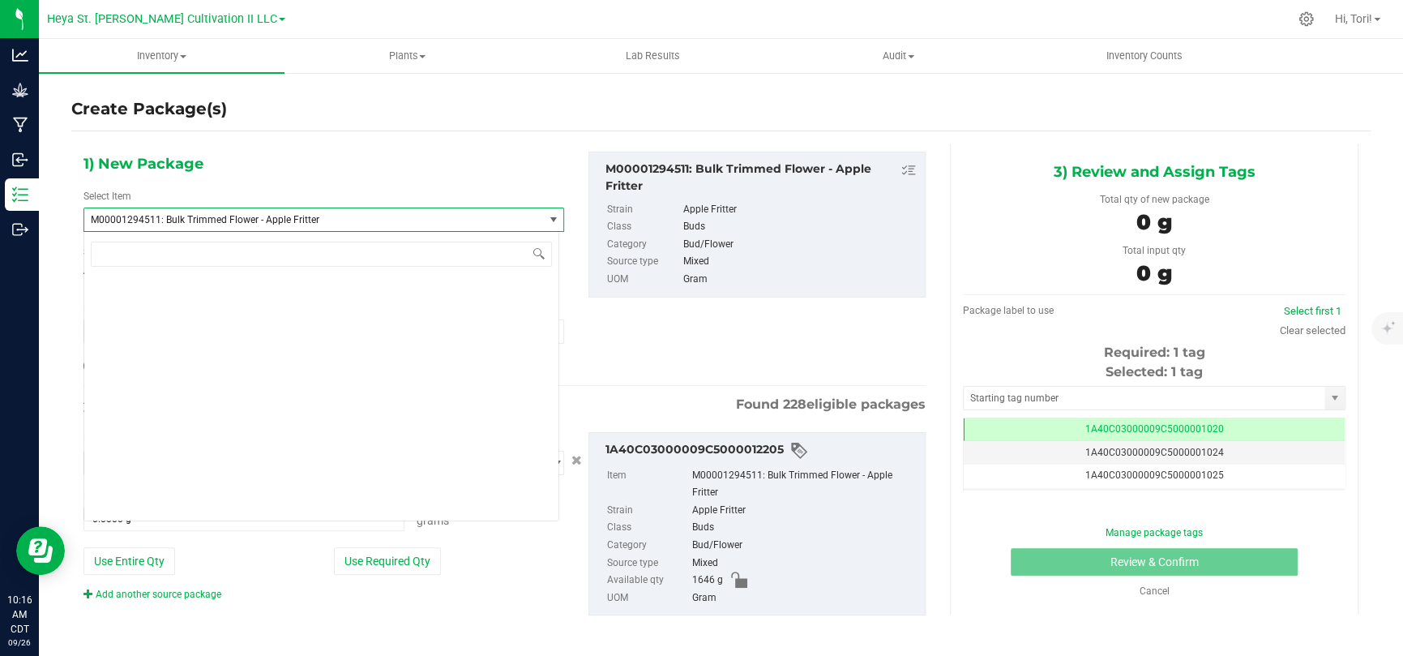
scroll to position [5762, 0]
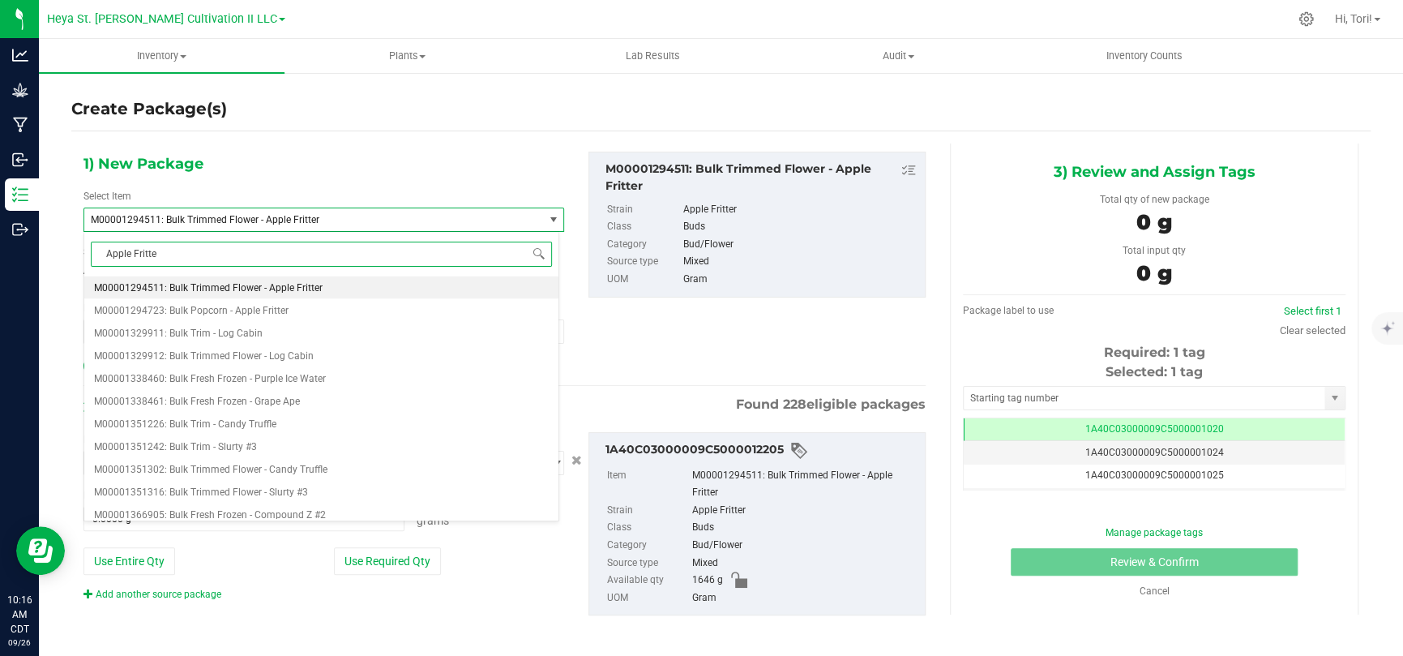
type input "Apple Fritter"
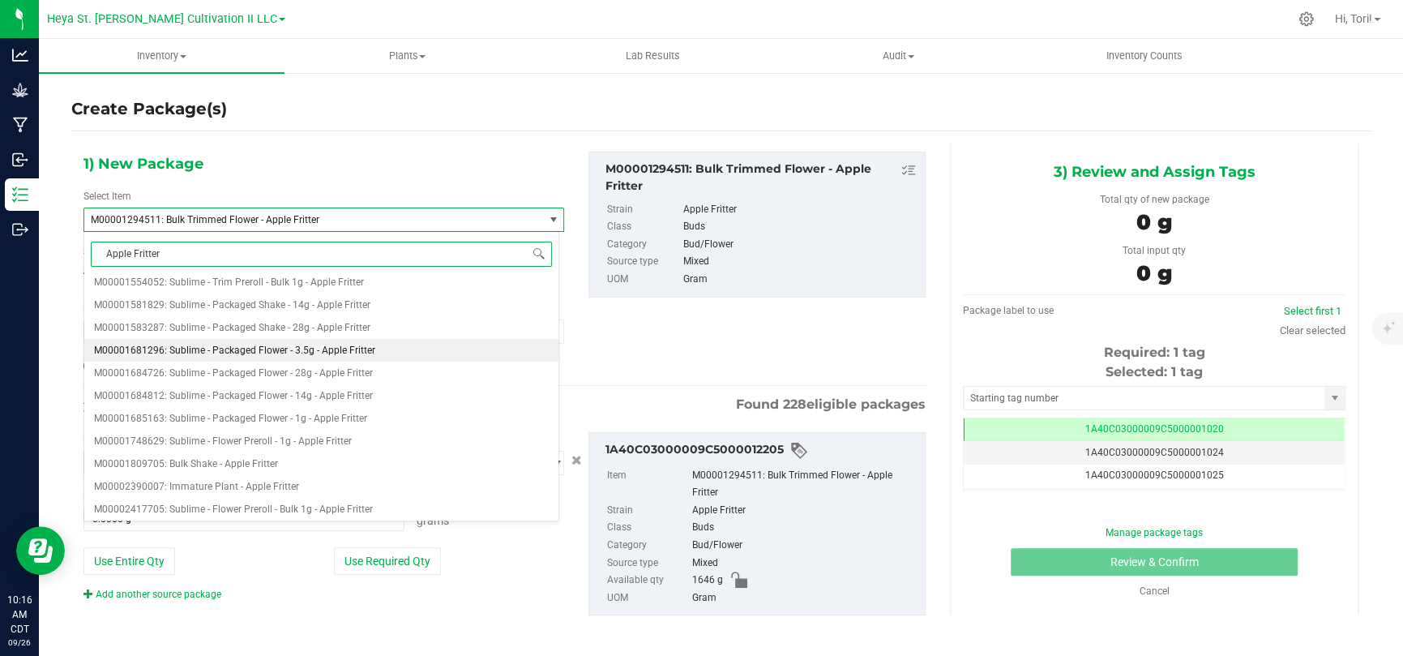
scroll to position [162, 0]
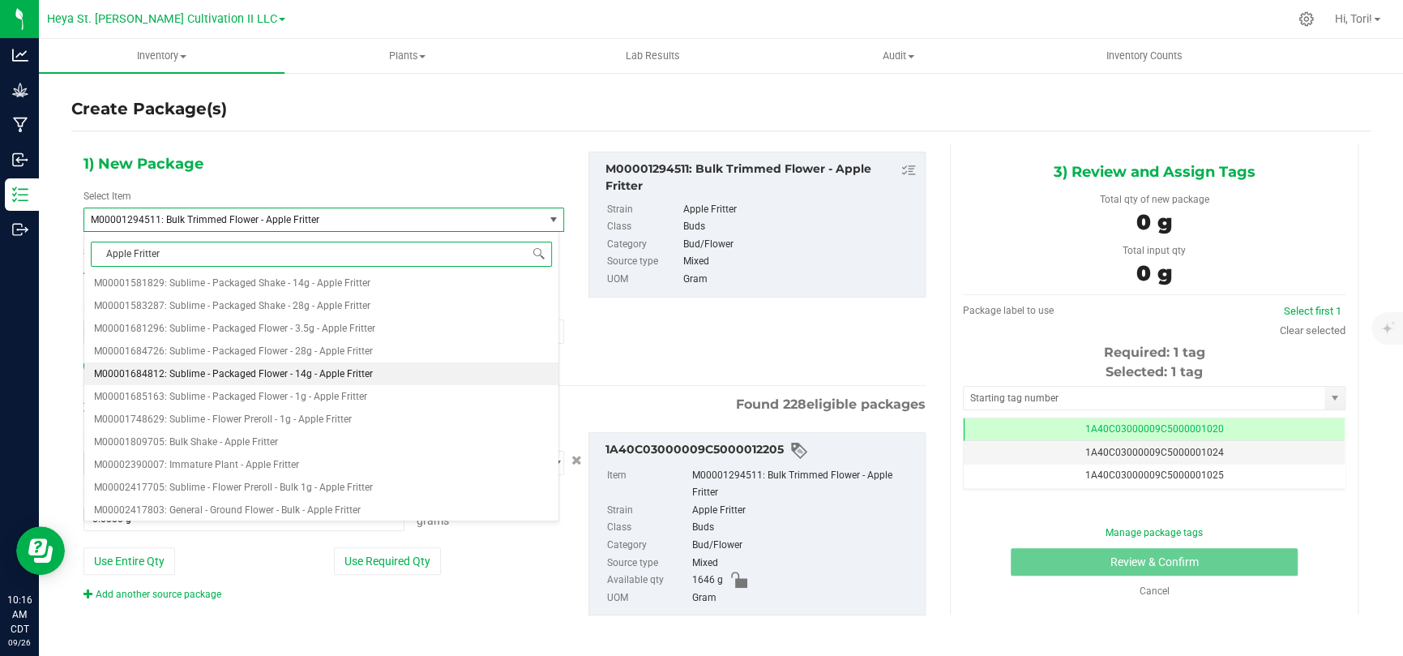
click at [395, 369] on li "M00001684812: Sublime - Packaged Flower - 14g - Apple Fritter" at bounding box center [321, 373] width 474 height 23
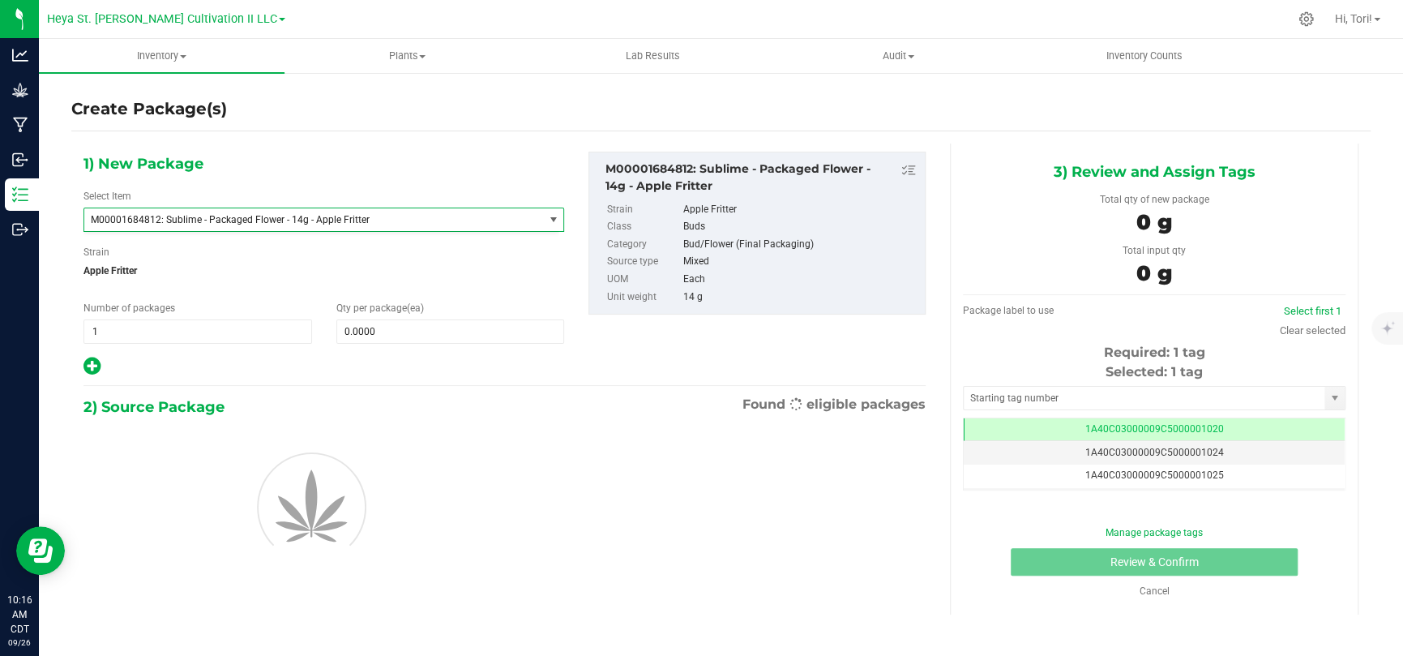
type input "0"
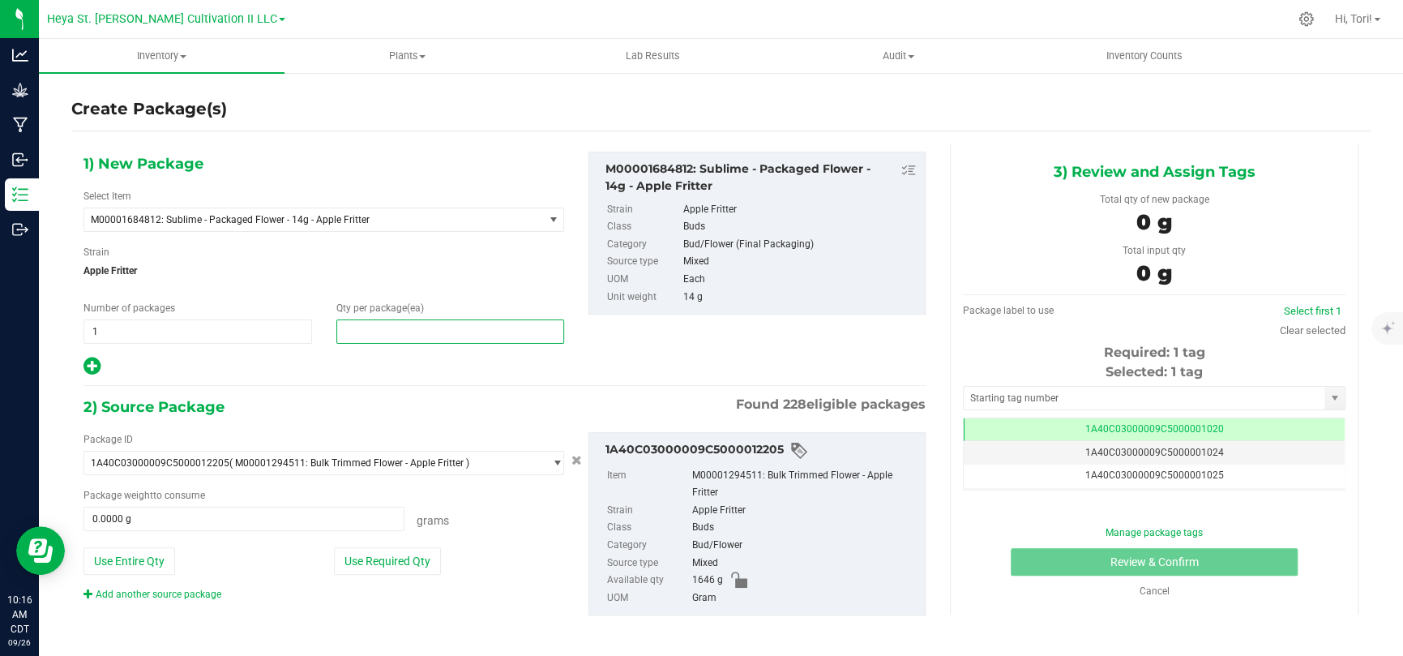
click at [382, 330] on span at bounding box center [450, 331] width 228 height 24
type input "16"
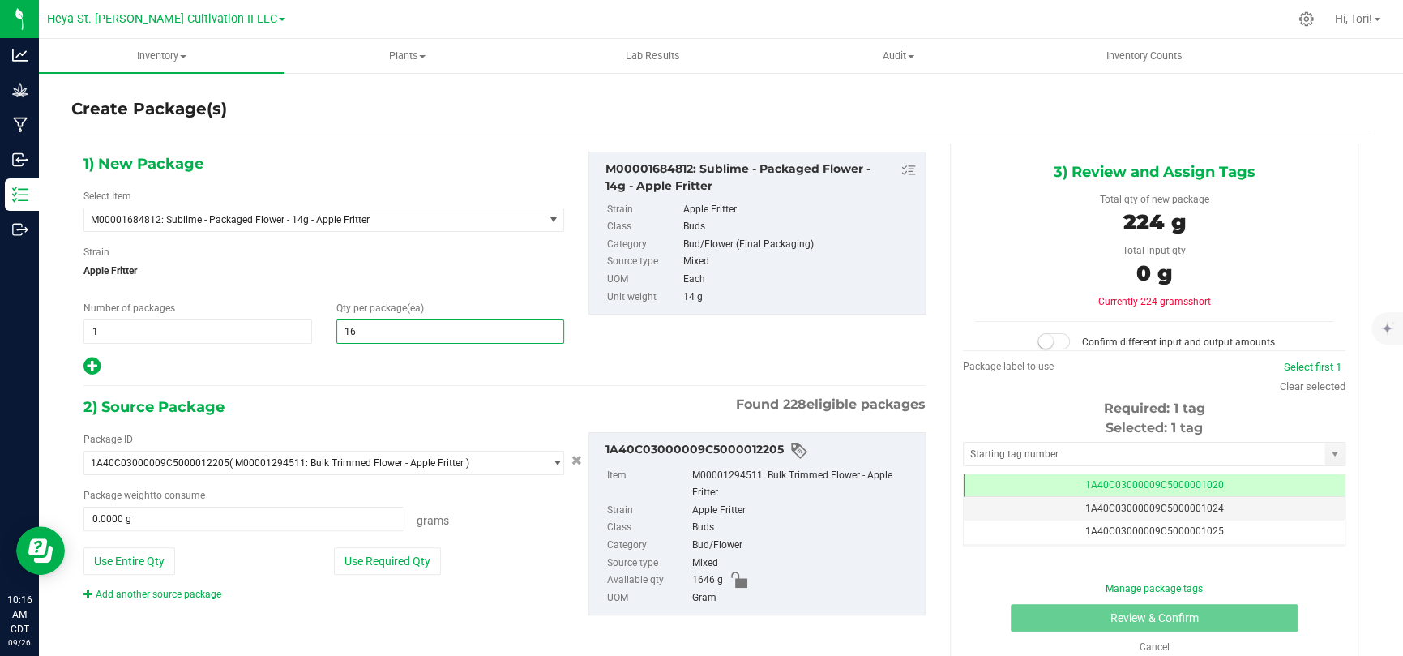
type input "16"
click at [357, 362] on div at bounding box center [323, 366] width 480 height 21
click at [420, 428] on button "Use Required Qty" at bounding box center [387, 561] width 107 height 28
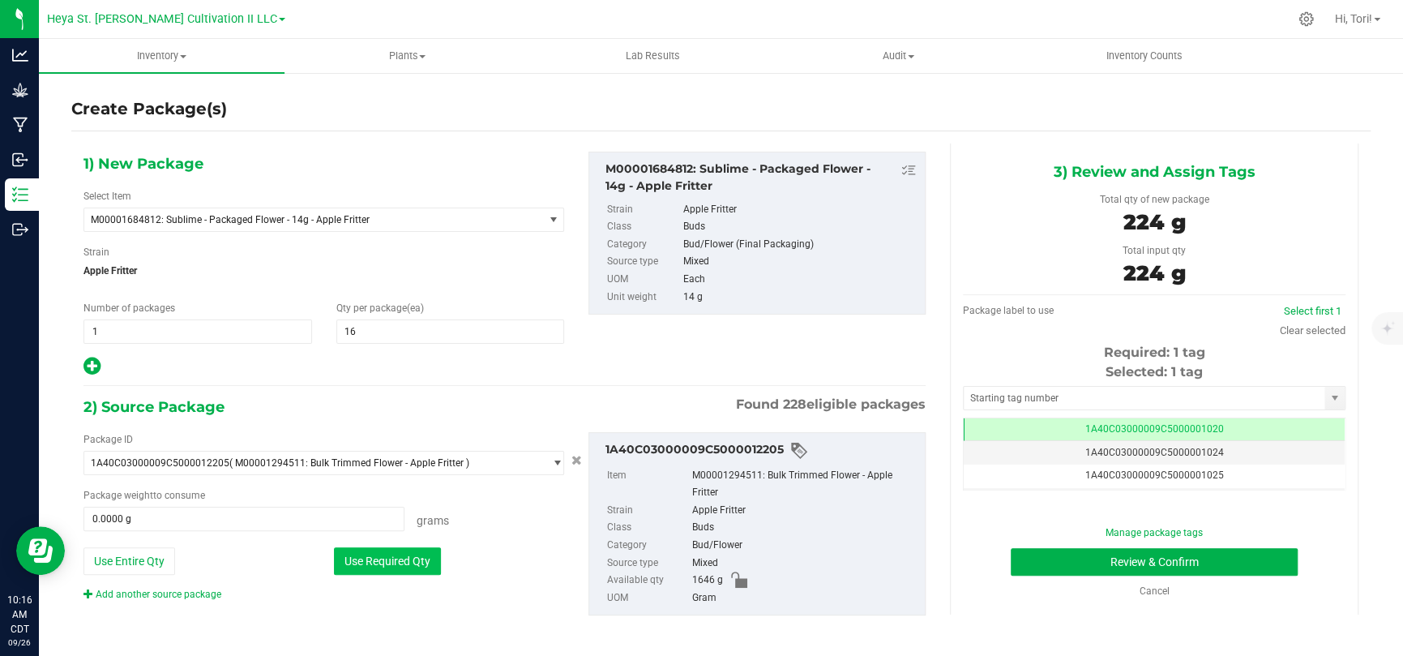
type input "224.0000 g"
click at [997, 399] on input "text" at bounding box center [1143, 397] width 361 height 23
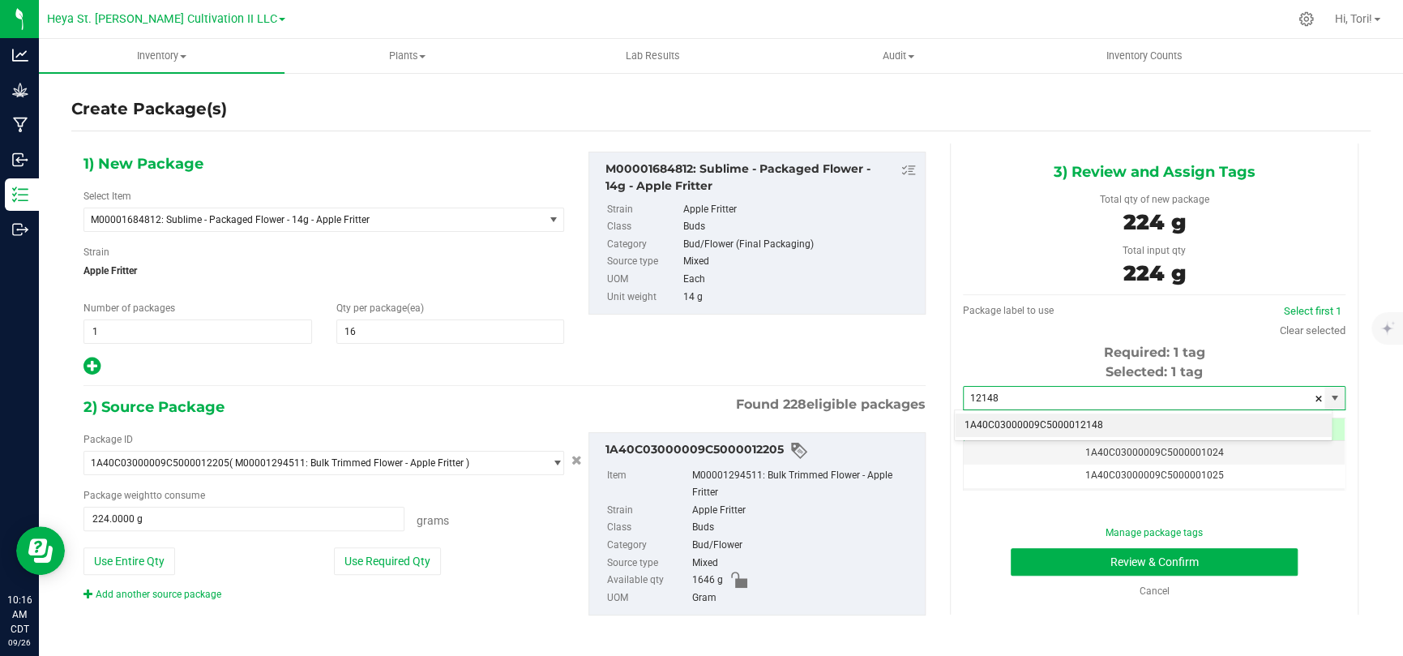
click at [997, 417] on li "1A40C03000009C5000012148" at bounding box center [1142, 425] width 377 height 24
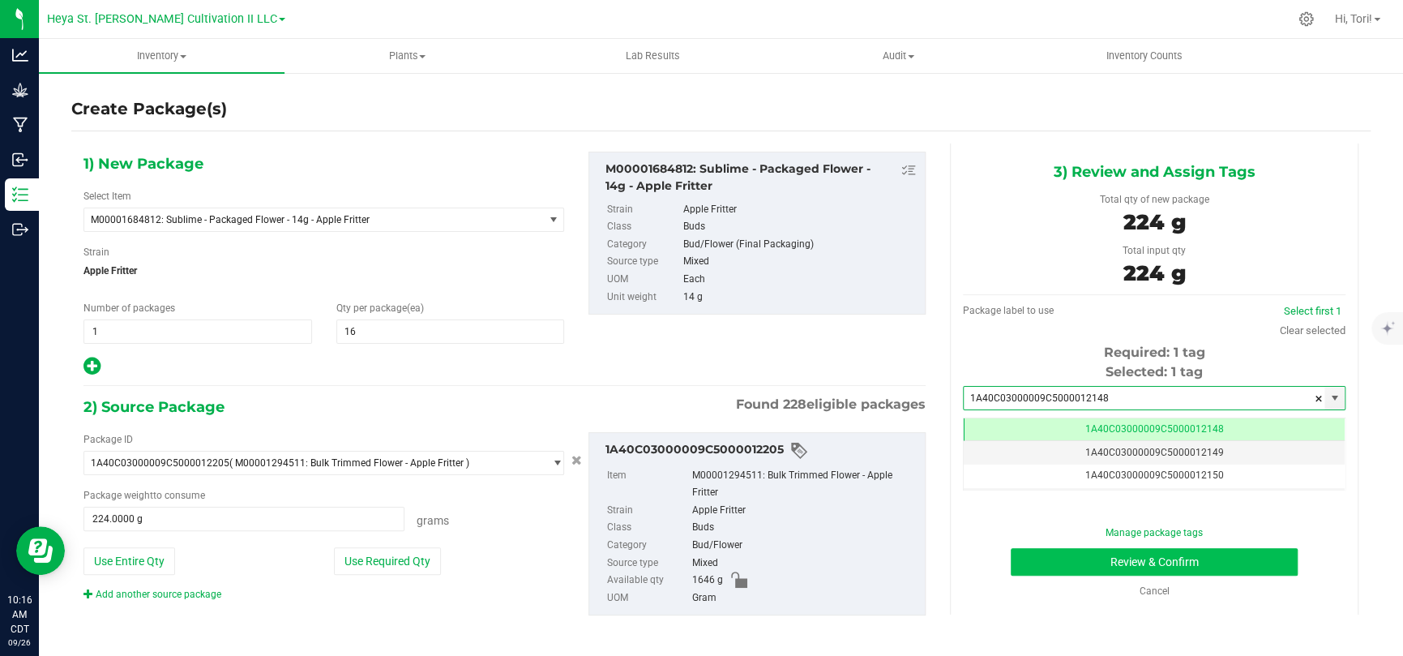
type input "1A40C03000009C5000012148"
click at [997, 428] on button "Review & Confirm" at bounding box center [1153, 562] width 287 height 28
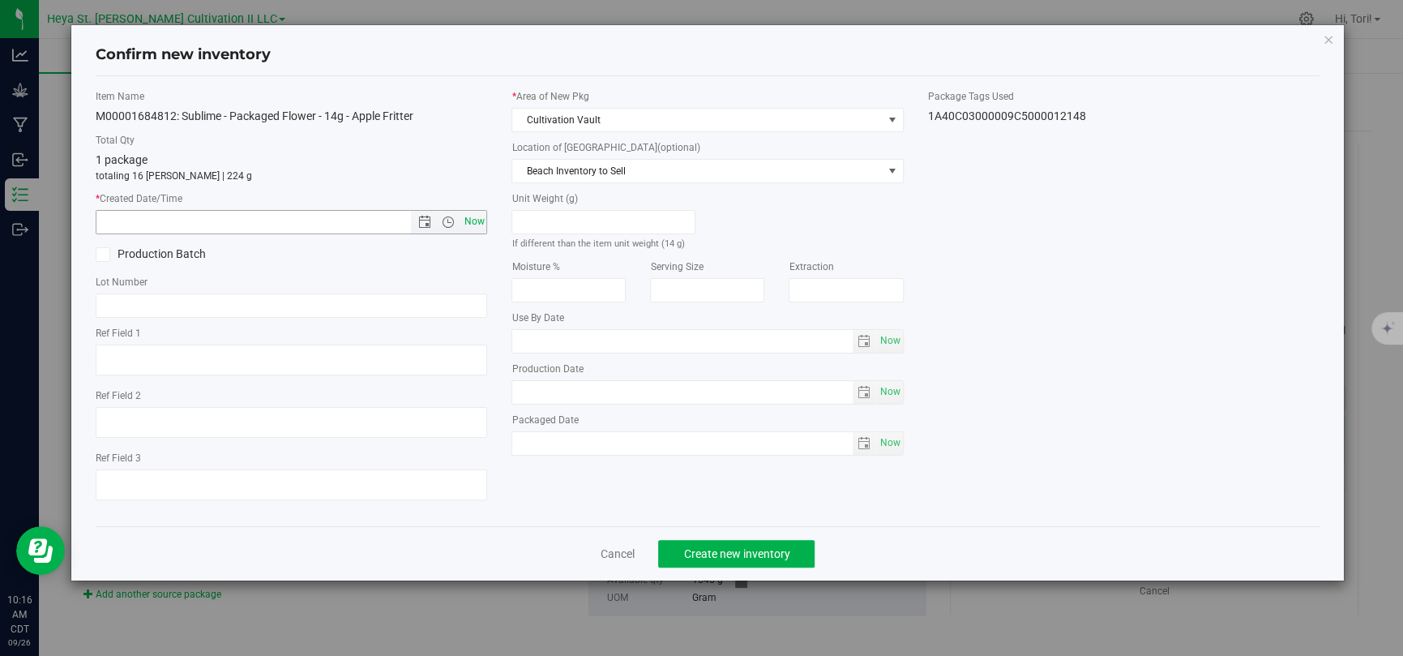
click at [471, 224] on span "Now" at bounding box center [474, 221] width 28 height 23
type input "9/26/2025 10:17 AM"
click at [812, 428] on button "Create new inventory" at bounding box center [736, 554] width 156 height 28
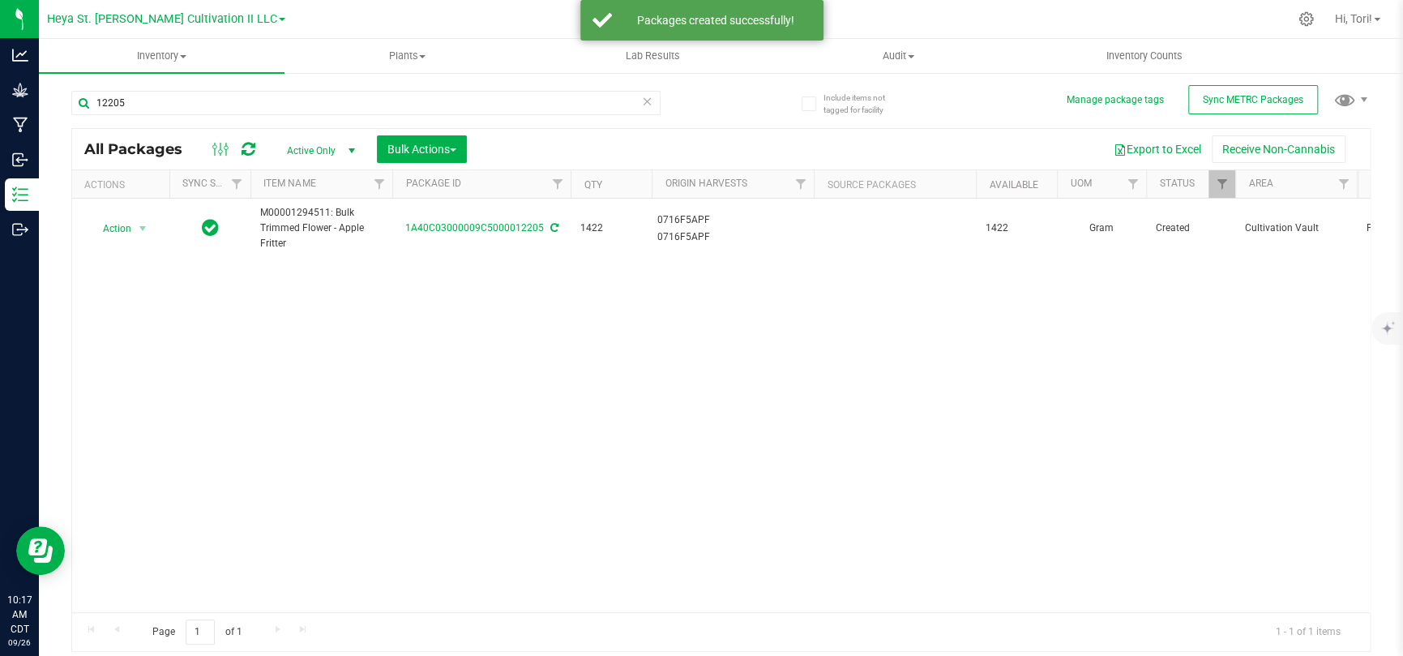
click at [648, 105] on icon at bounding box center [647, 100] width 11 height 19
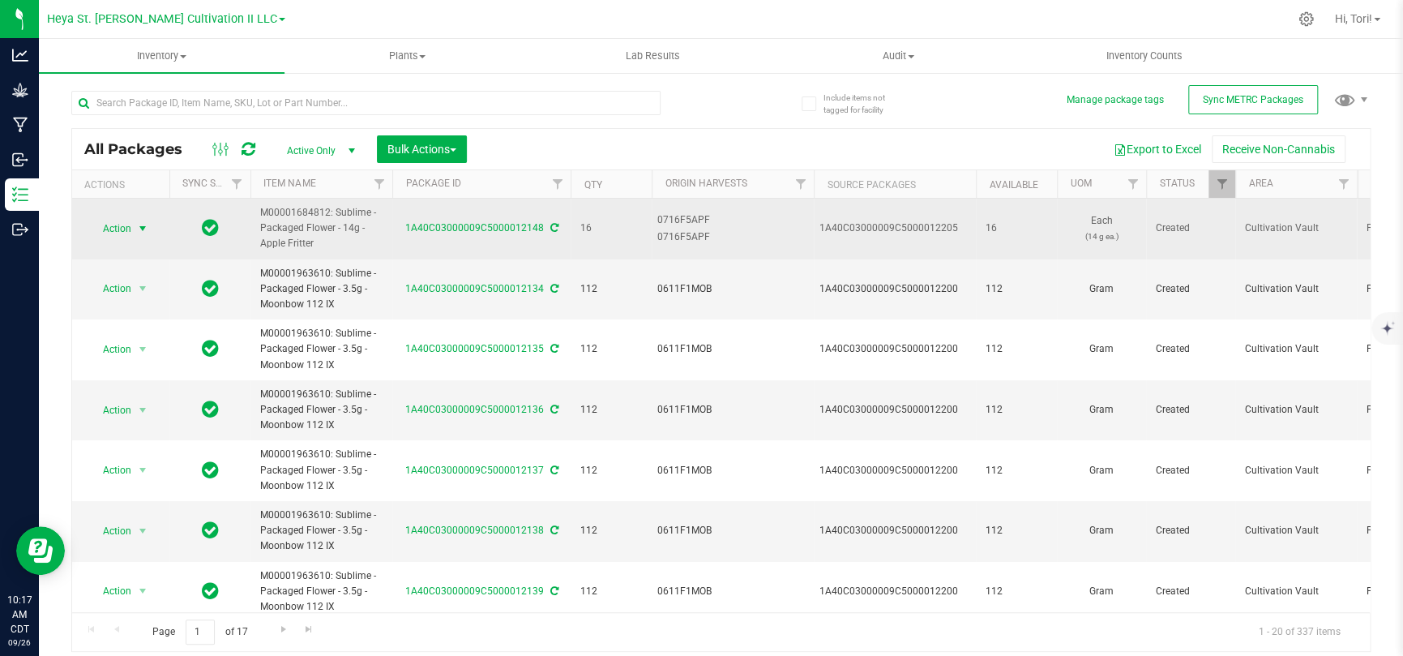
click at [117, 228] on span "Action" at bounding box center [110, 228] width 44 height 23
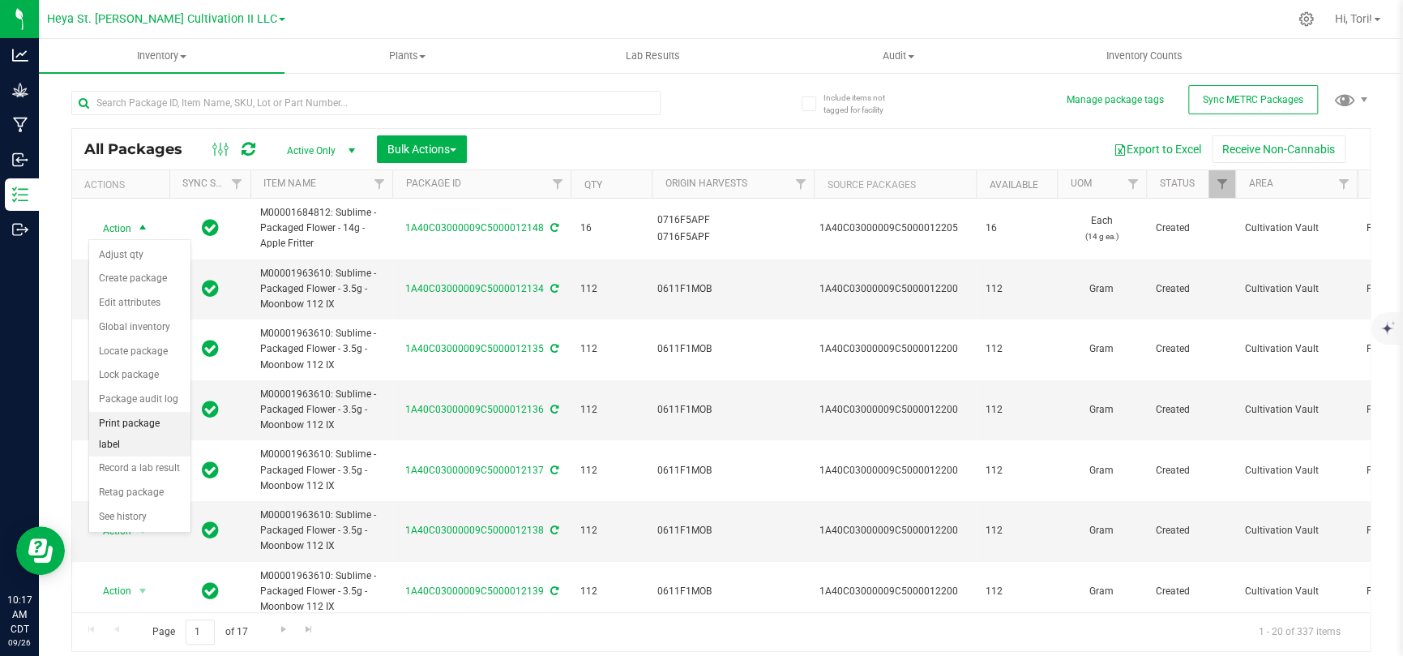
click at [135, 428] on li "Print package label" at bounding box center [139, 434] width 101 height 45
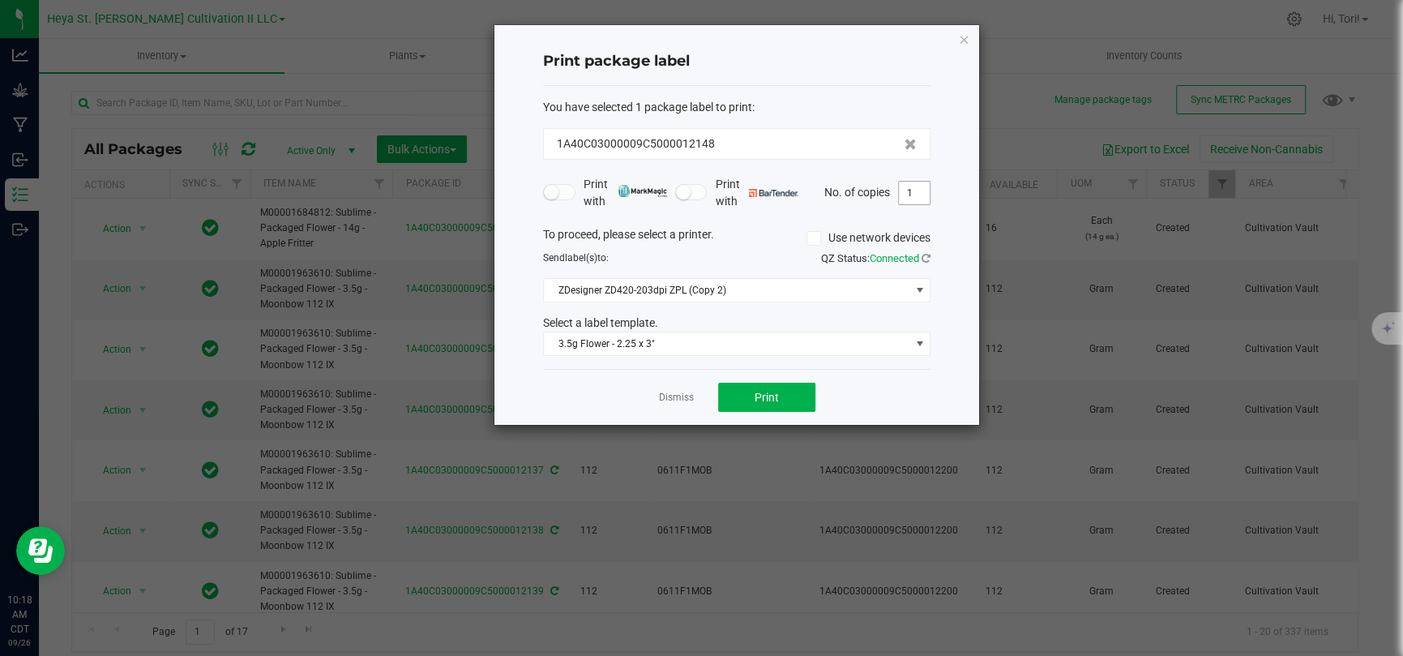
click at [912, 191] on input "1" at bounding box center [914, 193] width 31 height 23
type input "16"
click at [859, 382] on div "Dismiss Print" at bounding box center [736, 397] width 387 height 56
click at [818, 352] on span "3.5g Flower - 2.25 x 3"" at bounding box center [726, 343] width 365 height 23
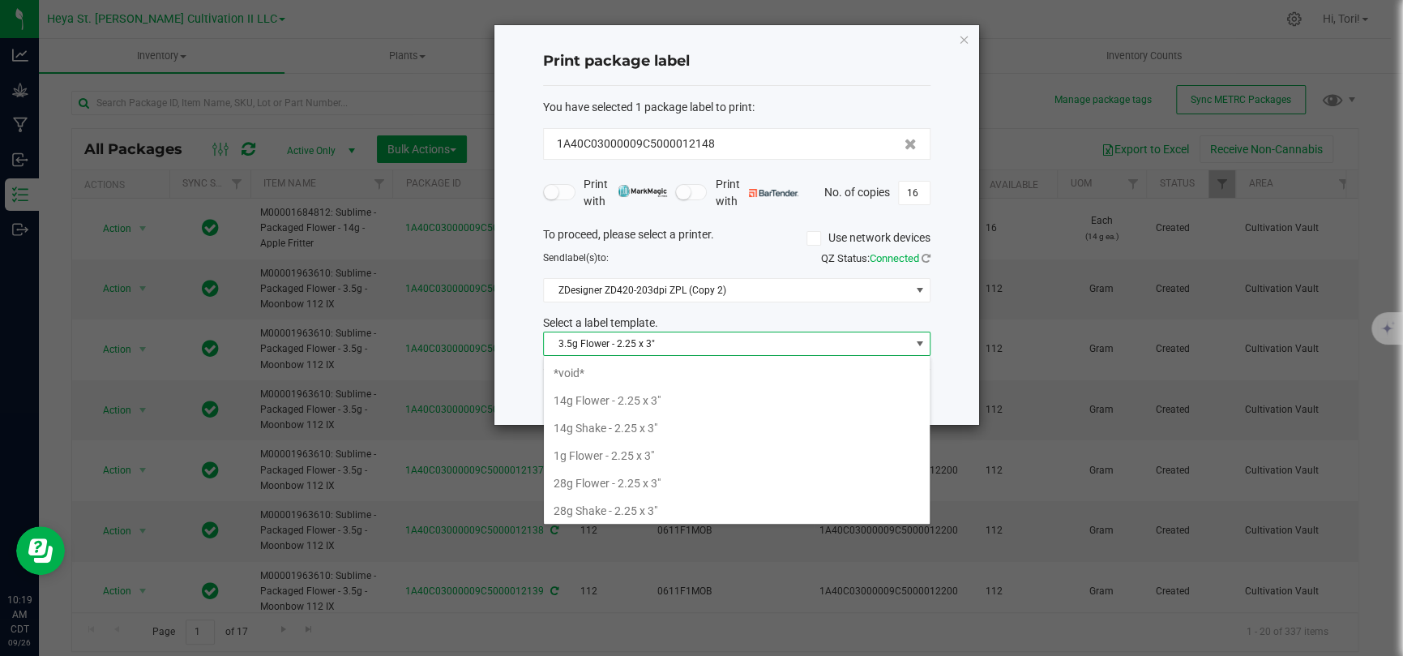
scroll to position [23, 387]
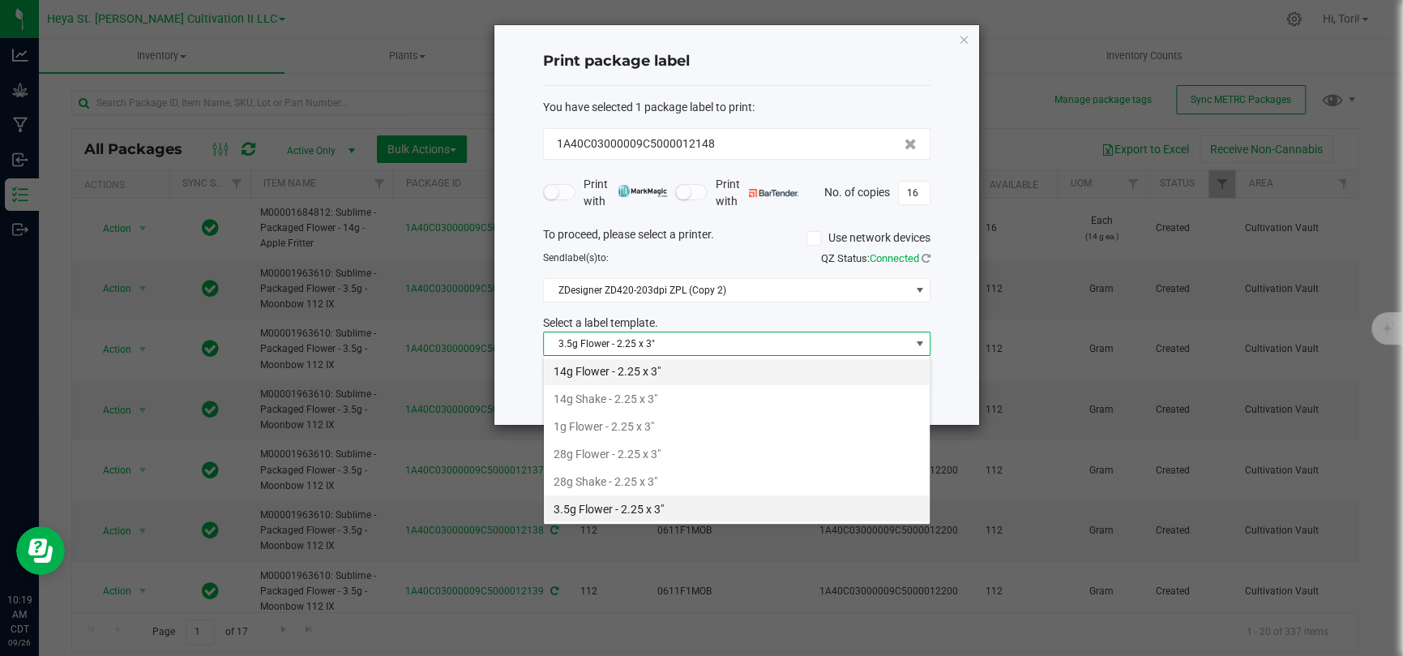
click at [792, 370] on li "14g Flower - 2.25 x 3"" at bounding box center [737, 371] width 386 height 28
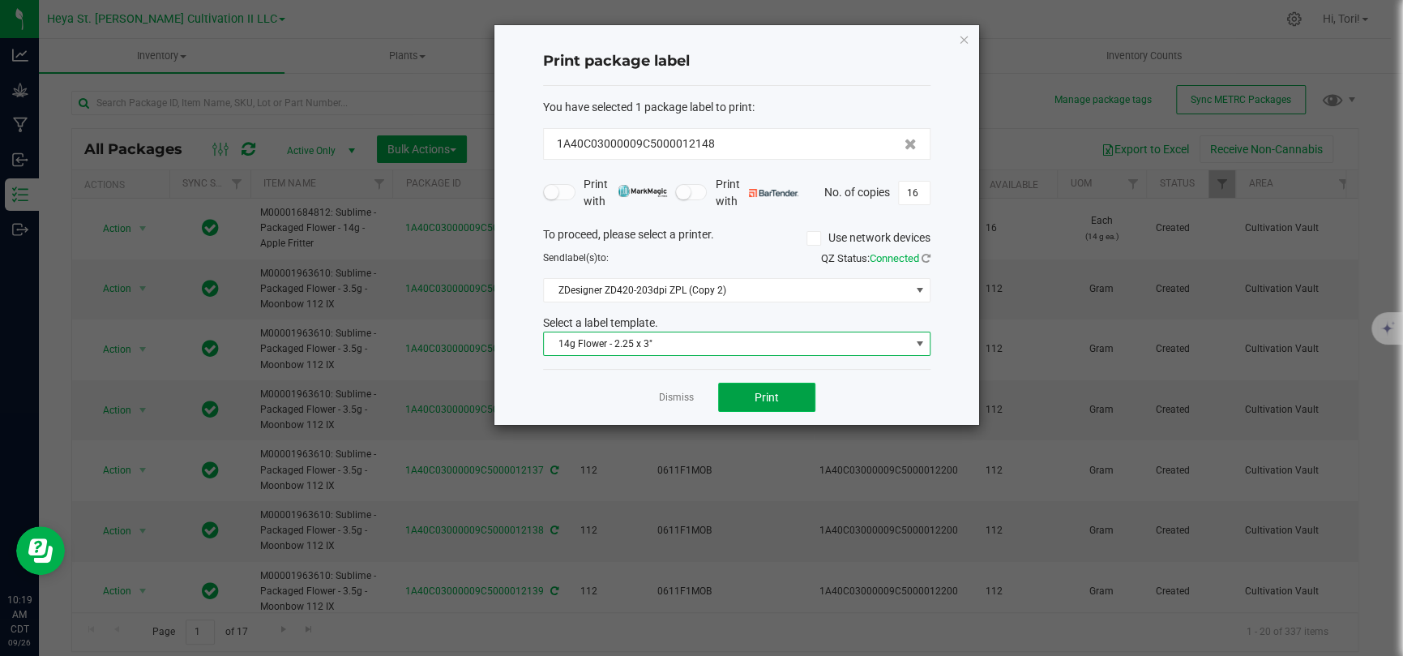
click at [801, 395] on button "Print" at bounding box center [766, 396] width 97 height 29
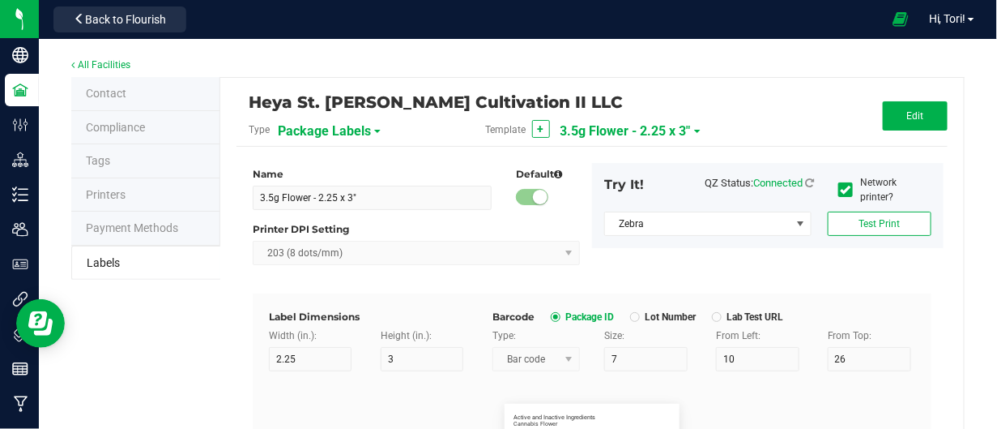
scroll to position [810, 0]
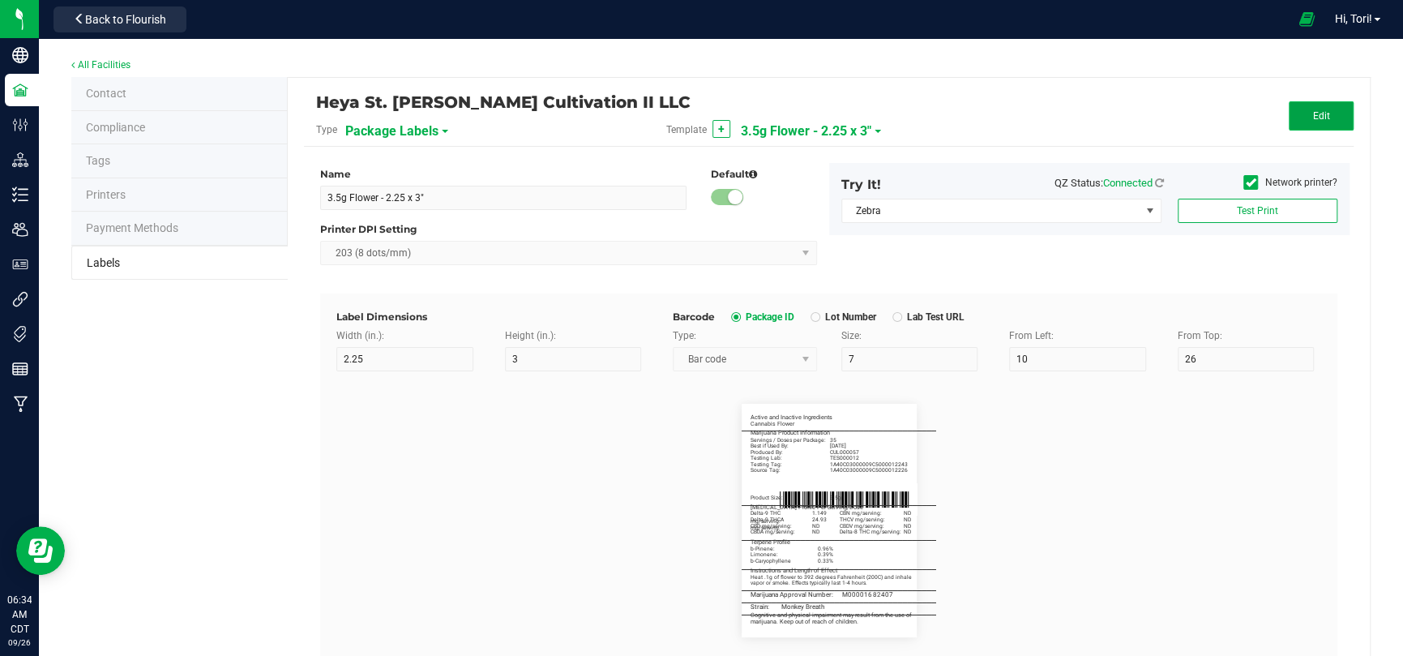
click at [997, 112] on span "Edit" at bounding box center [1320, 115] width 17 height 11
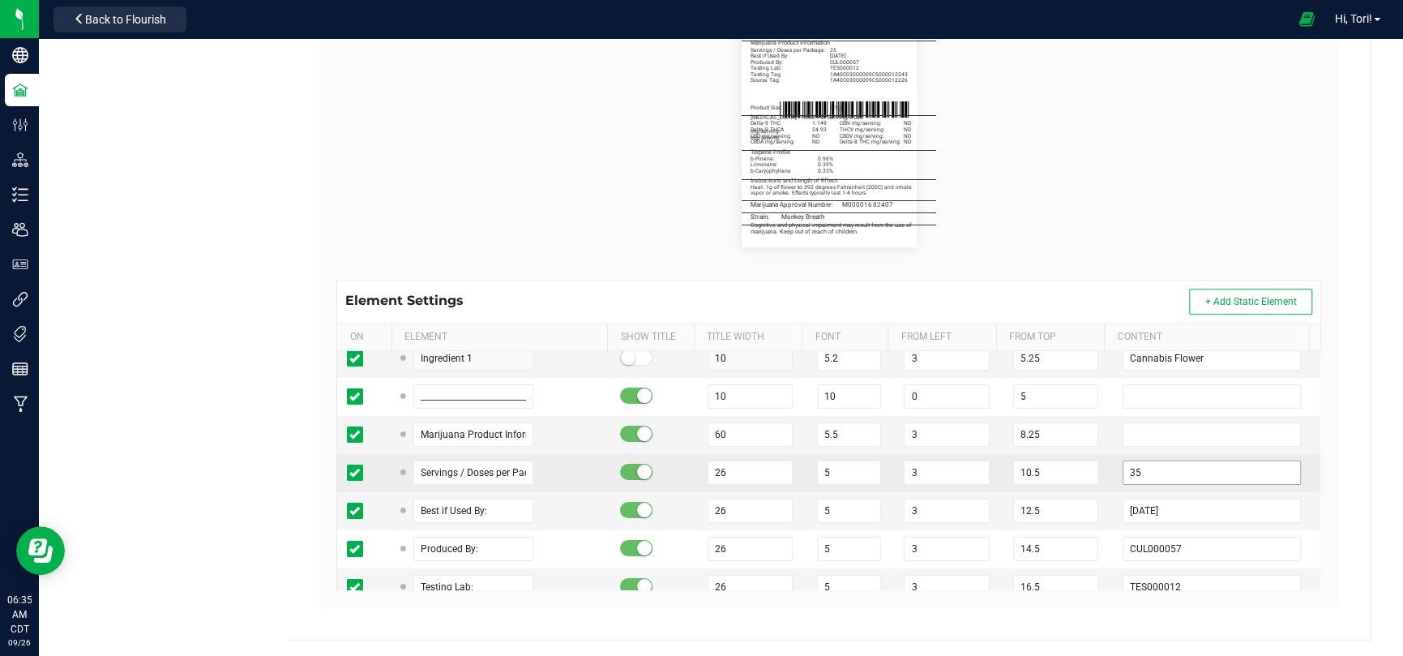
scroll to position [0, 0]
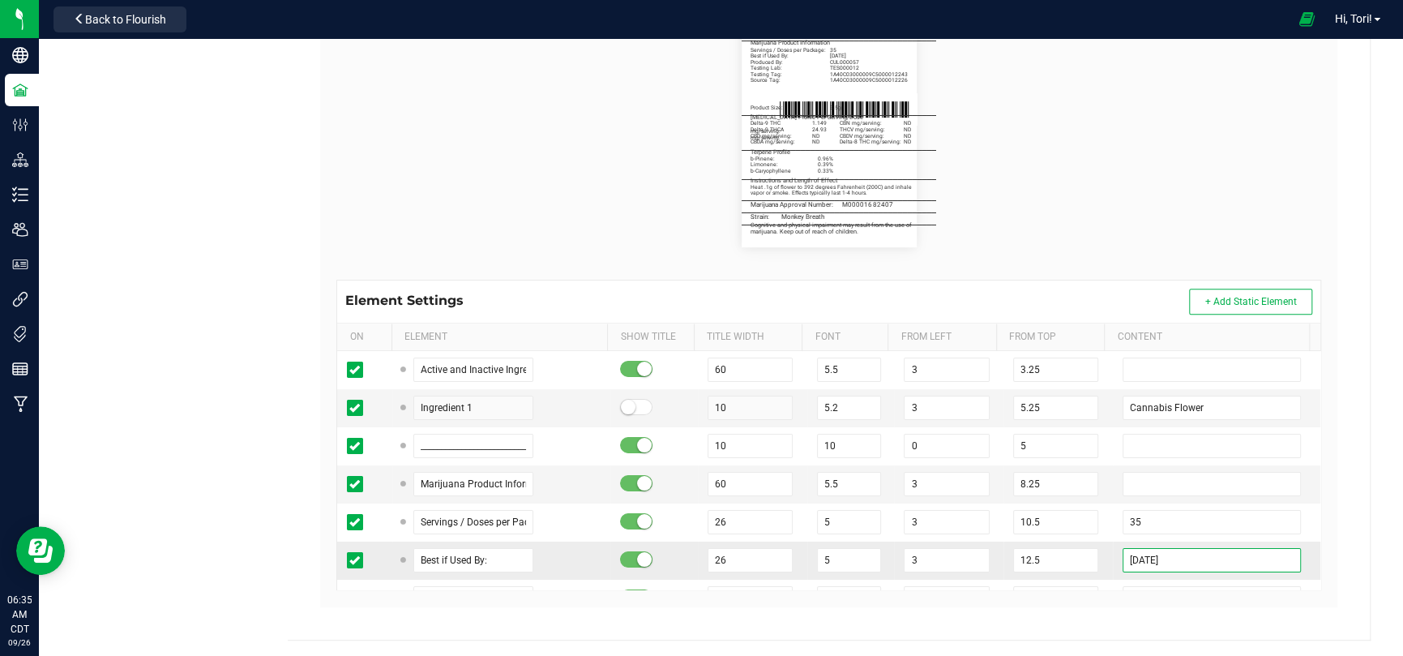
click at [997, 428] on input "09/15/2027" at bounding box center [1211, 560] width 178 height 24
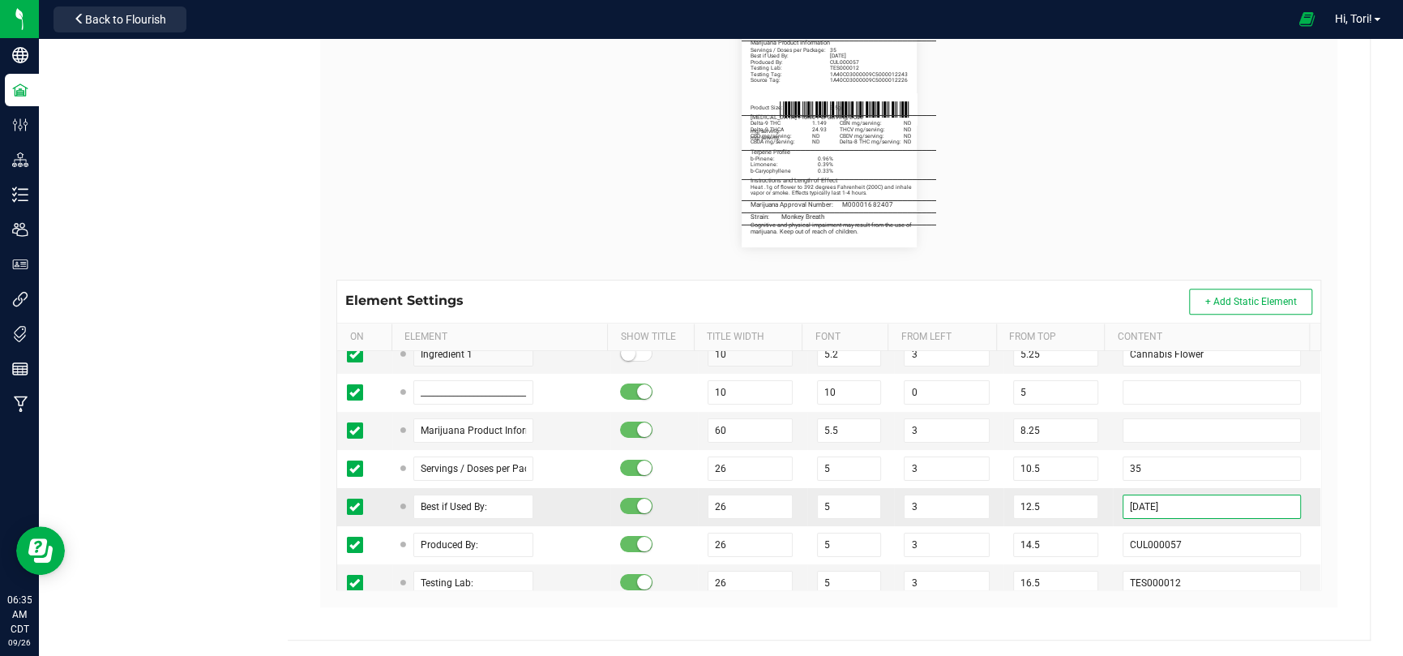
scroll to position [81, 0]
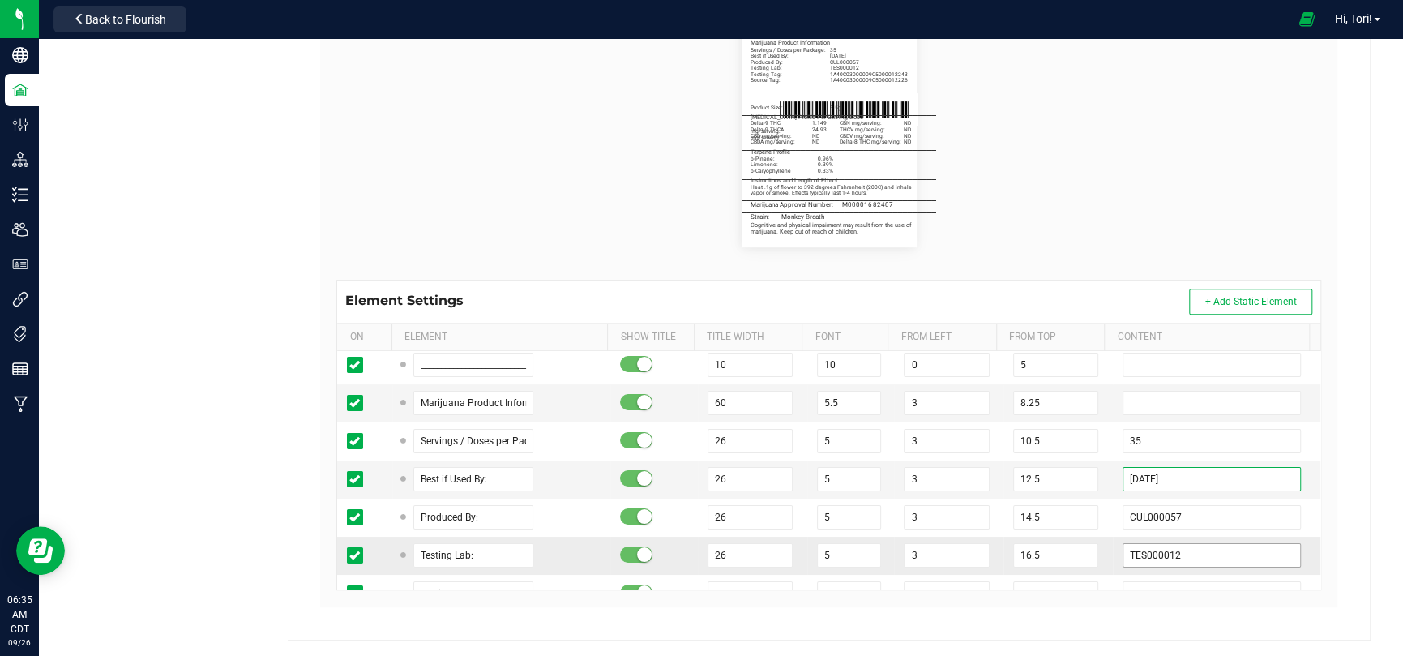
type input "[DATE]"
click at [997, 428] on input "TES000012" at bounding box center [1211, 555] width 178 height 24
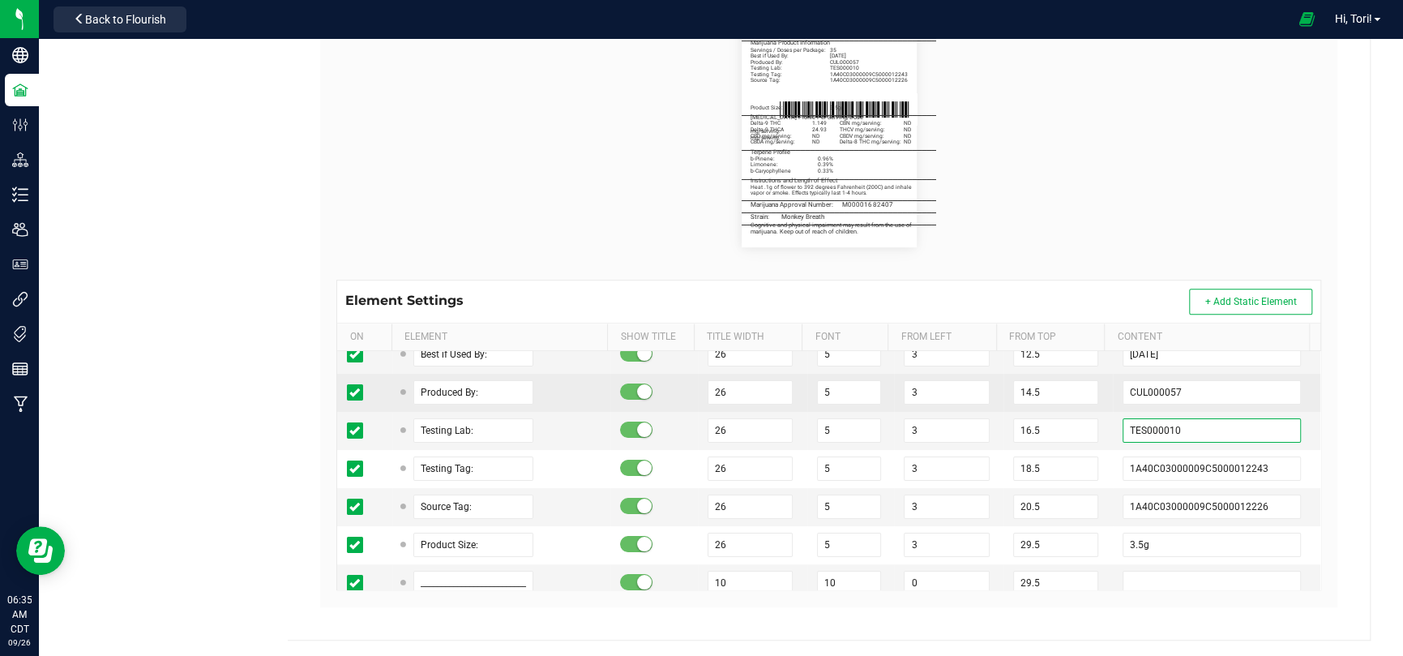
scroll to position [243, 0]
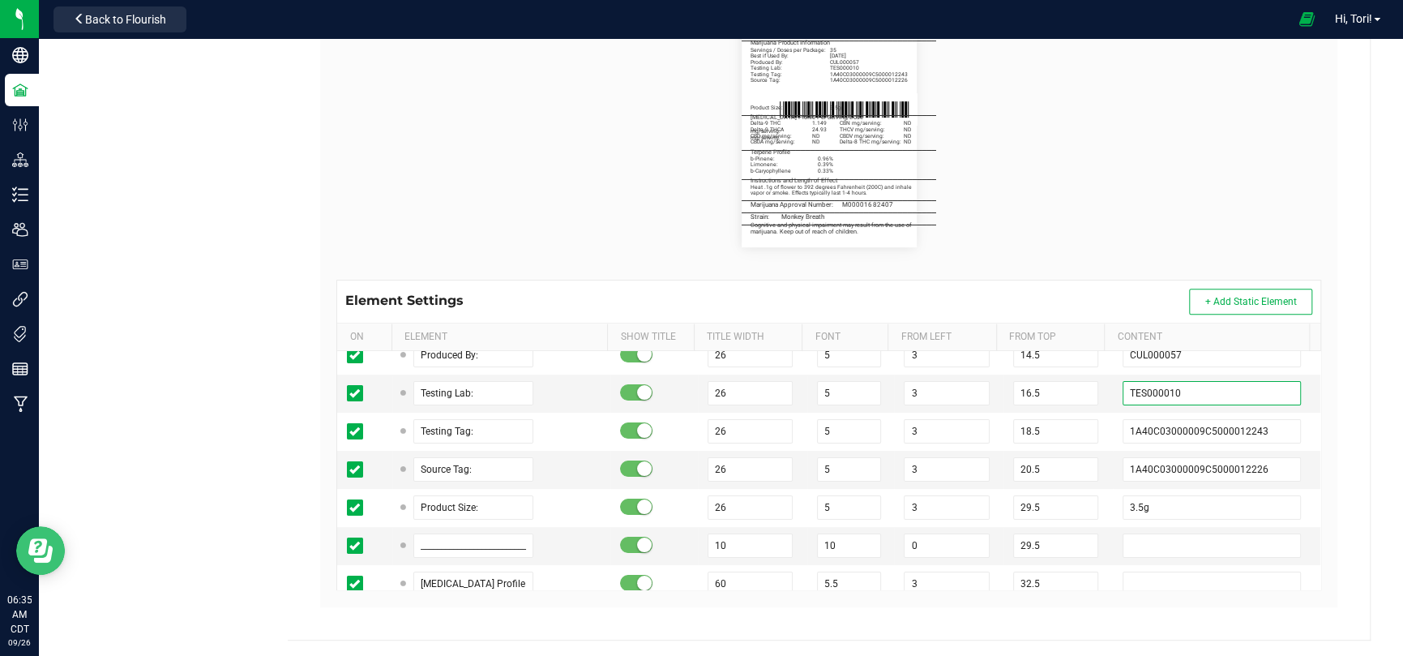
type input "TES000010"
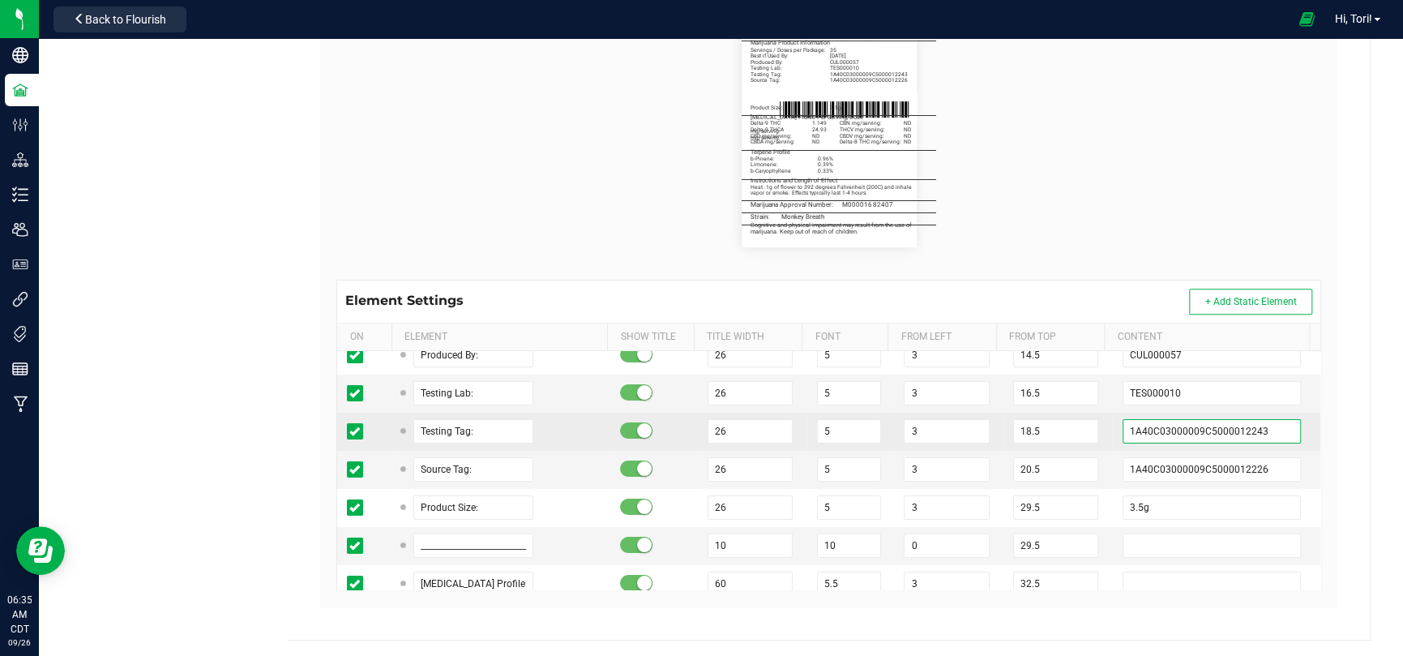
click at [997, 428] on input "1A40C03000009C5000012243" at bounding box center [1211, 431] width 178 height 24
paste input "07"
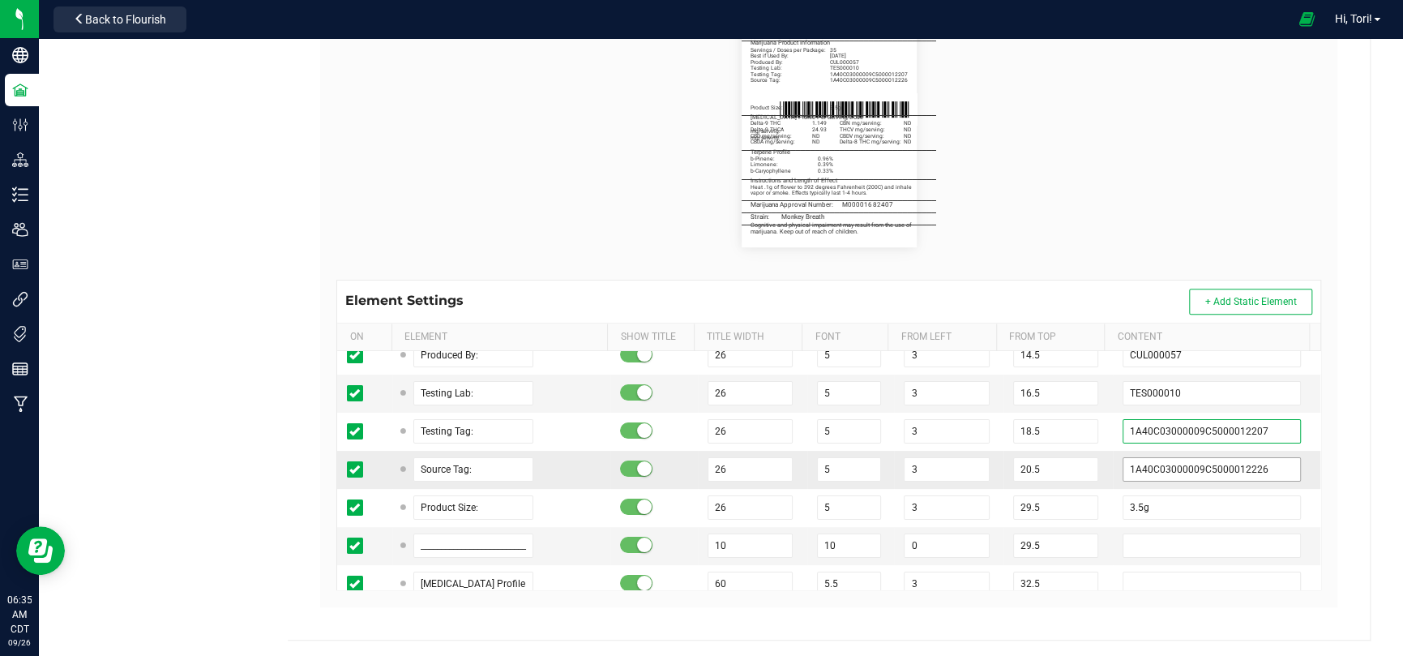
type input "1A40C03000009C5000012207"
click at [997, 428] on input "1A40C03000009C5000012226" at bounding box center [1211, 469] width 178 height 24
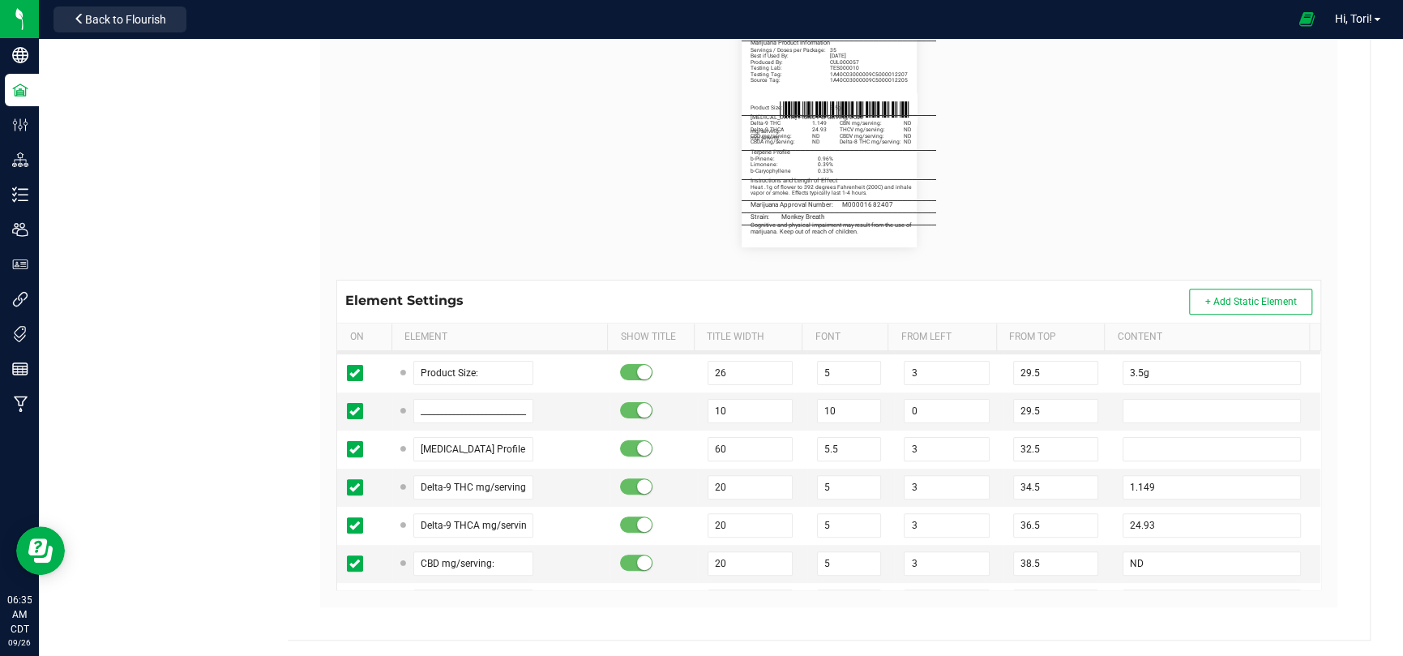
scroll to position [405, 0]
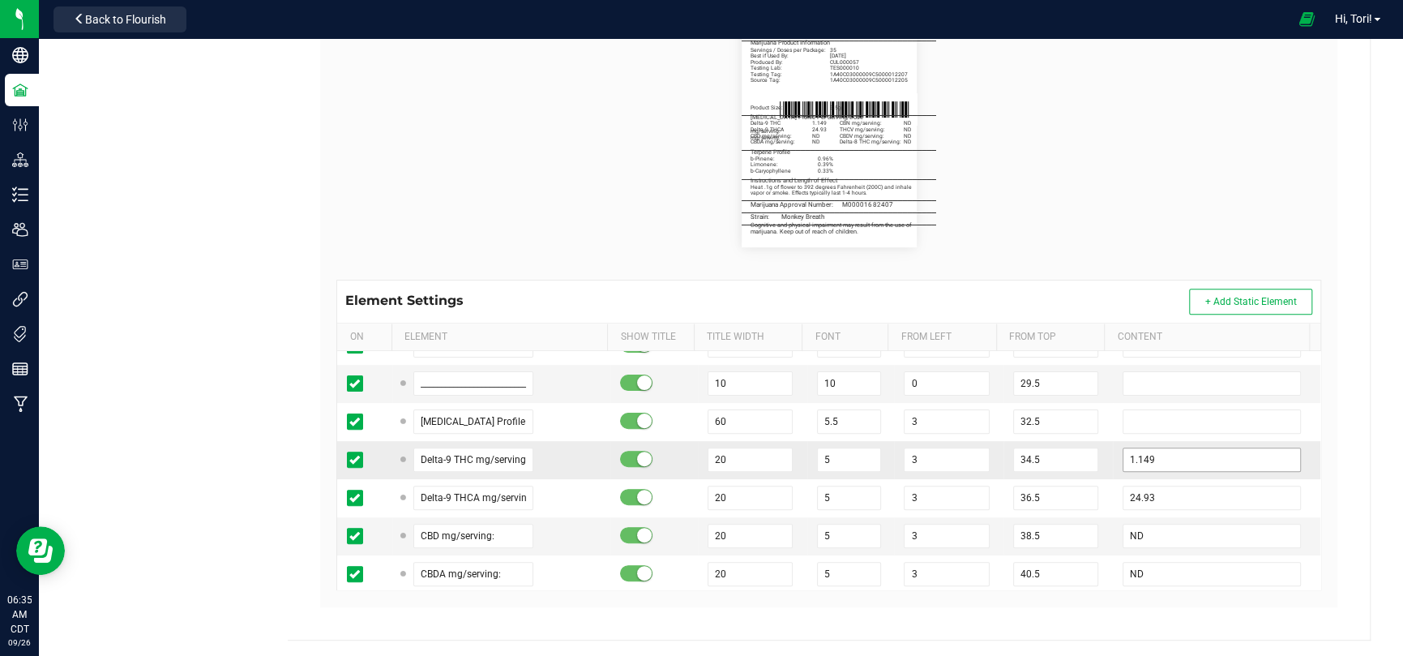
type input "1A40C03000009C5000012205"
click at [997, 428] on input "1.149" at bounding box center [1211, 459] width 178 height 24
type input "1"
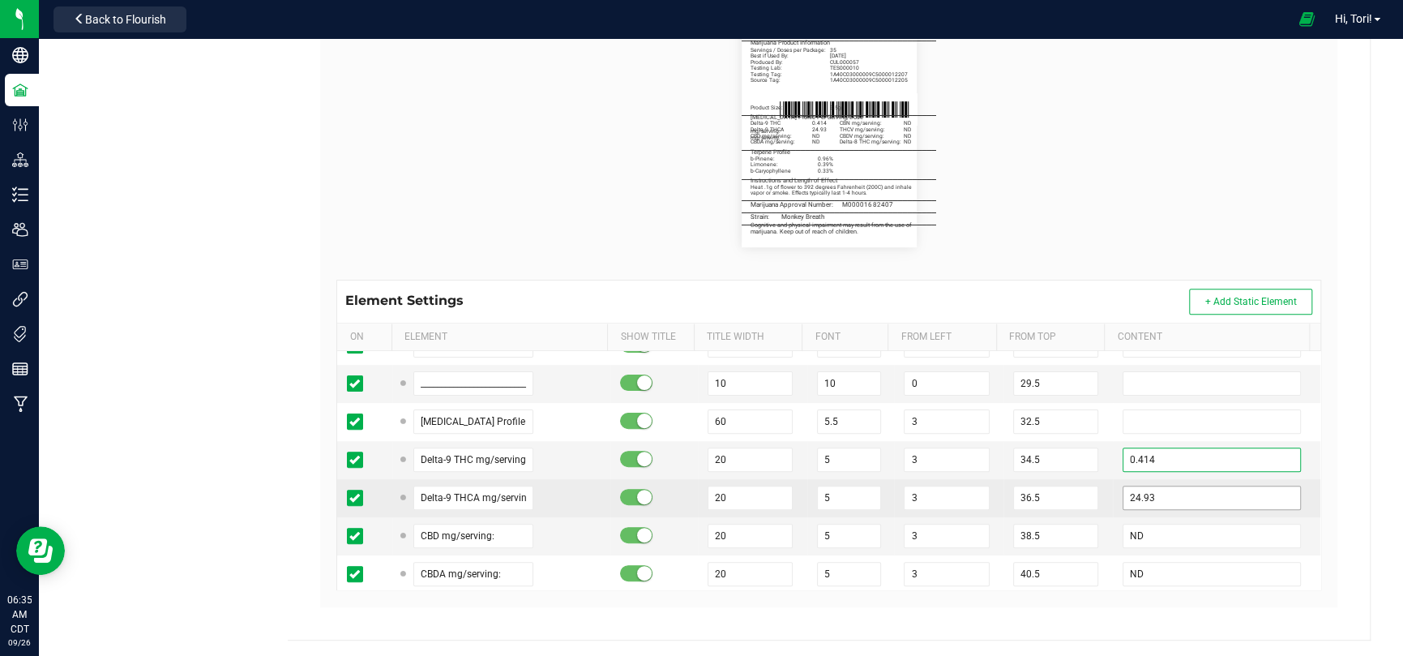
type input "0.414"
click at [997, 428] on input "24.93" at bounding box center [1211, 497] width 178 height 24
type input "2"
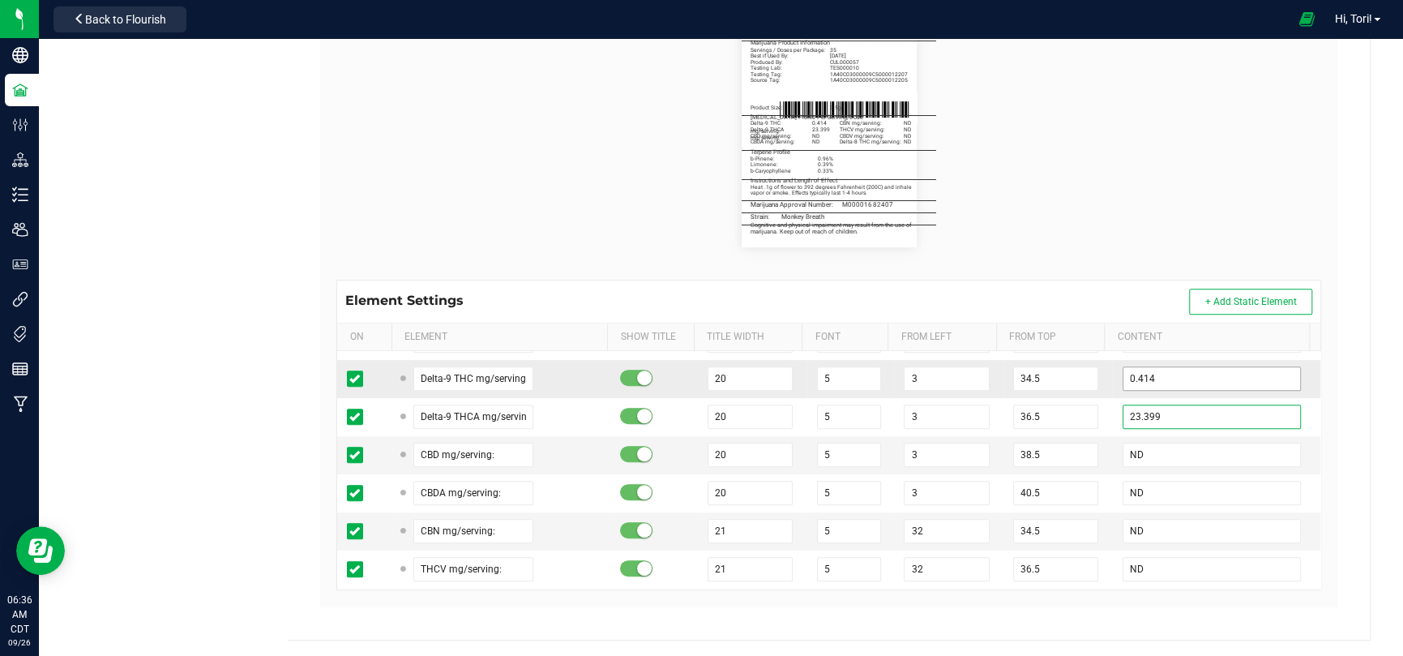
scroll to position [486, 0]
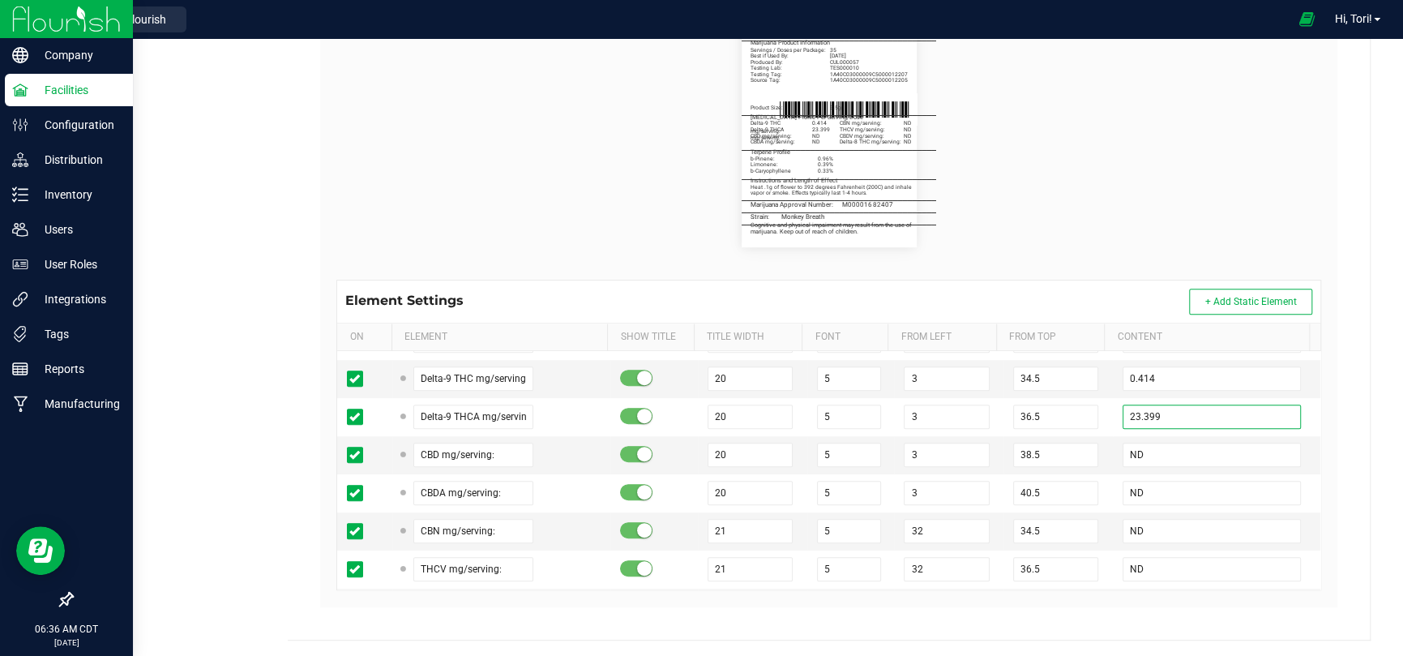
type input "23.399"
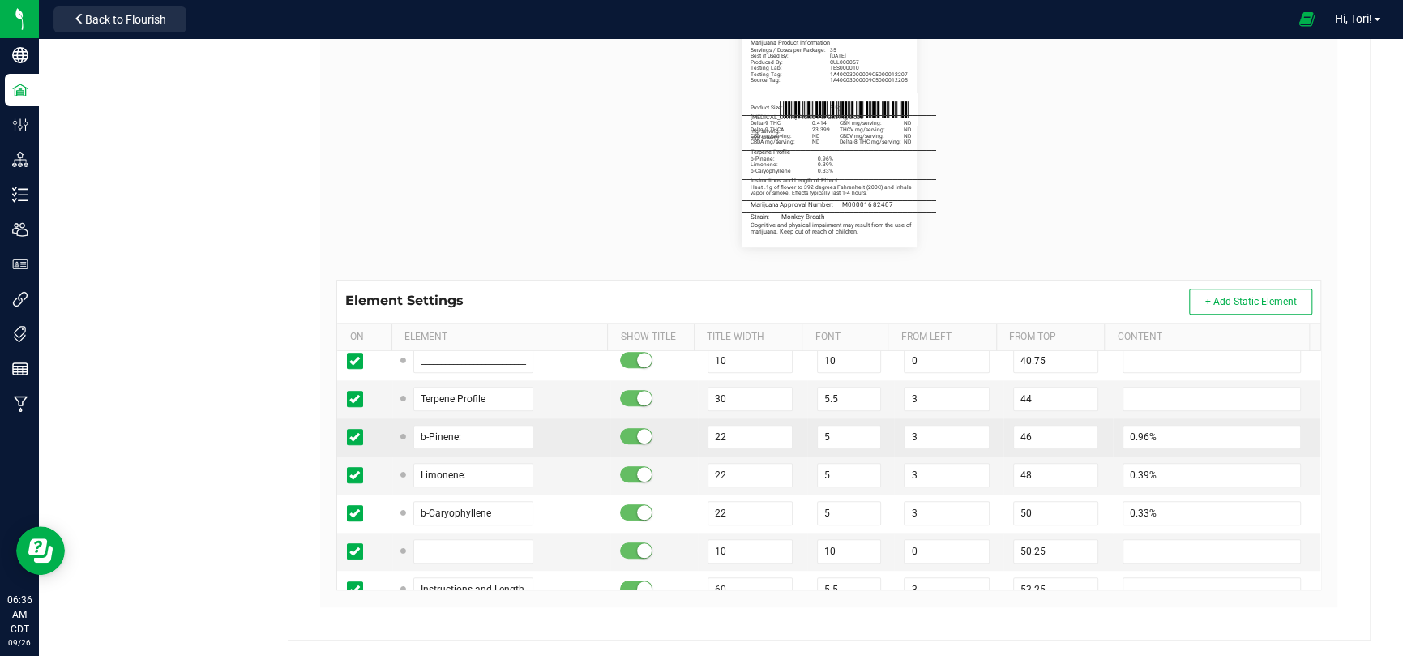
scroll to position [891, 0]
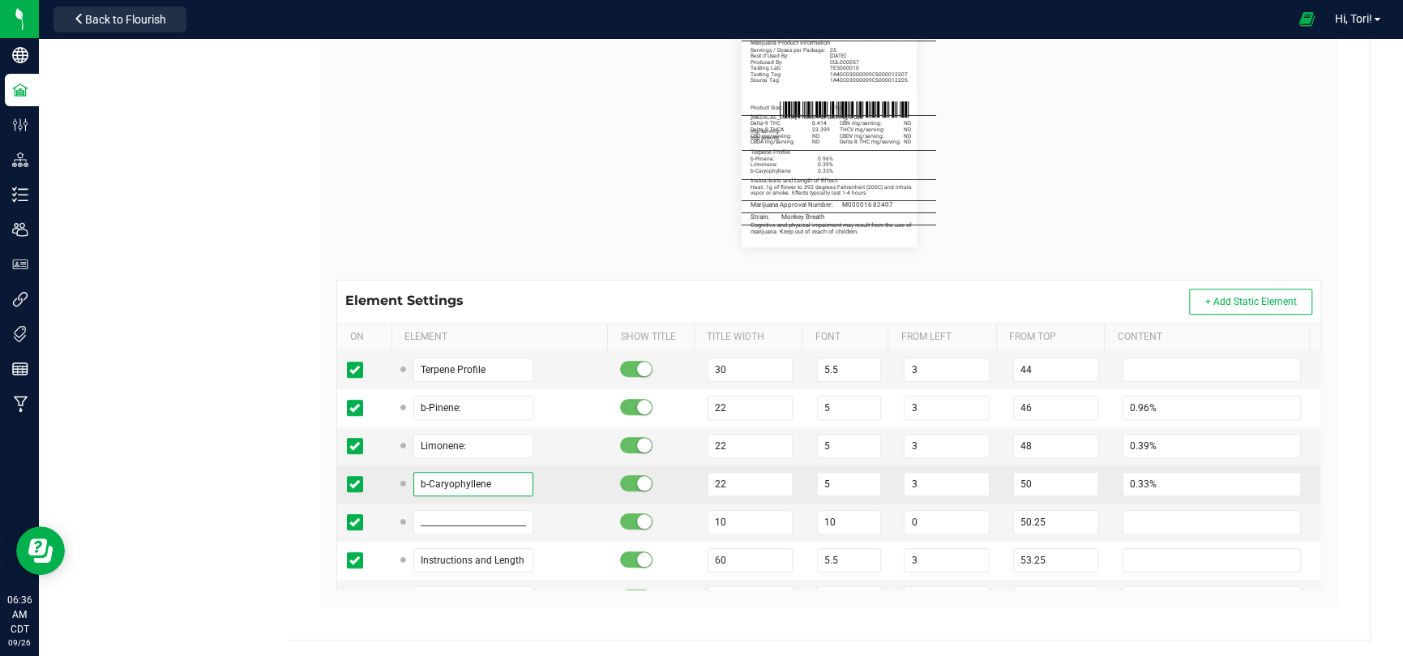
drag, startPoint x: 385, startPoint y: 477, endPoint x: 364, endPoint y: 477, distance: 21.1
click at [364, 428] on tr "b-Caryophyllene 22 5 3 50 0.33%" at bounding box center [828, 484] width 983 height 38
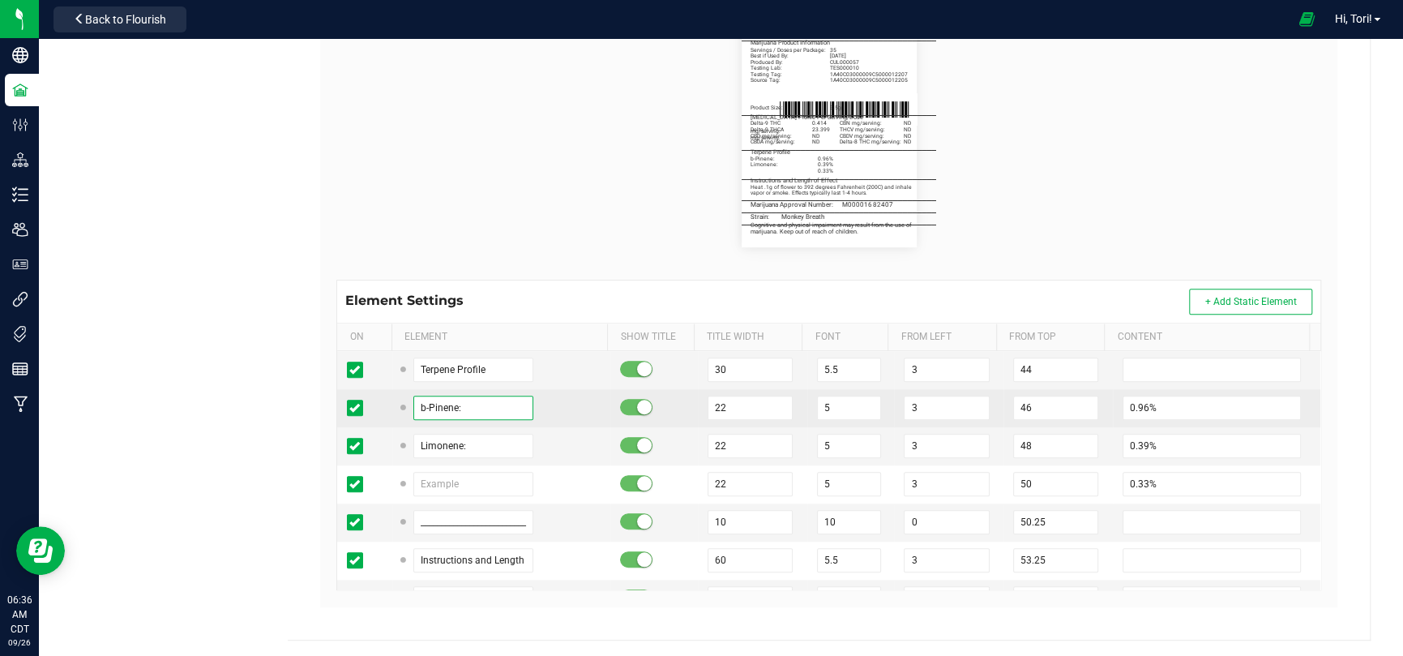
drag, startPoint x: 481, startPoint y: 403, endPoint x: 400, endPoint y: 401, distance: 81.0
click at [402, 401] on div "b-Pinene:" at bounding box center [467, 407] width 131 height 24
paste input "Caryophyllene"
type input "b-Caryophyllene:"
click at [997, 399] on input "0.96%" at bounding box center [1211, 407] width 178 height 24
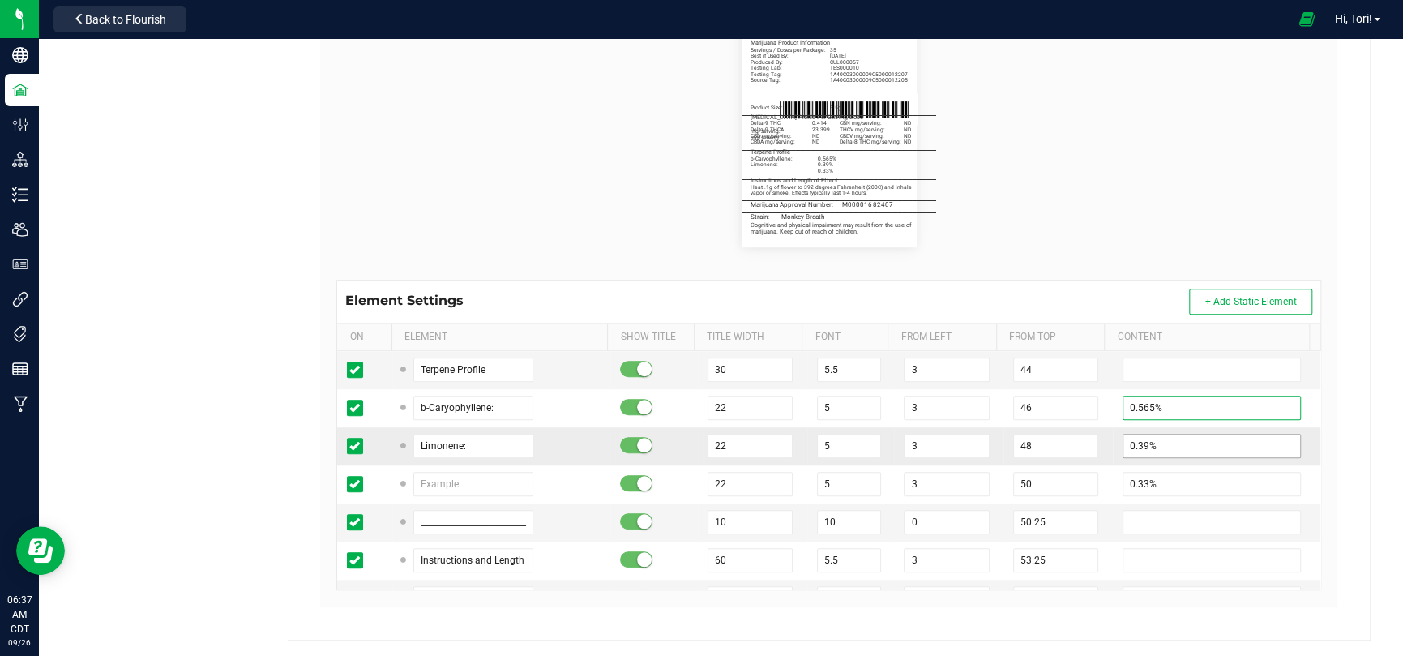
type input "0.565%"
click at [997, 428] on input "0.39%" at bounding box center [1211, 445] width 178 height 24
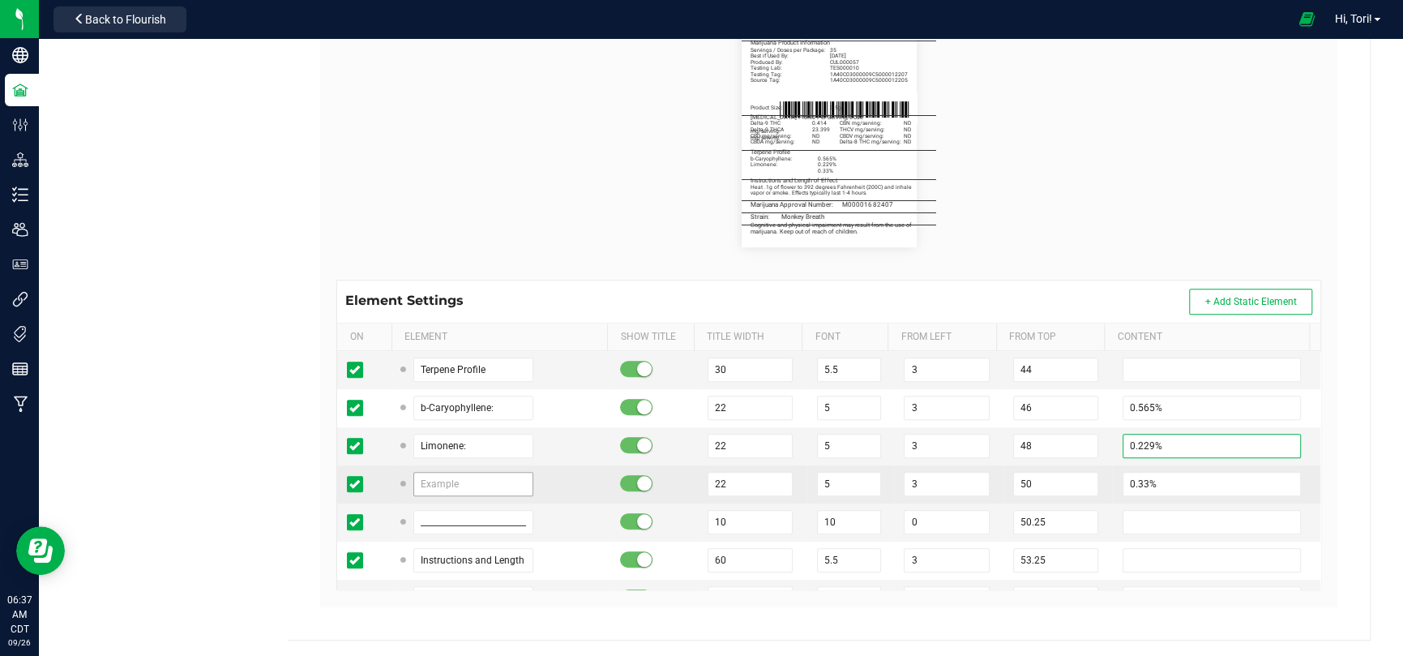
type input "0.229%"
click at [501, 428] on input "text" at bounding box center [473, 484] width 120 height 24
type input "a-Humulene:"
click at [997, 428] on input "0.33%" at bounding box center [1211, 484] width 178 height 24
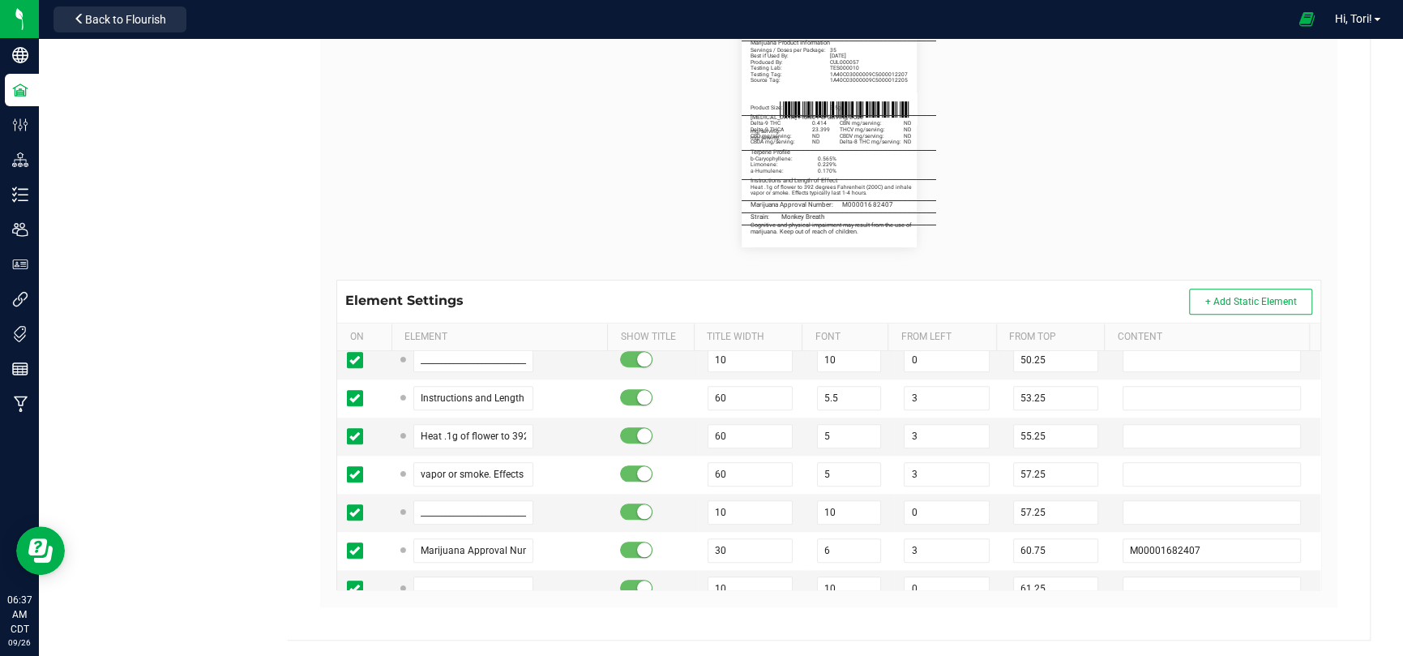
scroll to position [1134, 0]
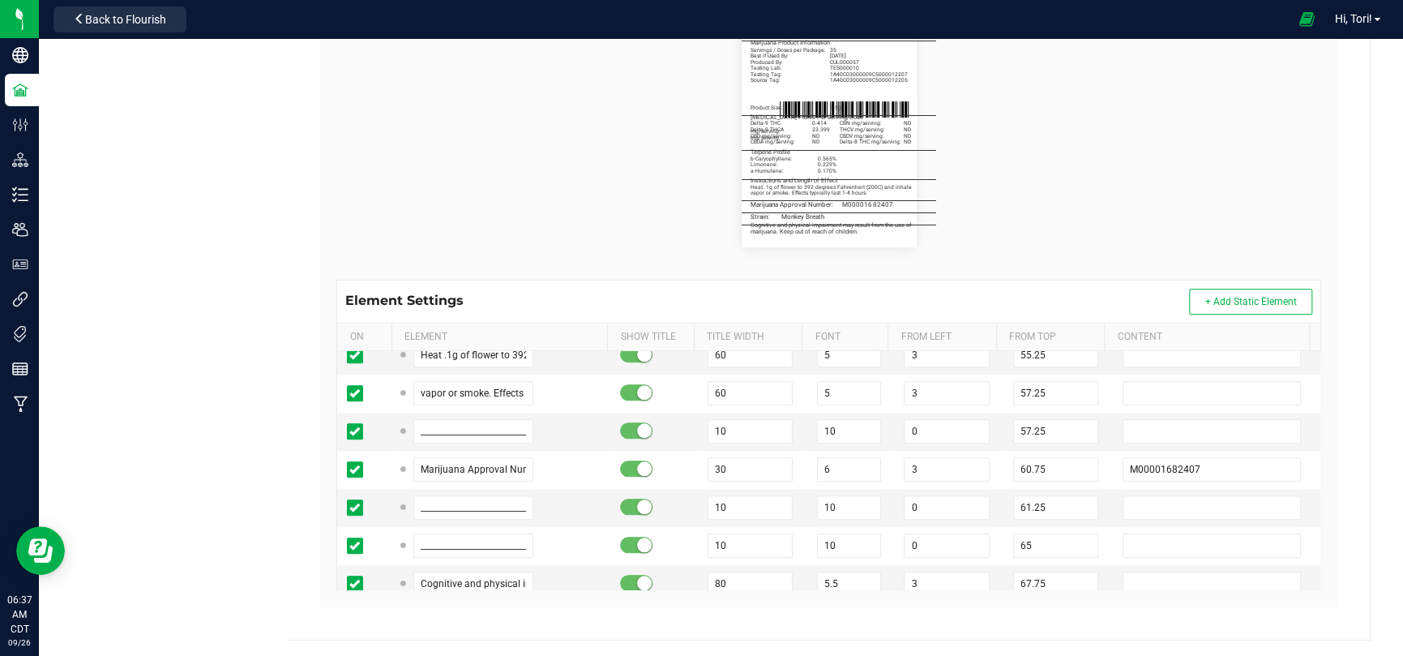
type input "0.170%"
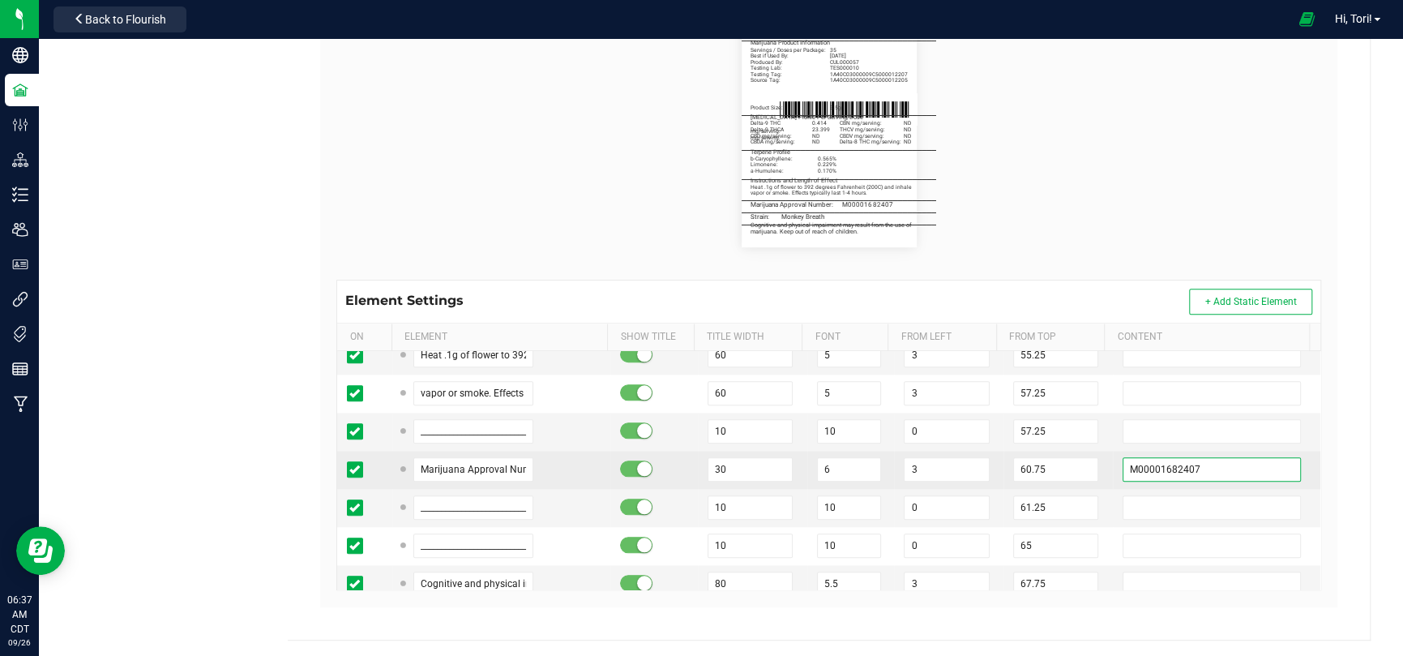
click at [997, 428] on input "M00001682407" at bounding box center [1211, 469] width 178 height 24
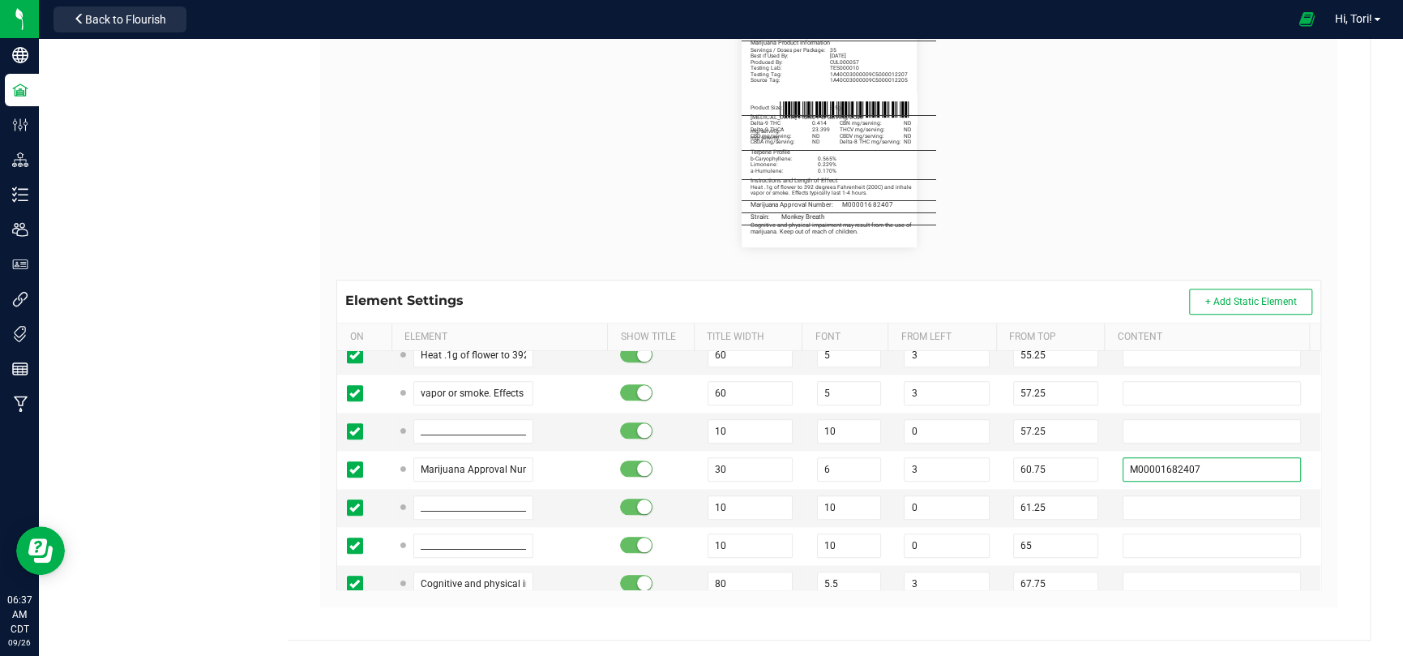
paste input "4812"
type input "M00001684812"
click at [997, 428] on div "Heya St. Ann Cultivation II LLC Type Package Labels Template 3.5g Flower - 2.25…" at bounding box center [829, 163] width 1082 height 951
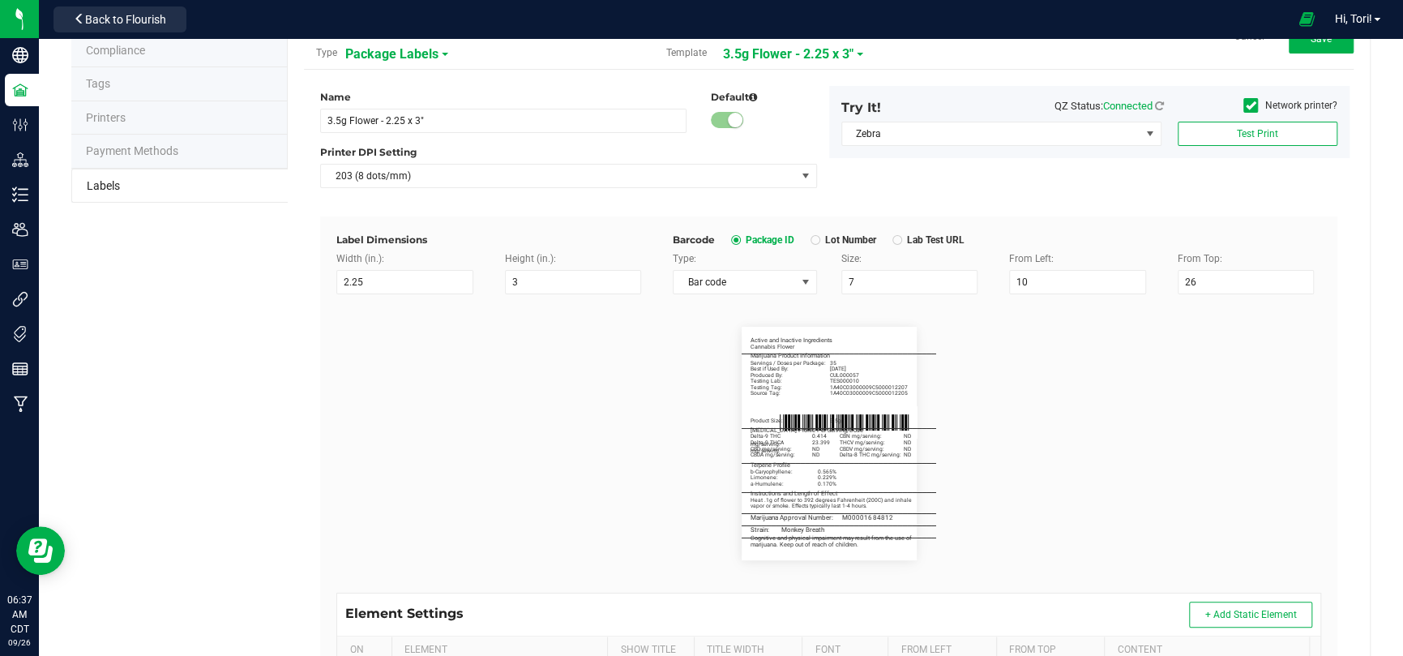
scroll to position [0, 0]
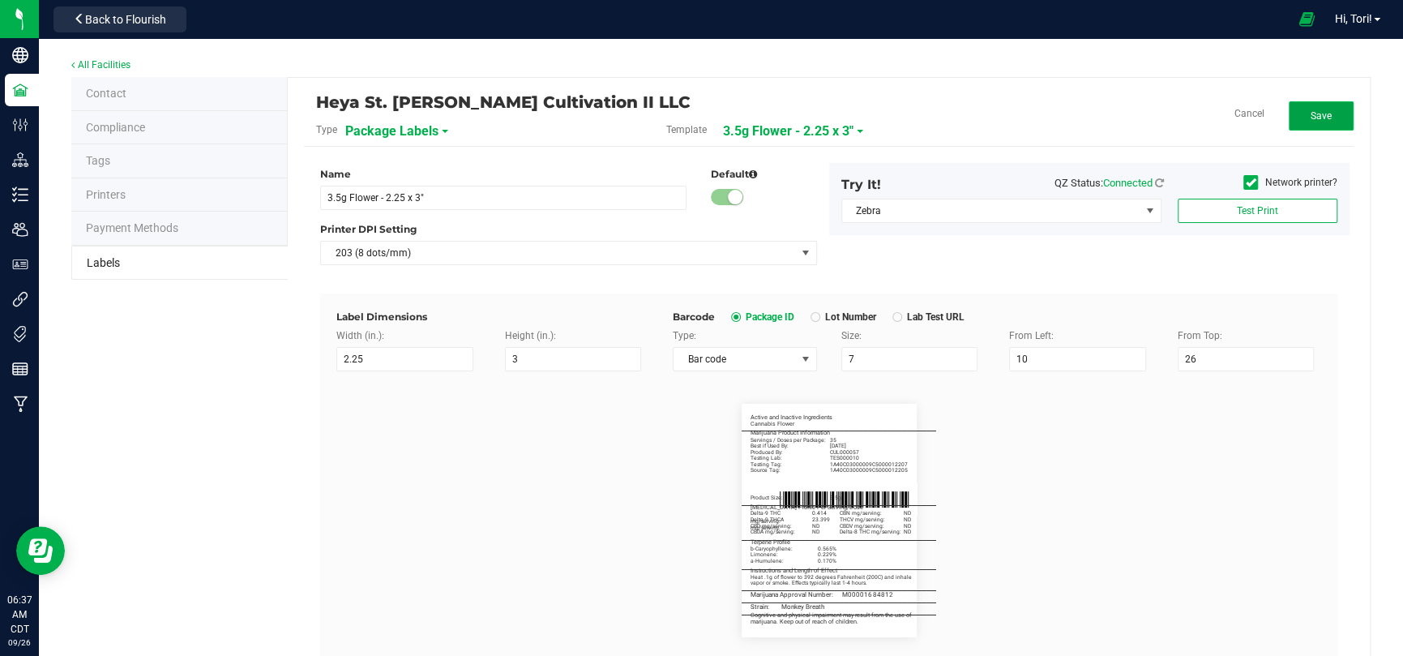
click at [997, 124] on button "Save" at bounding box center [1320, 115] width 65 height 29
click at [822, 130] on span "3.5g Flower - 2.25 x 3"" at bounding box center [806, 131] width 130 height 28
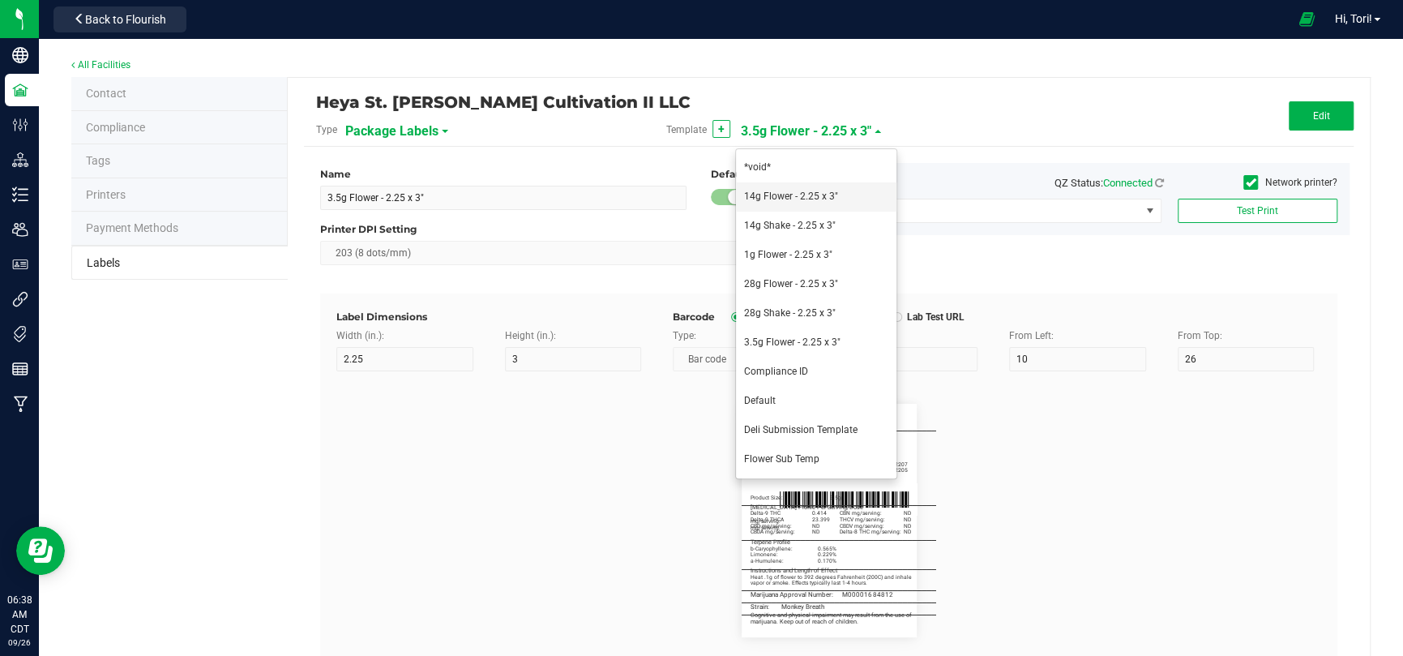
click at [852, 197] on li "14g Flower - 2.25 x 3"" at bounding box center [816, 196] width 160 height 29
type input "14g Flower - 2.25 x 3""
type input "Strain"
type input "10"
type input "6"
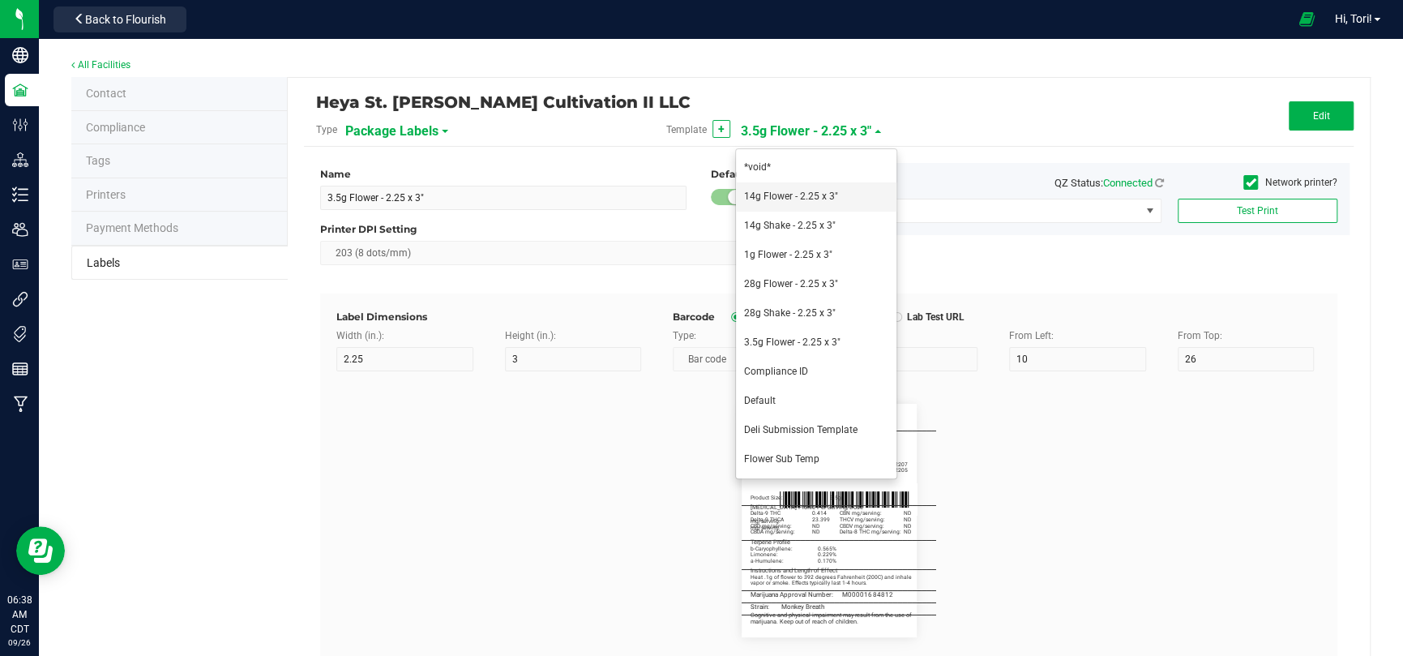
type input "64.75"
type input "Chem GEM"
type input "Active and Inactive Ingredients"
type input "60"
type input "5.5"
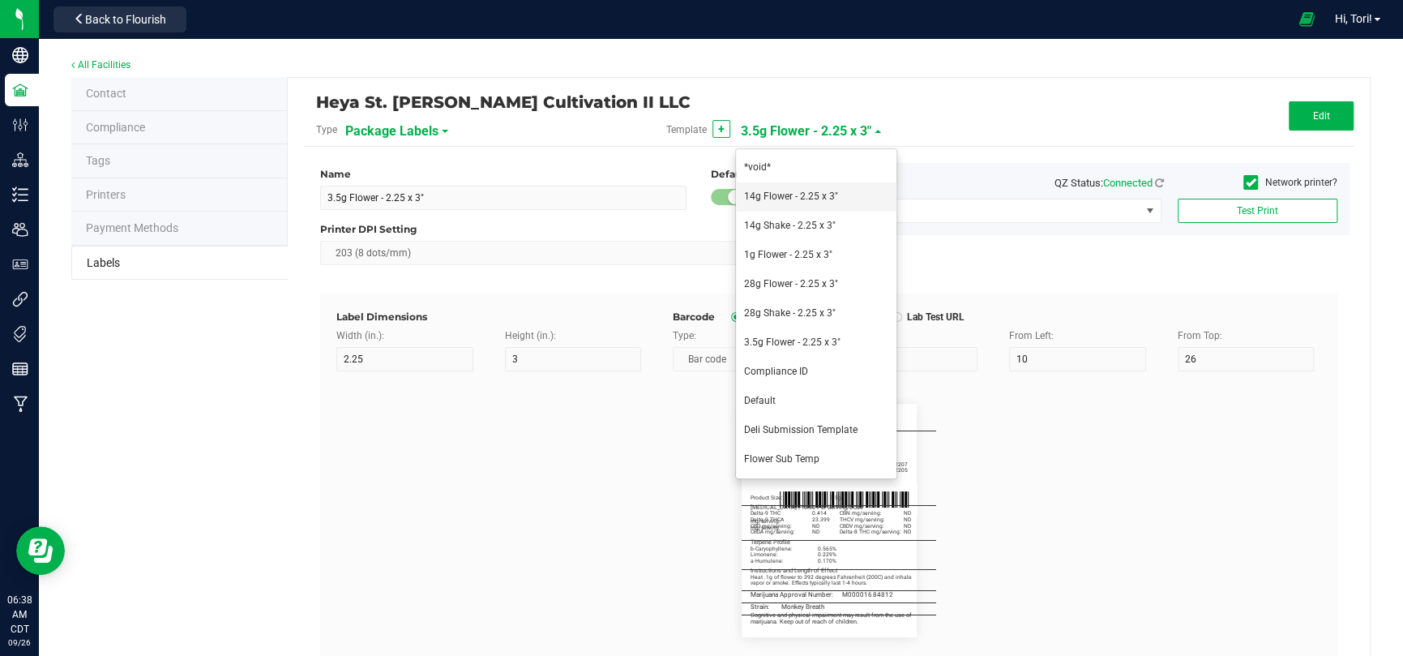
type input "3.25"
type input "Cannabis Flower"
type input "20"
type input "5.2"
type input "3"
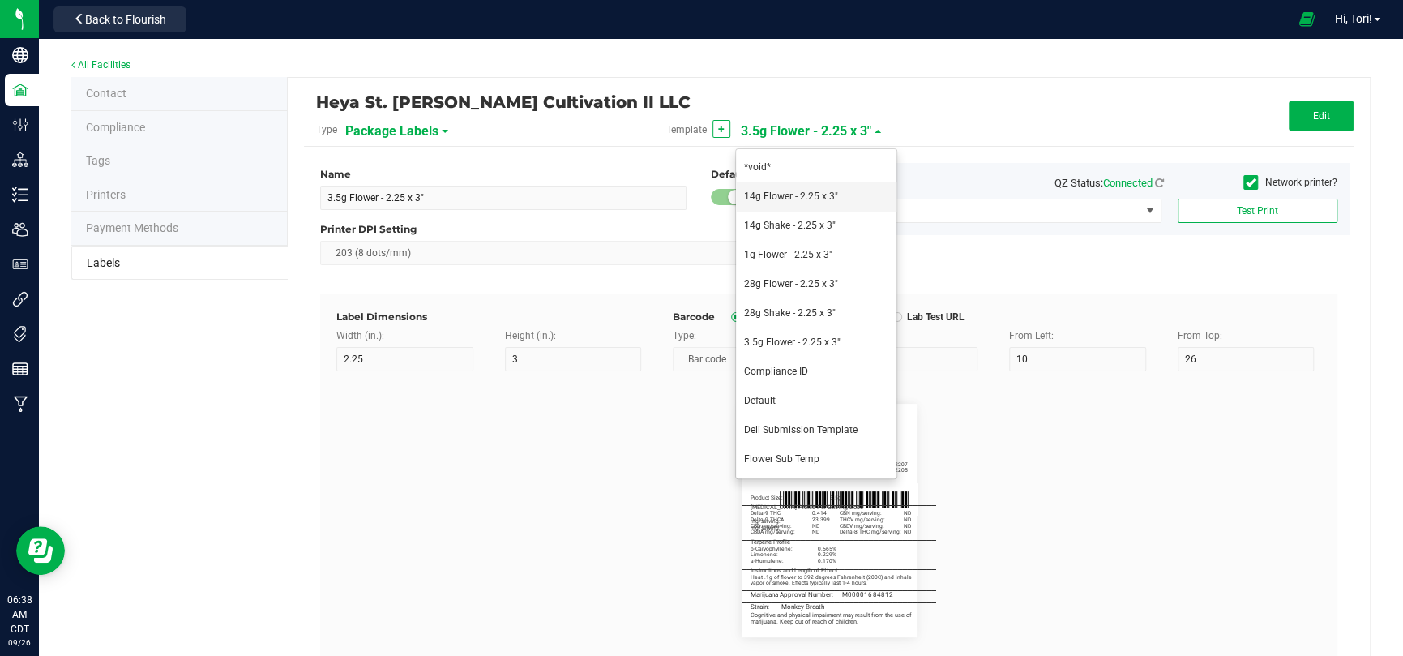
type input "5.25"
type input "_____________________________________"
type input "10"
type input "0"
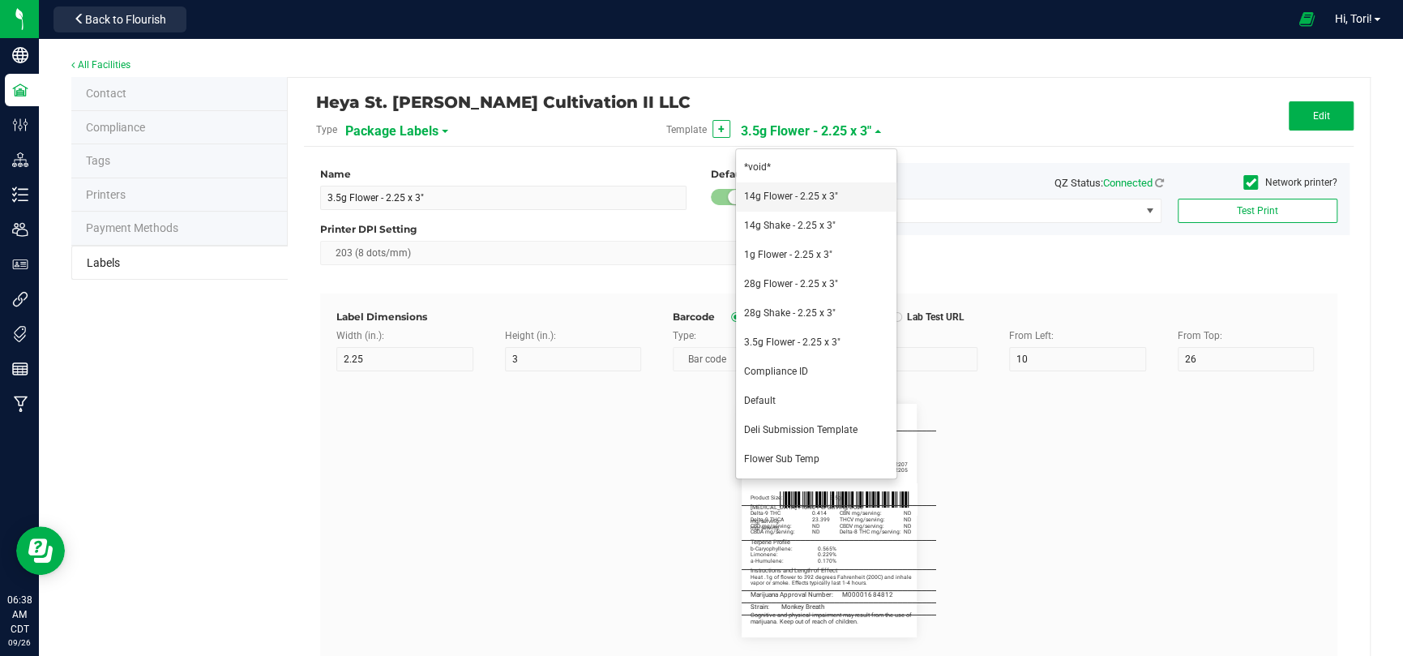
type input "5"
type input "Marijuana Product Information"
type input "60"
type input "5.5"
type input "8.5"
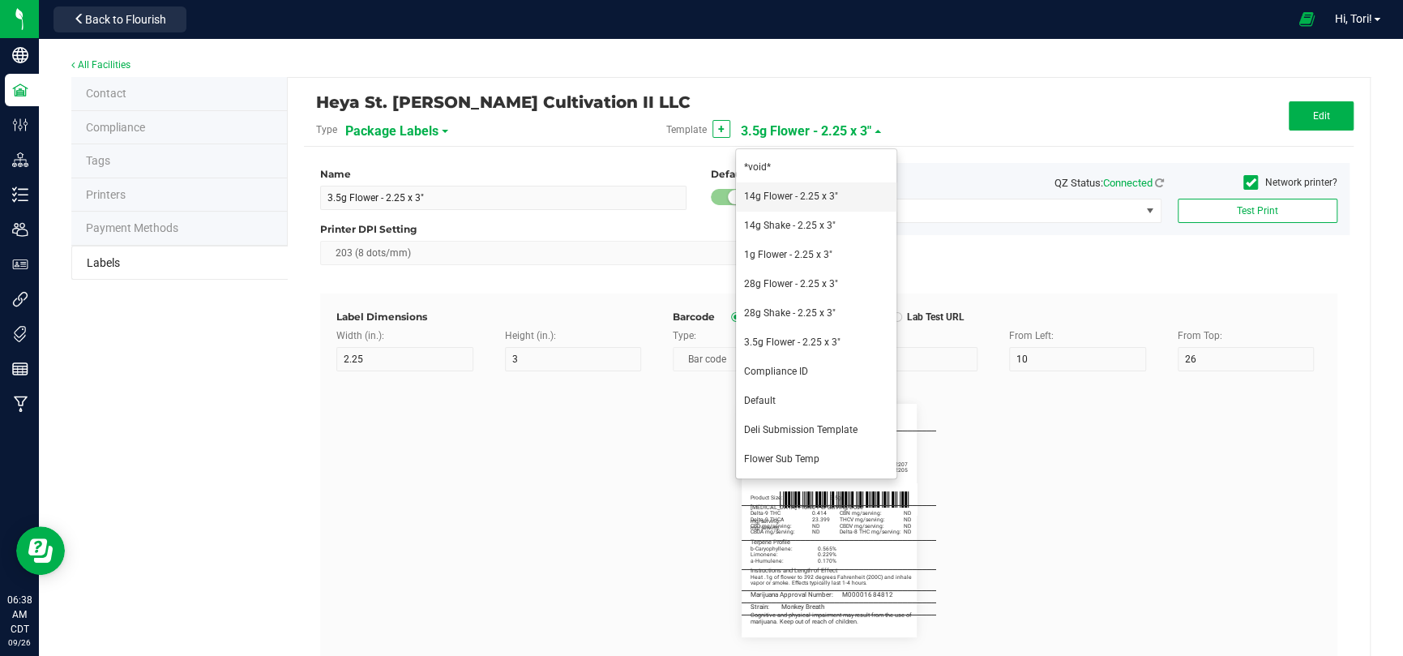
type input "Servings / Doses per Package:"
type input "10.5"
type input "140"
type input "Best if Used By:"
type input "12.5"
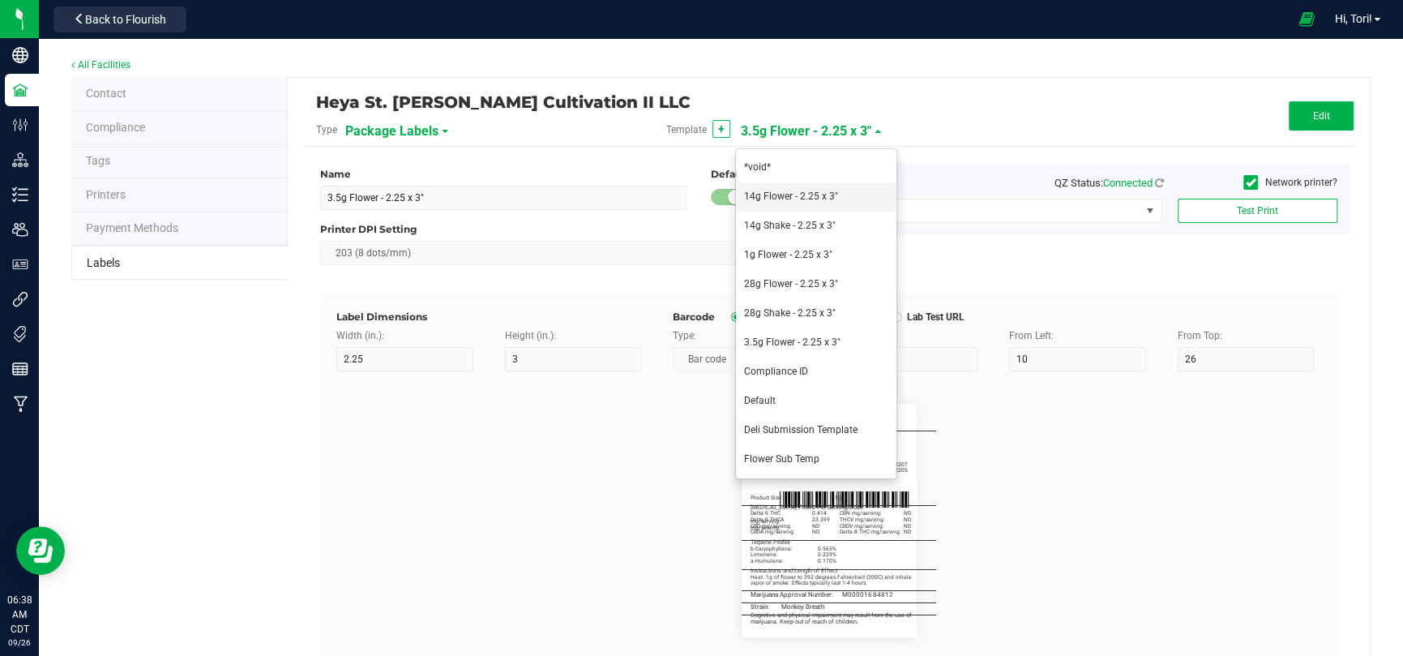
type input "06/30/2027"
type input "Produced By:"
type input "14.5"
type input "CUL000057"
type input "Testing Lab:"
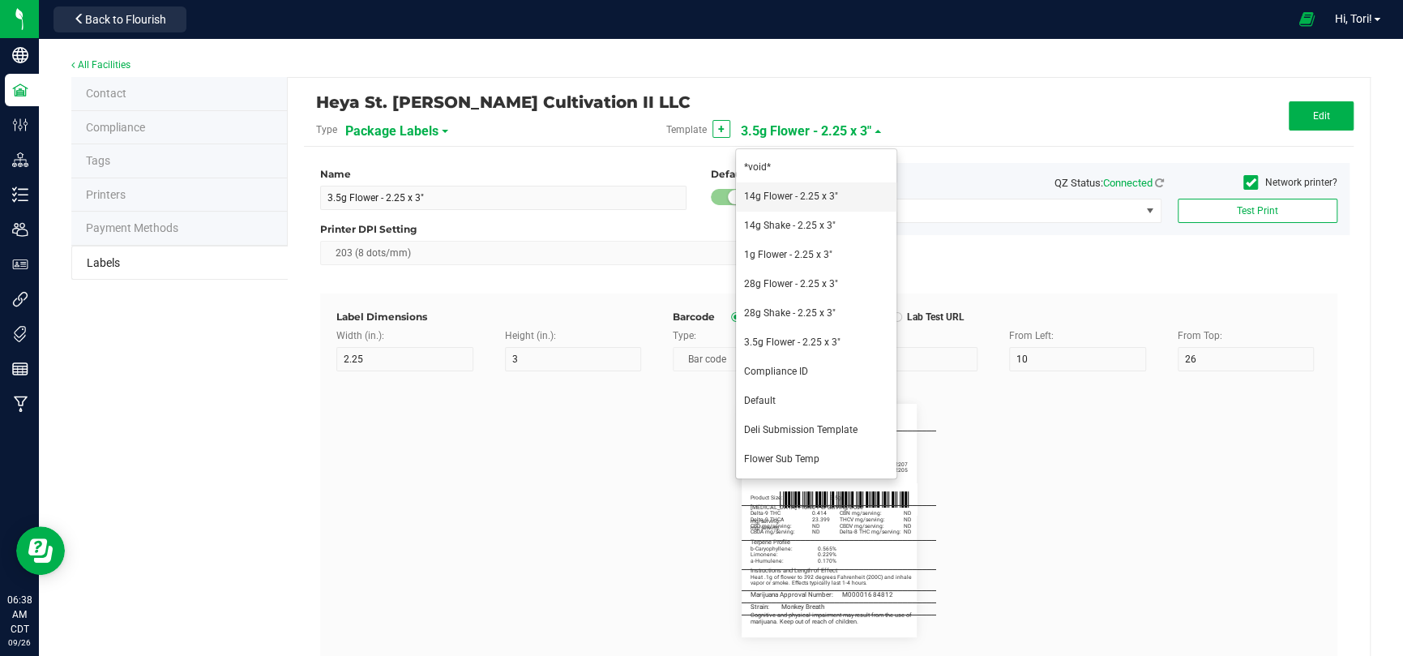
type input "16.5"
type input "TES000010"
type input "Testing Tag:"
type input "18.5"
type input "1A40C03000009C5000011141"
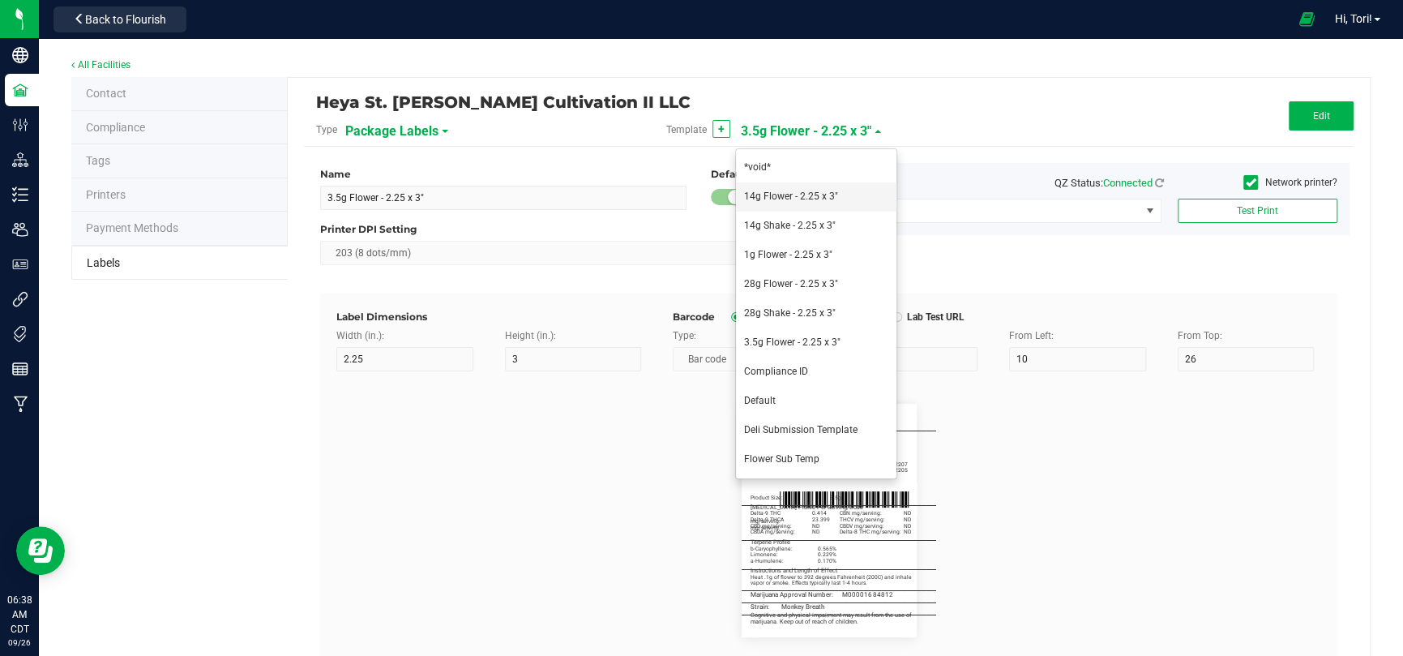
type input "Source Tag:"
type input "20.5"
type input "1A40C03000009C5000011055"
type input "Product Size:"
type input "26"
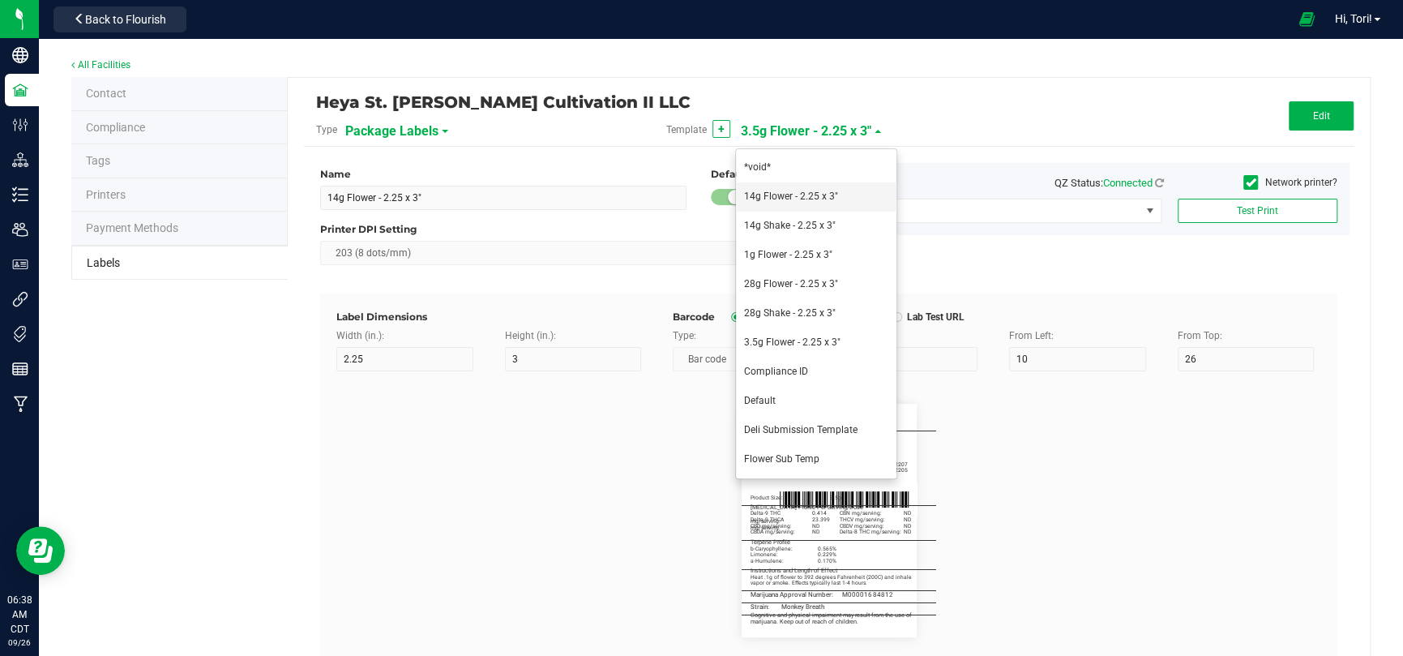
type input "5"
type input "3"
type input "14g"
type input "_____________________________________"
type input "10"
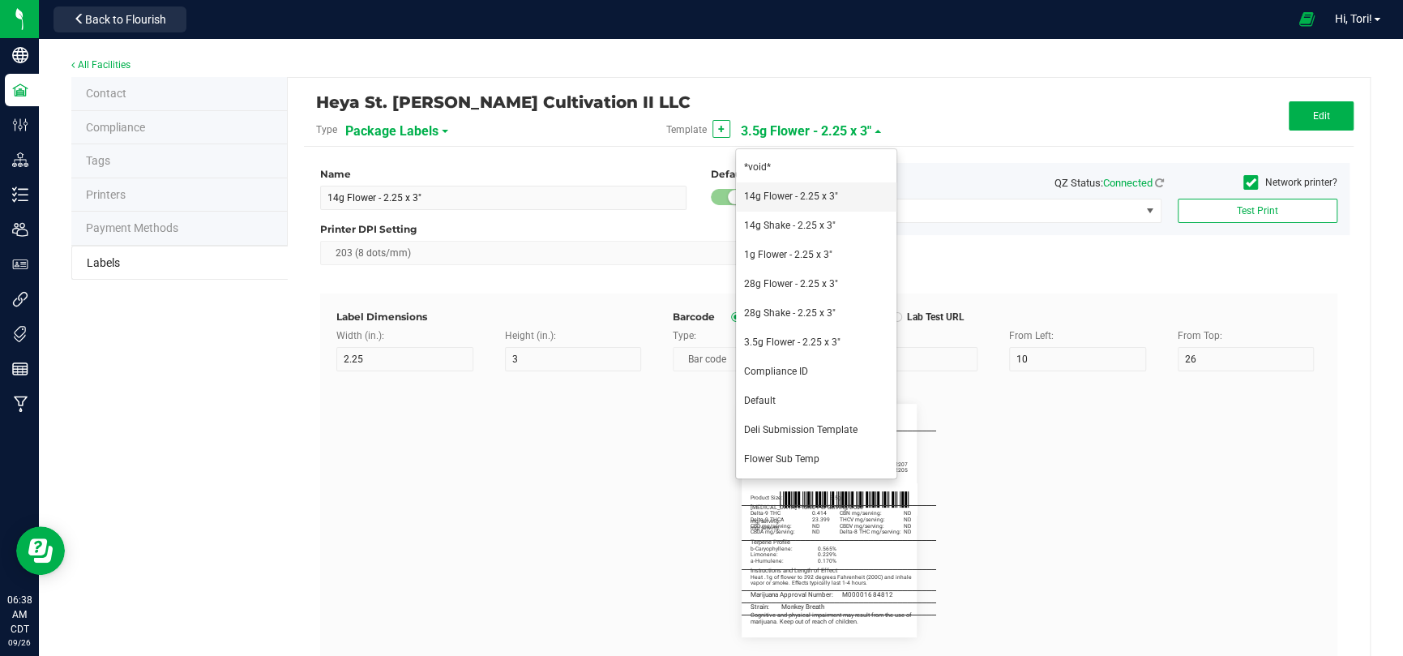
type input "10"
type input "0"
type input "29.5"
type input "[MEDICAL_DATA] Profile Per Serving/Dose"
type input "60"
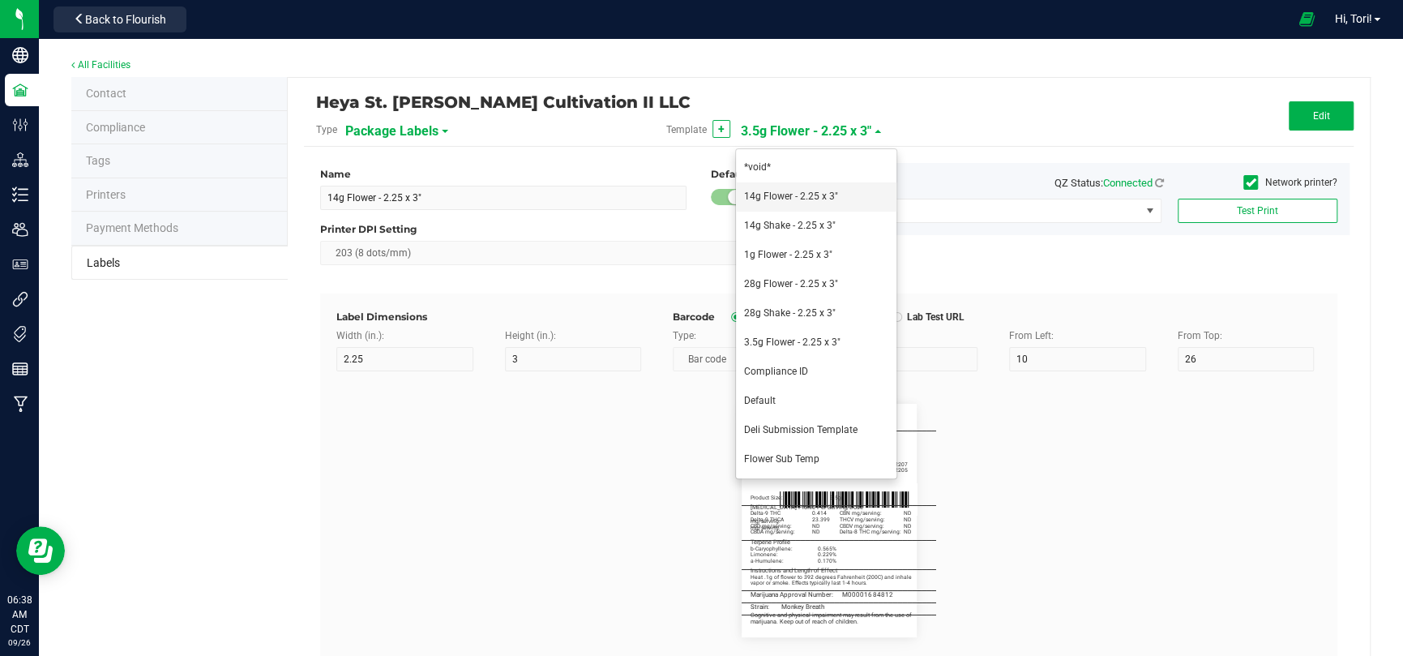
type input "5.5"
type input "32.5"
type input "Delta-9 THC mg/serving:"
type input "22"
type input "34.5"
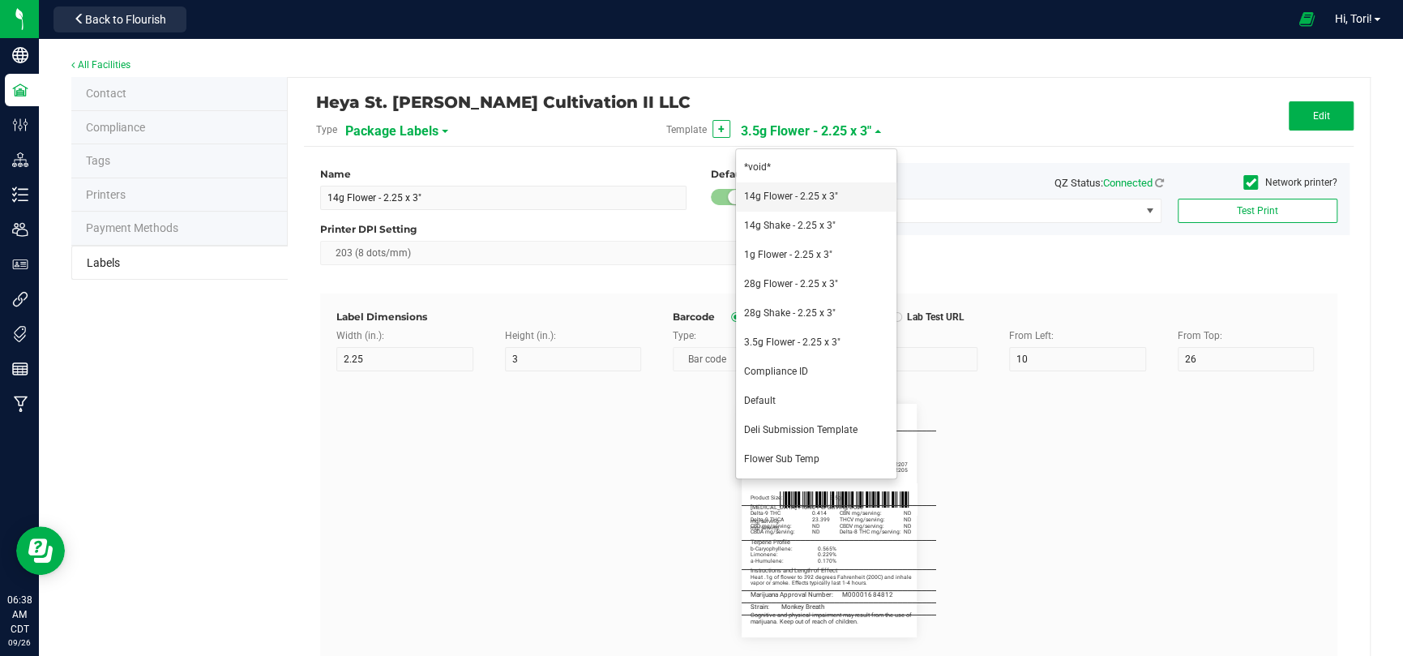
type input "0.322"
type input "Delta-9 THCA mg/serving:"
type input "22"
type input "36.5"
type input "33.618"
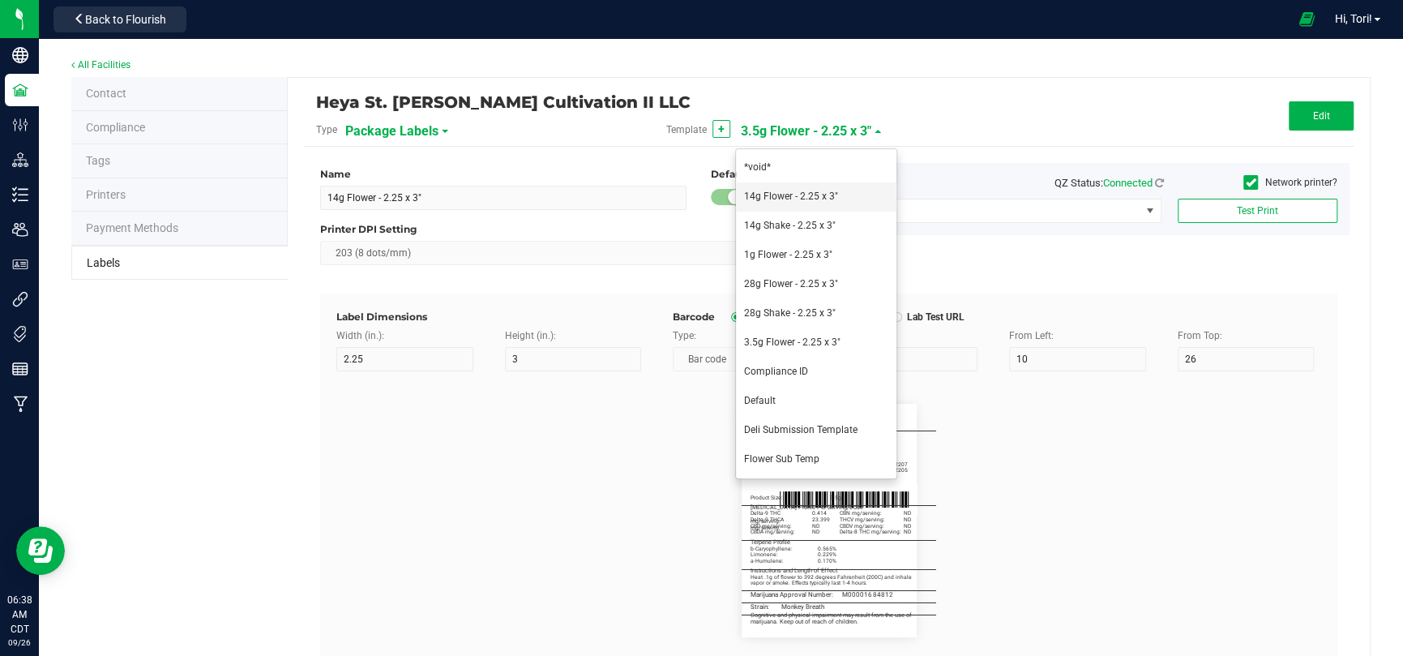
type input "CBD mg/serving:"
type input "22"
type input "38.5"
type input "CBDA mg/serving:"
type input "22"
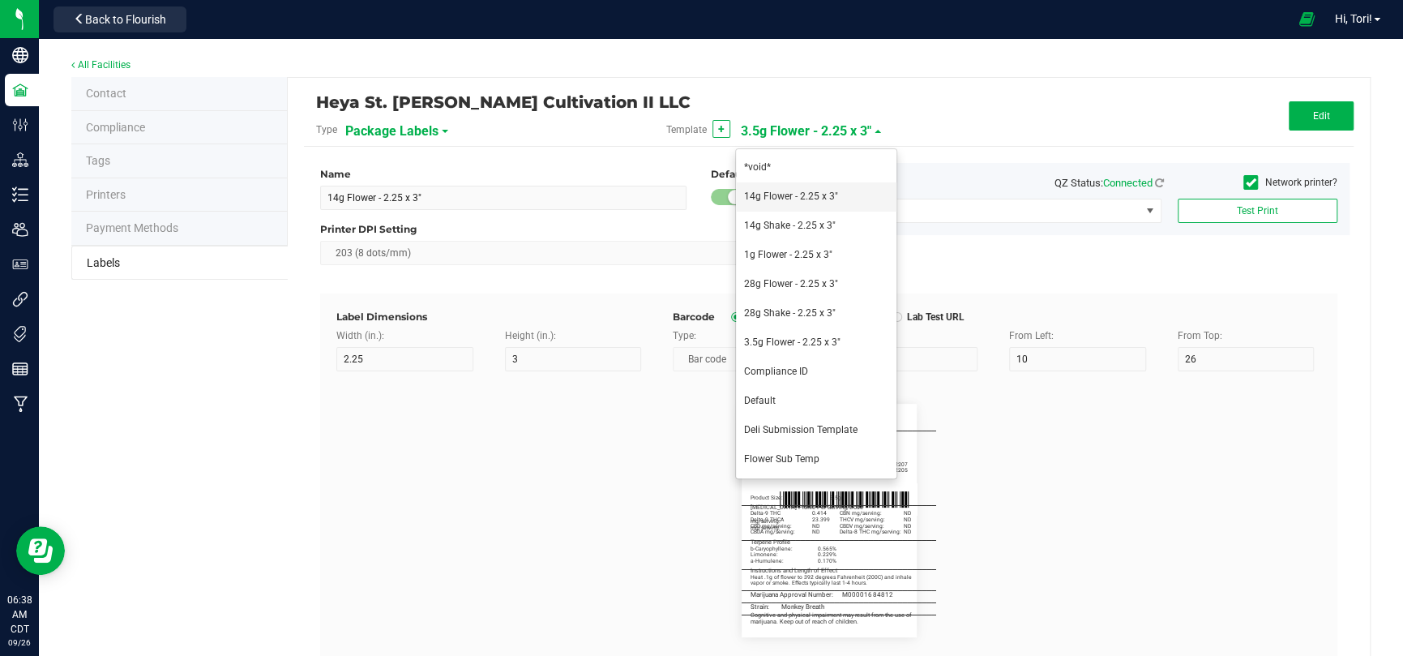
type input "3"
type input "40.5"
type input "CBN mg/serving:"
type input "34.5"
type input "THCV mg/serving:"
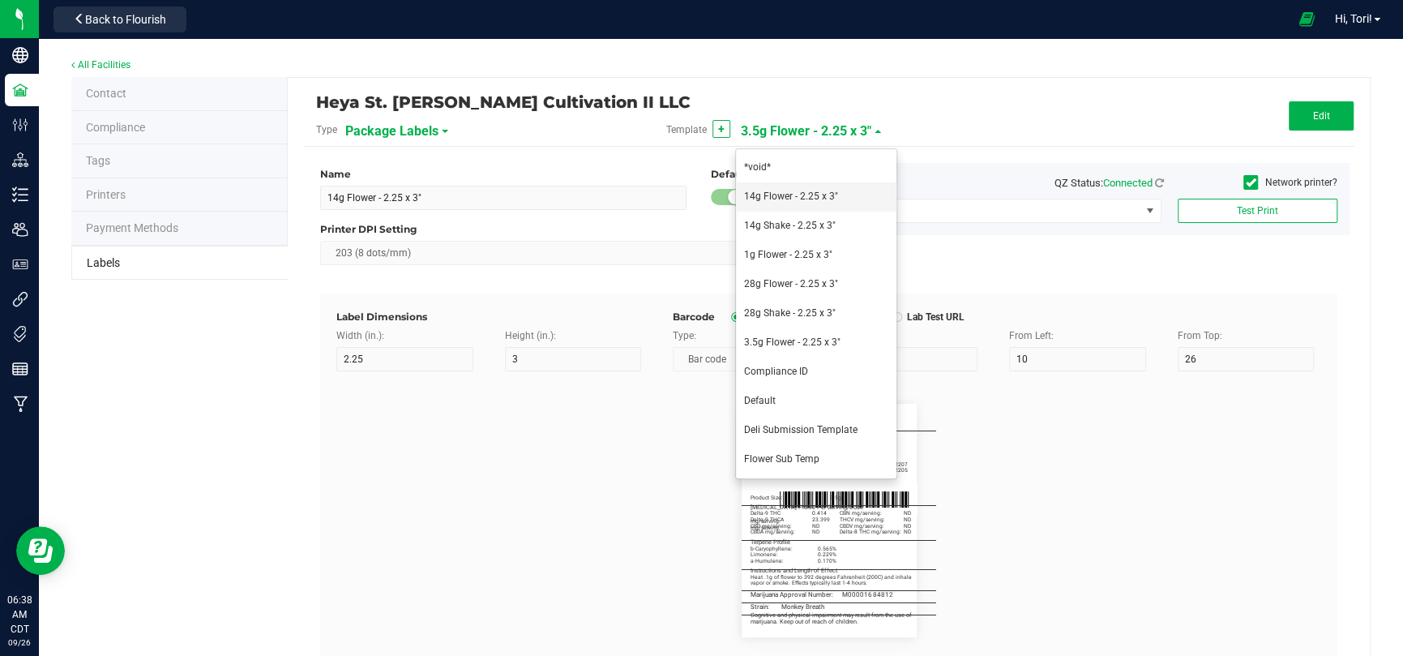
type input "36.5"
type input "CBDV mg/serving:"
type input "38.5"
type input "Delta-8 THC mg/serving:"
type input "21"
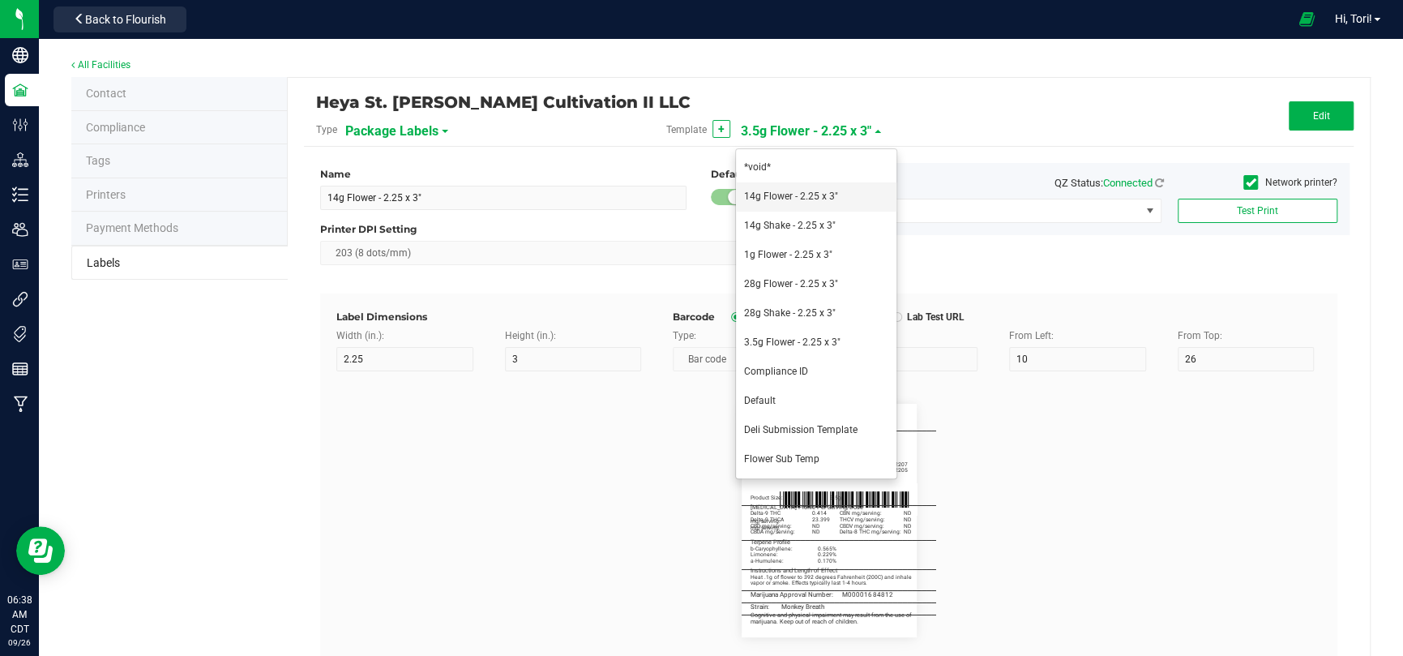
type input "5"
type input "32"
type input "40.5"
type input "ND"
type input "_____________________________________"
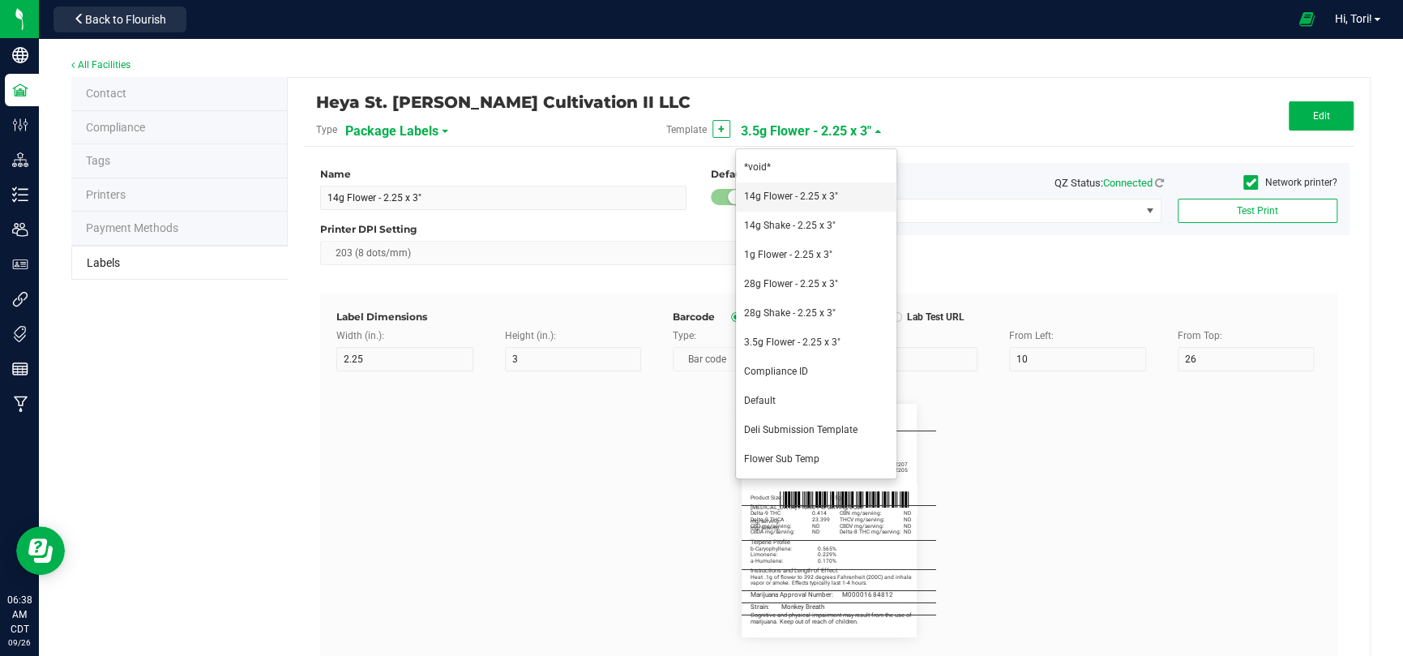
type input "Limonene:"
type input "0.695%"
type input "Linalool:"
type input "0.466%"
type input "b-Caryophyllene:"
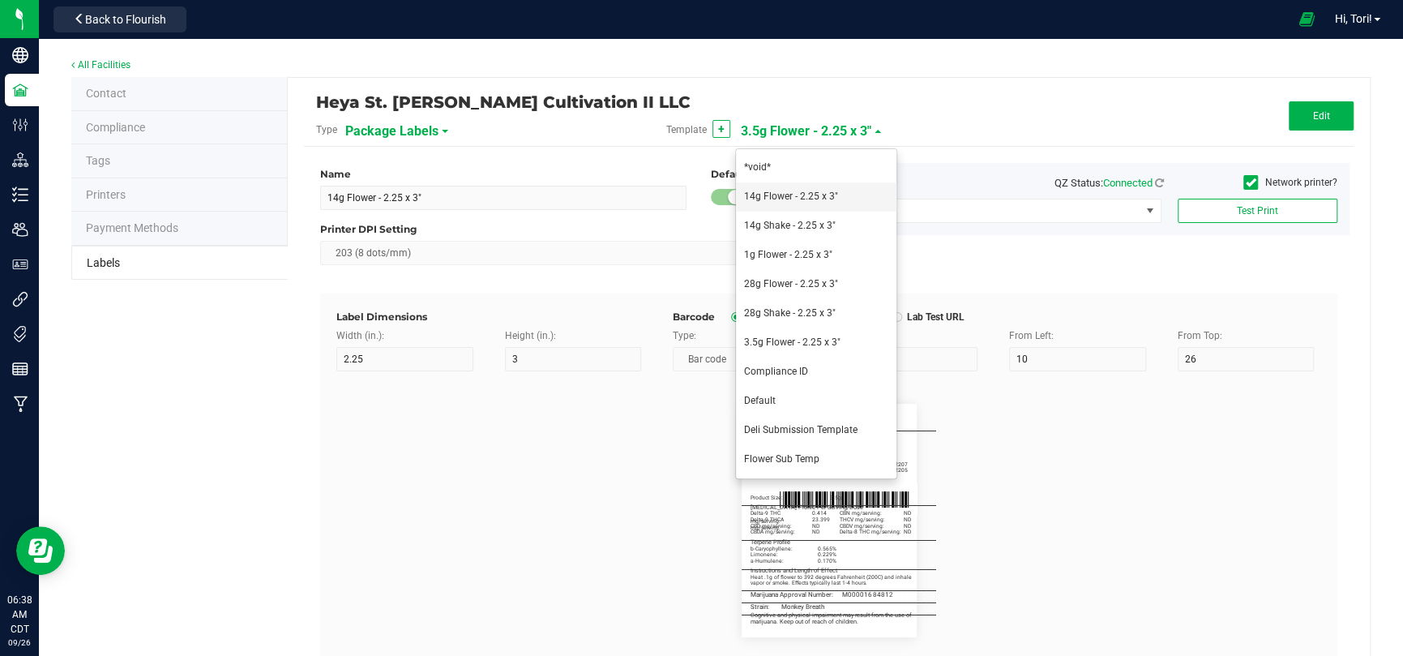
type input "0.464%"
type input "_____________________________________"
type input "M00001684706"
type input "_____________________________________"
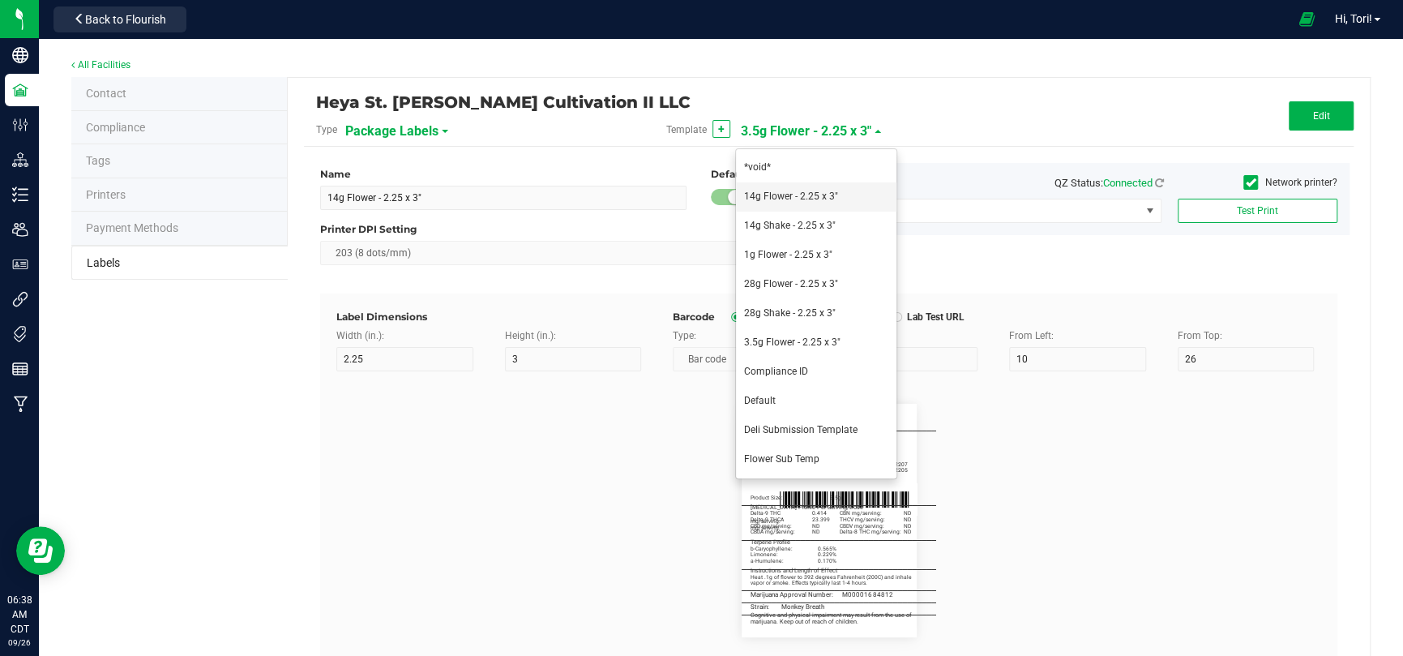
type input "_____________________________________"
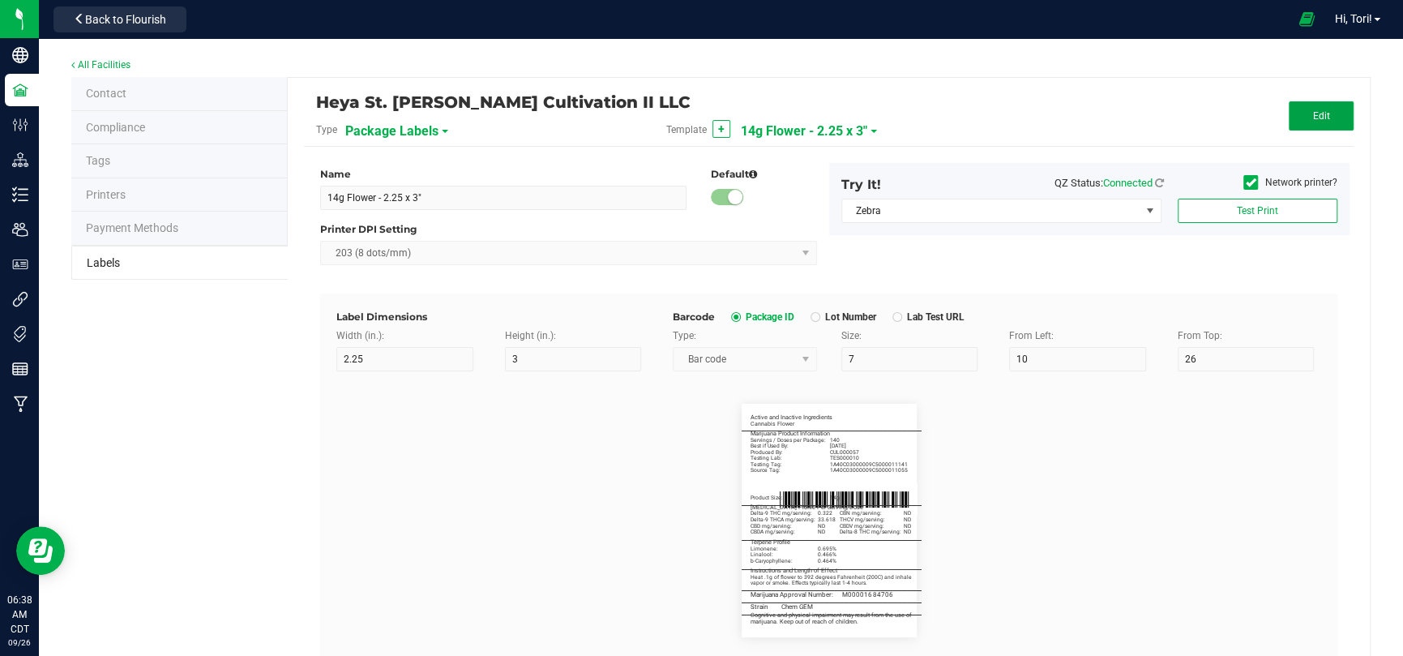
drag, startPoint x: 1283, startPoint y: 126, endPoint x: 1242, endPoint y: 182, distance: 68.4
click at [997, 126] on button "Edit" at bounding box center [1320, 115] width 65 height 29
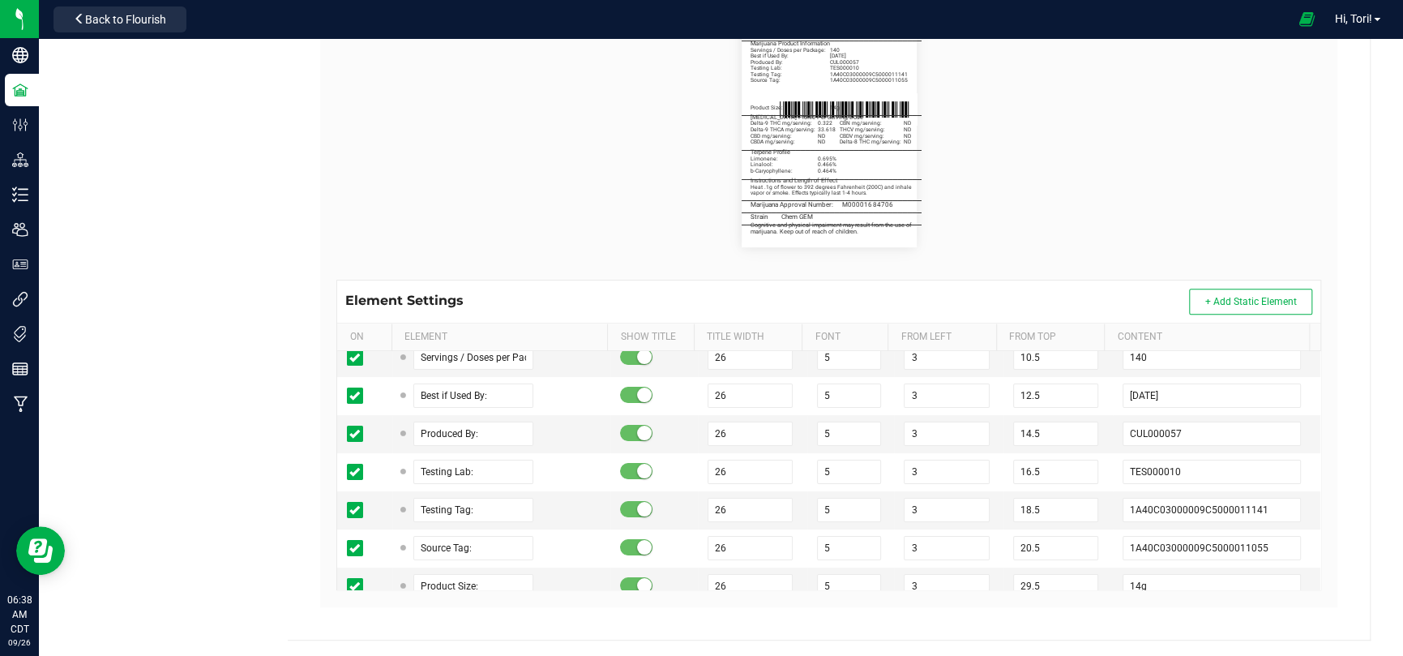
scroll to position [243, 0]
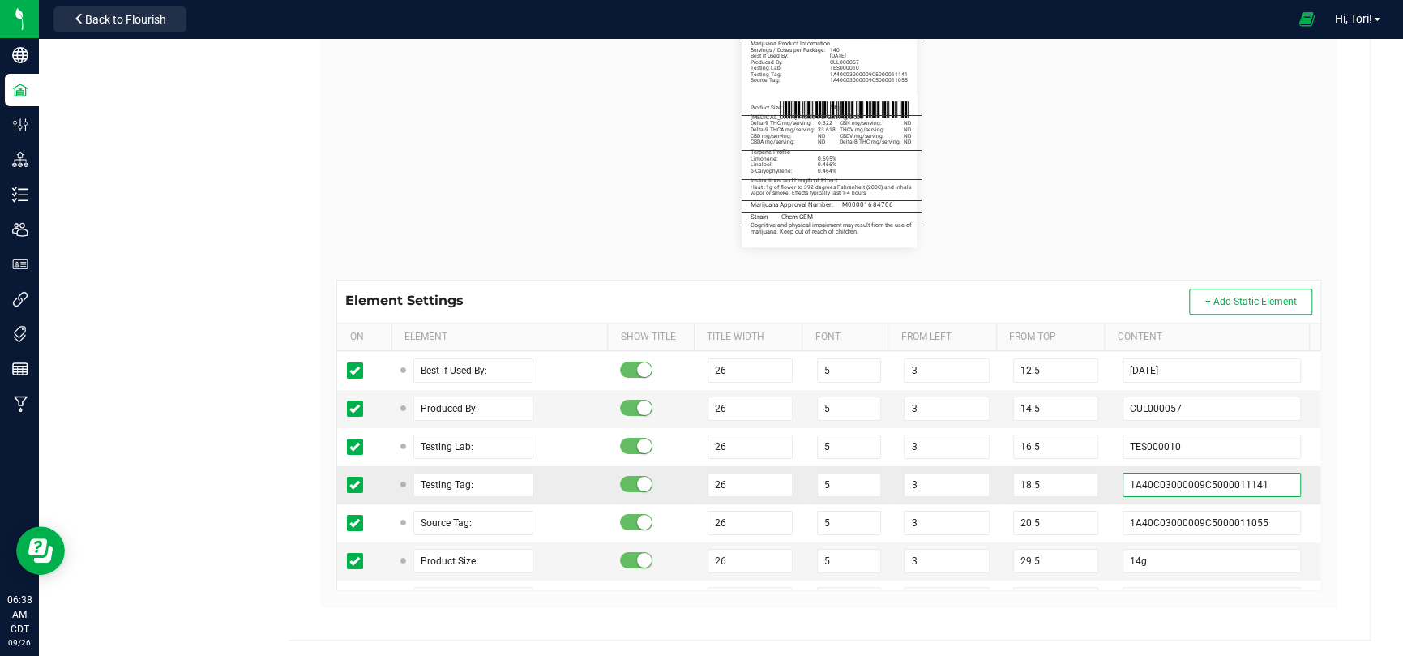
click at [997, 428] on input "1A40C03000009C5000011141" at bounding box center [1211, 484] width 178 height 24
paste input "2207"
type input "1A40C03000009C5000012207"
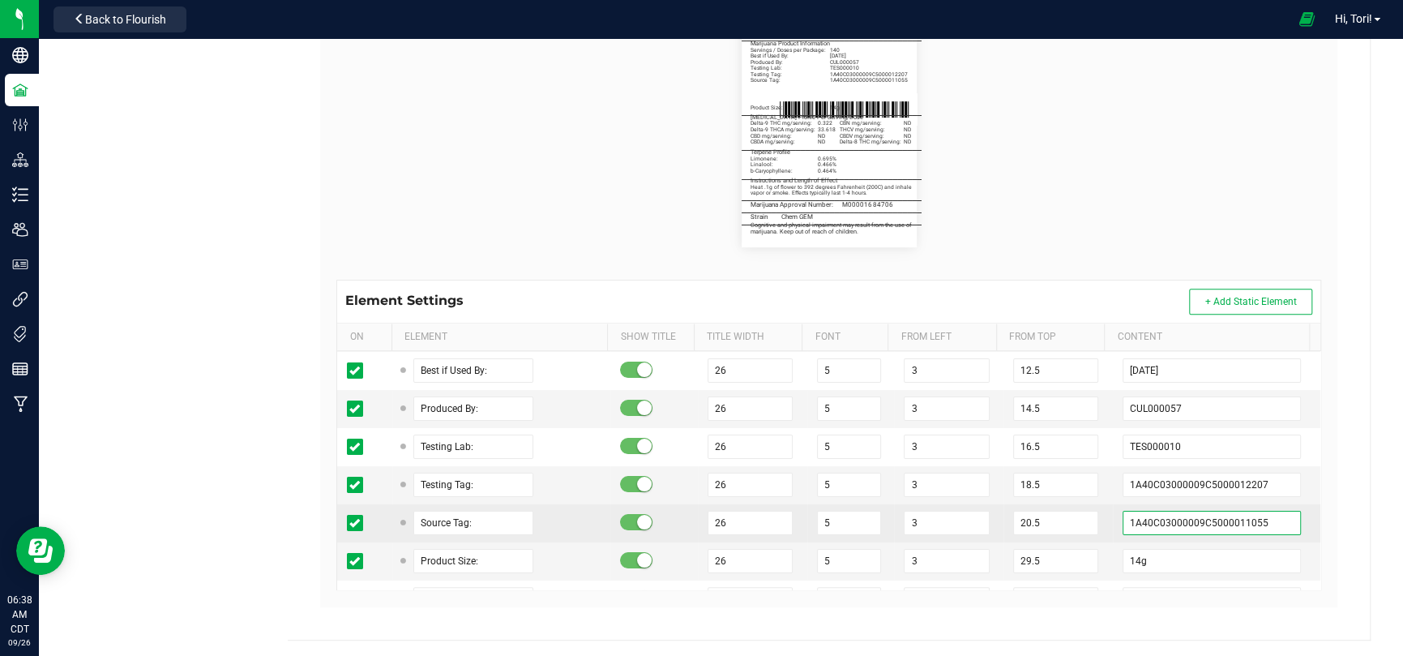
click at [997, 428] on input "1A40C03000009C5000011055" at bounding box center [1211, 522] width 178 height 24
paste input "220"
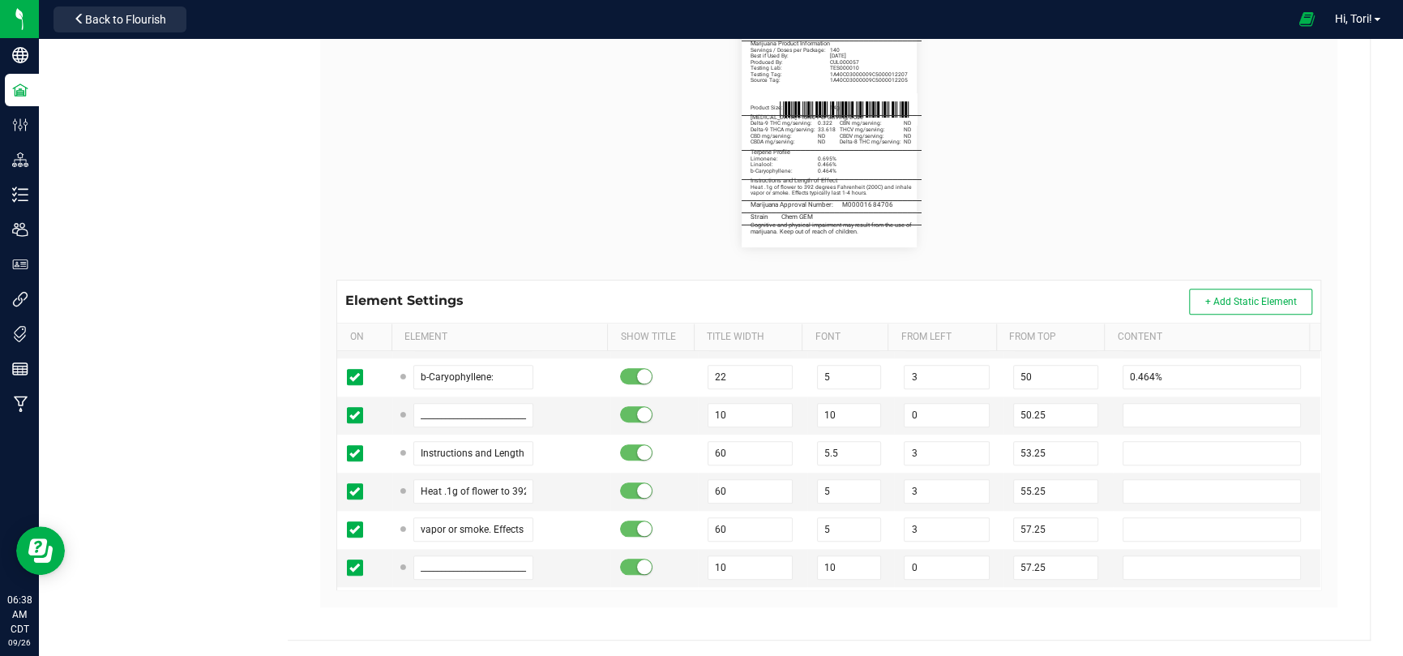
scroll to position [891, 0]
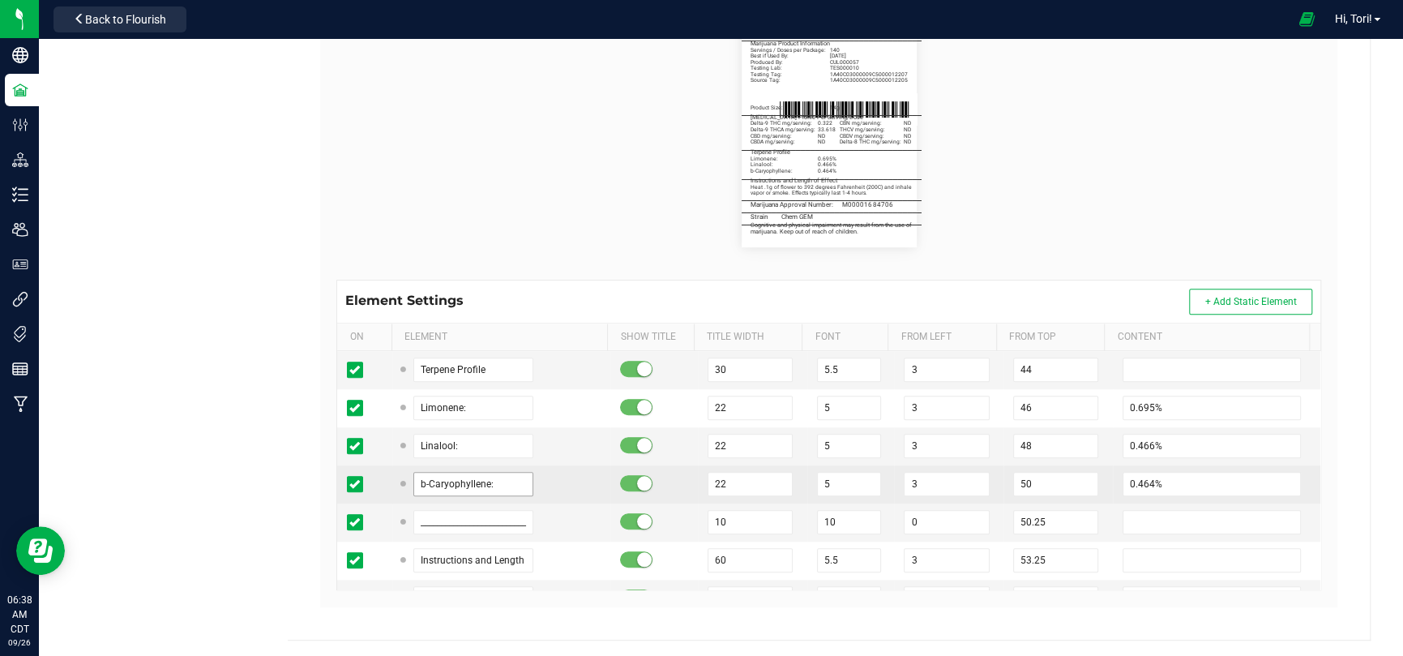
type input "1A40C03000009C5000012205"
click at [500, 428] on input "b-Caryophyllene:" at bounding box center [473, 484] width 120 height 24
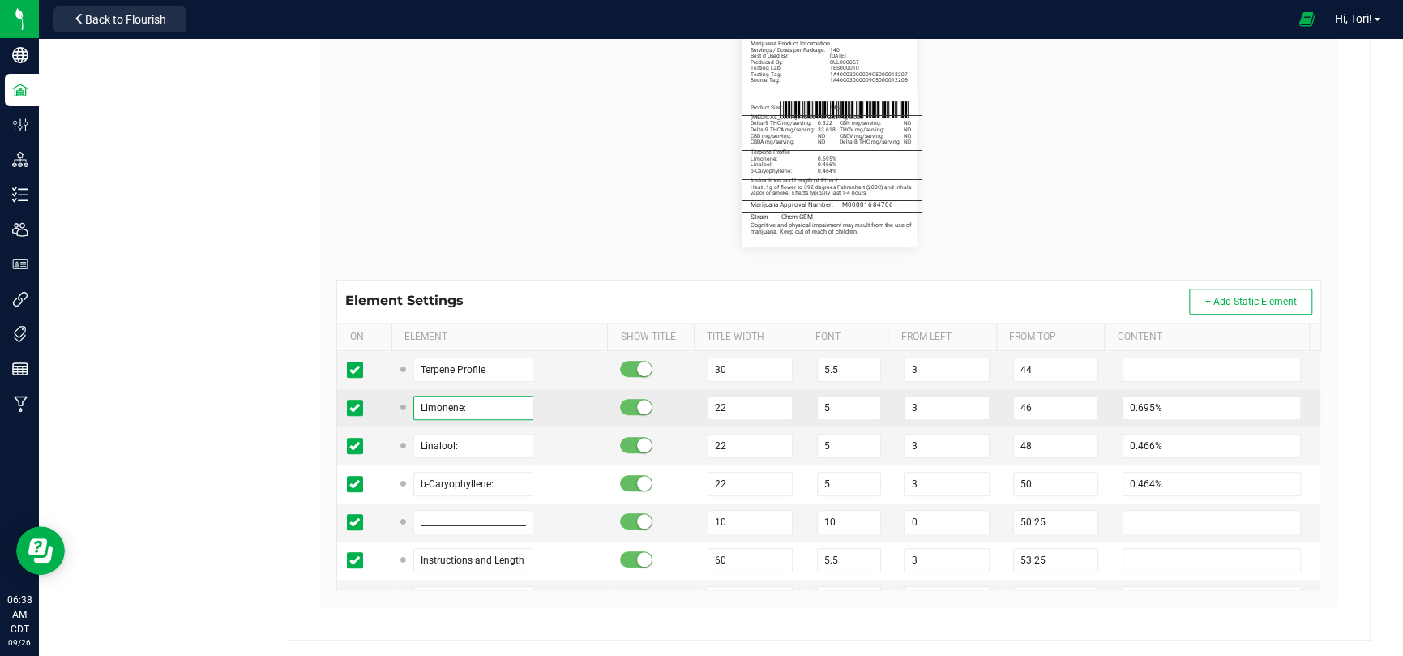
click at [495, 407] on input "Limonene:" at bounding box center [473, 407] width 120 height 24
paste input "b-Caryophyll"
type input "b-Caryophyllene:"
click at [997, 407] on input "0.695%" at bounding box center [1211, 407] width 178 height 24
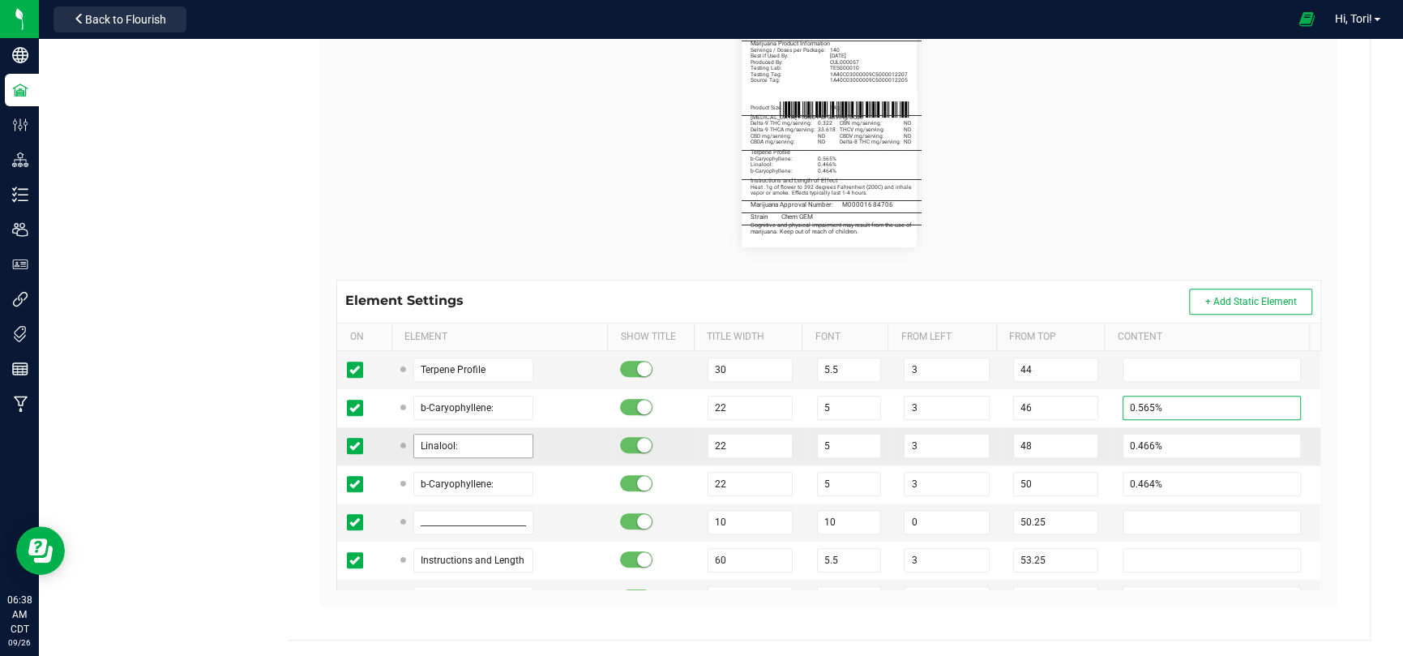
type input "0.565%"
drag, startPoint x: 463, startPoint y: 446, endPoint x: 354, endPoint y: 446, distance: 109.4
click at [354, 428] on tr "Linalool: 22 5 3 48 0.466%" at bounding box center [828, 446] width 983 height 38
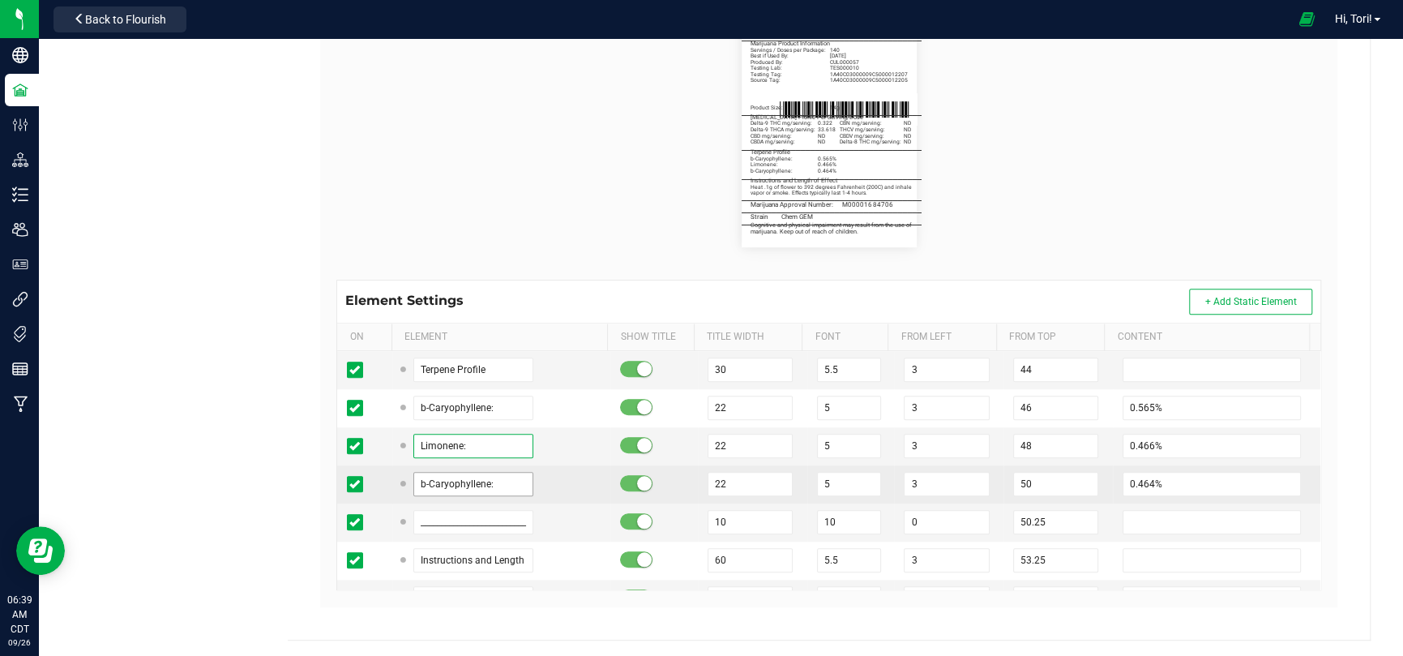
type input "Limonene:"
click at [509, 428] on input "b-Caryophyllene:" at bounding box center [473, 484] width 120 height 24
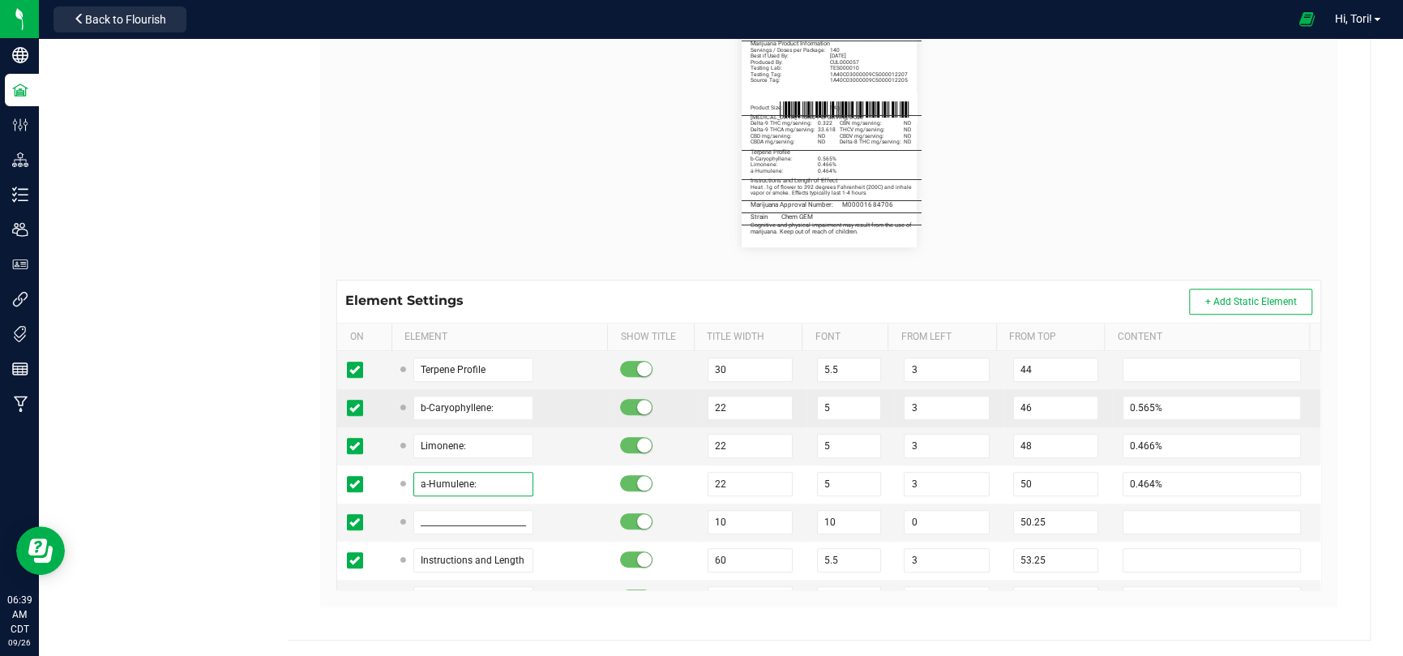
type input "a-Humulene:"
click at [997, 390] on td "0.565%" at bounding box center [1215, 408] width 207 height 38
click at [997, 414] on input "0.565%" at bounding box center [1211, 407] width 178 height 24
click at [997, 421] on td "0.565%" at bounding box center [1215, 408] width 207 height 38
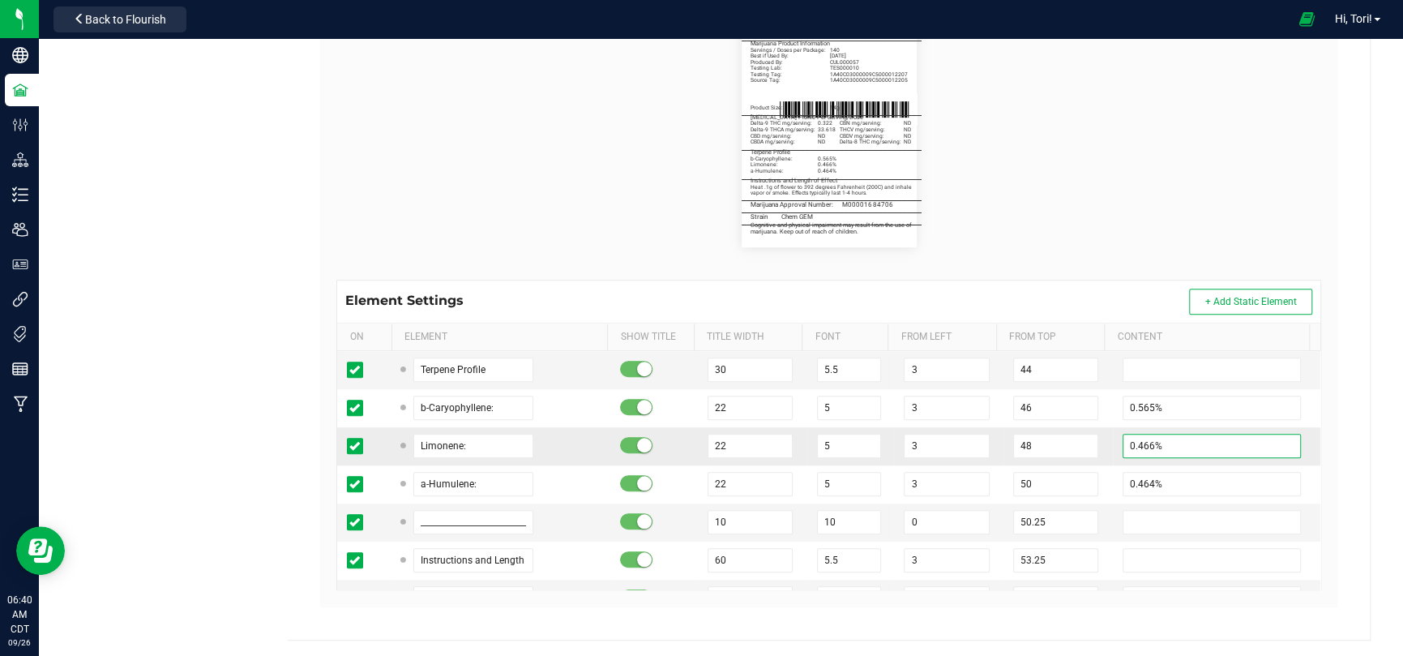
click at [997, 428] on input "0.466%" at bounding box center [1211, 445] width 178 height 24
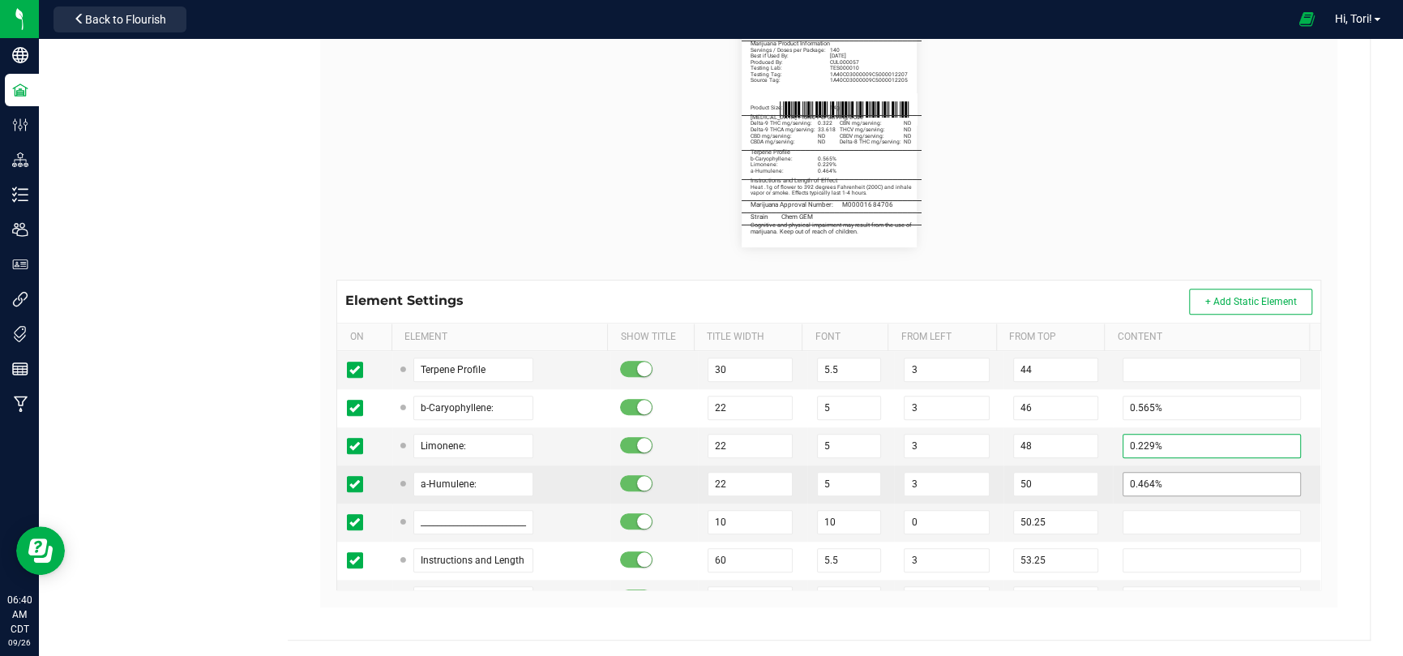
type input "0.229%"
click at [997, 428] on input "0.464%" at bounding box center [1211, 484] width 178 height 24
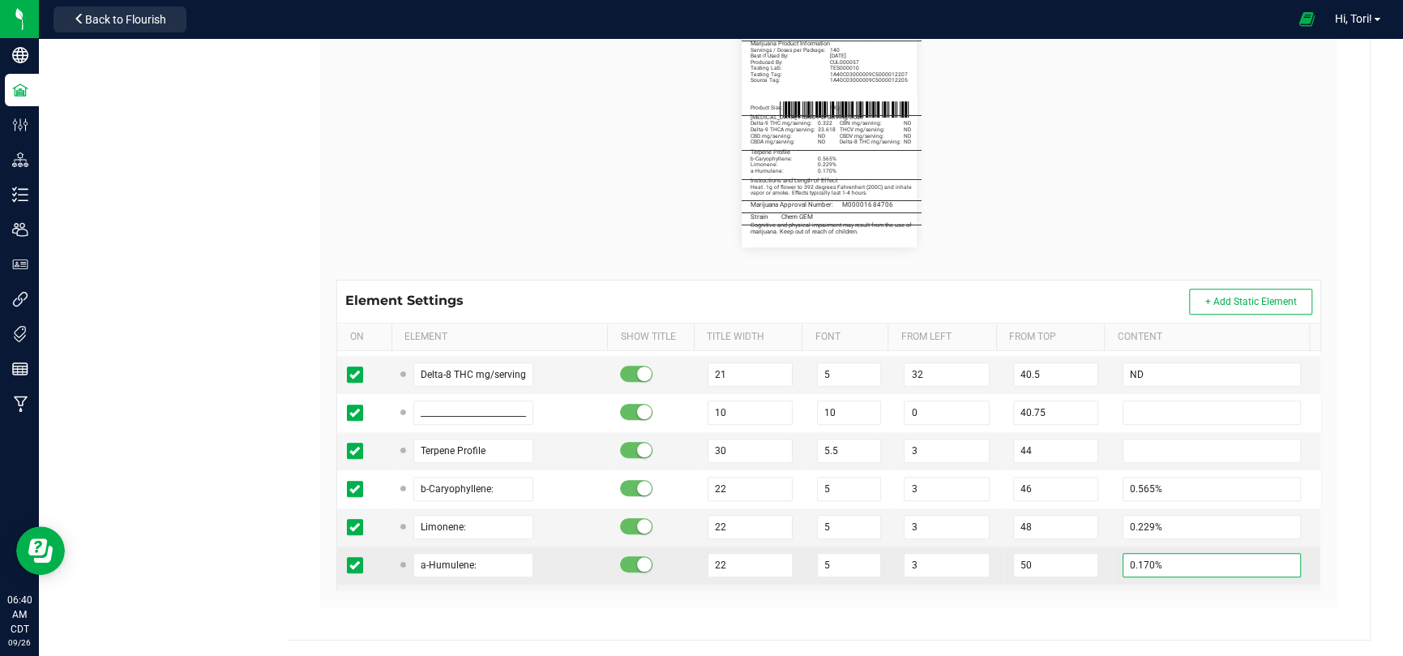
scroll to position [729, 0]
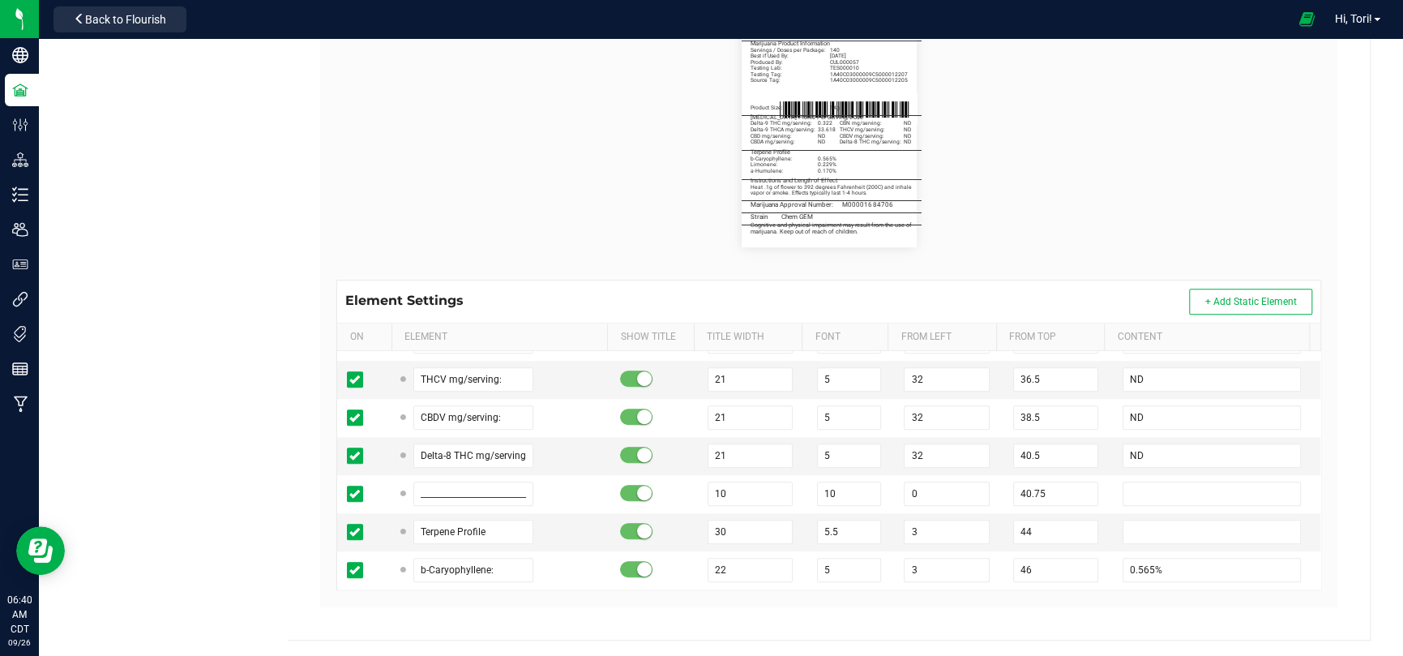
type input "0.170%"
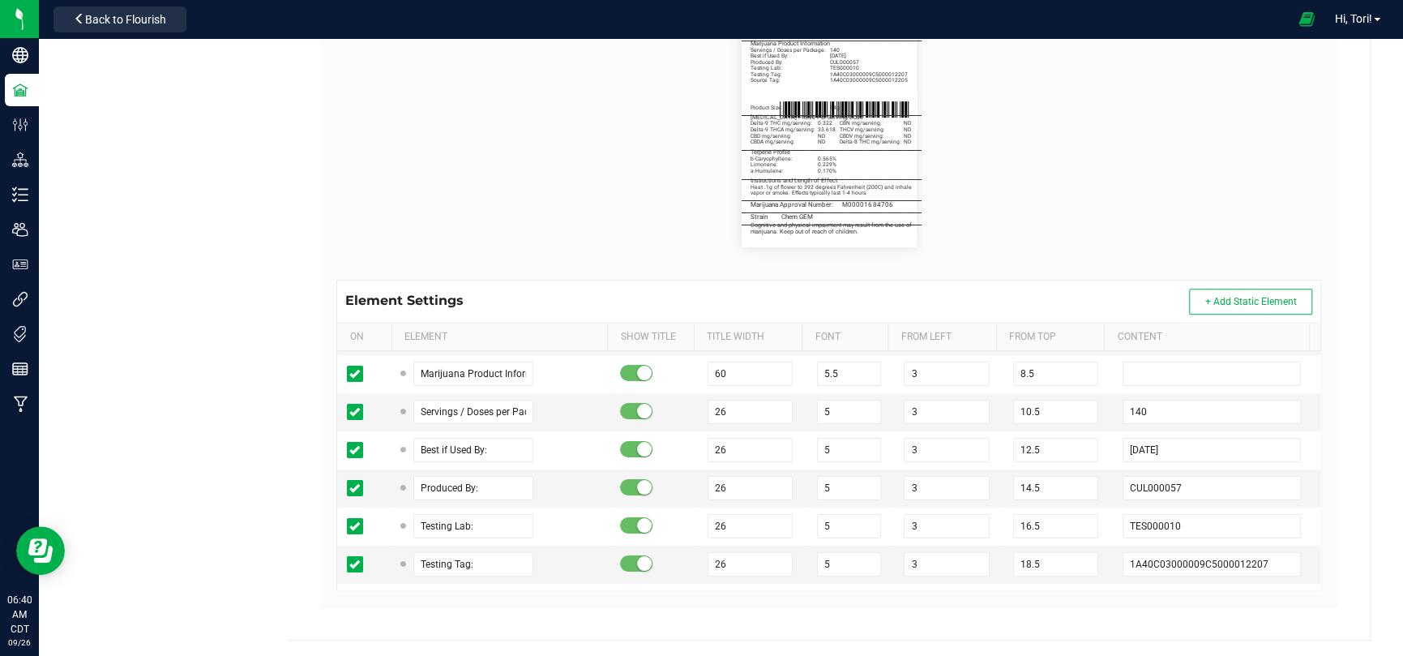
scroll to position [243, 0]
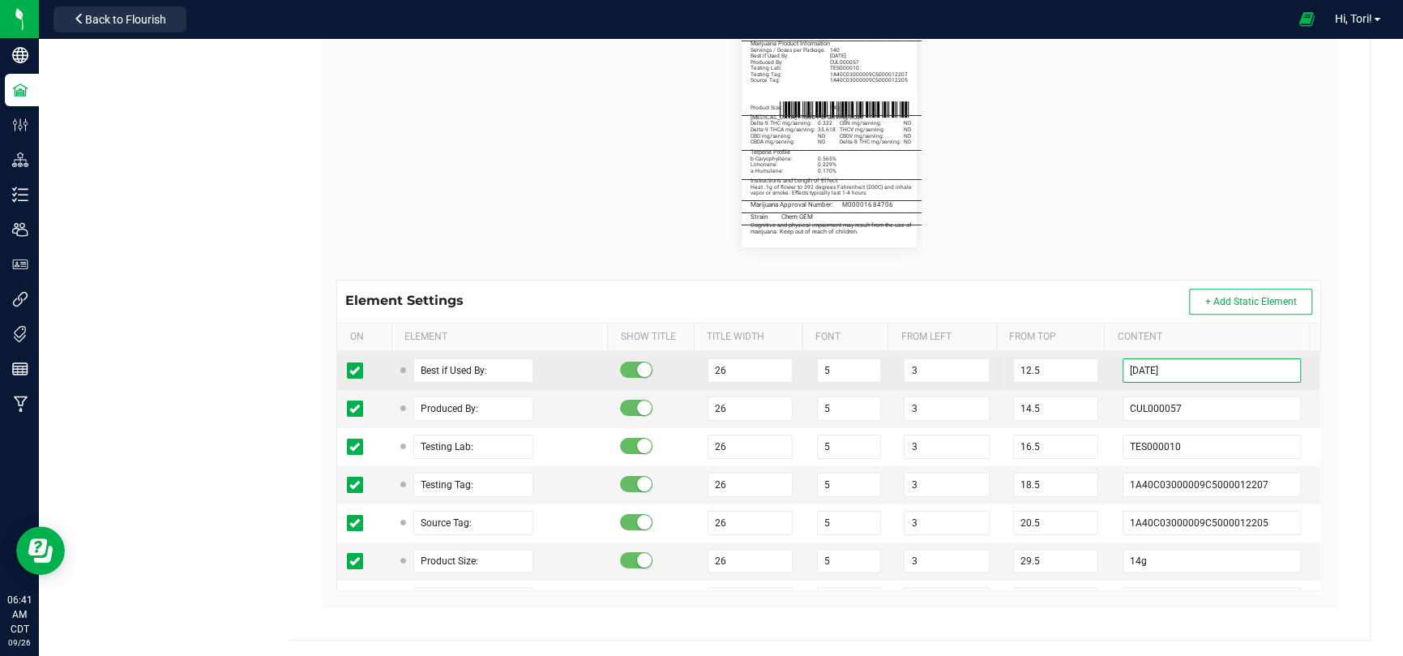
click at [997, 374] on input "06/30/2027" at bounding box center [1211, 370] width 178 height 24
click at [997, 374] on input "[DATE]" at bounding box center [1211, 370] width 178 height 24
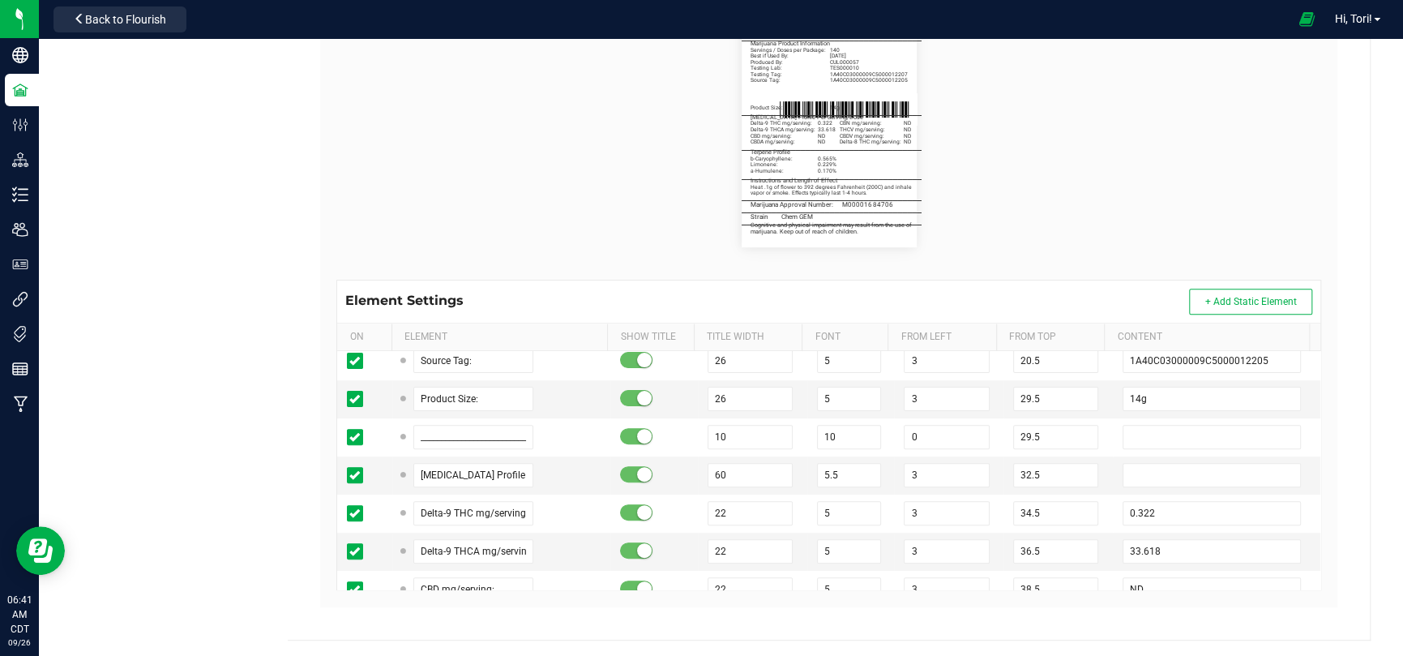
scroll to position [486, 0]
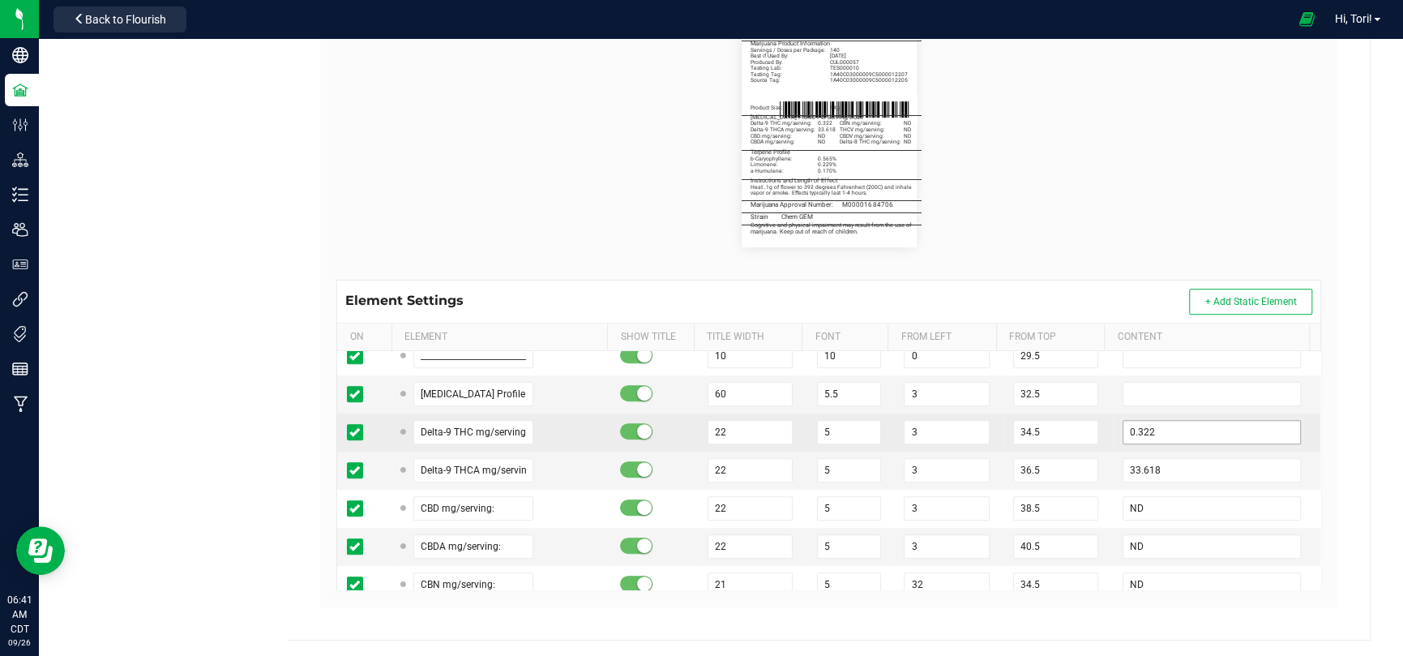
type input "[DATE]"
click at [997, 428] on input "0.322" at bounding box center [1211, 432] width 178 height 24
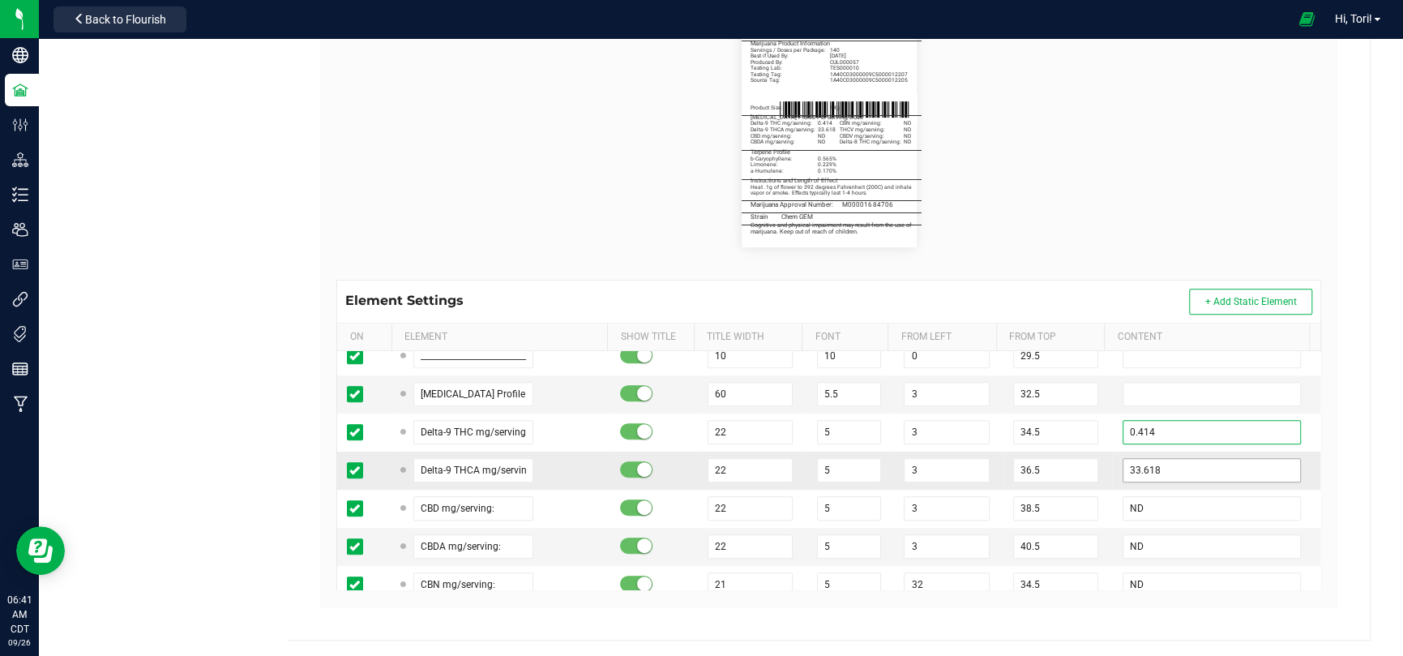
type input "0.414"
click at [997, 428] on input "33.618" at bounding box center [1211, 470] width 178 height 24
type input "3"
type input "23.399"
click at [997, 428] on div "Heya St. Ann Cultivation II LLC Type Package Labels Template 14g Flower - 2.25 …" at bounding box center [829, 163] width 1082 height 951
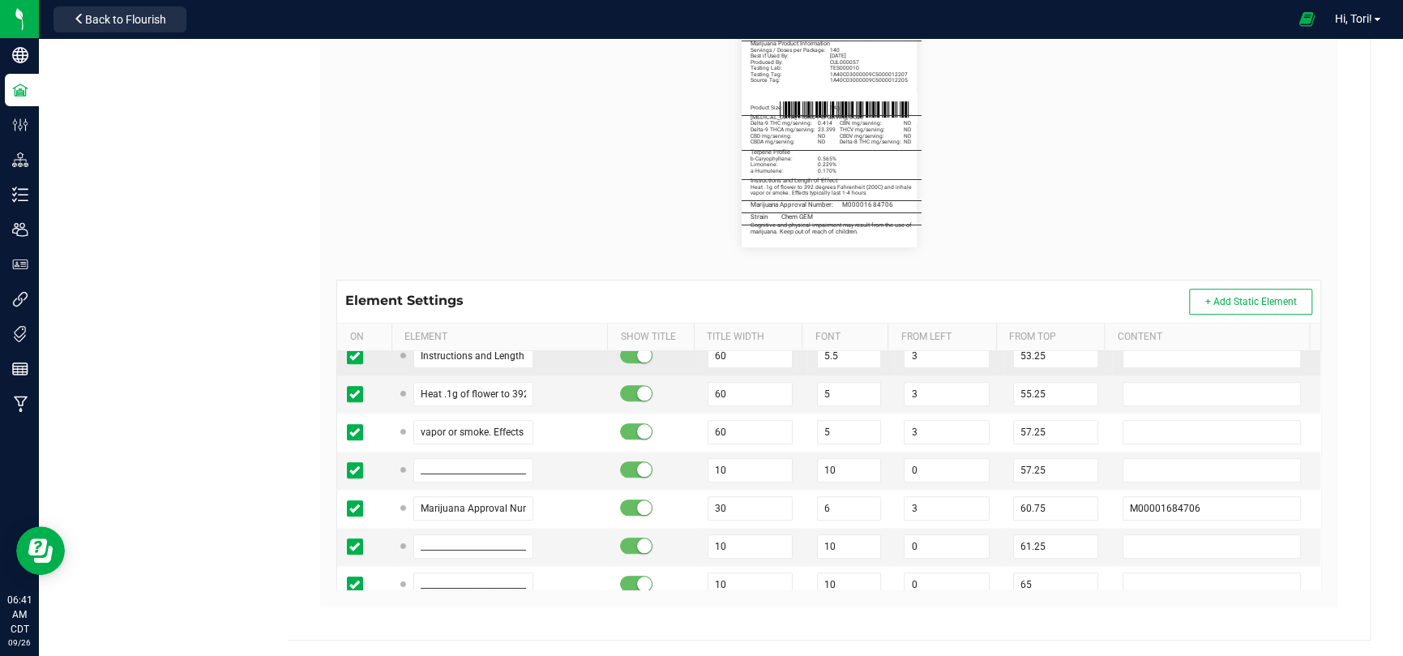
scroll to position [1215, 0]
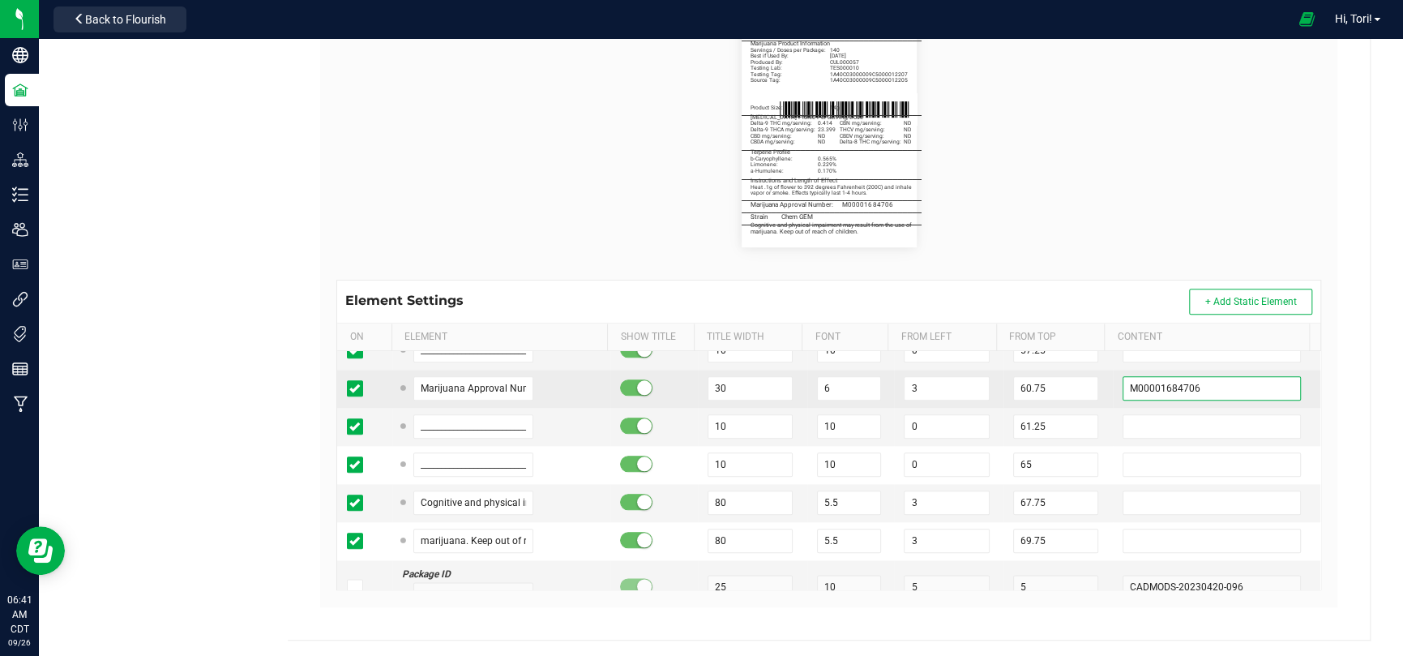
click at [997, 376] on input "M00001684706" at bounding box center [1211, 388] width 178 height 24
type input "v"
paste input "b-Caryophyllene:"
click at [997, 389] on input "b-Caryophyllene:" at bounding box center [1211, 388] width 178 height 24
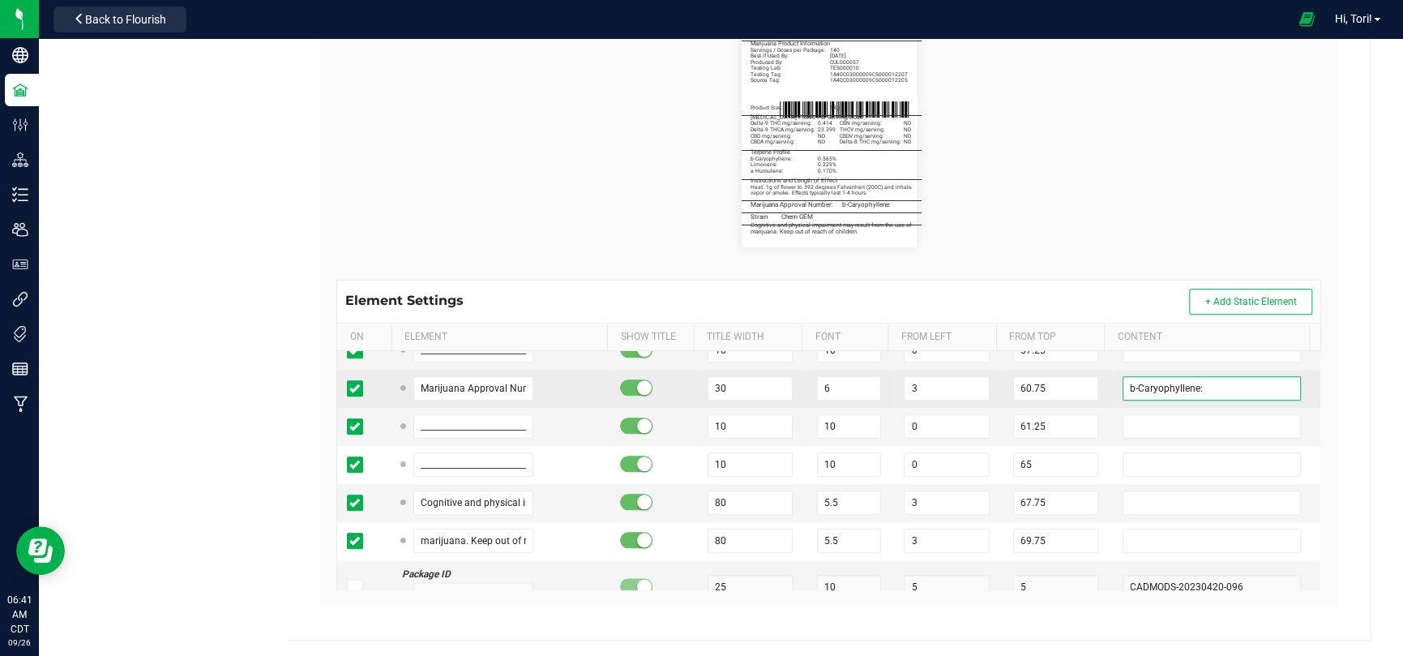
paste input "M00001684812"
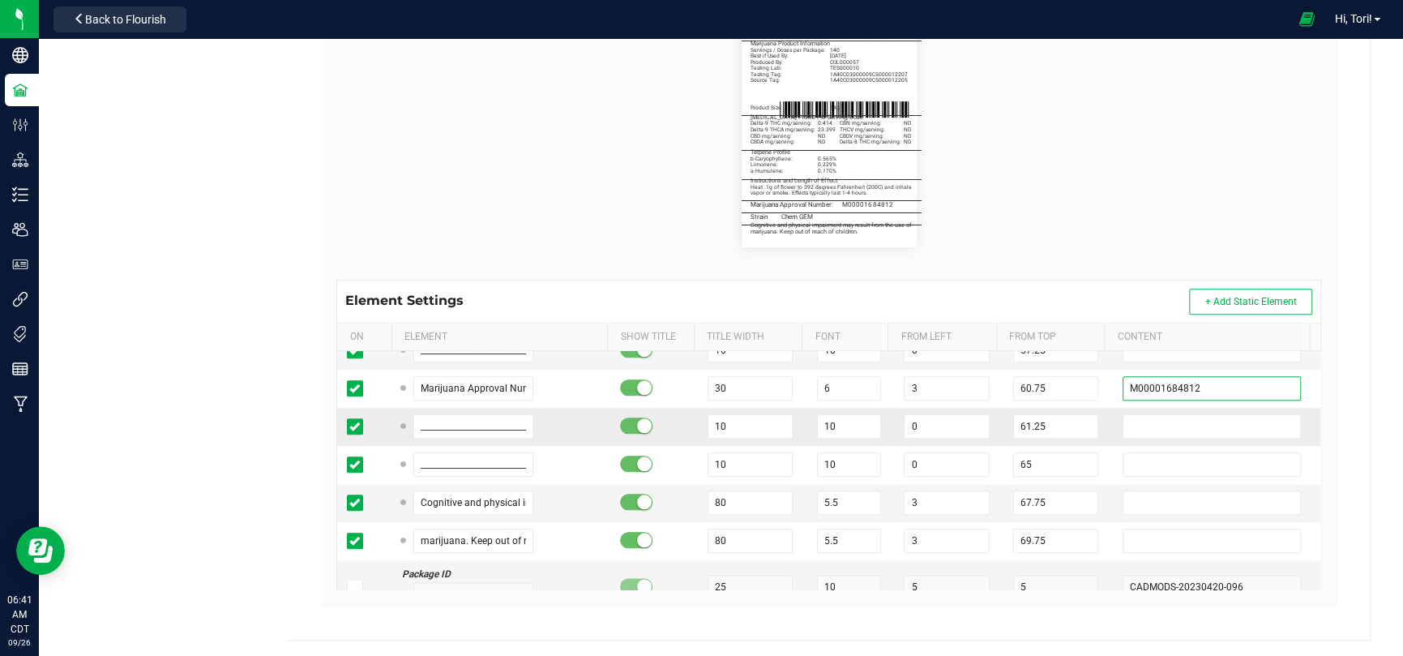
type input "M00001684812"
click at [997, 405] on div "Heya St. Ann Cultivation II LLC Type Package Labels Template 14g Flower - 2.25 …" at bounding box center [829, 163] width 1082 height 951
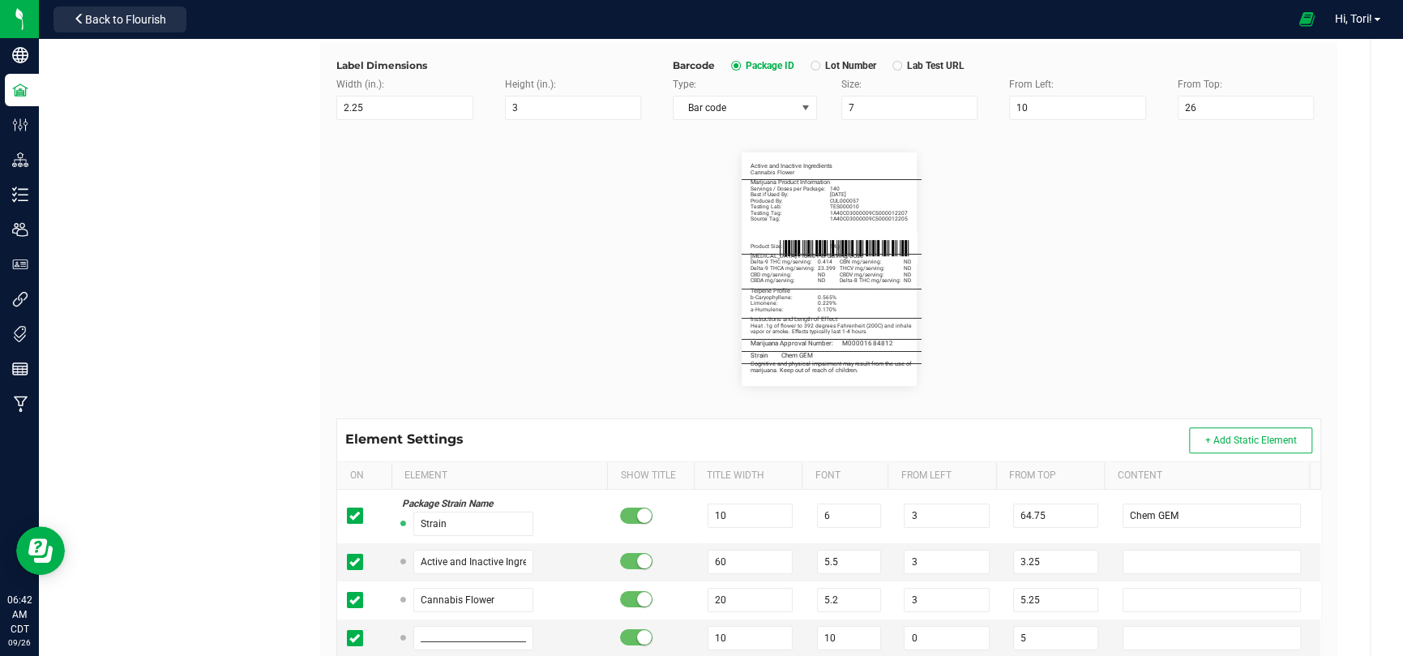
scroll to position [0, 0]
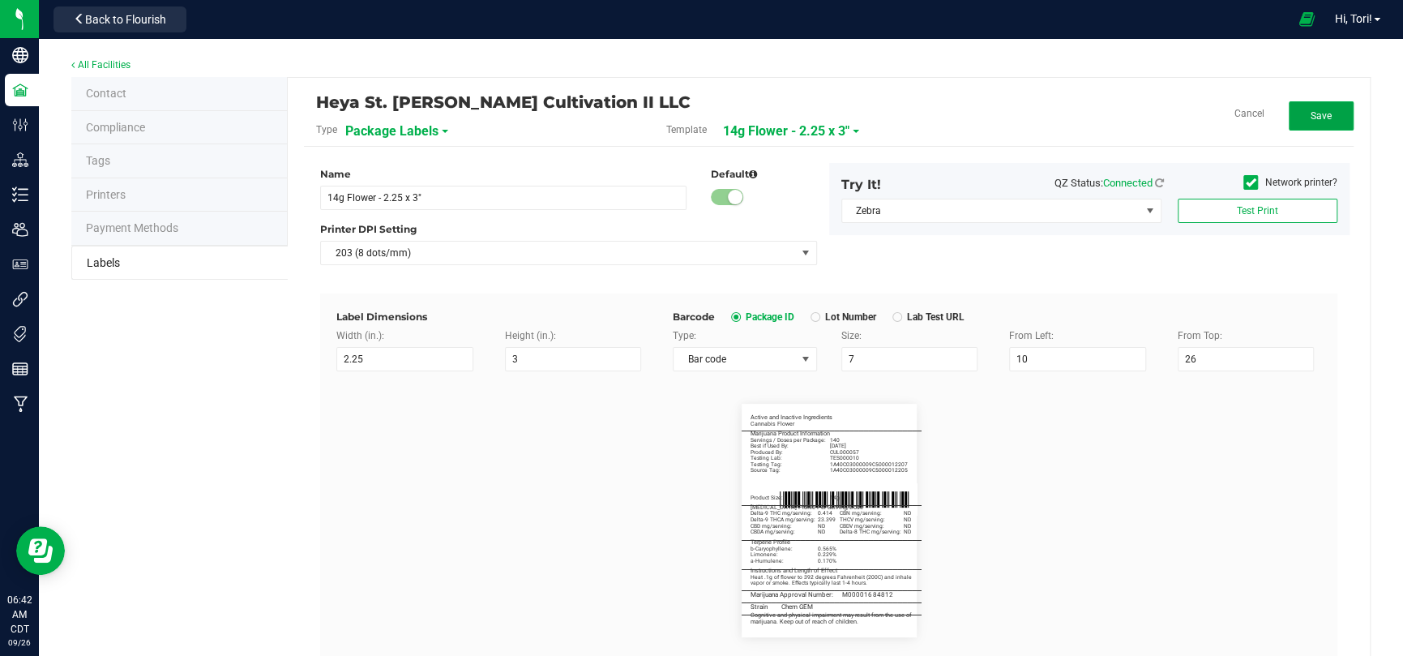
drag, startPoint x: 1290, startPoint y: 119, endPoint x: 1292, endPoint y: 165, distance: 46.2
click at [997, 119] on button "Save" at bounding box center [1320, 115] width 65 height 29
click at [841, 151] on div "Name 14g Flower - 2.25 x 3" Default Printer DPI Setting 203 (8 dots/mm) Try It!…" at bounding box center [828, 580] width 1025 height 866
click at [849, 137] on span "14g Flower - 2.25 x 3"" at bounding box center [804, 131] width 126 height 28
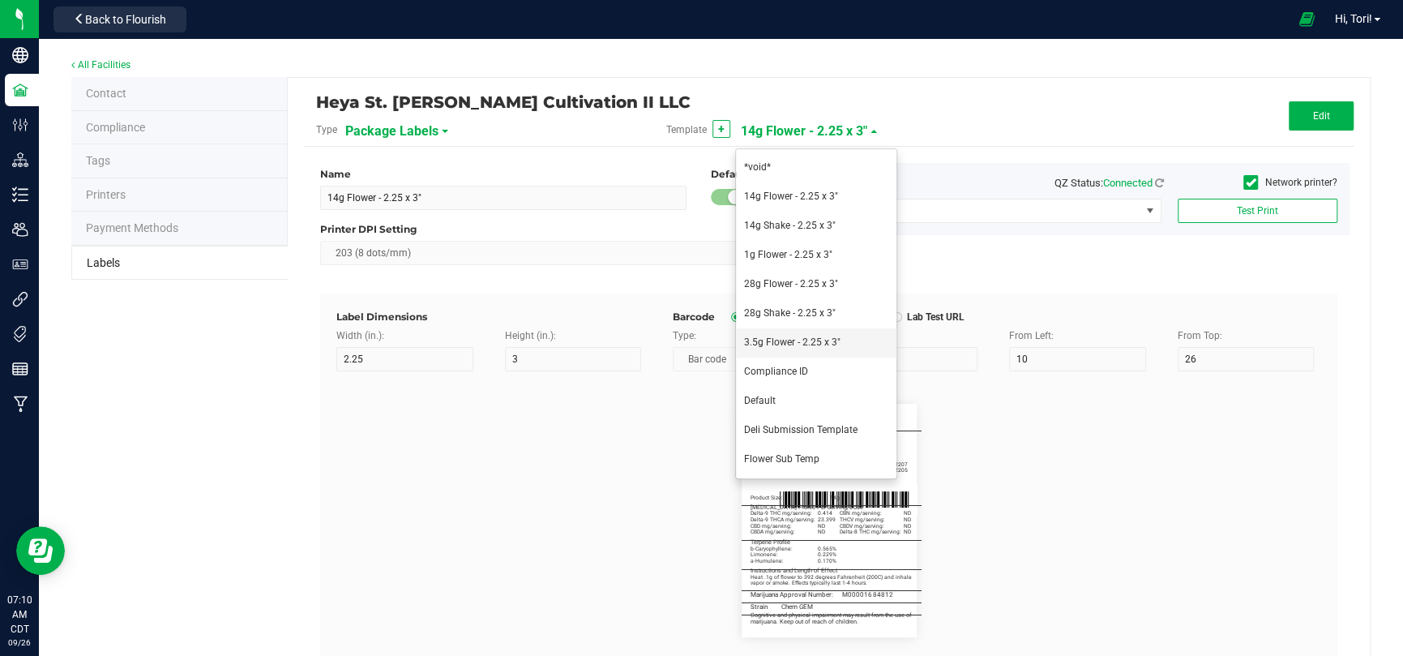
click at [810, 345] on span "3.5g Flower - 2.25 x 3"" at bounding box center [792, 341] width 96 height 11
type input "3.5g Flower - 2.25 x 3""
type input "Active and Inactive Ingredients"
type input "60"
type input "5.5"
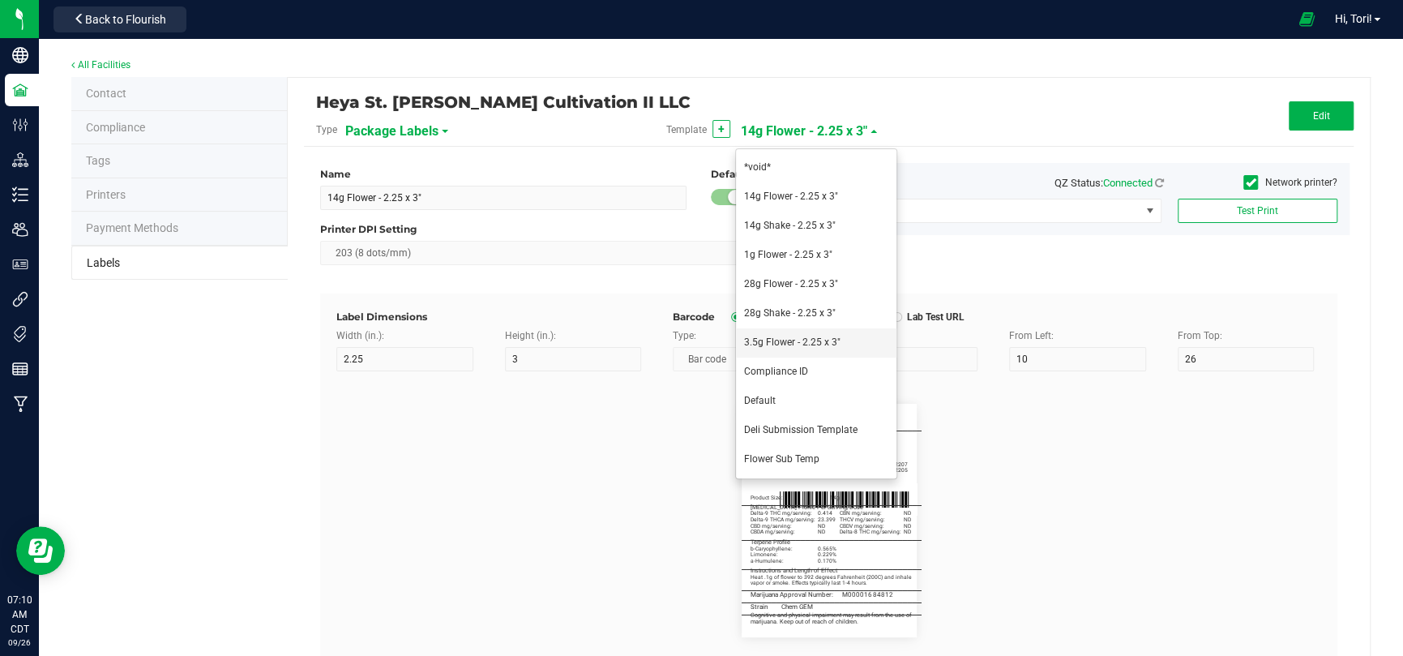
type input "3.25"
type input "Ingredient 1"
type input "10"
type input "5.2"
type input "5.25"
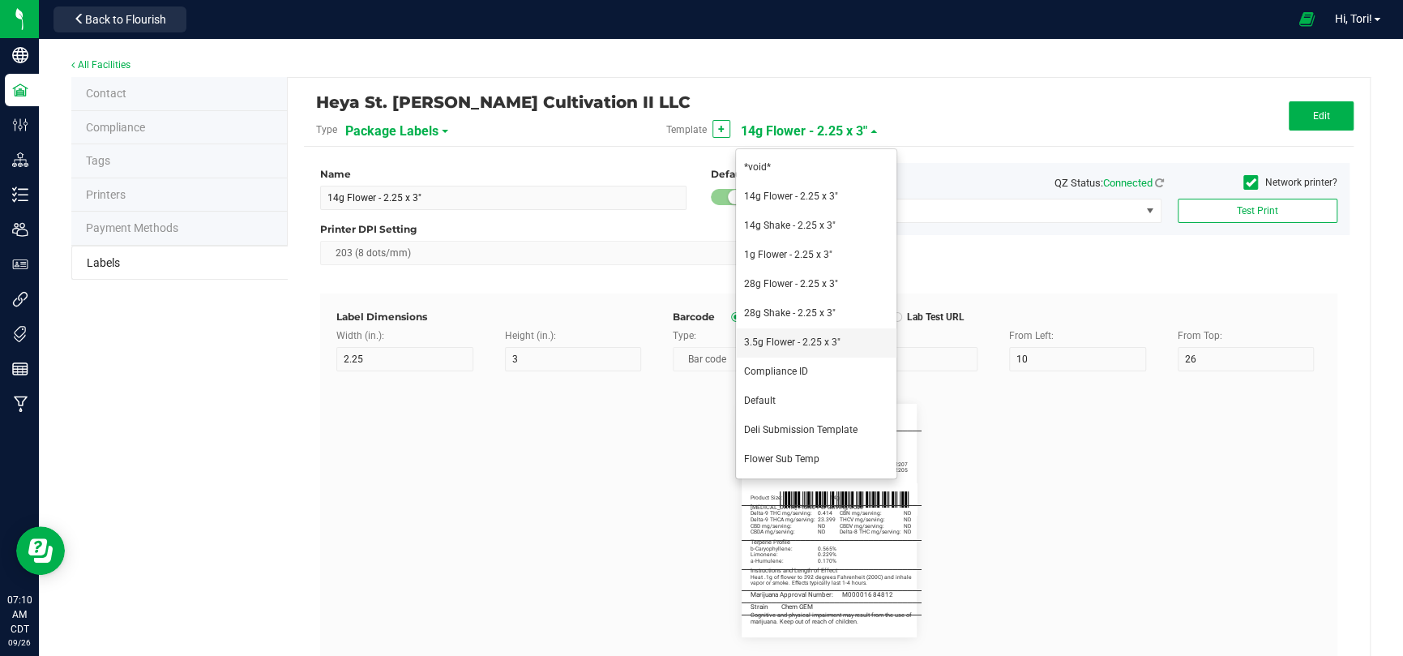
type input "Cannabis Flower"
type input "________________________________________"
type input "10"
type input "0"
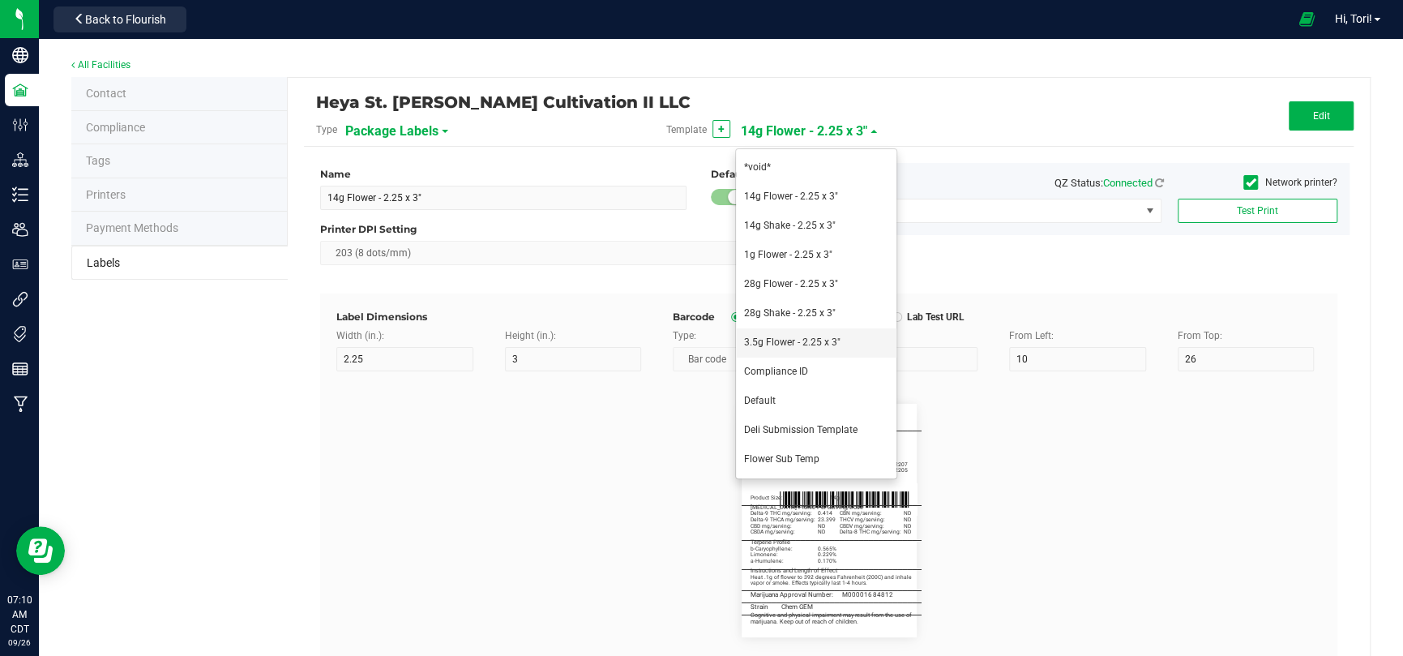
type input "5"
type input "Marijuana Product Information"
type input "60"
type input "5.5"
type input "3"
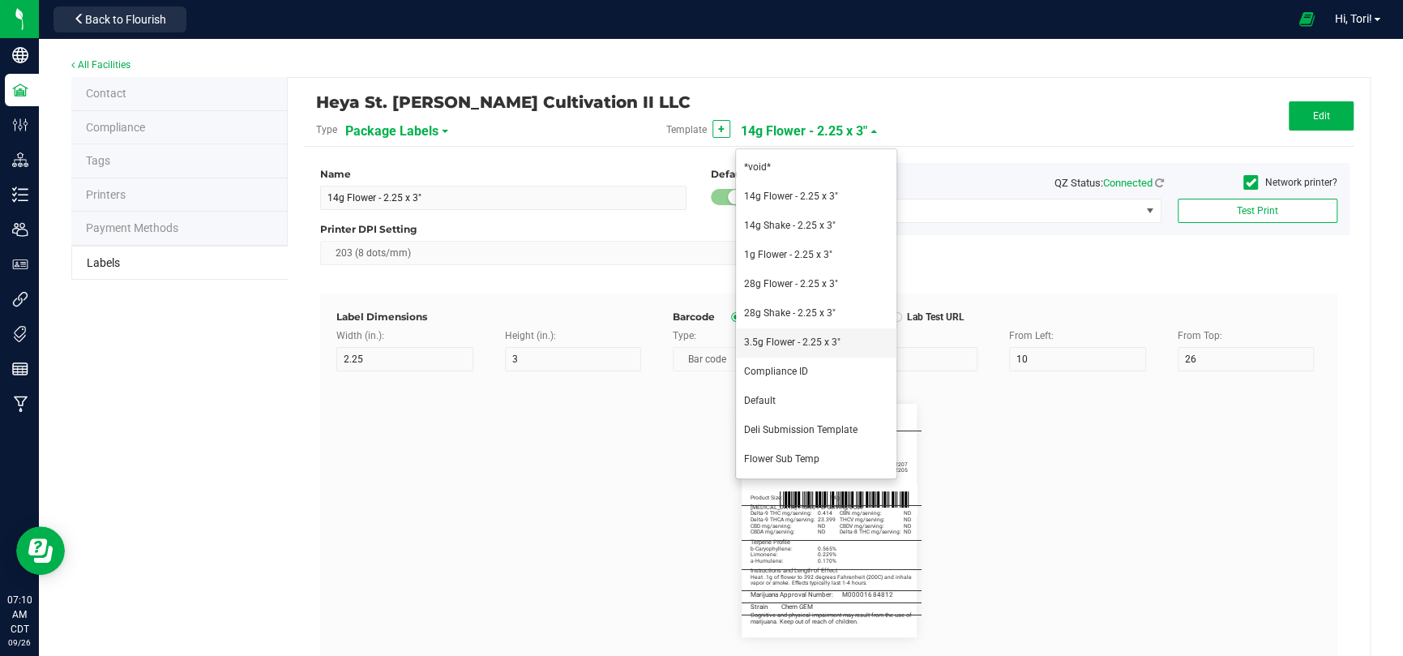
type input "8.25"
type input "Servings / Doses per Package:"
type input "26"
type input "5"
type input "10.5"
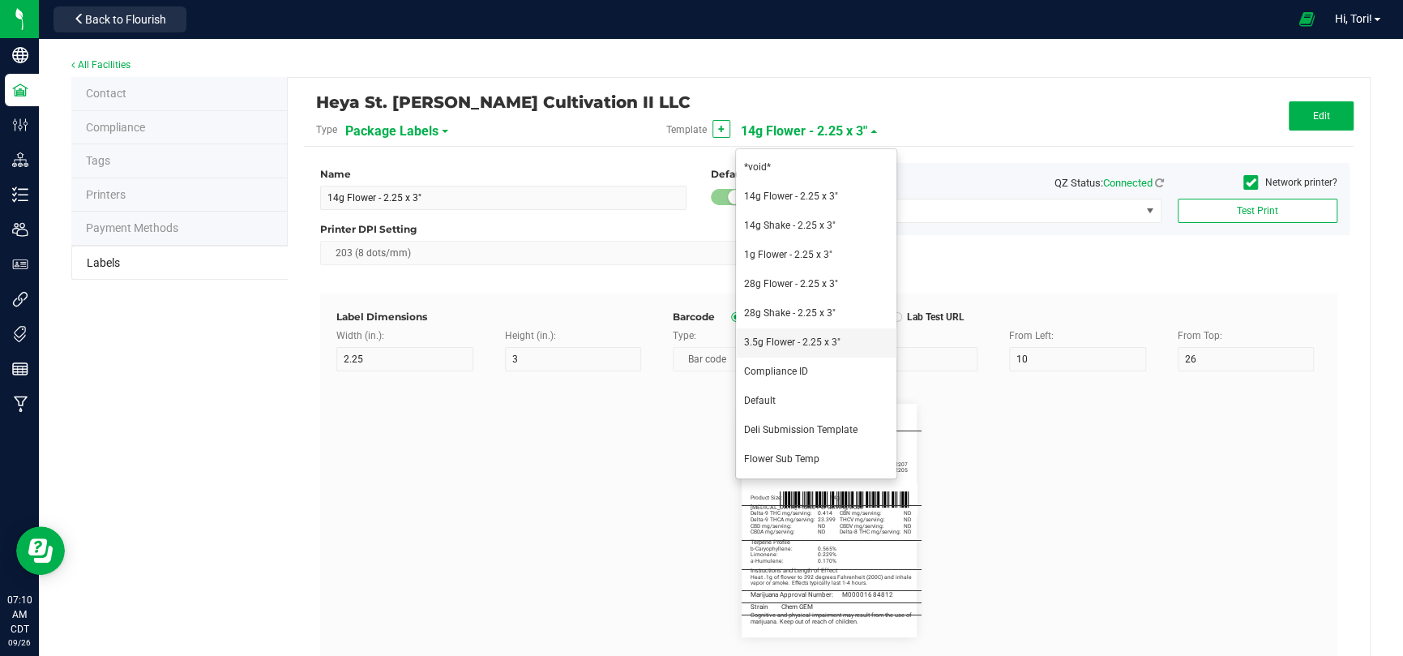
type input "35"
type input "Best if Used By:"
type input "12.5"
type input "[DATE]"
type input "Produced By:"
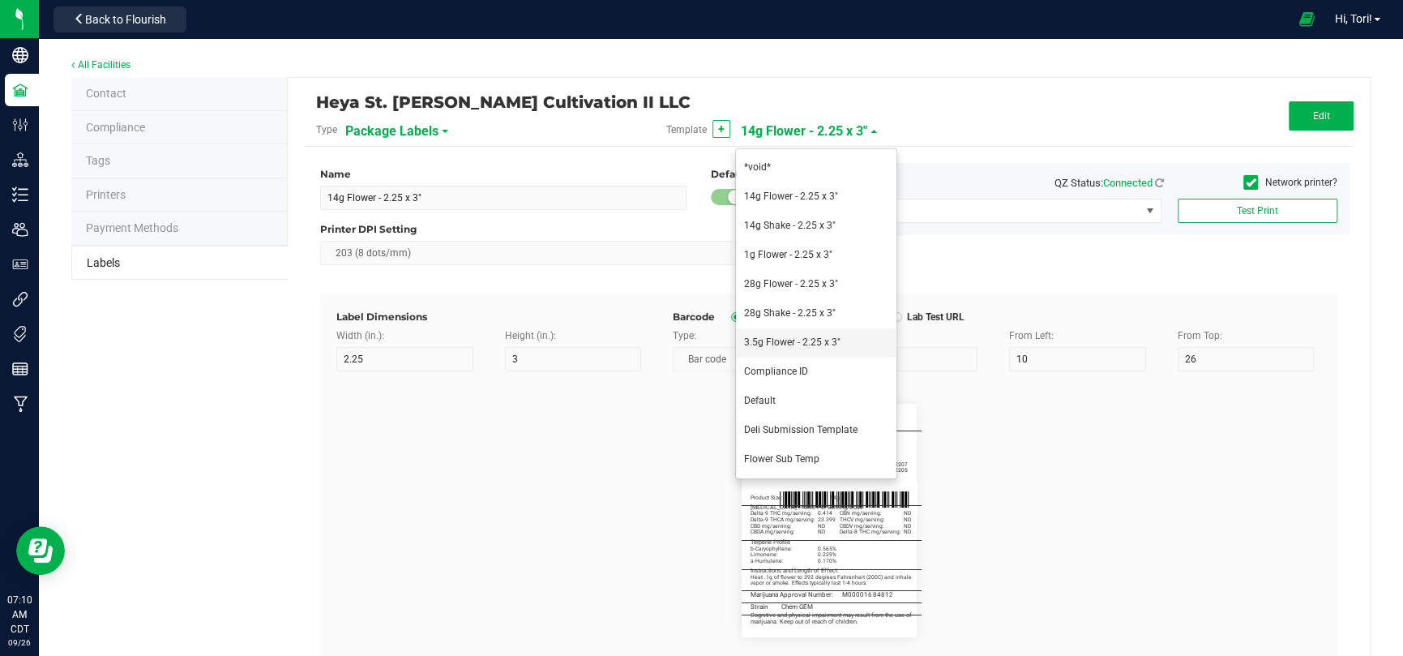
type input "14.5"
type input "CUL000057"
type input "Testing Lab:"
type input "16.5"
type input "TES000010"
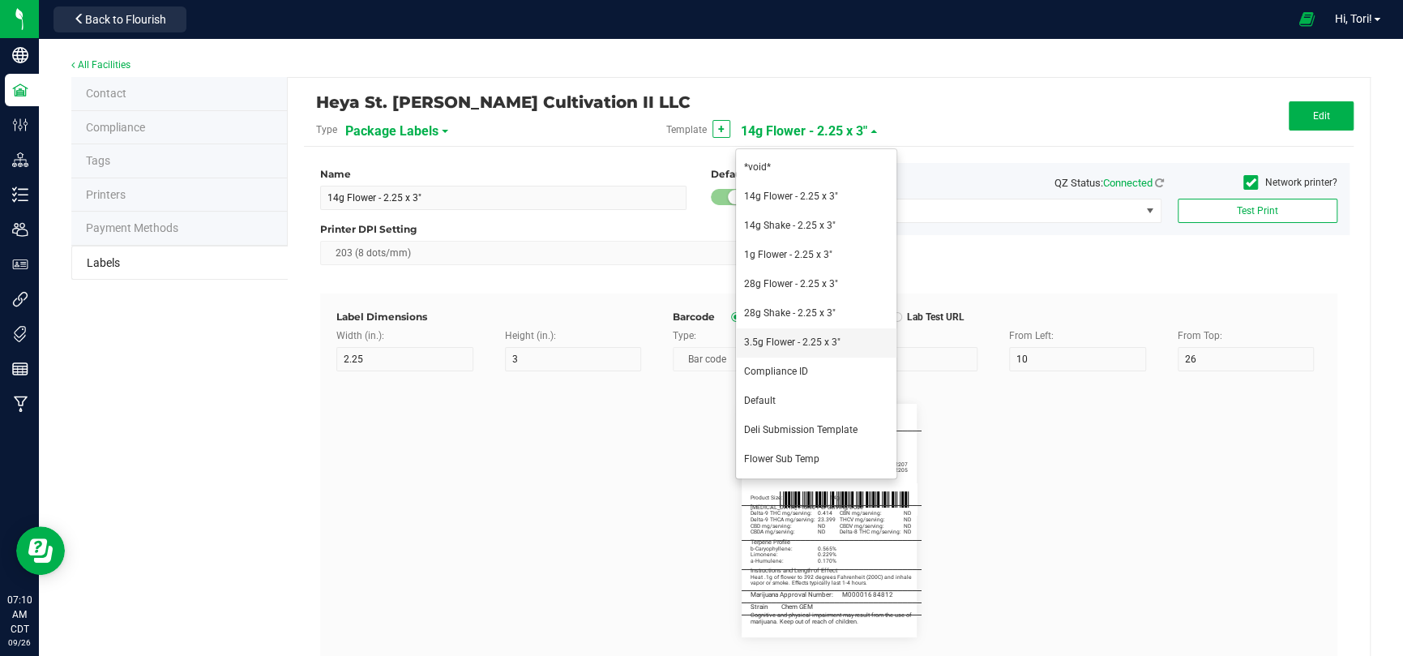
type input "Testing Tag:"
type input "18.5"
type input "1A40C03000009C5000012207"
type input "Source Tag:"
type input "20.5"
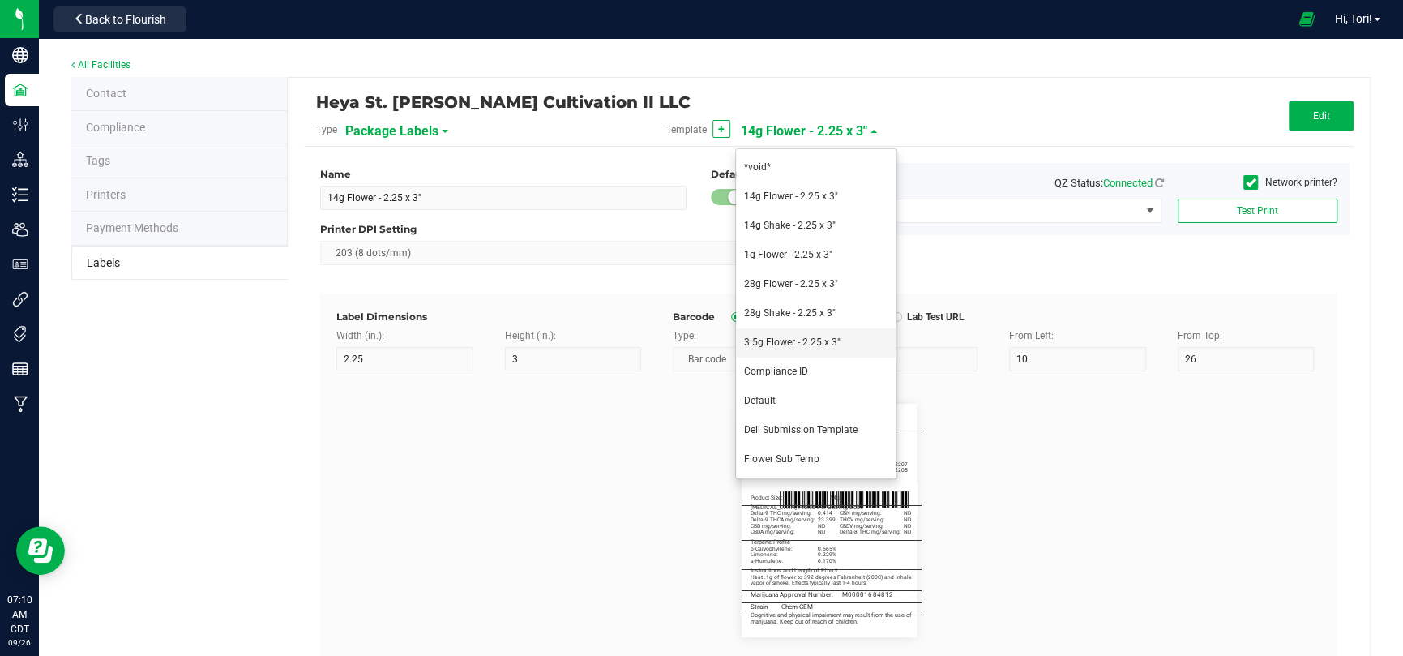
type input "1A40C03000009C5000012205"
type input "Product Size:"
type input "29.5"
type input "3.5g"
type input "________________________________________"
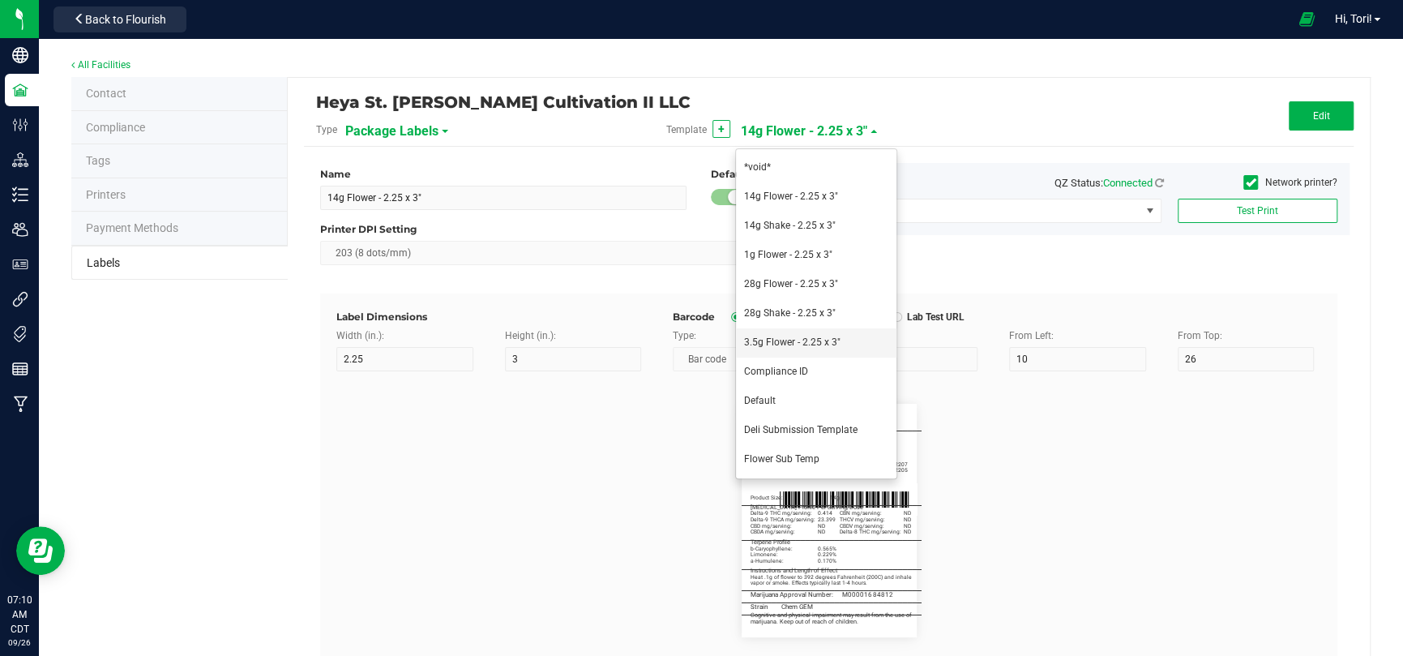
type input "10"
type input "0"
type input "[MEDICAL_DATA] Profile Per Serving/Dose"
type input "60"
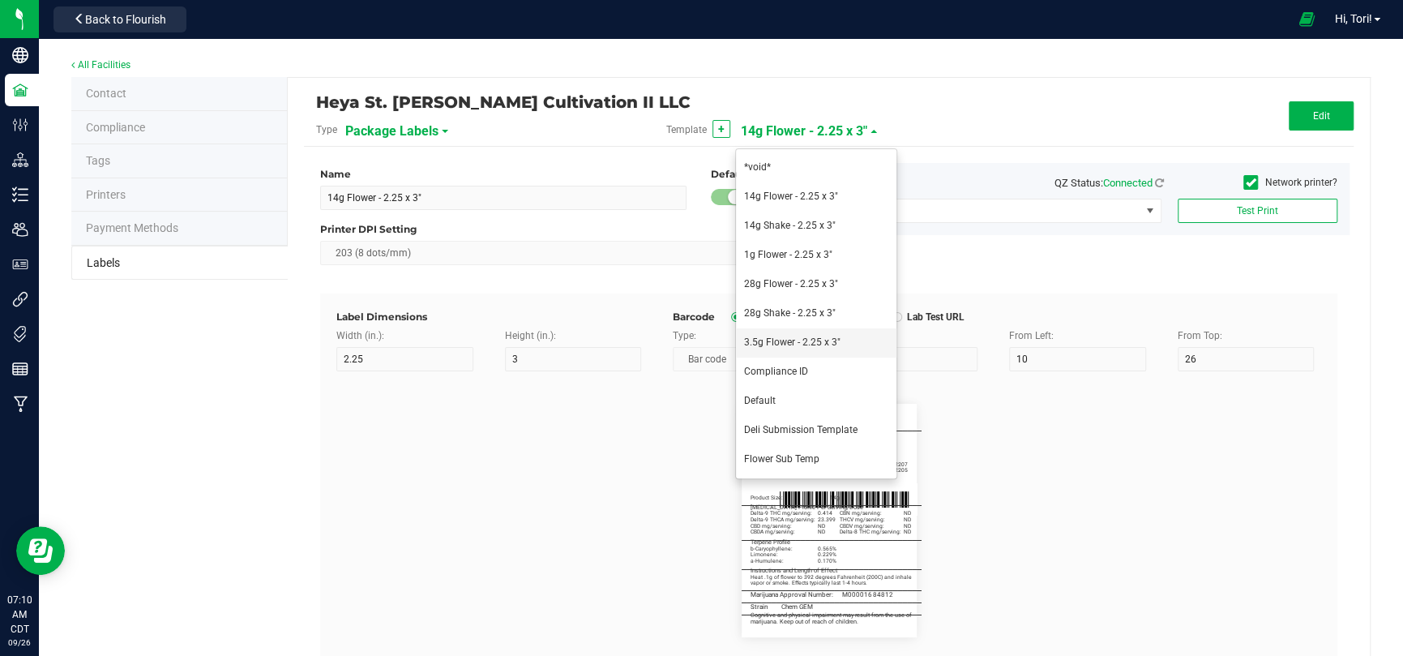
type input "5.5"
type input "3"
type input "32.5"
type input "Delta-9 THC mg/serving:"
type input "20"
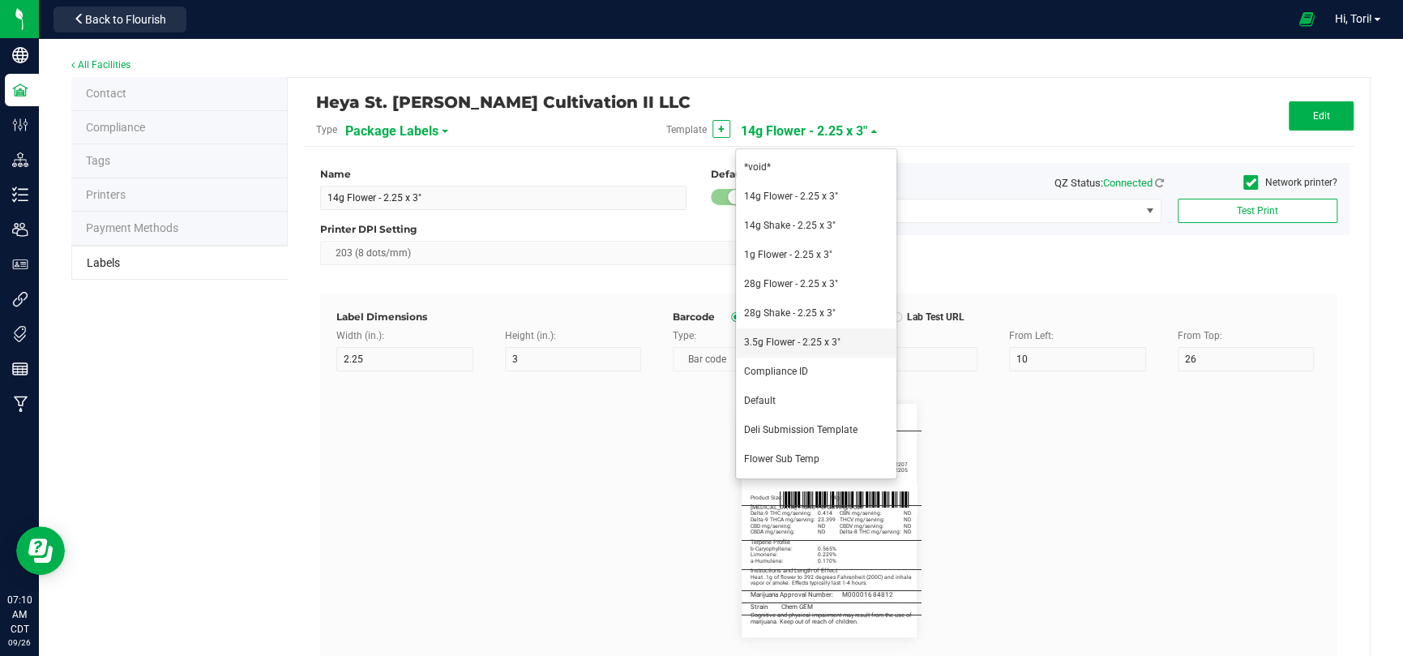
type input "5"
type input "34.5"
type input "0.414"
type input "Delta-9 THCA mg/serving:"
type input "20"
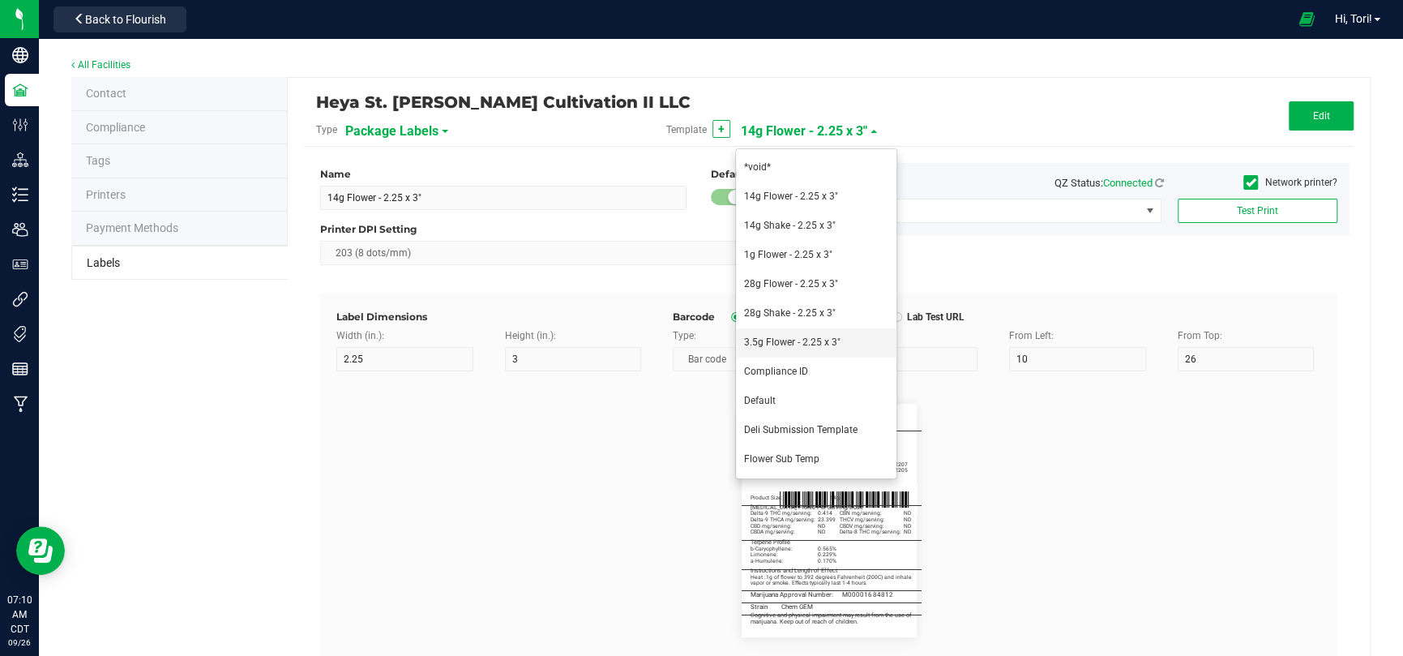
type input "36.5"
type input "23.399"
type input "CBD mg/serving:"
type input "20"
type input "38.5"
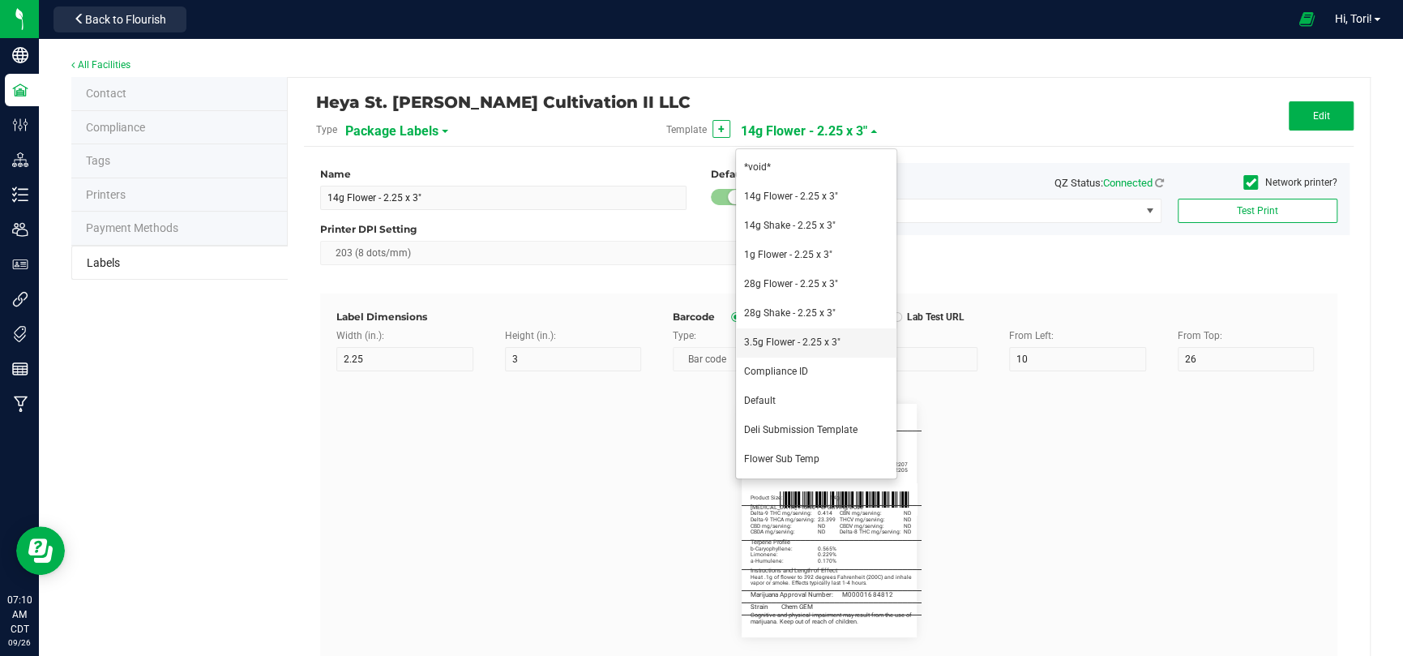
type input "ND"
type input "CBDA mg/serving:"
type input "20"
type input "40.5"
type input "CBN mg/serving:"
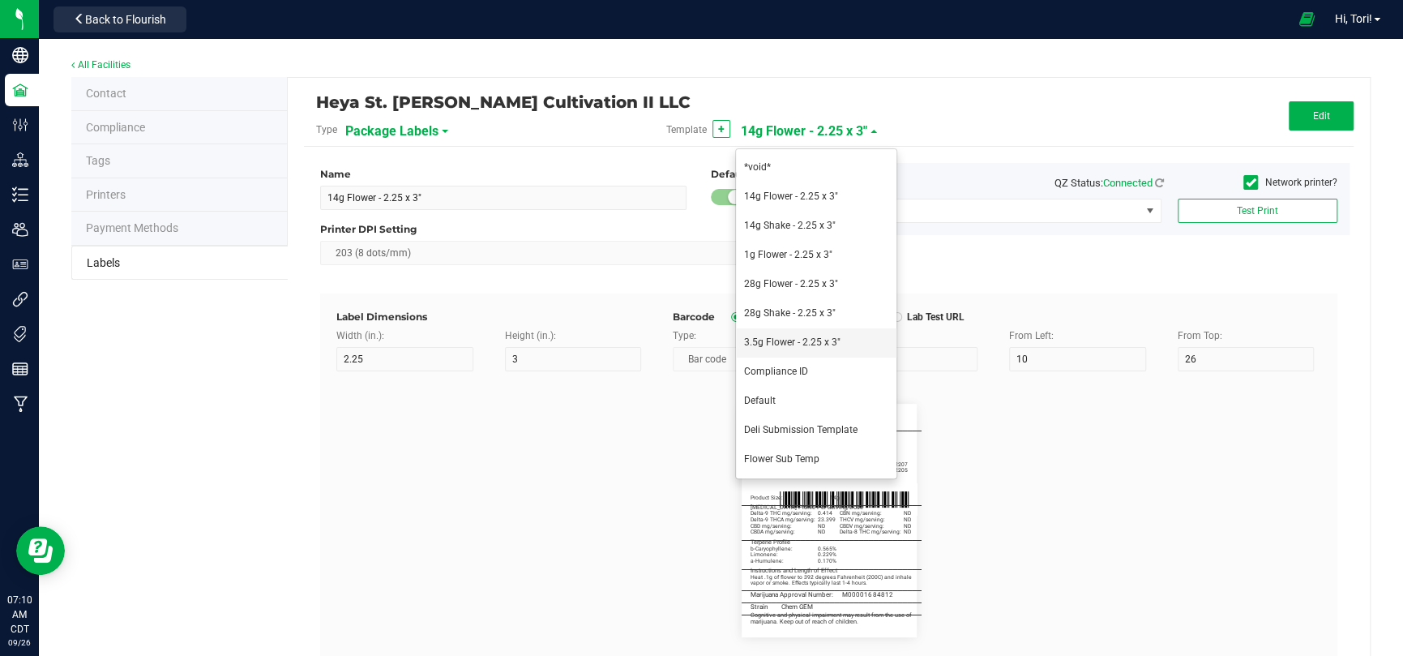
type input "21"
type input "32"
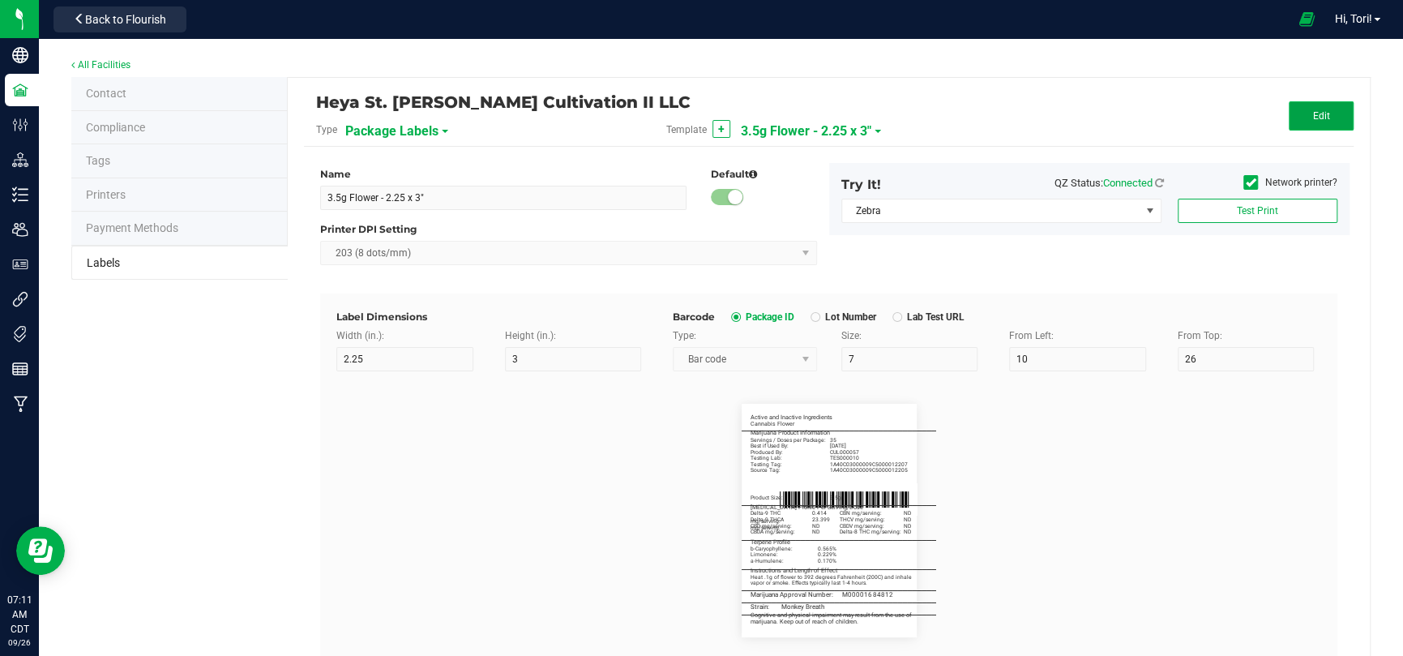
click at [997, 105] on button "Edit" at bounding box center [1320, 115] width 65 height 29
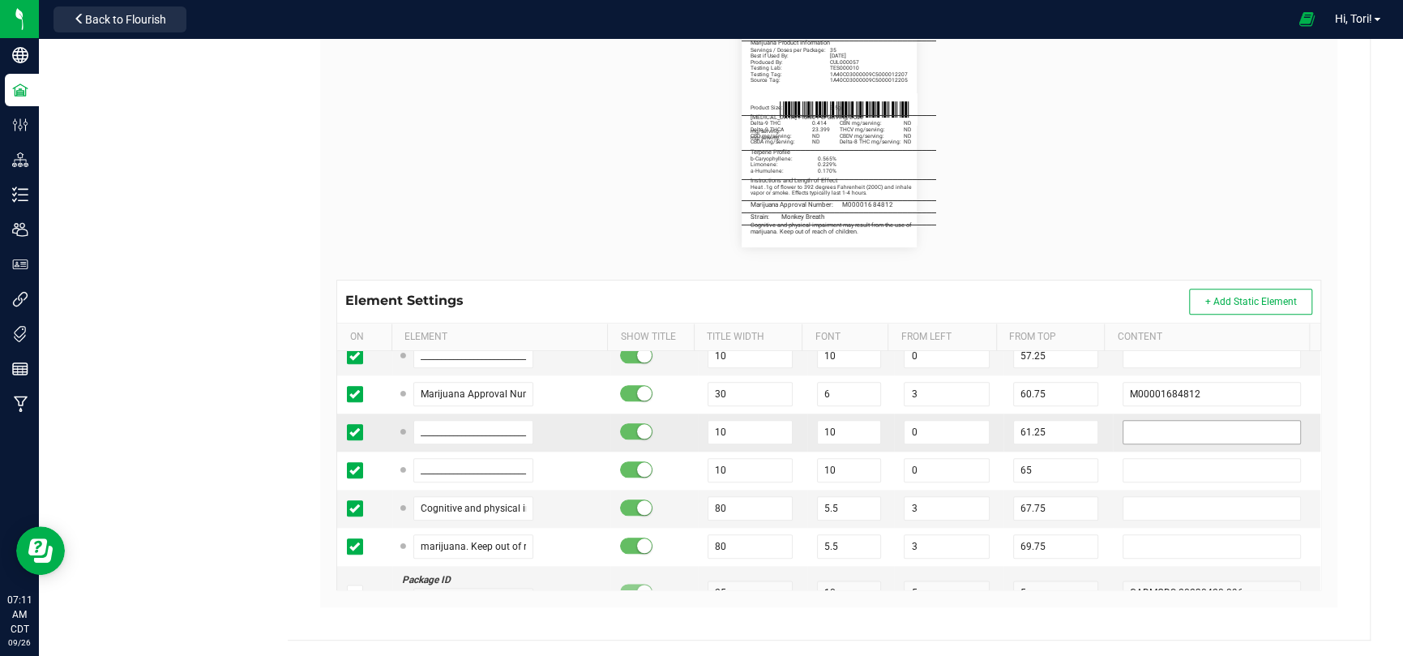
scroll to position [1215, 0]
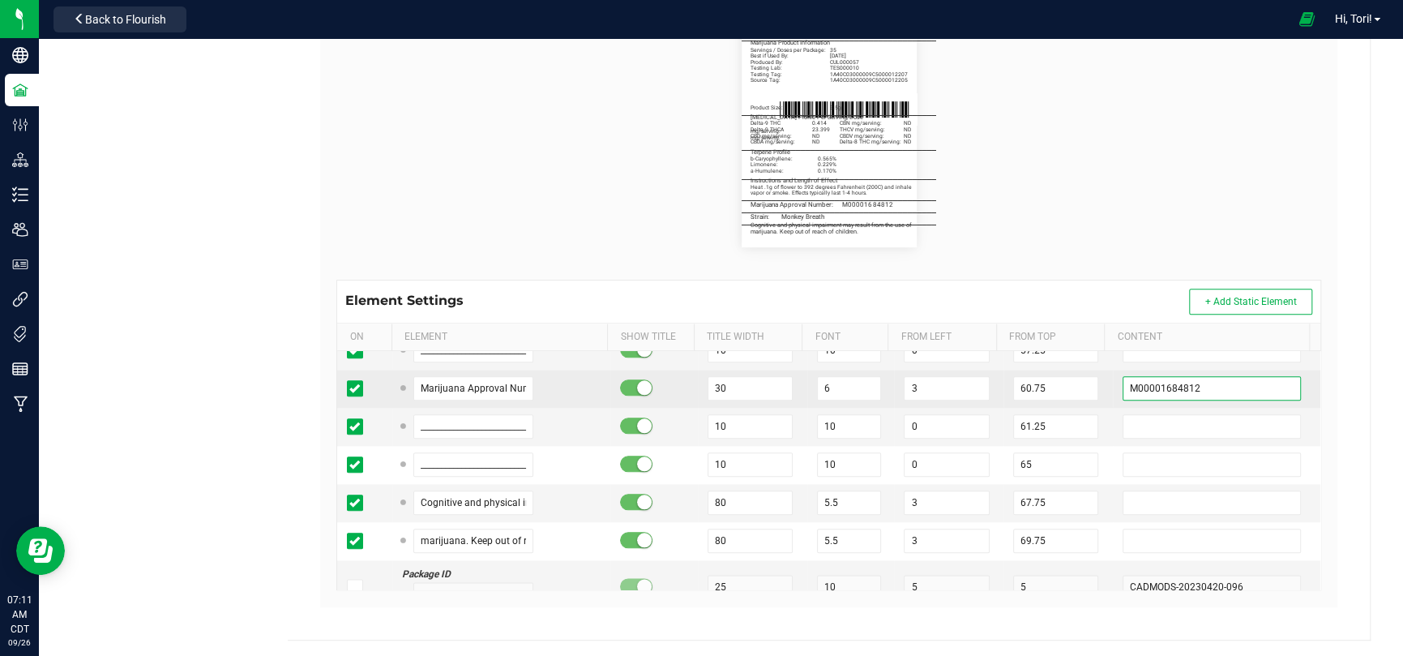
click at [997, 384] on input "M00001684812" at bounding box center [1211, 388] width 178 height 24
paste input "1296"
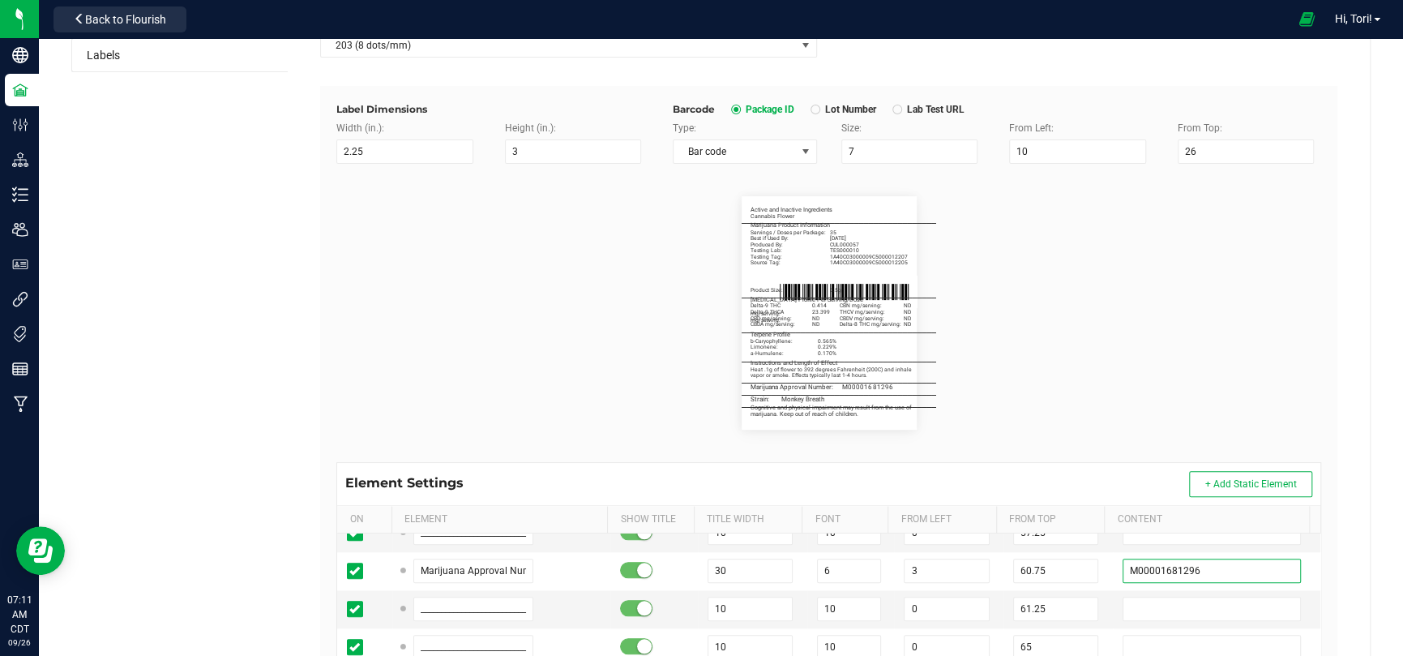
scroll to position [0, 0]
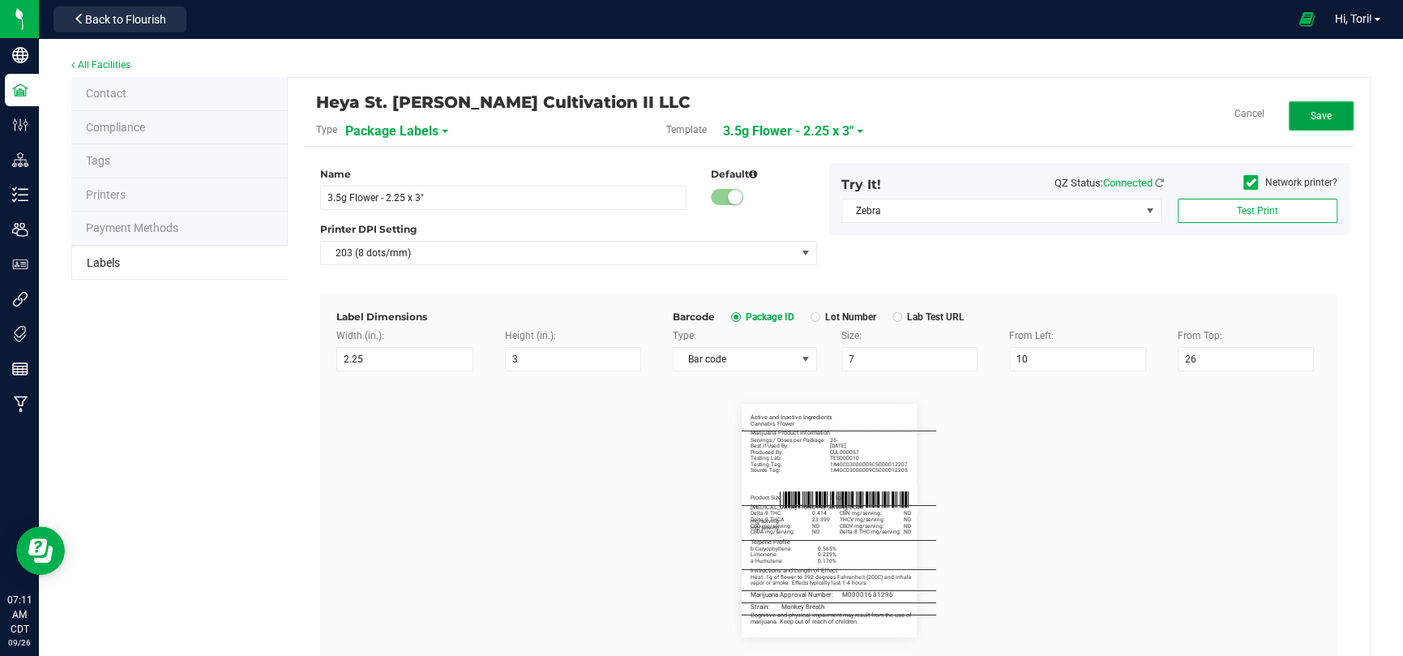
click at [997, 115] on span "Save" at bounding box center [1320, 115] width 21 height 11
click at [773, 123] on span "3.5g Flower - 2.25 x 3"" at bounding box center [806, 131] width 130 height 28
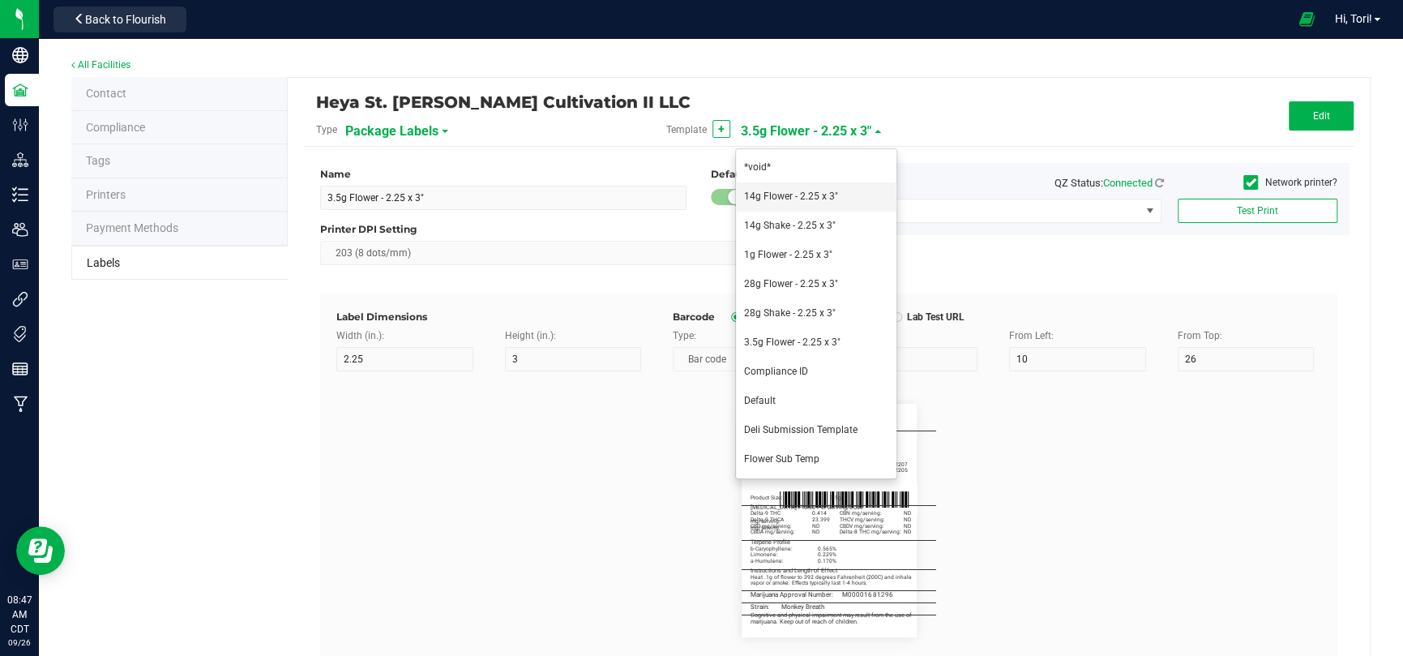
click at [812, 198] on span "14g Flower - 2.25 x 3"" at bounding box center [791, 195] width 94 height 11
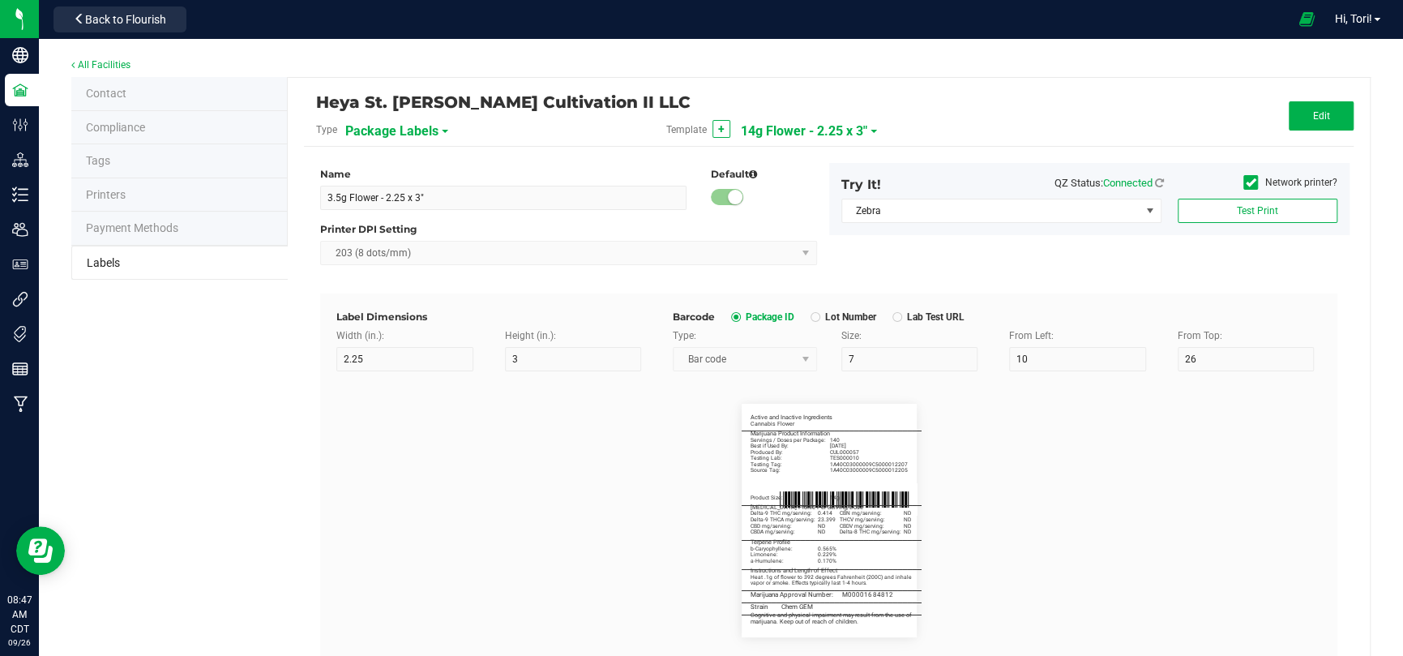
type input "14g Flower - 2.25 x 3""
type input "Strain"
type input "10"
type input "6"
type input "64.75"
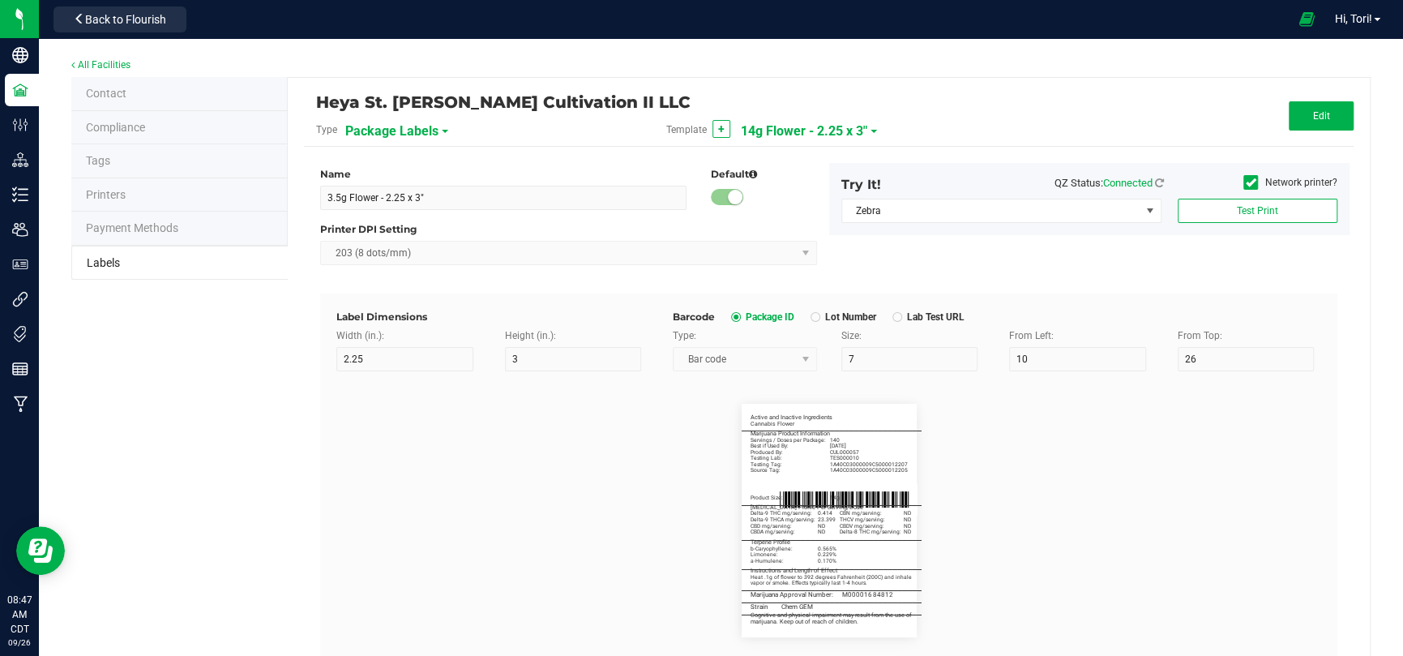
type input "Chem GEM"
type input "Active and Inactive Ingredients"
type input "60"
type input "5.5"
type input "3.25"
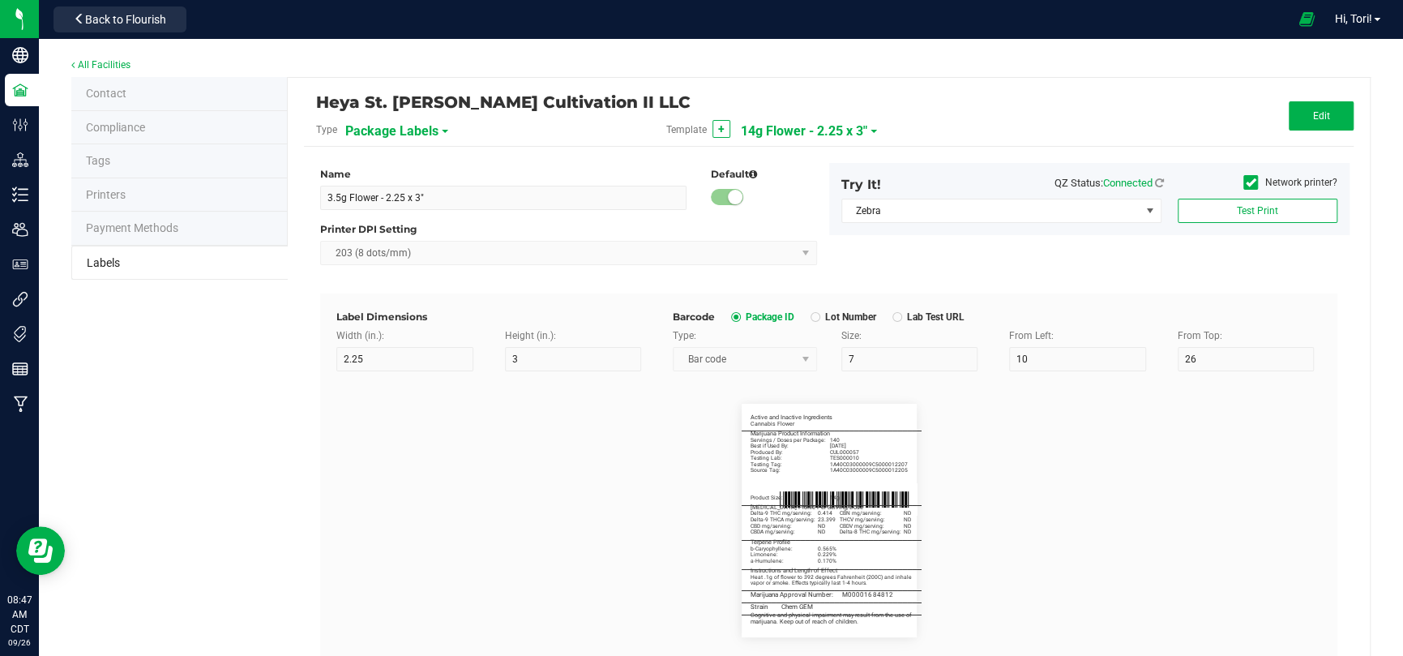
type input "Cannabis Flower"
type input "20"
type input "5.2"
type input "3"
type input "5.25"
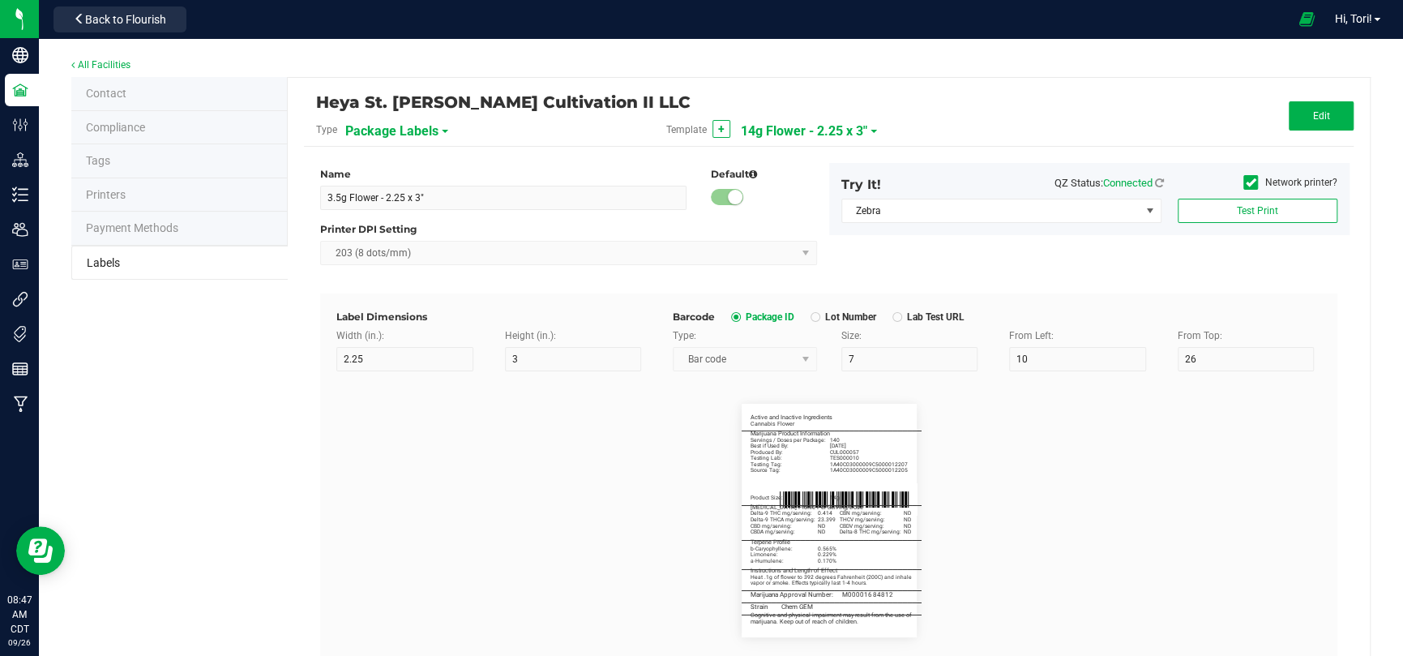
type input "_____________________________________"
type input "10"
type input "0"
type input "5"
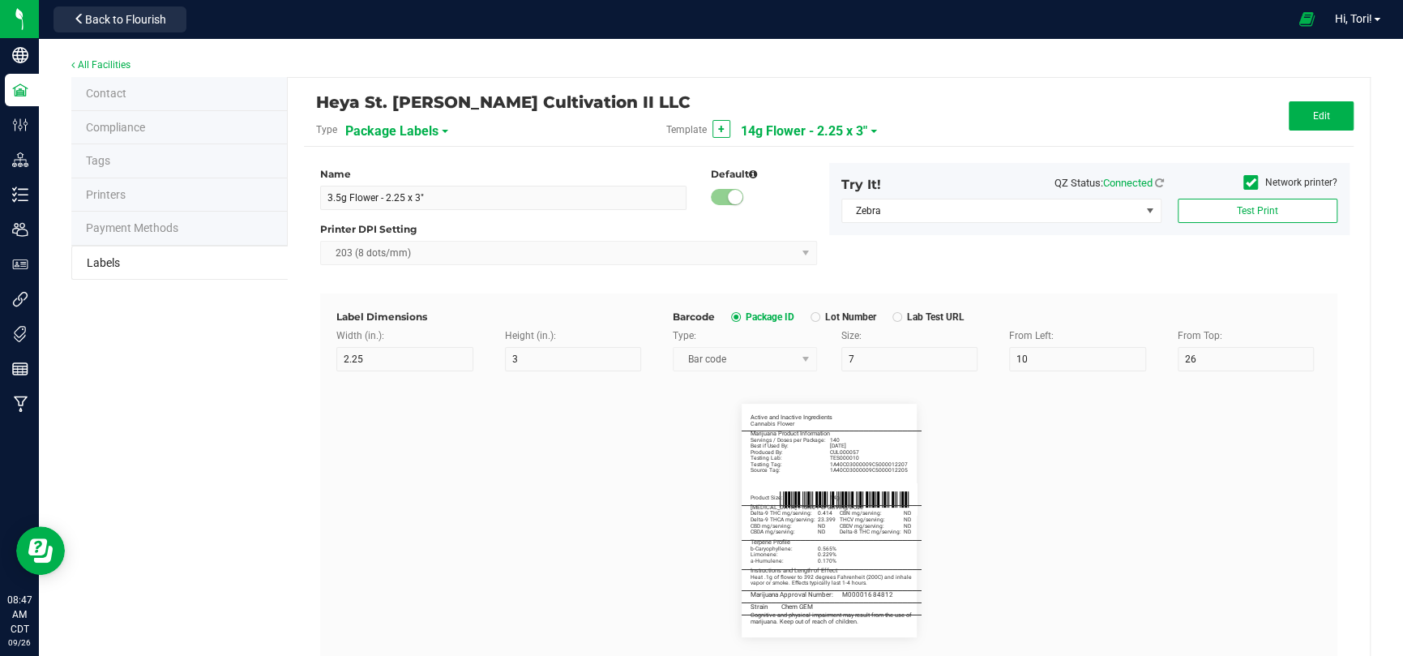
type input "Marijuana Product Information"
type input "60"
type input "5.5"
type input "8.5"
type input "Servings / Doses per Package:"
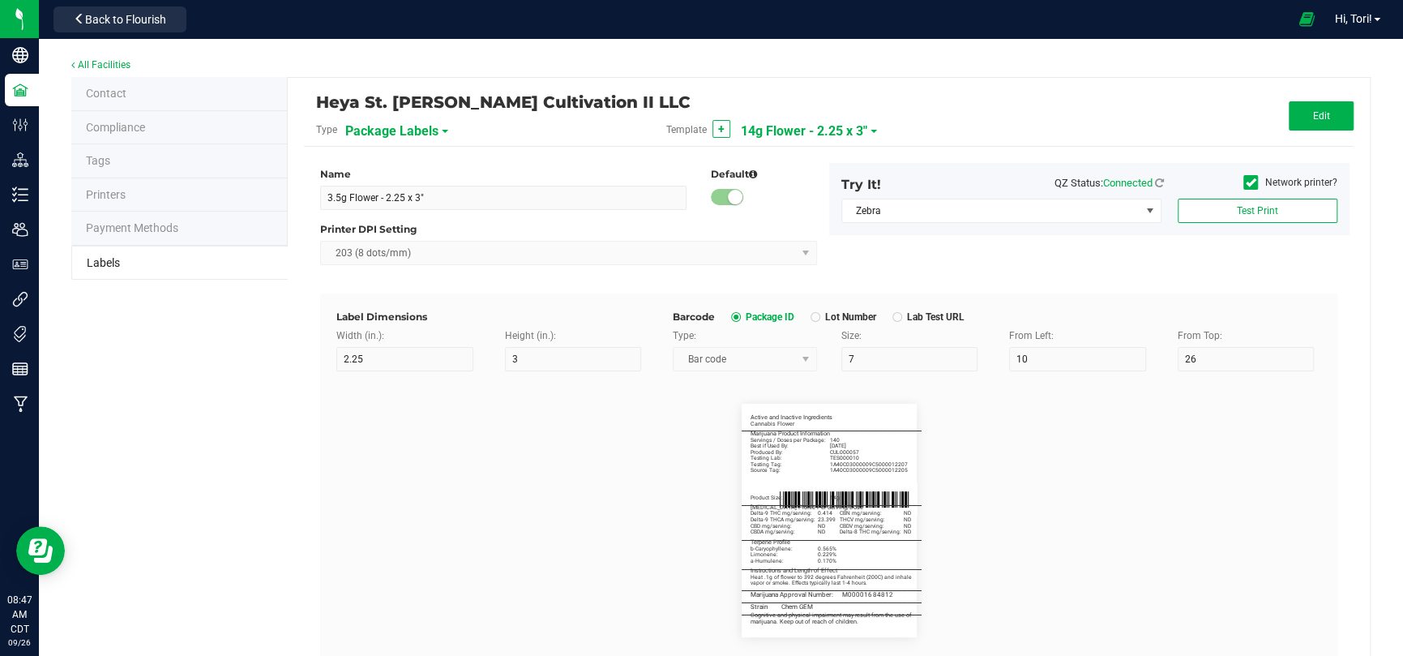
type input "10.5"
type input "140"
type input "Best if Used By:"
type input "12.5"
type input "[DATE]"
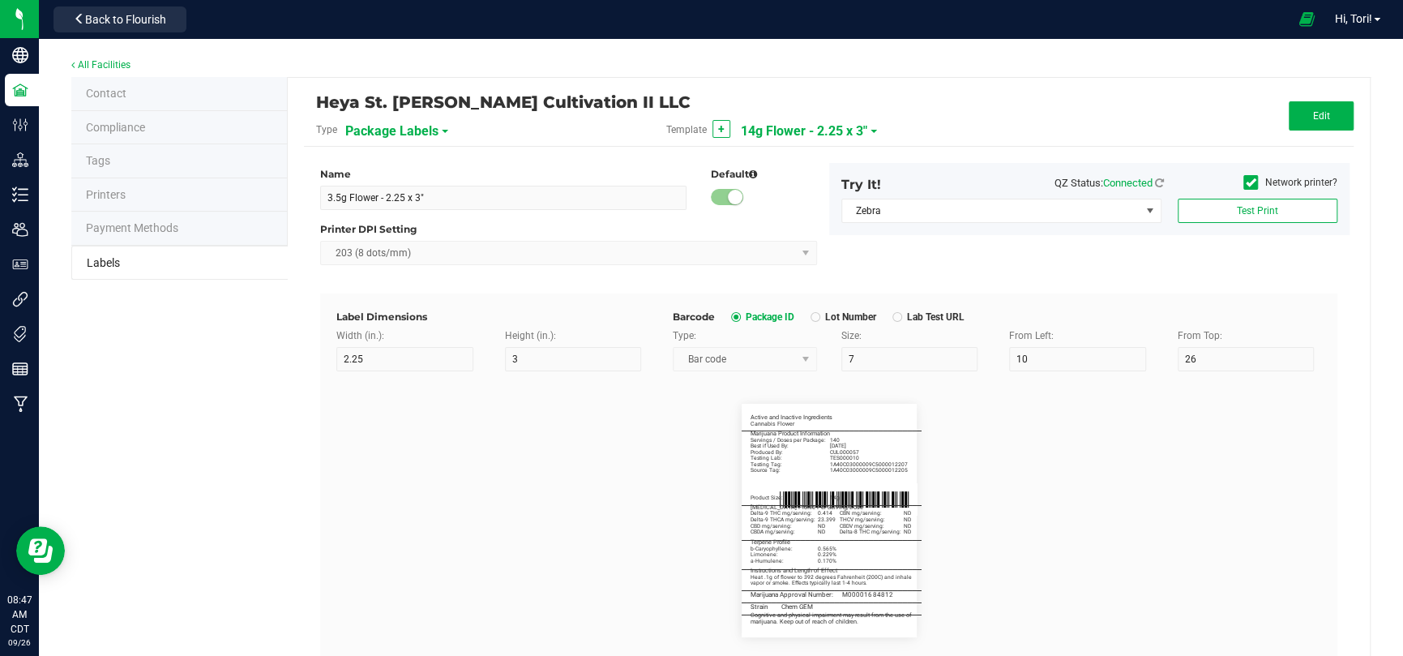
type input "Produced By:"
type input "14.5"
type input "CUL000057"
type input "Testing Lab:"
type input "16.5"
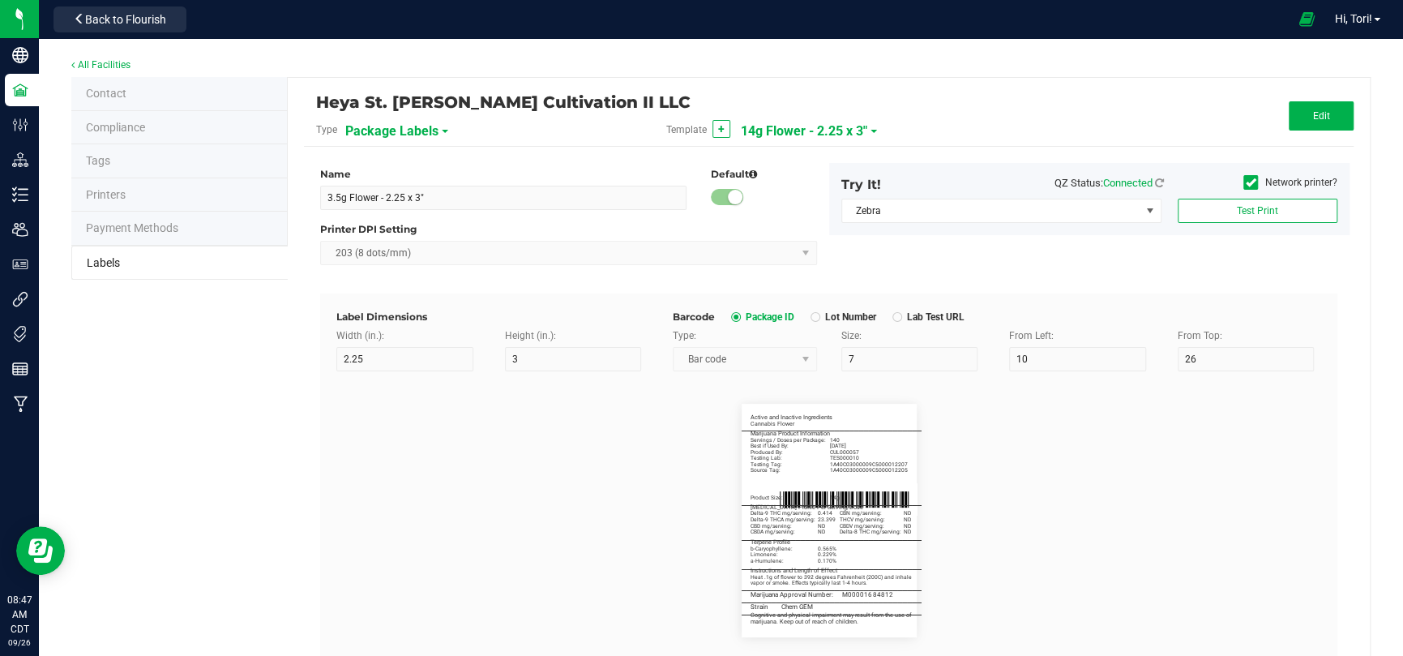
type input "TES000010"
type input "Testing Tag:"
type input "18.5"
type input "1A40C03000009C5000012207"
type input "Source Tag:"
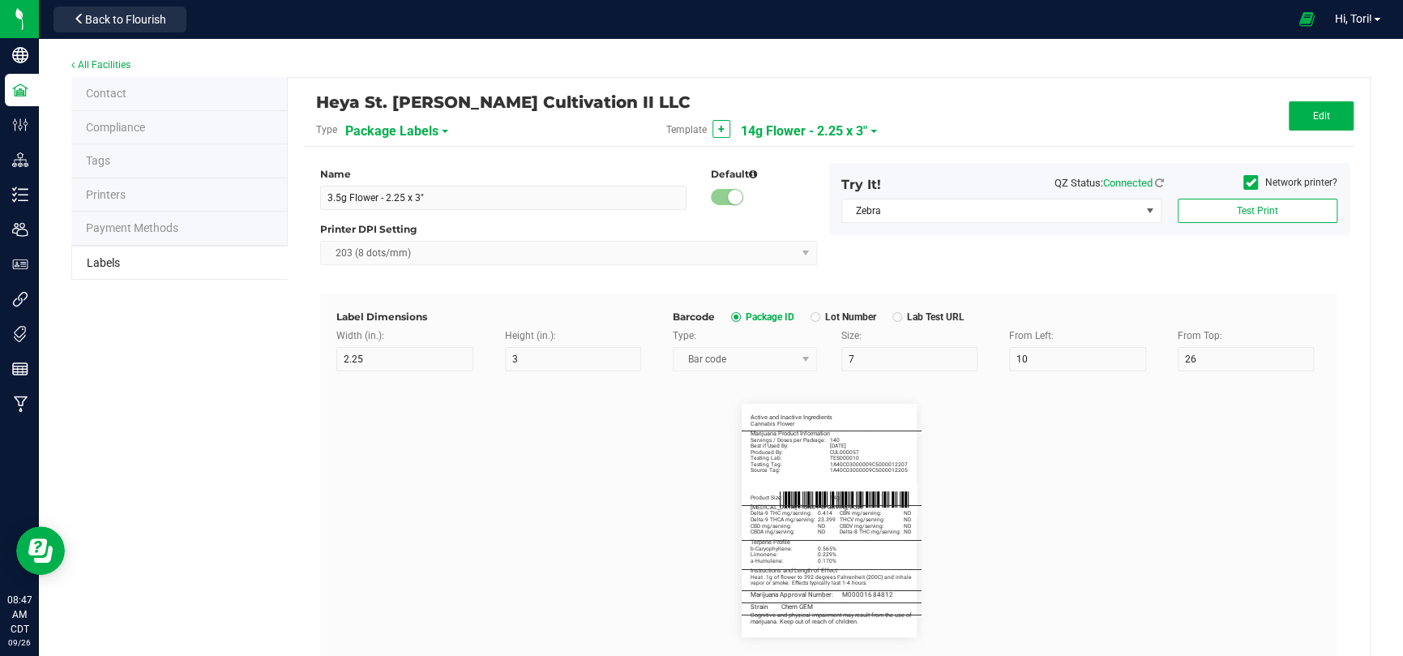
type input "20.5"
type input "1A40C03000009C5000012205"
type input "Product Size:"
type input "26"
type input "5"
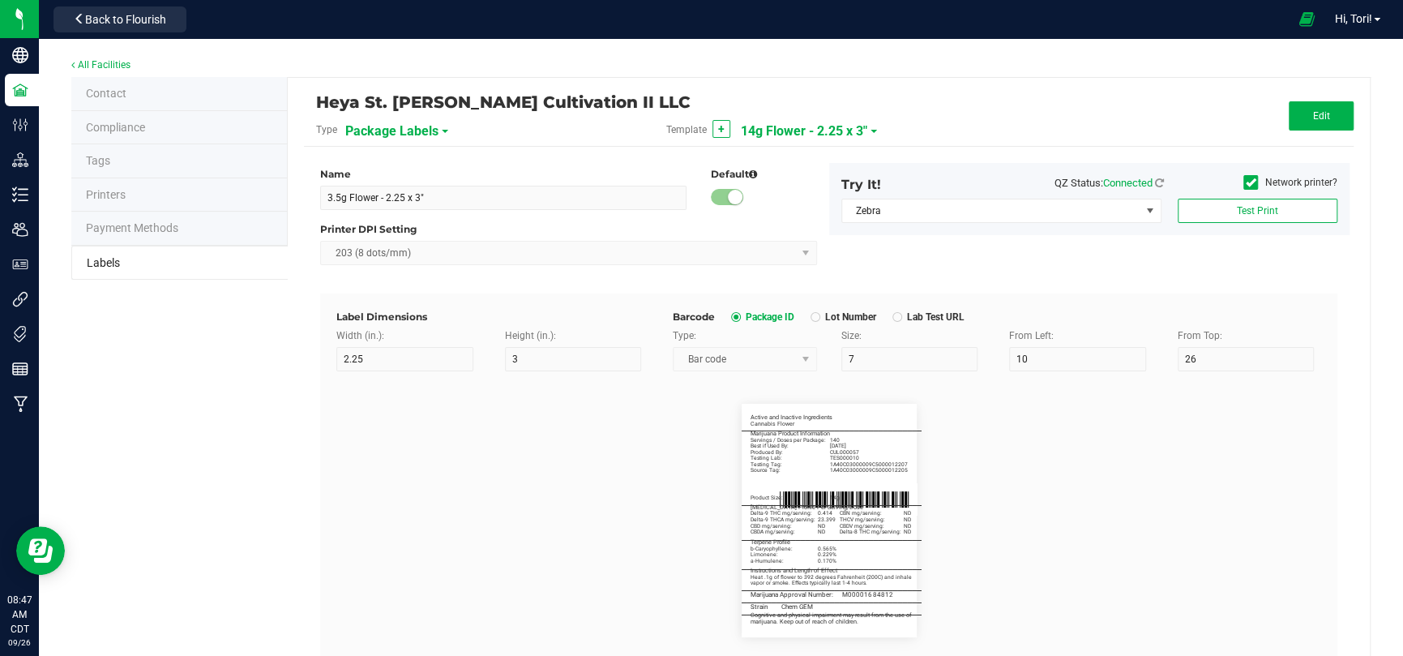
type input "3"
type input "14g"
type input "_____________________________________"
type input "10"
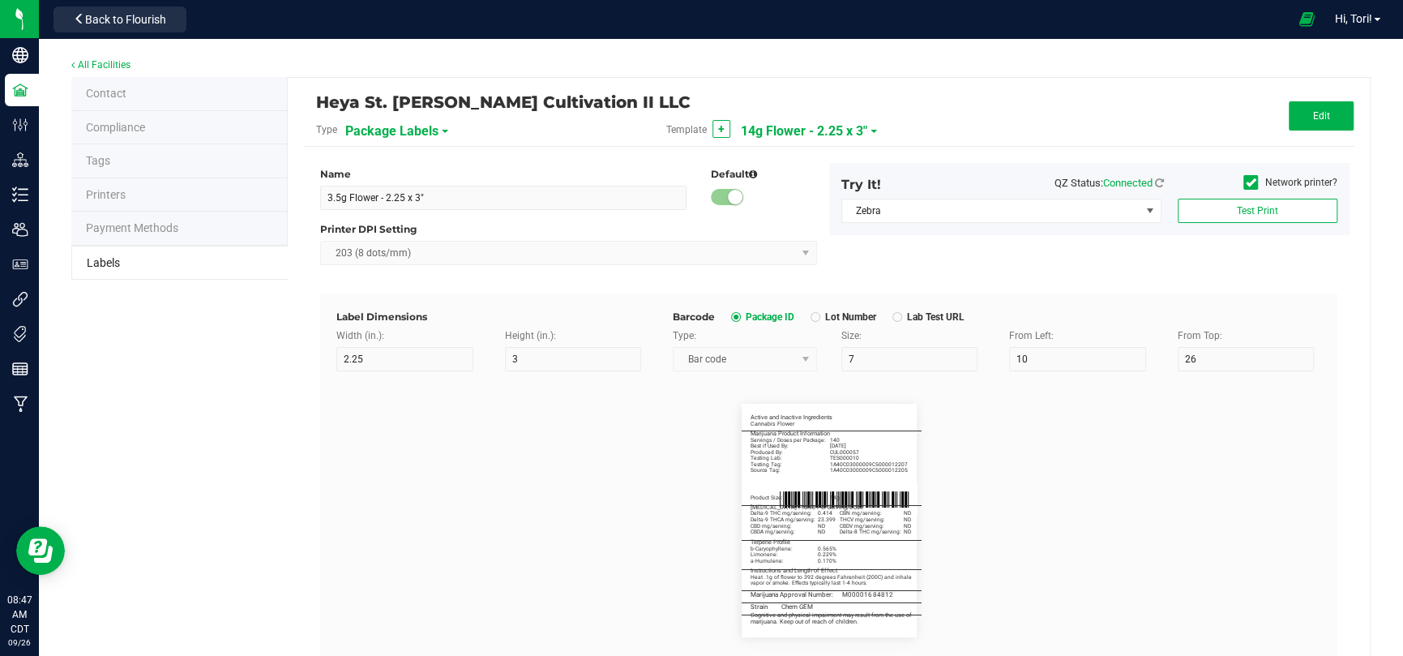
type input "0"
type input "29.5"
type input "[MEDICAL_DATA] Profile Per Serving/Dose"
type input "60"
type input "5.5"
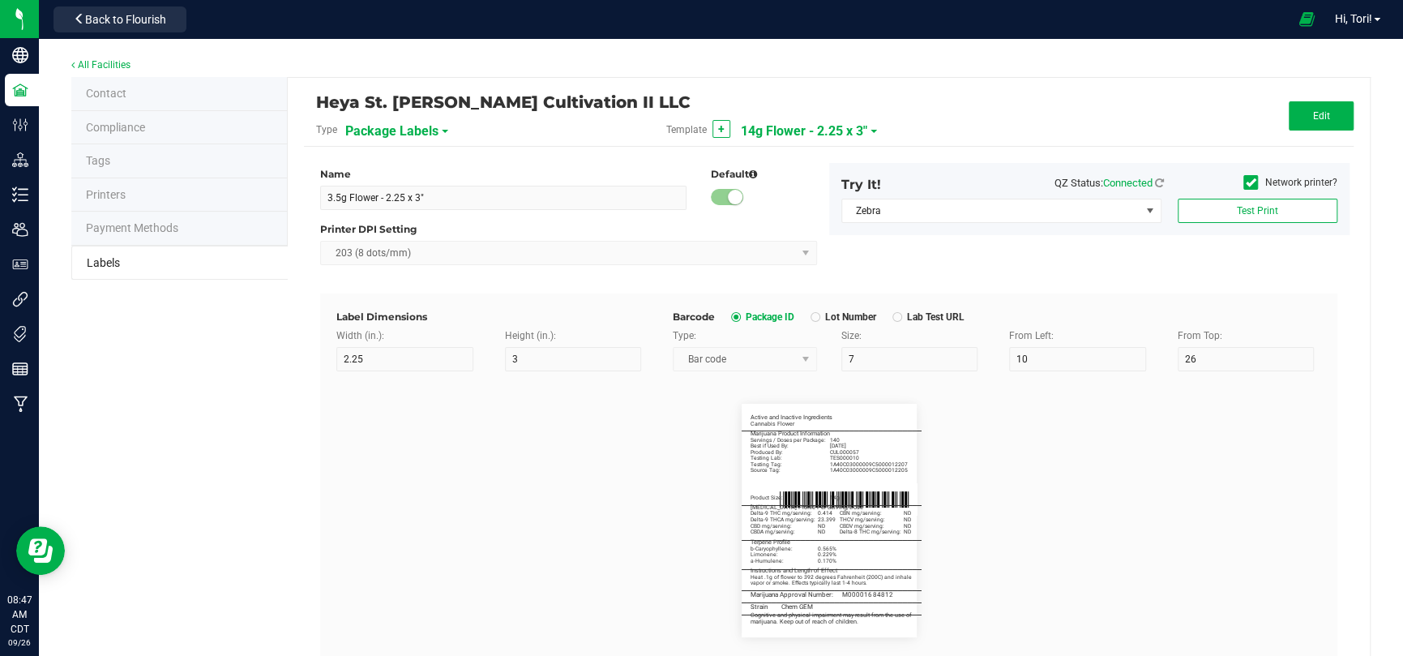
type input "32.5"
type input "Delta-9 THC mg/serving:"
type input "22"
type input "34.5"
type input "0.414"
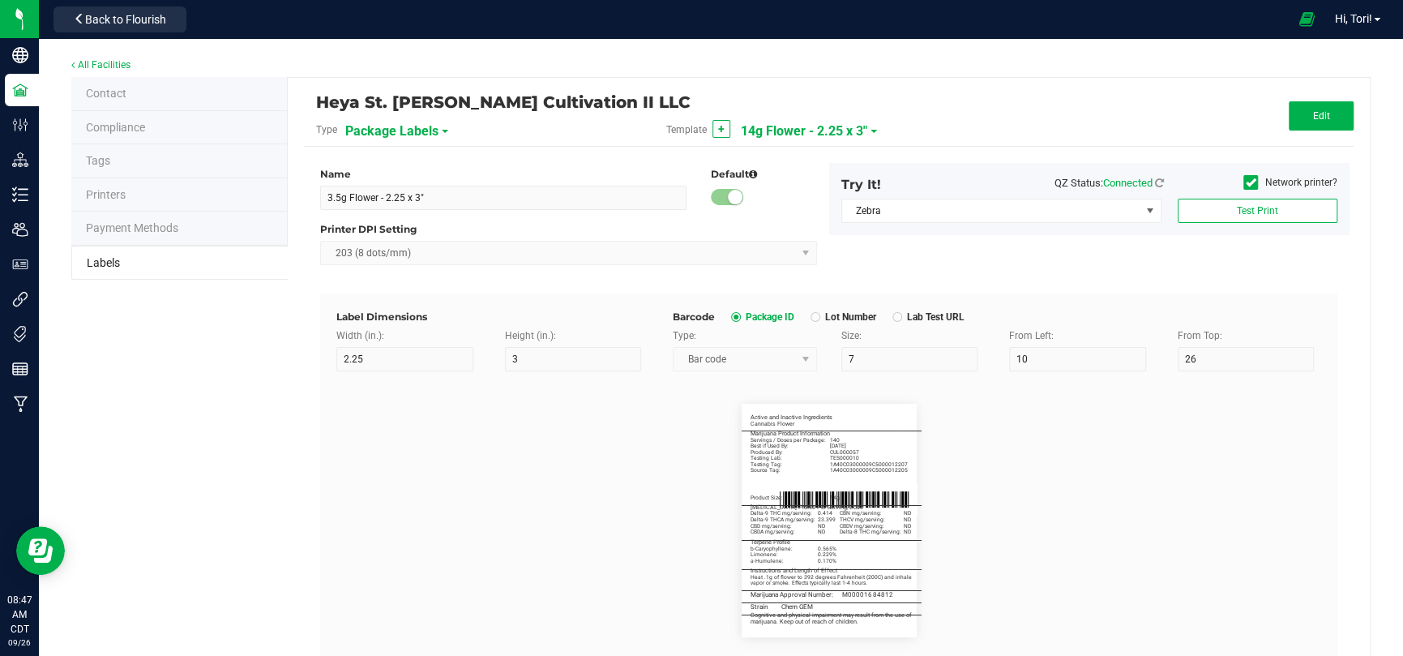
type input "Delta-9 THCA mg/serving:"
type input "22"
type input "36.5"
type input "23.399"
type input "CBD mg/serving:"
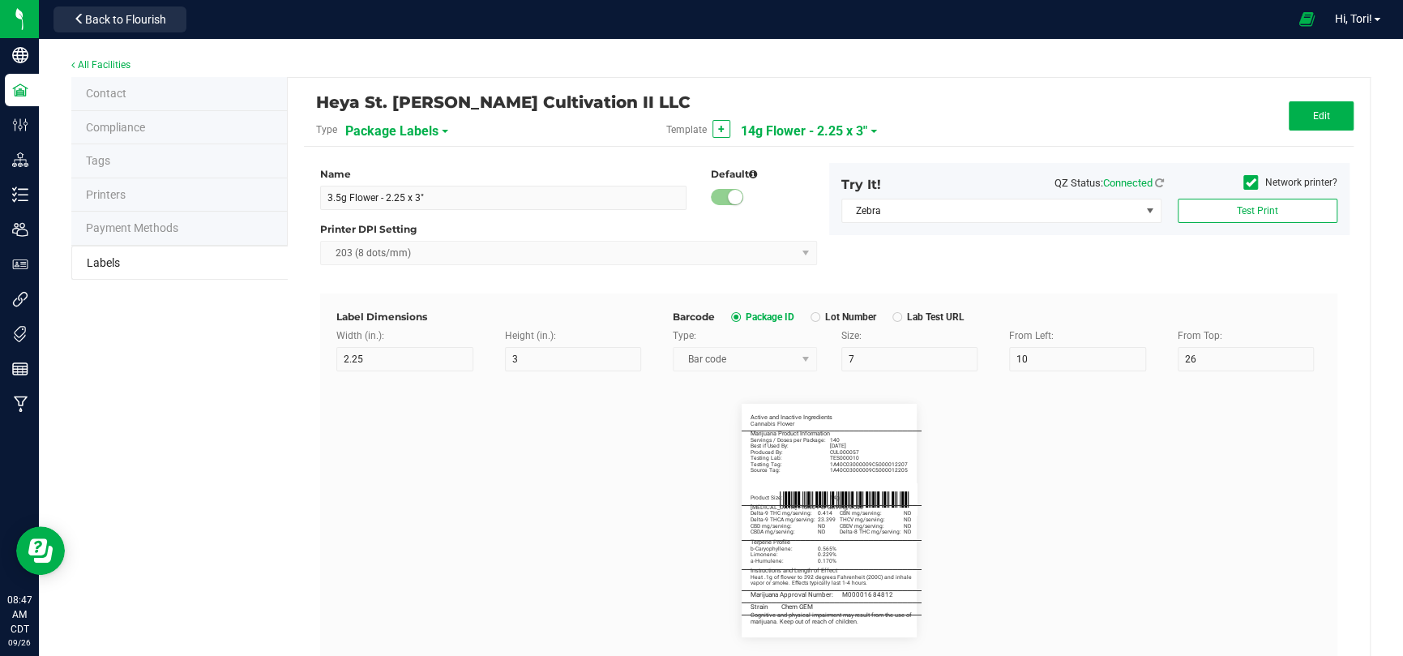
type input "22"
type input "38.5"
type input "CBDA mg/serving:"
type input "22"
type input "3"
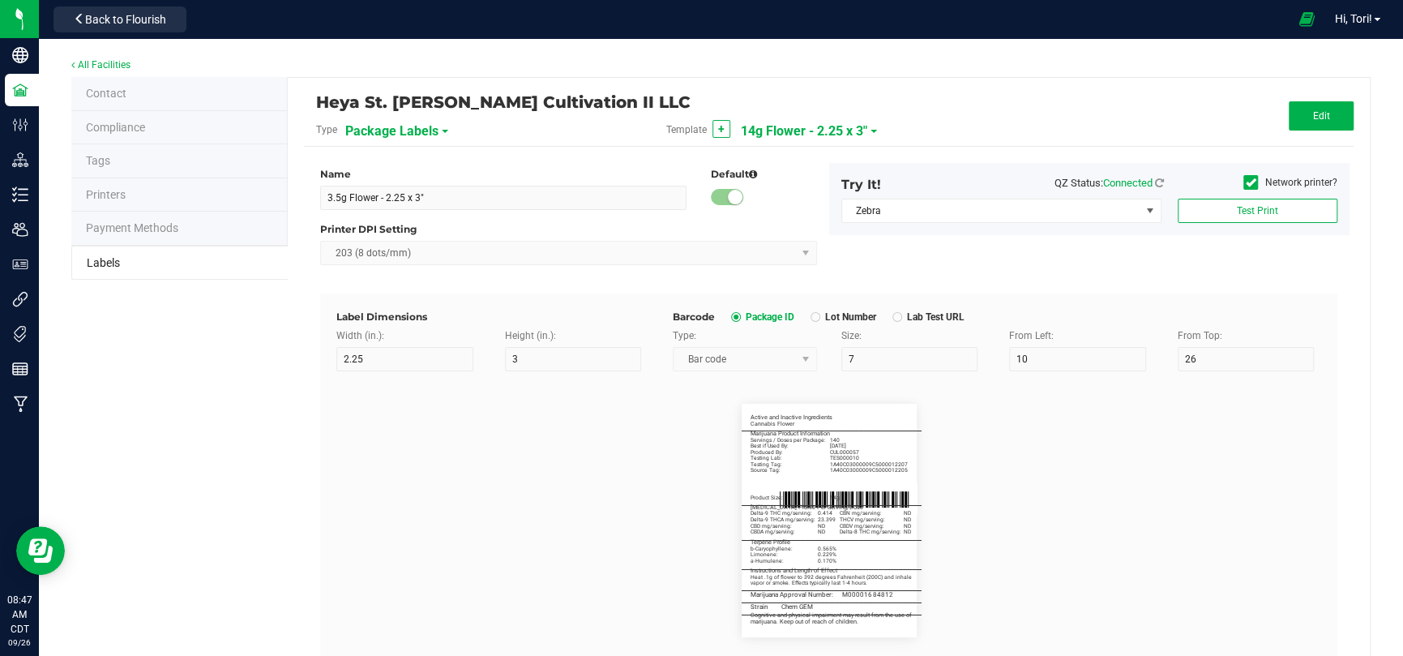
type input "40.5"
type input "CBN mg/serving:"
type input "34.5"
type input "THCV mg/serving:"
type input "36.5"
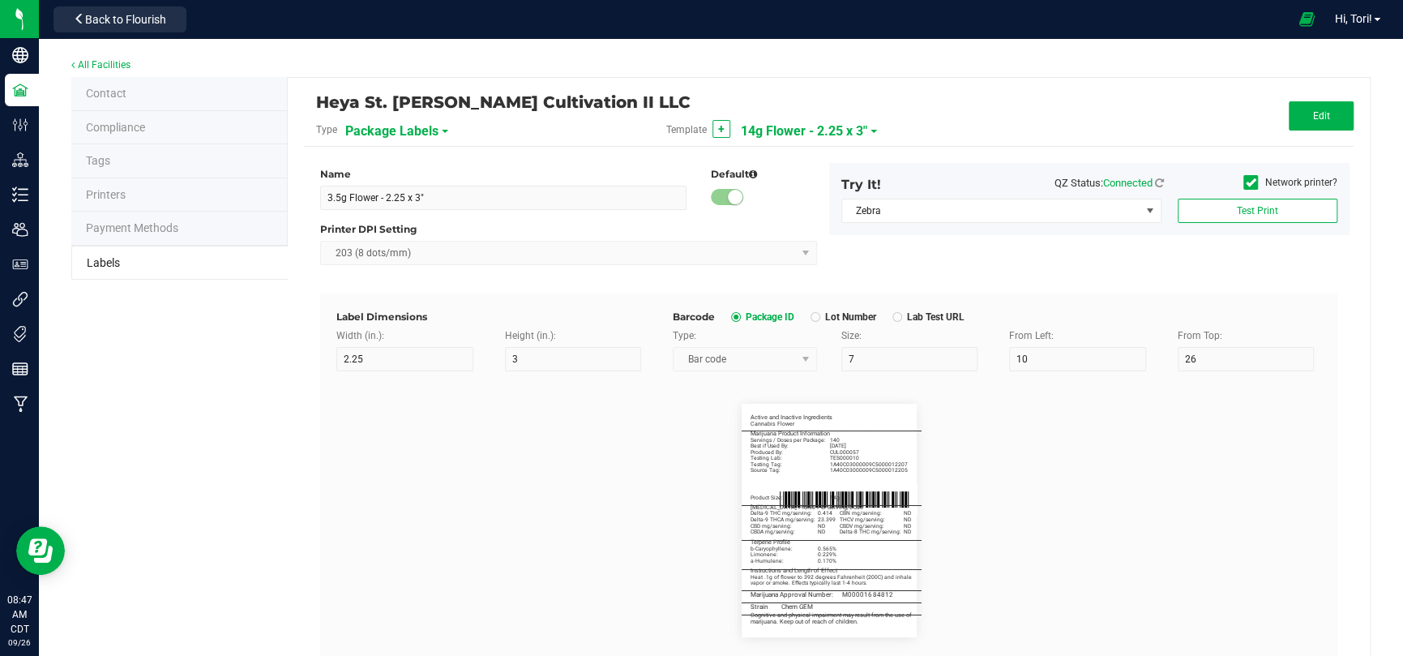
type input "CBDV mg/serving:"
type input "38.5"
type input "Delta-8 THC mg/serving:"
type input "21"
type input "5"
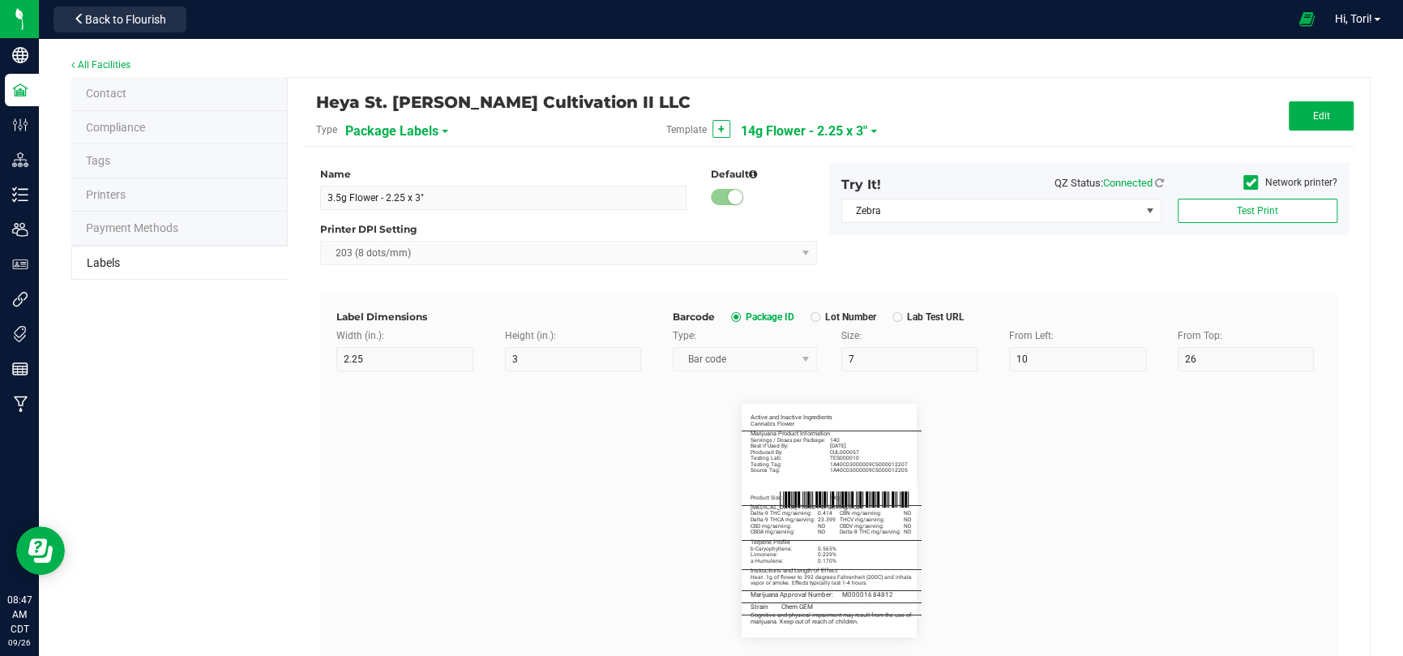
type input "32"
type input "40.5"
type input "ND"
type input "_____________________________________"
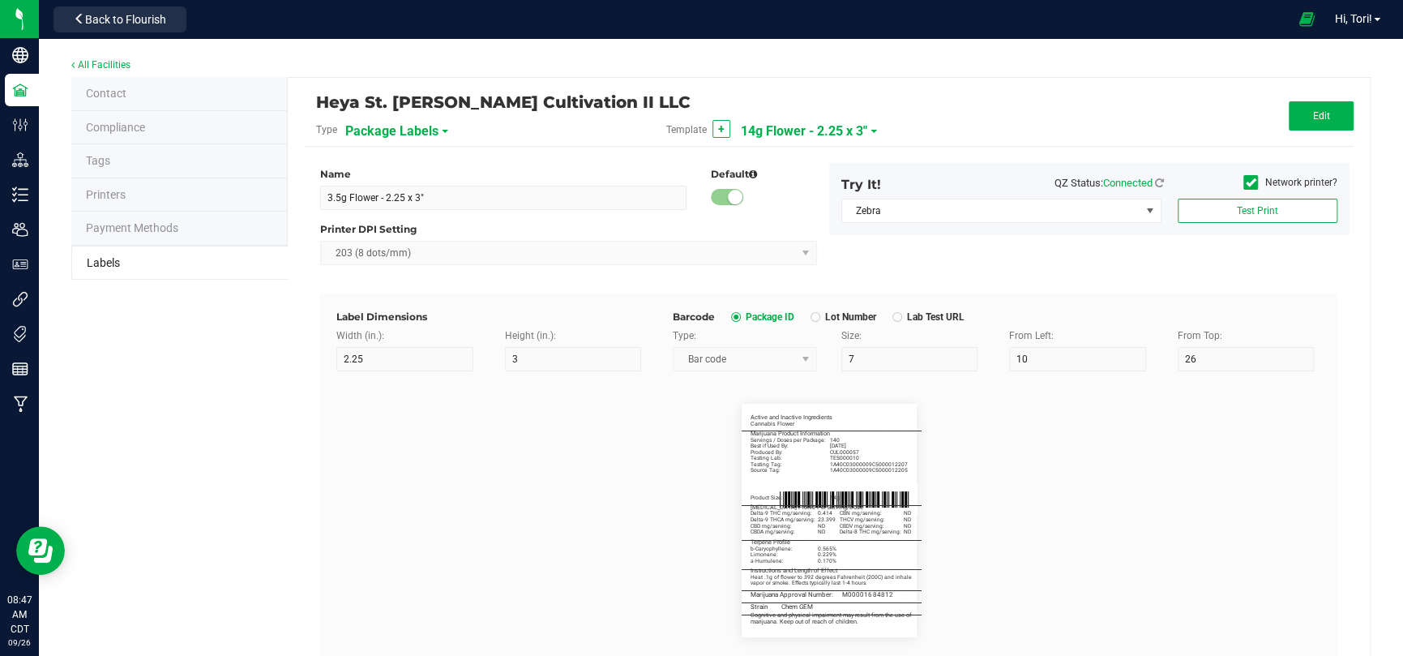
type input "_____________________________________"
type input "M00001684812"
type input "_____________________________________"
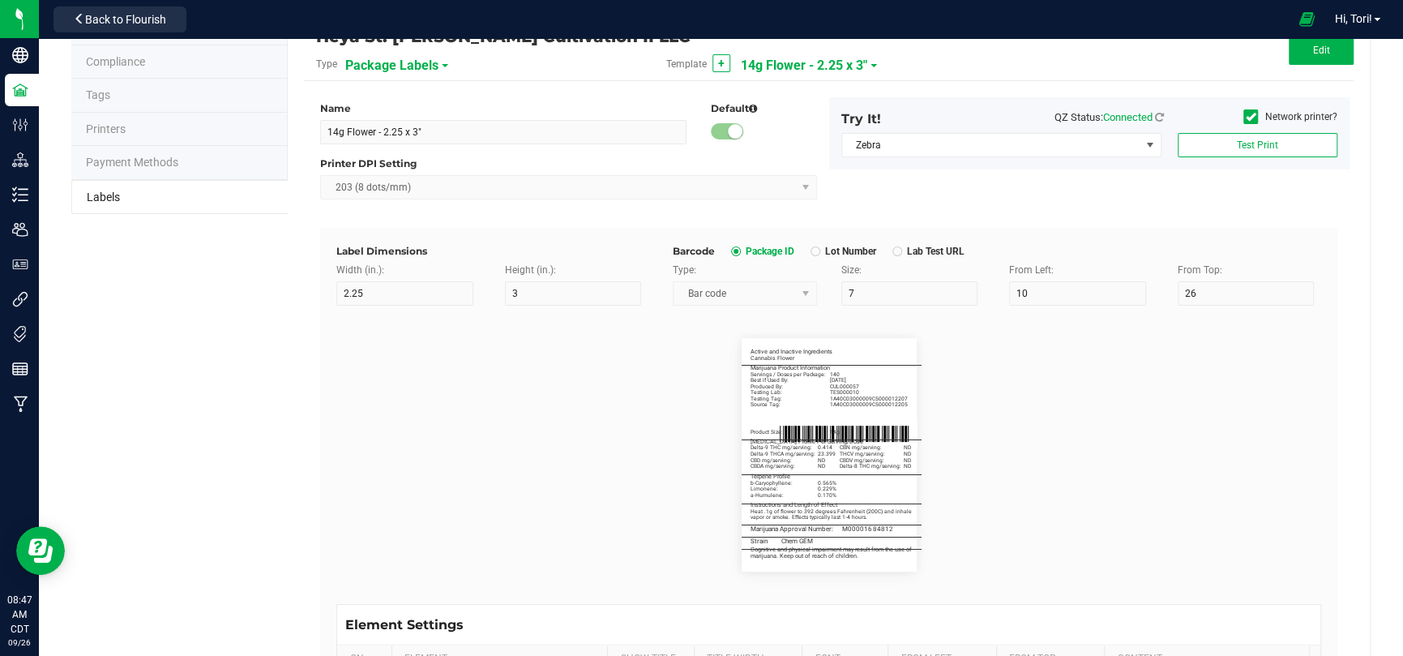
scroll to position [390, 0]
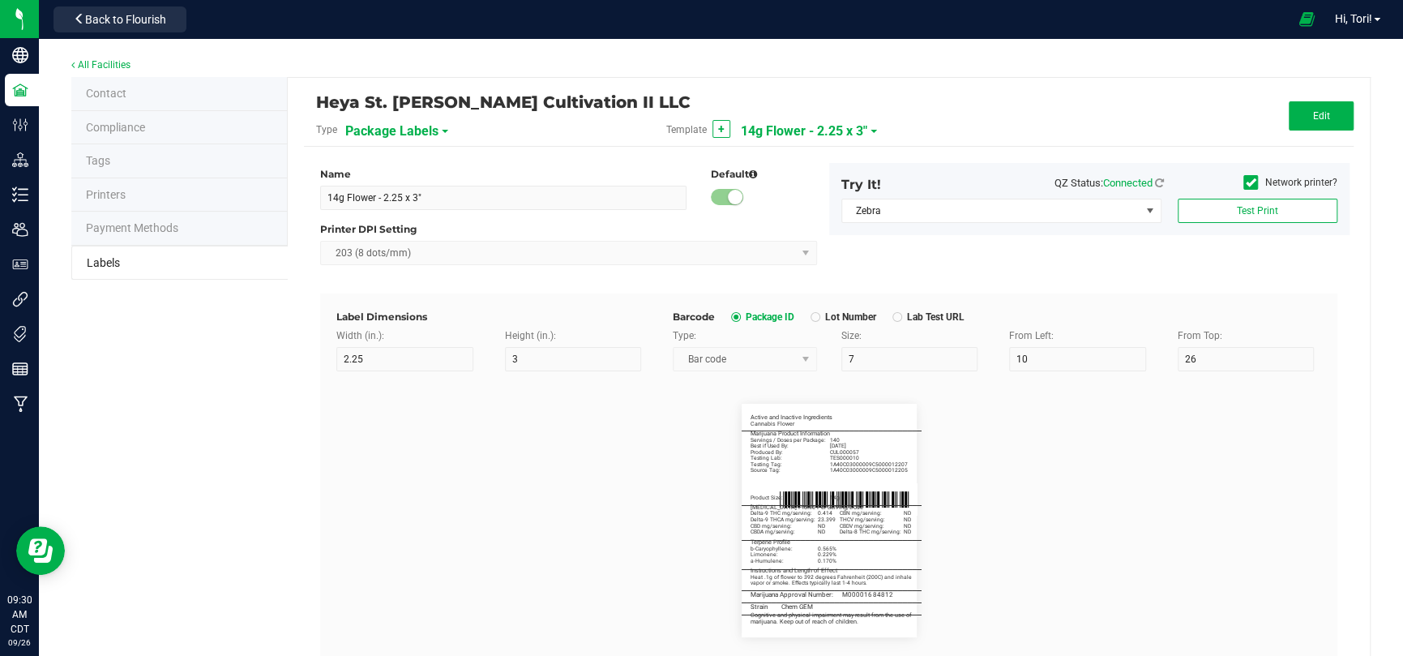
scroll to position [1215, 0]
click at [861, 139] on span "14g Flower - 2.25 x 3"" at bounding box center [804, 131] width 126 height 28
click at [850, 124] on span "14g Flower - 2.25 x 3"" at bounding box center [804, 131] width 126 height 28
click at [852, 127] on span "14g Flower - 2.25 x 3"" at bounding box center [804, 131] width 126 height 28
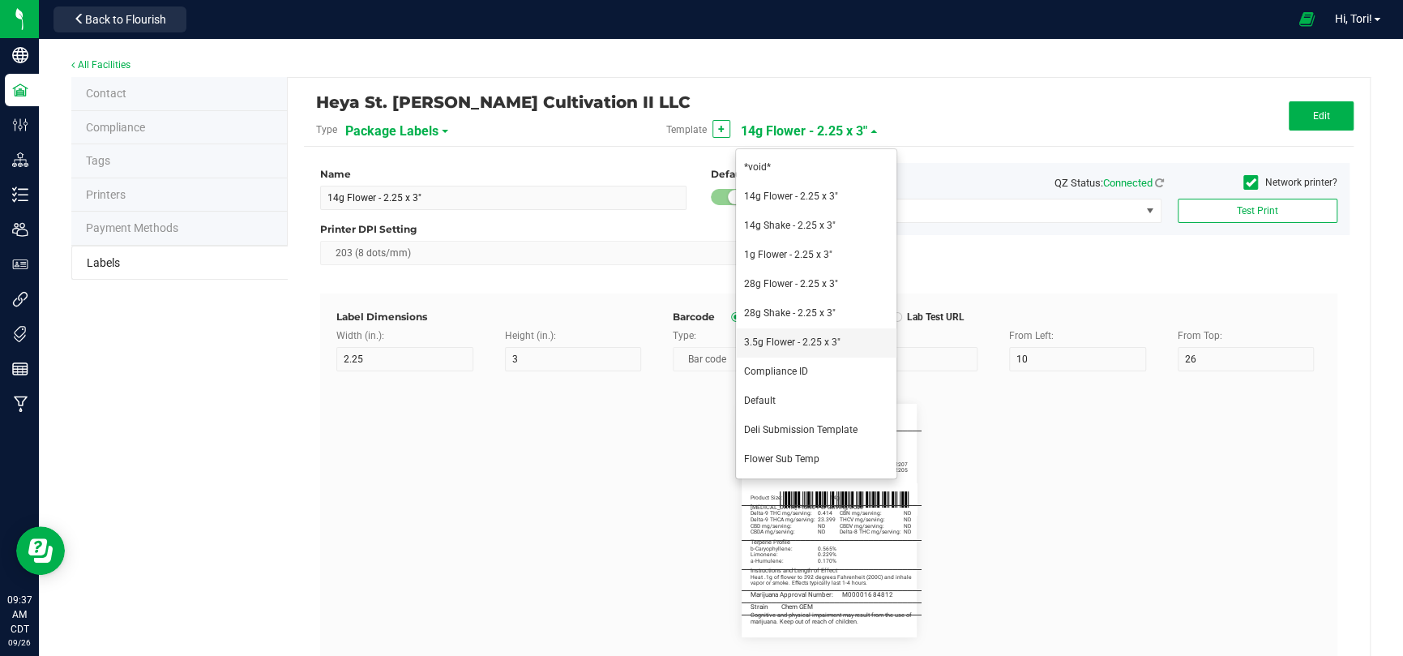
click at [818, 338] on span "3.5g Flower - 2.25 x 3"" at bounding box center [792, 341] width 96 height 11
type input "3.5g Flower - 2.25 x 3""
type input "Active and Inactive Ingredients"
type input "60"
type input "5.5"
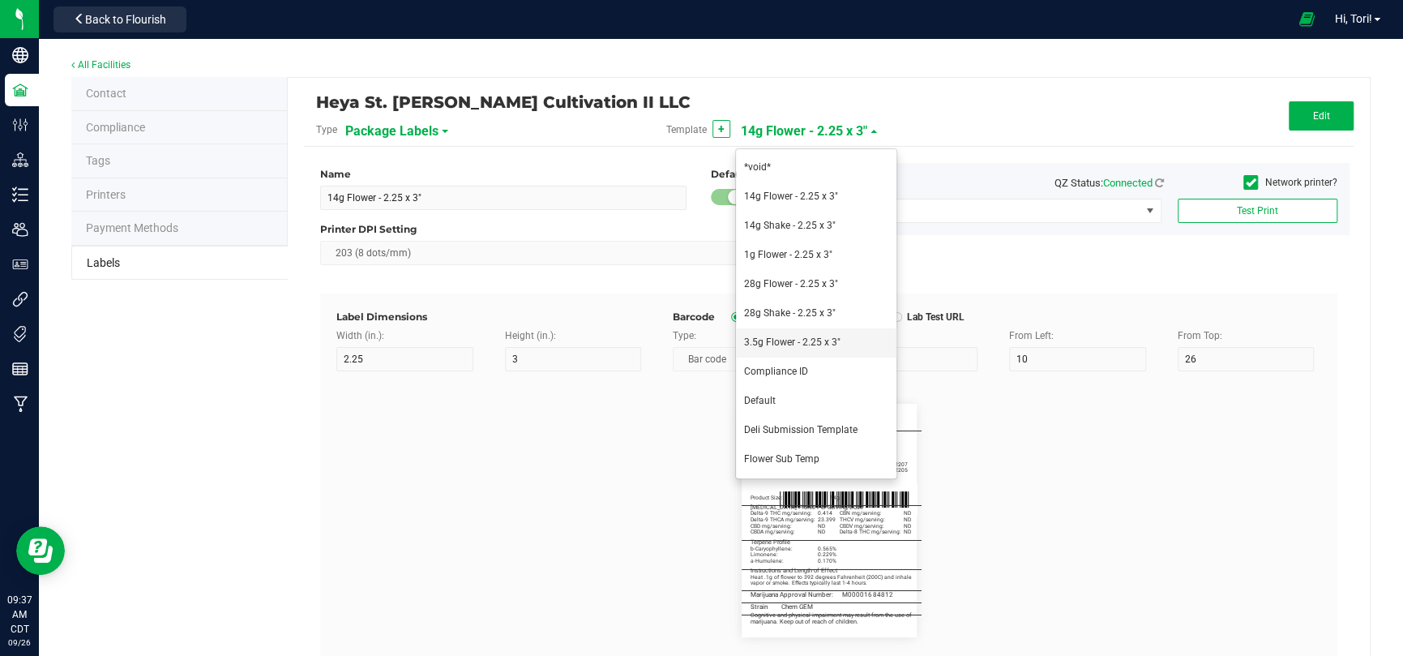
type input "3.25"
type input "Ingredient 1"
type input "10"
type input "5.2"
type input "5.25"
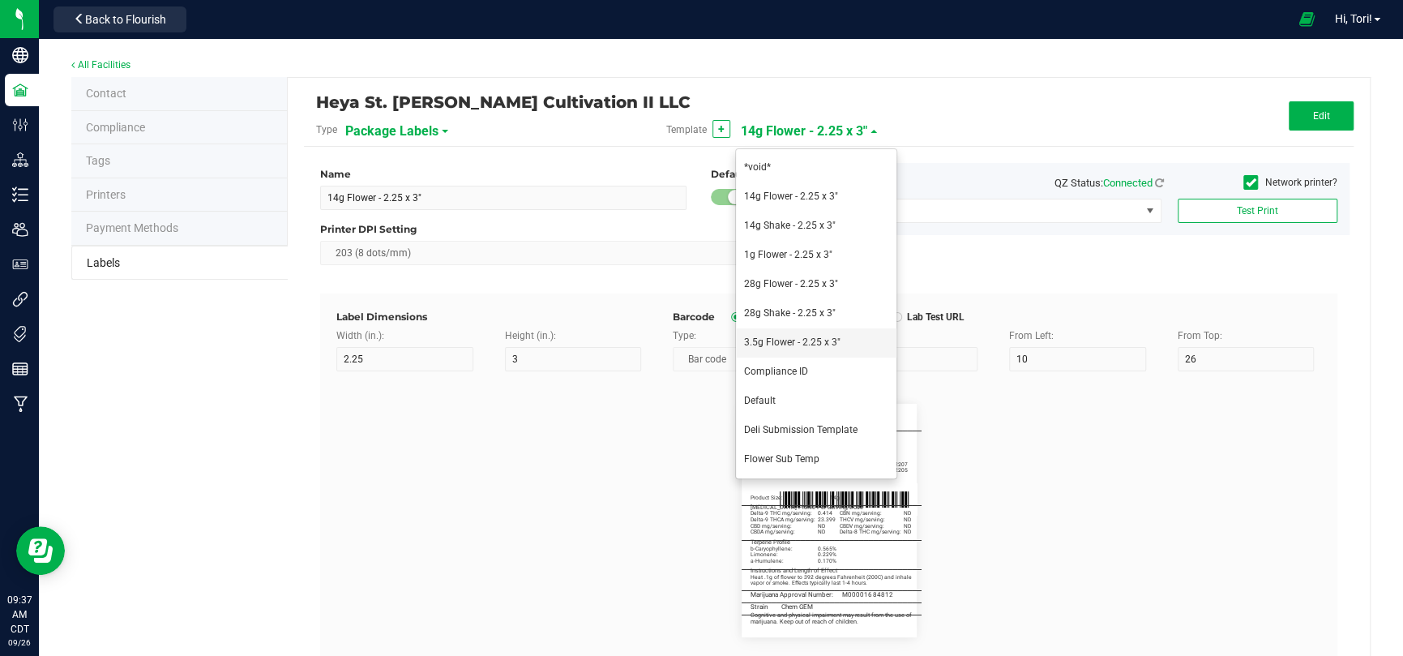
type input "Cannabis Flower"
type input "________________________________________"
type input "10"
type input "0"
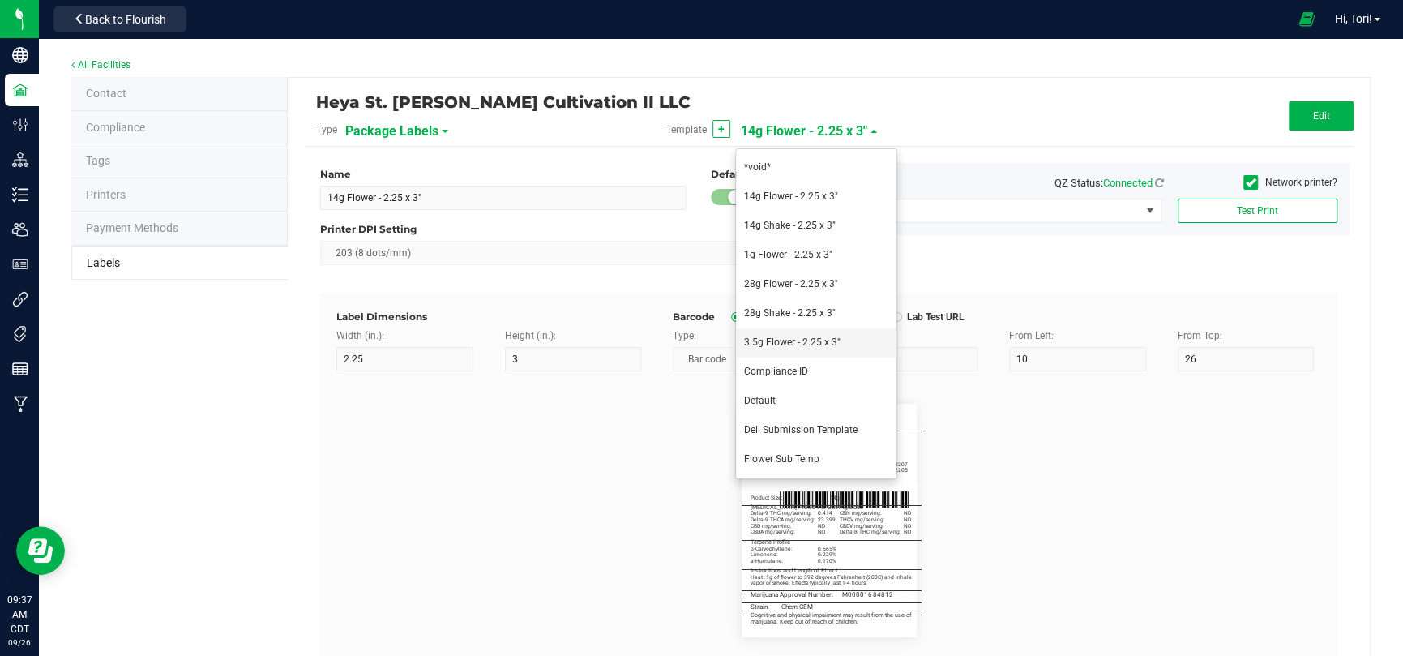
type input "5"
type input "Marijuana Product Information"
type input "60"
type input "5.5"
type input "3"
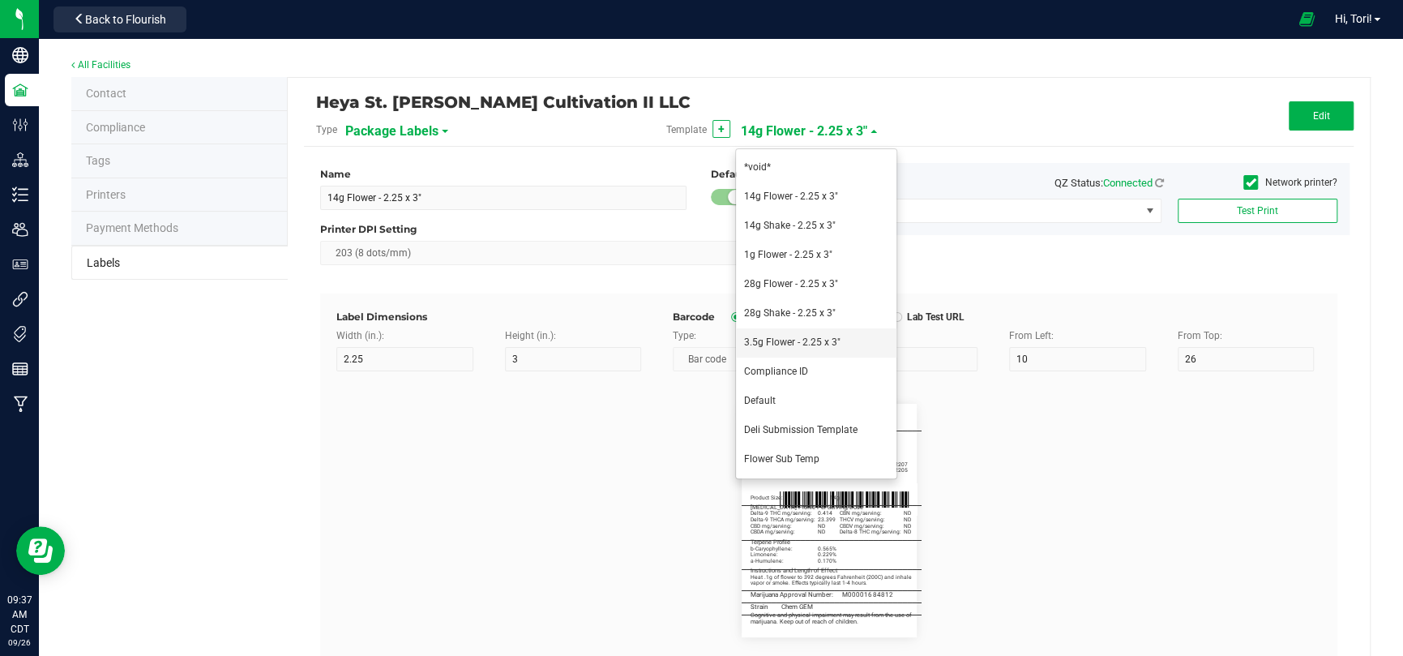
type input "8.25"
type input "Servings / Doses per Package:"
type input "26"
type input "5"
type input "10.5"
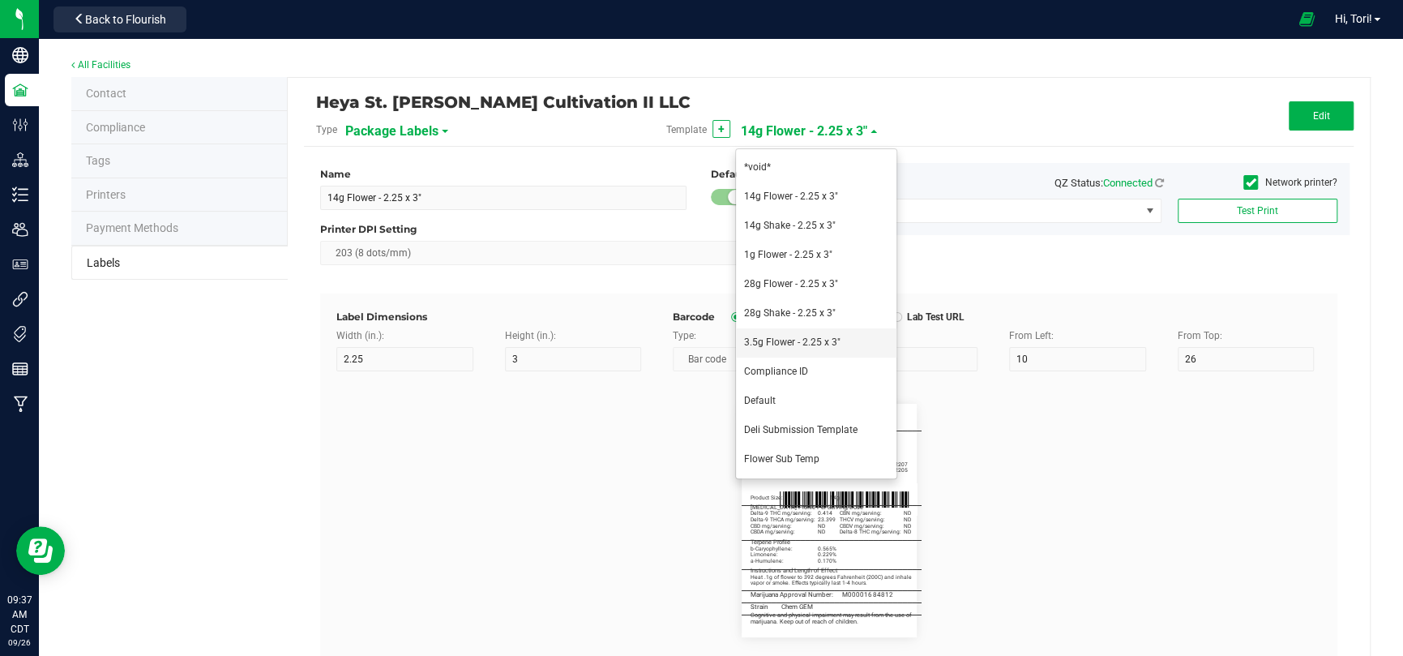
type input "35"
type input "Best if Used By:"
type input "12.5"
type input "[DATE]"
type input "Produced By:"
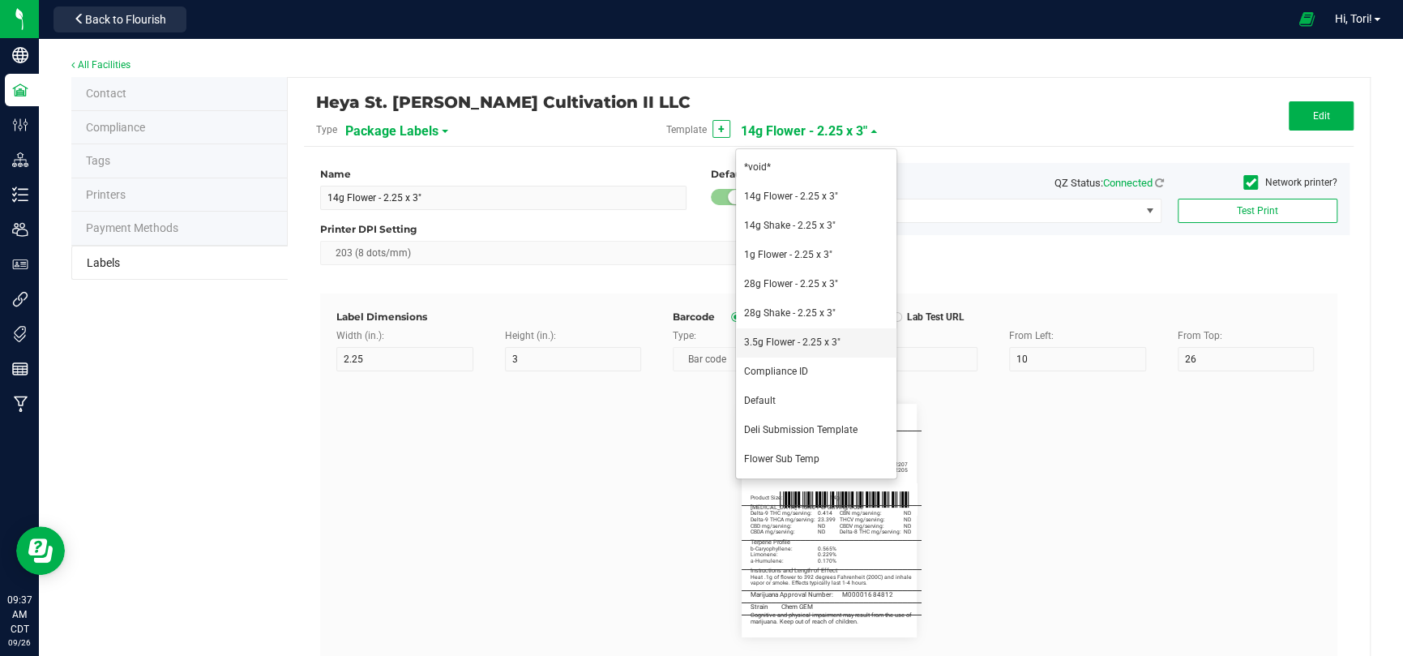
type input "14.5"
type input "CUL000057"
type input "Testing Lab:"
type input "16.5"
type input "TES000010"
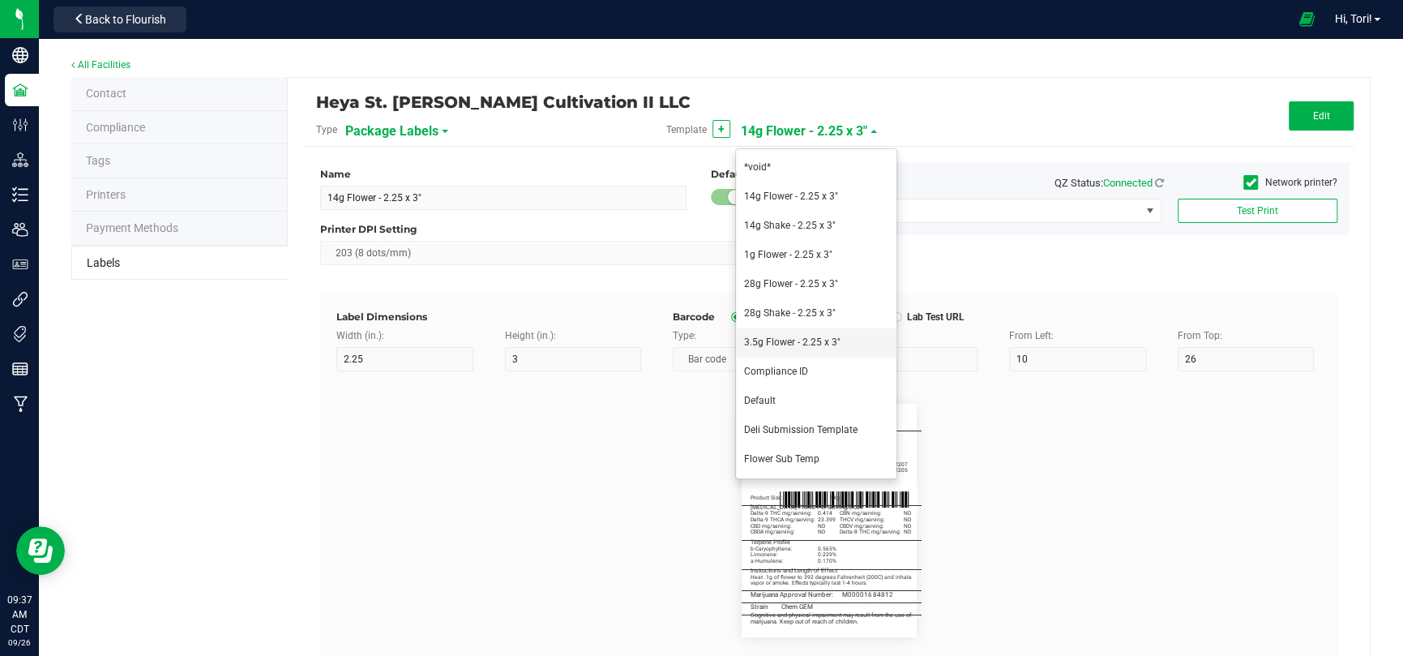
type input "Testing Tag:"
type input "18.5"
type input "1A40C03000009C5000012207"
type input "Source Tag:"
type input "20.5"
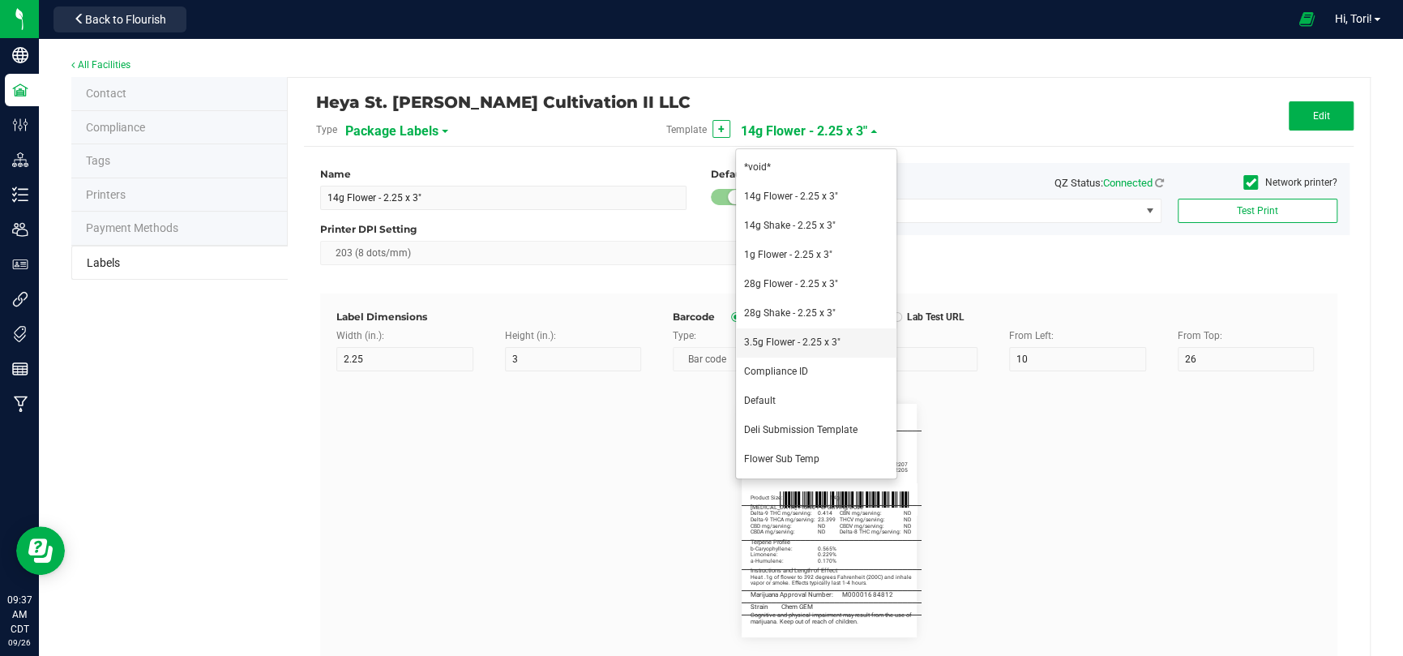
type input "1A40C03000009C5000012205"
type input "Product Size:"
type input "29.5"
type input "3.5g"
type input "________________________________________"
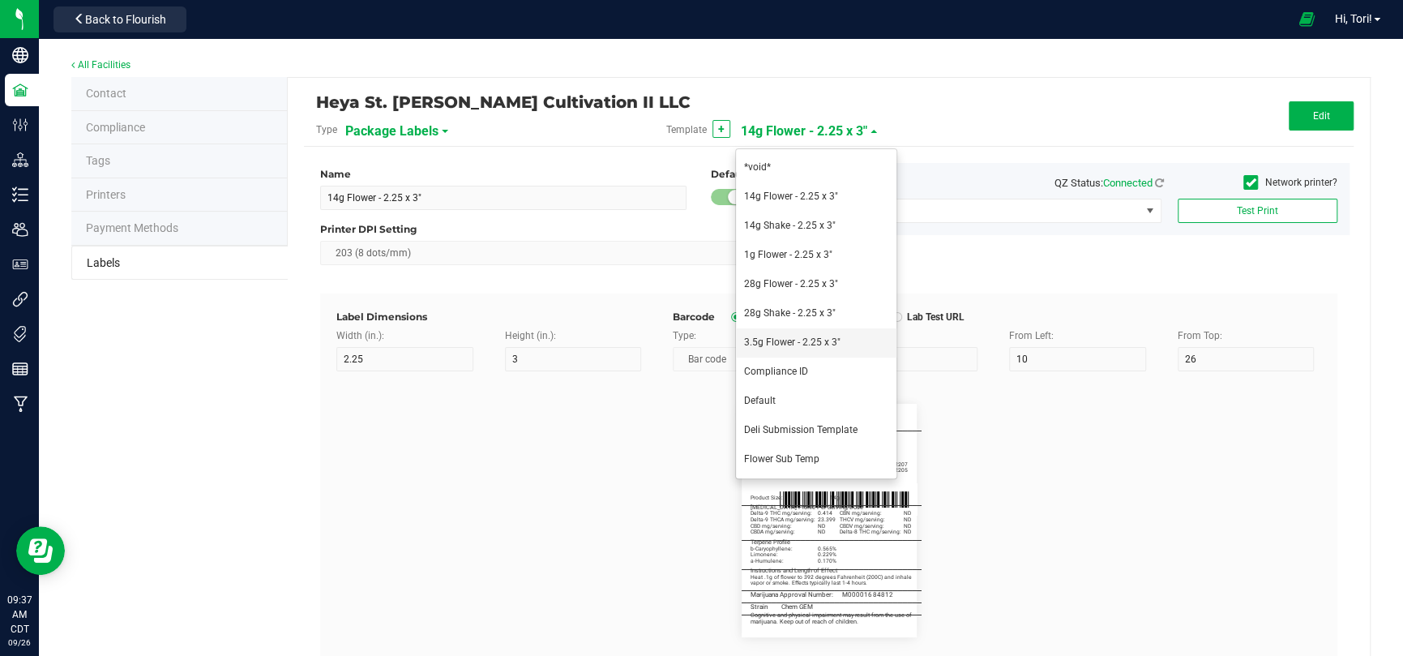
type input "10"
type input "0"
type input "[MEDICAL_DATA] Profile Per Serving/Dose"
type input "60"
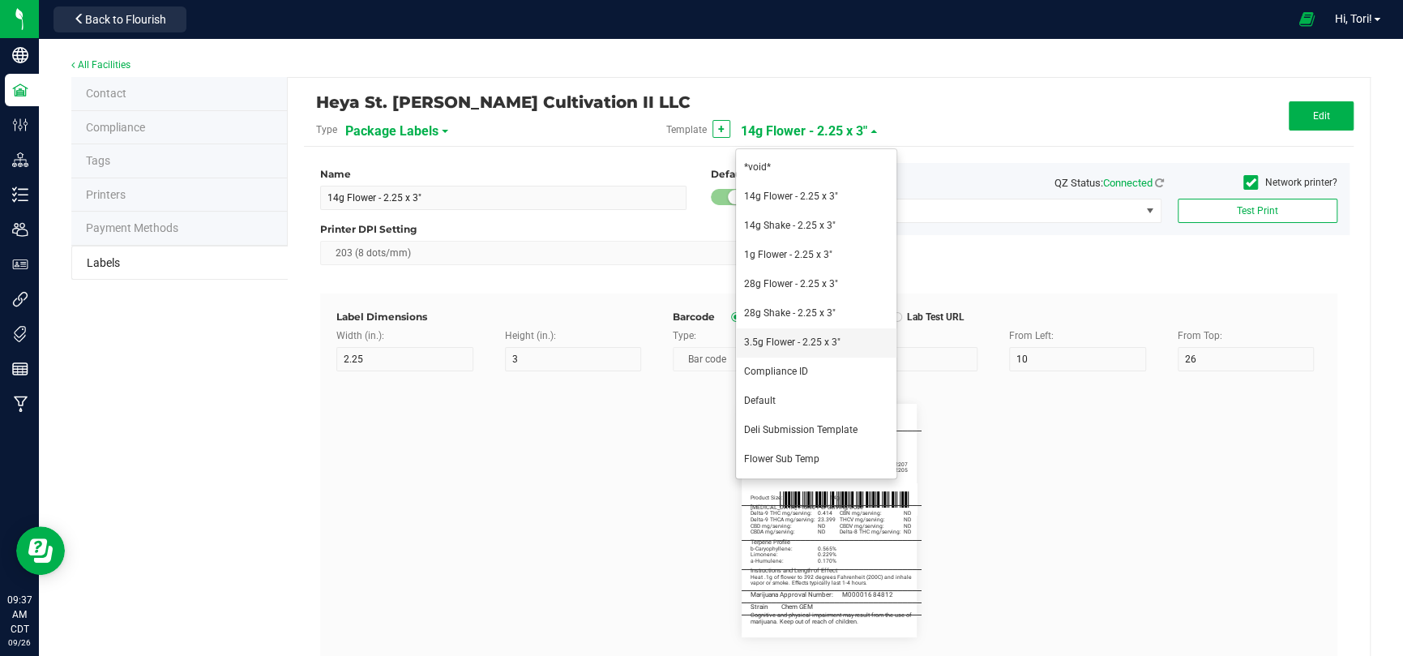
type input "5.5"
type input "3"
type input "32.5"
type input "Delta-9 THC mg/serving:"
type input "20"
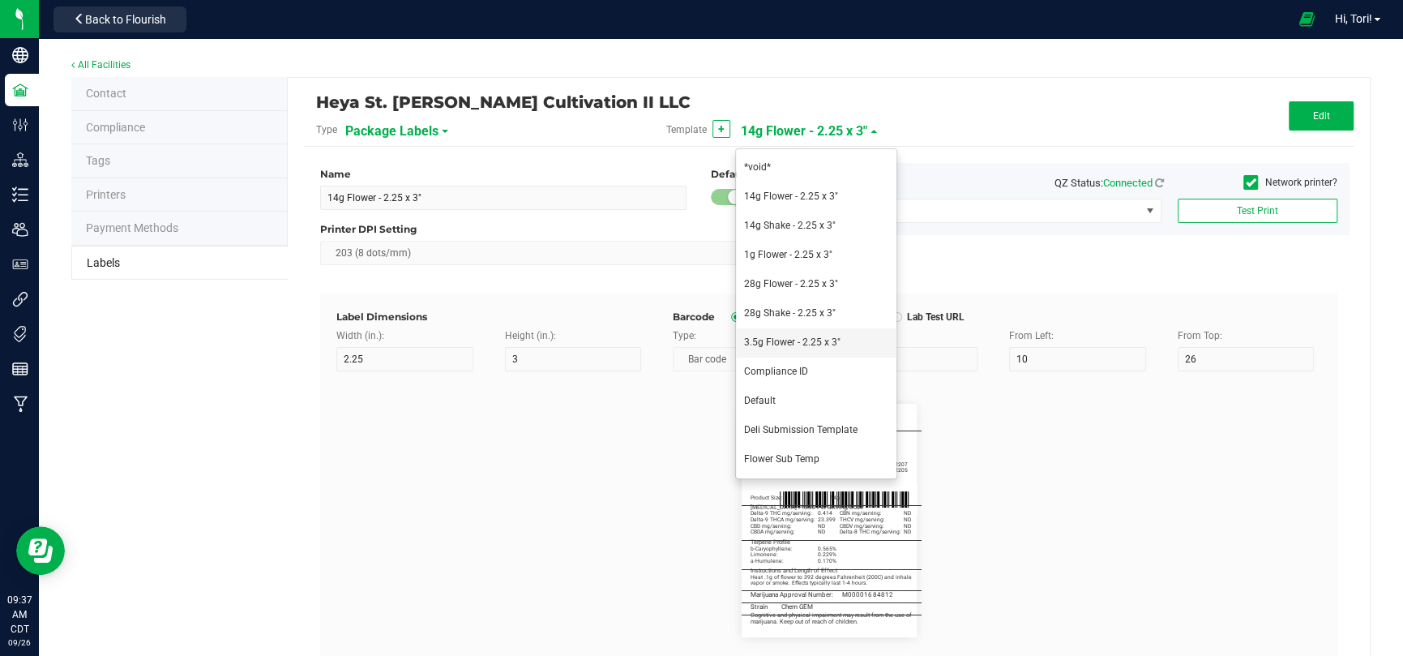
type input "5"
type input "34.5"
type input "0.414"
type input "Delta-9 THCA mg/serving:"
type input "20"
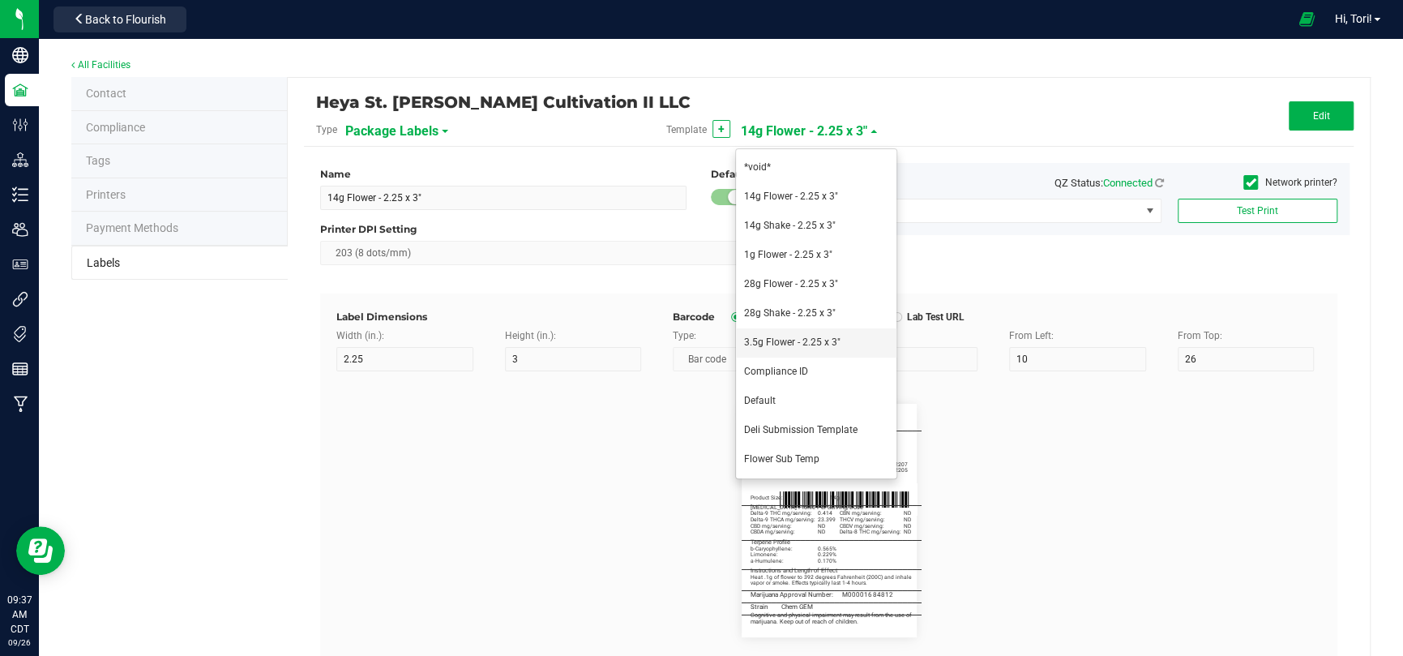
type input "36.5"
type input "23.399"
type input "CBD mg/serving:"
type input "20"
type input "38.5"
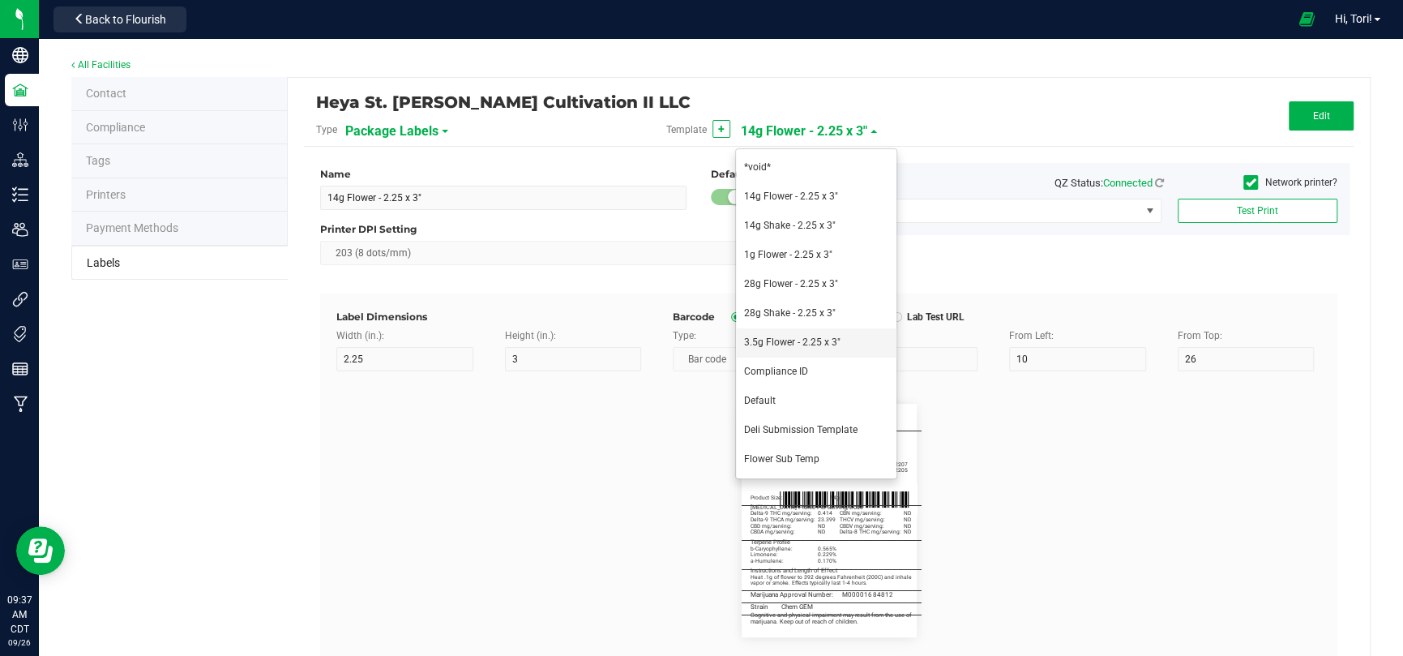
type input "ND"
type input "CBDA mg/serving:"
type input "20"
type input "40.5"
type input "CBN mg/serving:"
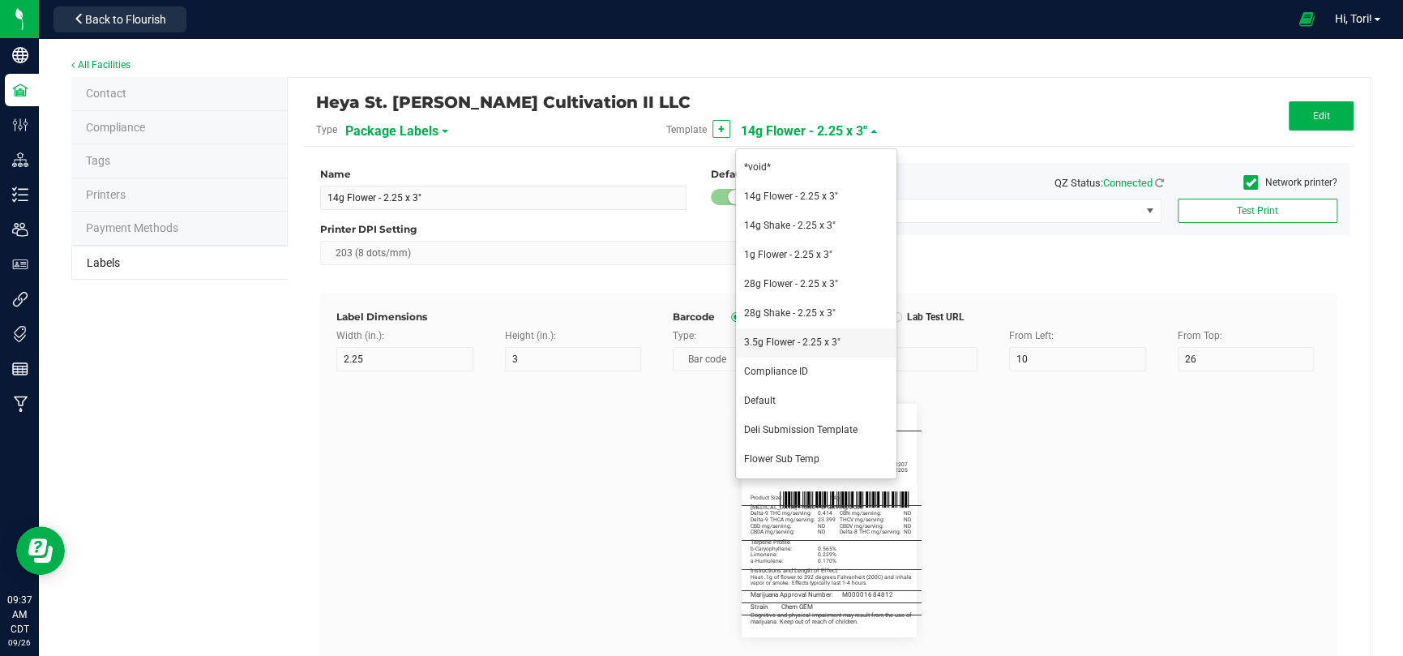
type input "21"
type input "32"
type input "34.5"
type input "THCV mg/serving:"
type input "36.5"
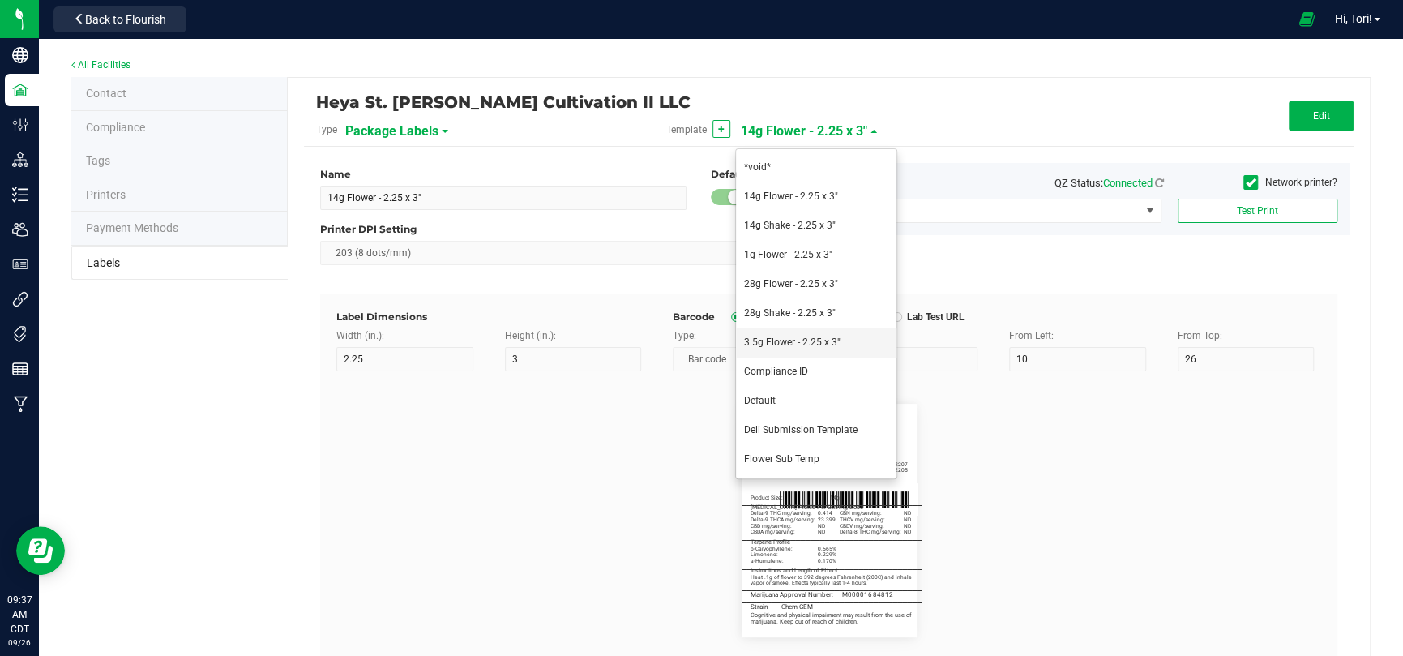
type input "CBDV mg/serving:"
type input "38.5"
type input "Delta-8 THC mg/serving:"
type input "40.5"
type input "Strain:"
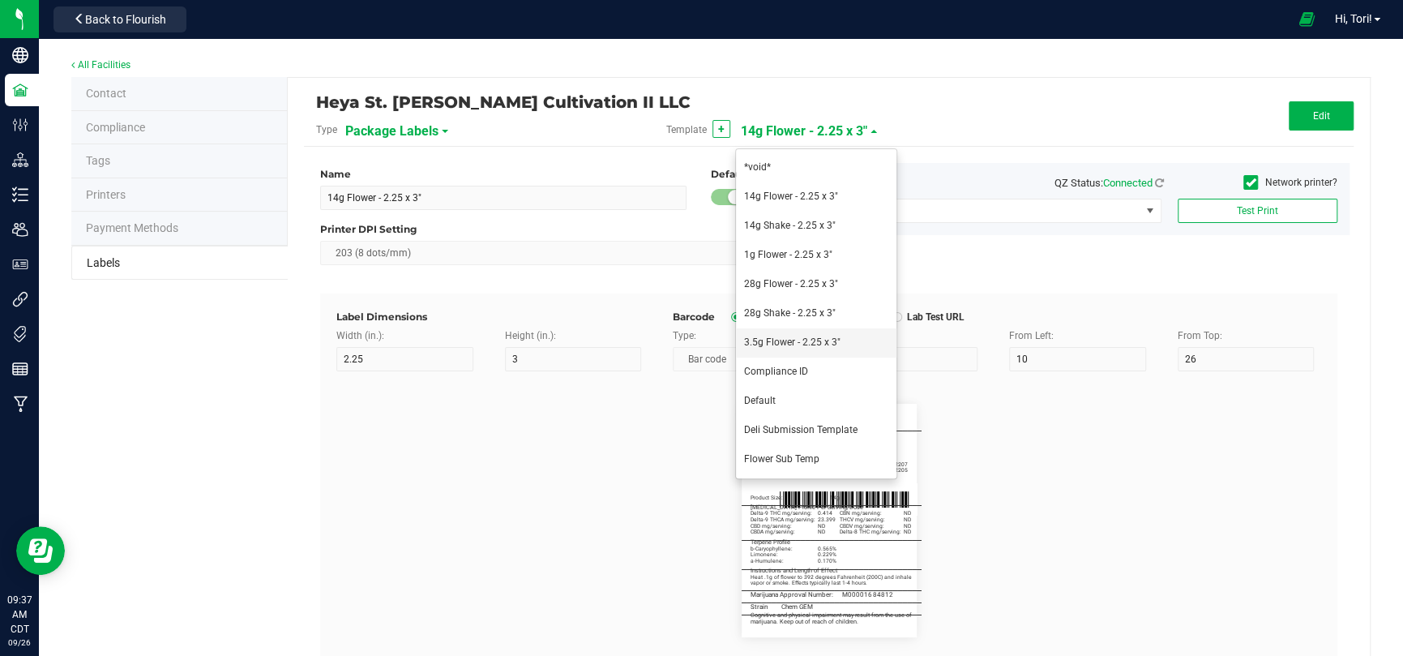
type input "10"
type input "6"
type input "3"
type input "64.75"
type input "Monkey Breath"
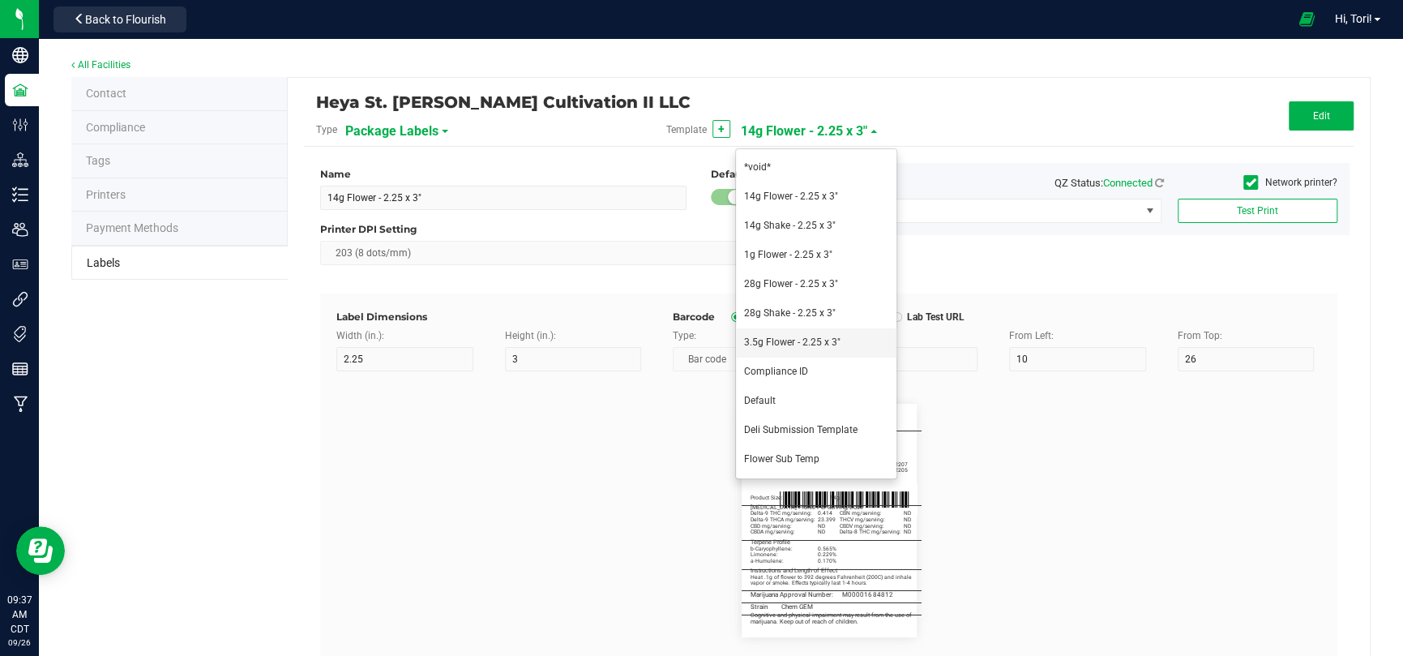
type input "________________________________________"
type input "M00001681296"
type input "________________________________________"
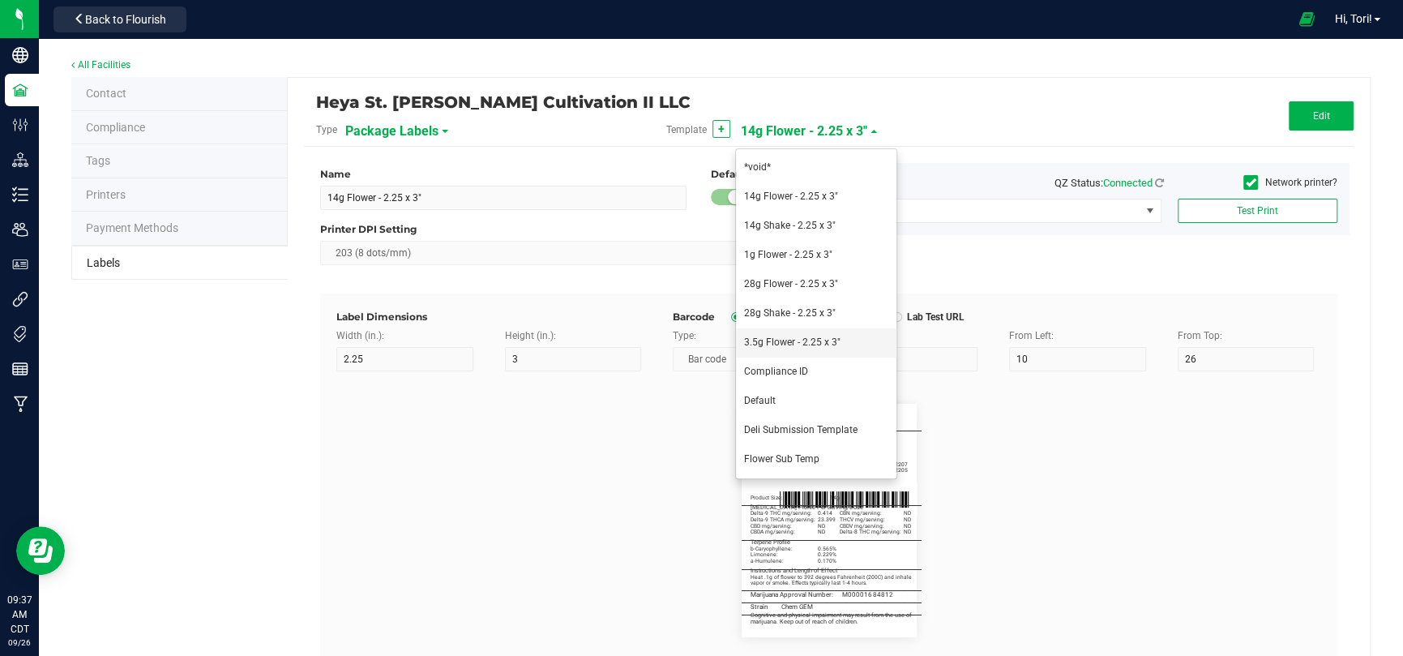
type input "________________________________________"
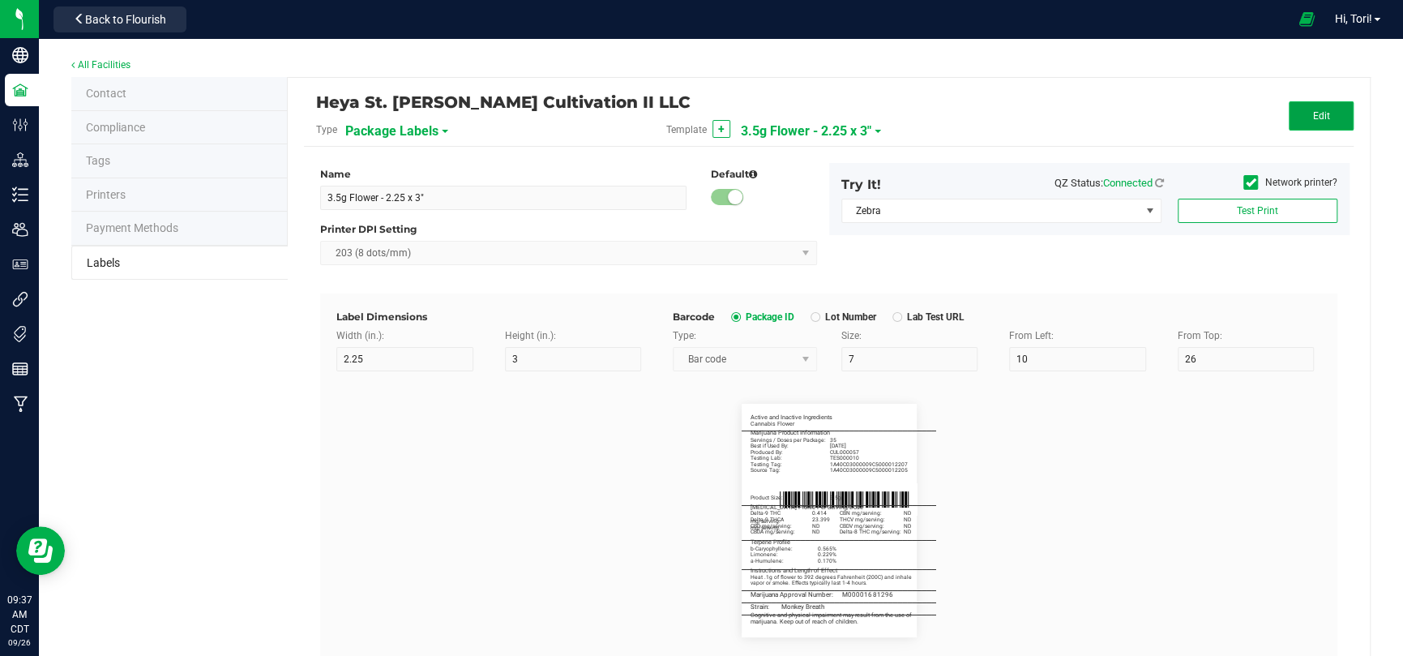
click at [1288, 125] on button "Edit" at bounding box center [1320, 115] width 65 height 29
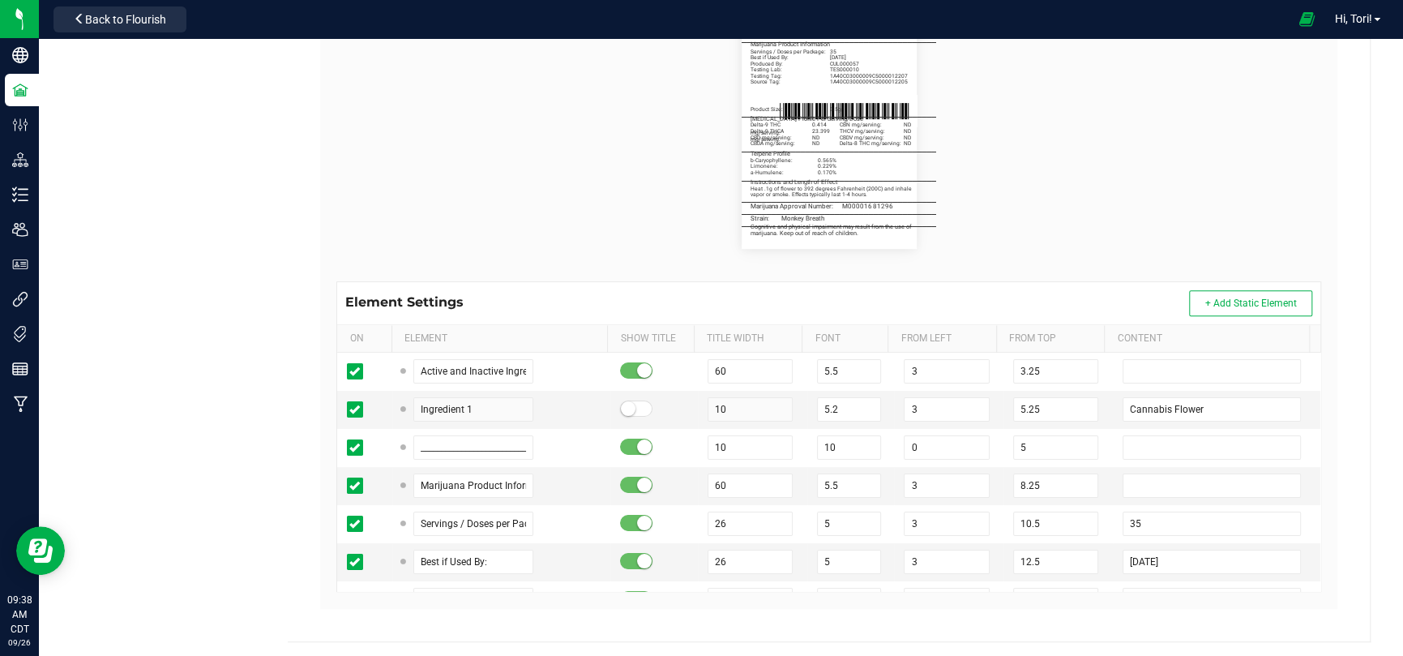
scroll to position [390, 0]
drag, startPoint x: 1133, startPoint y: 557, endPoint x: 1138, endPoint y: 569, distance: 12.3
click at [1133, 557] on input "[DATE]" at bounding box center [1211, 560] width 178 height 24
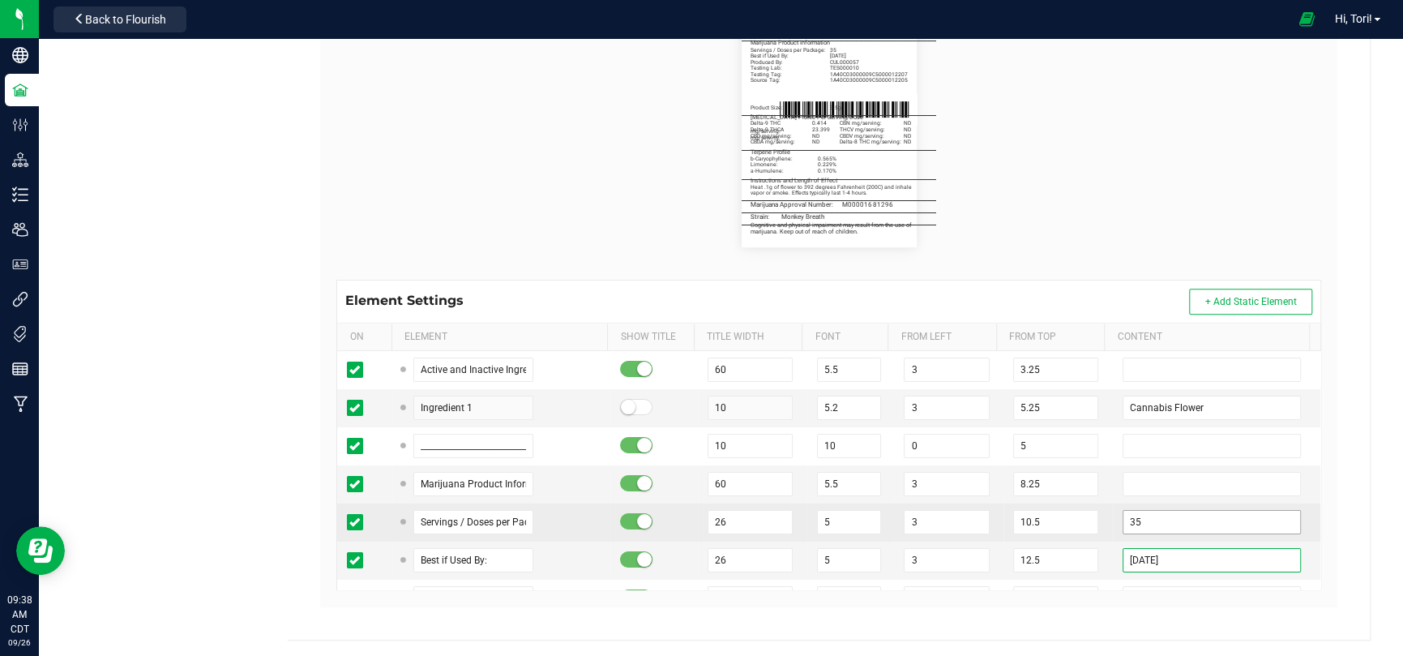
scroll to position [81, 0]
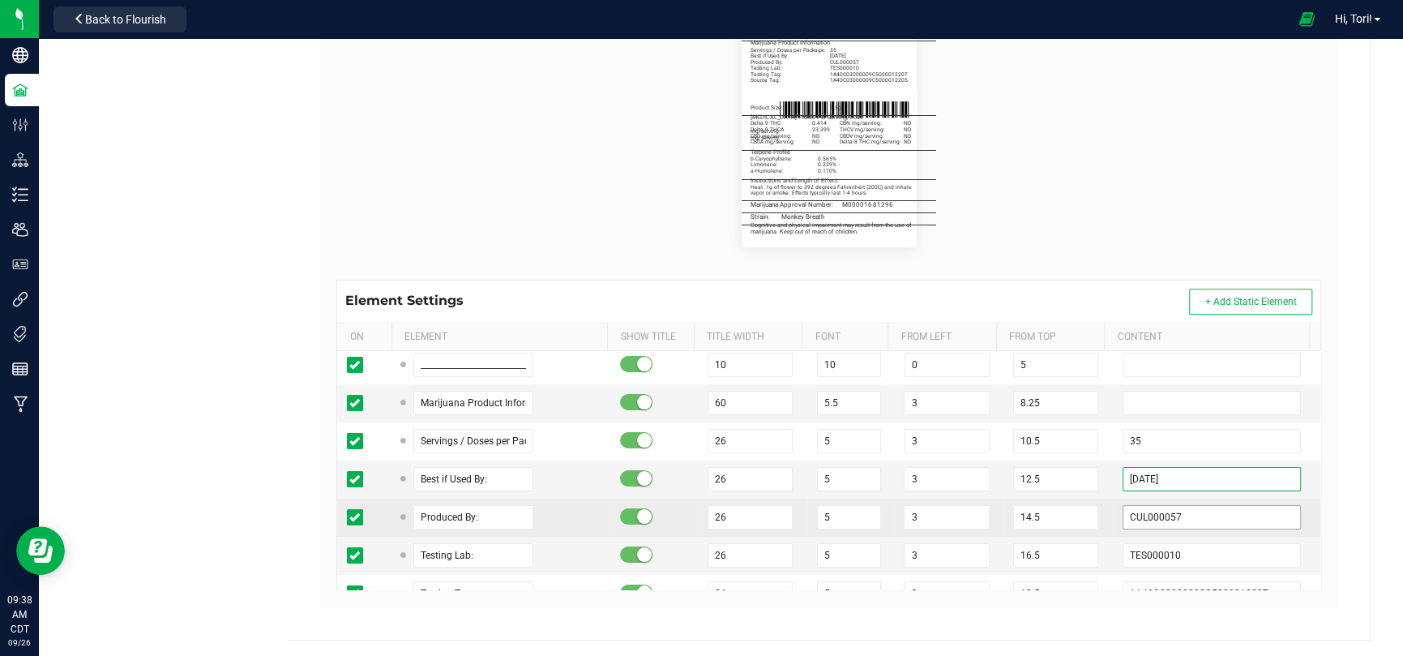
type input "09/17/2027"
click at [1181, 519] on input "CUL000057" at bounding box center [1211, 517] width 178 height 24
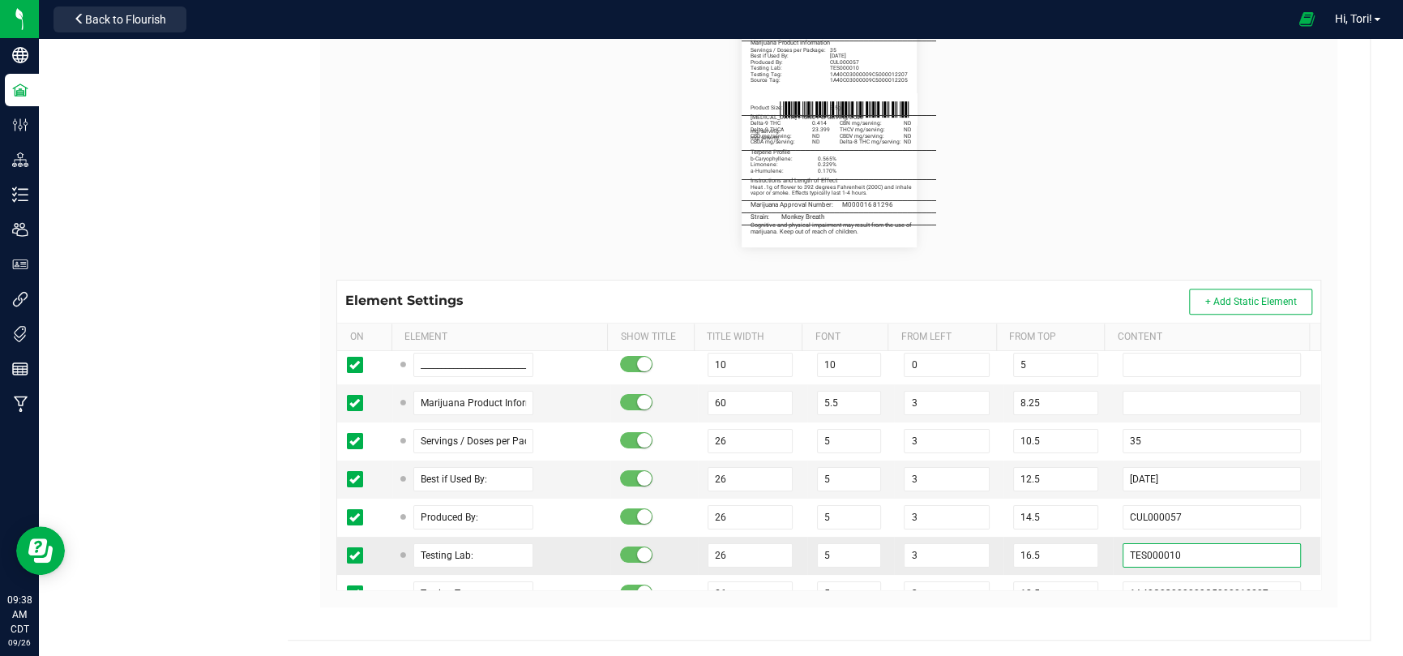
click at [1181, 553] on input "TES000010" at bounding box center [1211, 555] width 178 height 24
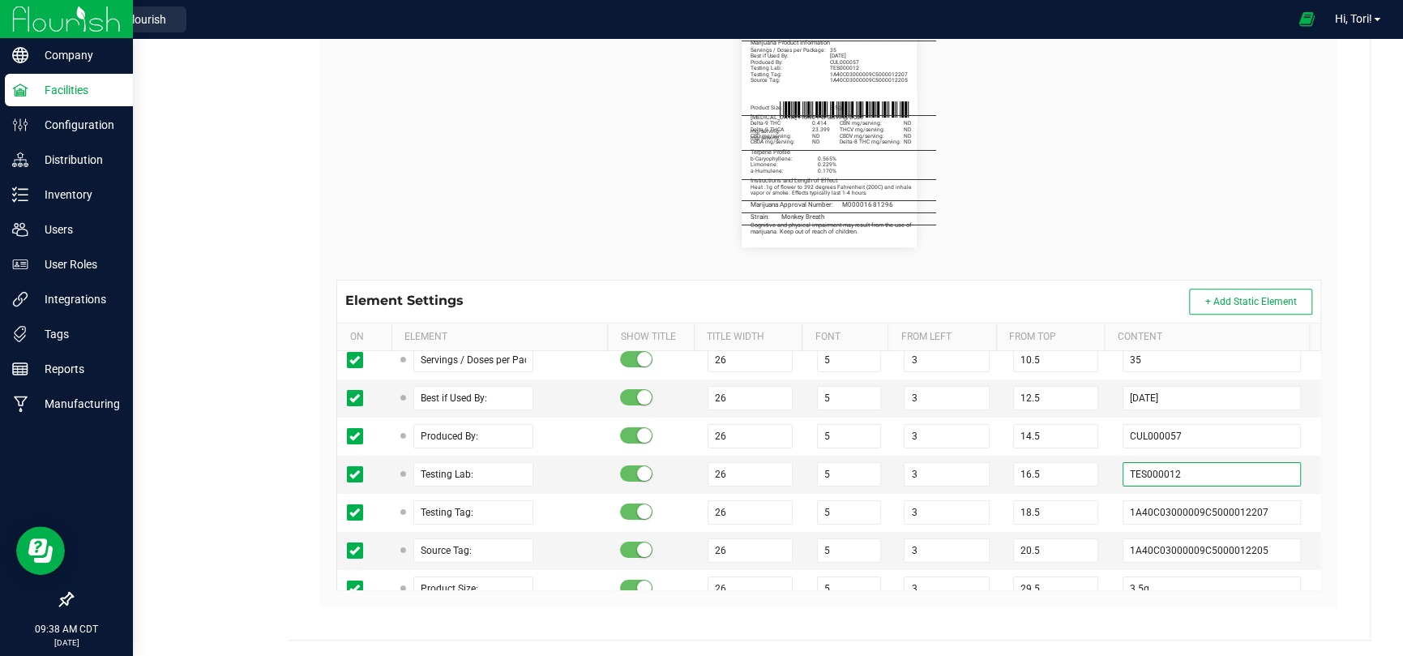
type input "TES000012"
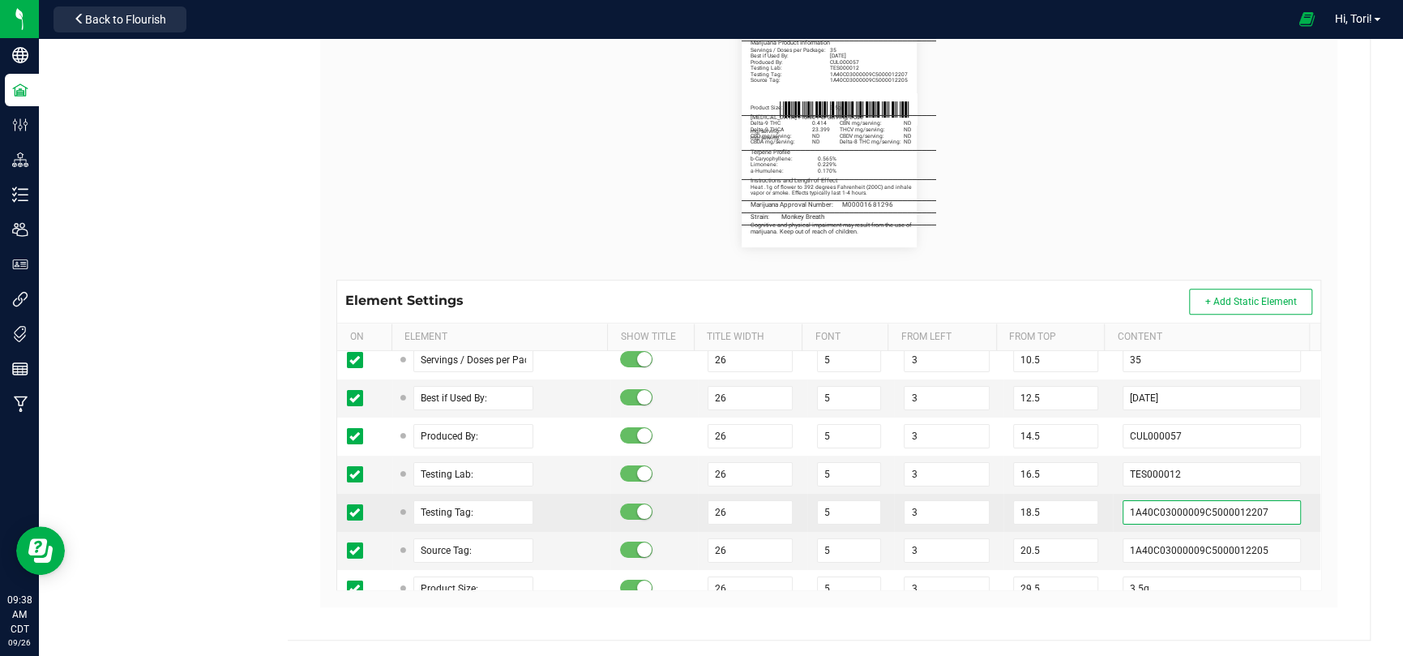
click at [1249, 506] on input "1A40C03000009C5000012207" at bounding box center [1211, 512] width 178 height 24
paste input "45"
type input "1A40C03000009C5000012245"
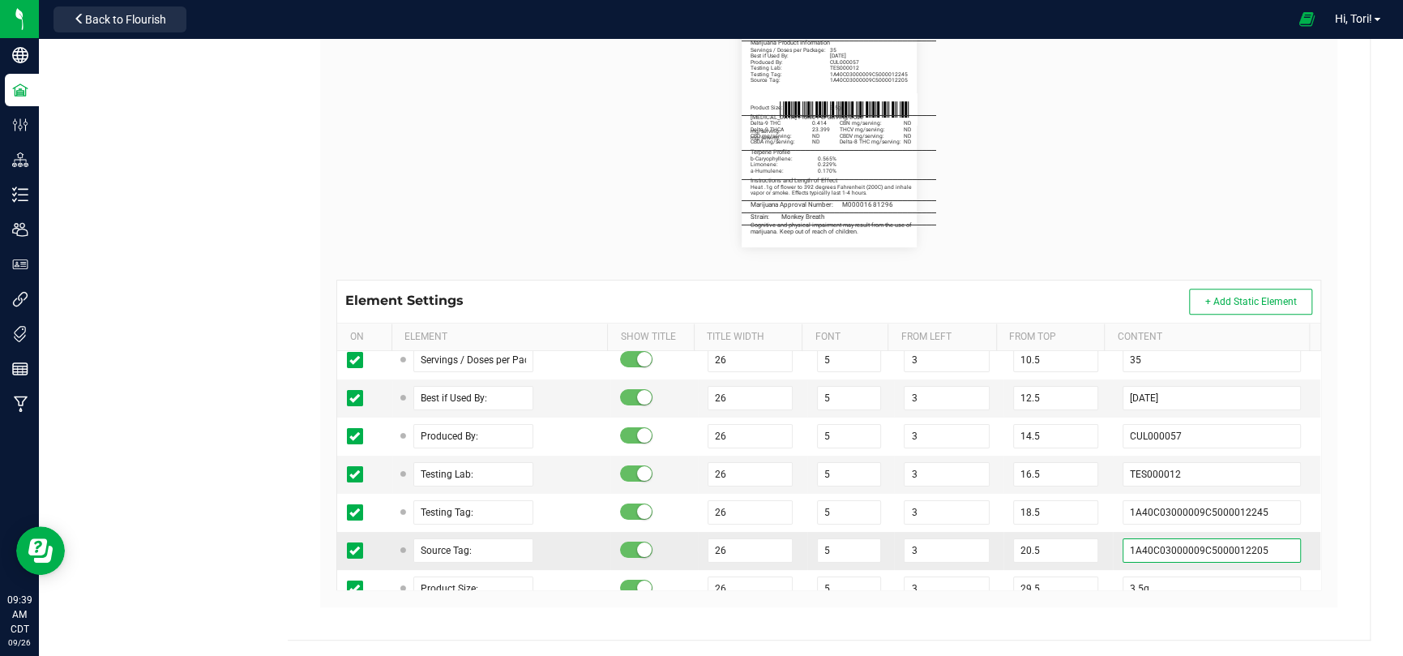
click at [1269, 549] on input "1A40C03000009C5000012205" at bounding box center [1211, 550] width 178 height 24
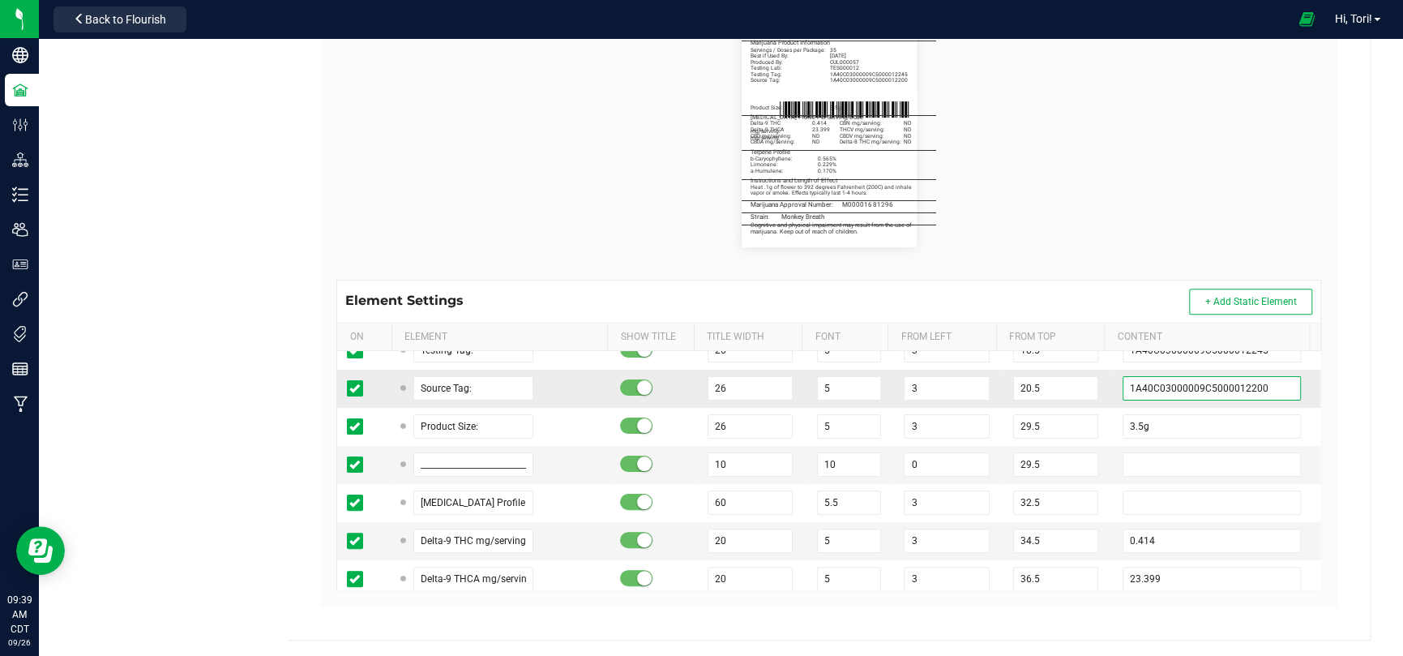
scroll to position [405, 0]
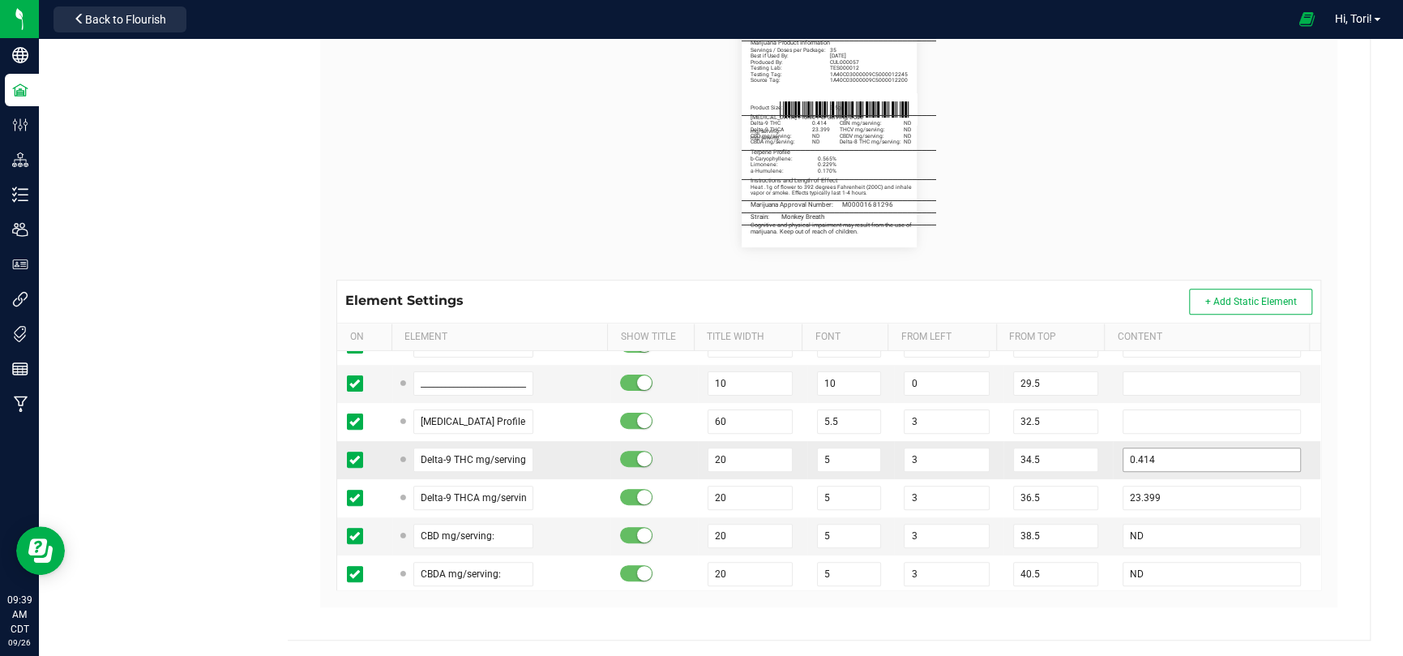
type input "1A40C03000009C5000012200"
click at [1146, 457] on input "0.414" at bounding box center [1211, 459] width 178 height 24
type input "0"
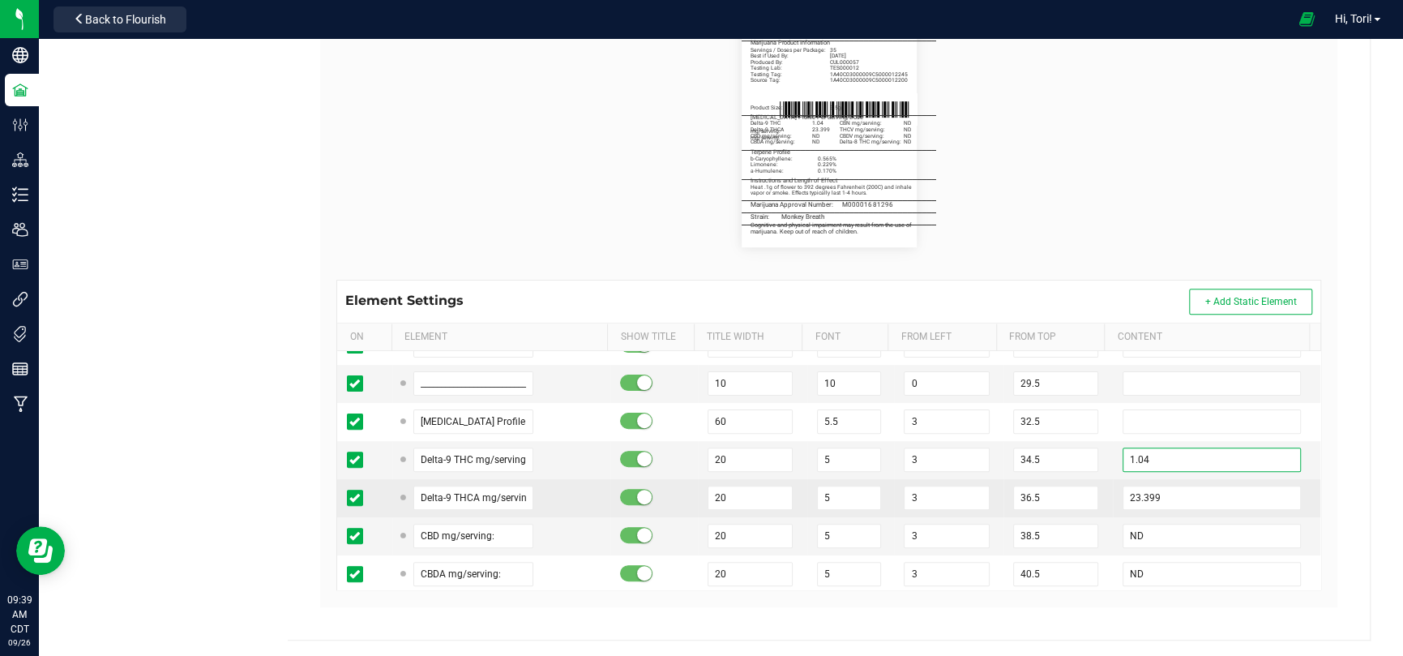
type input "1.04"
click at [980, 498] on tr "Delta-9 THCA mg/serving: 20 5 3 36.5 23.399" at bounding box center [828, 498] width 983 height 38
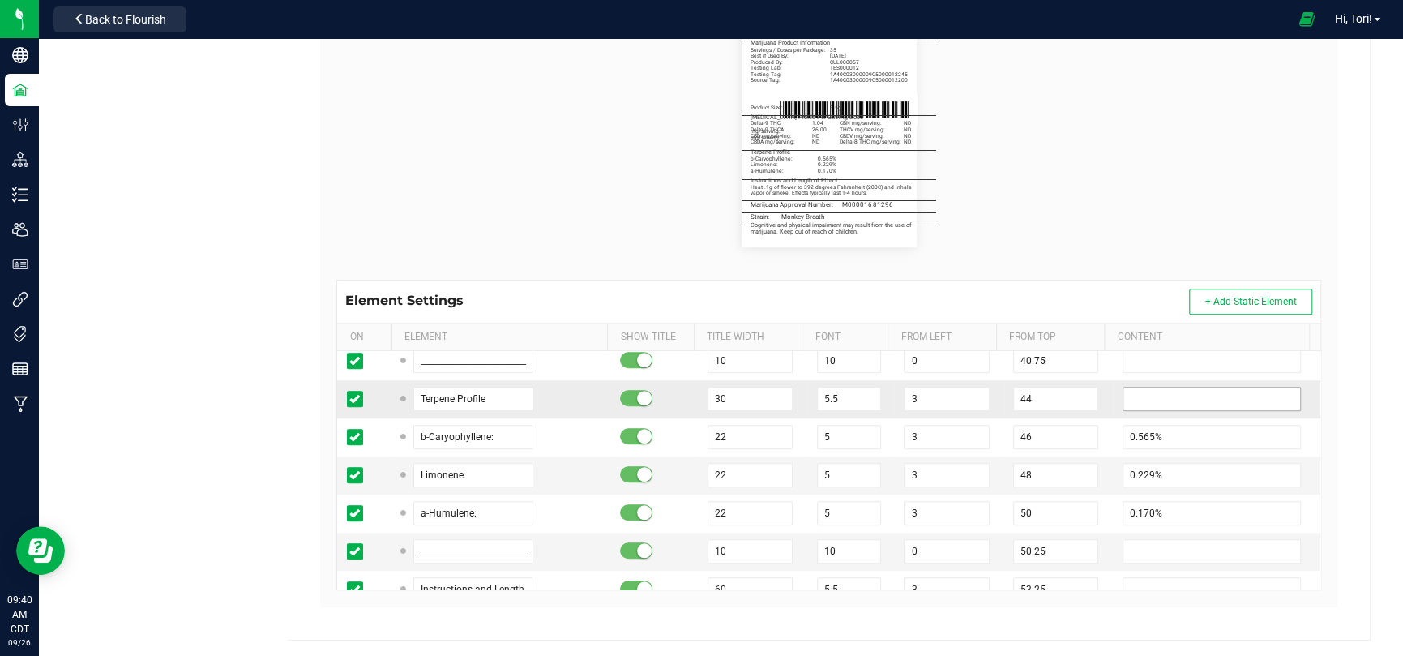
scroll to position [891, 0]
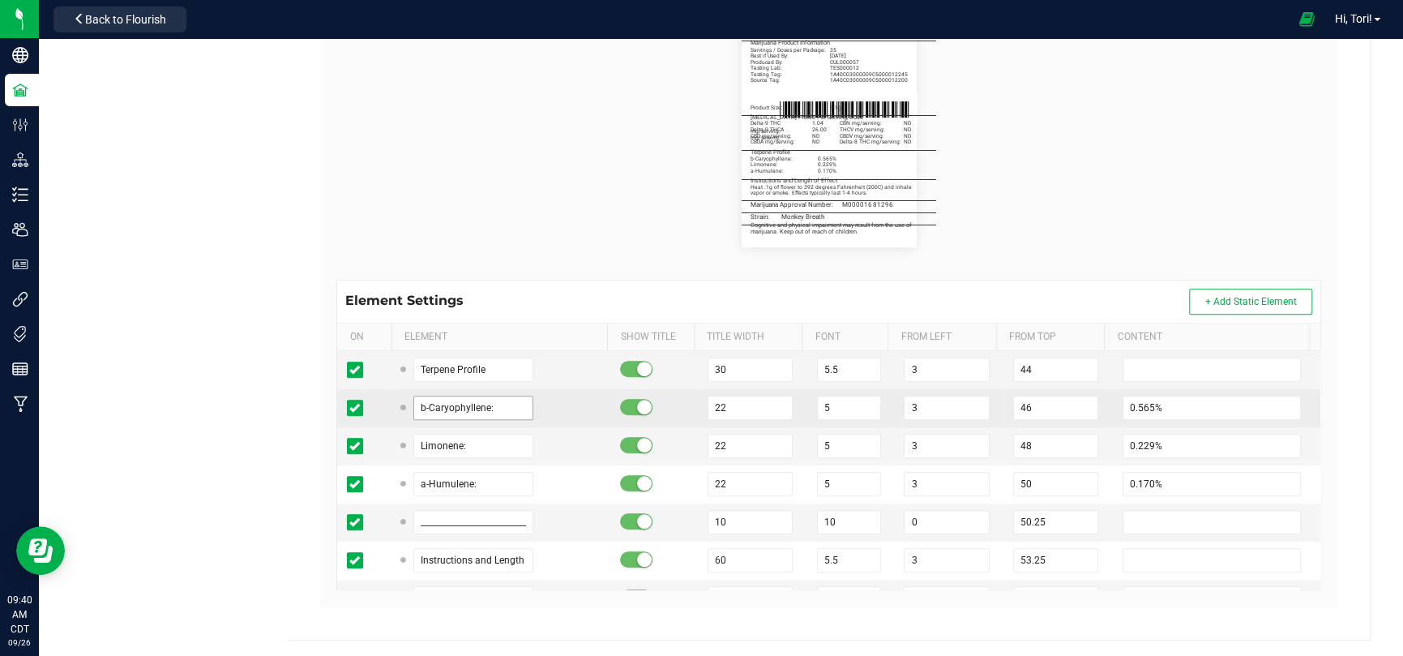
type input "26.00"
drag, startPoint x: 493, startPoint y: 408, endPoint x: 367, endPoint y: 400, distance: 126.7
click at [367, 400] on tr "b-Caryophyllene: 22 5 3 46 0.565%" at bounding box center [828, 408] width 983 height 38
type input "Limonene:"
click at [1148, 406] on input "0.565%" at bounding box center [1211, 407] width 178 height 24
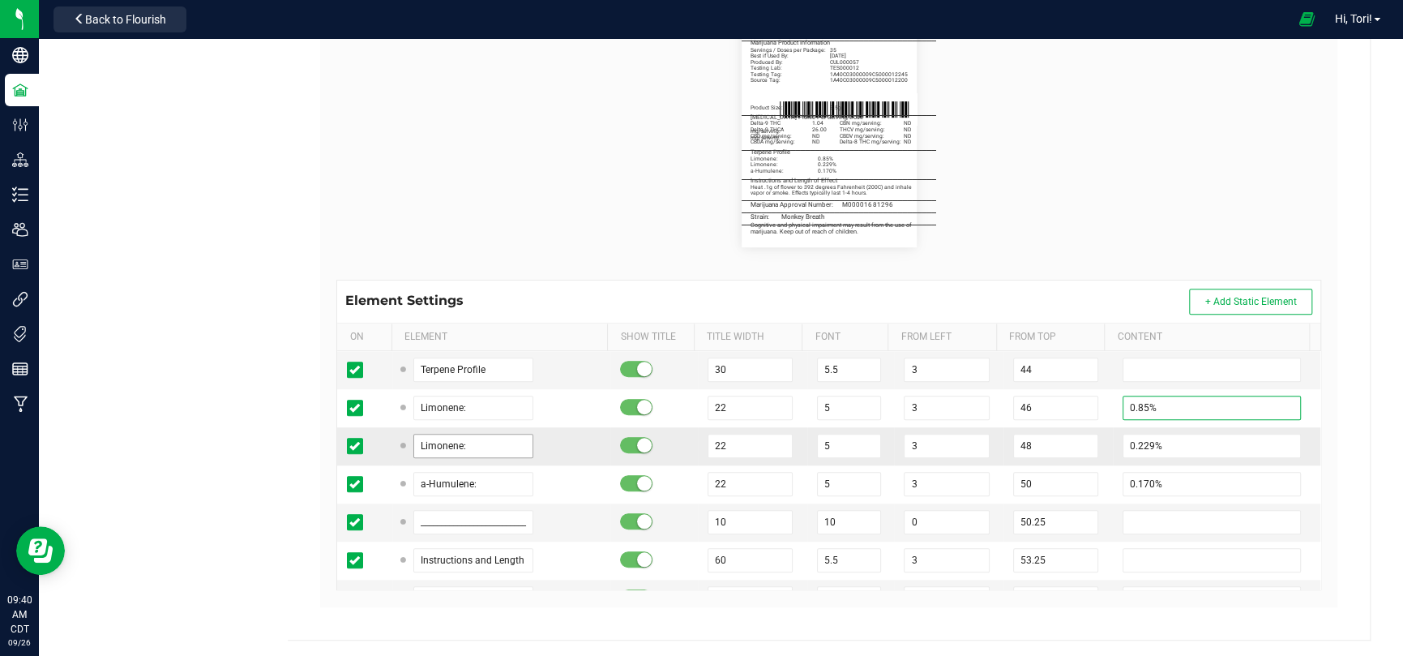
type input "0.85%"
drag, startPoint x: 491, startPoint y: 444, endPoint x: 382, endPoint y: 445, distance: 108.6
click at [382, 445] on tr "Limonene: 22 5 3 48 0.229%" at bounding box center [828, 446] width 983 height 38
type input "b-Caryophyllene:"
click at [1157, 446] on input "0.229%" at bounding box center [1211, 445] width 178 height 24
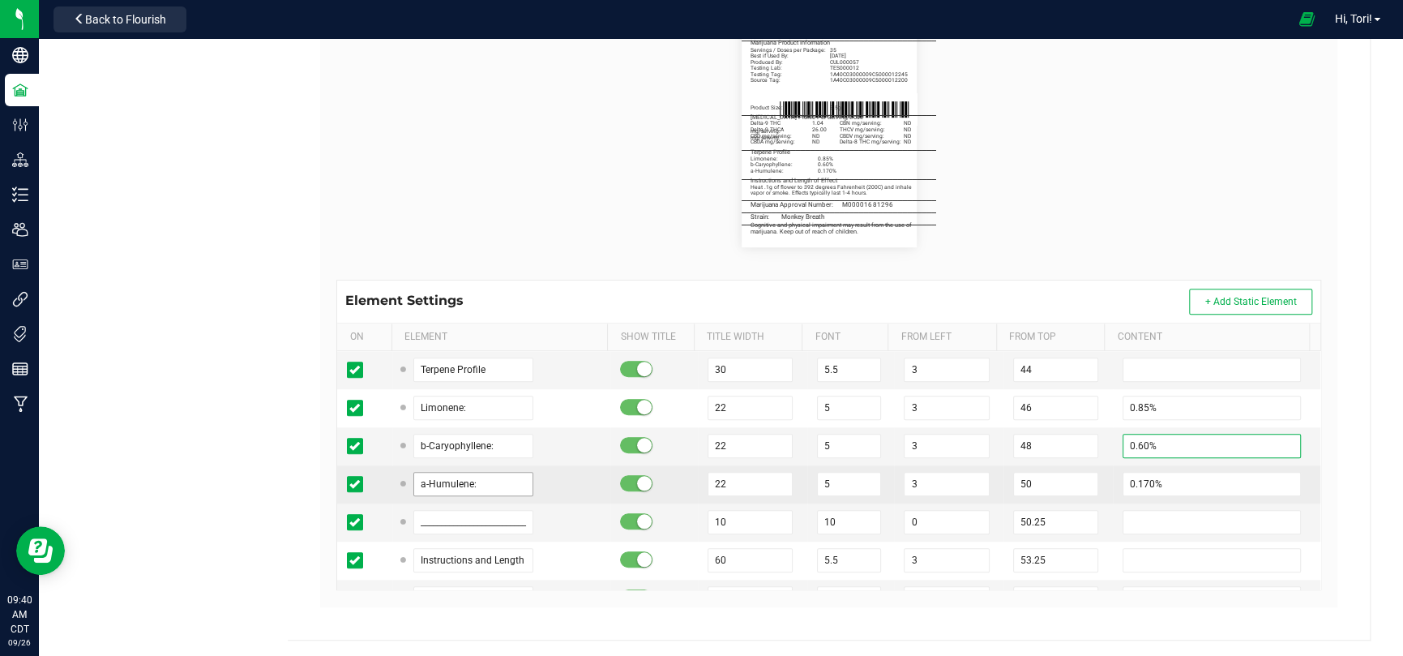
type input "0.60%"
click at [508, 487] on input "a-Humulene:" at bounding box center [473, 484] width 120 height 24
type input "a"
type input "Linalool:"
click at [1260, 480] on input "0.170%" at bounding box center [1211, 484] width 178 height 24
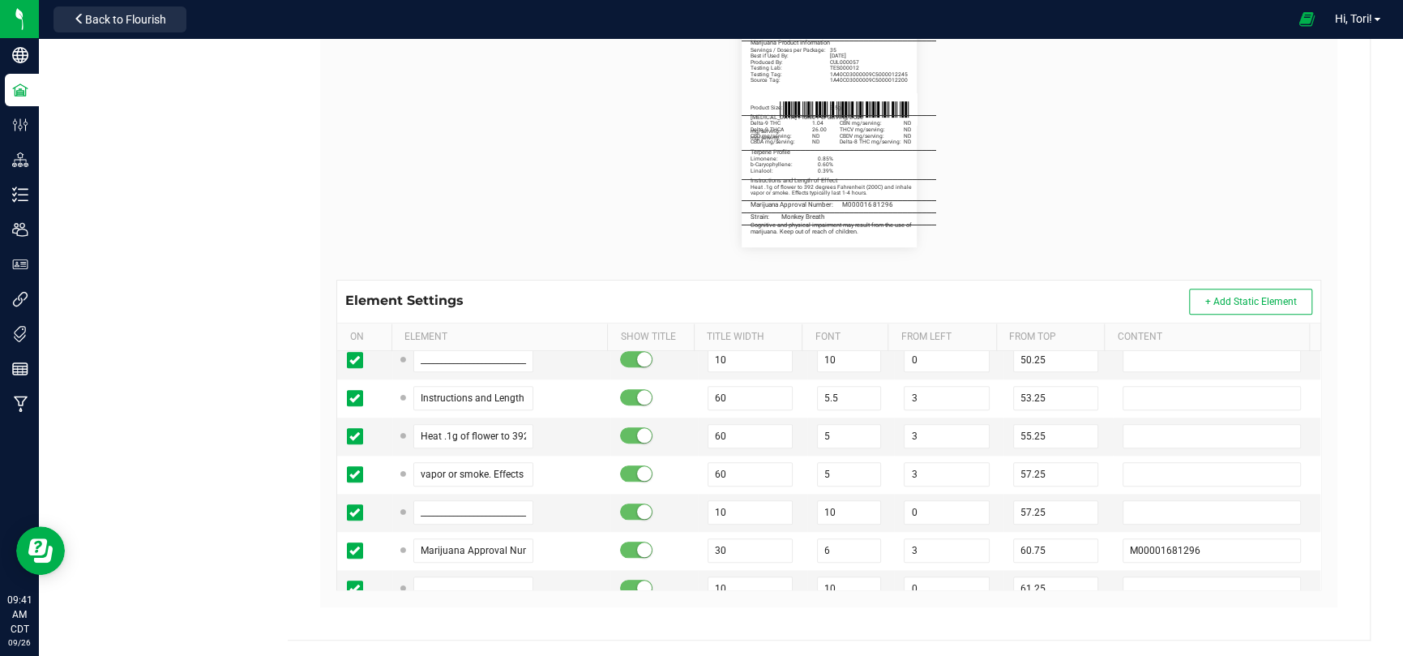
scroll to position [1134, 0]
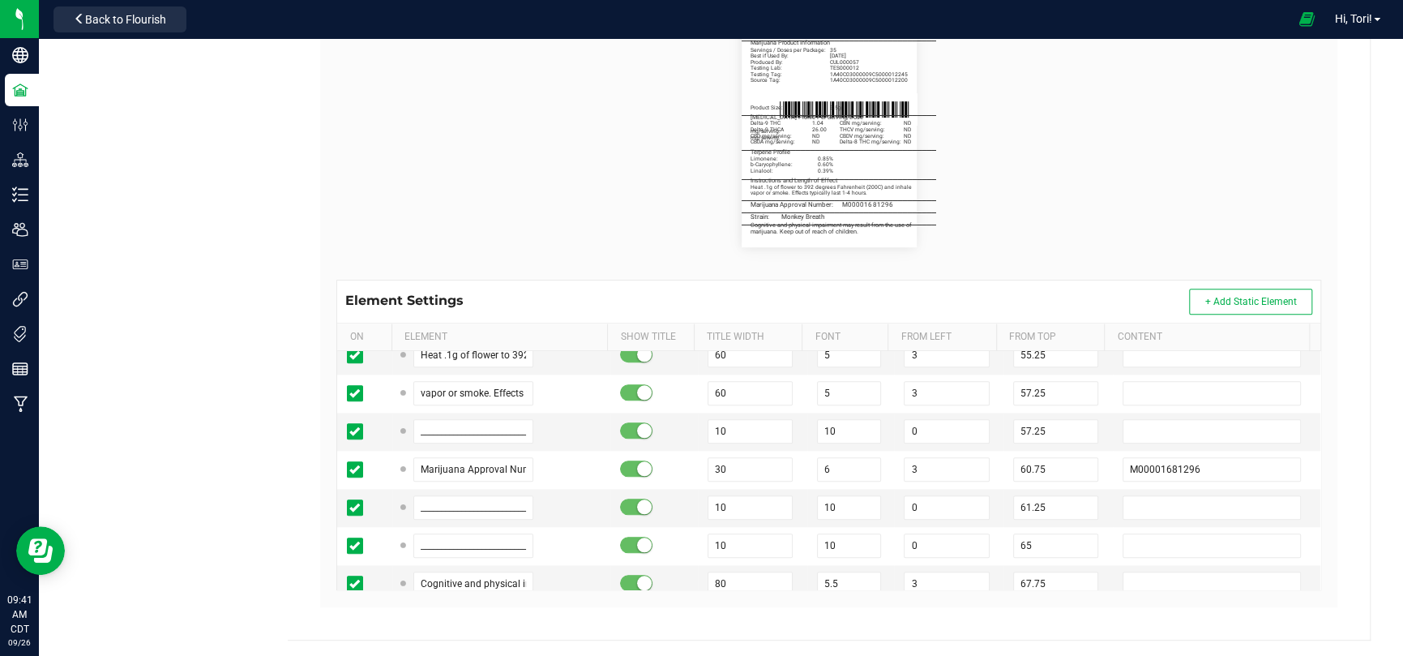
type input "0.39%"
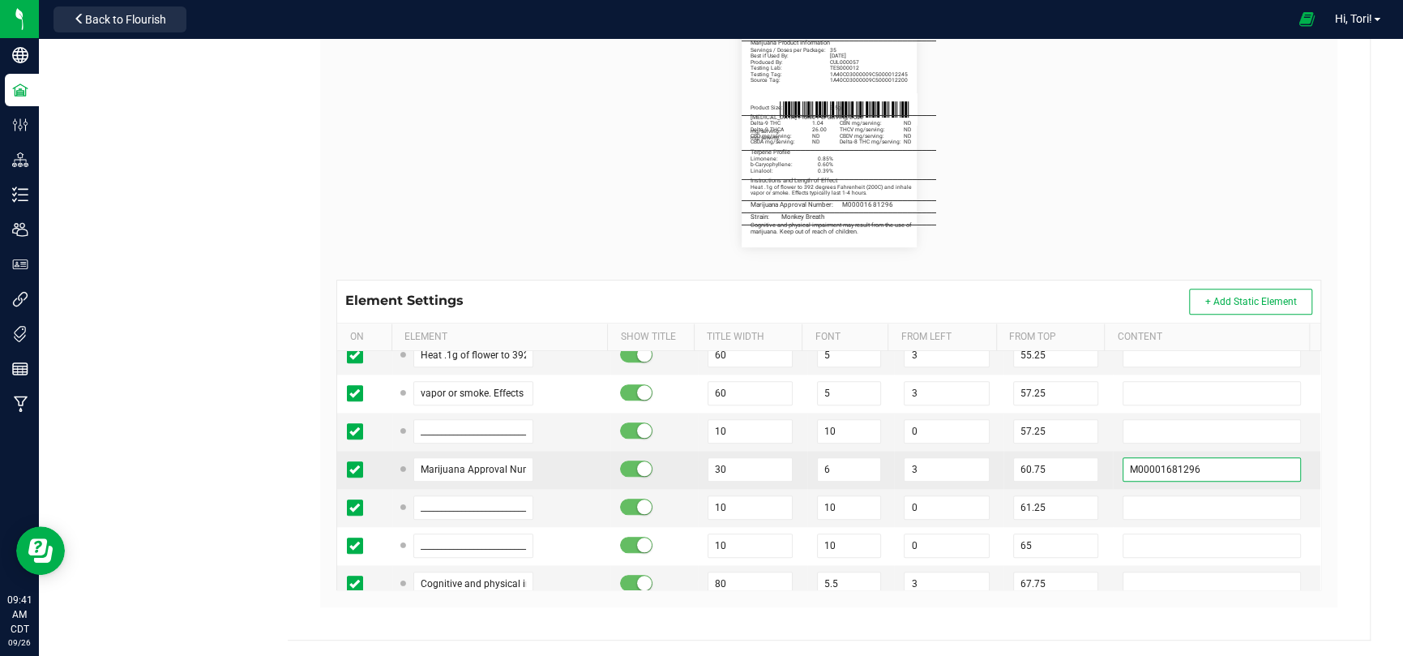
click at [1240, 472] on input "M00001681296" at bounding box center [1211, 469] width 178 height 24
paste input "963610"
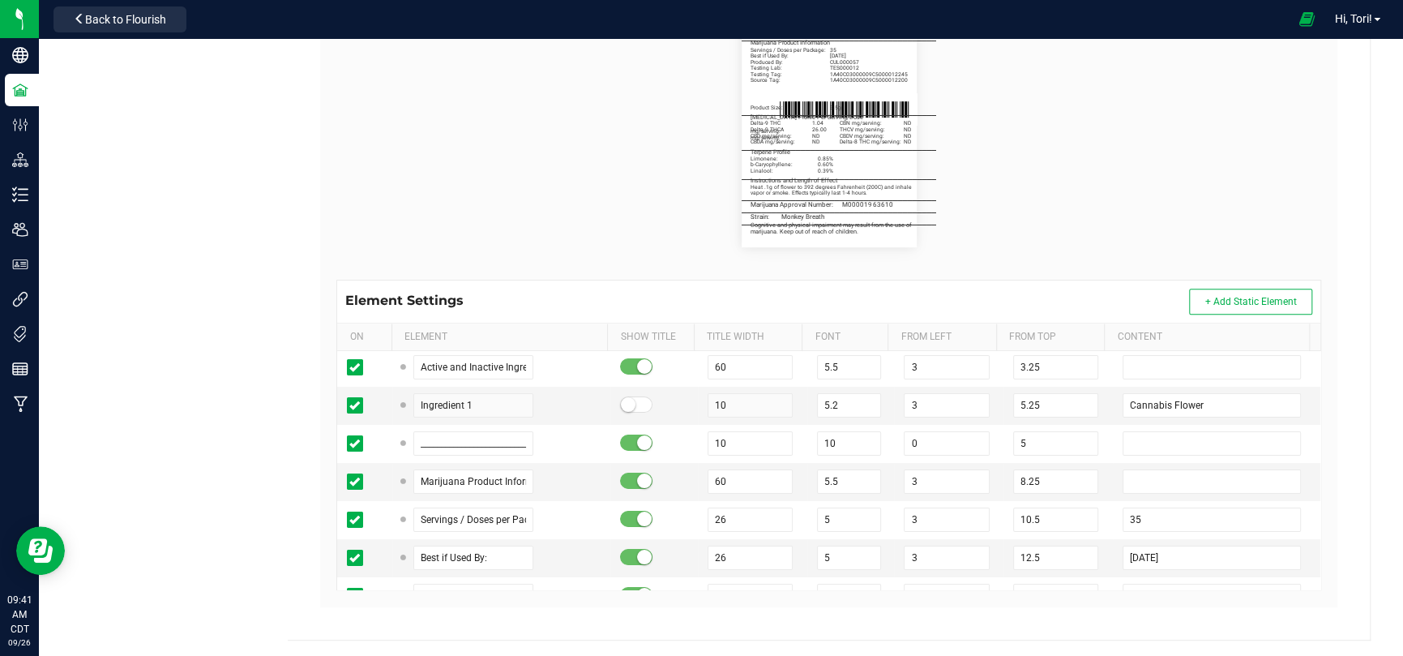
scroll to position [0, 0]
type input "M00001963610"
click at [1356, 504] on div "Heya St. Ann Cultivation II LLC Type Package Labels Template 3.5g Flower - 2.25…" at bounding box center [829, 163] width 1083 height 953
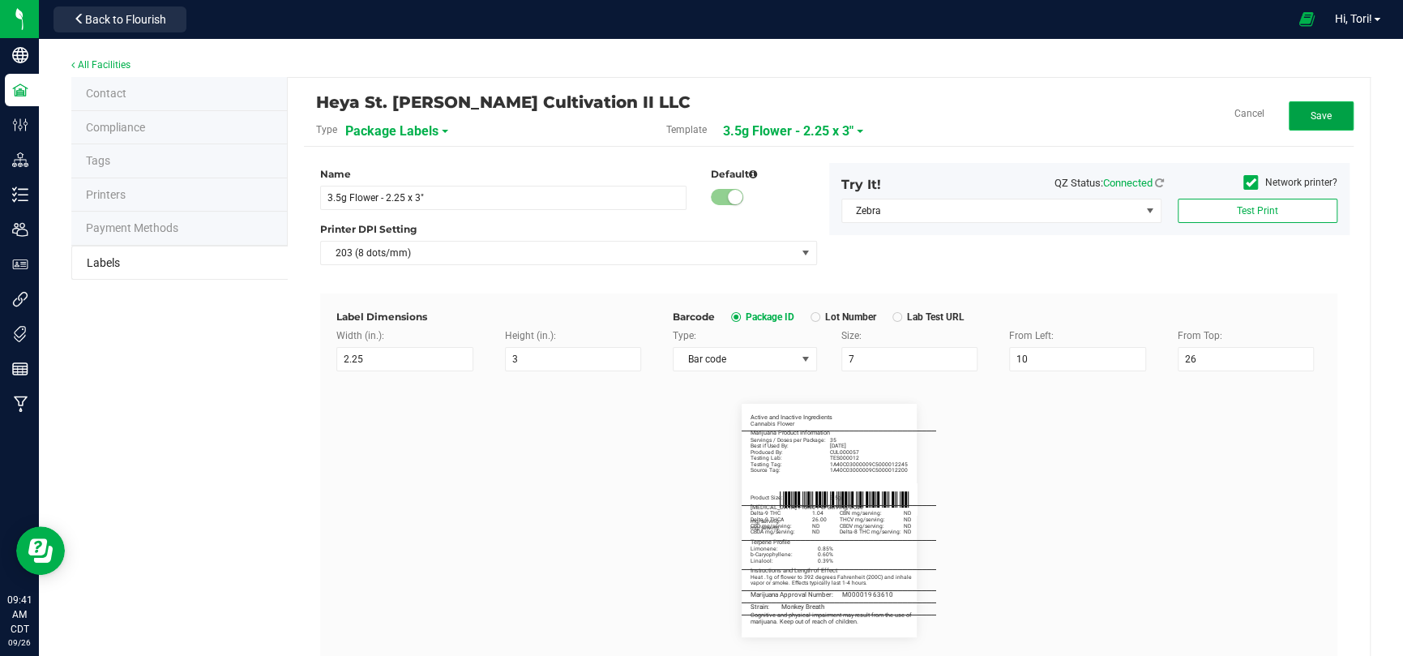
click at [1288, 111] on button "Save" at bounding box center [1320, 115] width 65 height 29
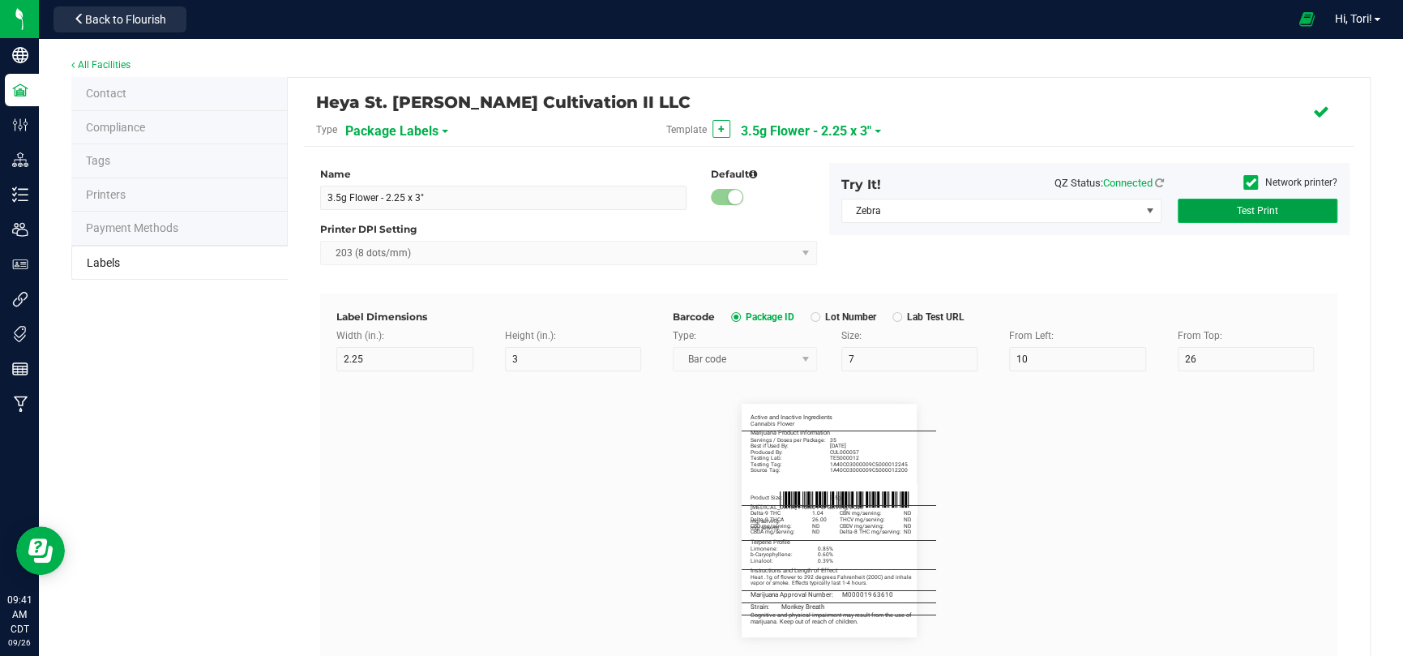
click at [1292, 219] on button "Test Print" at bounding box center [1257, 211] width 160 height 24
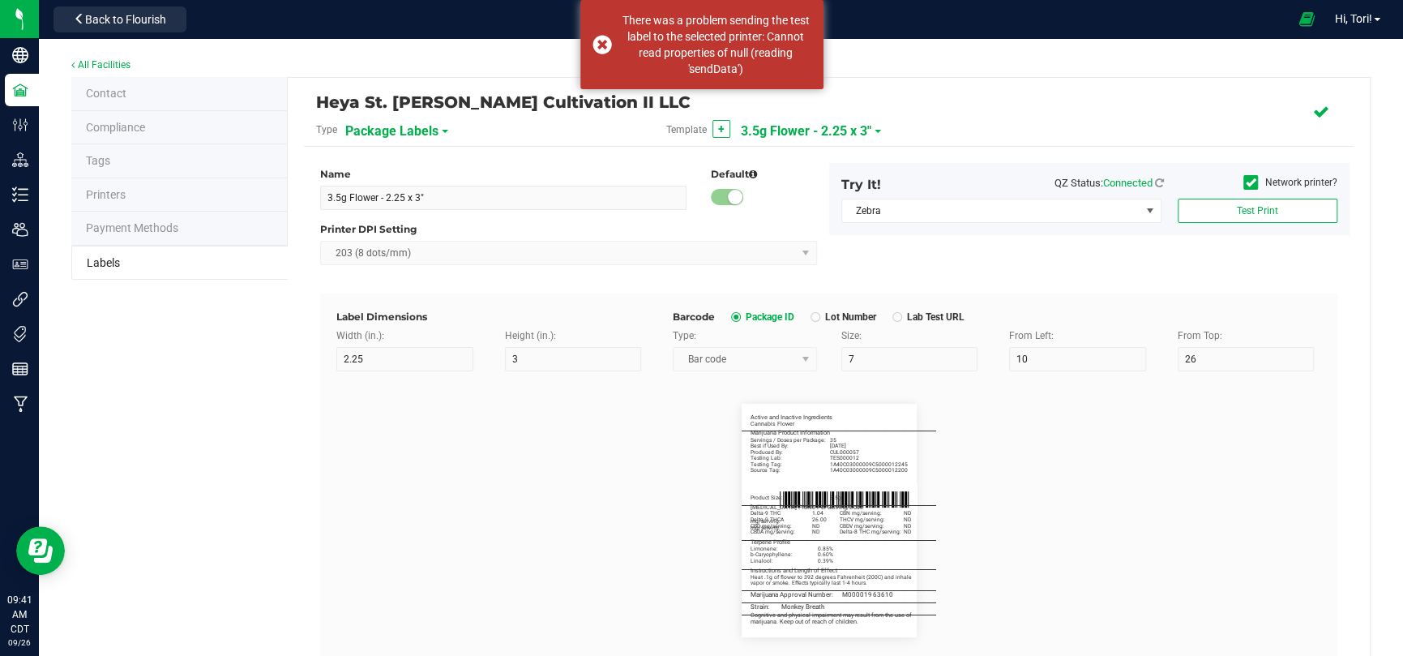
click at [1288, 285] on div "Name 3.5g Flower - 2.25 x 3" Default Printer DPI Setting 203 (8 dots/mm) Try It…" at bounding box center [828, 228] width 1041 height 130
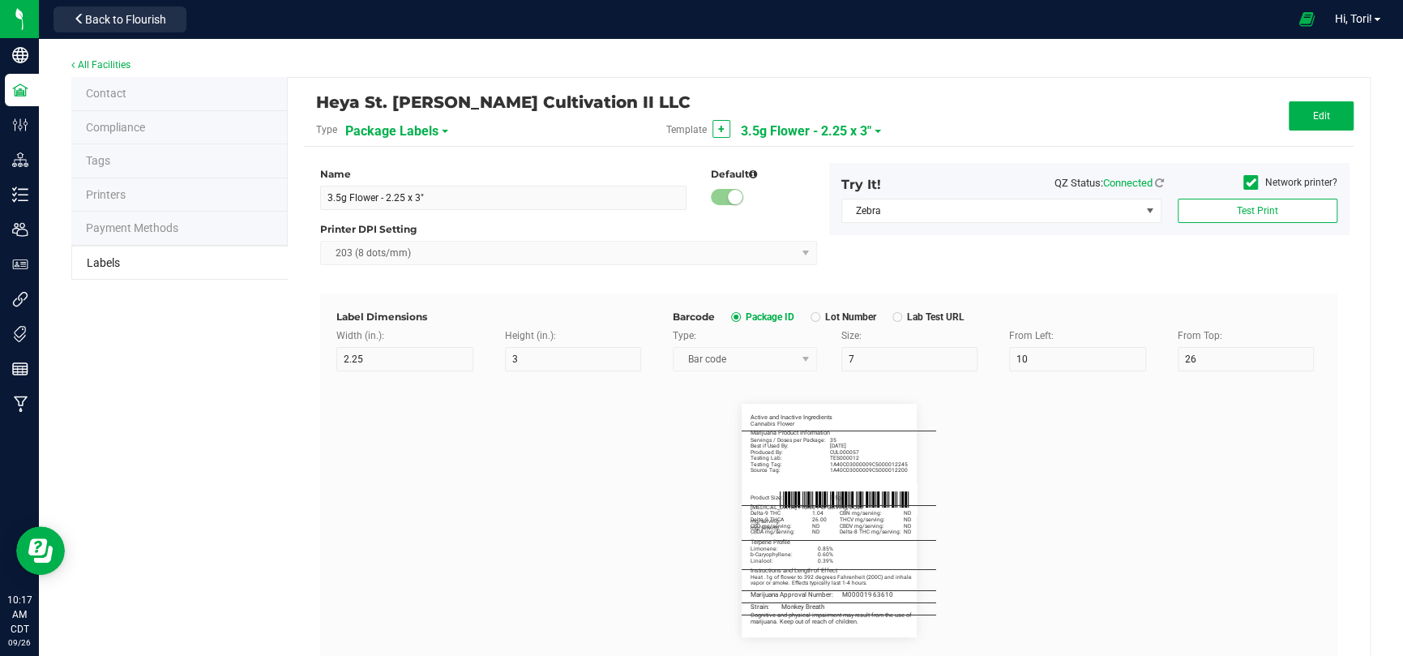
click at [878, 124] on div "Template + 3.5g Flower - 2.25 x 3"" at bounding box center [829, 130] width 350 height 28
click at [875, 124] on div "Template + 3.5g Flower - 2.25 x 3"" at bounding box center [829, 130] width 350 height 28
click at [874, 130] on span at bounding box center [877, 131] width 6 height 3
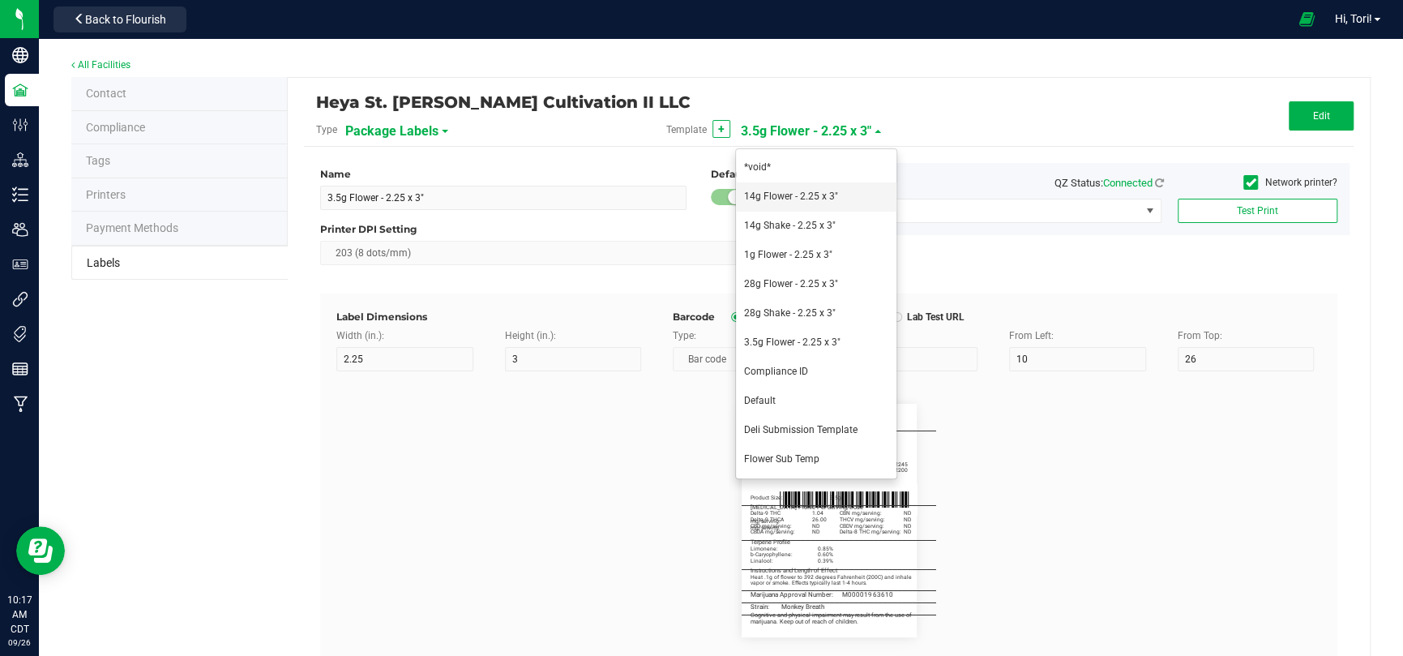
click at [822, 194] on span "14g Flower - 2.25 x 3"" at bounding box center [791, 195] width 94 height 11
type input "14g Flower - 2.25 x 3""
type input "Strain"
type input "10"
type input "6"
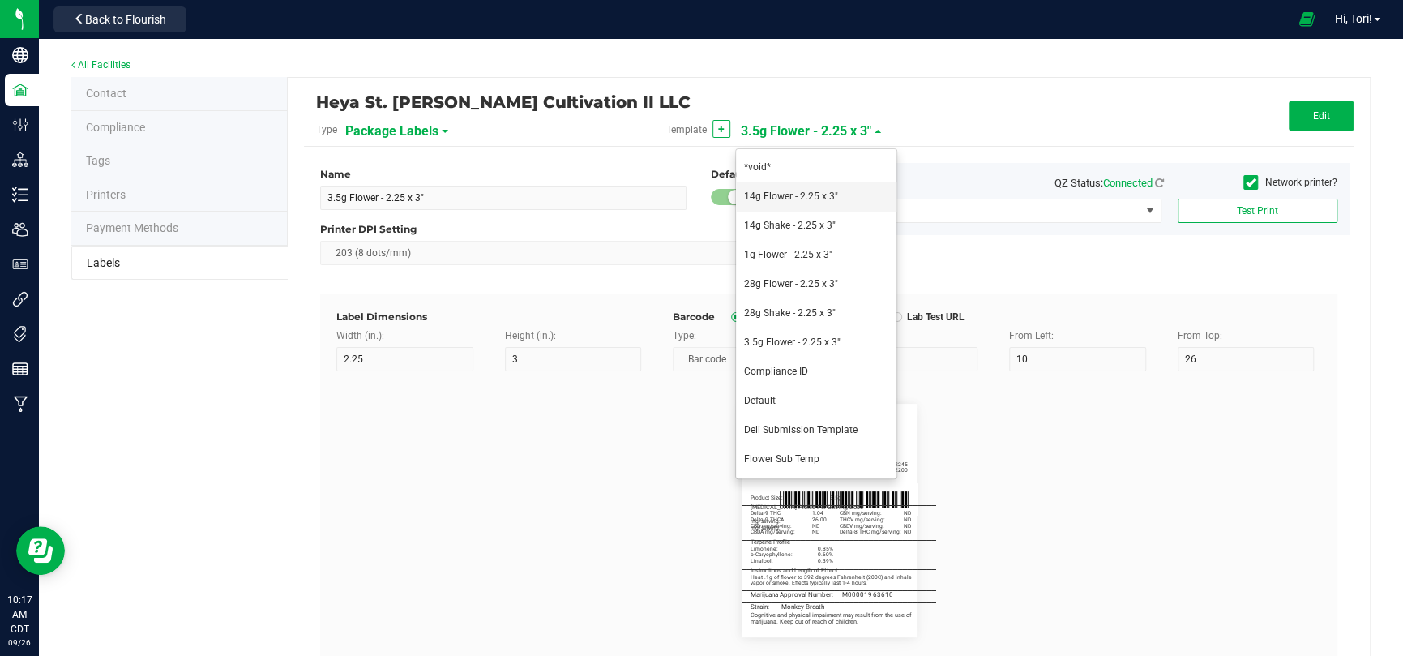
type input "64.75"
type input "Chem GEM"
type input "Active and Inactive Ingredients"
type input "60"
type input "5.5"
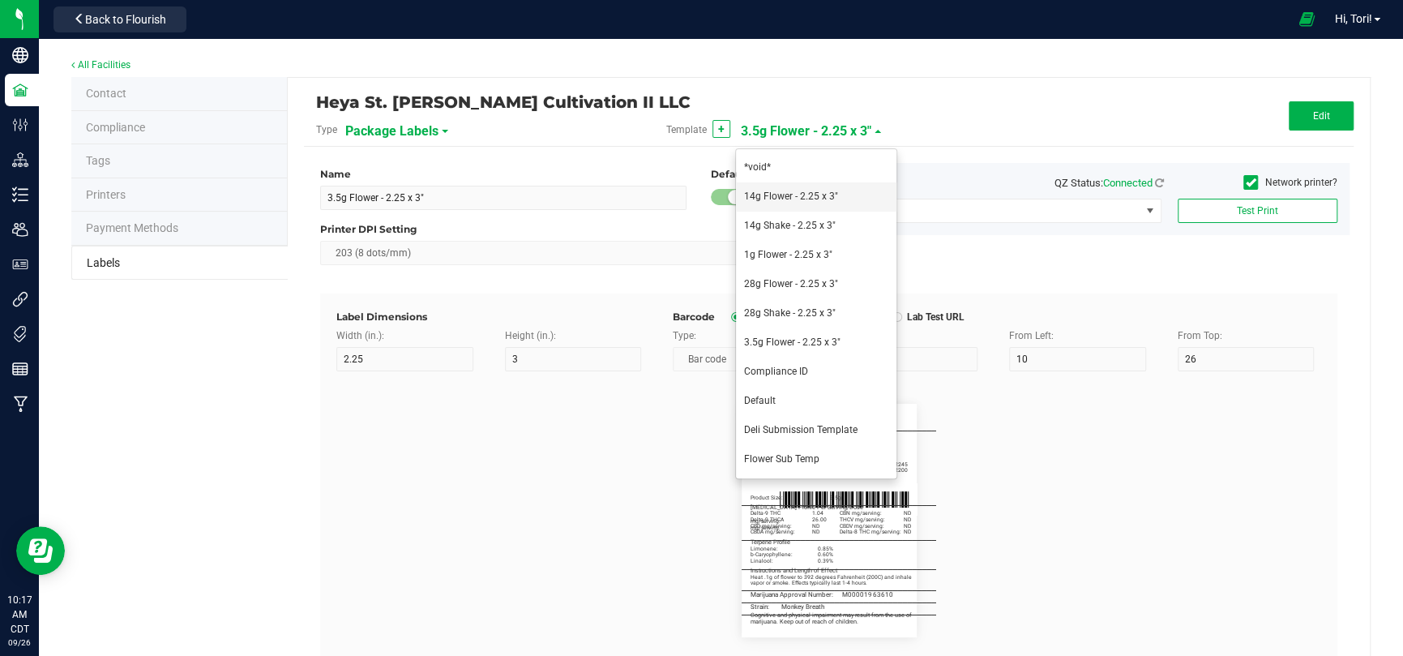
type input "3.25"
type input "Cannabis Flower"
type input "20"
type input "5.2"
type input "3"
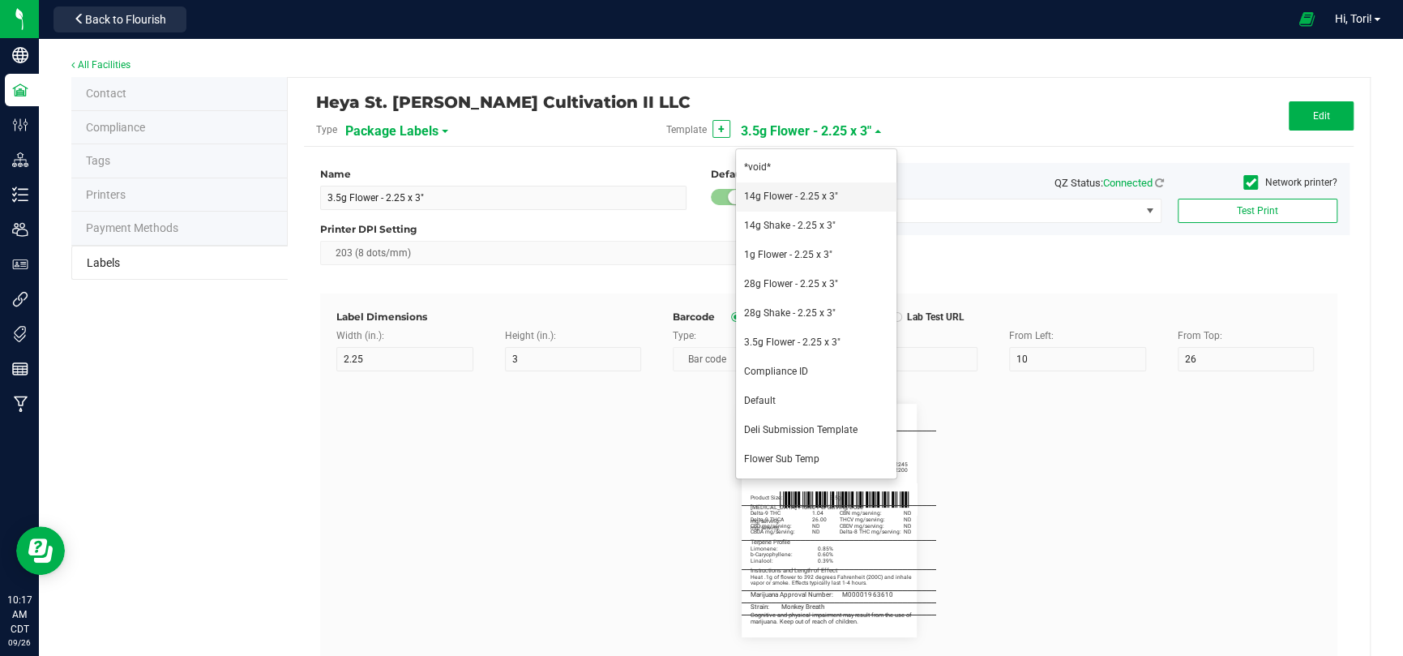
type input "5.25"
type input "_____________________________________"
type input "10"
type input "0"
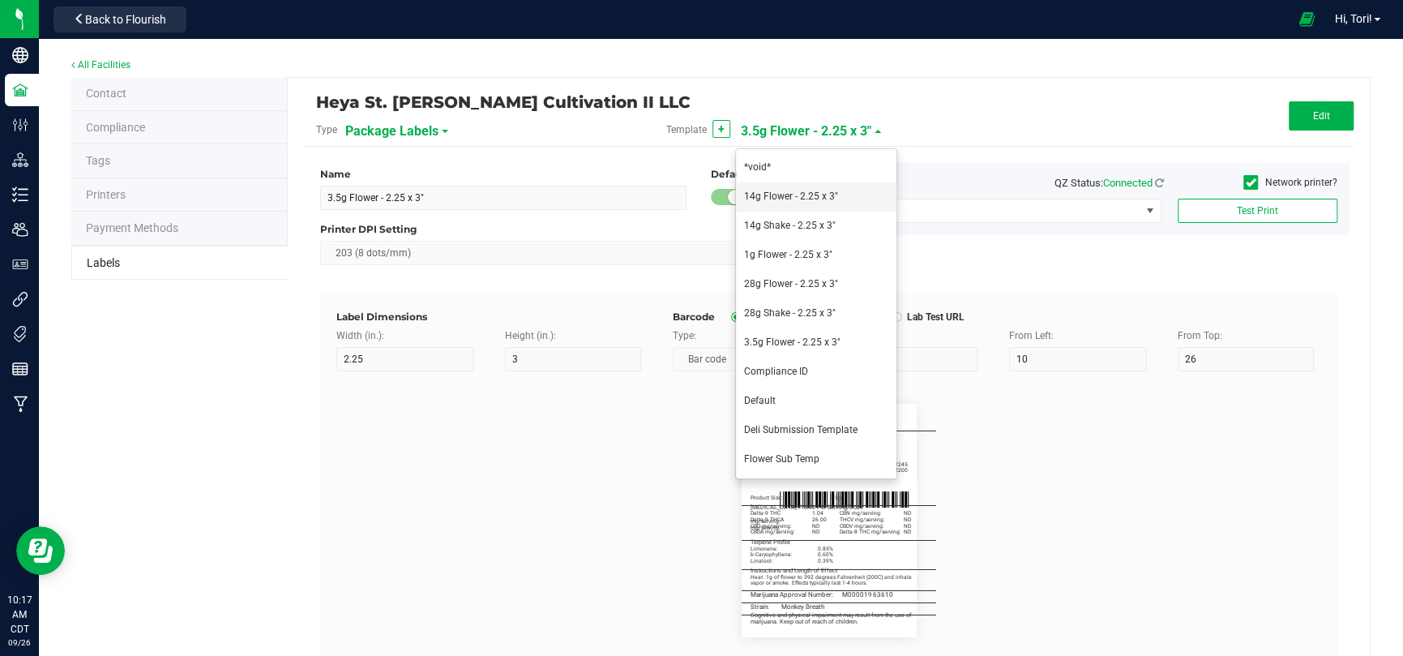
type input "5"
type input "Marijuana Product Information"
type input "60"
type input "5.5"
type input "8.5"
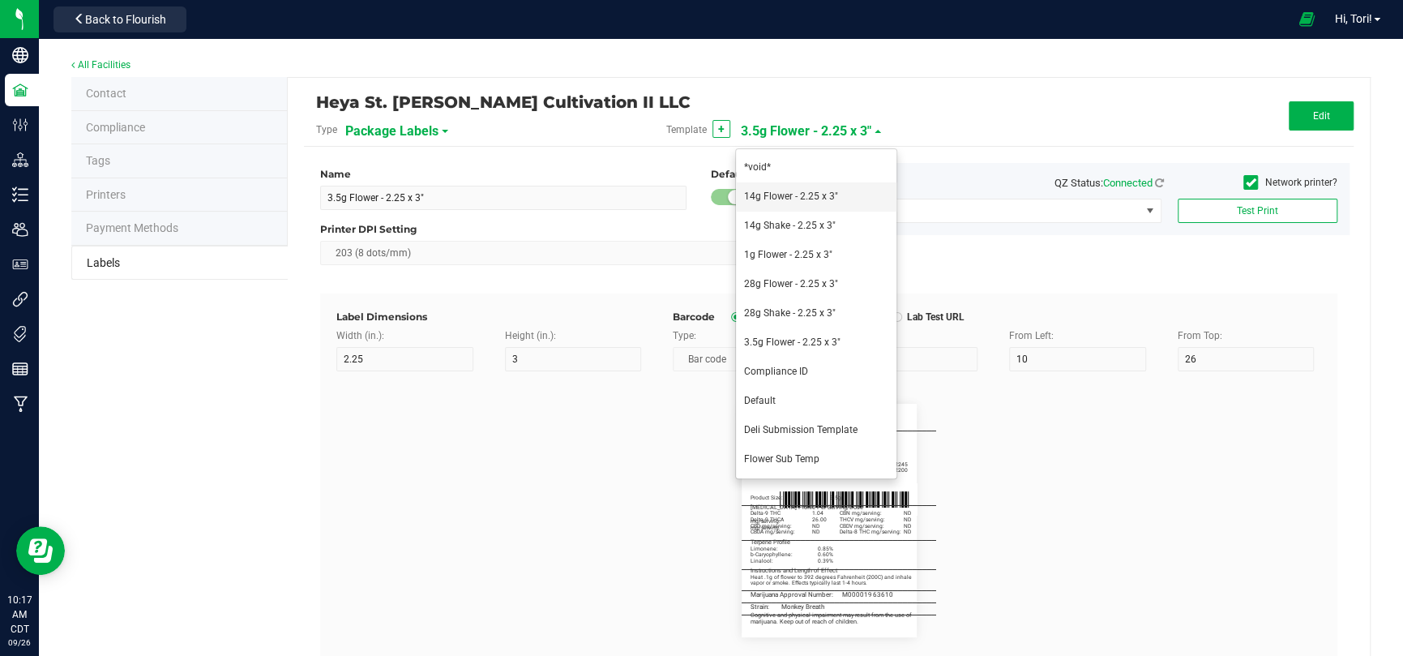
type input "Servings / Doses per Package:"
type input "10.5"
type input "140"
type input "Best if Used By:"
type input "12.5"
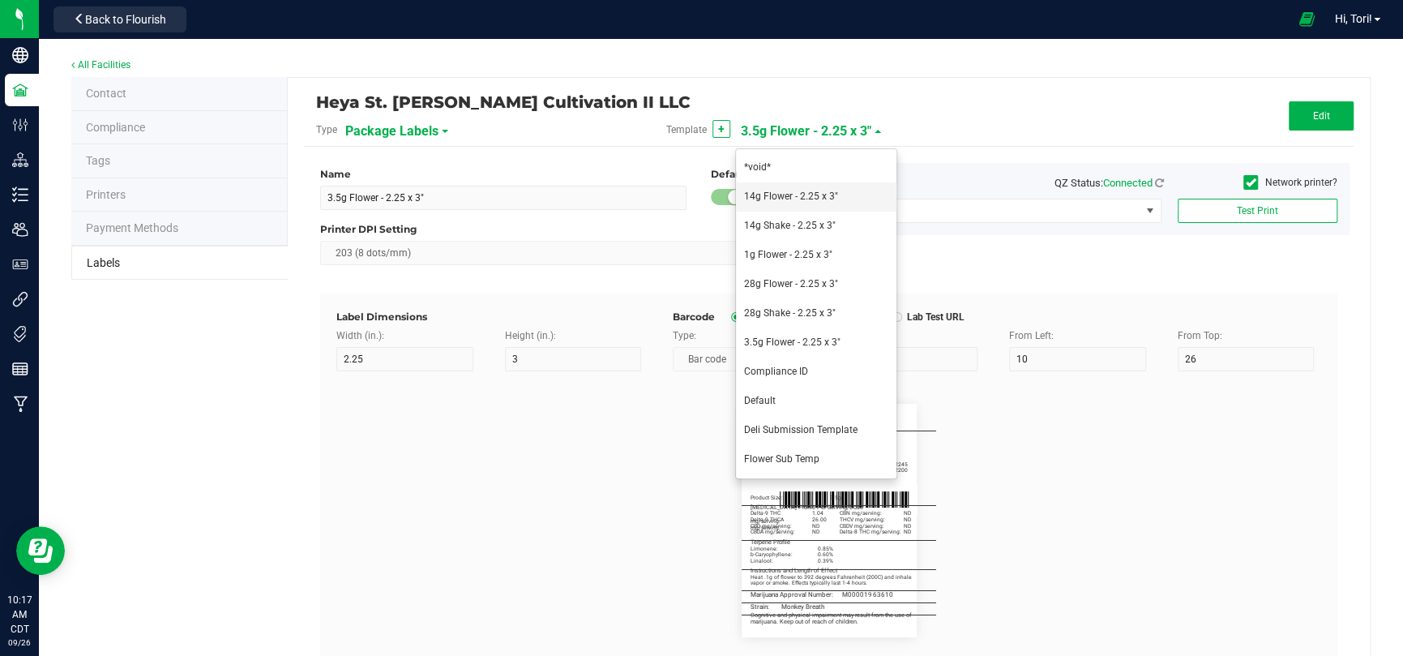
type input "[DATE]"
type input "Produced By:"
type input "14.5"
type input "CUL000057"
type input "Testing Lab:"
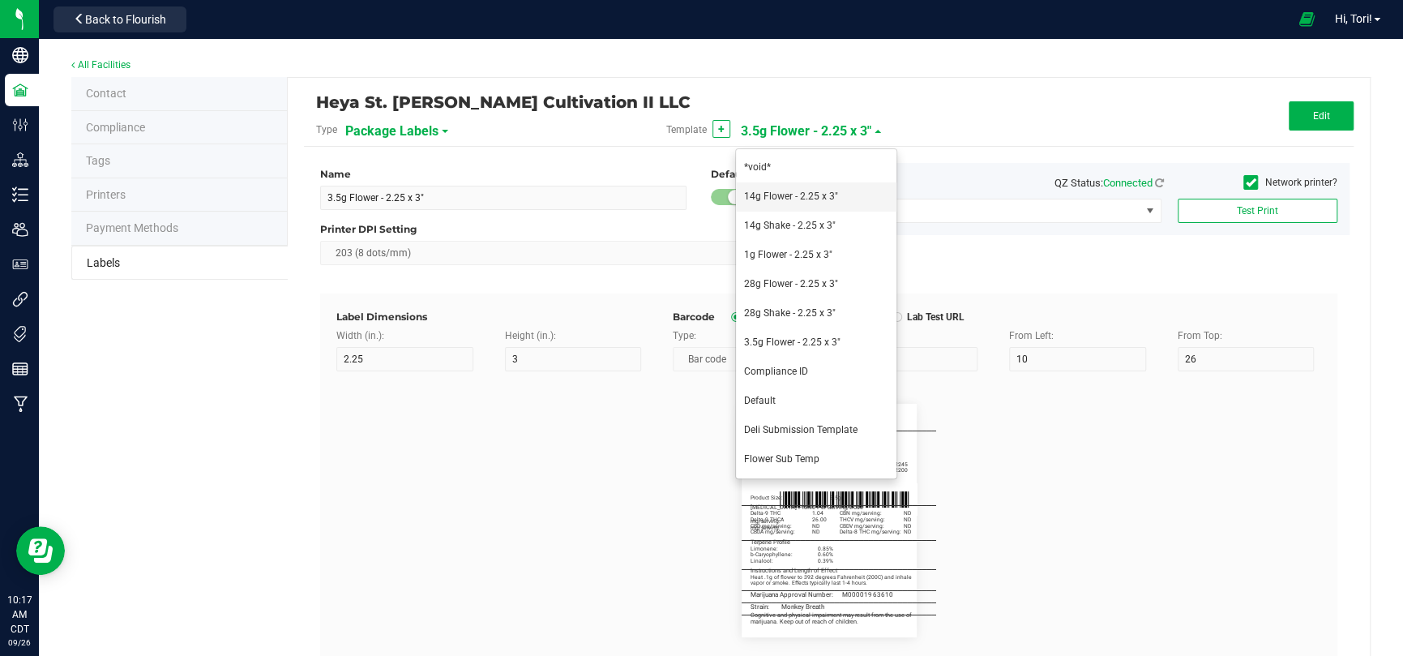
type input "16.5"
type input "TES000010"
type input "Testing Tag:"
type input "18.5"
type input "1A40C03000009C5000012207"
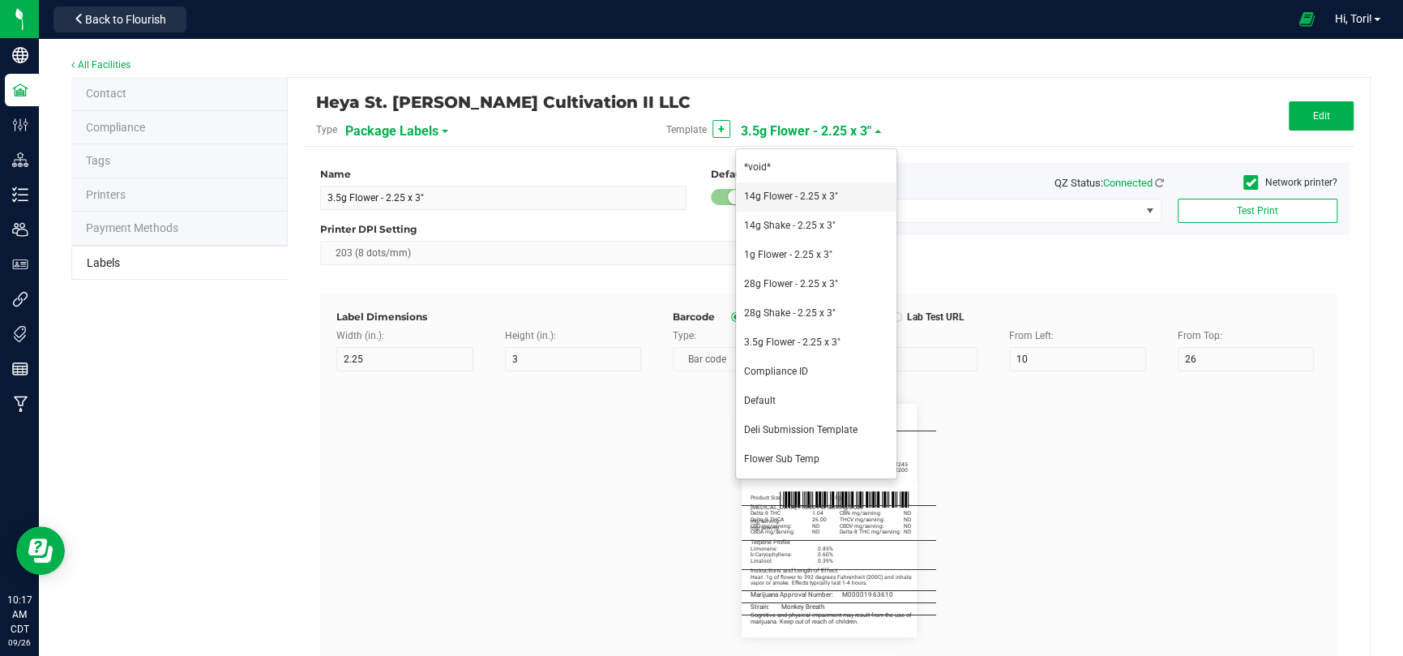
type input "Source Tag:"
type input "20.5"
type input "1A40C03000009C5000012205"
type input "Product Size:"
type input "26"
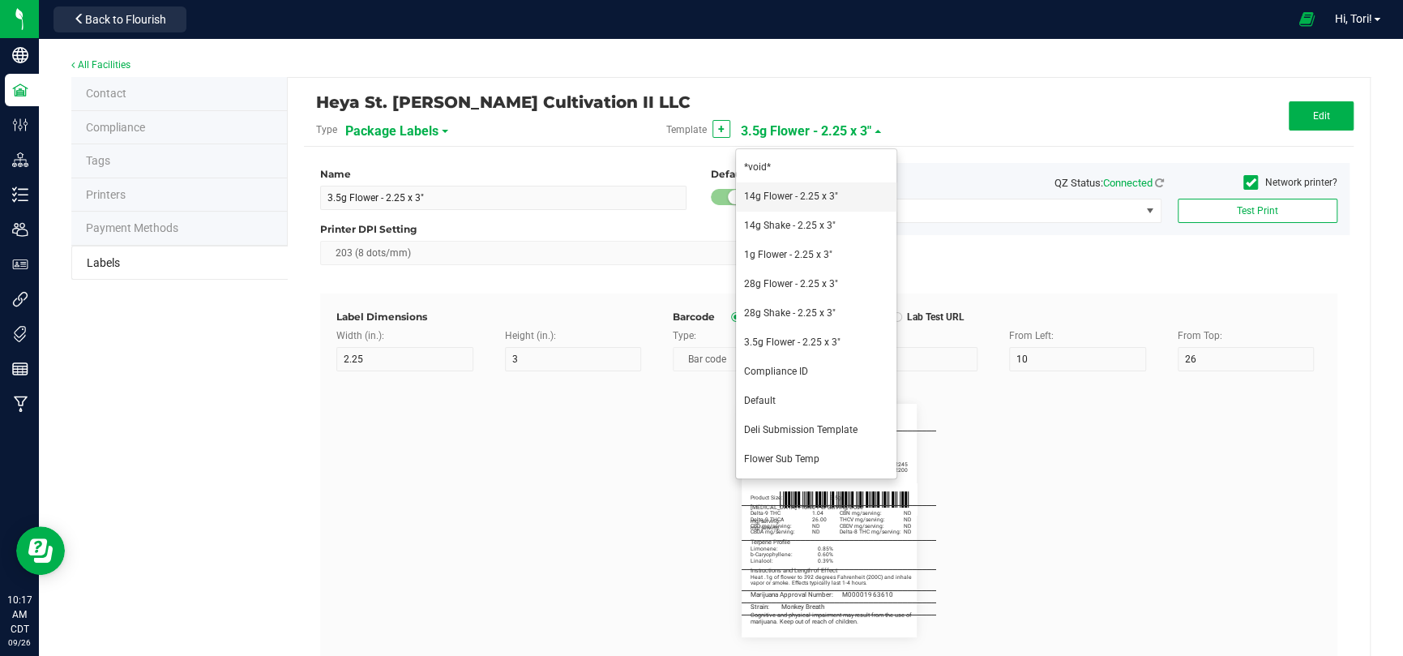
type input "5"
type input "3"
type input "14g"
type input "_____________________________________"
type input "10"
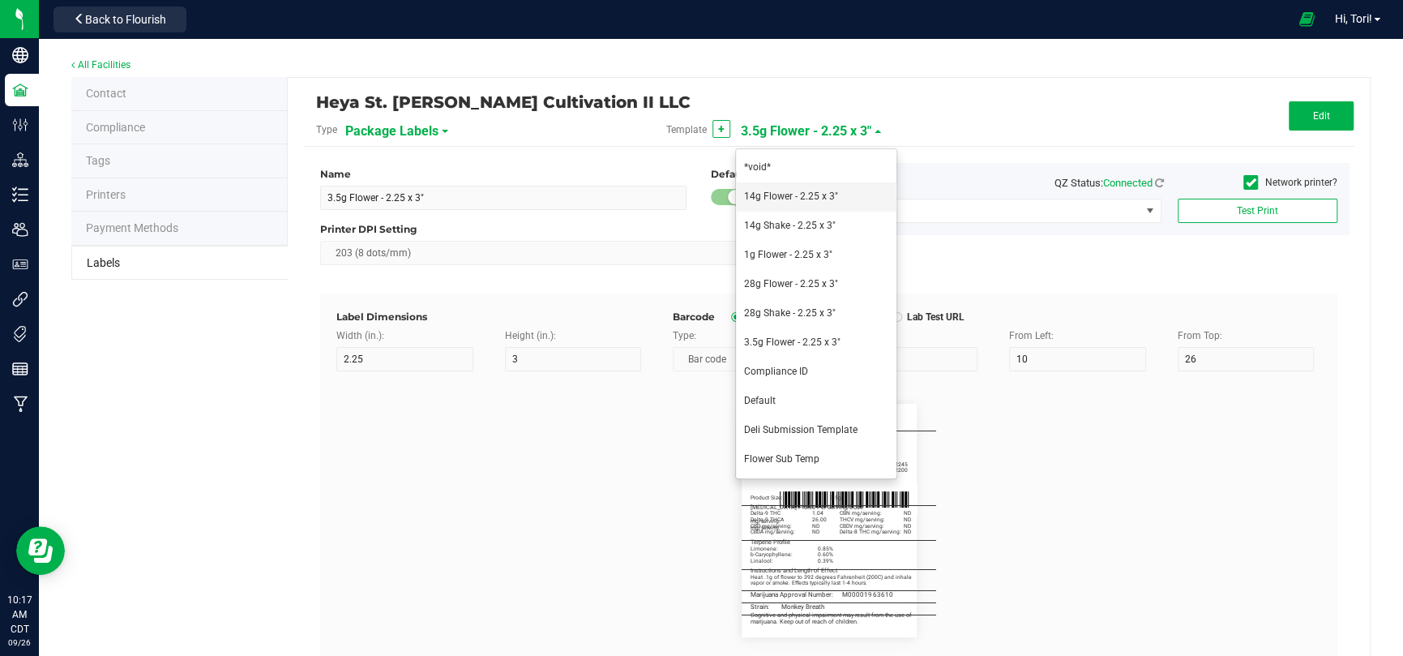
type input "10"
type input "0"
type input "29.5"
type input "[MEDICAL_DATA] Profile Per Serving/Dose"
type input "60"
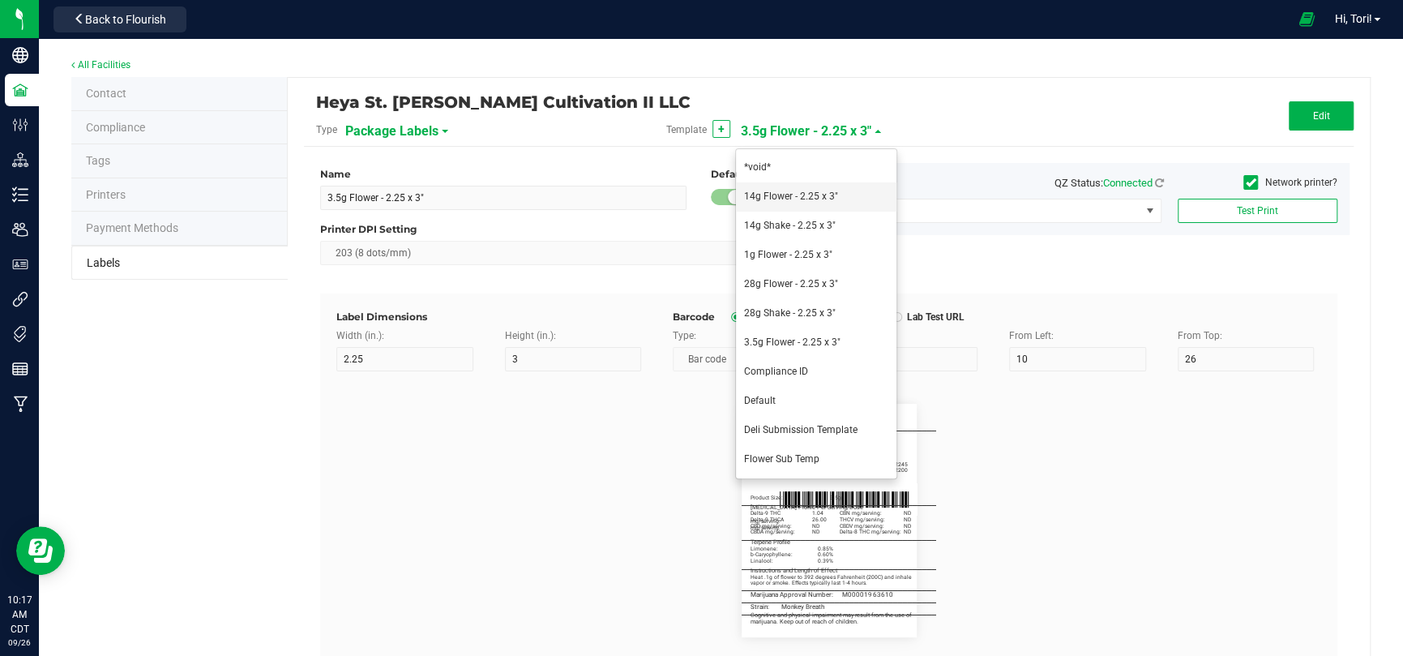
type input "5.5"
type input "32.5"
type input "Delta-9 THC mg/serving:"
type input "22"
type input "34.5"
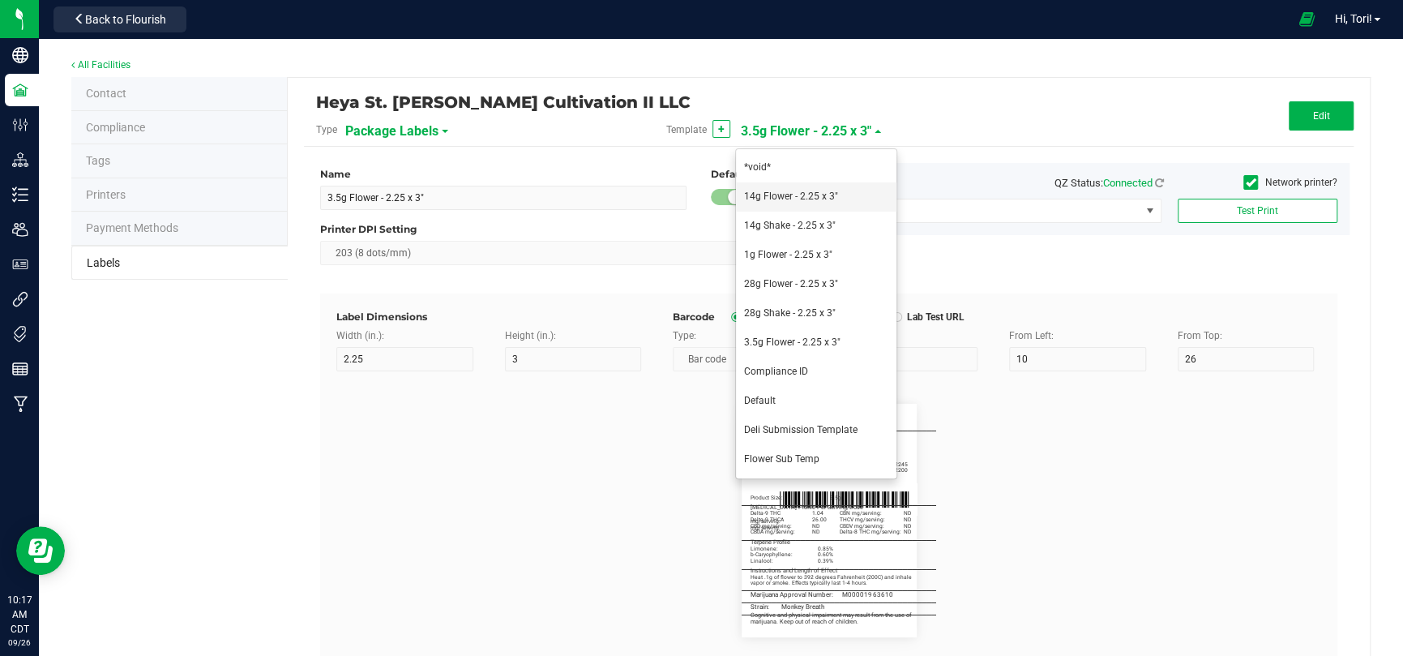
type input "0.414"
type input "Delta-9 THCA mg/serving:"
type input "22"
type input "36.5"
type input "23.399"
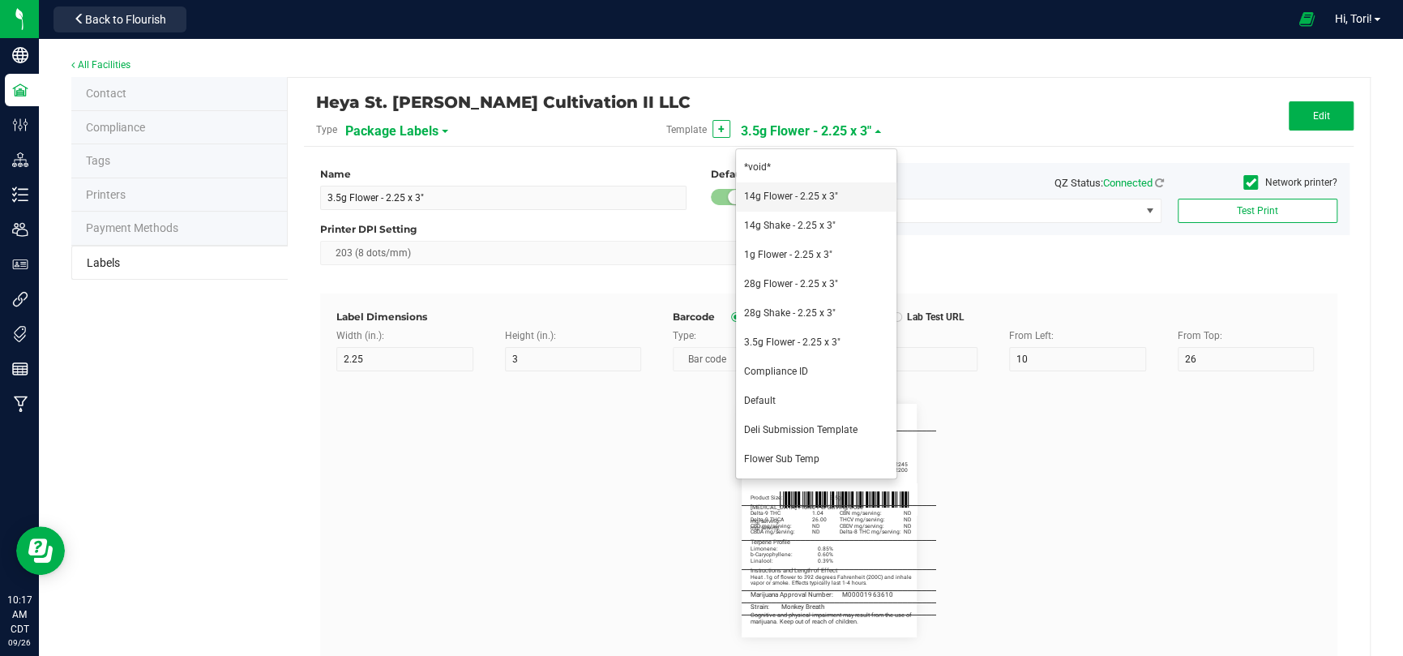
type input "CBD mg/serving:"
type input "22"
type input "38.5"
type input "CBDA mg/serving:"
type input "22"
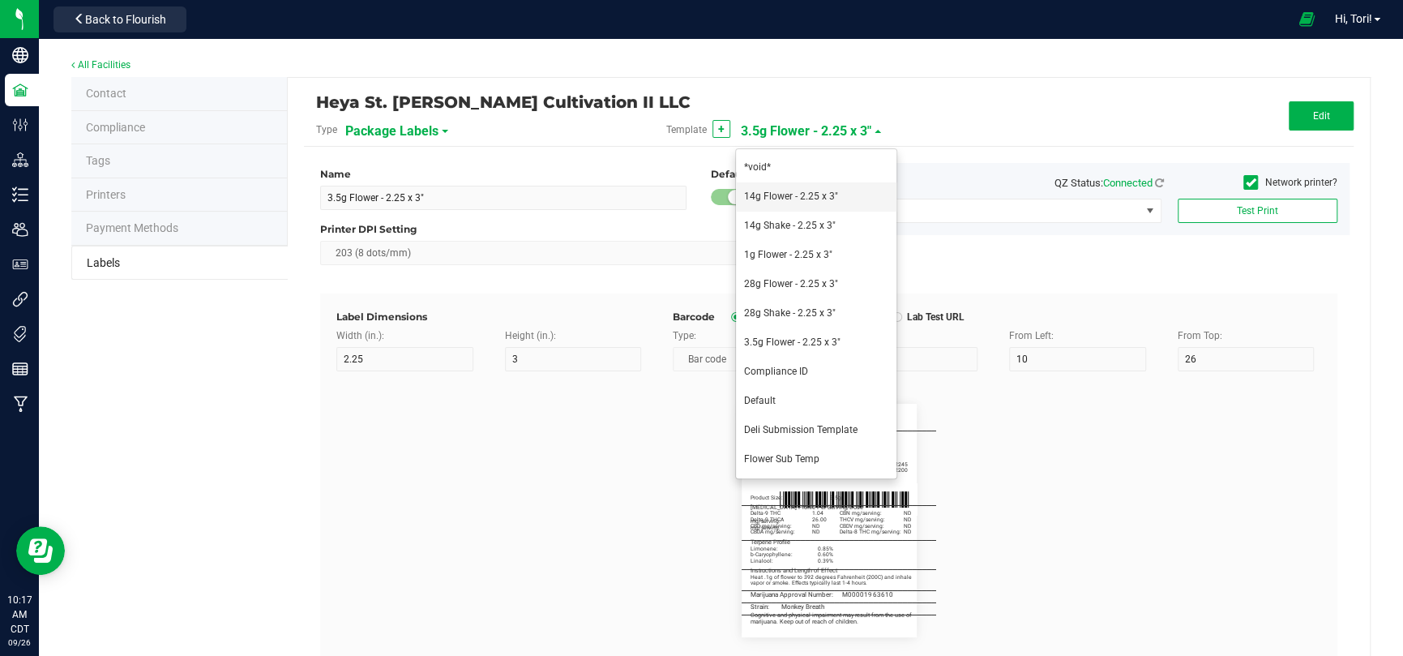
type input "3"
type input "40.5"
type input "CBN mg/serving:"
type input "34.5"
type input "THCV mg/serving:"
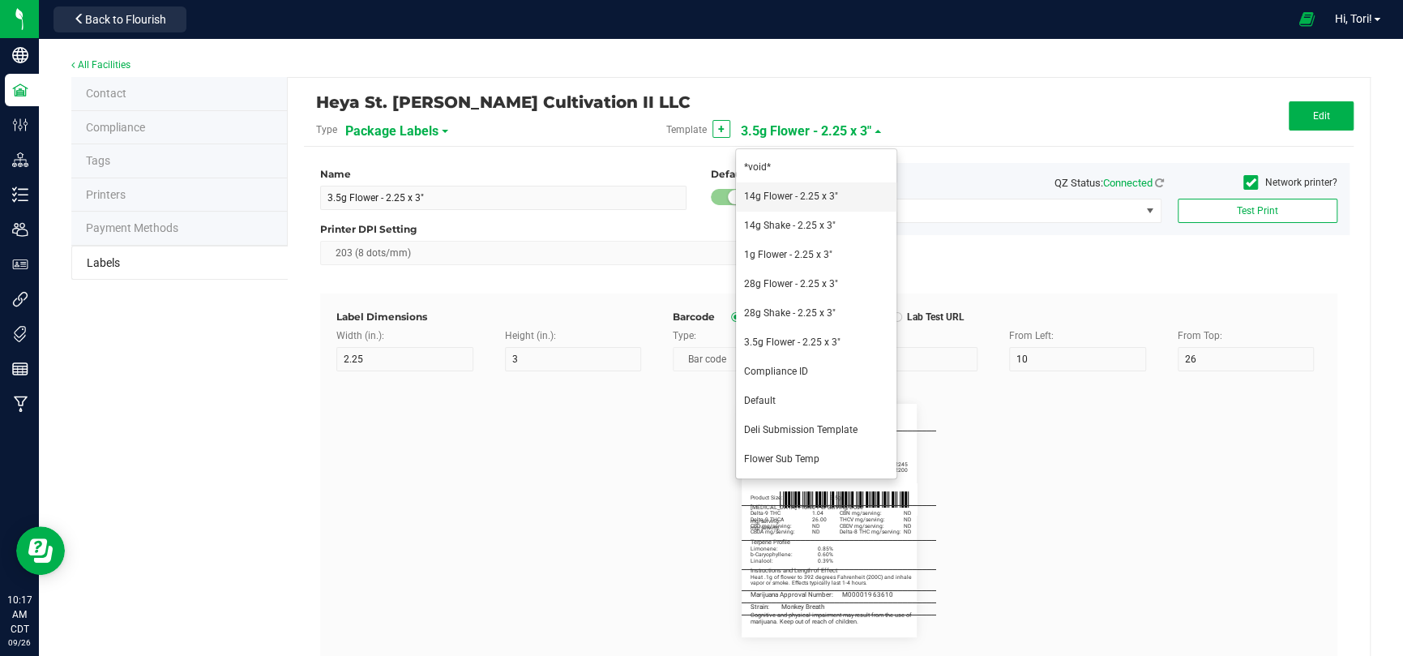
type input "36.5"
type input "CBDV mg/serving:"
type input "38.5"
type input "Delta-8 THC mg/serving:"
type input "21"
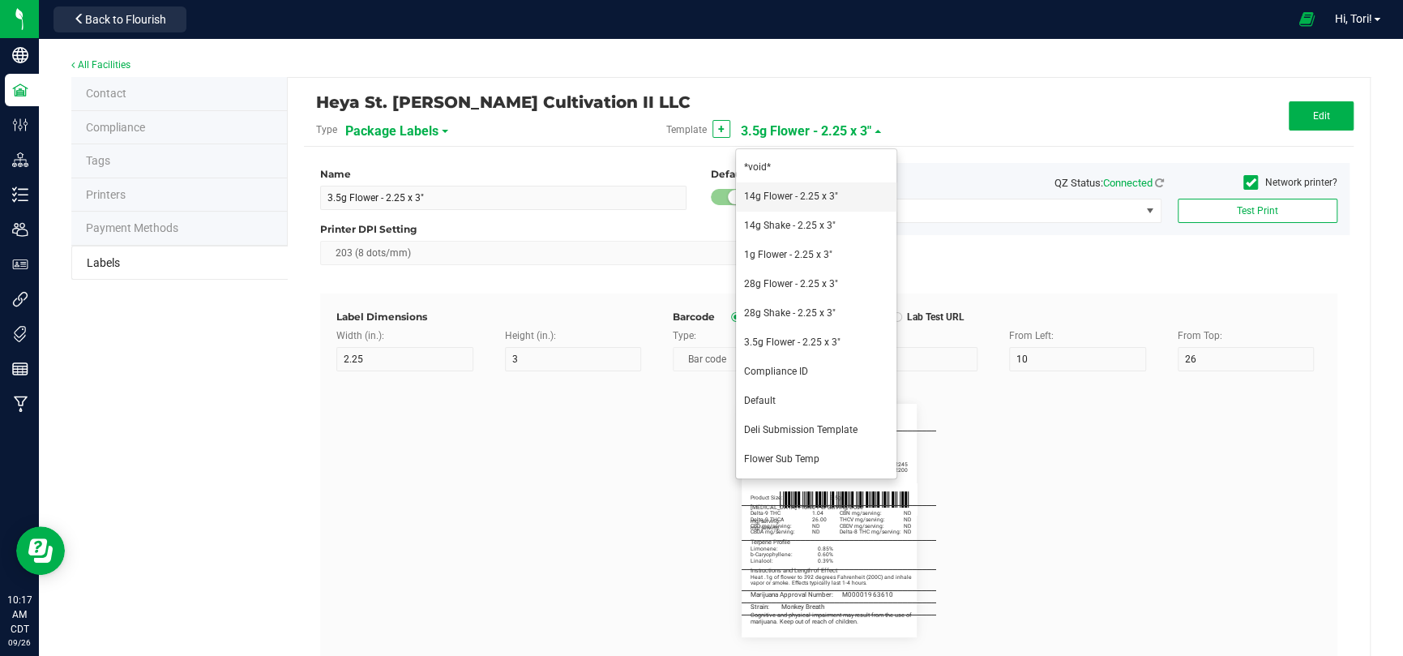
type input "5"
type input "32"
type input "40.5"
type input "ND"
type input "_____________________________________"
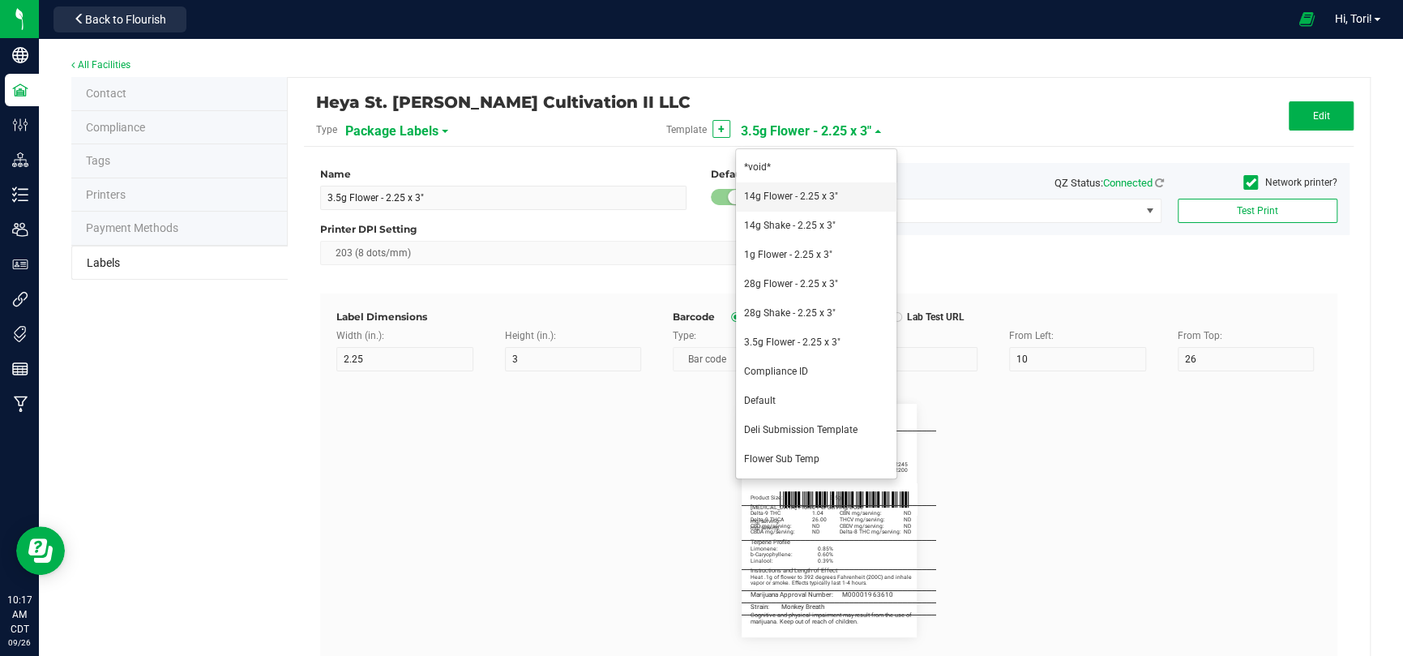
type input "b-Caryophyllene:"
type input "0.565%"
type input "Limonene:"
type input "0.229%"
type input "a-Humulene:"
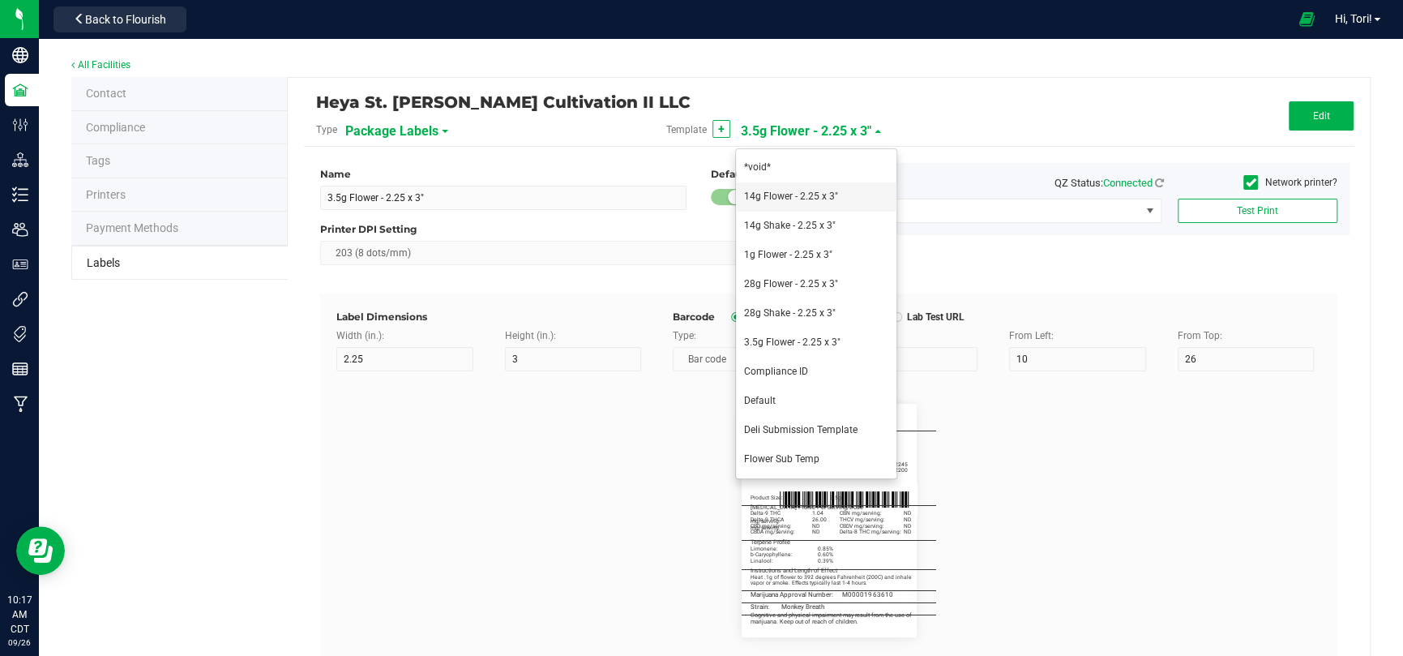
type input "0.170%"
type input "_____________________________________"
type input "M00001684812"
type input "_____________________________________"
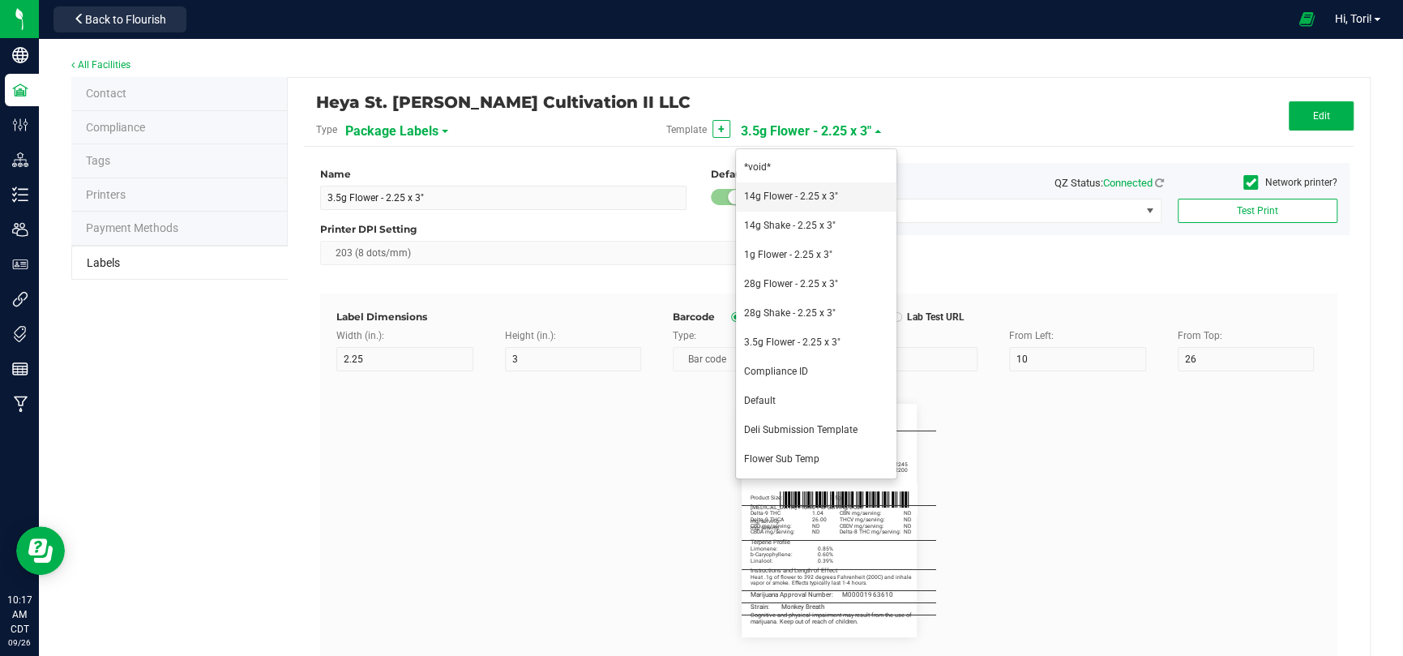
type input "_____________________________________"
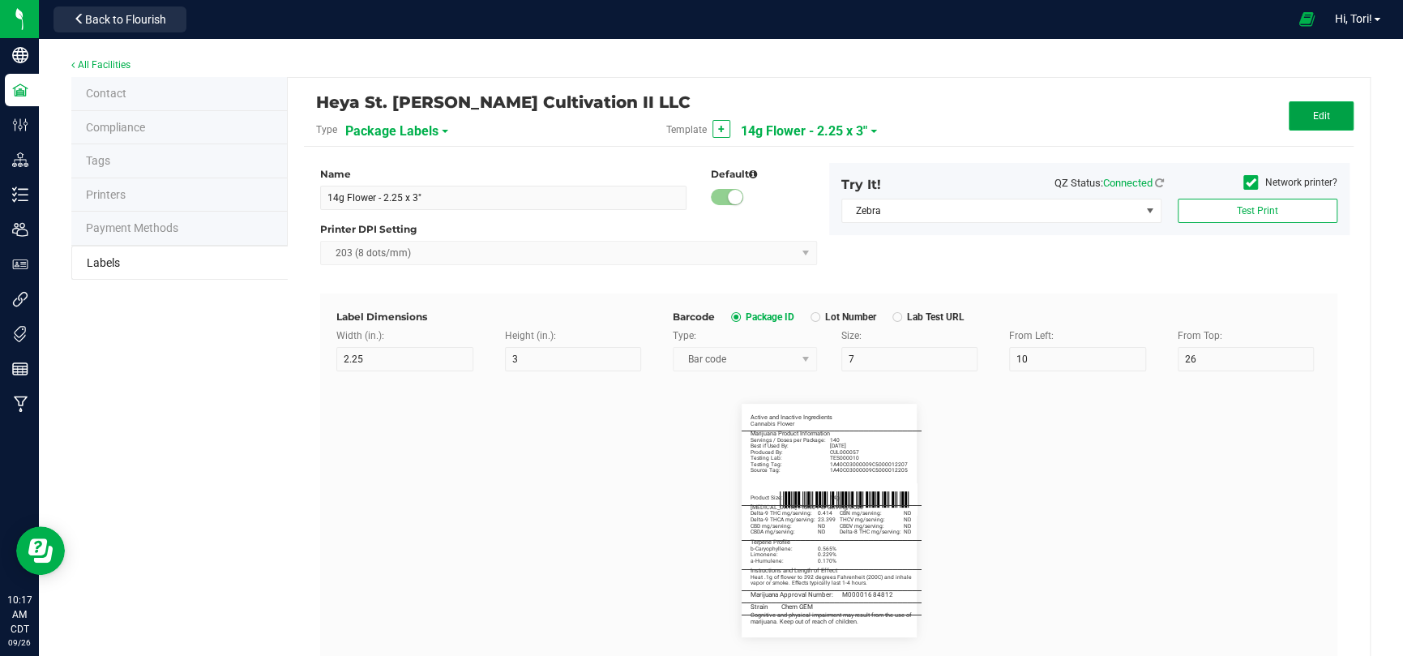
click at [1288, 113] on button "Edit" at bounding box center [1320, 115] width 65 height 29
click at [1299, 108] on button "Save" at bounding box center [1320, 115] width 65 height 29
